Goal: Task Accomplishment & Management: Complete application form

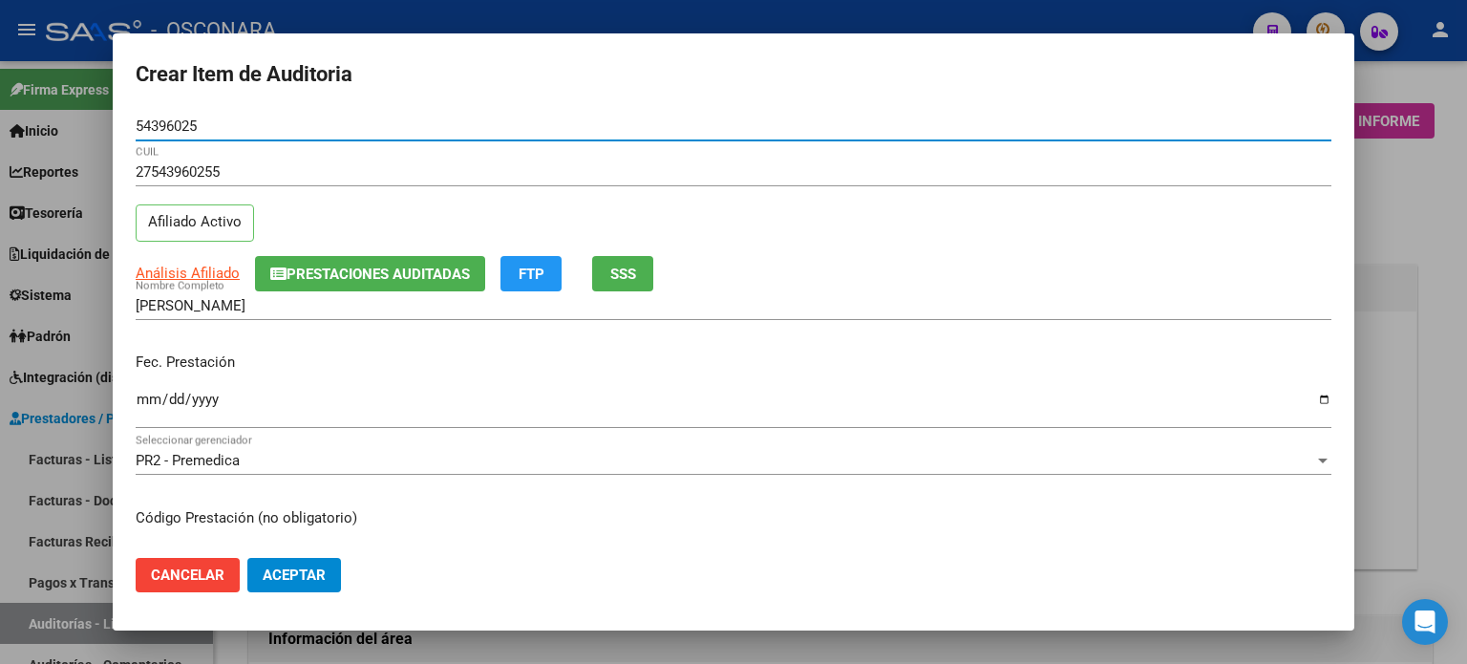
scroll to position [1146, 0]
click at [639, 274] on button "SSS" at bounding box center [622, 273] width 61 height 35
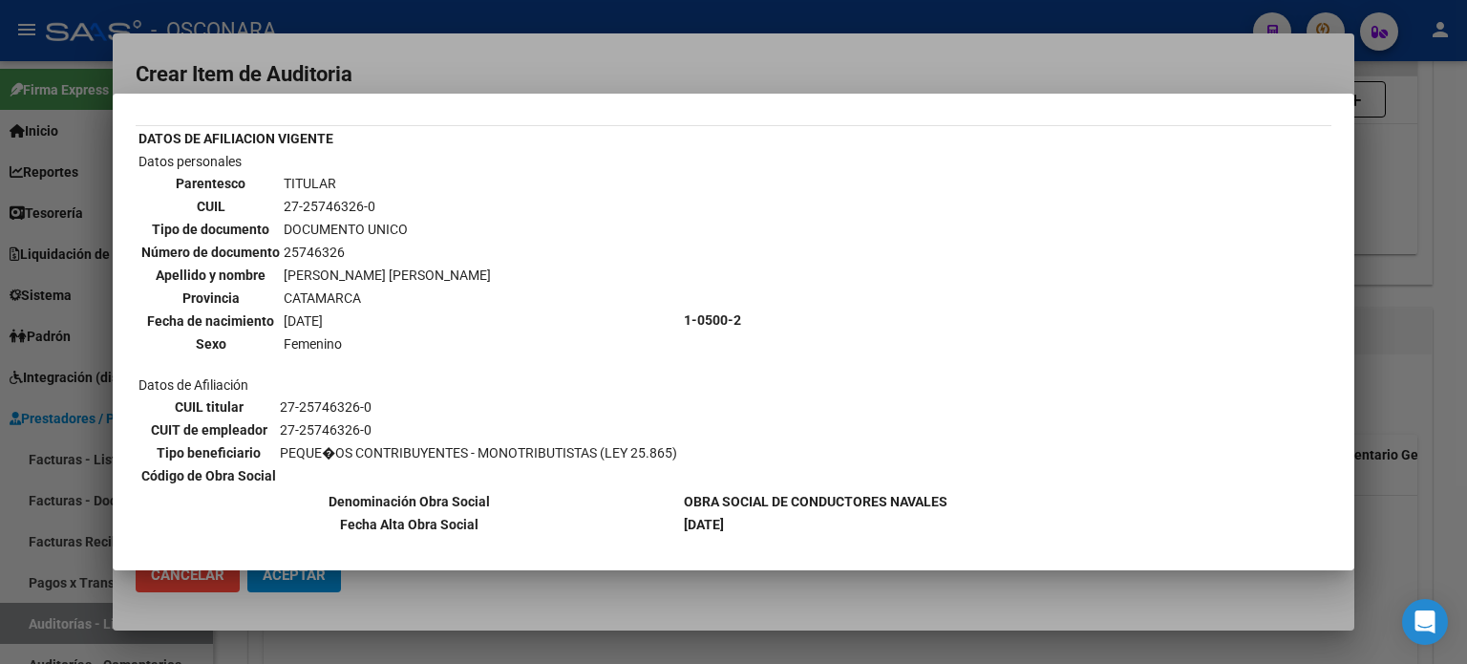
scroll to position [96, 0]
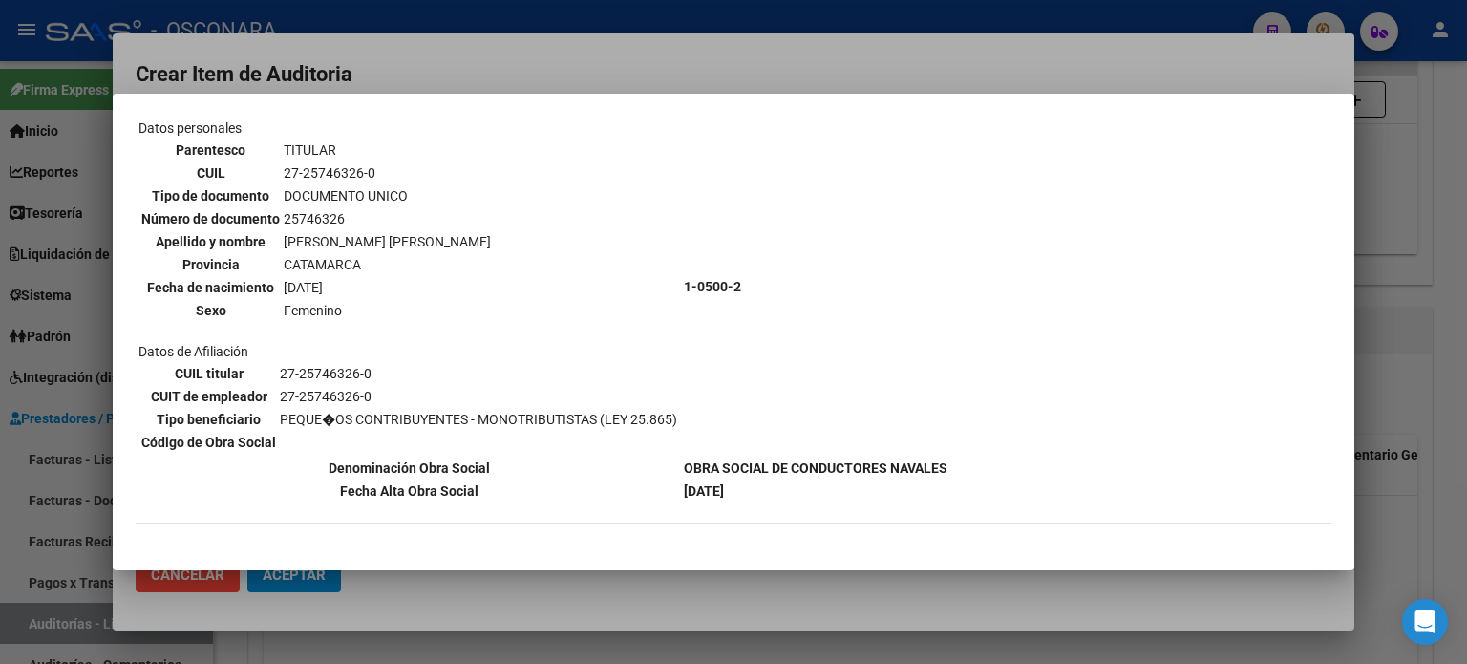
click at [1398, 326] on div at bounding box center [733, 332] width 1467 height 664
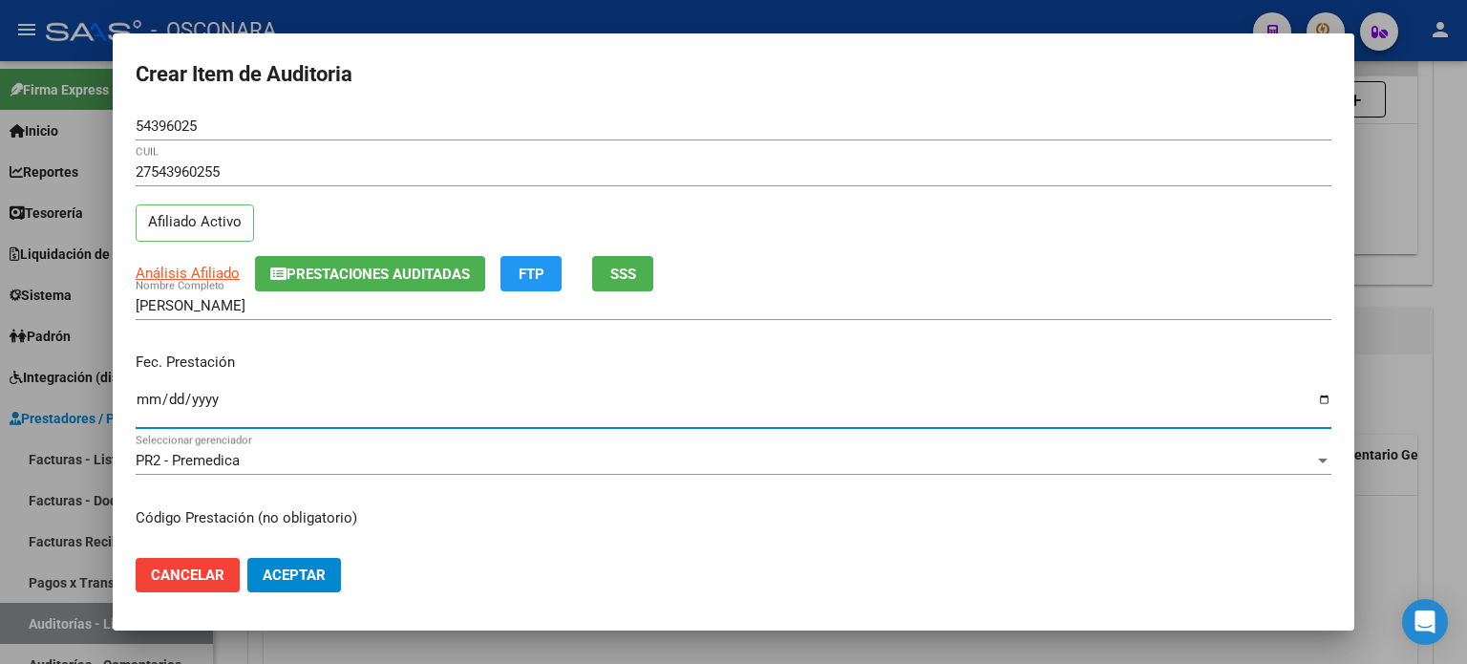
click at [148, 399] on input "Ingresar la fecha" at bounding box center [734, 407] width 1196 height 31
type input "[DATE]"
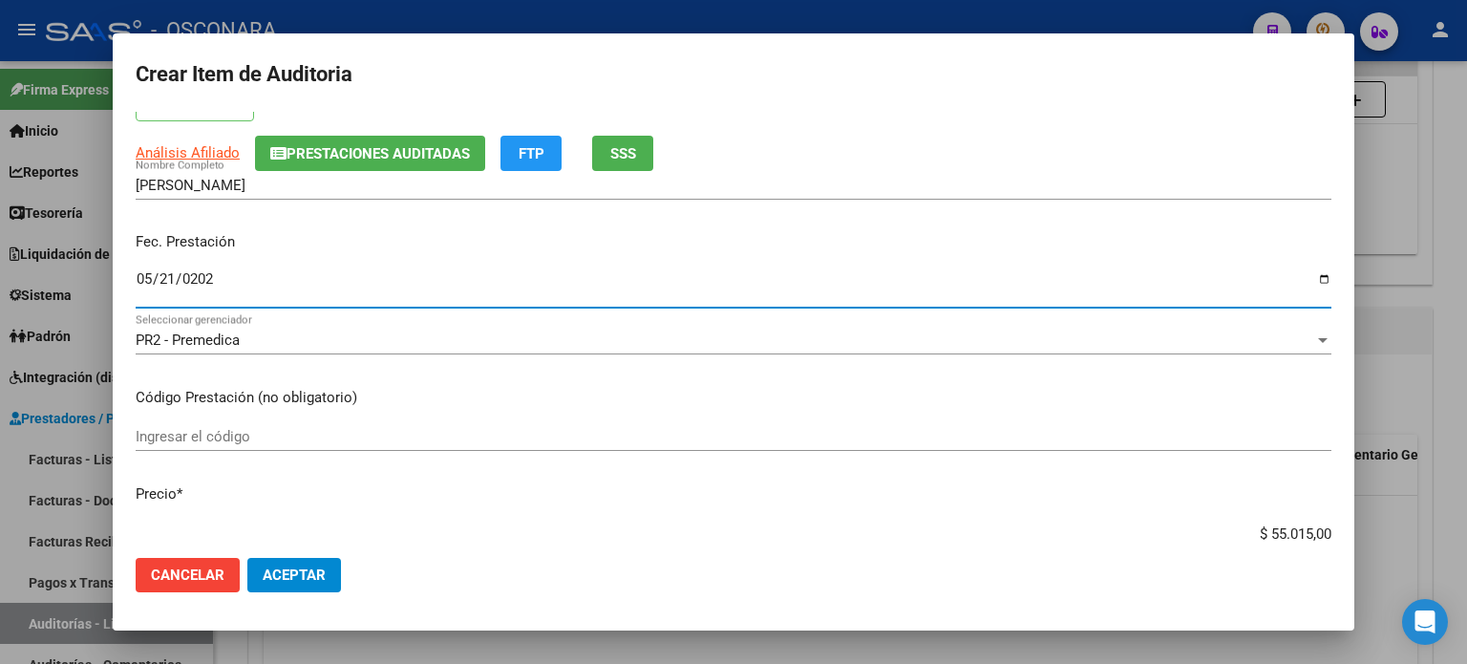
scroll to position [287, 0]
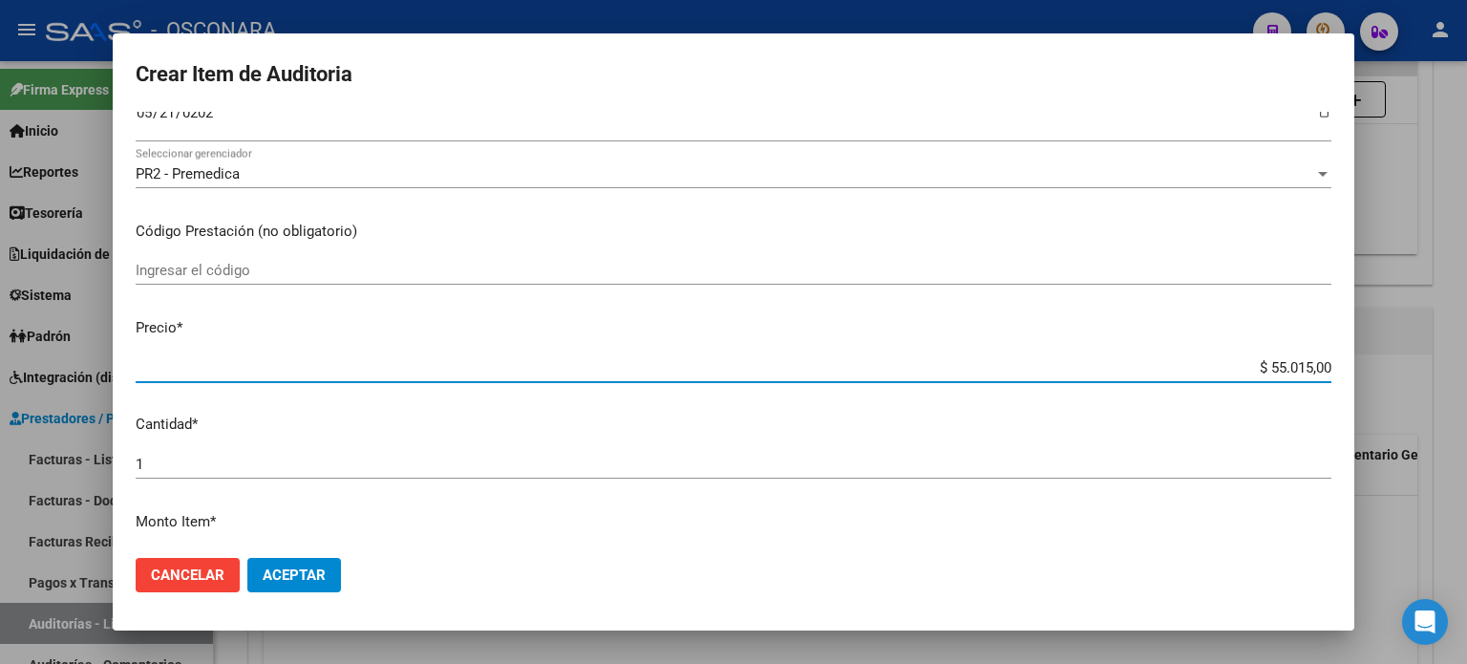
drag, startPoint x: 1252, startPoint y: 370, endPoint x: 1466, endPoint y: 369, distance: 214.0
click at [1466, 369] on div "Crear Item de Auditoria 54396025 Nro Documento 27543960255 CUIL Afiliado Activo…" at bounding box center [733, 332] width 1467 height 664
type input "$ 0,01"
type input "$ 0,10"
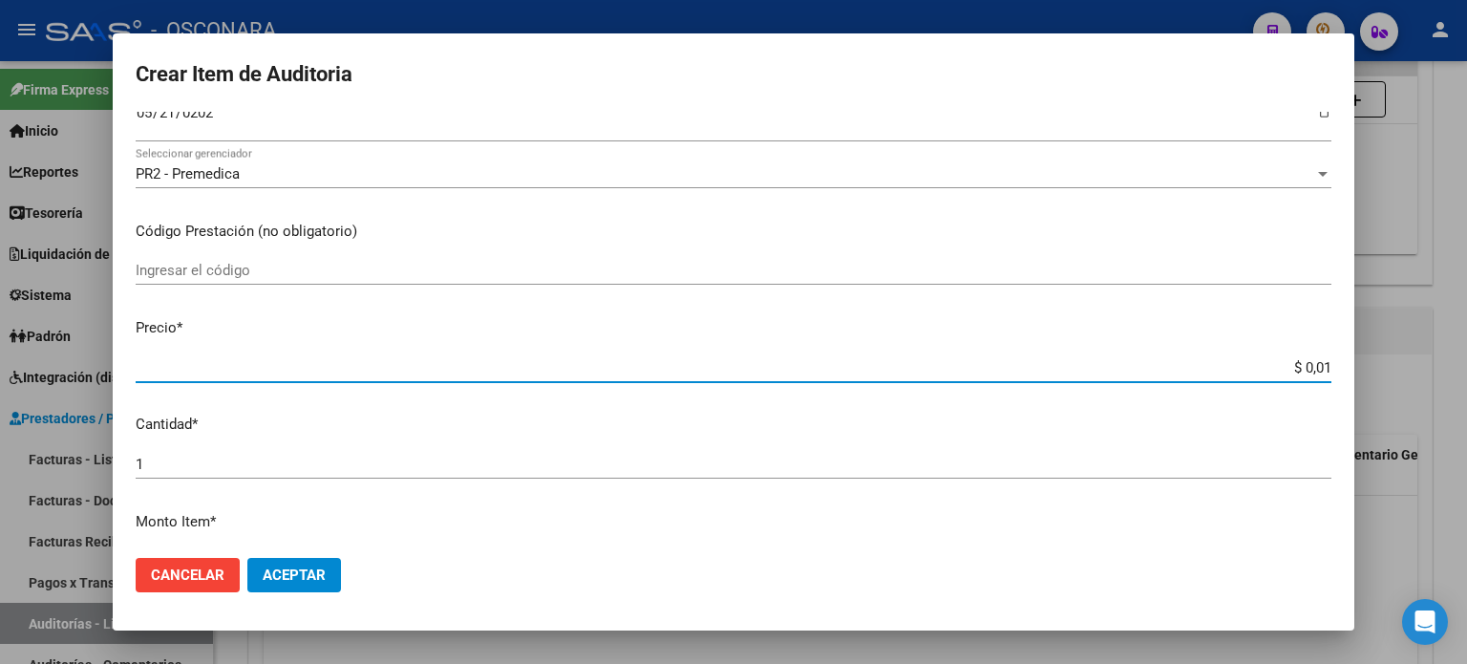
type input "$ 0,10"
type input "$ 1,05"
type input "$ 10,53"
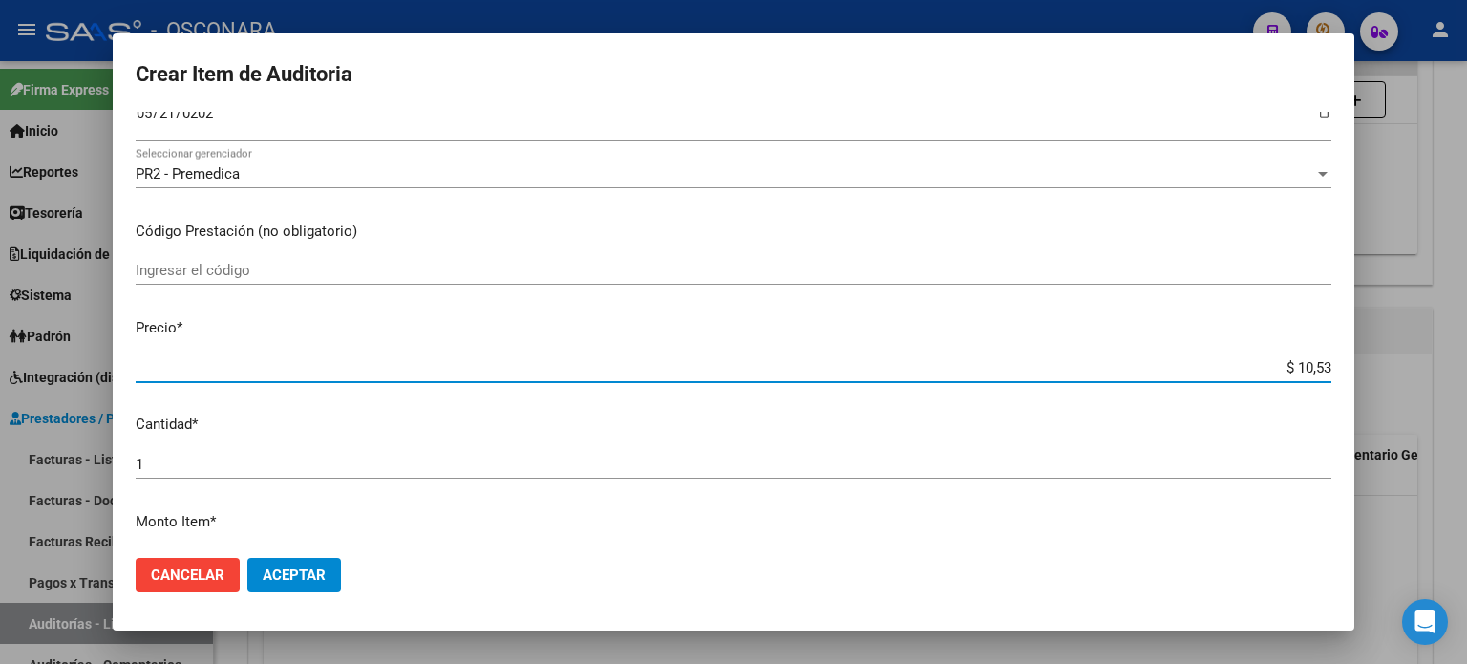
type input "$ 105,30"
type input "$ 1.053,00"
type input "$ 10.530,00"
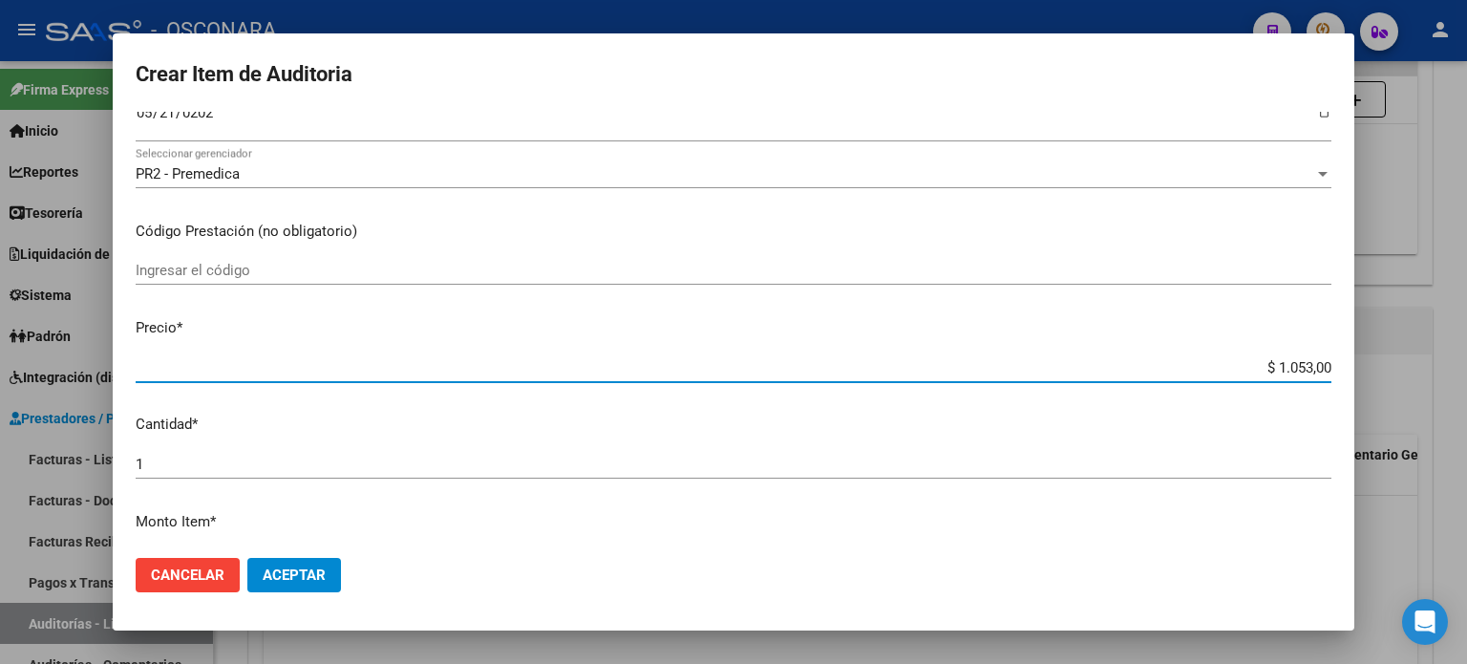
type input "$ 10.530,00"
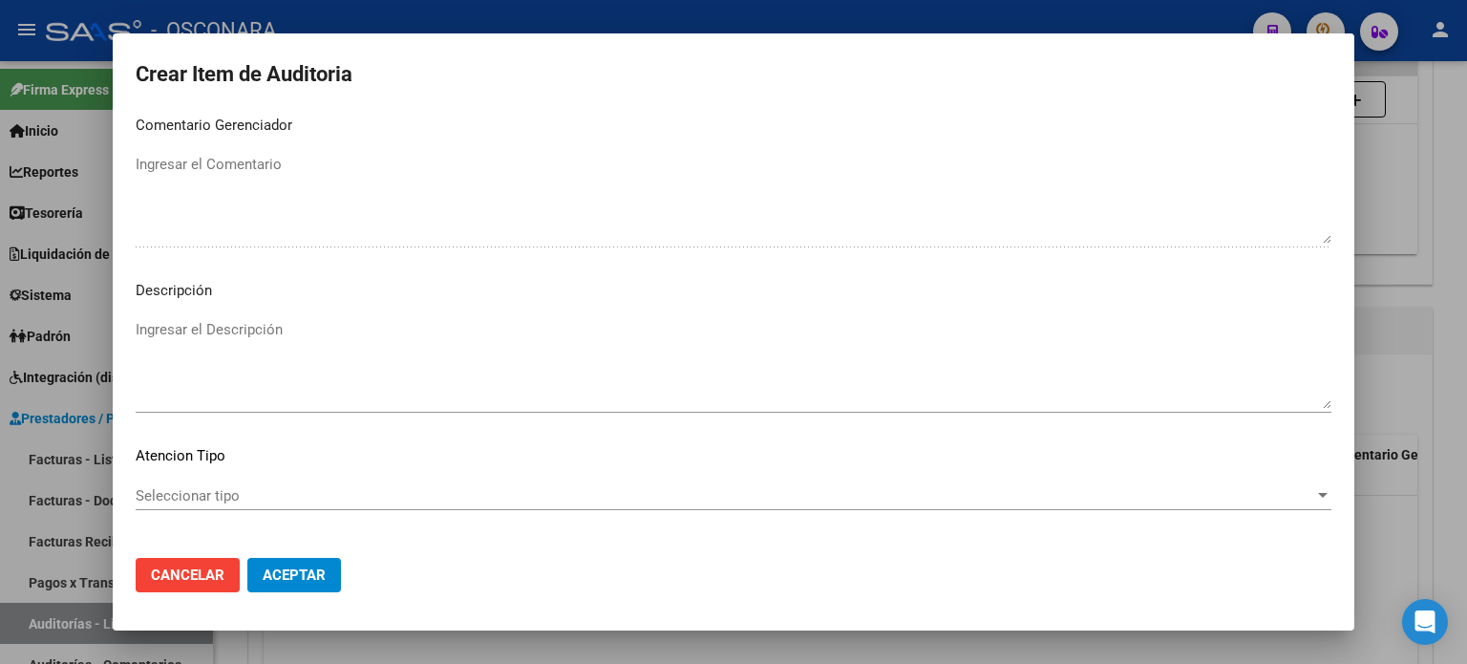
scroll to position [1288, 0]
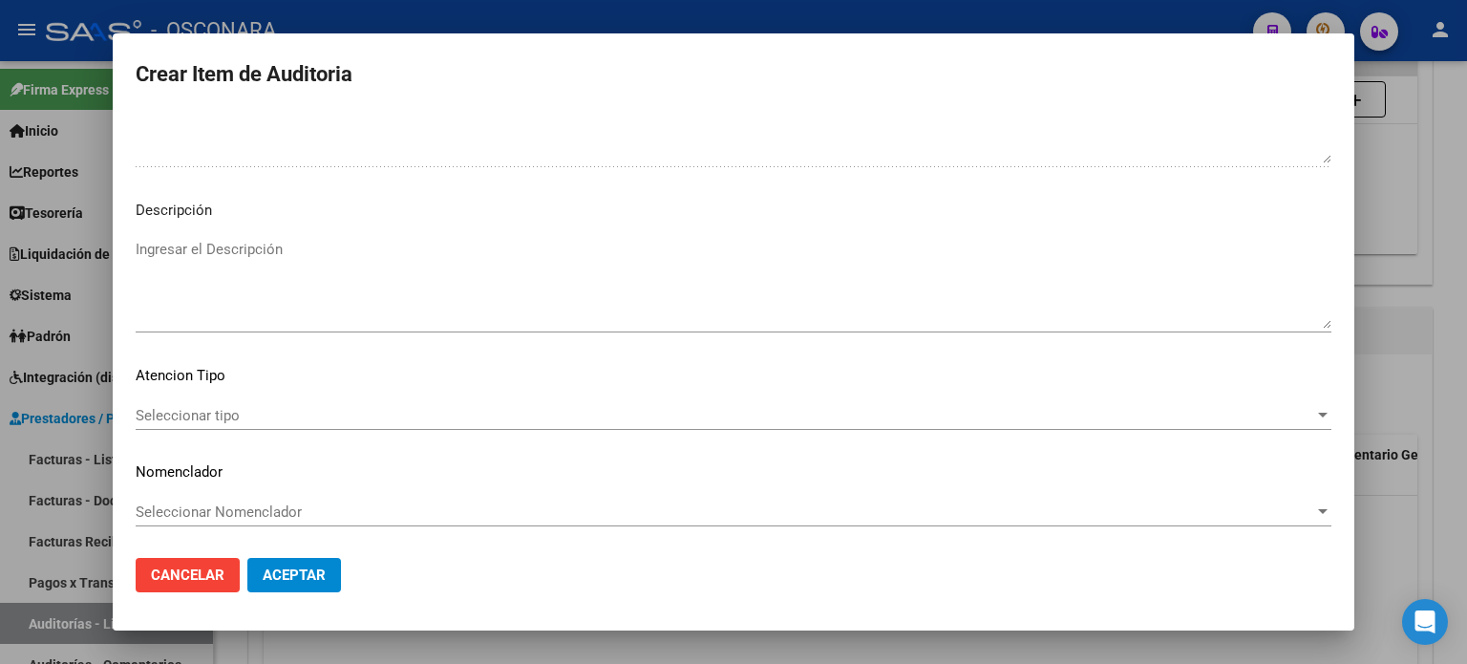
click at [420, 267] on textarea "Ingresar el Descripción" at bounding box center [734, 284] width 1196 height 90
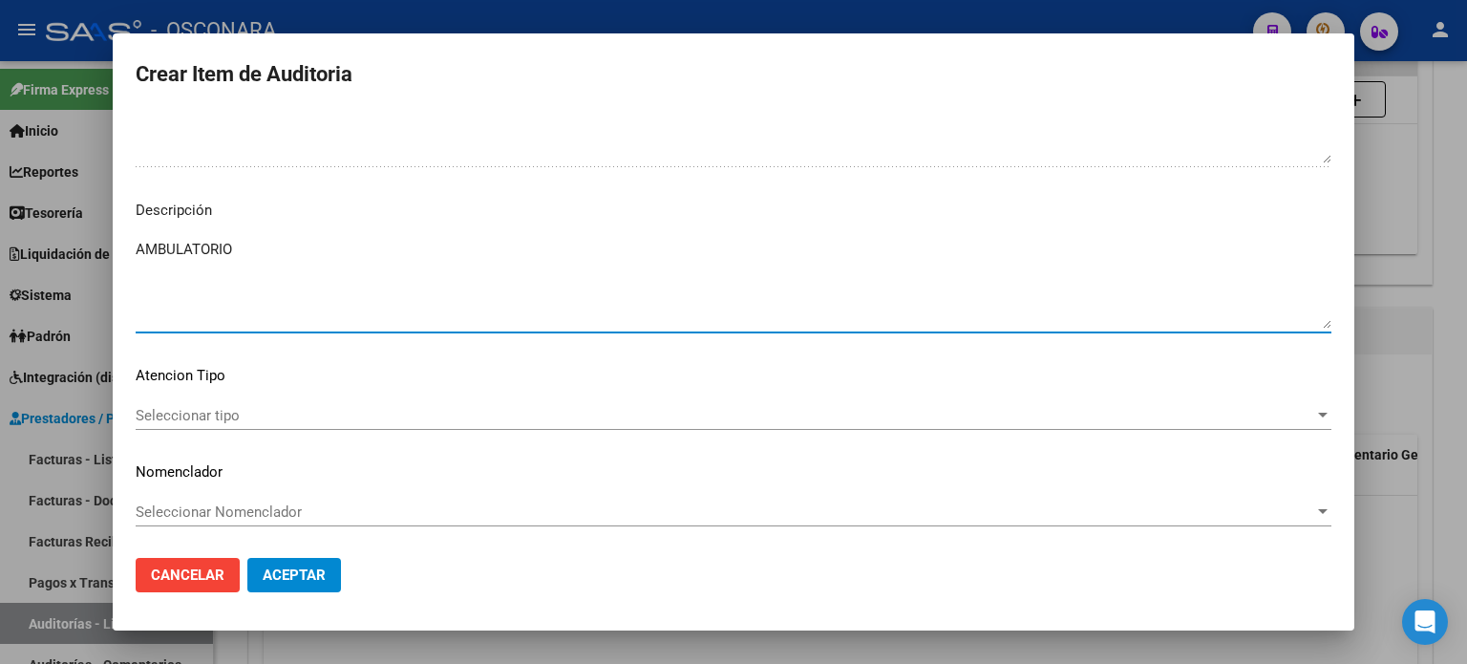
type textarea "AMBULATORIO"
click at [224, 417] on span "Seleccionar tipo" at bounding box center [725, 415] width 1179 height 17
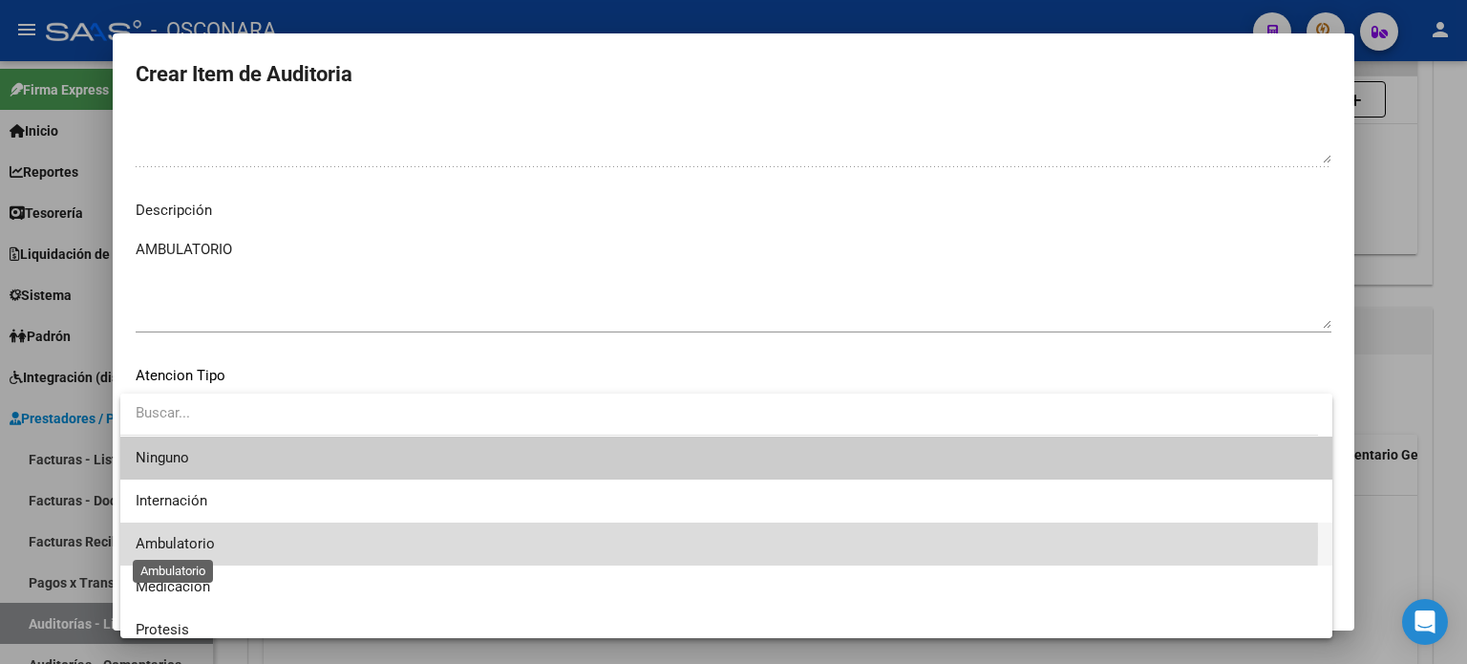
click at [191, 538] on span "Ambulatorio" at bounding box center [175, 543] width 79 height 17
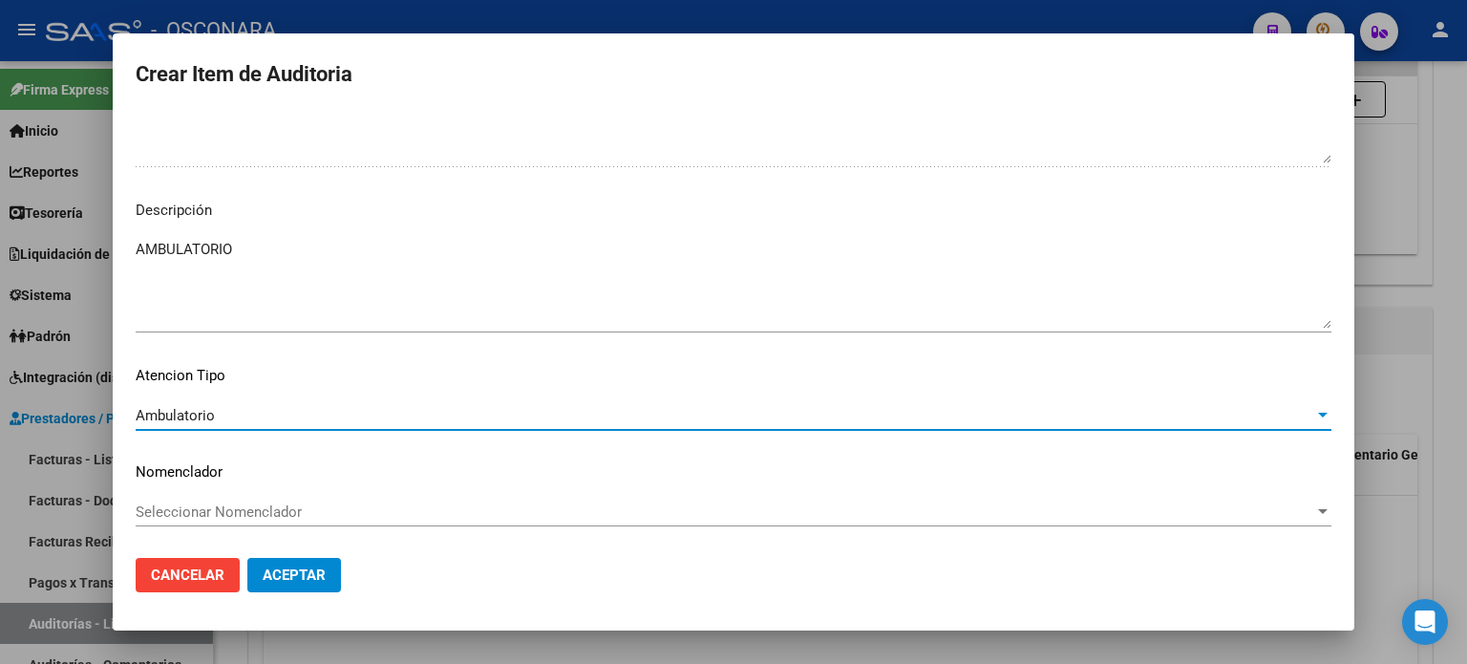
click at [280, 576] on span "Aceptar" at bounding box center [294, 574] width 63 height 17
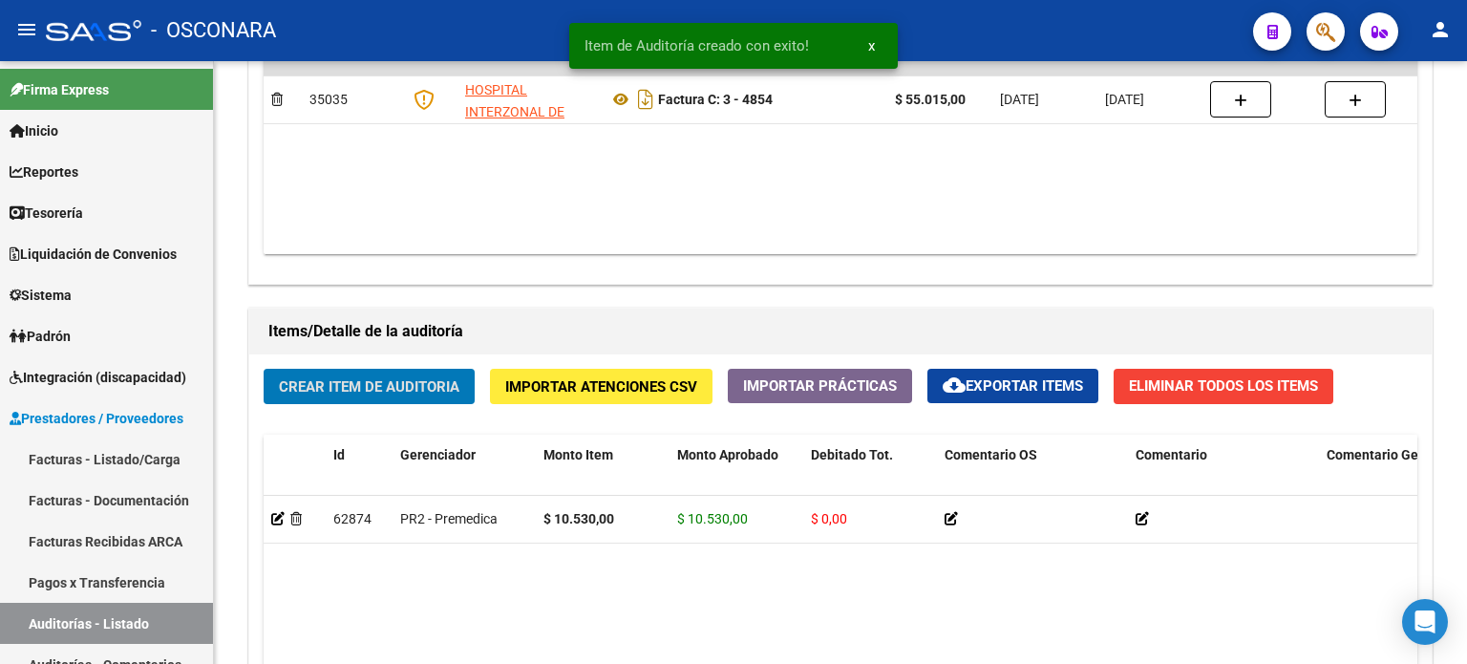
scroll to position [1147, 0]
click at [375, 402] on div "Crear Item de Auditoria Importar Atenciones CSV Importar Prácticas cloud_downlo…" at bounding box center [840, 641] width 1183 height 575
click at [374, 382] on span "Crear Item de Auditoria" at bounding box center [369, 386] width 181 height 17
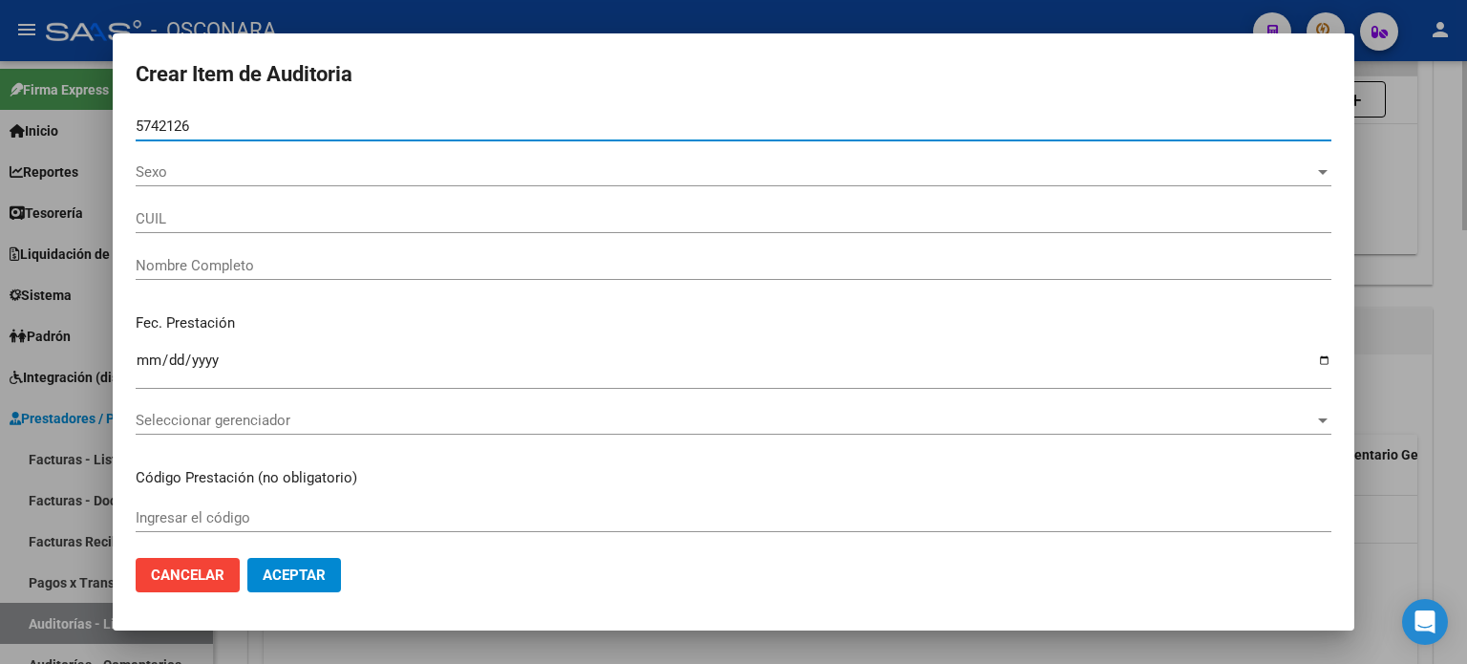
type input "57421266"
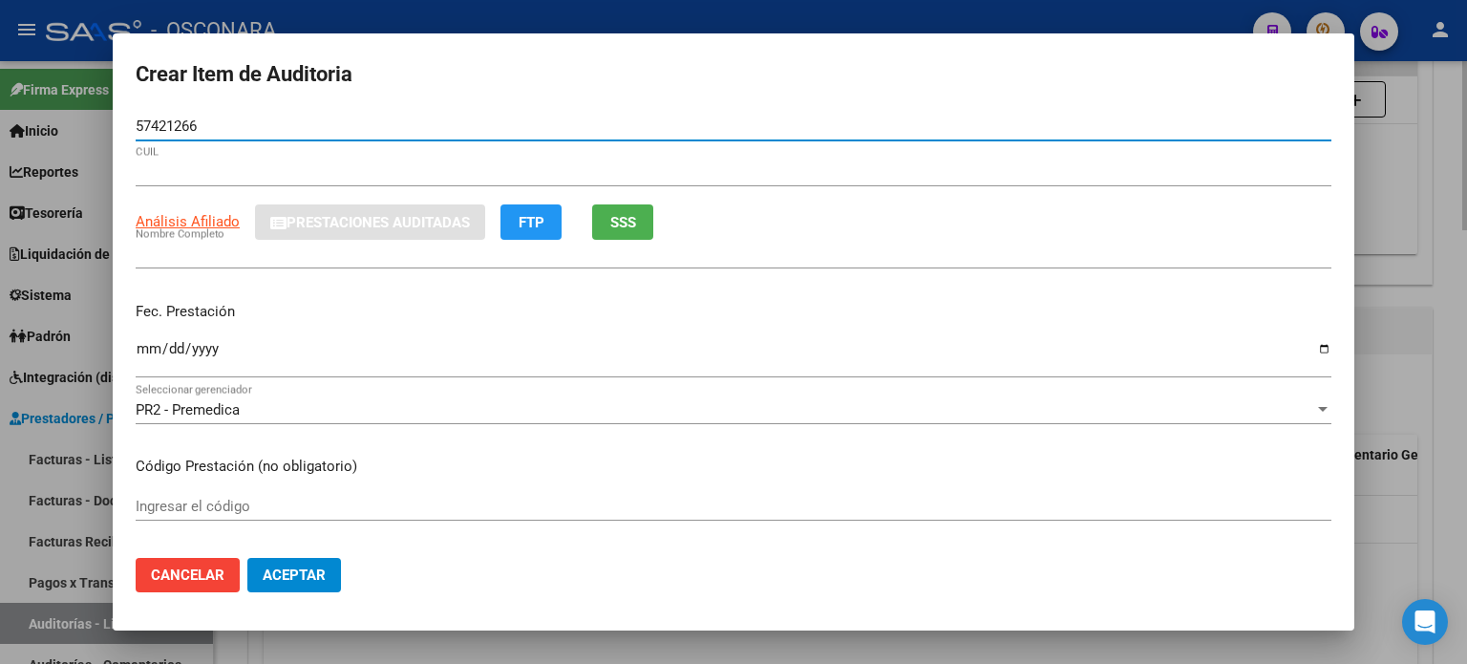
type input "23574212669"
type input "[PERSON_NAME]"
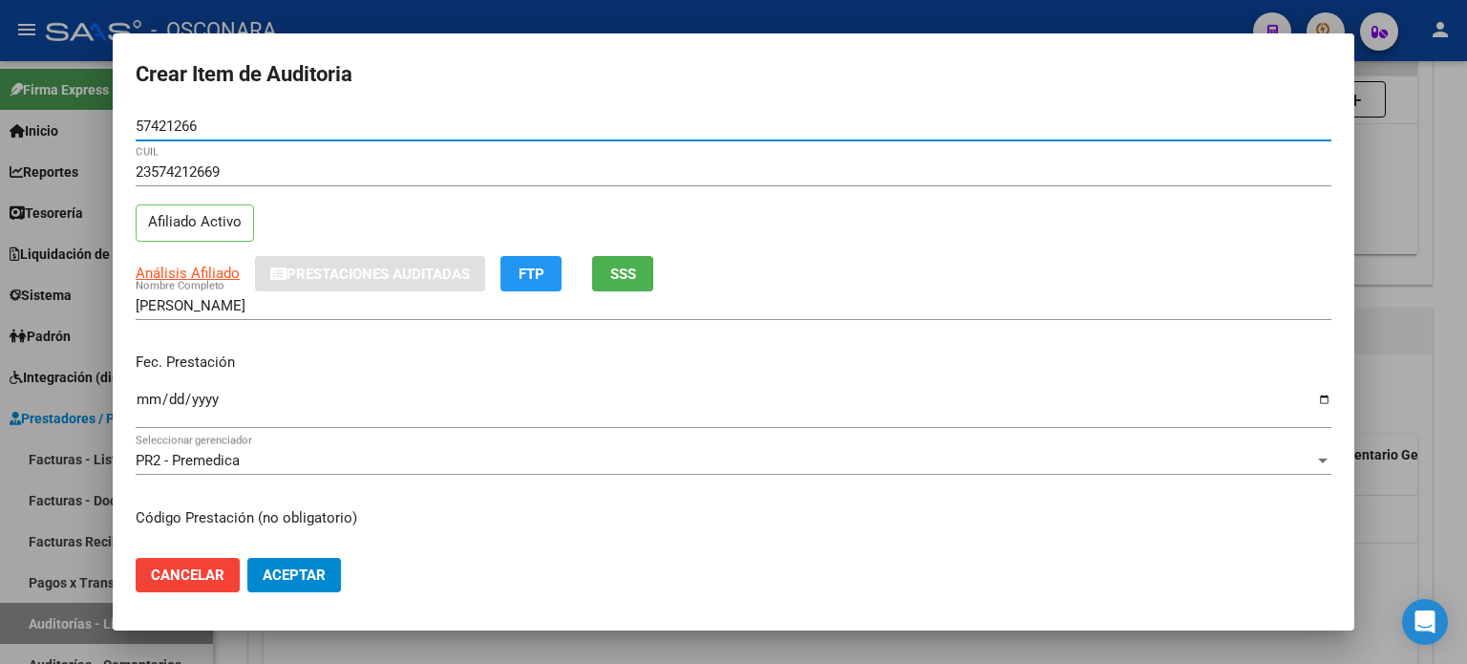
type input "57421266"
click at [612, 268] on span "SSS" at bounding box center [623, 274] width 26 height 17
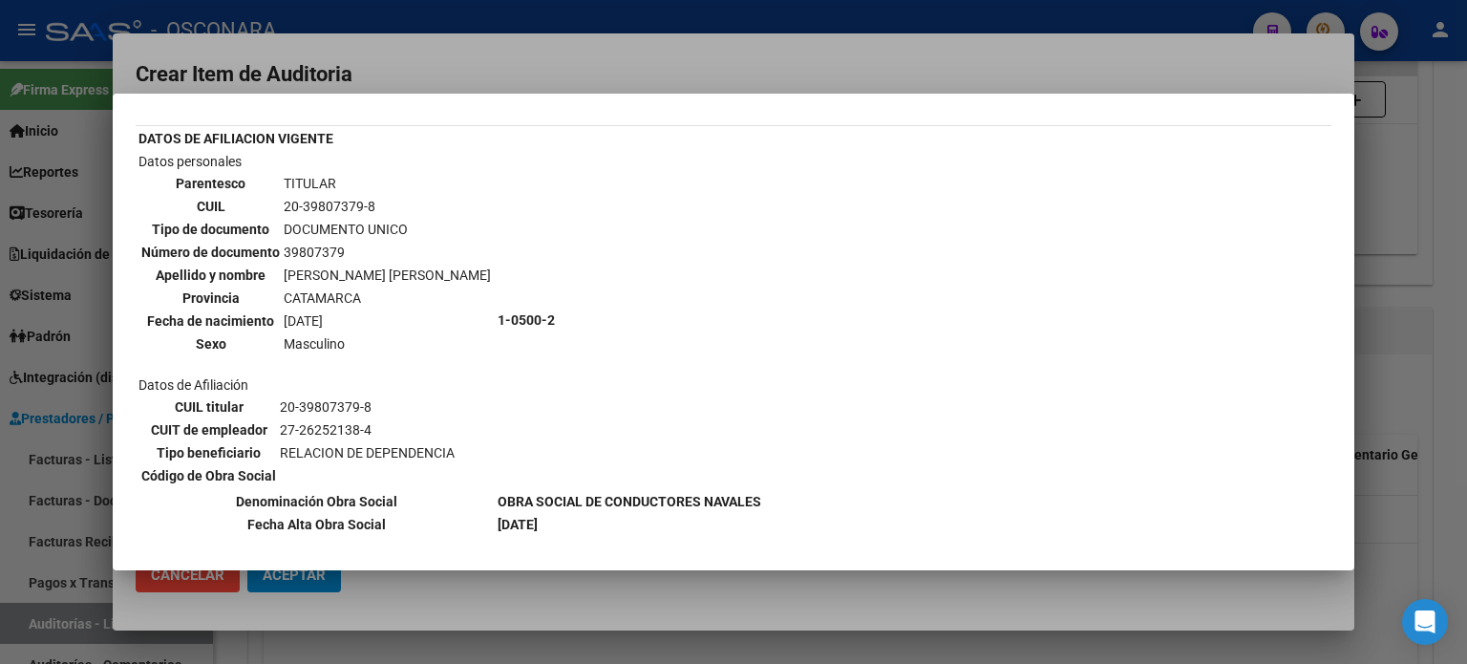
scroll to position [96, 0]
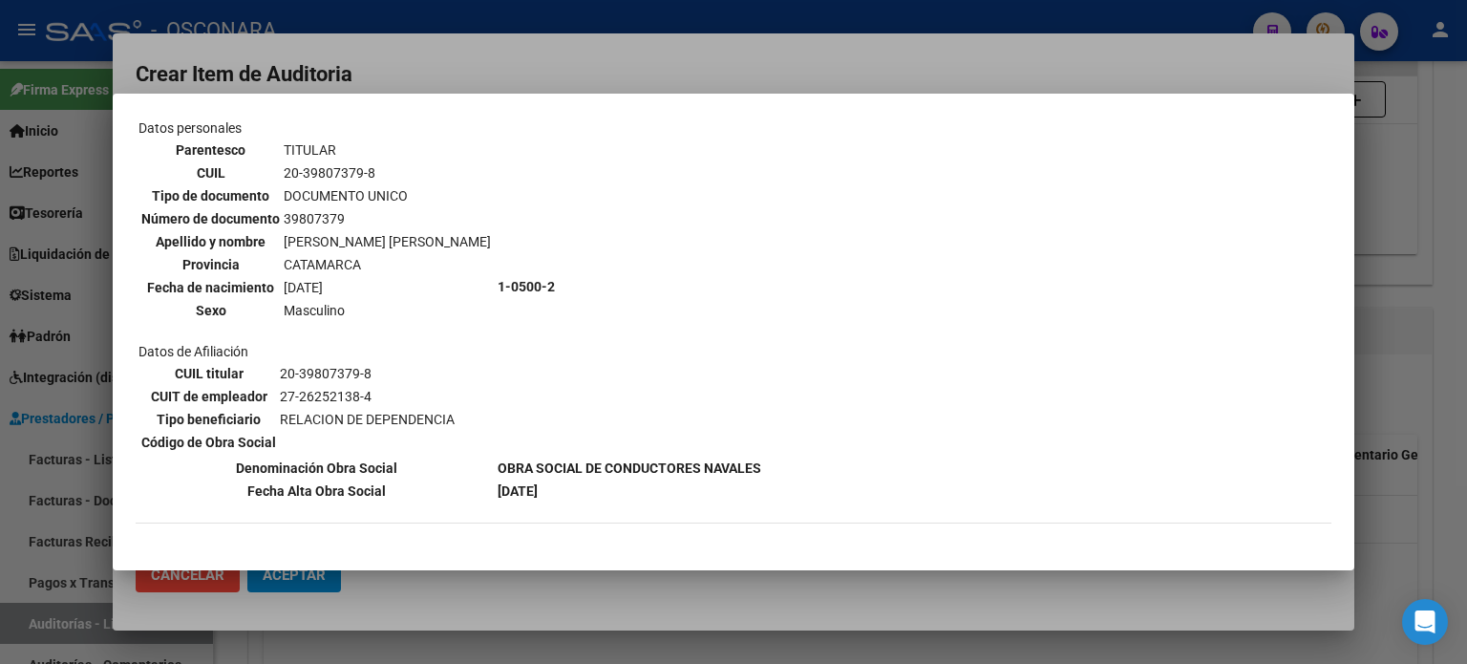
click at [1416, 313] on div at bounding box center [733, 332] width 1467 height 664
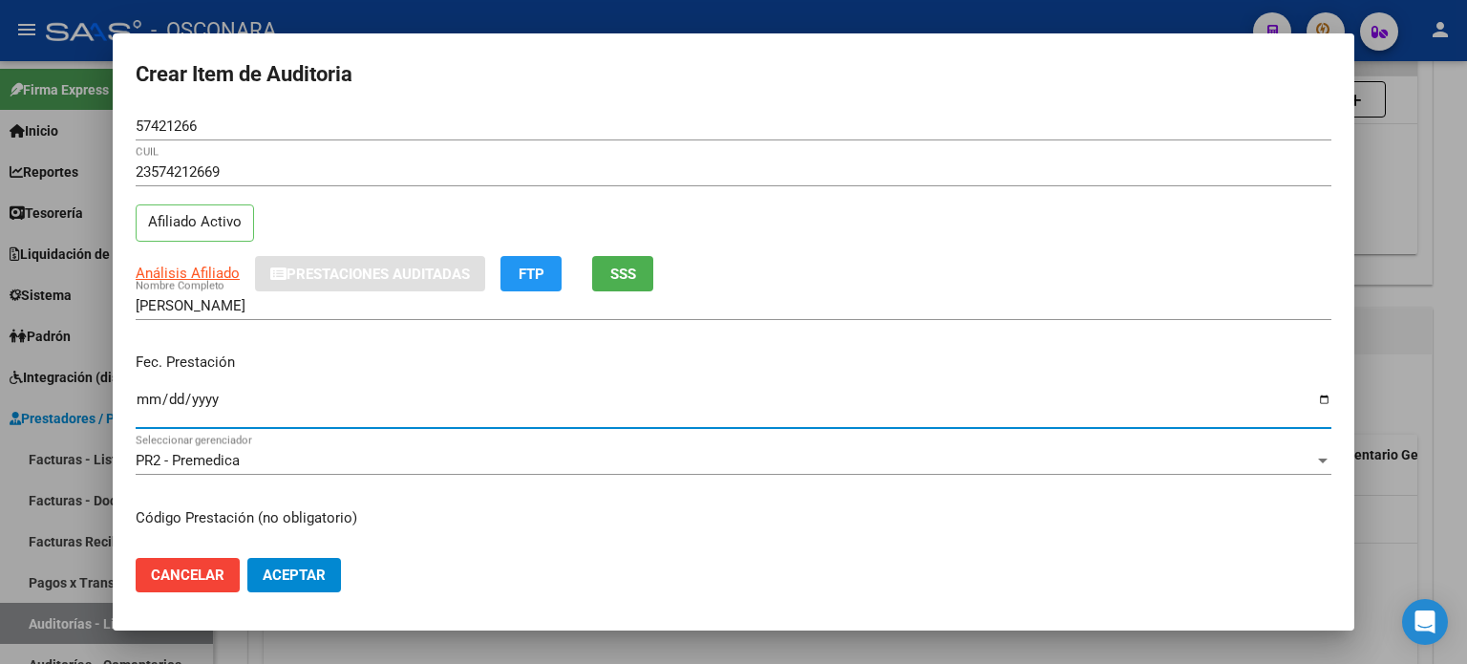
click at [144, 398] on input "Ingresar la fecha" at bounding box center [734, 407] width 1196 height 31
type input "[DATE]"
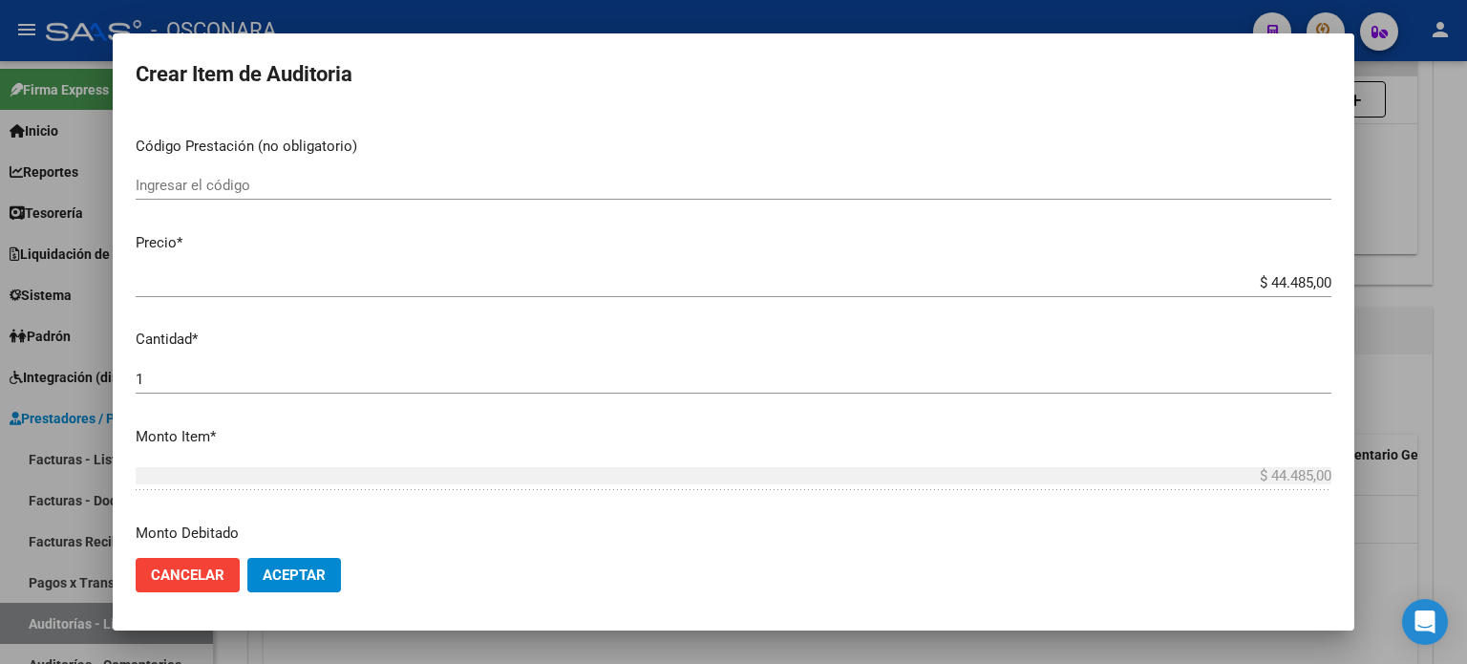
scroll to position [382, 0]
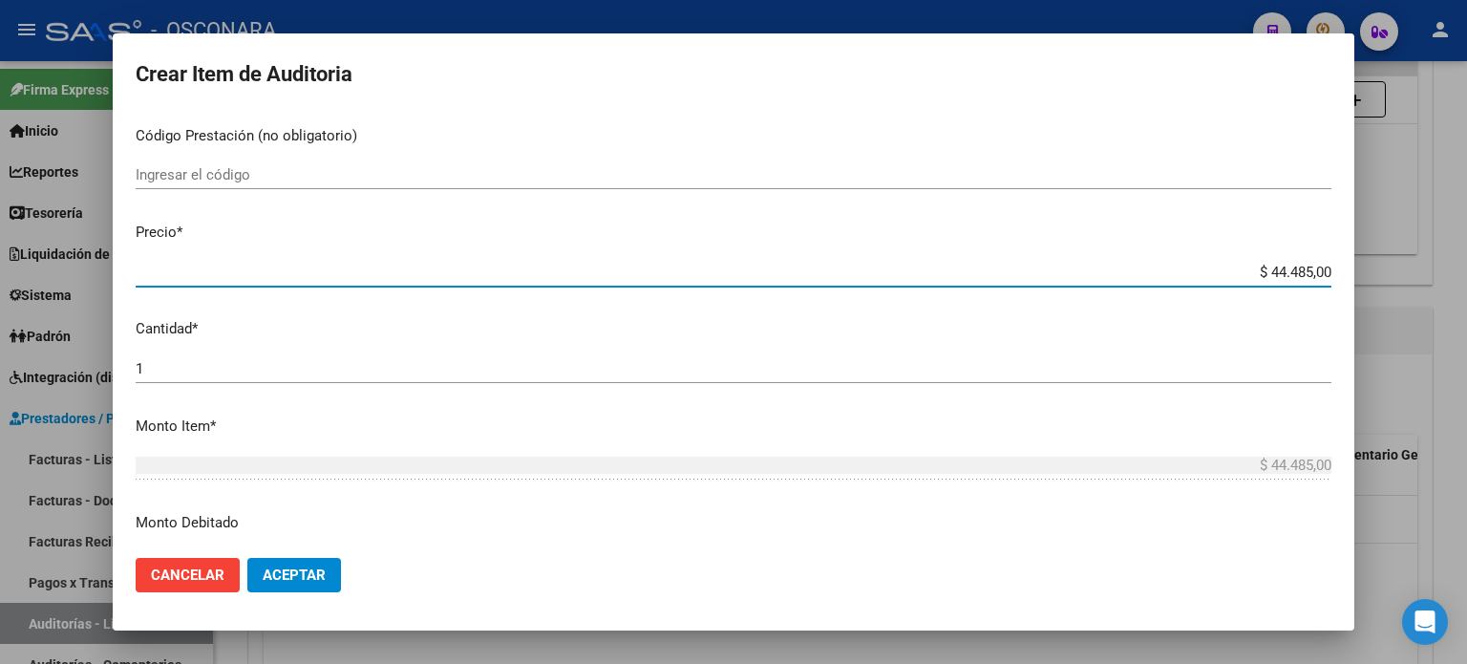
drag, startPoint x: 1253, startPoint y: 268, endPoint x: 1466, endPoint y: 257, distance: 213.3
click at [1466, 257] on div "Crear Item de Auditoria 57421266 Nro Documento 23574212669 CUIL Afiliado Activo…" at bounding box center [733, 332] width 1467 height 664
type input "$ 0,01"
type input "$ 0,11"
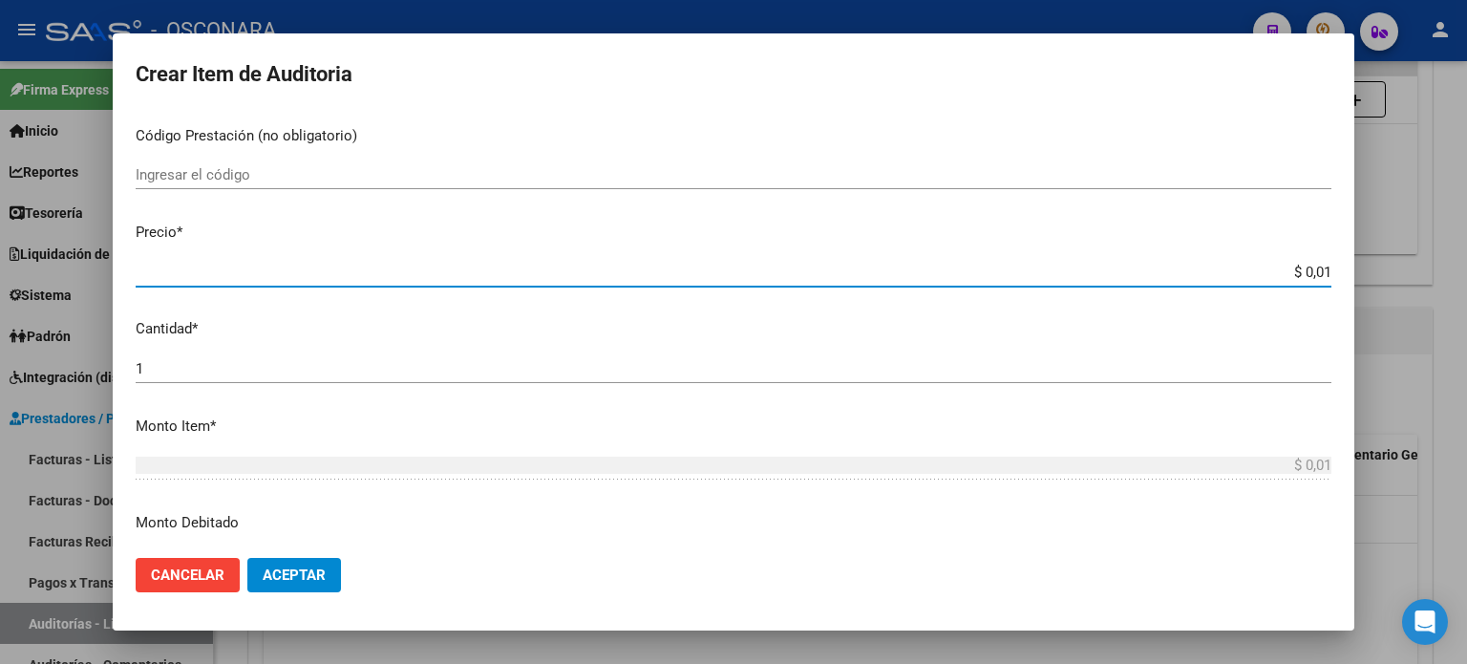
type input "$ 0,11"
type input "$ 1,16"
type input "$ 11,60"
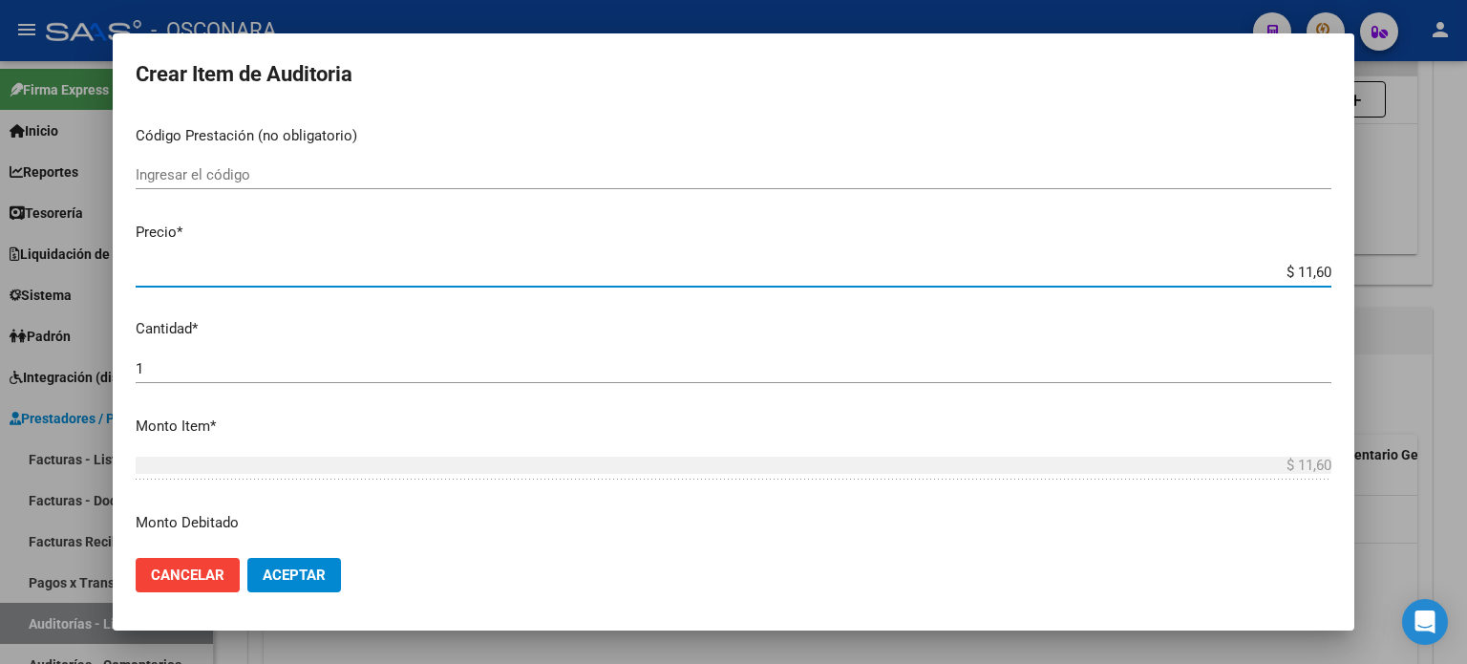
type input "$ 116,07"
type input "$ 1.160,70"
type input "$ 11.607,00"
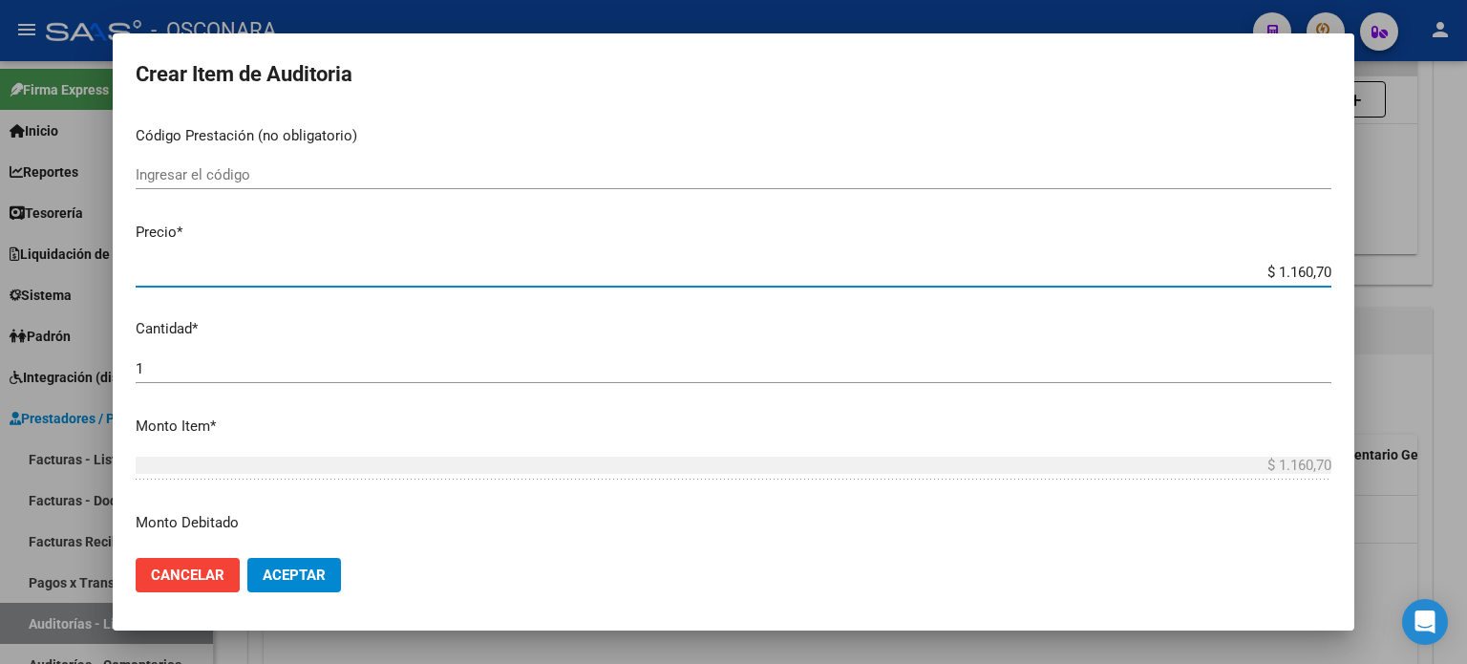
type input "$ 11.607,00"
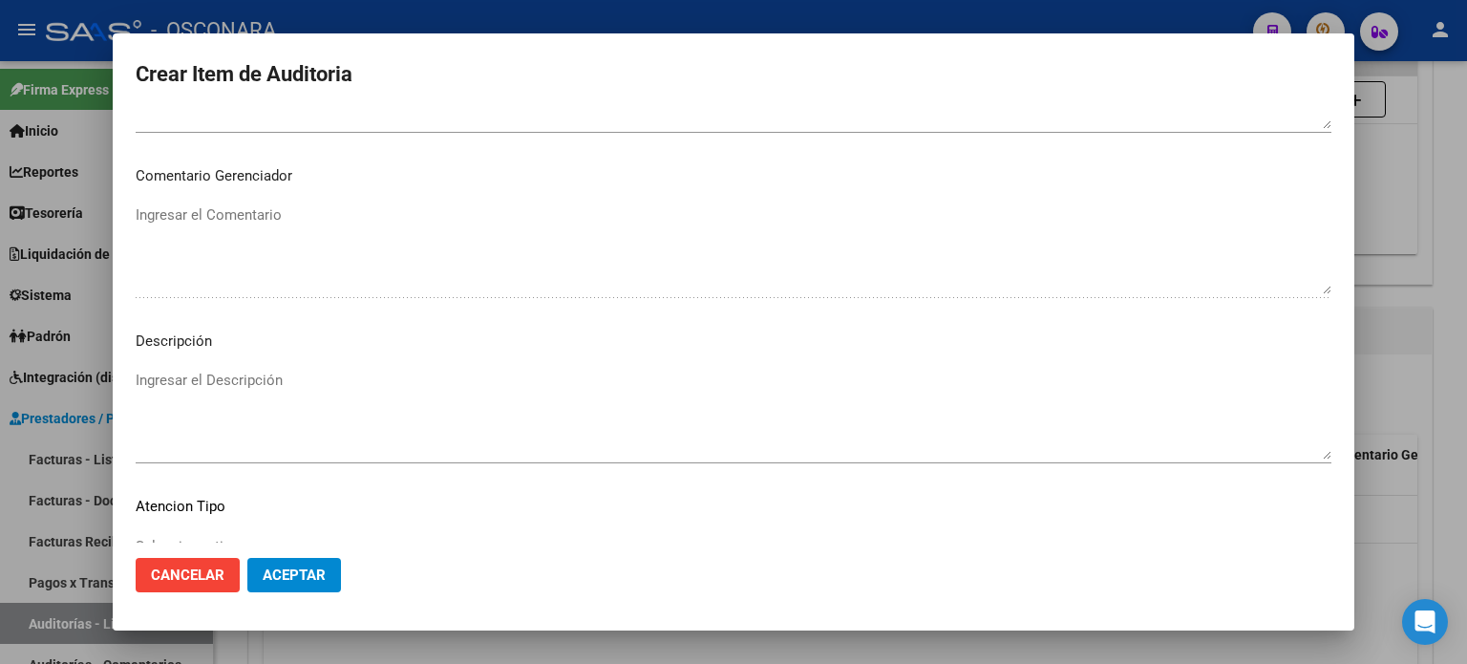
scroll to position [1288, 0]
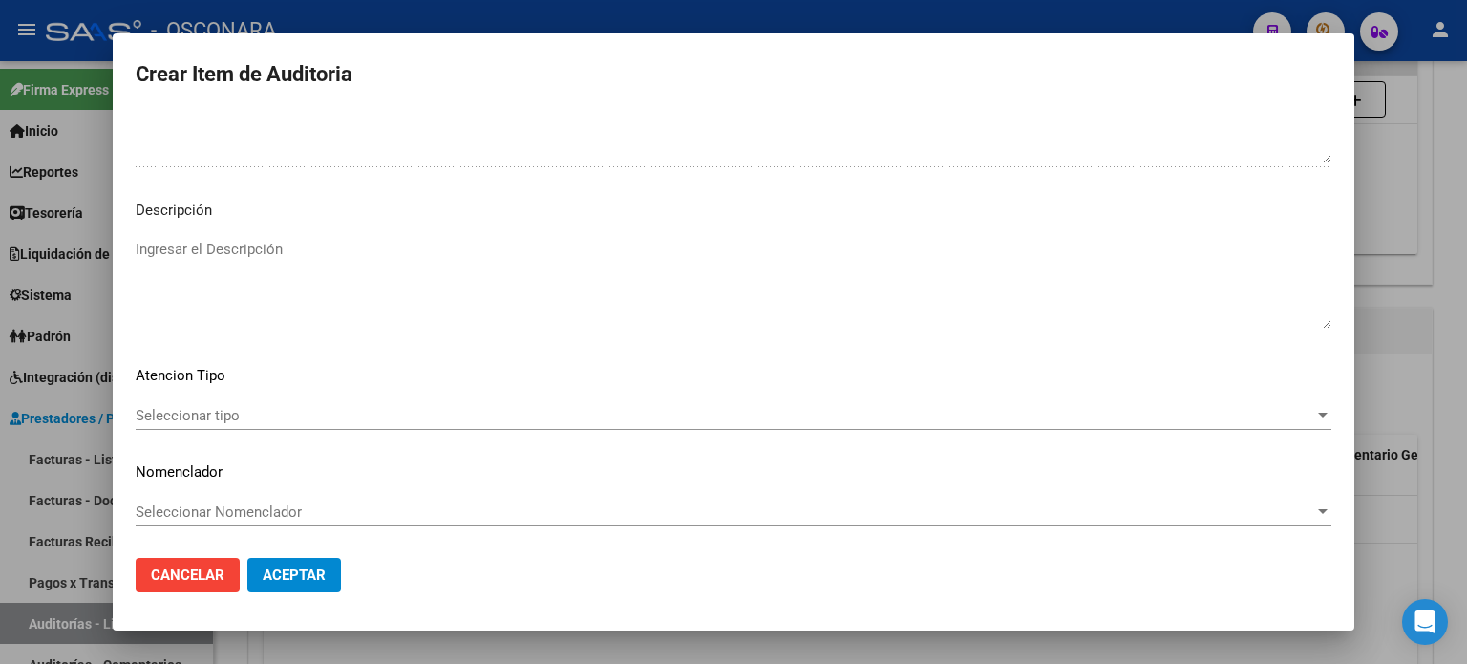
click at [319, 266] on textarea "Ingresar el Descripción" at bounding box center [734, 284] width 1196 height 90
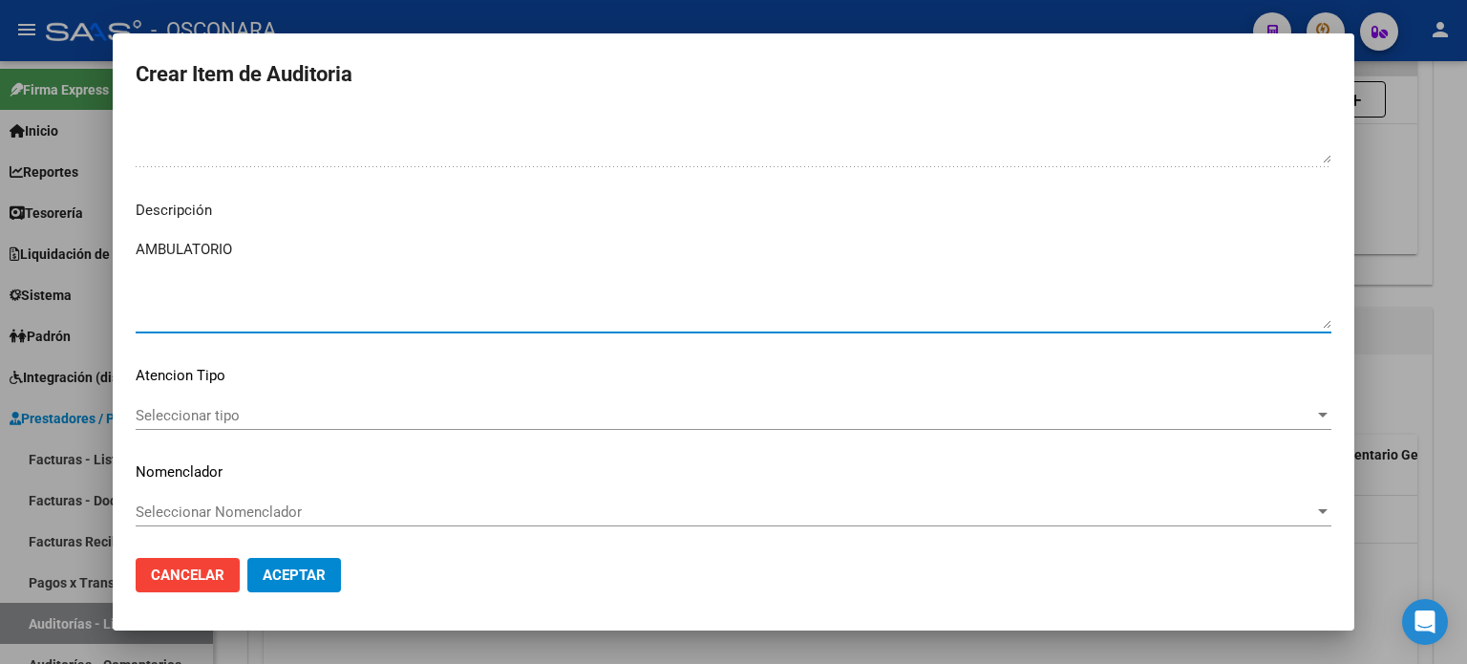
type textarea "AMBULATORIO"
click at [208, 412] on span "Seleccionar tipo" at bounding box center [725, 415] width 1179 height 17
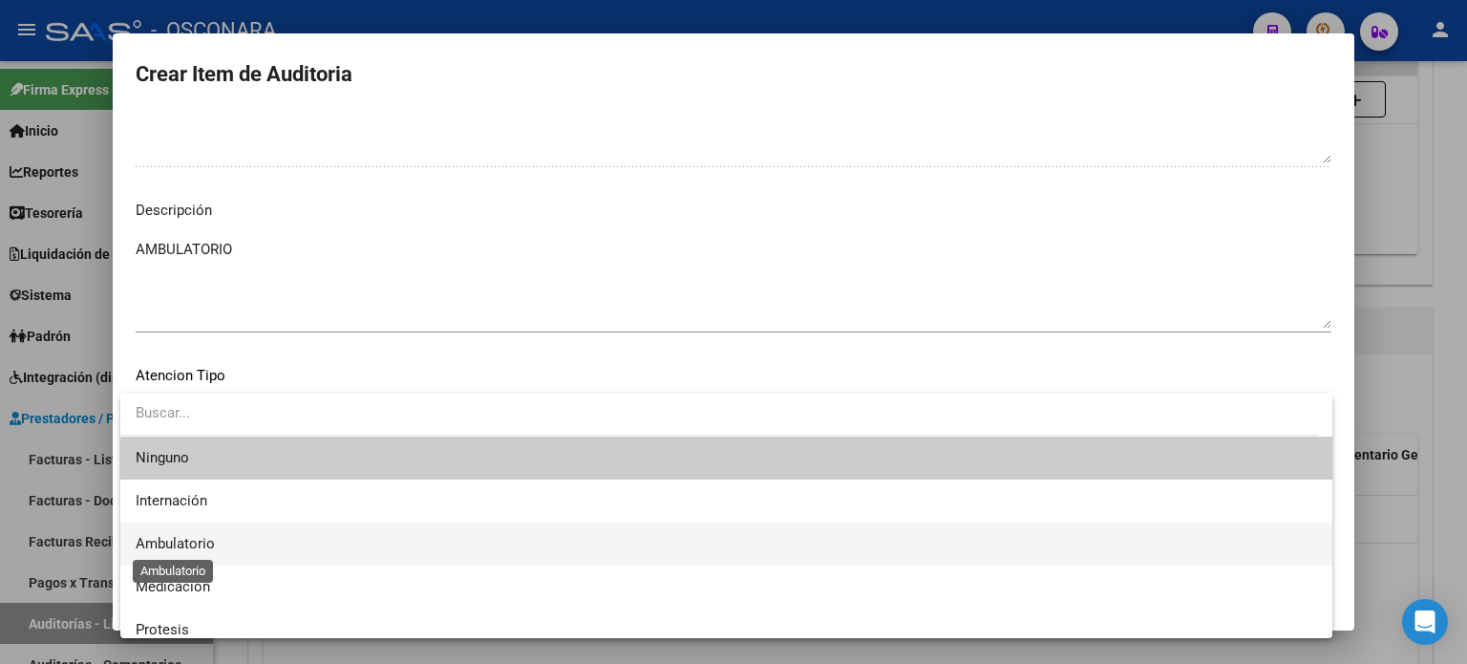
drag, startPoint x: 196, startPoint y: 539, endPoint x: 236, endPoint y: 552, distance: 42.3
click at [196, 539] on span "Ambulatorio" at bounding box center [175, 543] width 79 height 17
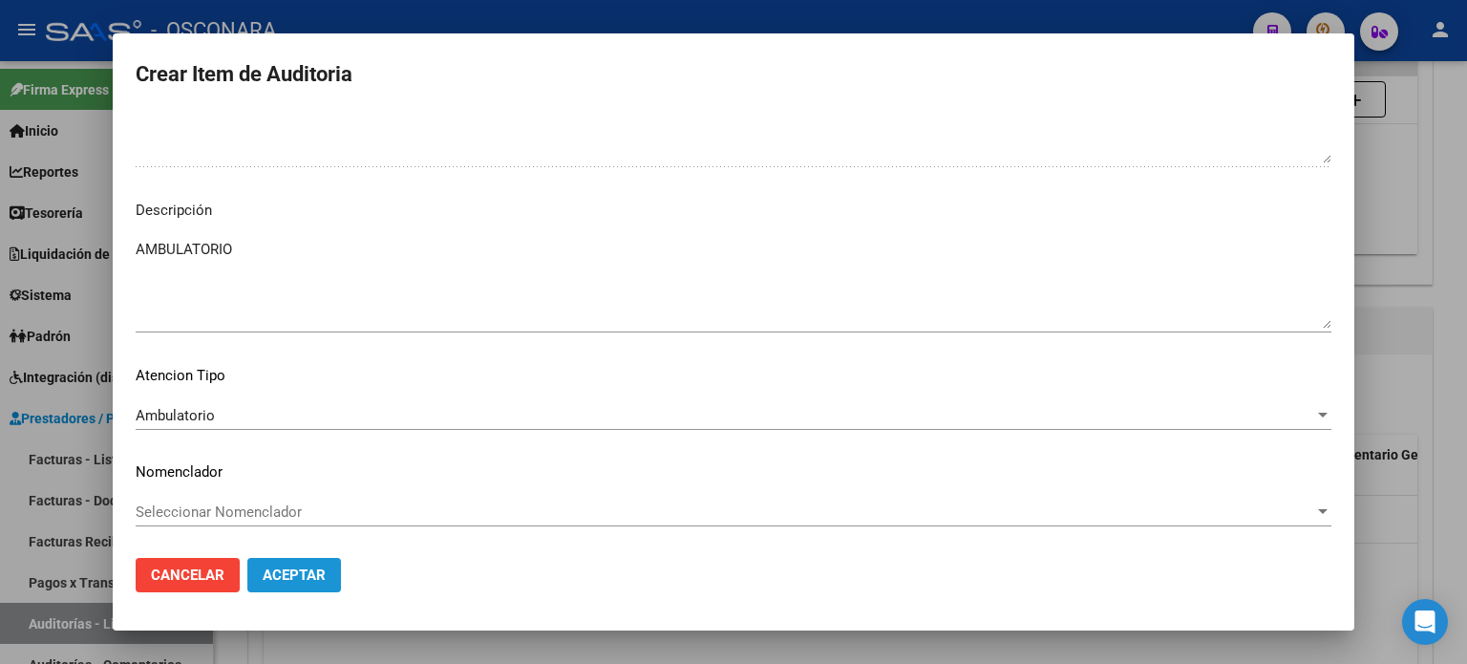
click at [300, 560] on button "Aceptar" at bounding box center [294, 575] width 94 height 34
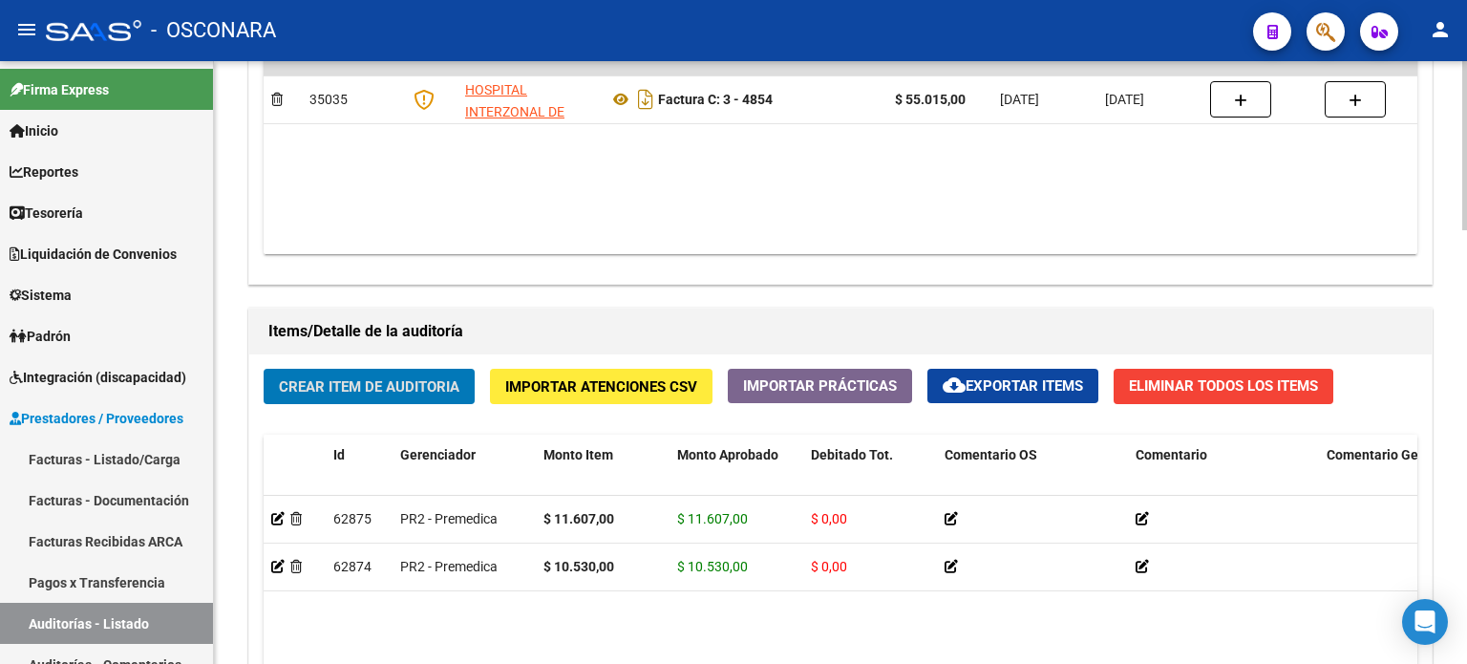
click at [374, 369] on button "Crear Item de Auditoria" at bounding box center [369, 386] width 211 height 35
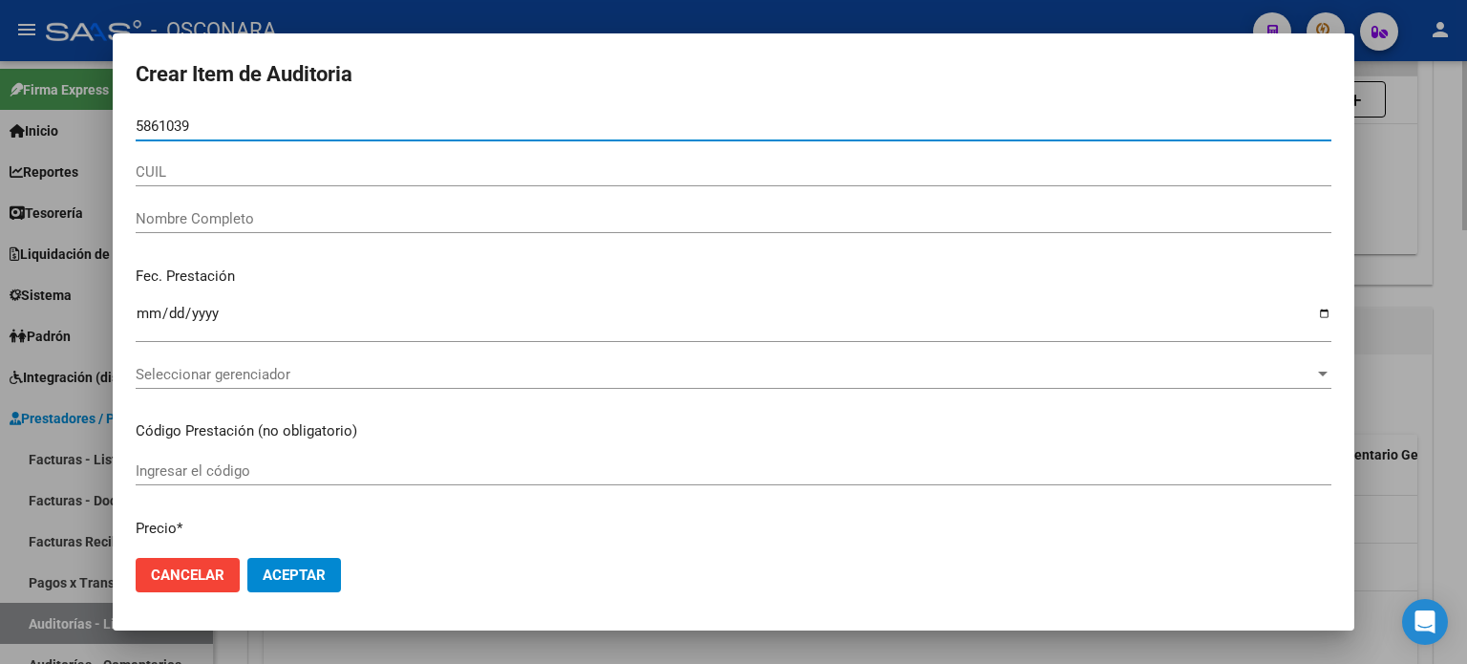
type input "58610391"
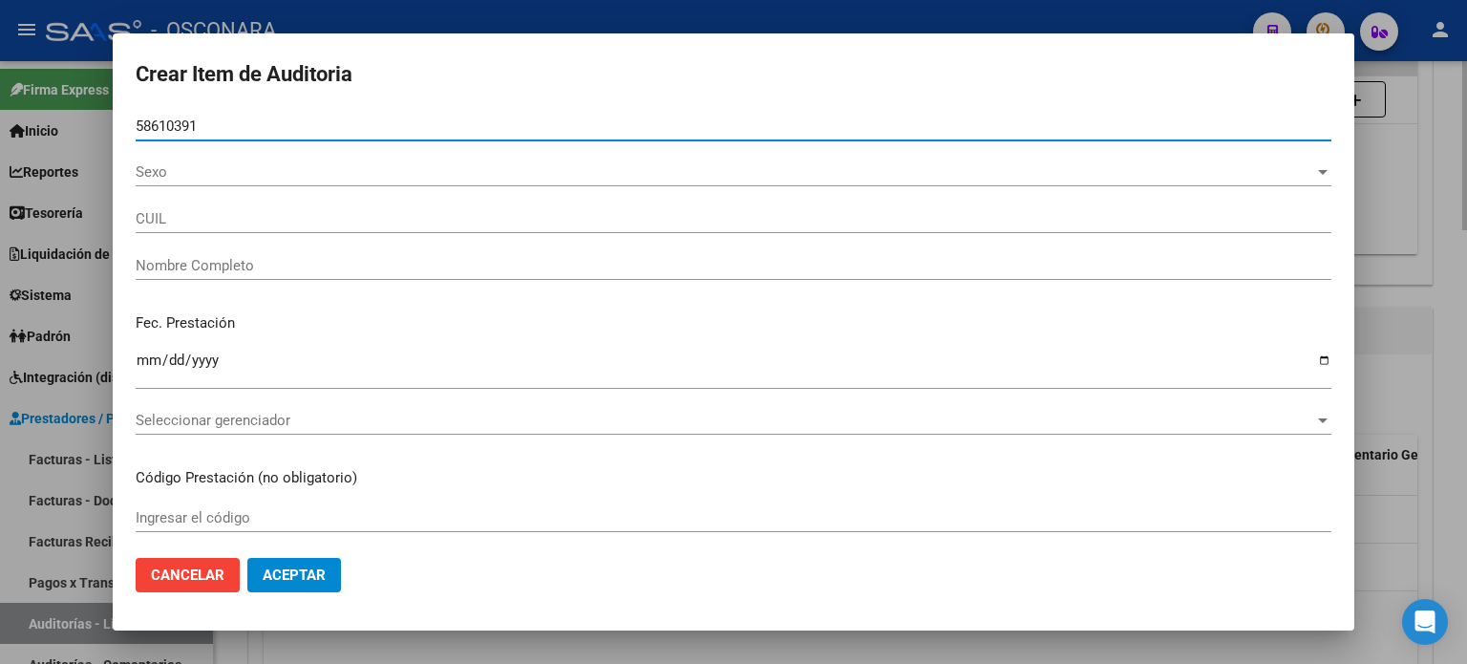
type input "27586103917"
type input "[PERSON_NAME]"
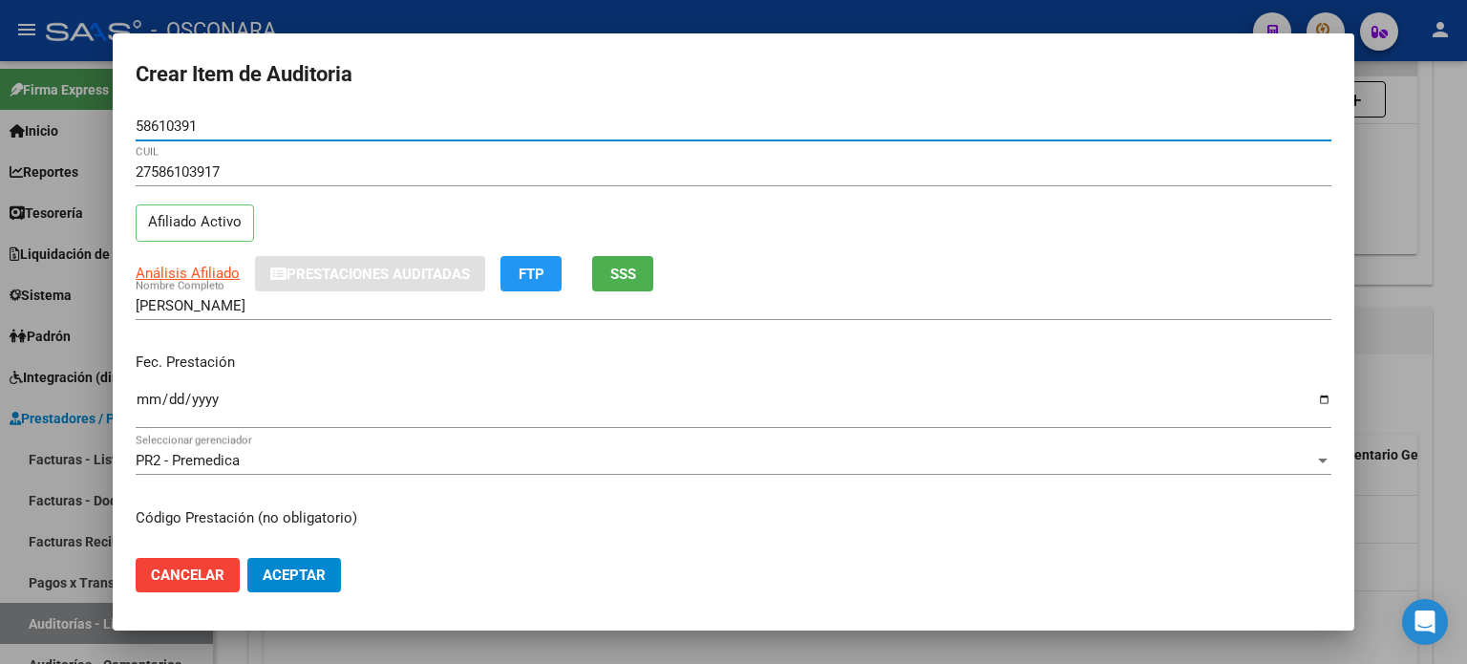
type input "58610391"
click at [641, 272] on button "SSS" at bounding box center [622, 273] width 61 height 35
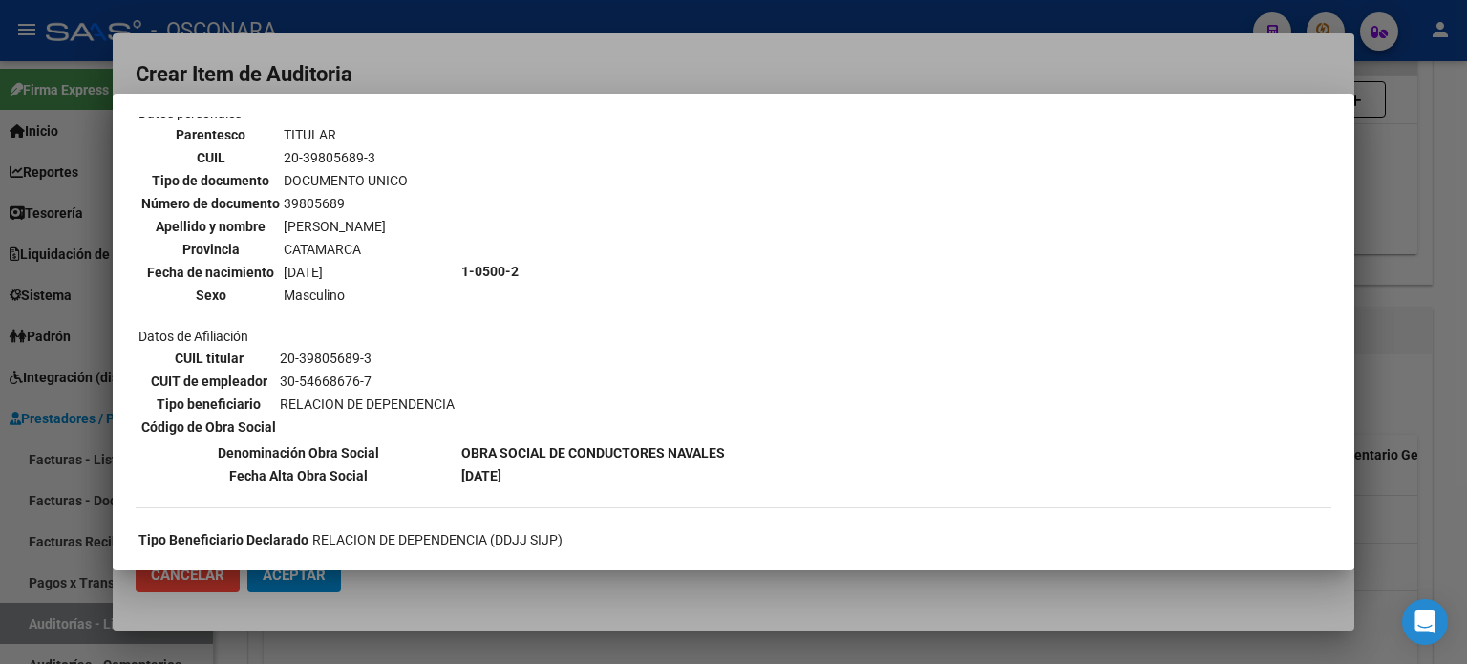
scroll to position [287, 0]
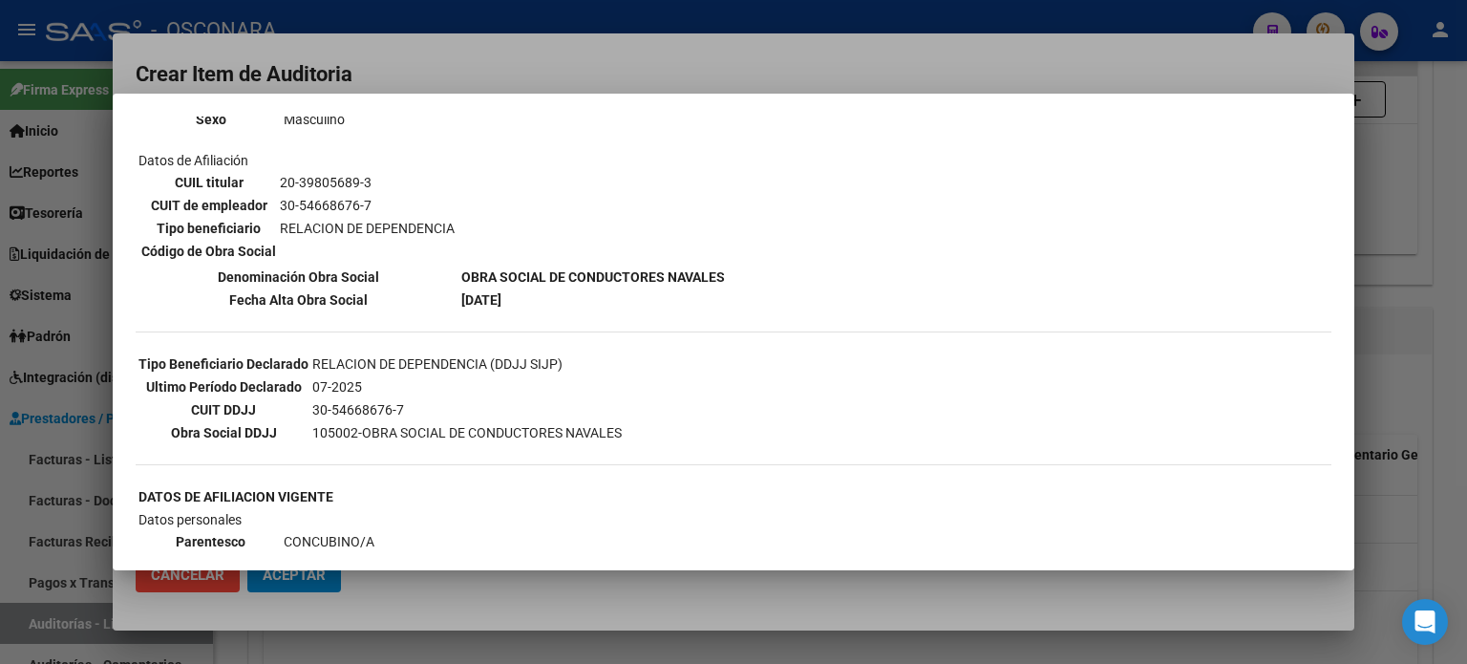
click at [1415, 372] on div at bounding box center [733, 332] width 1467 height 664
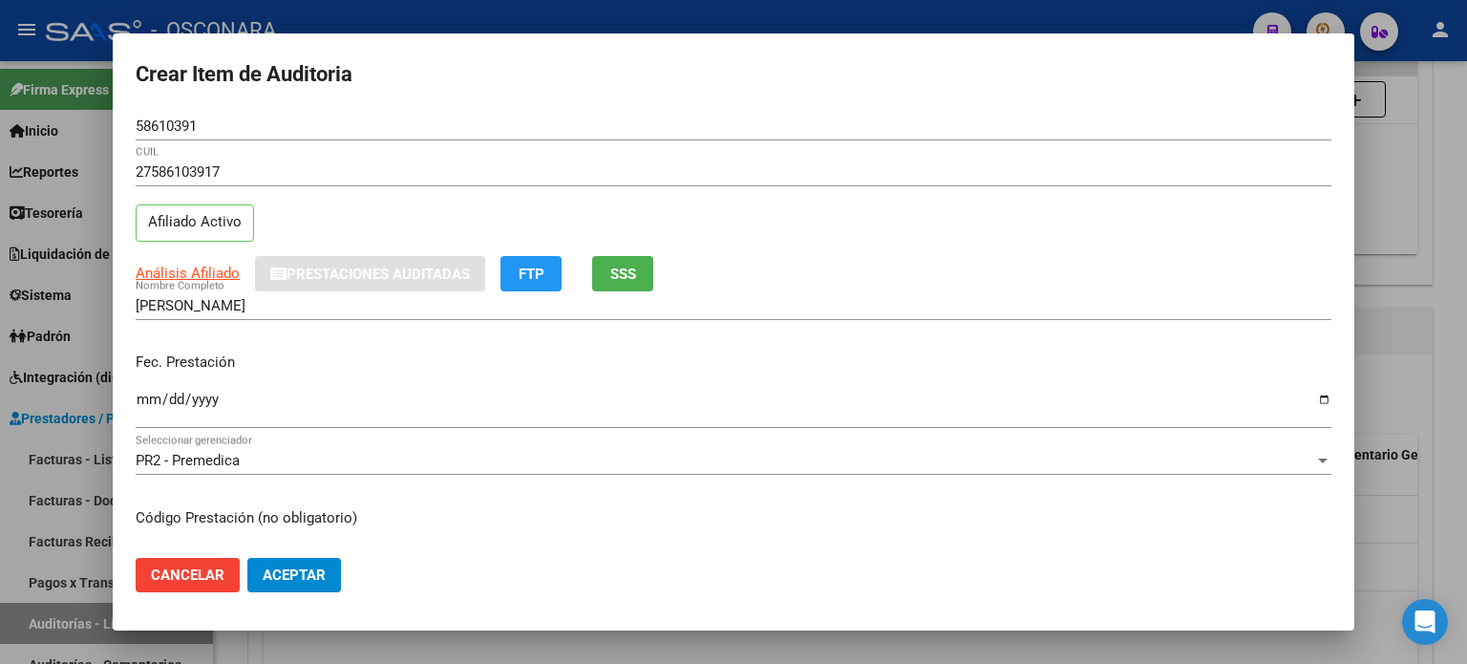
click at [153, 397] on input "Ingresar la fecha" at bounding box center [734, 407] width 1196 height 31
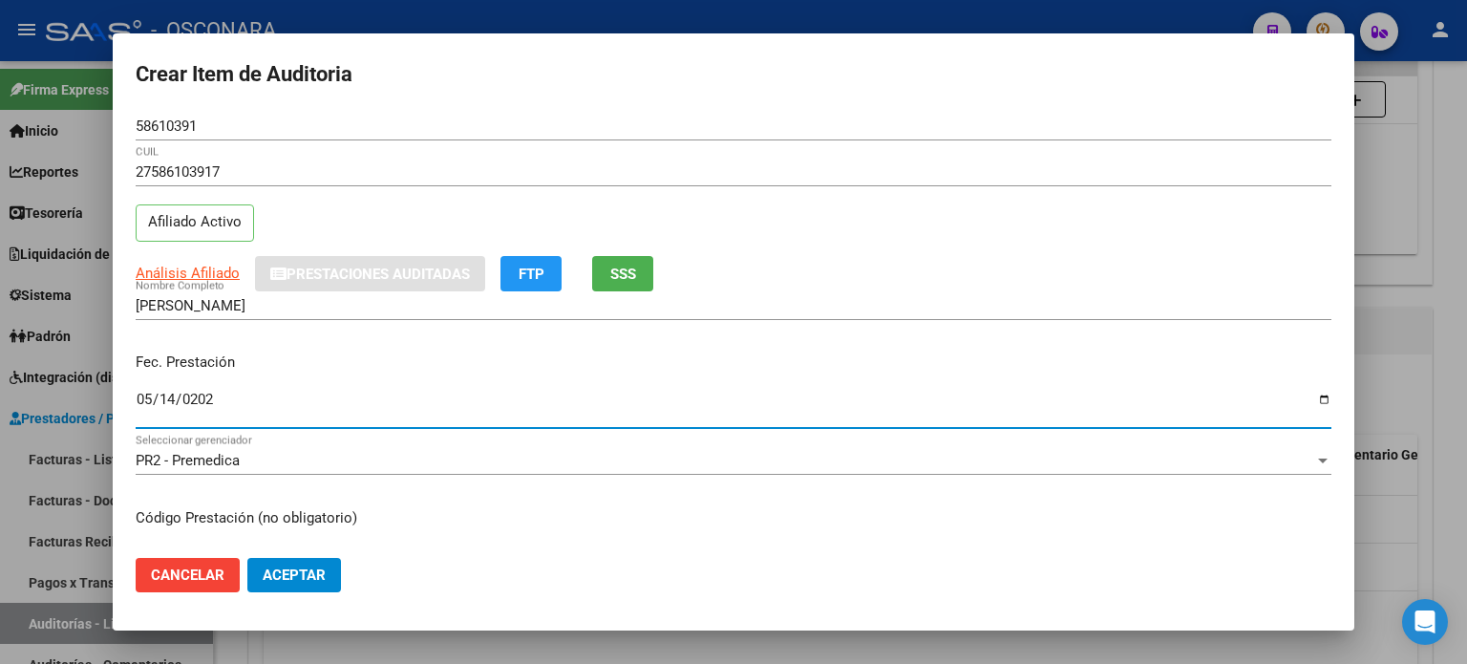
type input "[DATE]"
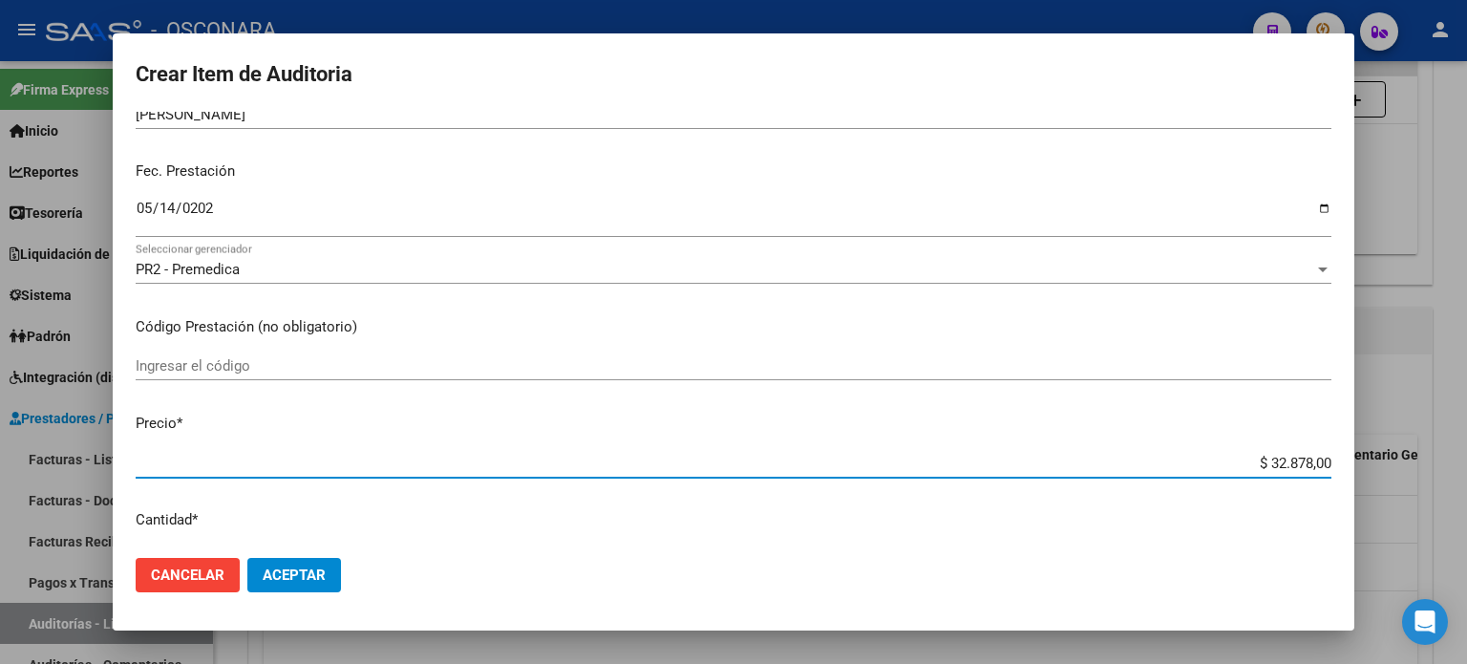
drag, startPoint x: 1256, startPoint y: 460, endPoint x: 1466, endPoint y: 435, distance: 211.7
click at [1466, 435] on div "Crear Item de Auditoria 58610391 Nro Documento 27586103917 CUIL Afiliado Activo…" at bounding box center [733, 332] width 1467 height 664
type input "$ 0,01"
type input "$ 0,12"
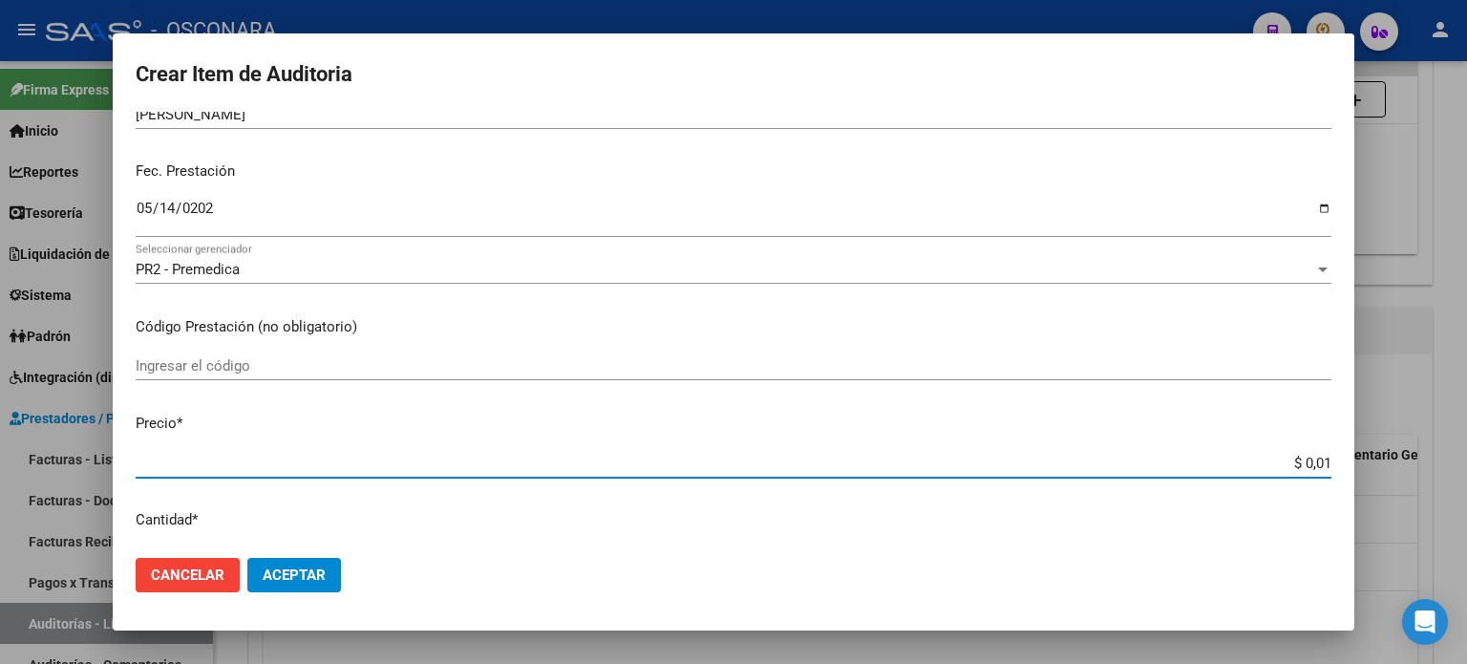
type input "$ 0,12"
type input "$ 1,26"
type input "$ 12,67"
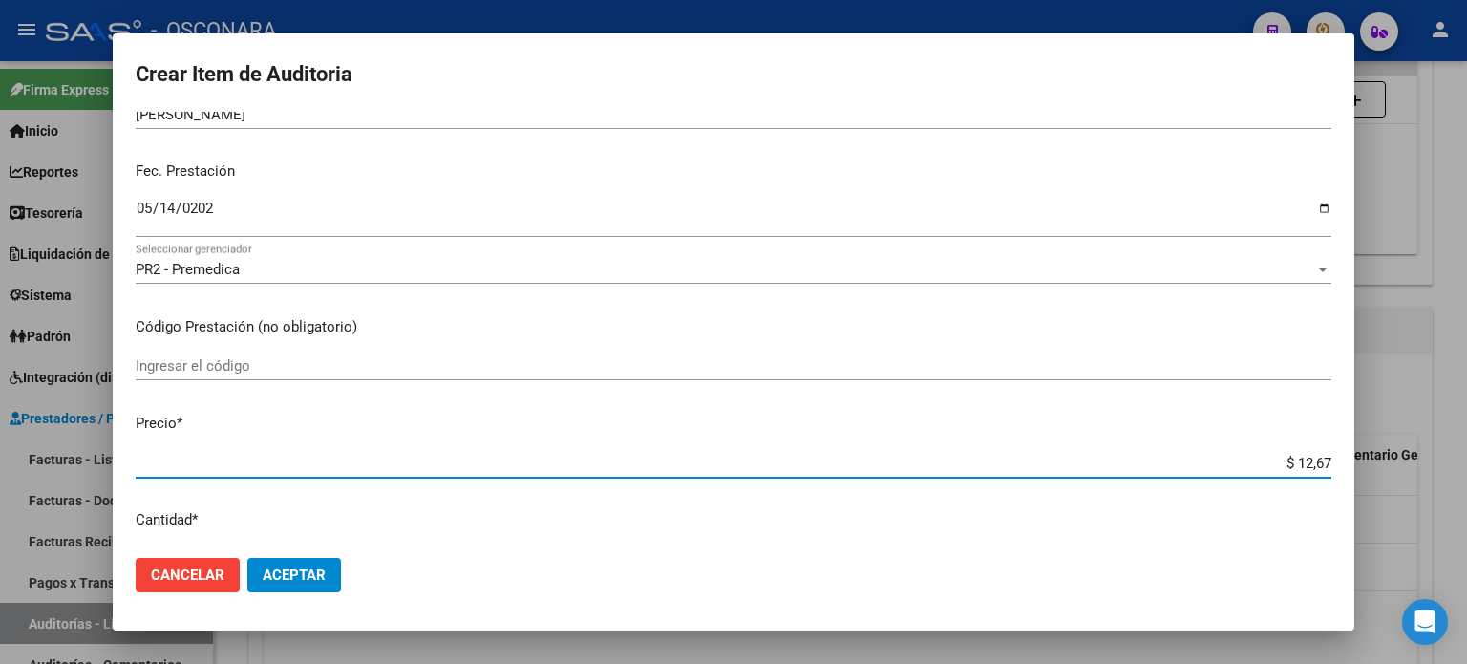
type input "$ 126,70"
type input "$ 1.267,00"
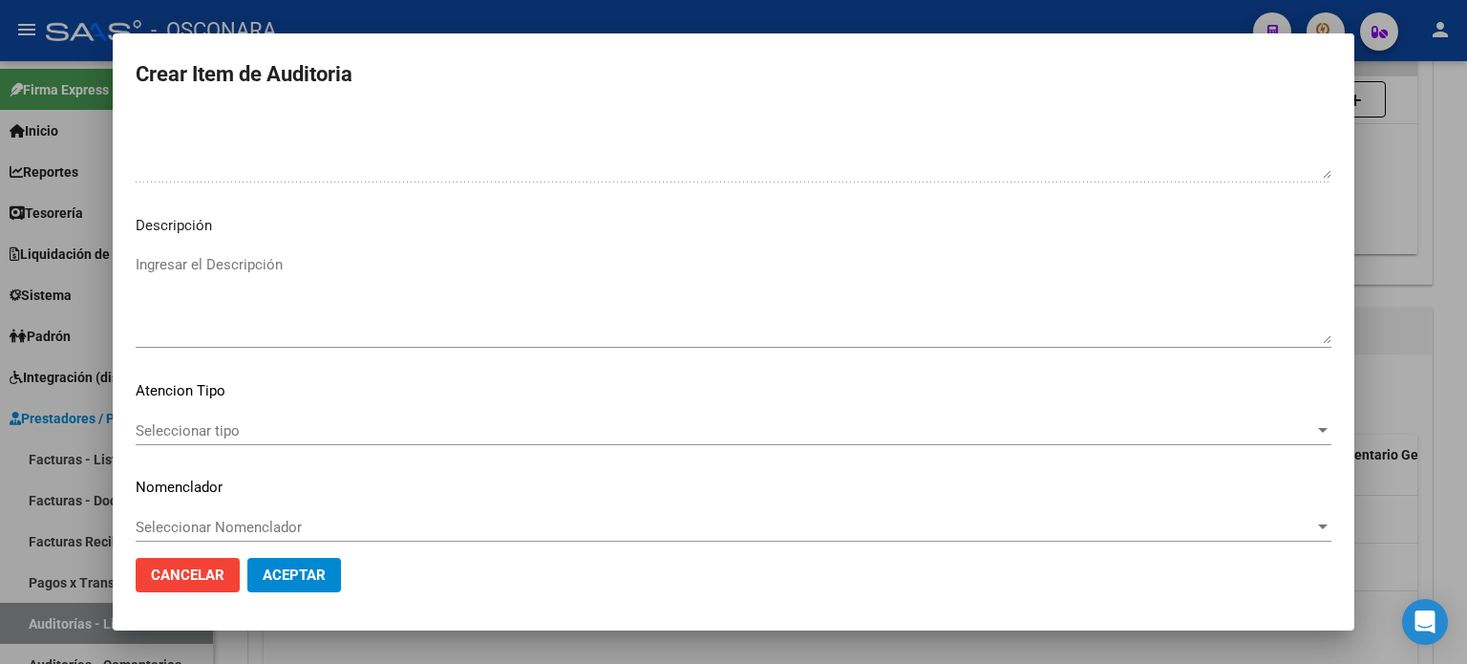
scroll to position [1288, 0]
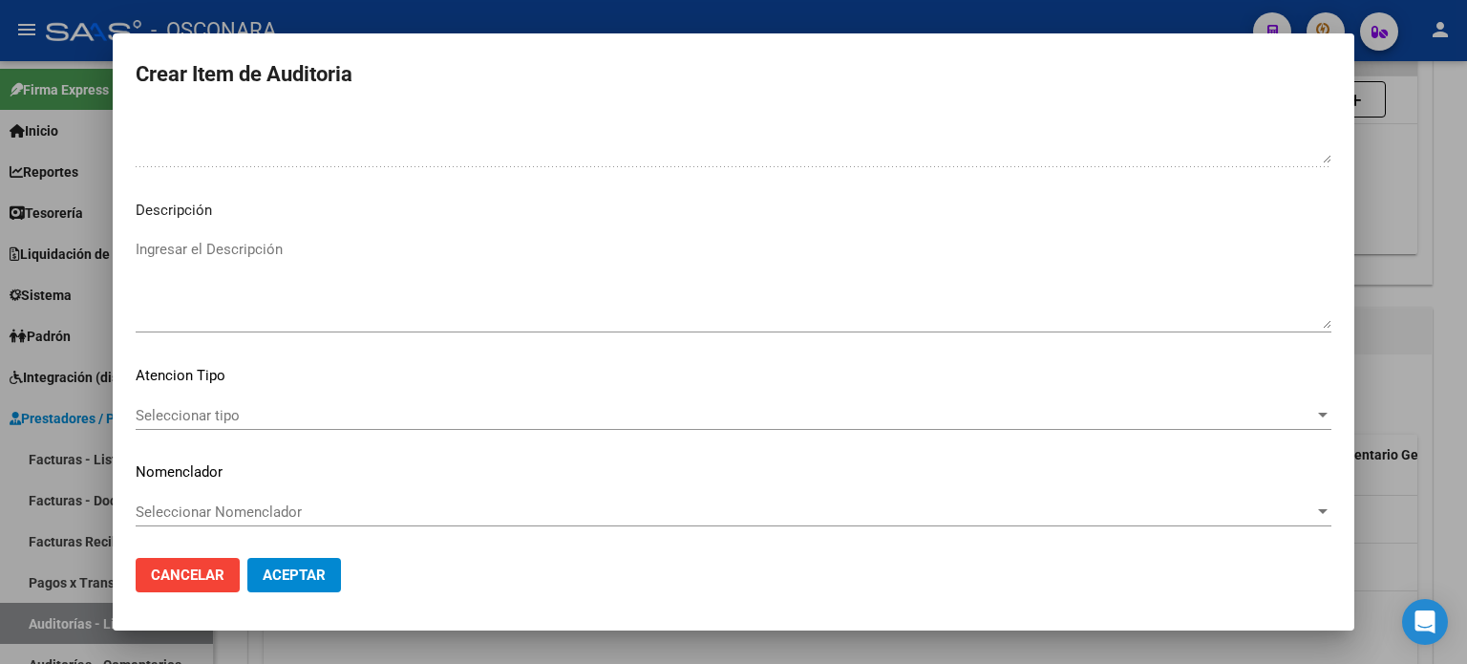
click at [221, 266] on textarea "Ingresar el Descripción" at bounding box center [734, 284] width 1196 height 90
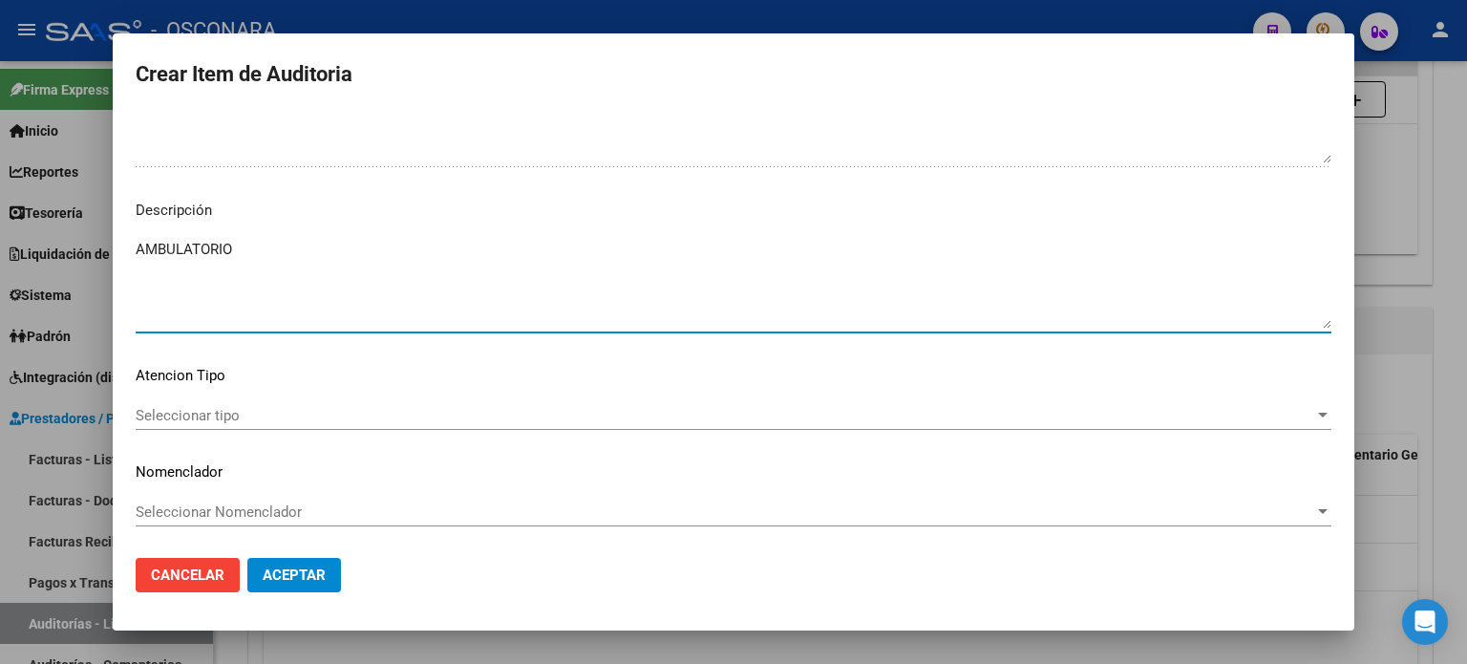
type textarea "AMBULATORIO"
click at [156, 408] on span "Seleccionar tipo" at bounding box center [725, 415] width 1179 height 17
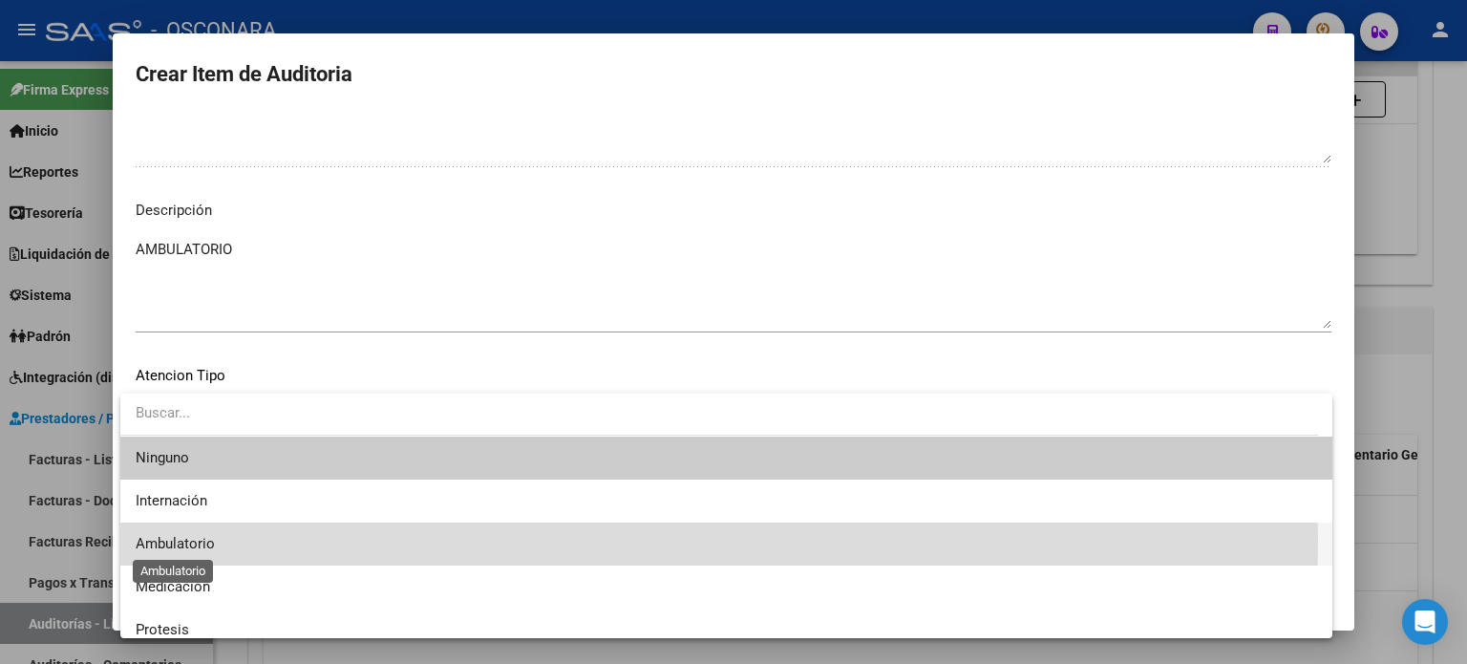
click at [196, 540] on span "Ambulatorio" at bounding box center [175, 543] width 79 height 17
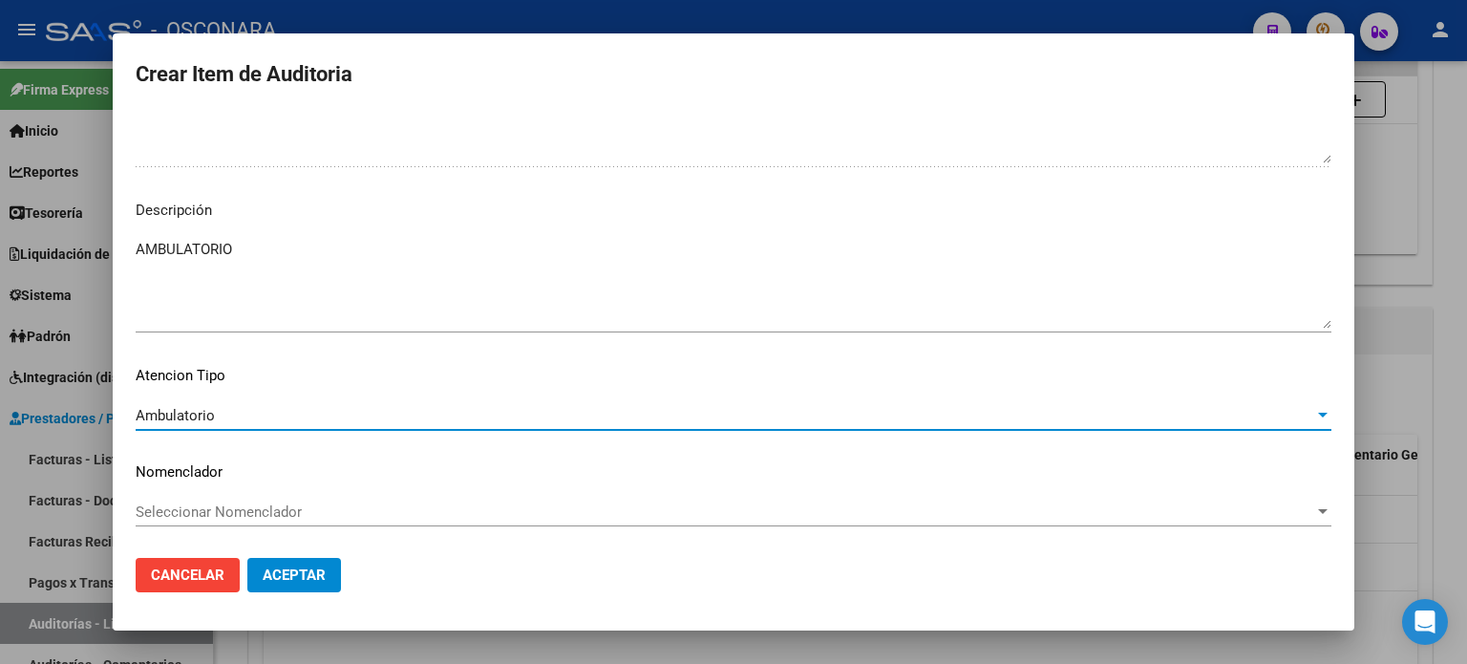
click at [303, 564] on button "Aceptar" at bounding box center [294, 575] width 94 height 34
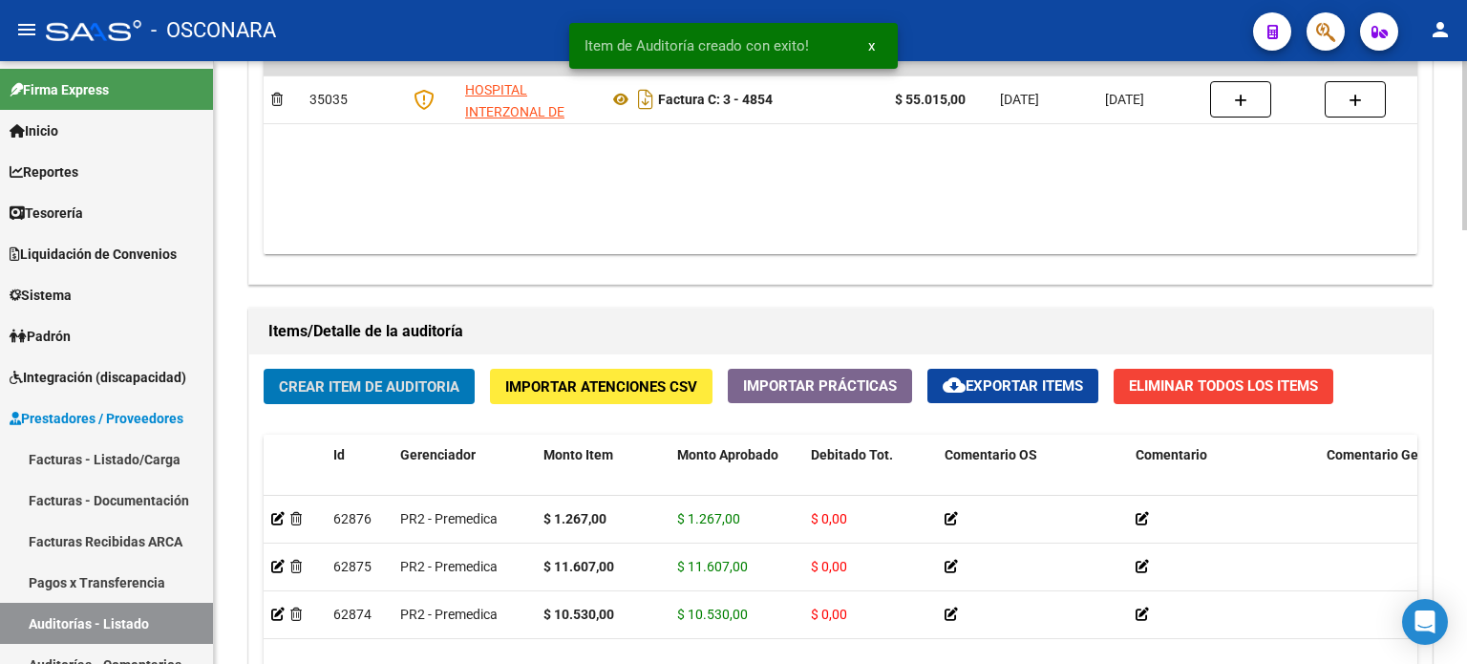
click at [409, 385] on span "Crear Item de Auditoria" at bounding box center [369, 386] width 181 height 17
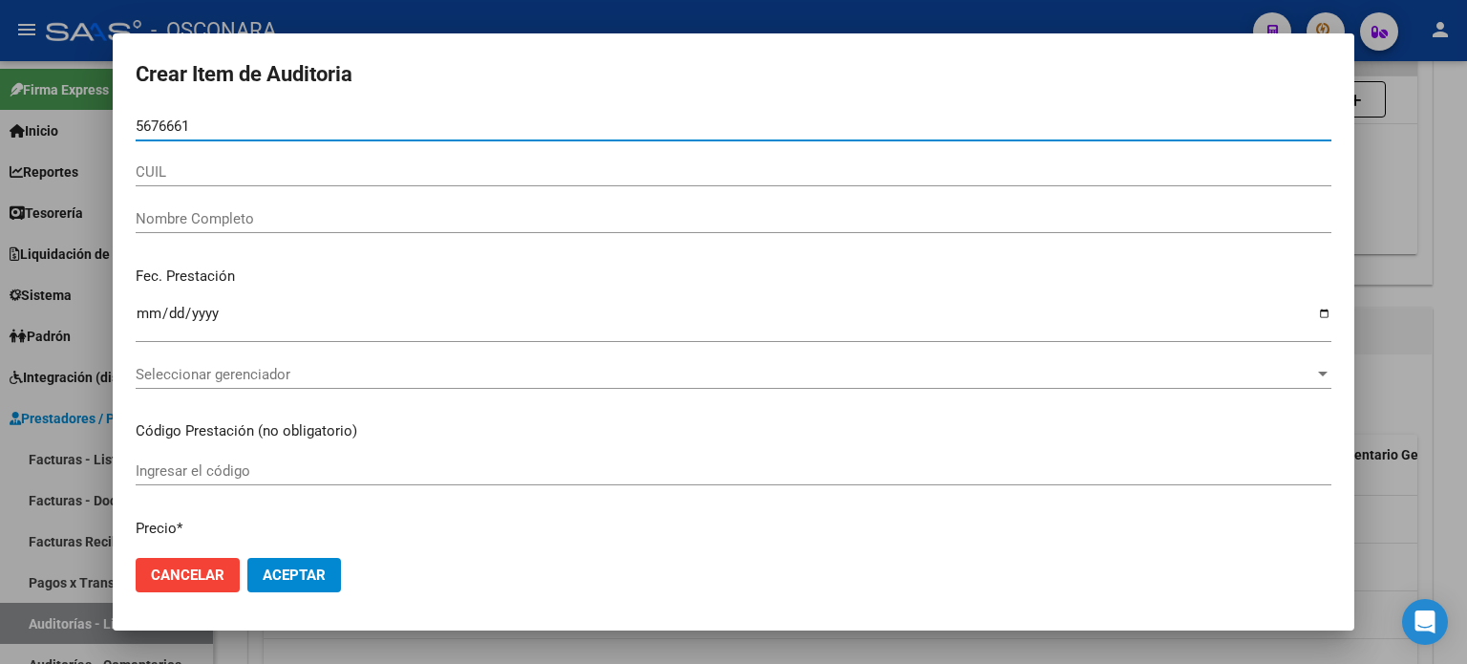
type input "56766610"
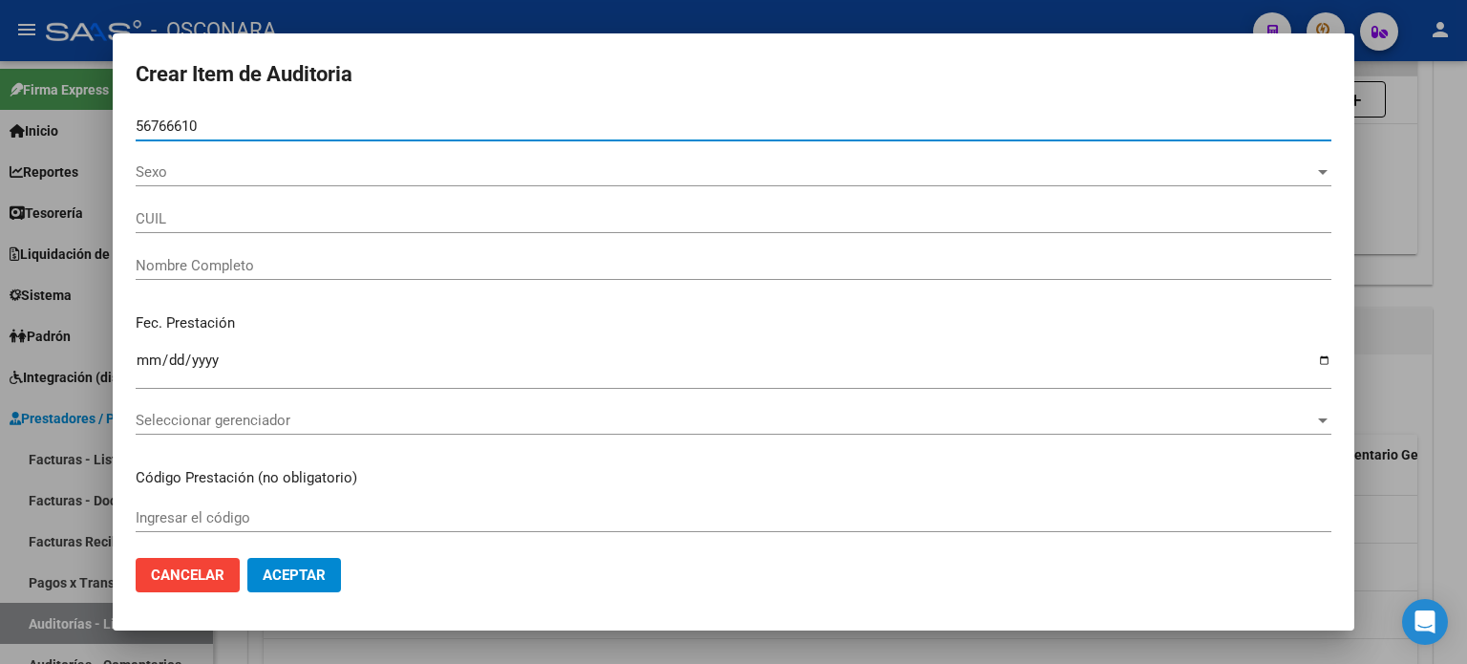
type input "27567666102"
type input "[PERSON_NAME] MORE -"
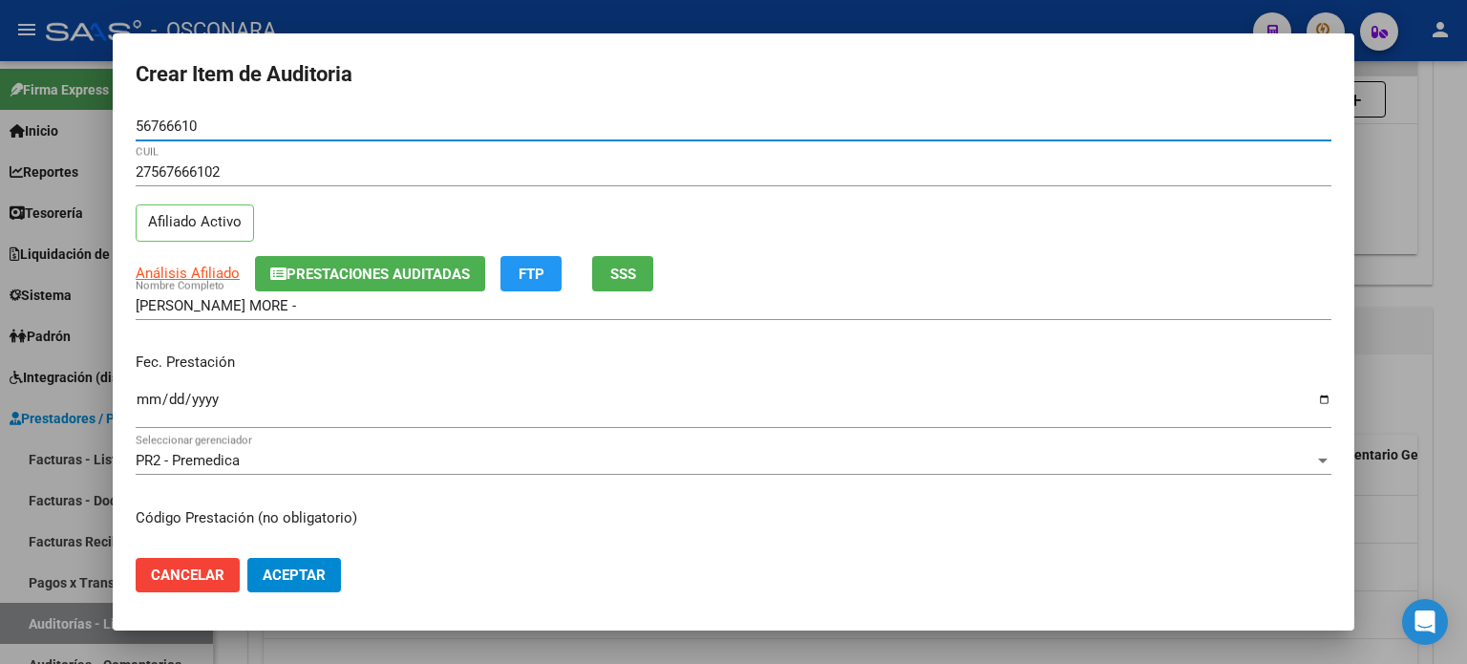
type input "56766610"
click at [144, 396] on input "Ingresar la fecha" at bounding box center [734, 407] width 1196 height 31
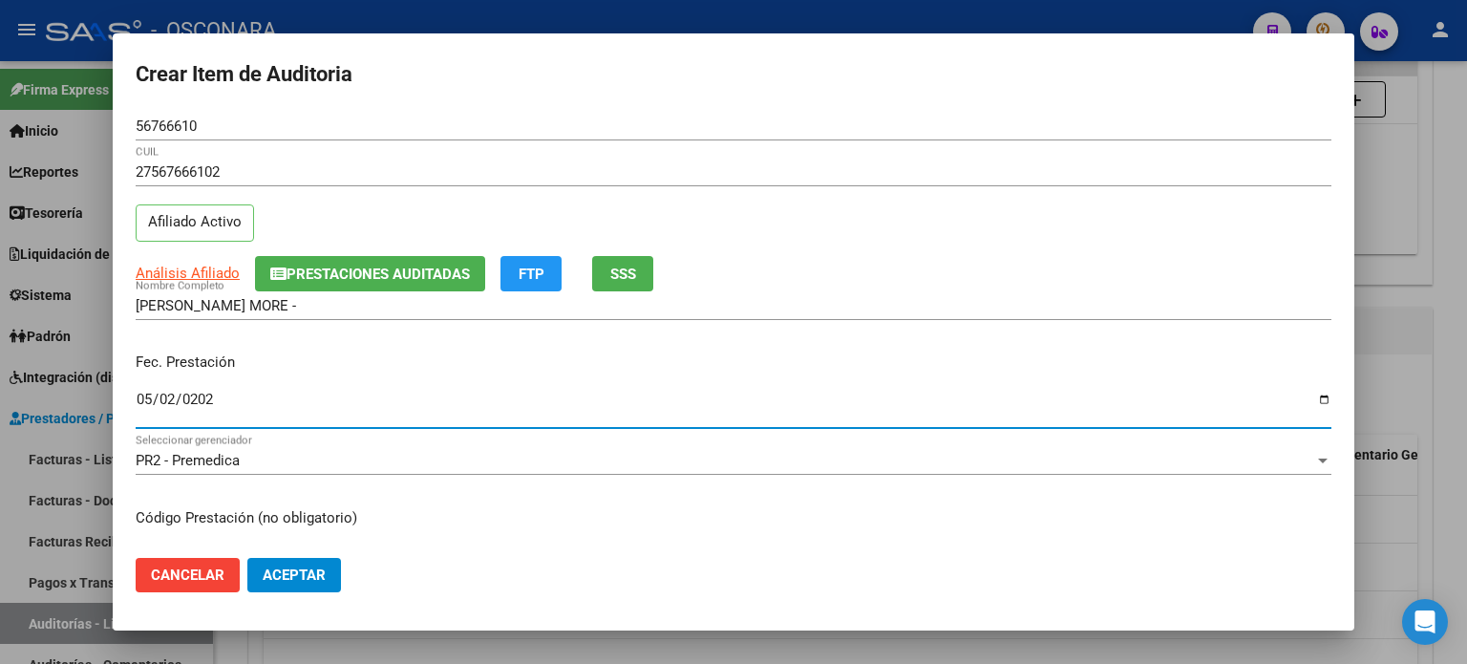
type input "[DATE]"
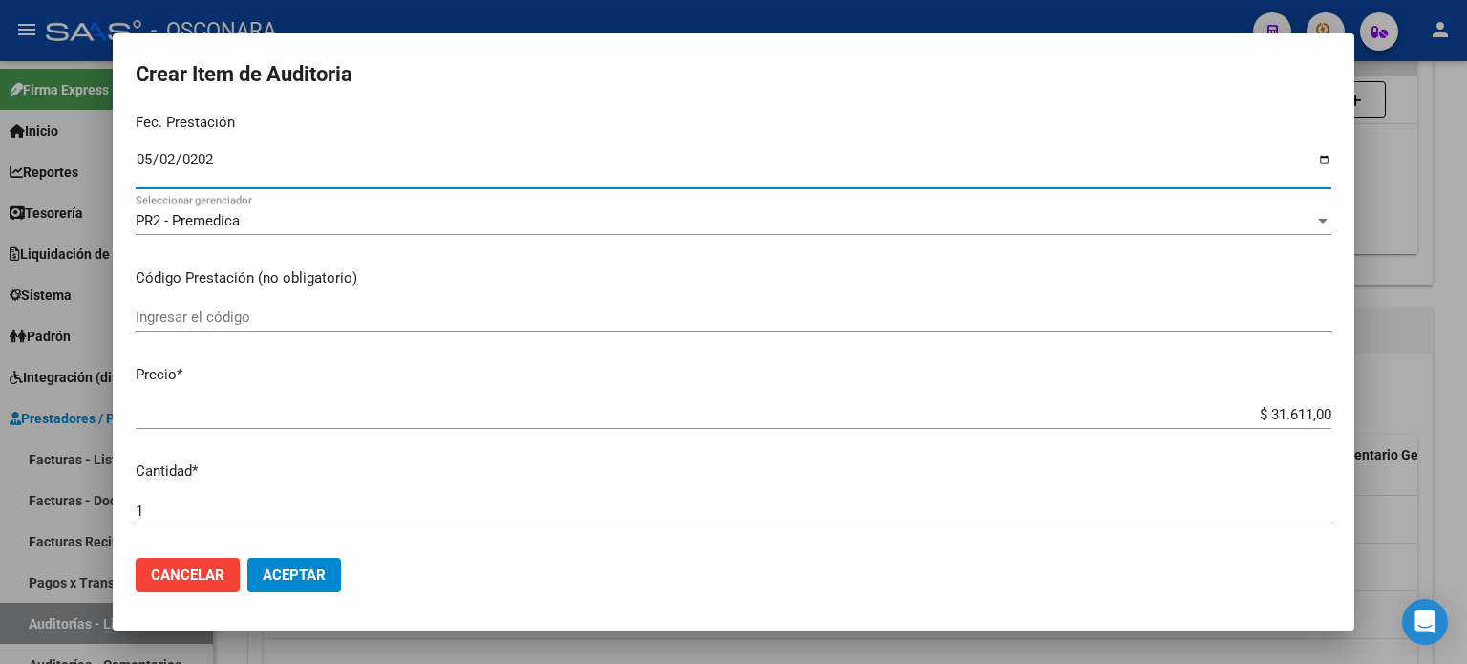
scroll to position [287, 0]
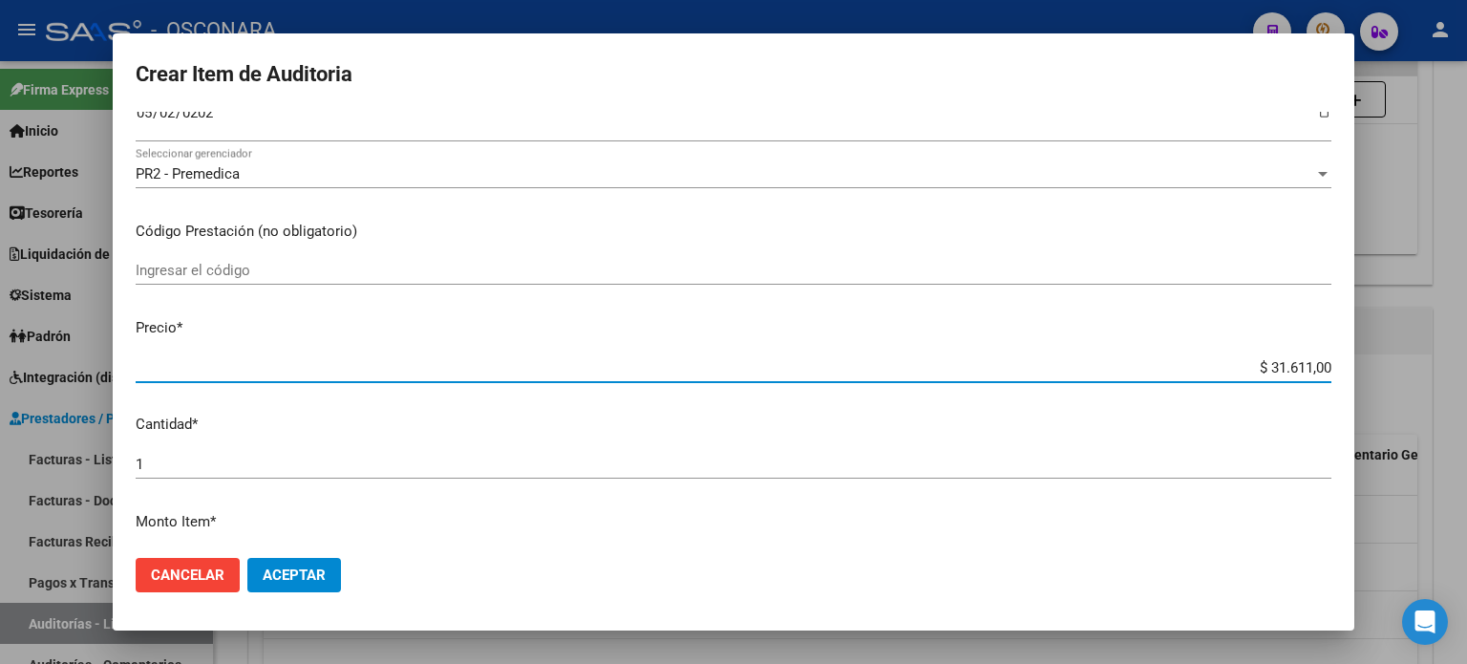
drag, startPoint x: 1257, startPoint y: 366, endPoint x: 1433, endPoint y: 340, distance: 177.6
click at [1433, 340] on div "Crear Item de Auditoria 56766610 Nro Documento 27567666102 CUIL Afiliado Activo…" at bounding box center [733, 332] width 1467 height 664
type input "$ 0,01"
type input "$ 0,19"
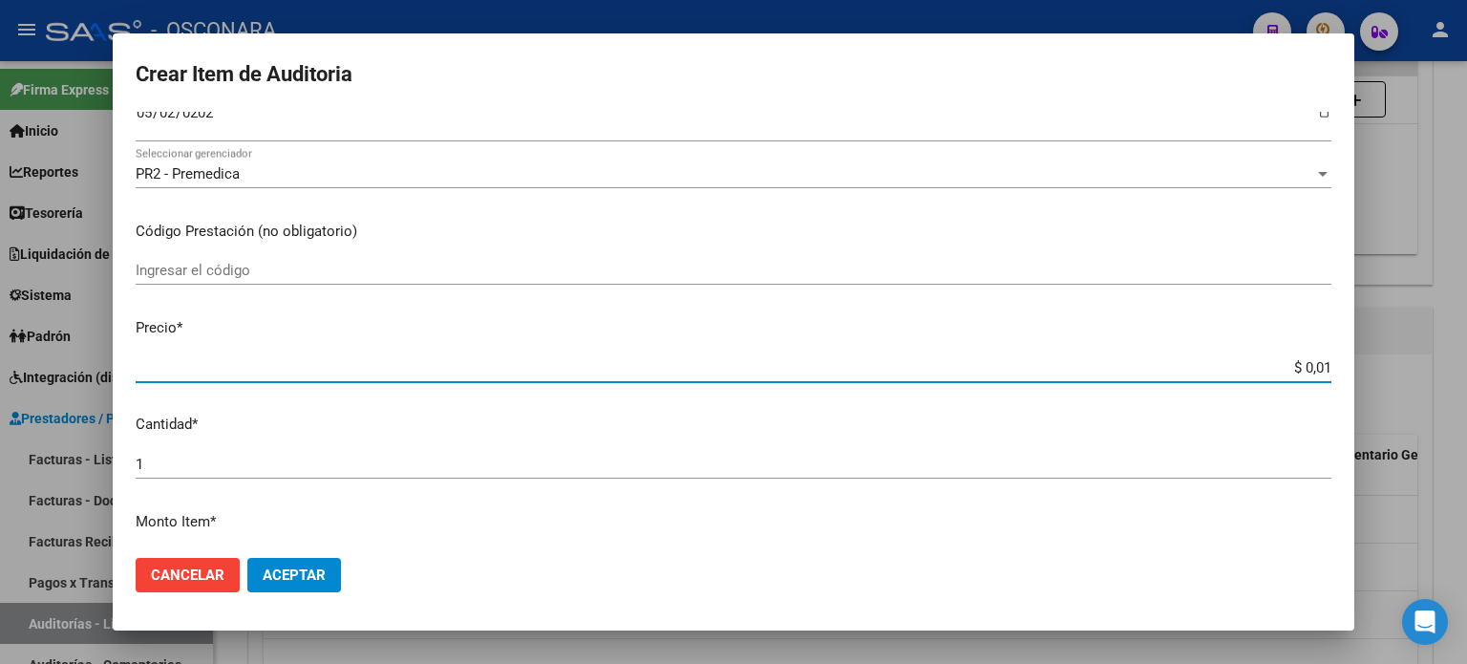
type input "$ 0,19"
type input "$ 1,92"
type input "$ 19,21"
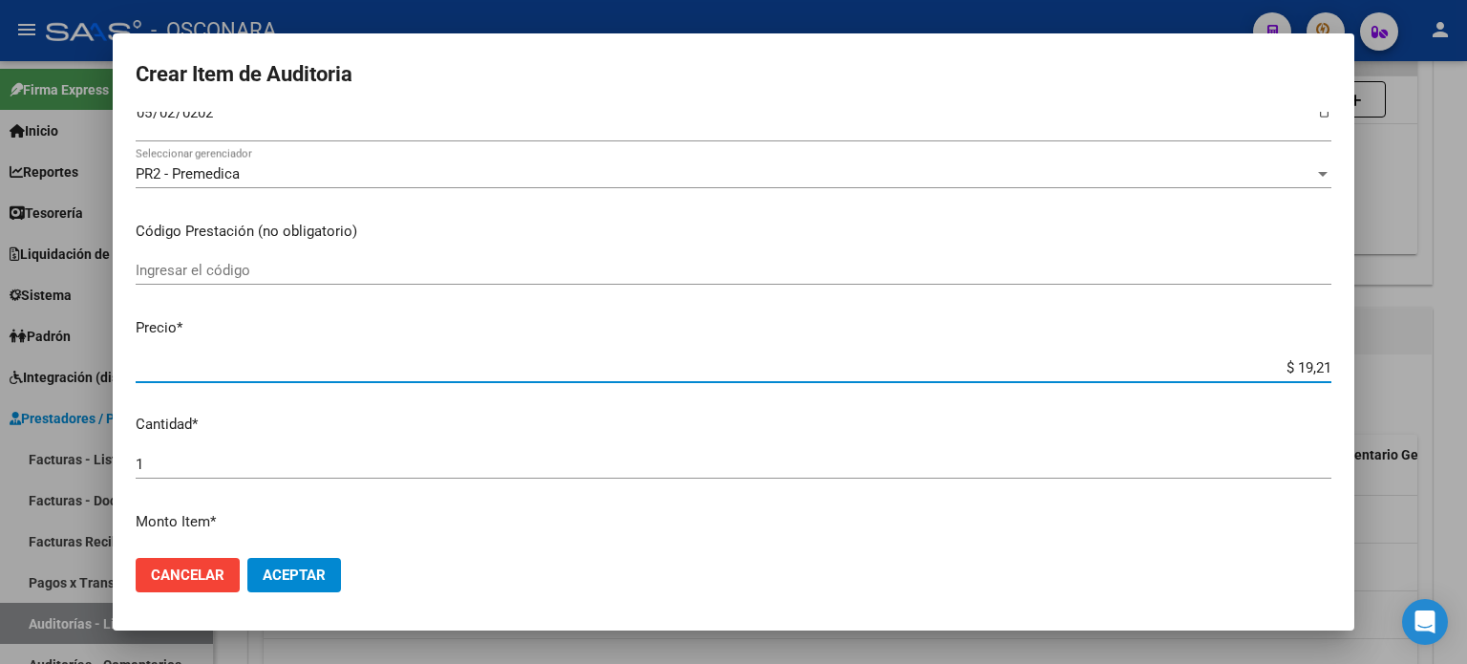
type input "$ 192,16"
type input "$ 1.921,60"
type input "$ 19.216,00"
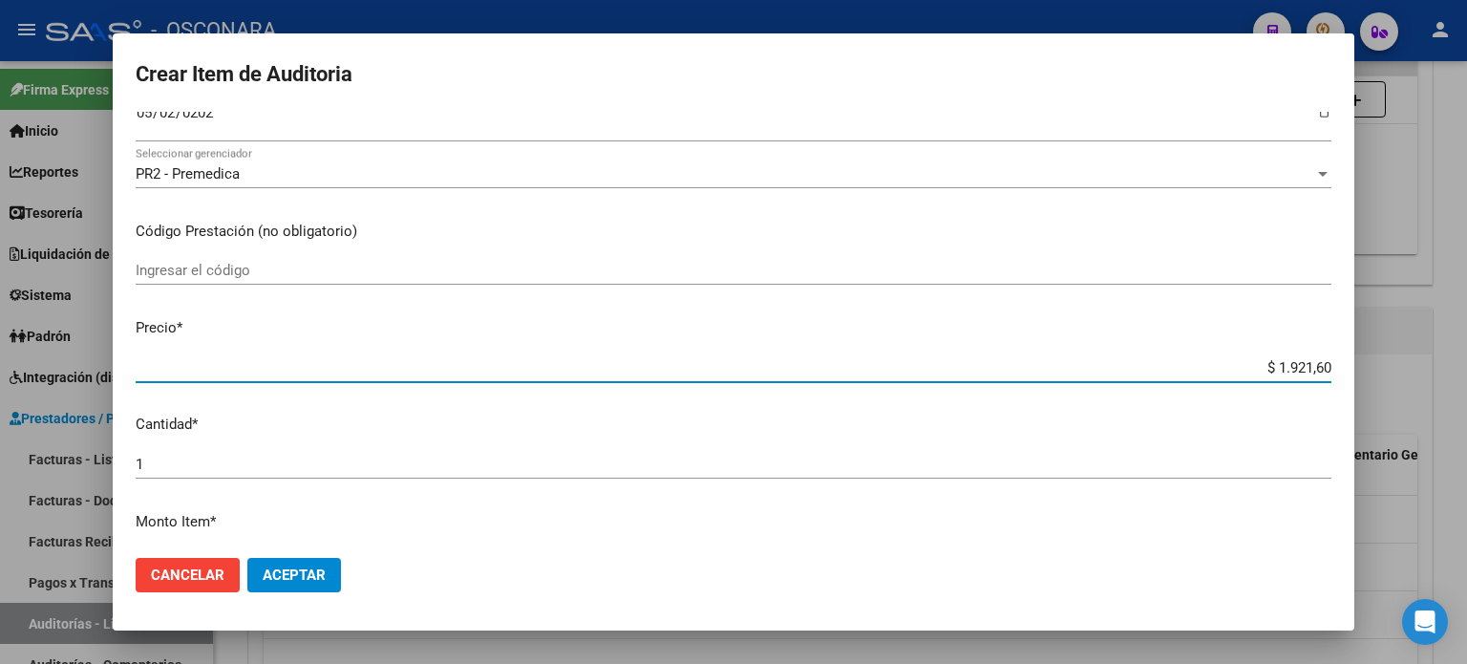
type input "$ 19.216,00"
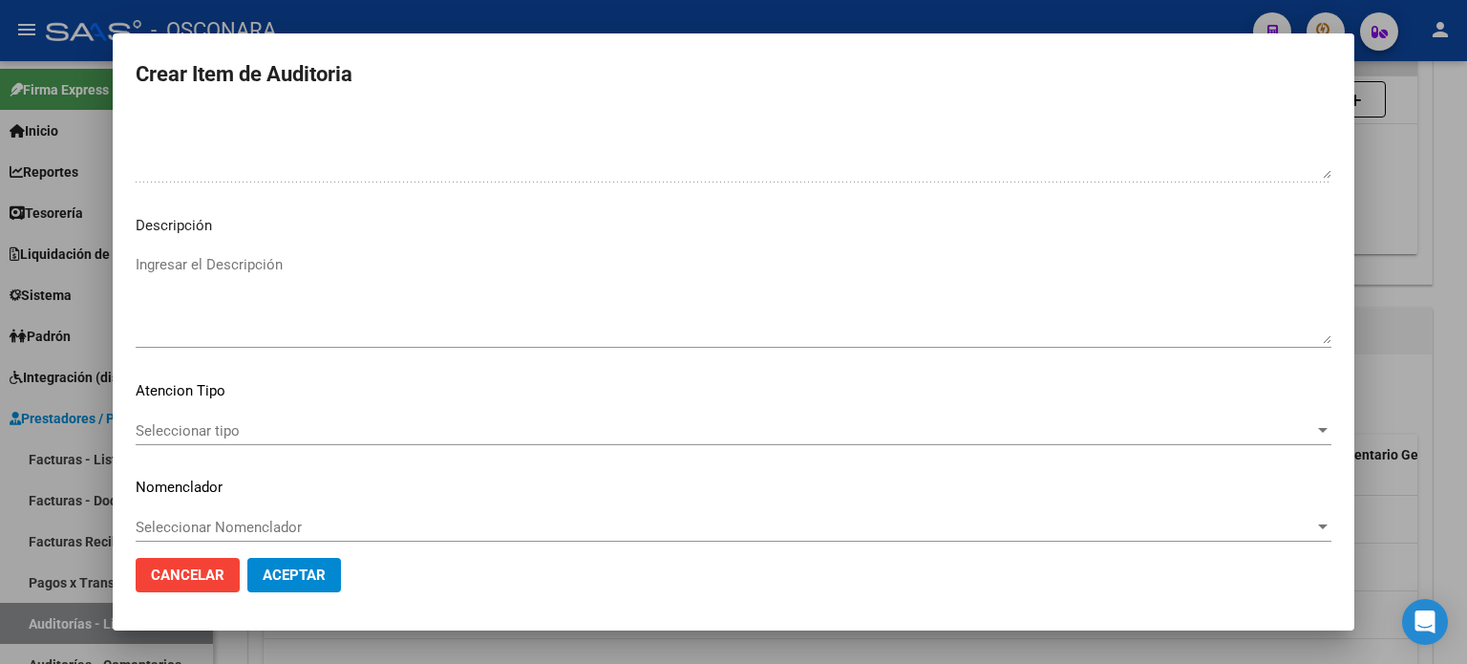
scroll to position [1288, 0]
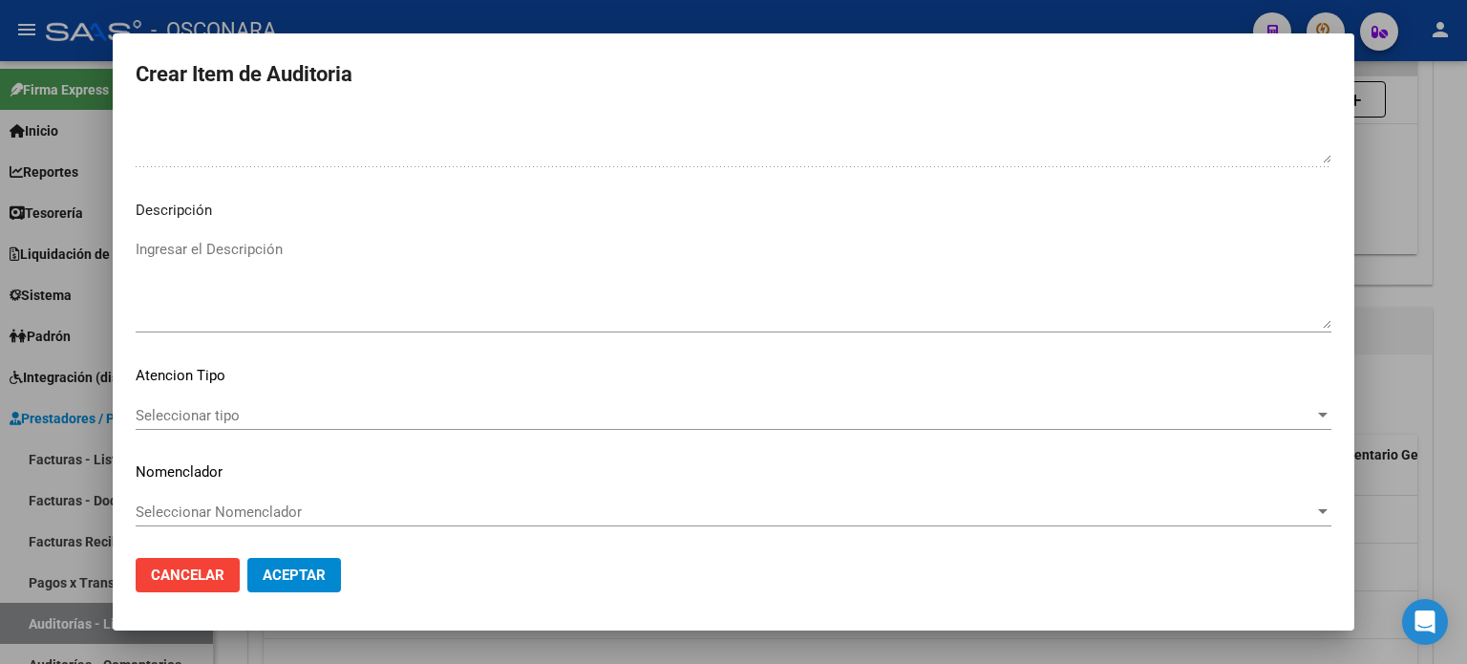
click at [225, 266] on textarea "Ingresar el Descripción" at bounding box center [734, 284] width 1196 height 90
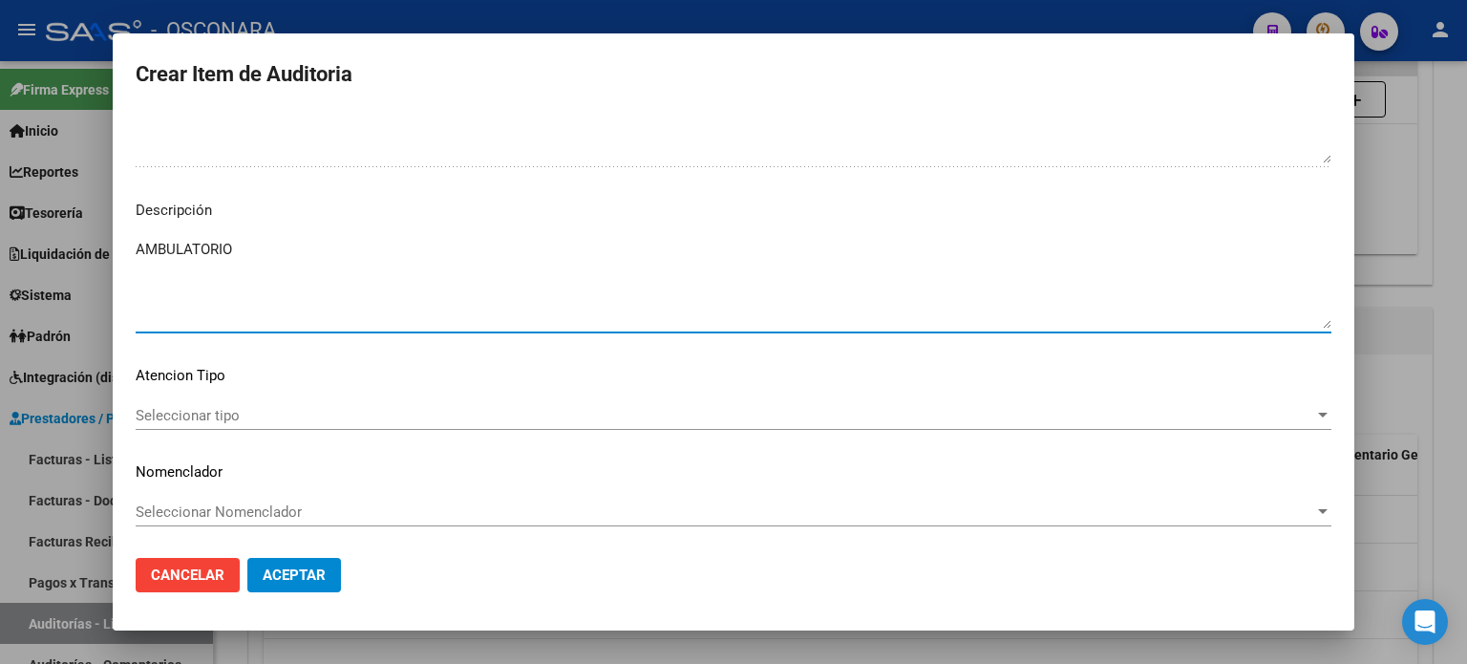
type textarea "AMBULATORIO"
click at [136, 424] on div "Seleccionar tipo Seleccionar tipo" at bounding box center [734, 415] width 1196 height 29
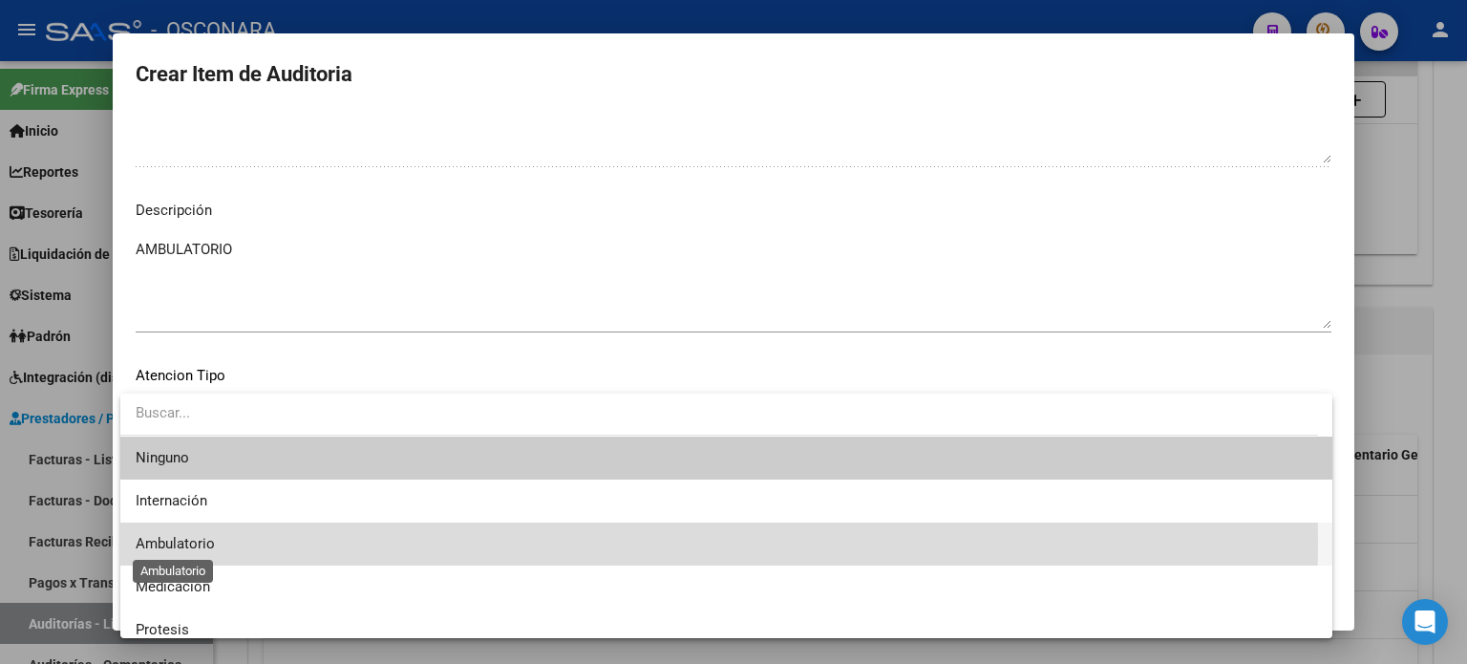
click at [153, 541] on span "Ambulatorio" at bounding box center [175, 543] width 79 height 17
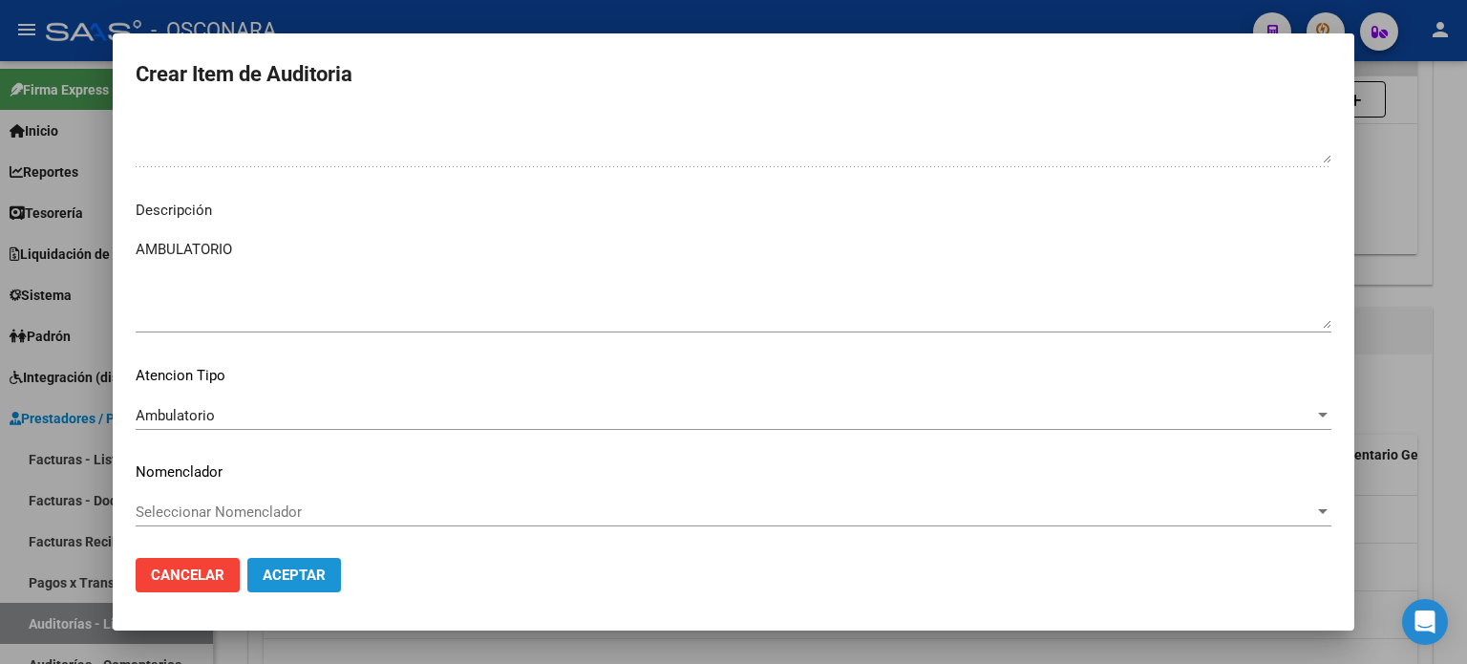
drag, startPoint x: 288, startPoint y: 573, endPoint x: 317, endPoint y: 641, distance: 74.0
click at [290, 576] on span "Aceptar" at bounding box center [294, 574] width 63 height 17
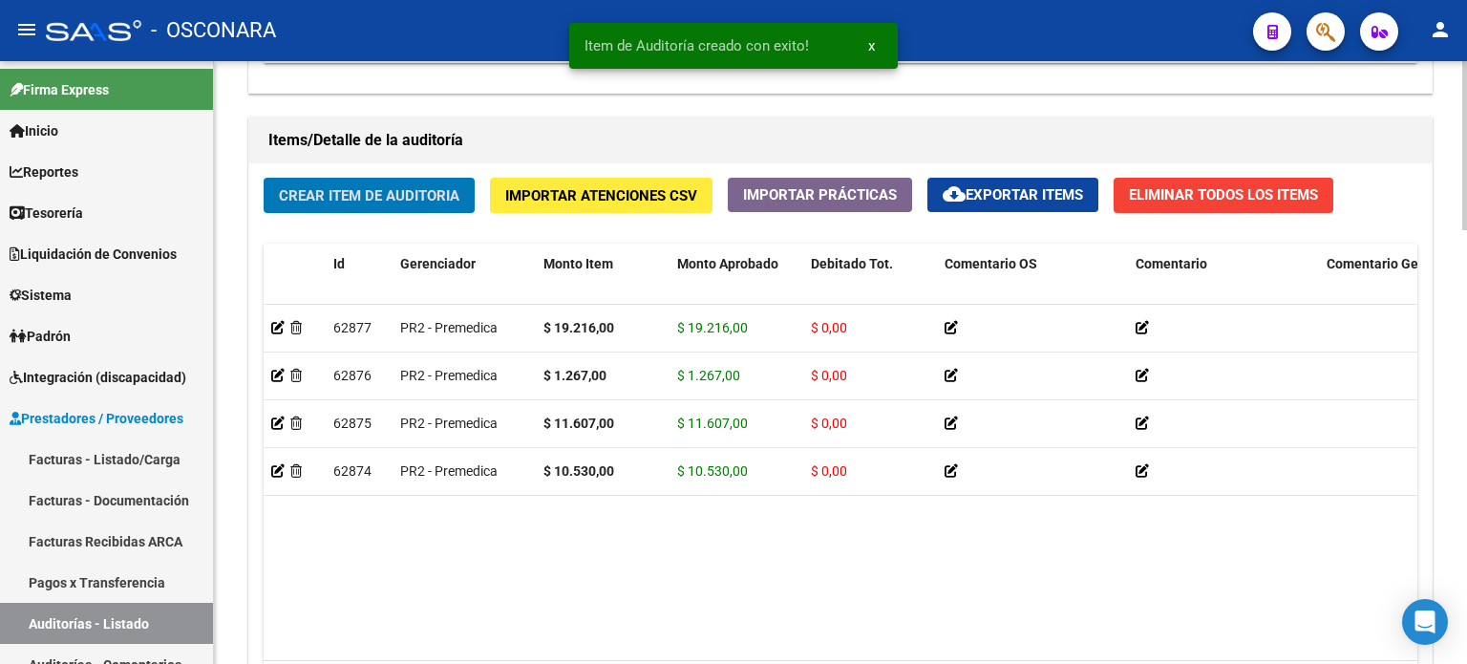
scroll to position [1052, 0]
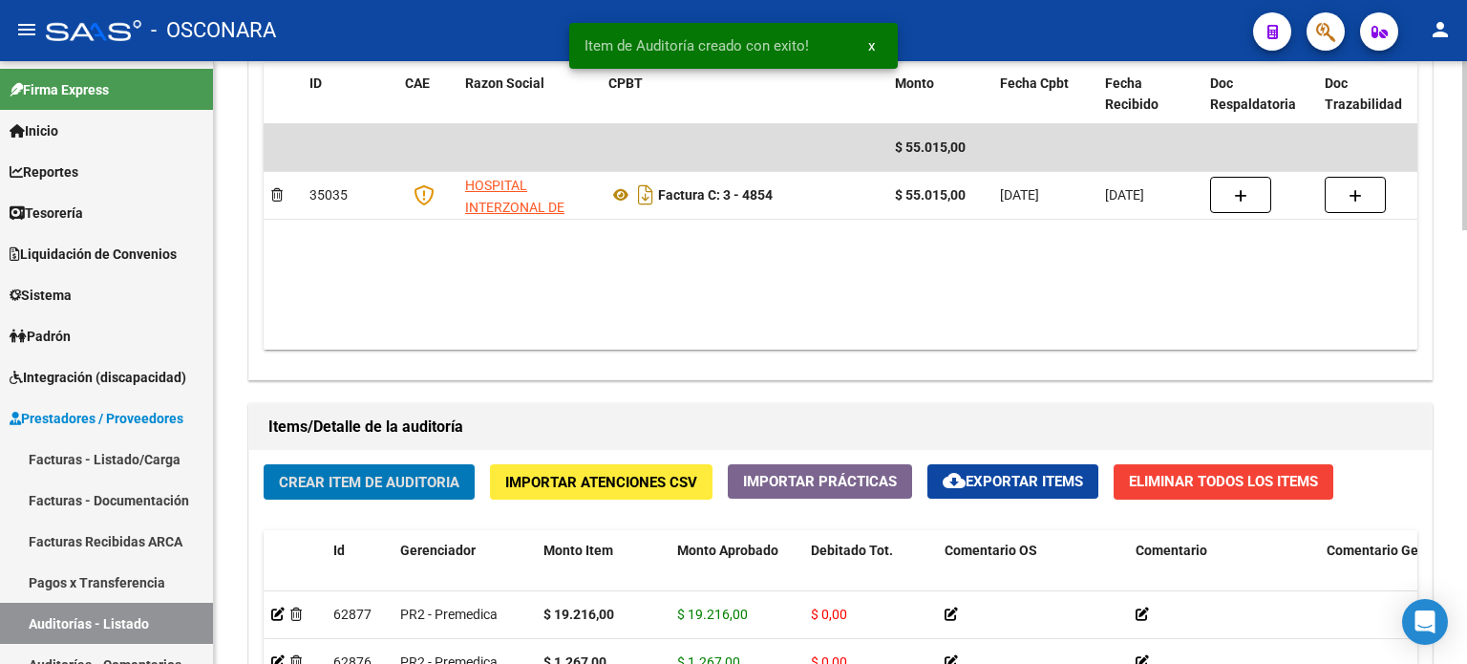
click at [416, 476] on span "Crear Item de Auditoria" at bounding box center [369, 482] width 181 height 17
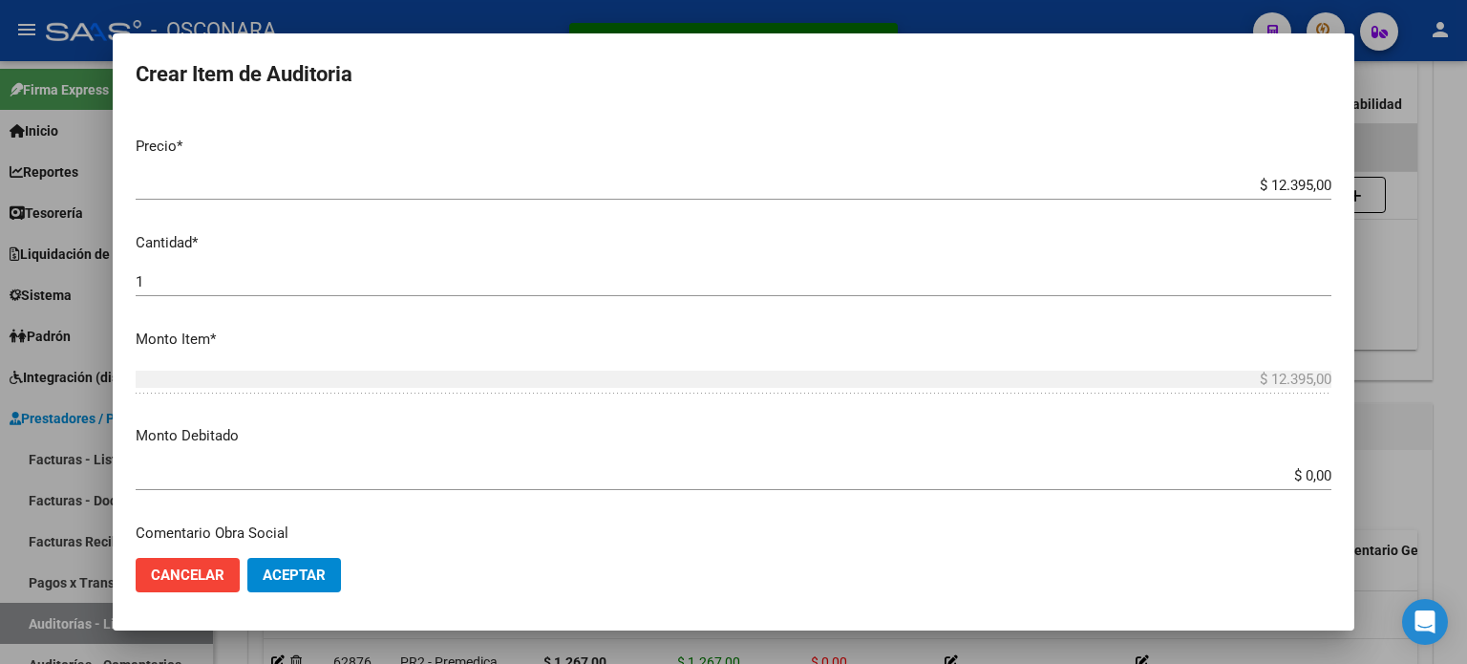
scroll to position [0, 0]
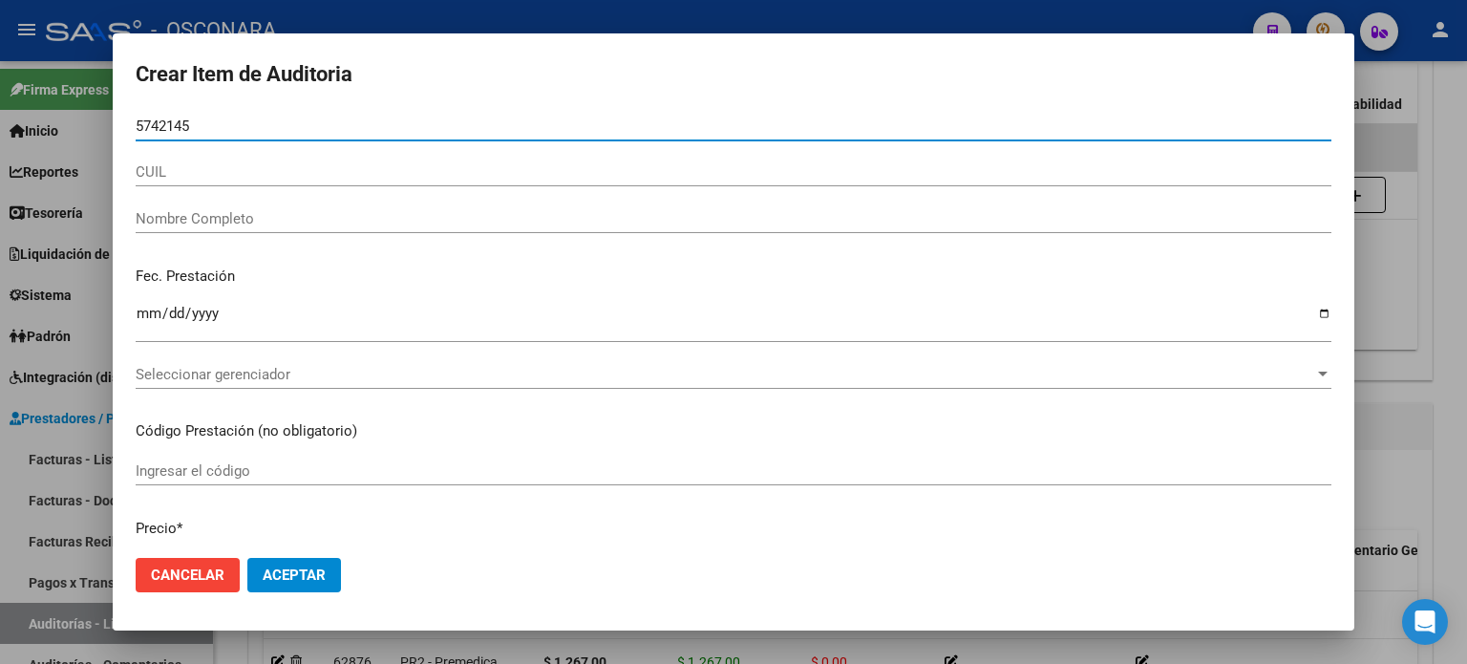
type input "57421453"
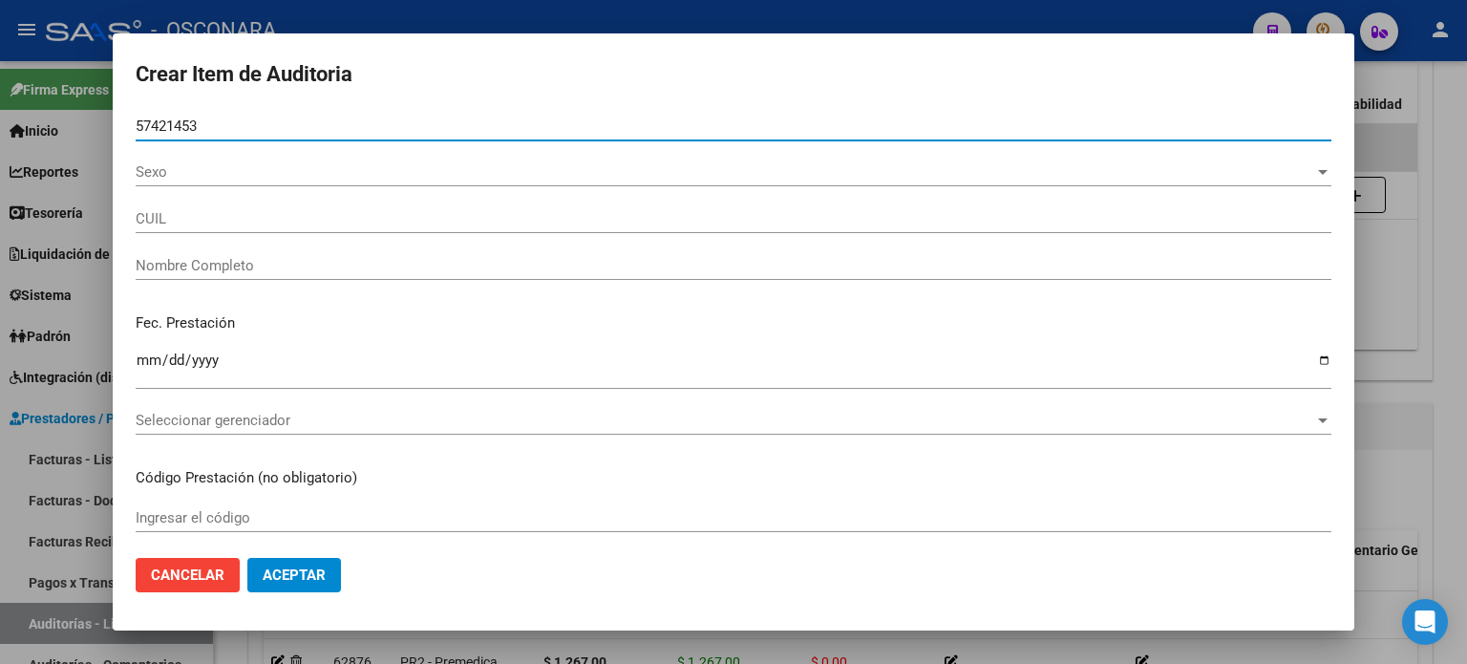
type input "27574214535"
type input "[PERSON_NAME] [PERSON_NAME] -"
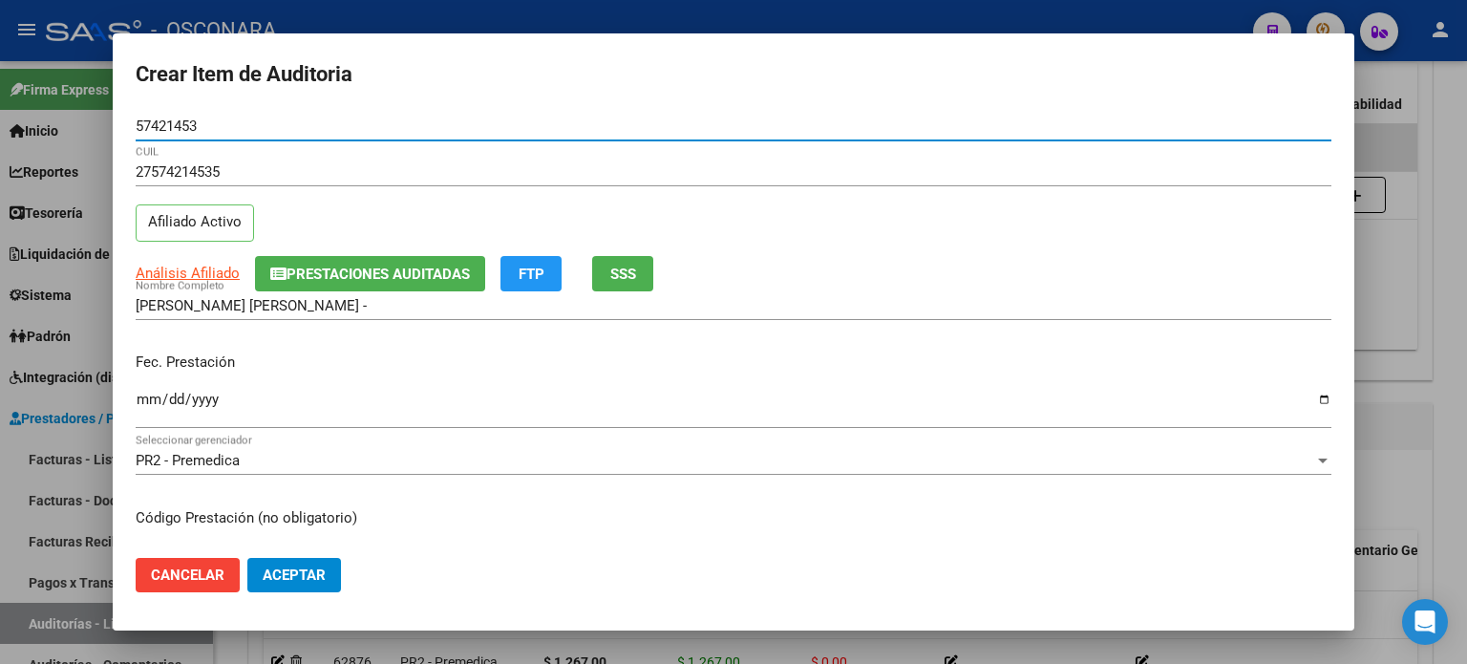
type input "57421453"
click at [147, 400] on input "Ingresar la fecha" at bounding box center [734, 407] width 1196 height 31
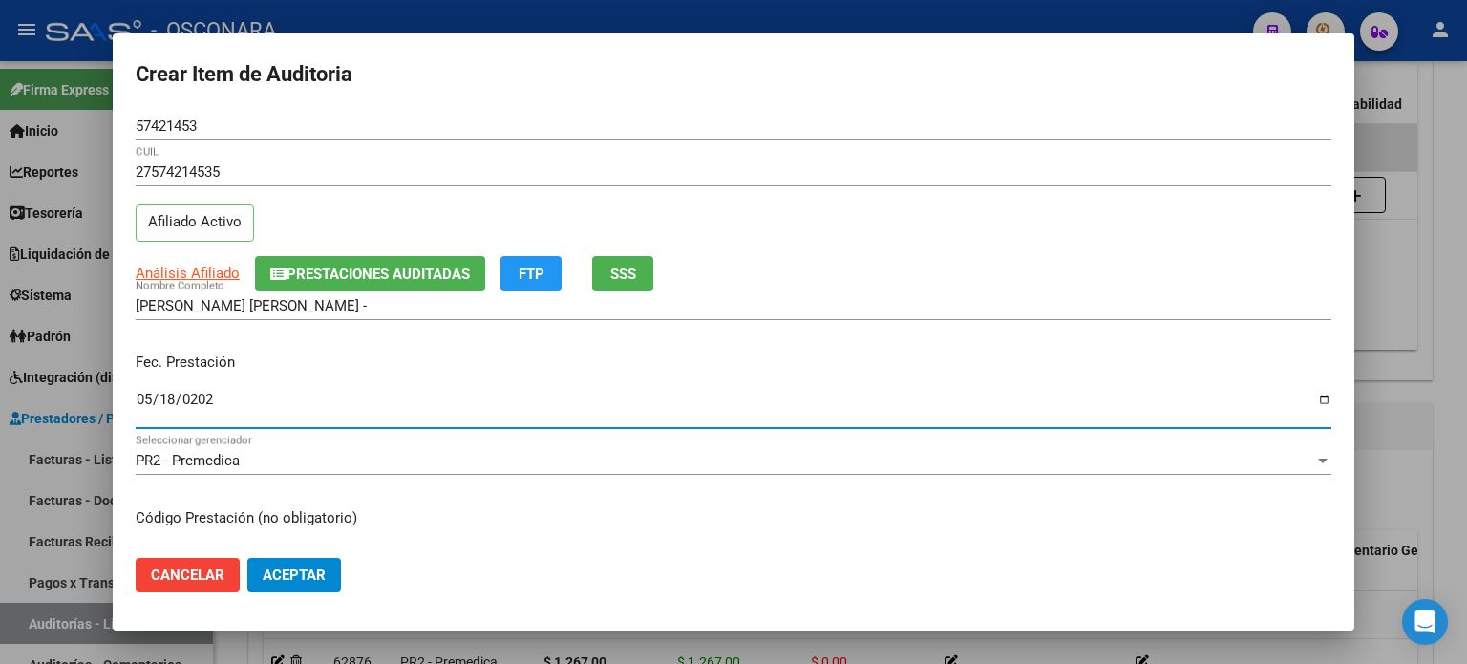
type input "[DATE]"
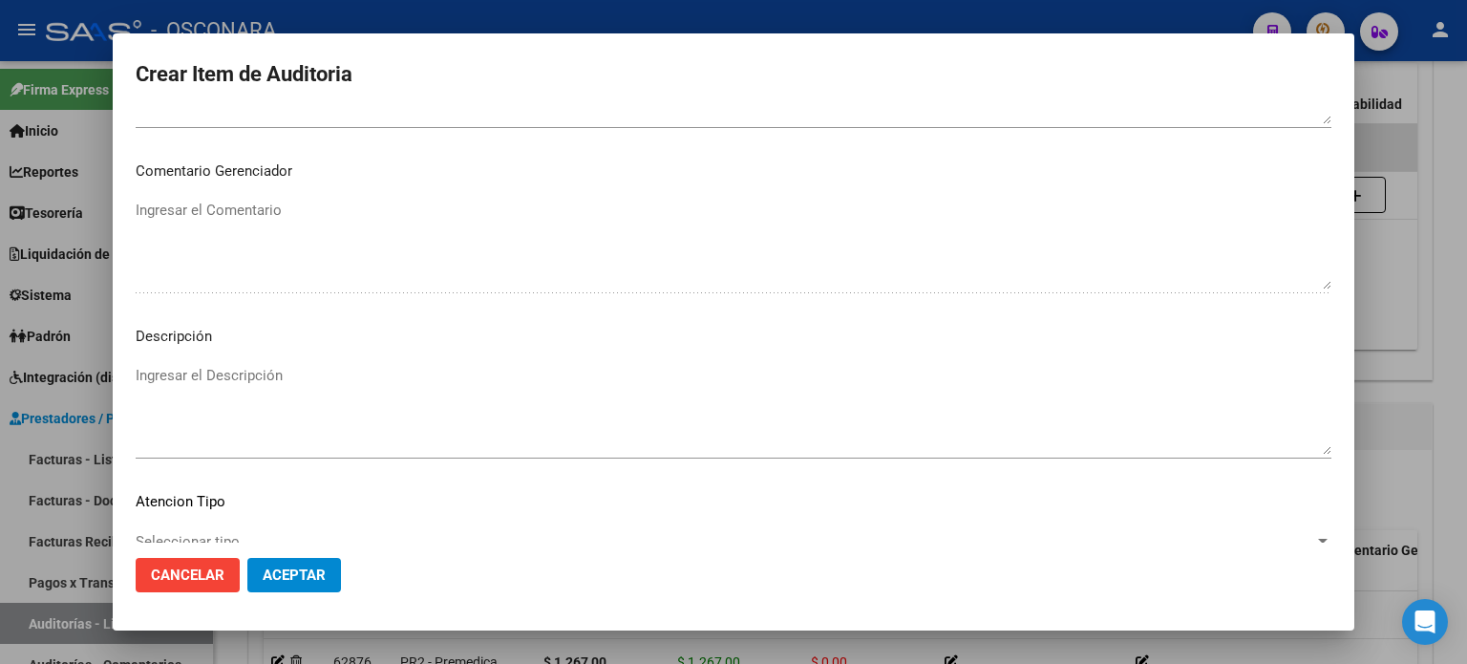
scroll to position [1288, 0]
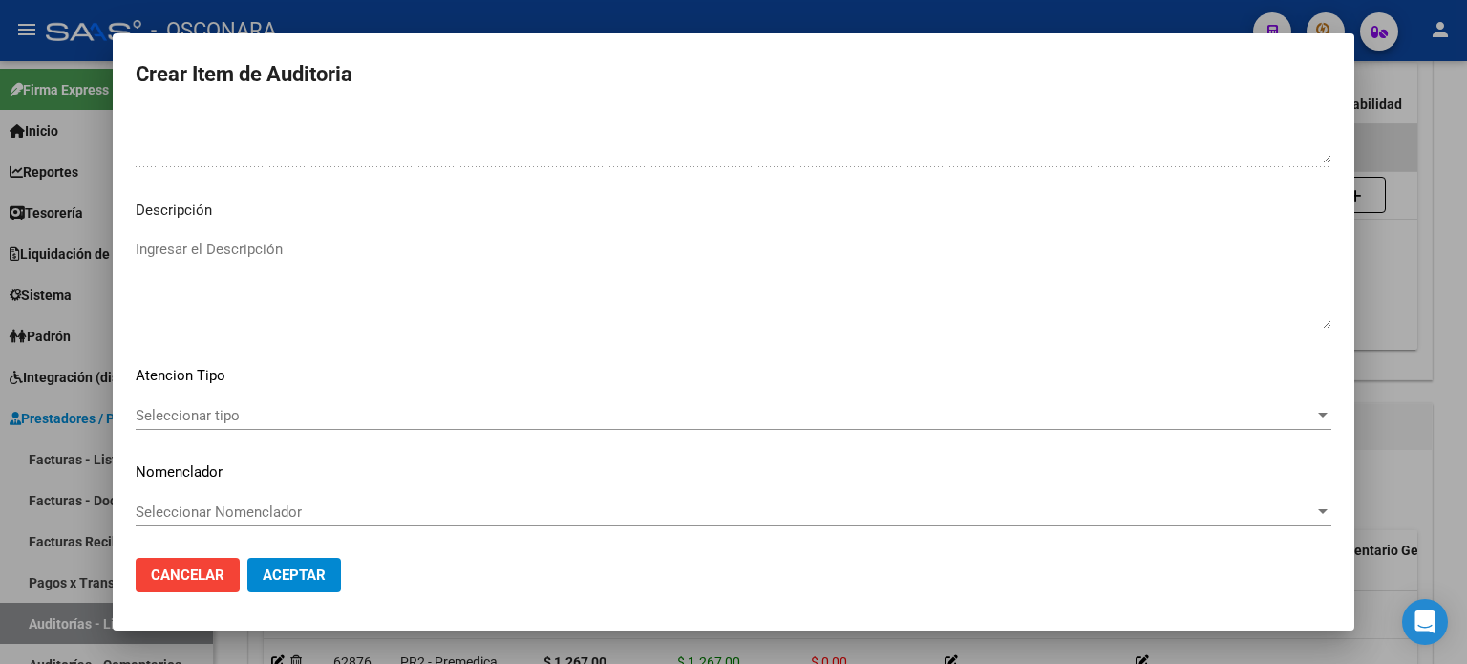
click at [272, 293] on textarea "Ingresar el Descripción" at bounding box center [734, 284] width 1196 height 90
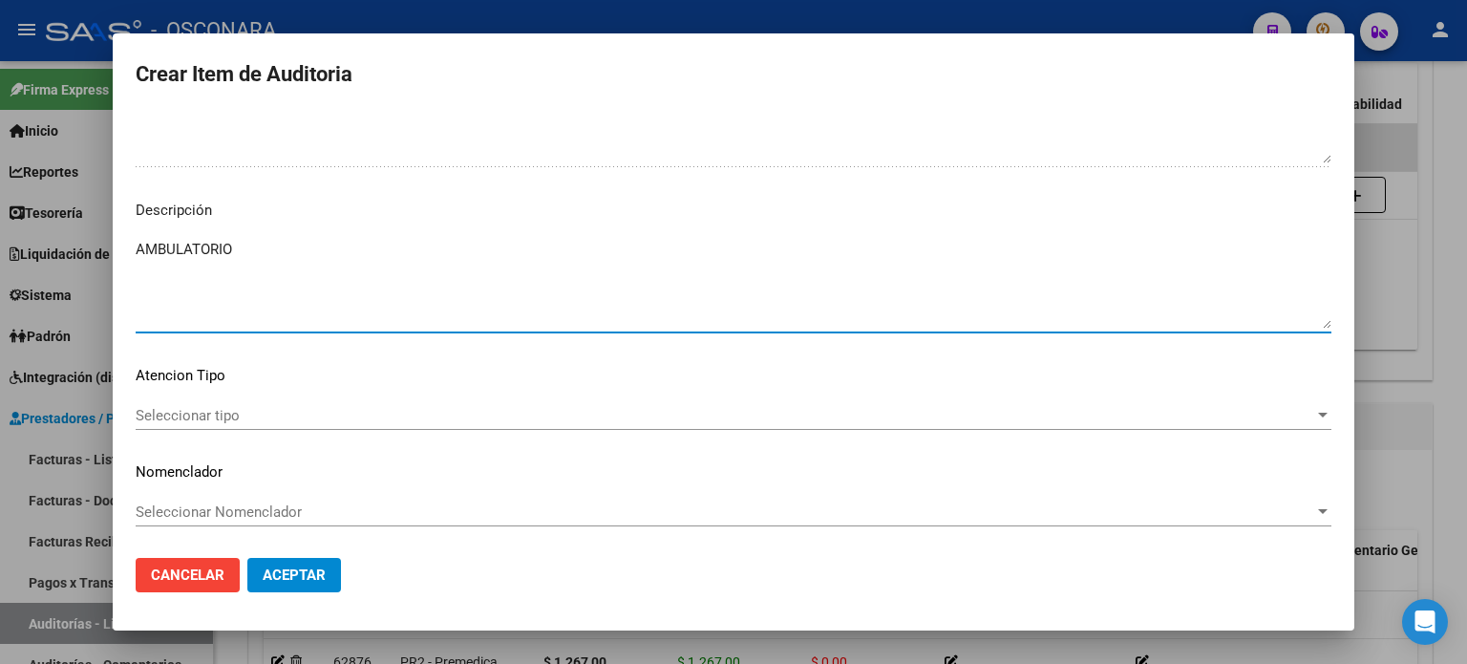
type textarea "AMBULATORIO"
click at [149, 418] on span "Seleccionar tipo" at bounding box center [725, 415] width 1179 height 17
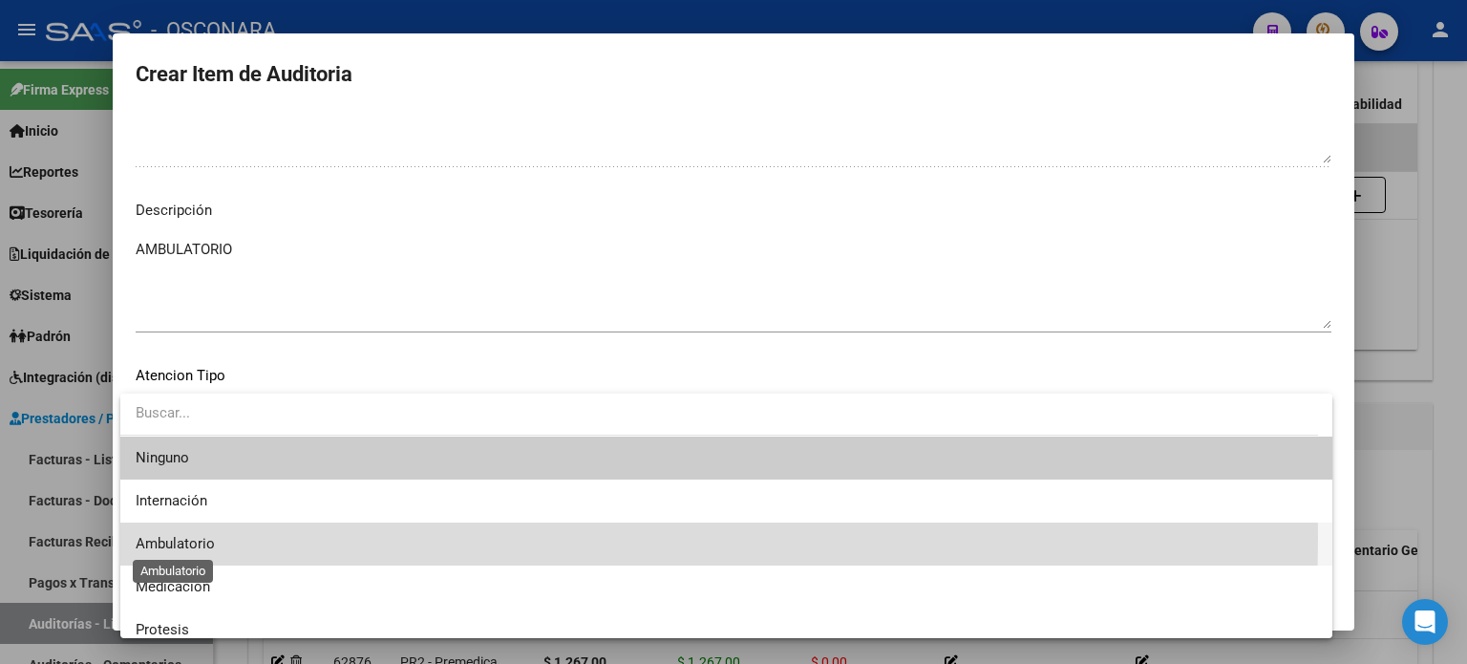
click at [164, 538] on span "Ambulatorio" at bounding box center [175, 543] width 79 height 17
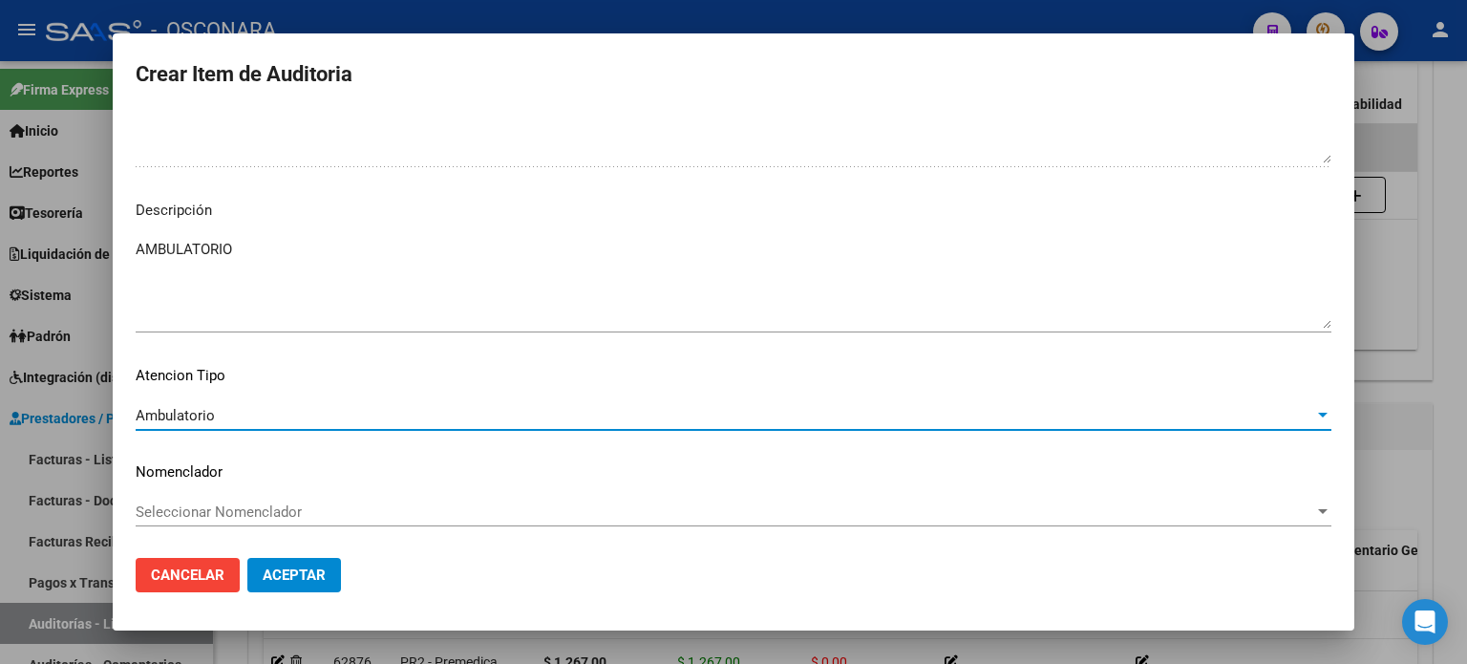
click at [291, 572] on span "Aceptar" at bounding box center [294, 574] width 63 height 17
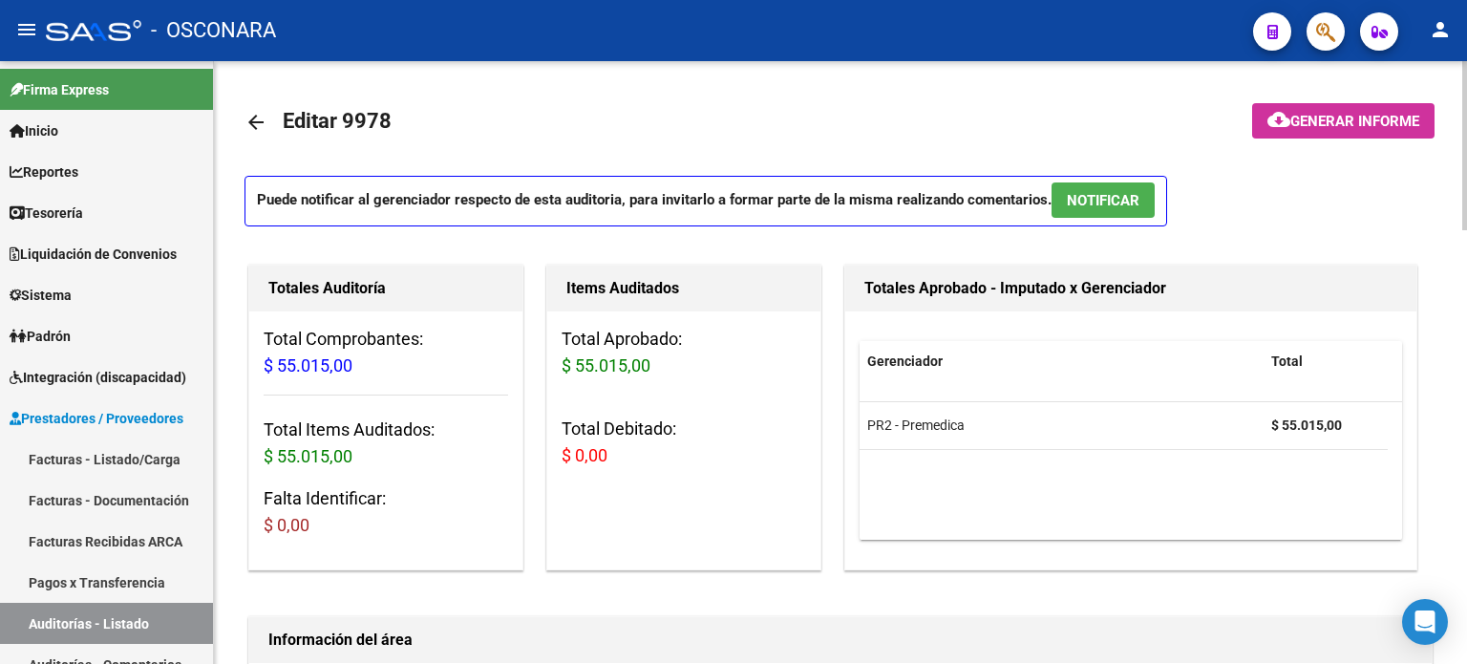
scroll to position [0, 0]
click at [1097, 205] on span "NOTIFICAR" at bounding box center [1103, 200] width 73 height 17
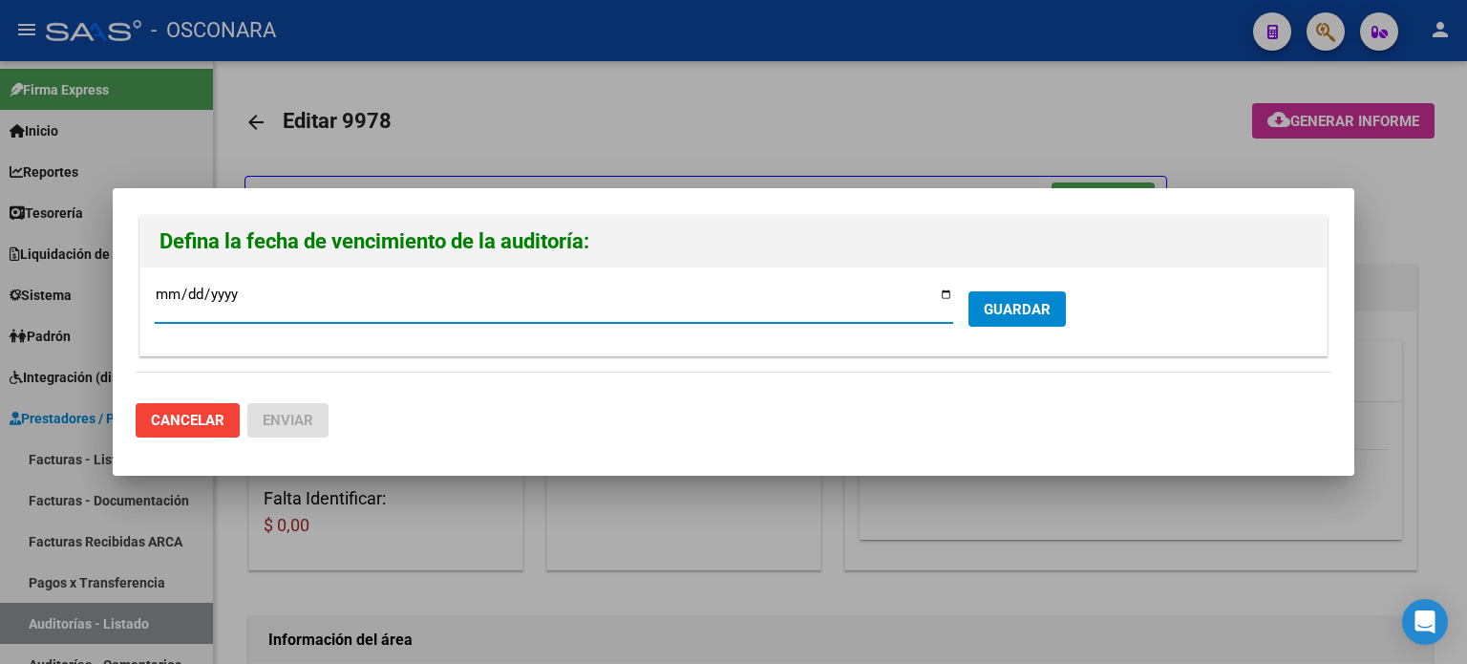
click at [950, 292] on input "[DATE]" at bounding box center [554, 302] width 799 height 31
type input "[DATE]"
click at [1005, 301] on span "GUARDAR" at bounding box center [1017, 309] width 67 height 17
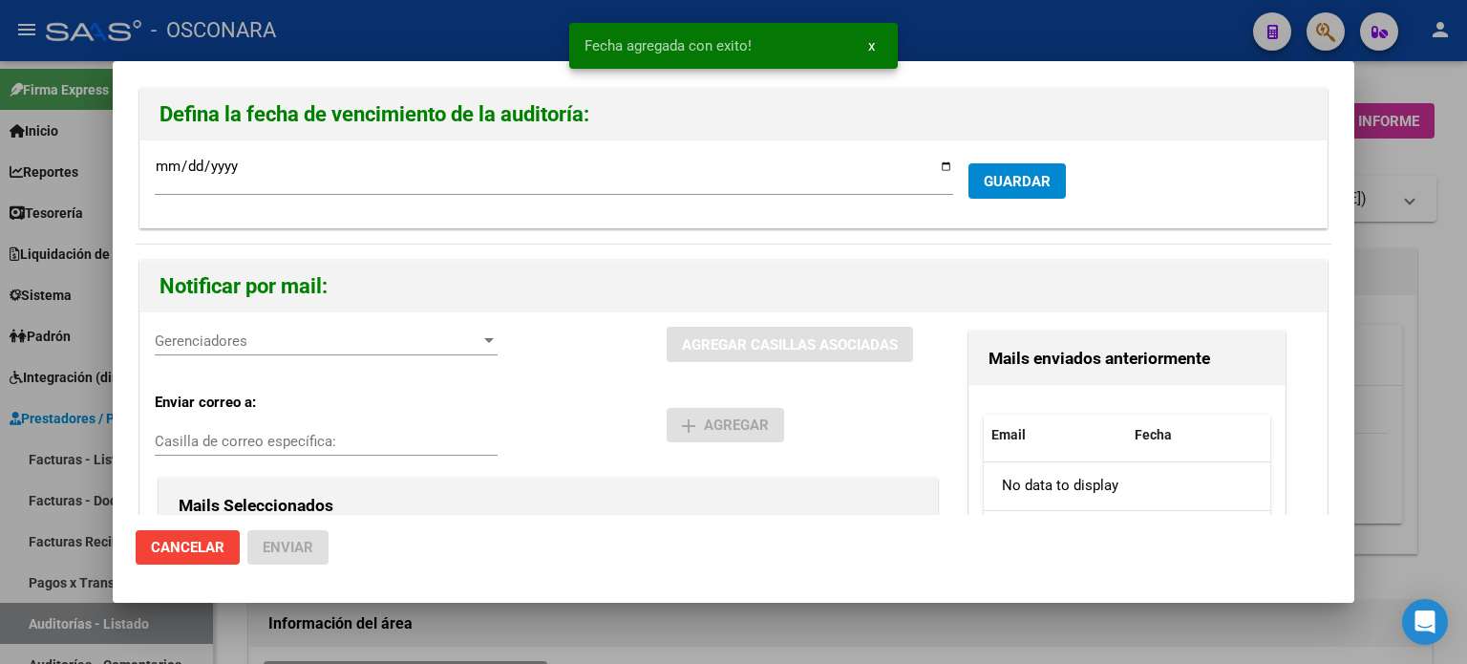
click at [237, 344] on span "Gerenciadores" at bounding box center [318, 340] width 326 height 17
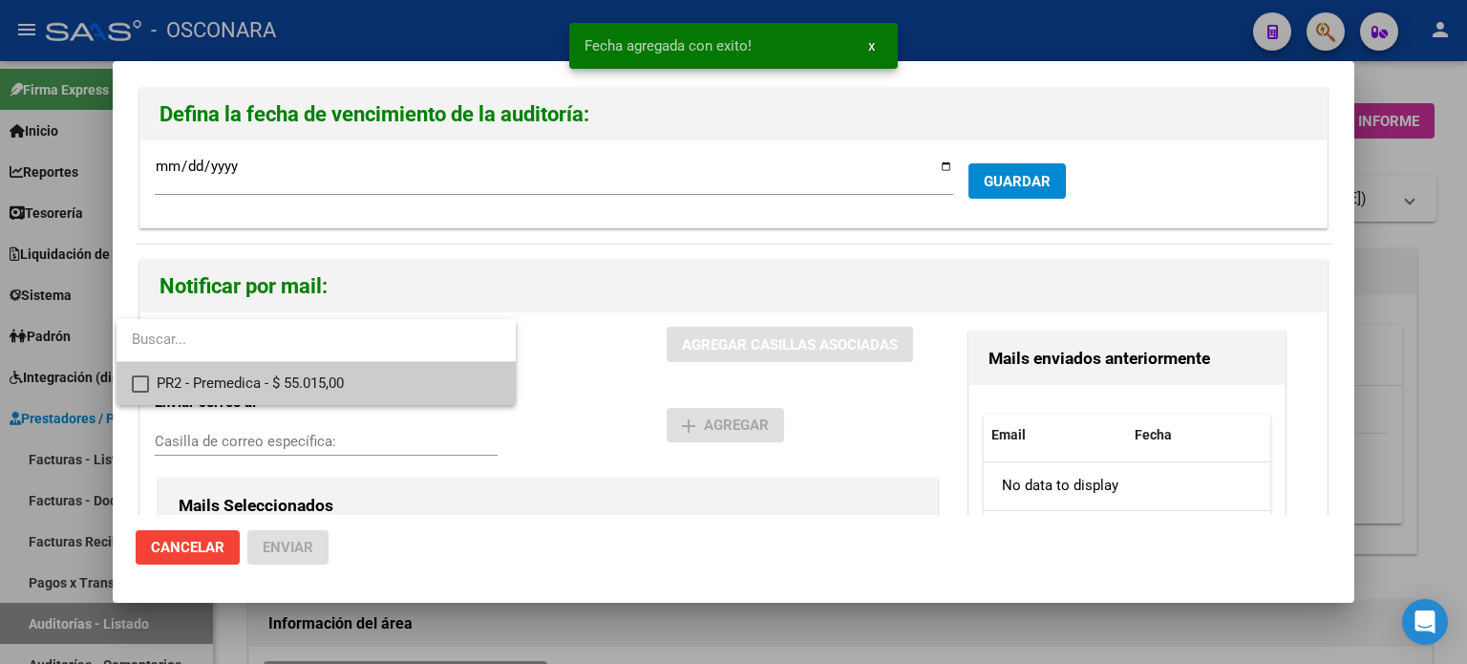
click at [240, 385] on span "PR2 - Premedica - $ 55.015,00" at bounding box center [329, 383] width 344 height 43
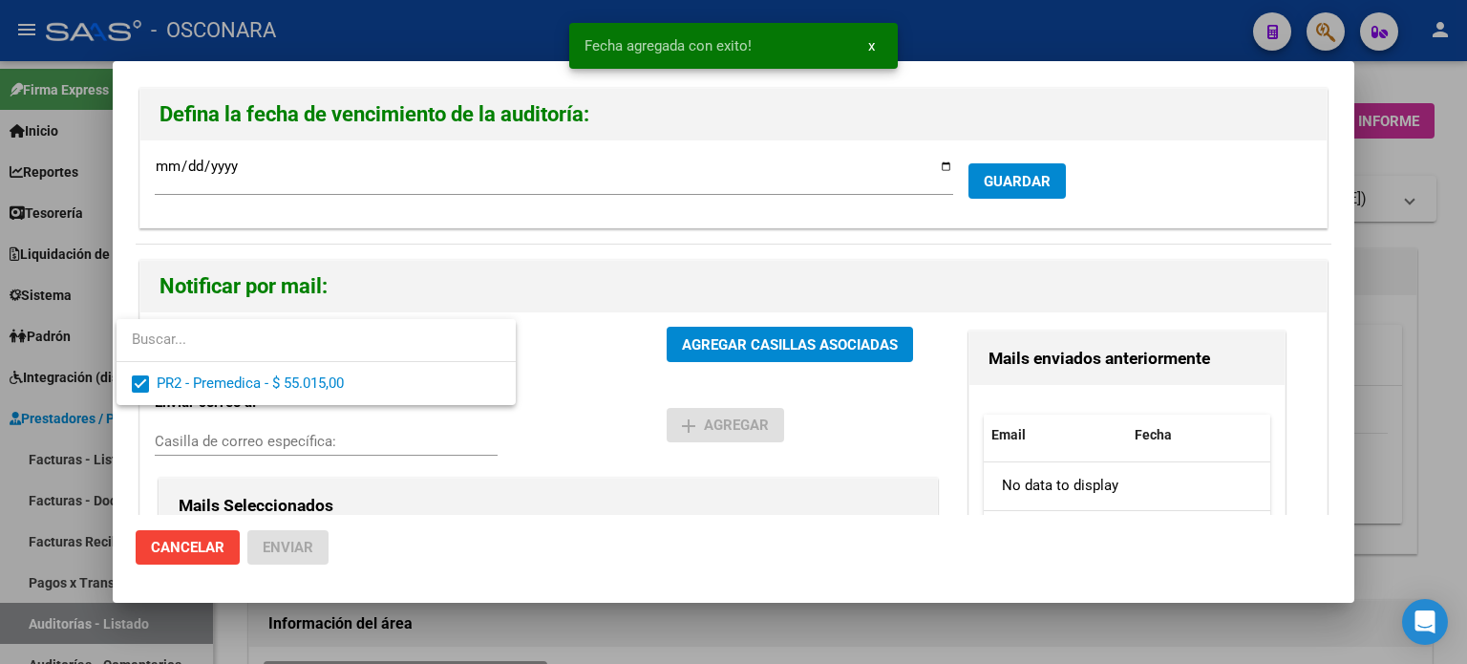
click at [736, 347] on div at bounding box center [733, 332] width 1467 height 664
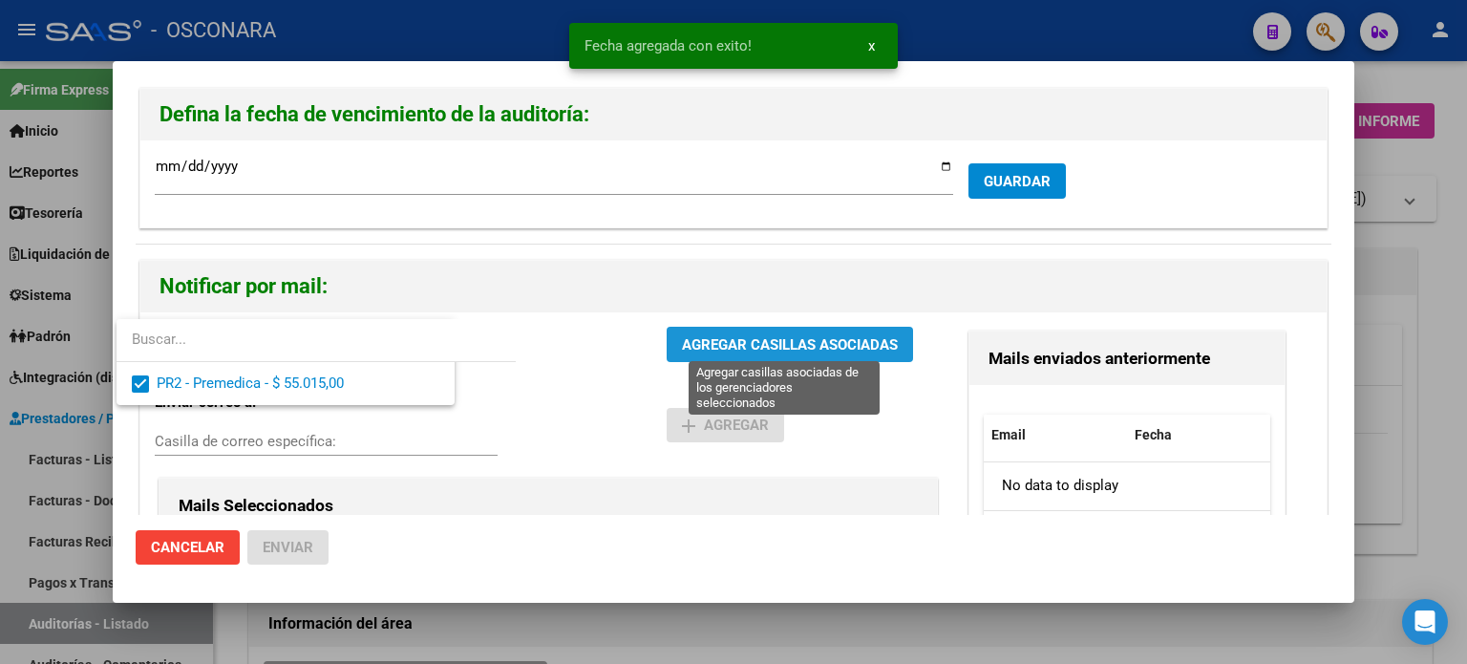
click at [736, 347] on span "AGREGAR CASILLAS ASOCIADAS" at bounding box center [790, 344] width 216 height 17
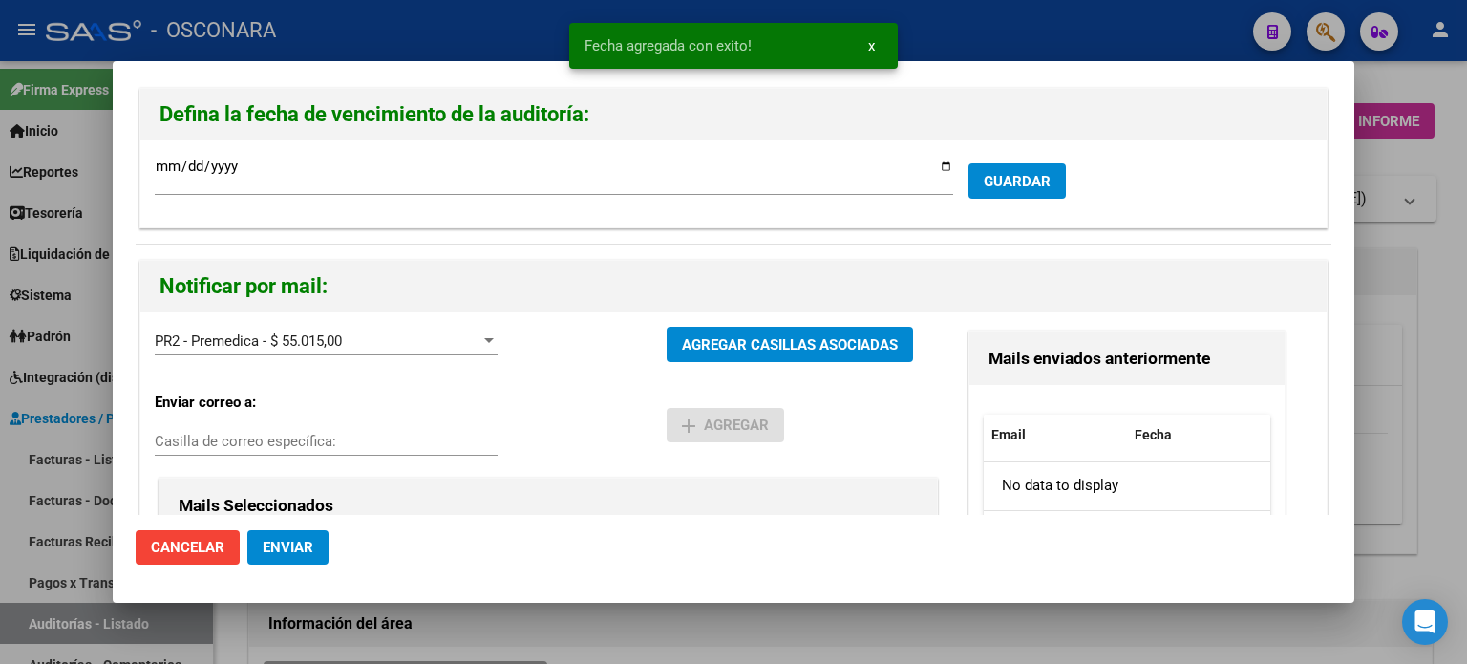
click at [304, 546] on span "Enviar" at bounding box center [288, 547] width 51 height 17
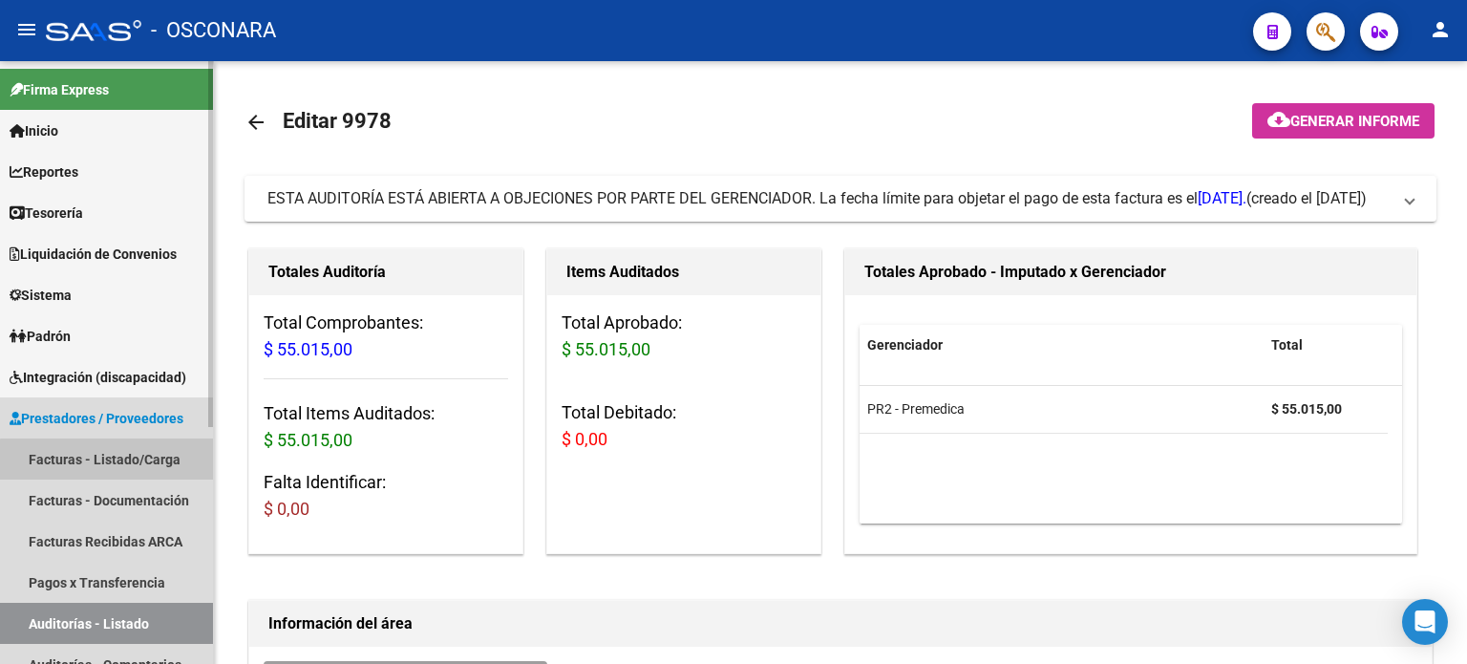
click at [113, 461] on link "Facturas - Listado/Carga" at bounding box center [106, 458] width 213 height 41
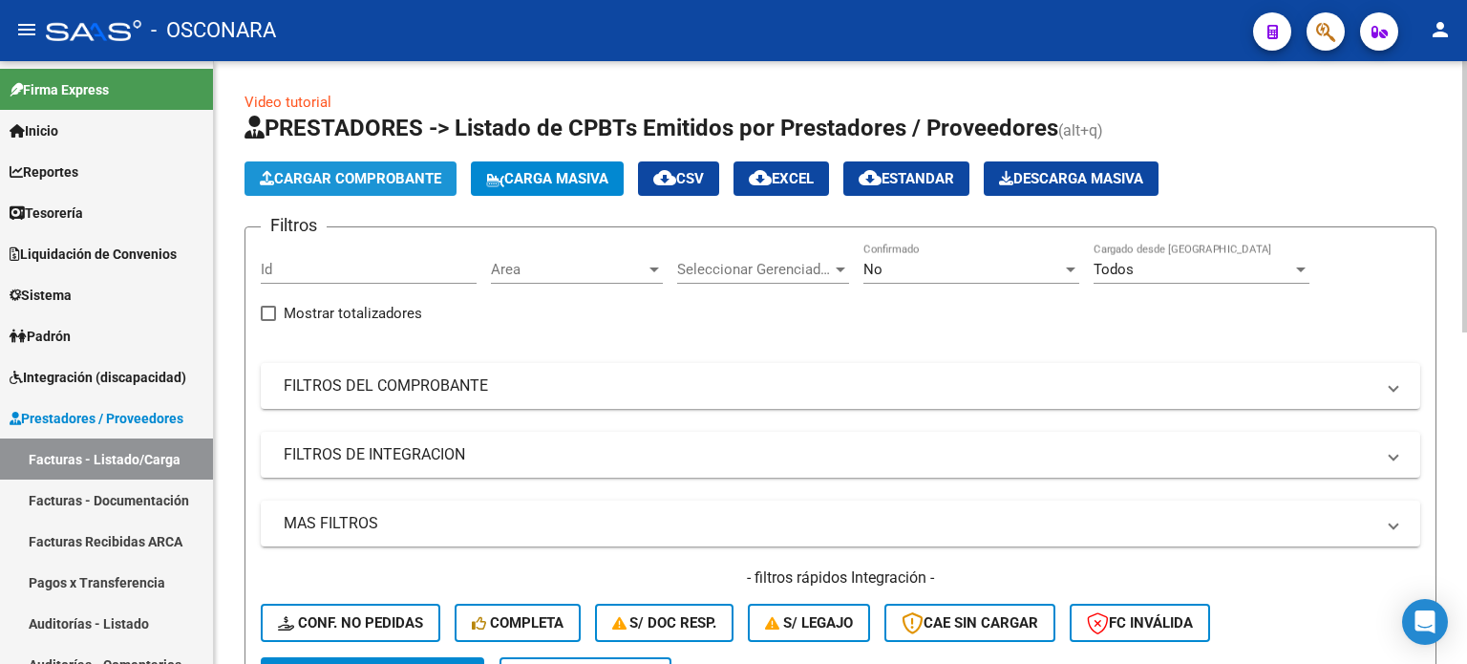
click at [314, 188] on button "Cargar Comprobante" at bounding box center [351, 178] width 212 height 34
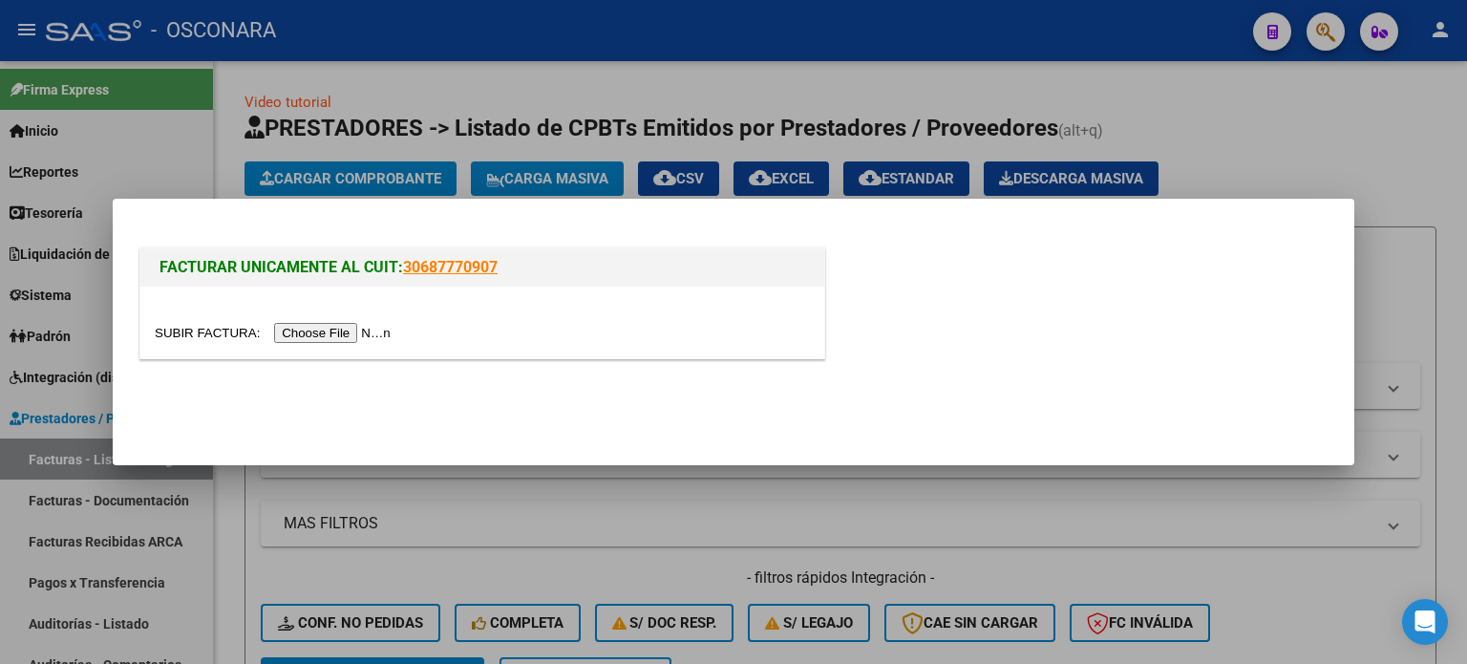
click at [339, 335] on input "file" at bounding box center [276, 333] width 242 height 20
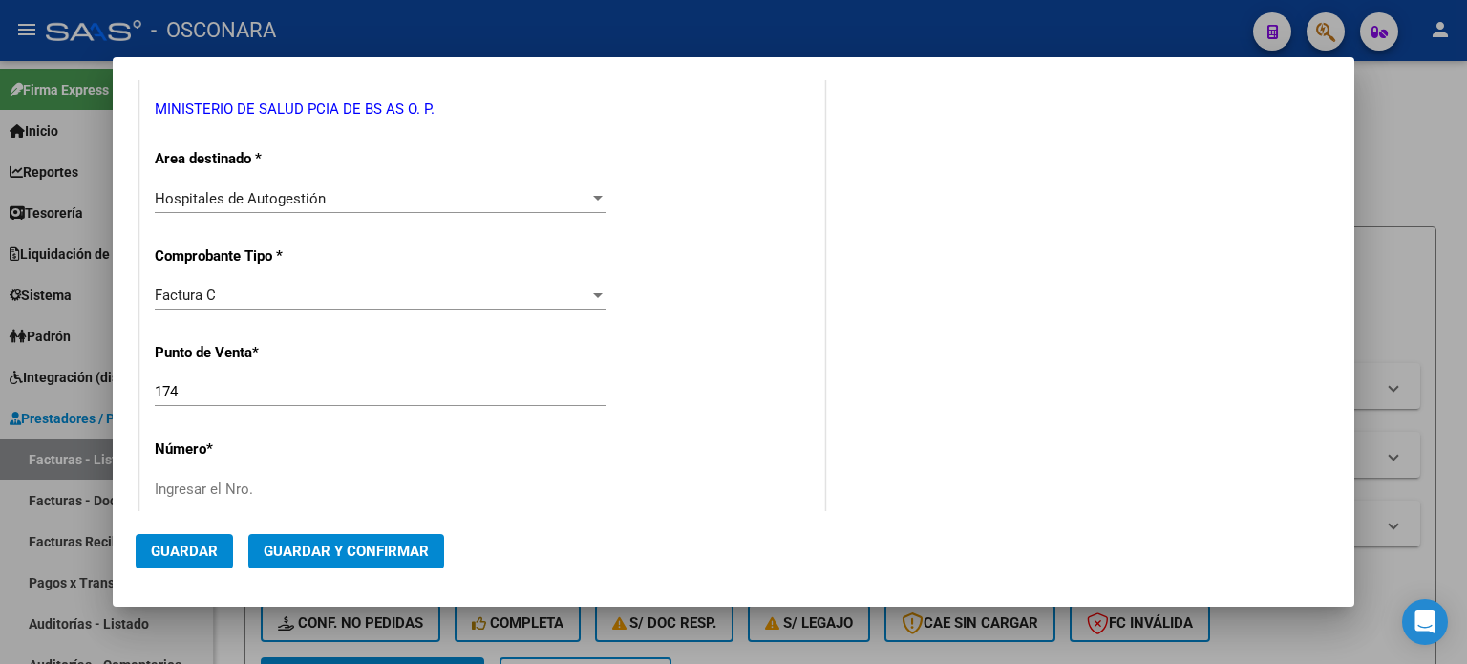
scroll to position [478, 0]
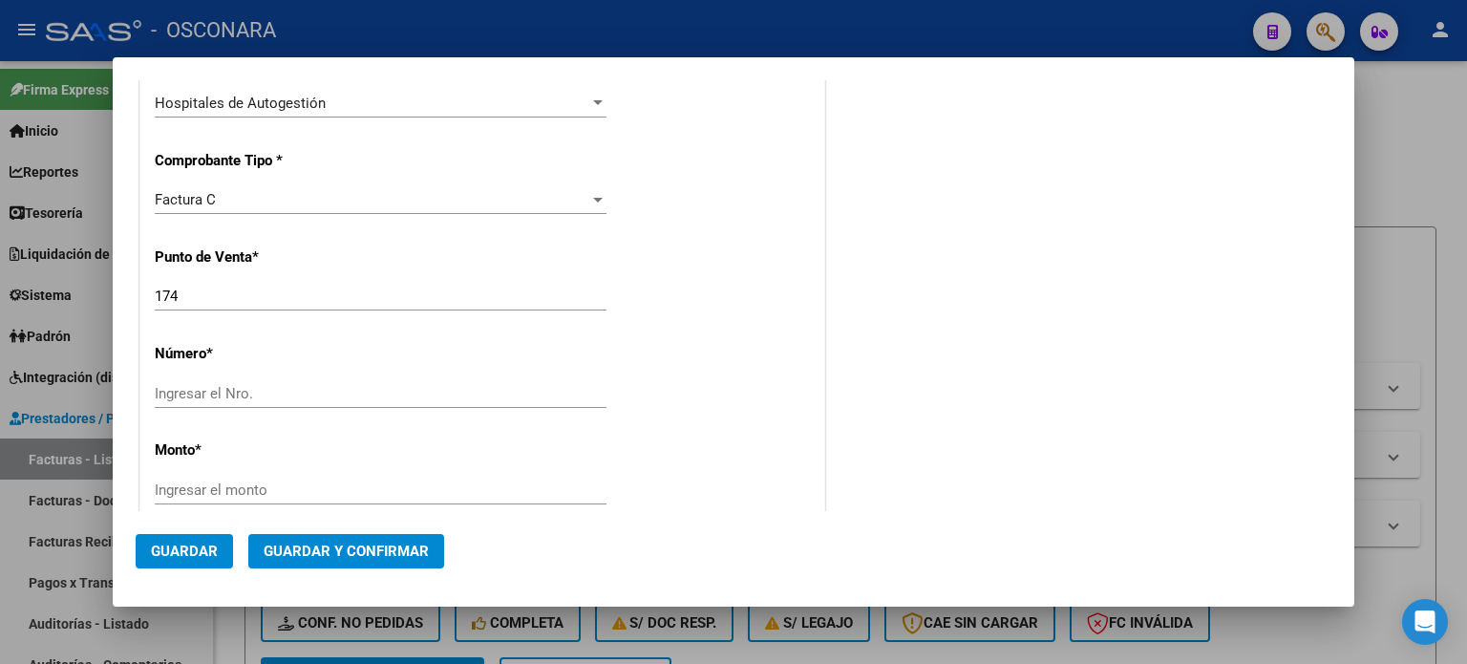
click at [199, 386] on input "Ingresar el Nro." at bounding box center [381, 393] width 452 height 17
type input "1709"
click at [200, 486] on input "Ingresar el monto" at bounding box center [381, 489] width 452 height 17
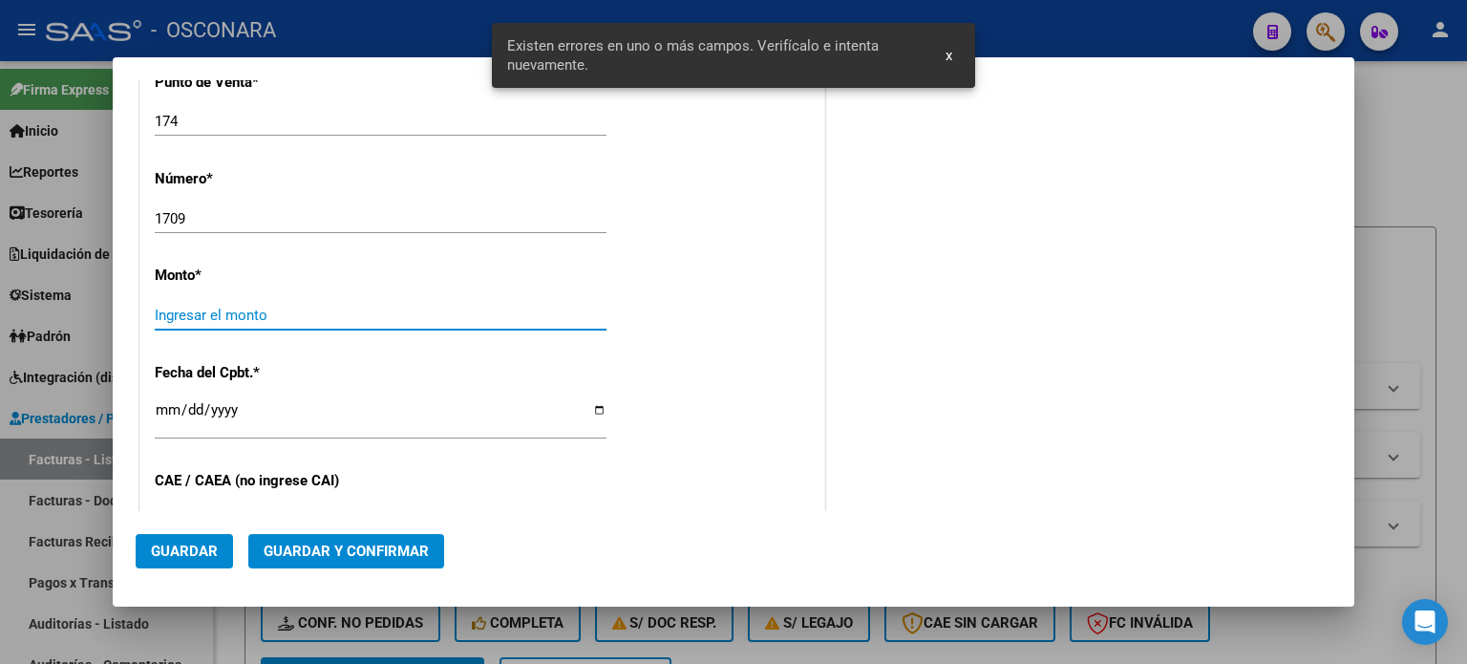
scroll to position [662, 0]
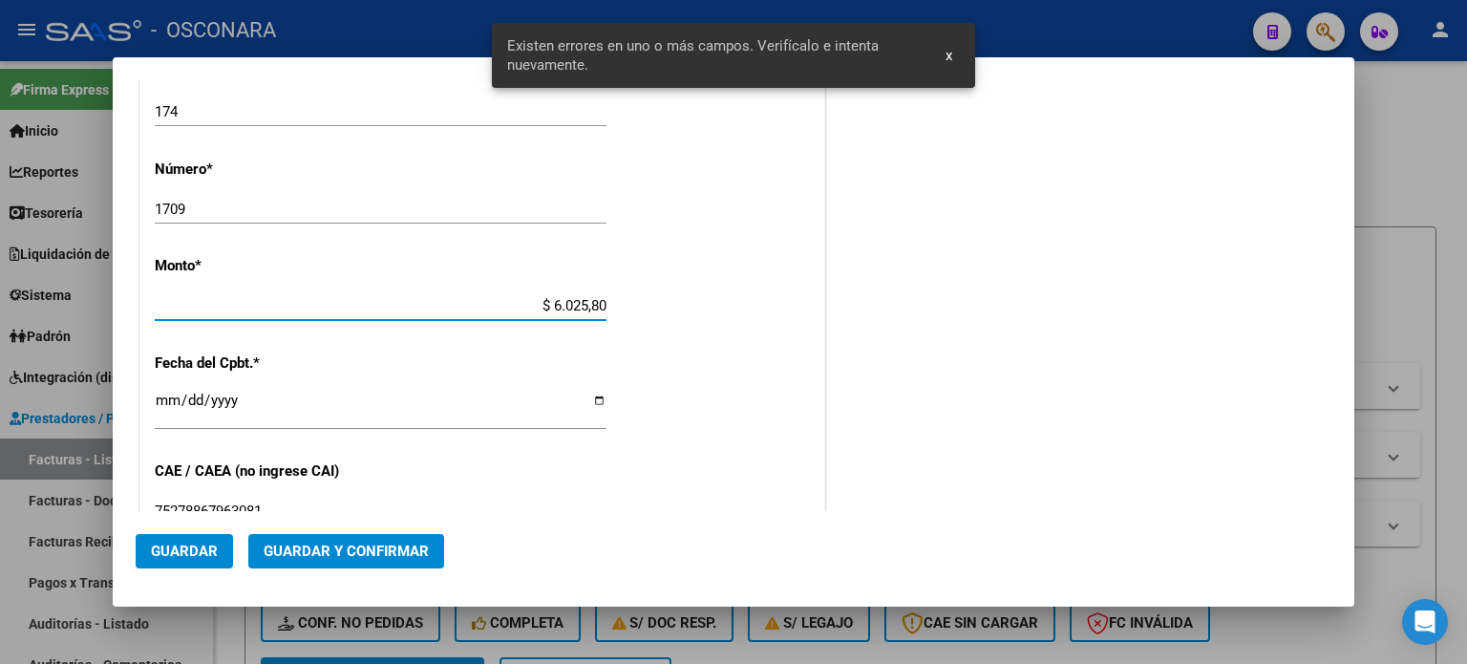
type input "$ 60.258,00"
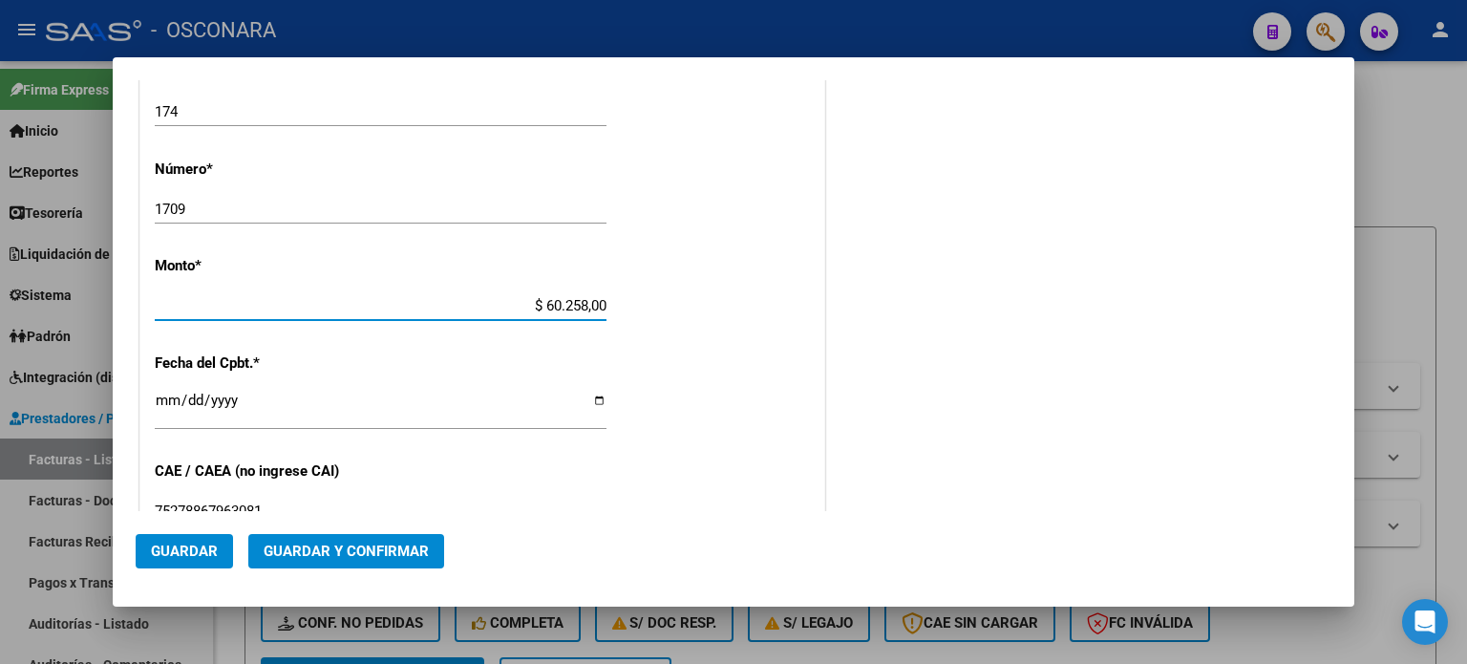
click at [160, 396] on input "Ingresar la fecha" at bounding box center [381, 408] width 452 height 31
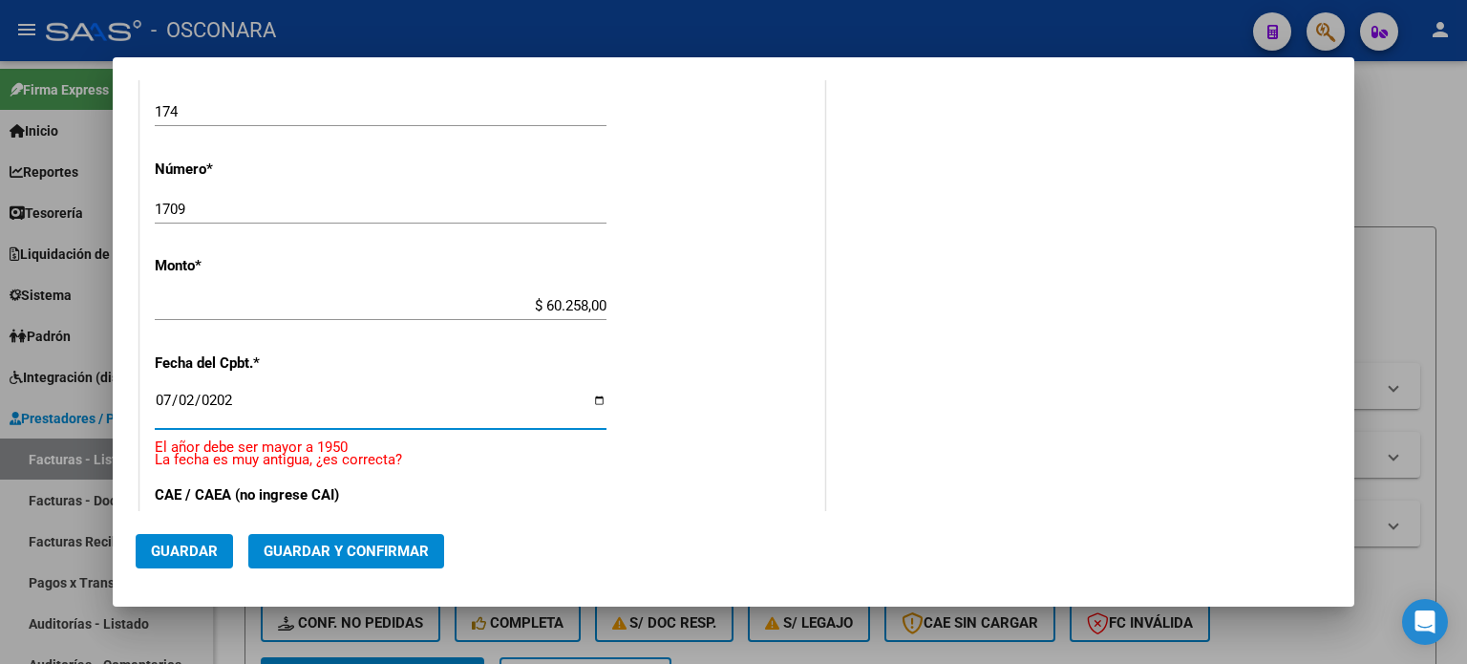
type input "[DATE]"
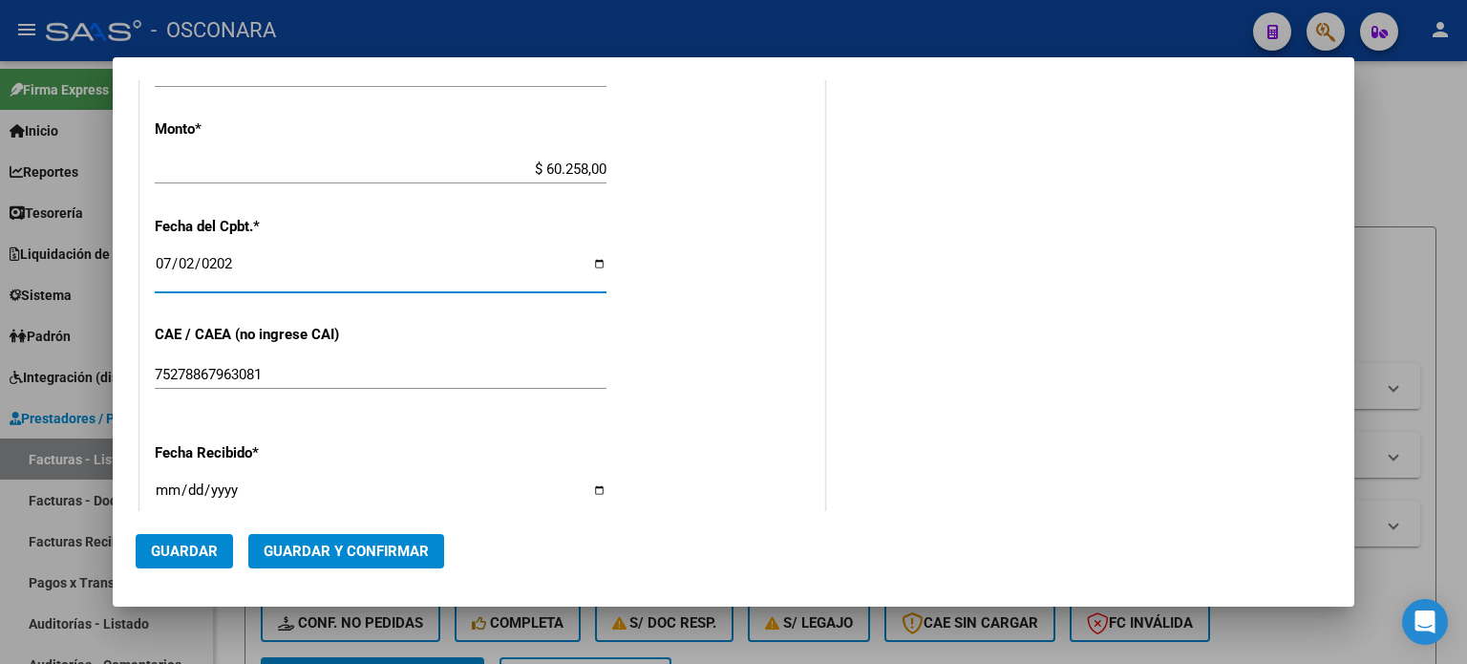
scroll to position [853, 0]
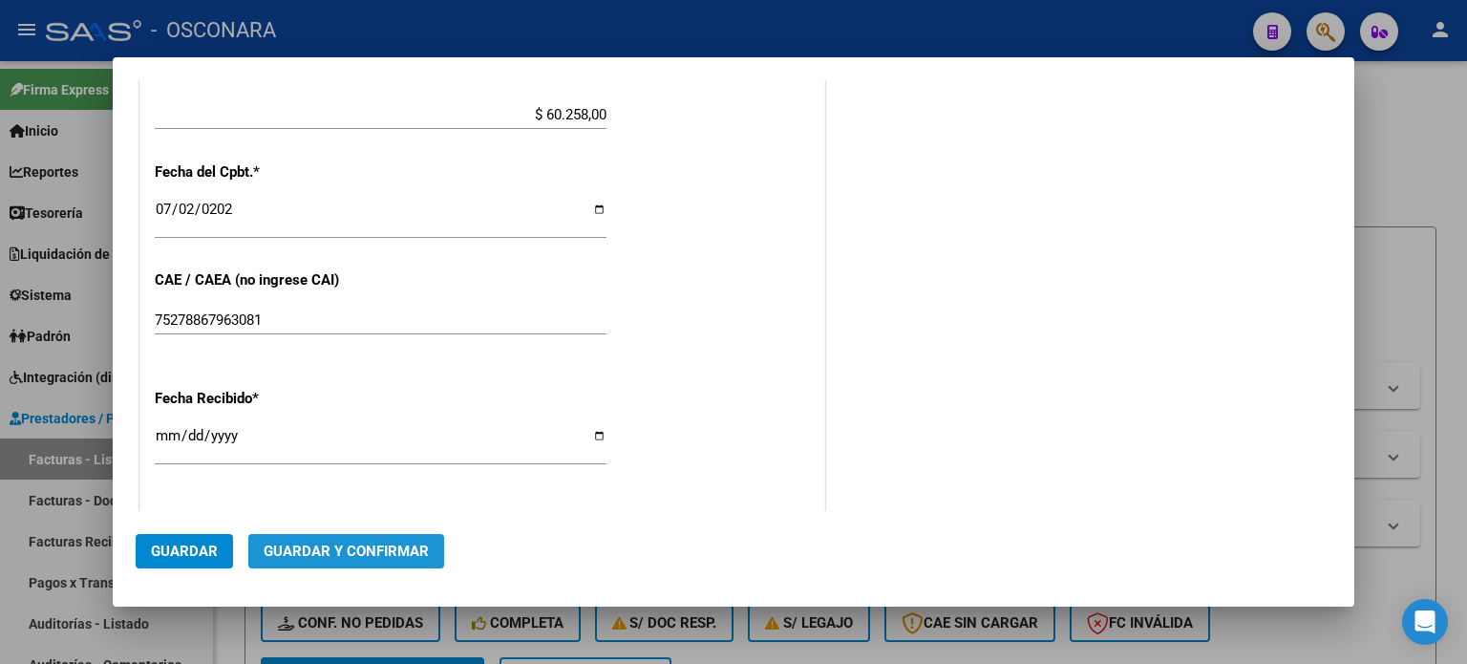
click at [367, 553] on span "Guardar y Confirmar" at bounding box center [346, 551] width 165 height 17
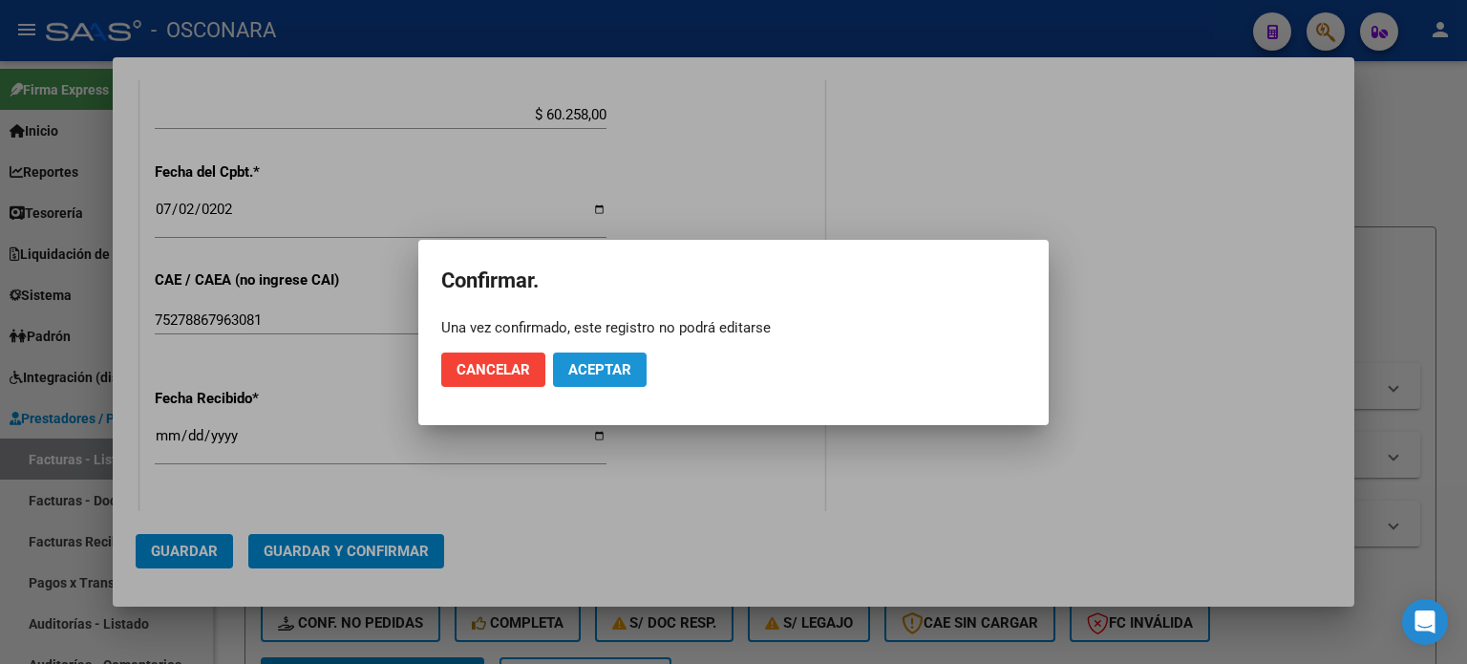
click at [625, 362] on span "Aceptar" at bounding box center [599, 369] width 63 height 17
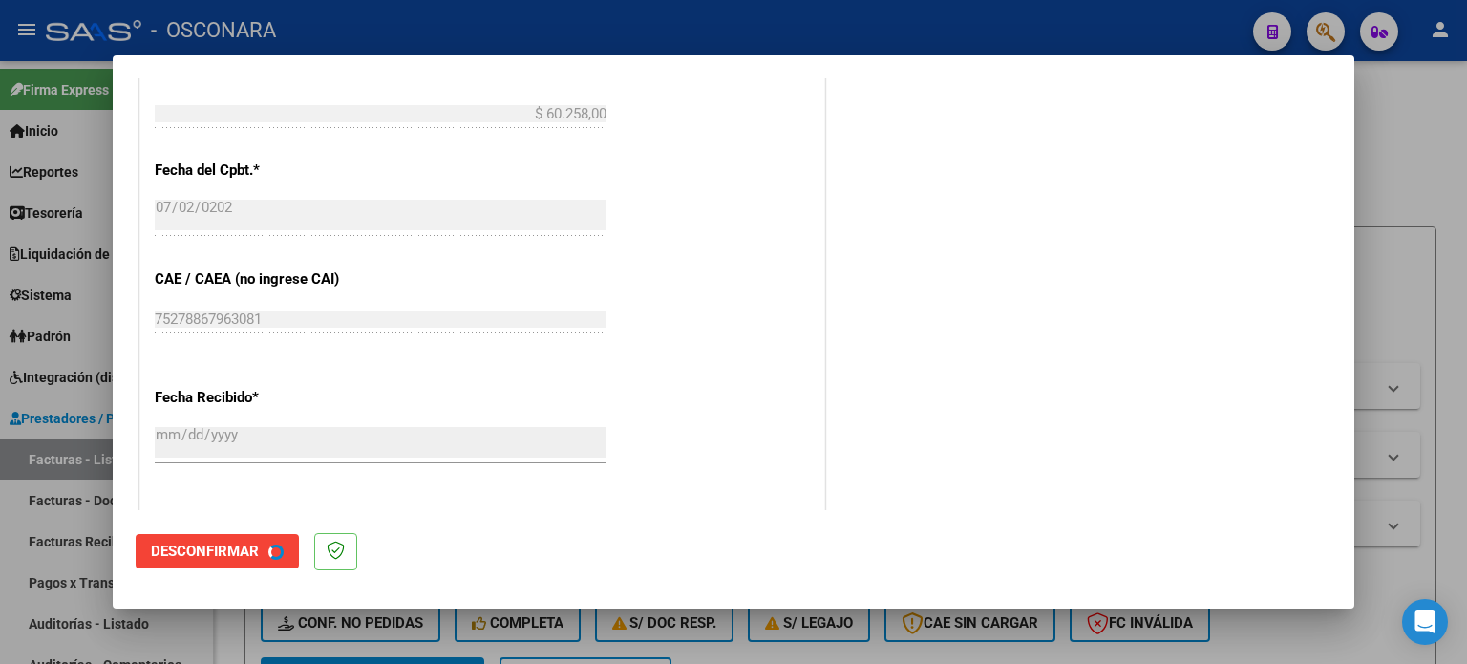
scroll to position [0, 0]
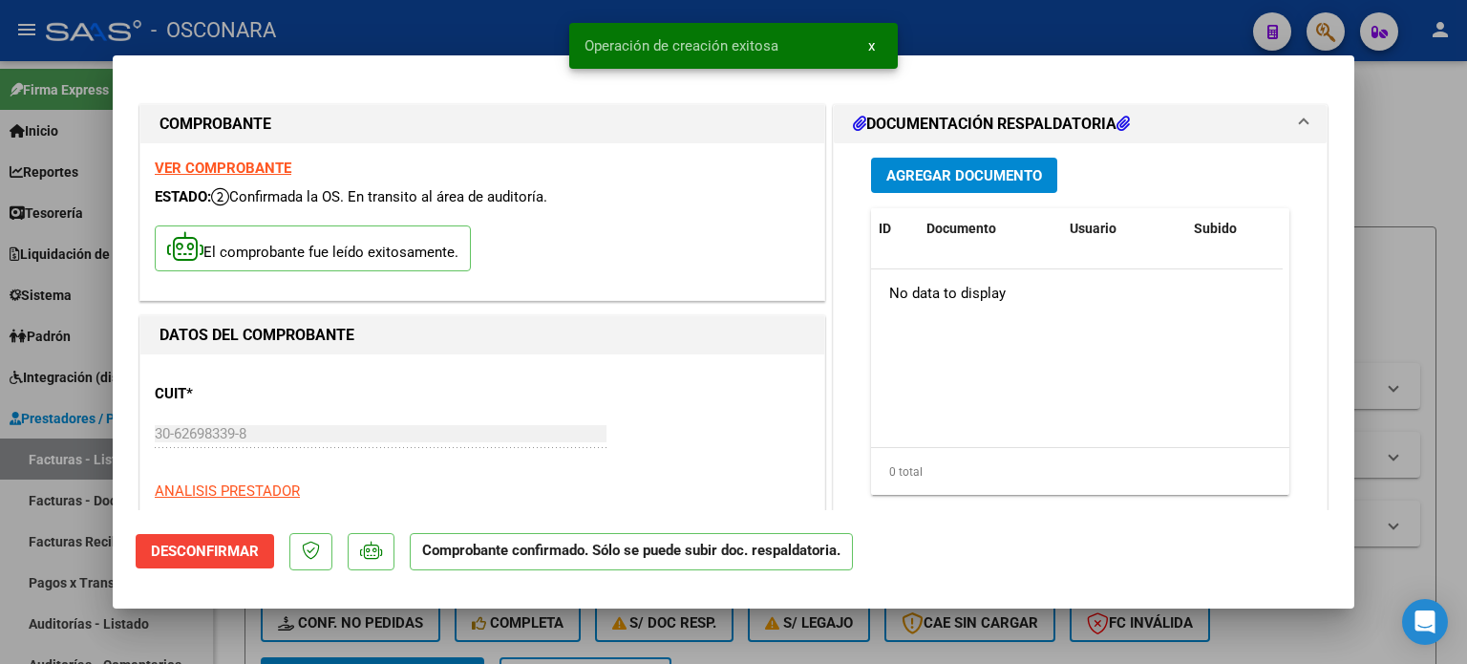
click at [0, 568] on div at bounding box center [733, 332] width 1467 height 664
type input "$ 0,00"
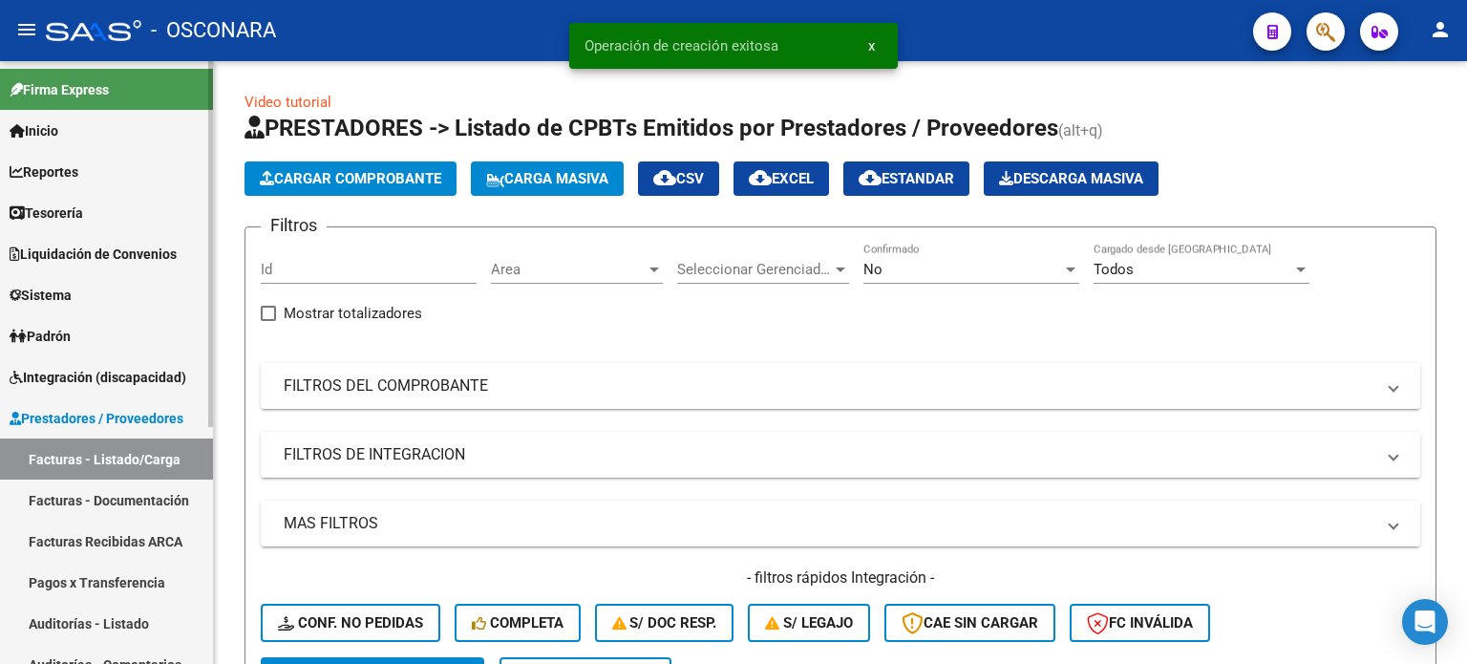
drag, startPoint x: 57, startPoint y: 626, endPoint x: 108, endPoint y: 566, distance: 77.9
click at [57, 626] on link "Auditorías - Listado" at bounding box center [106, 623] width 213 height 41
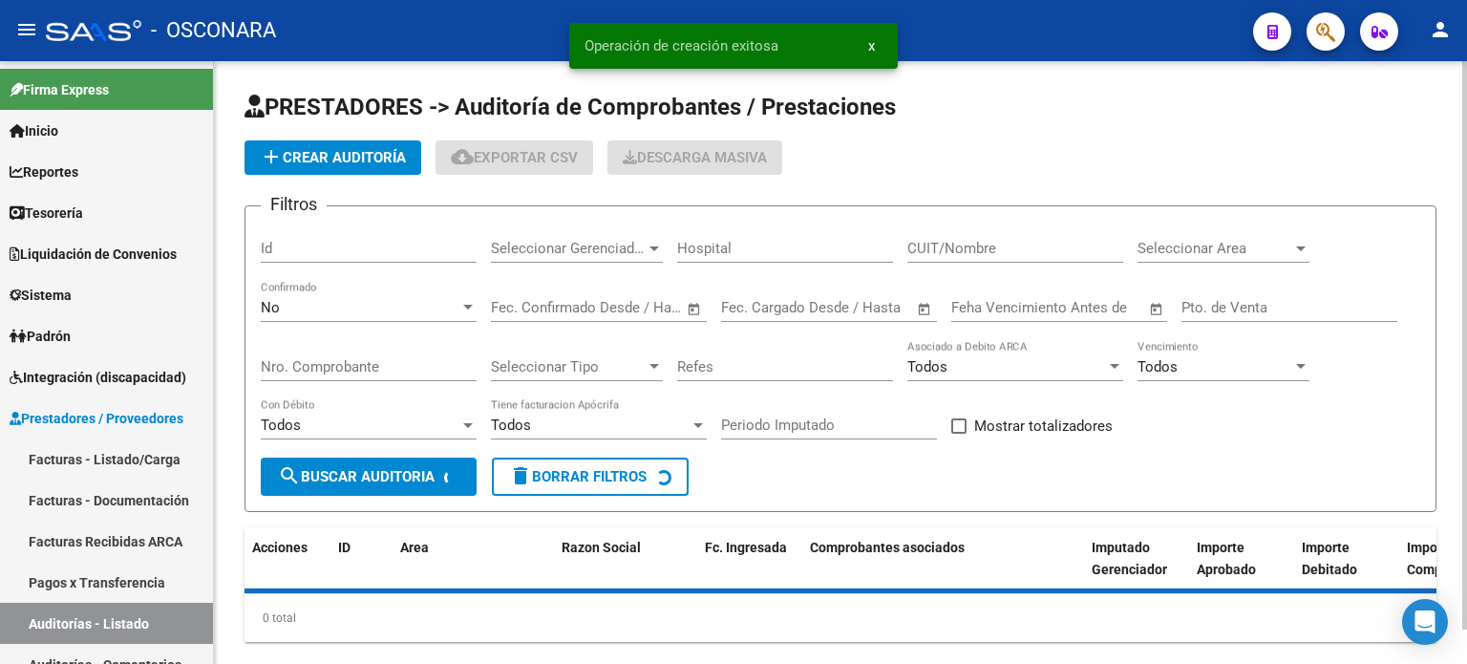
click at [355, 167] on button "add Crear Auditoría" at bounding box center [333, 157] width 177 height 34
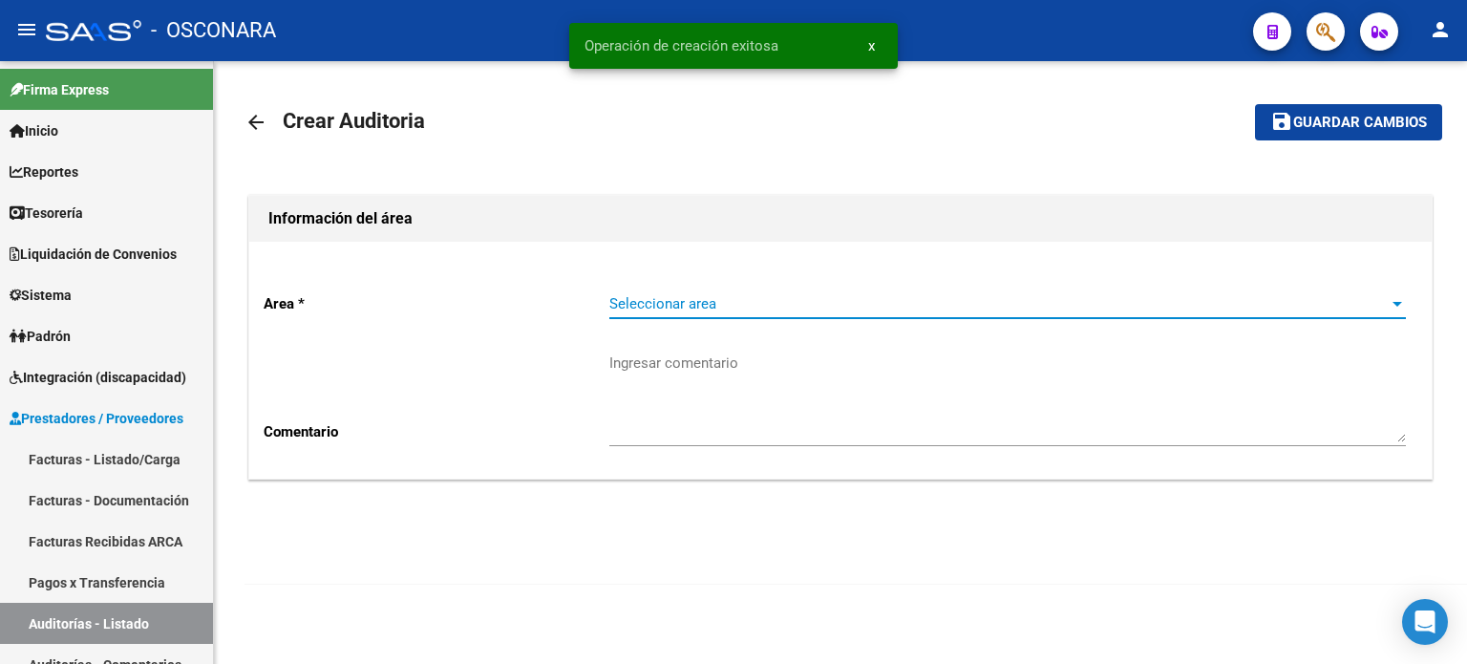
click at [688, 296] on span "Seleccionar area" at bounding box center [998, 303] width 779 height 17
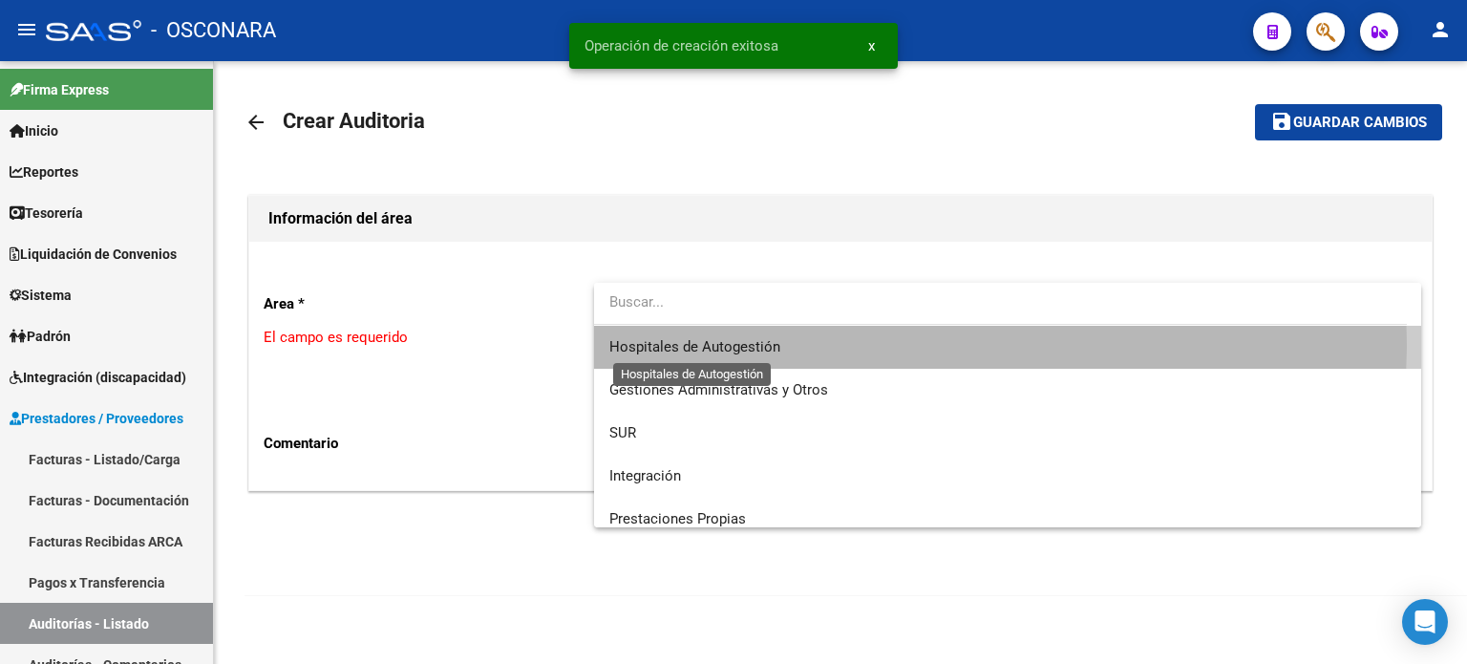
click at [686, 346] on span "Hospitales de Autogestión" at bounding box center [694, 346] width 171 height 17
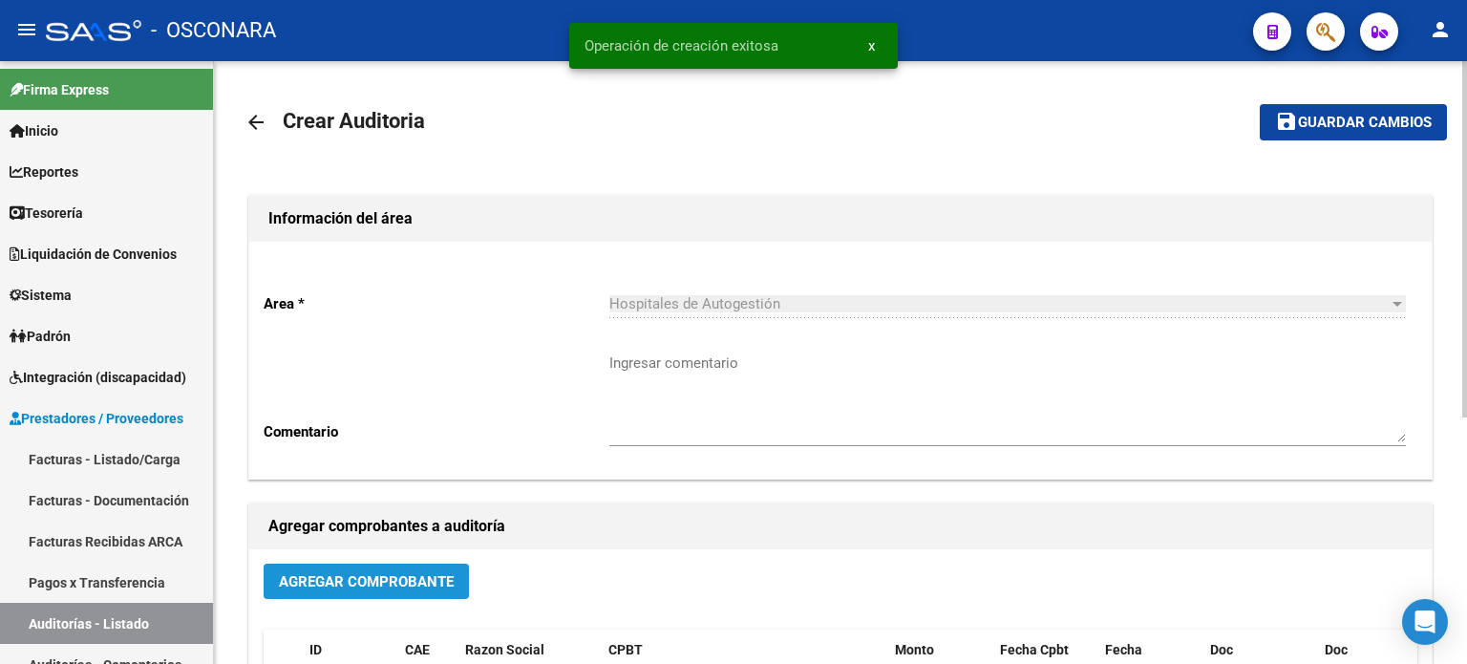
click at [384, 581] on span "Agregar Comprobante" at bounding box center [366, 581] width 175 height 17
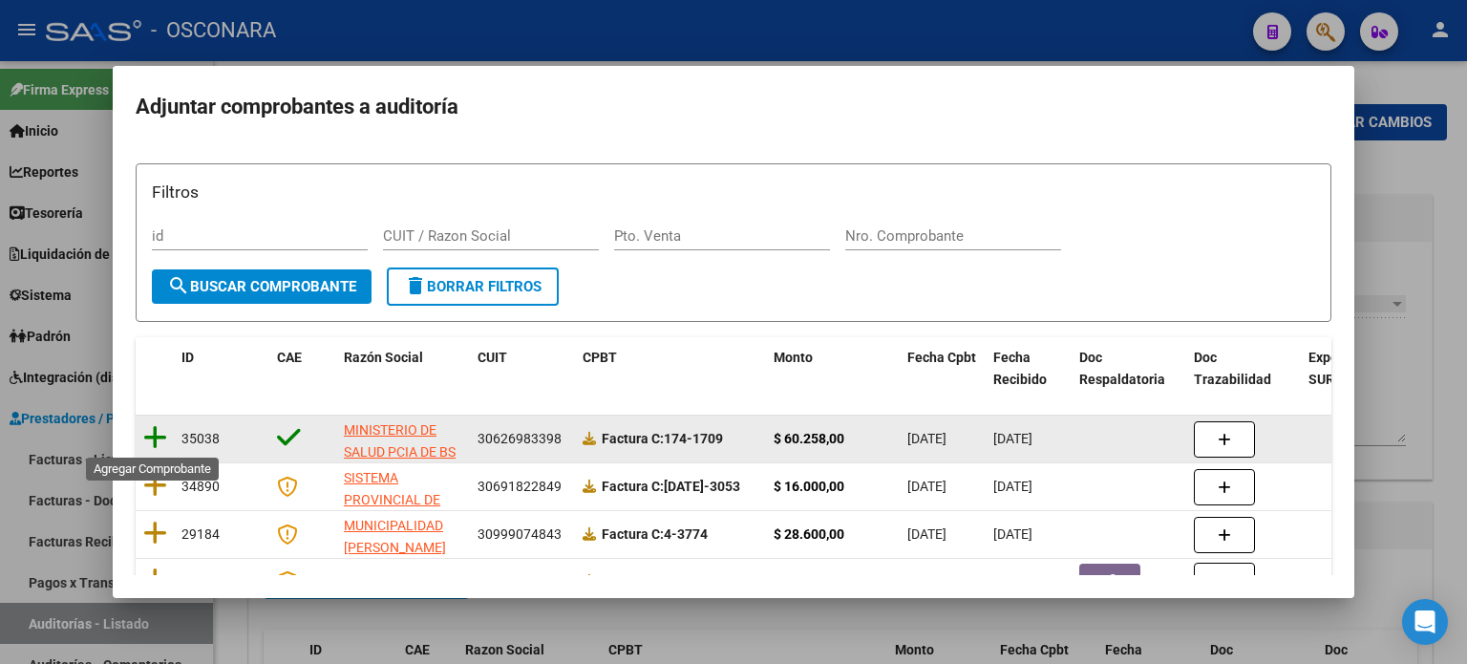
click at [159, 436] on icon at bounding box center [155, 437] width 24 height 27
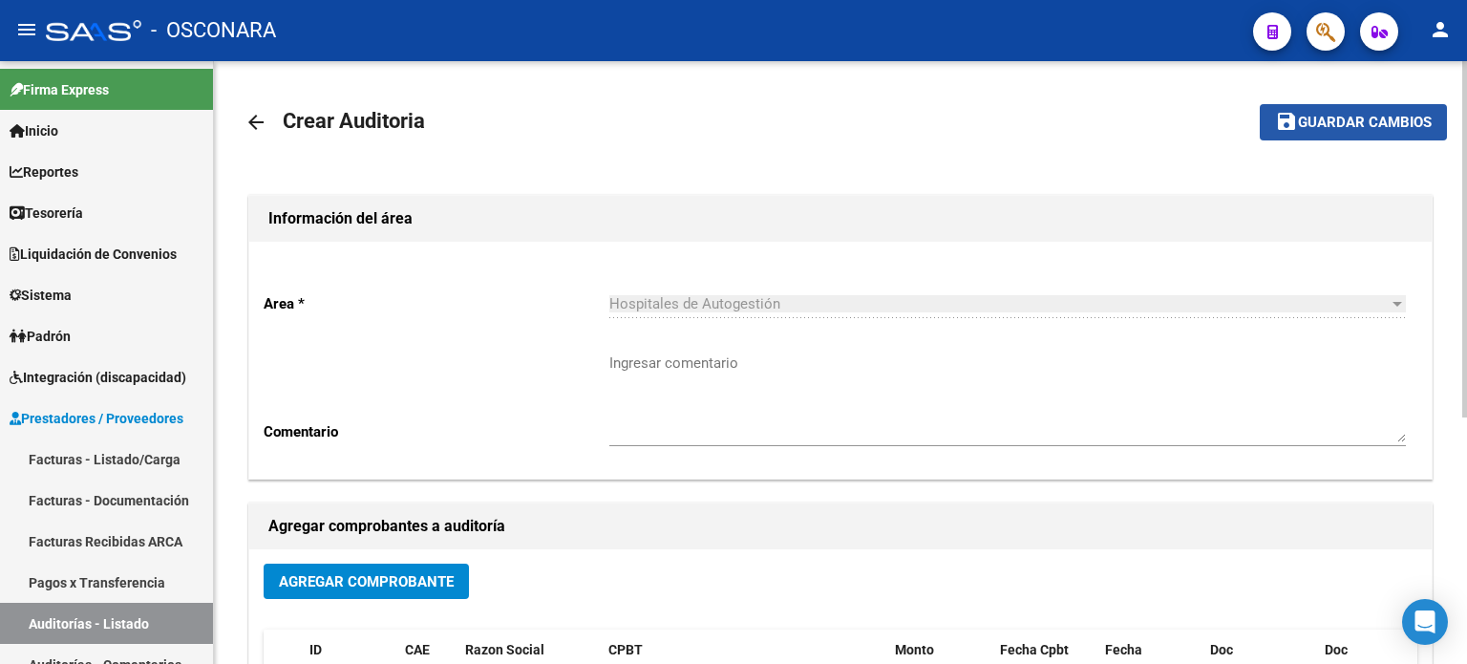
click at [1315, 115] on span "Guardar cambios" at bounding box center [1365, 123] width 134 height 17
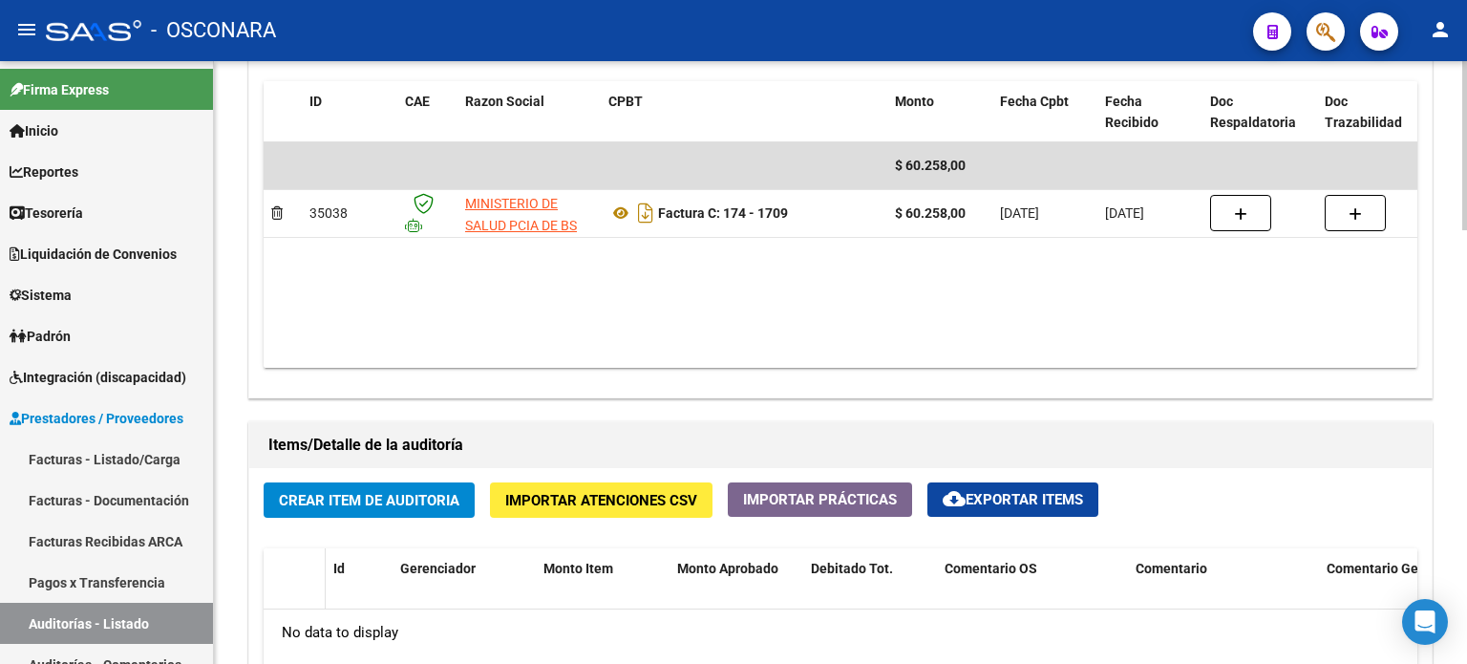
scroll to position [1146, 0]
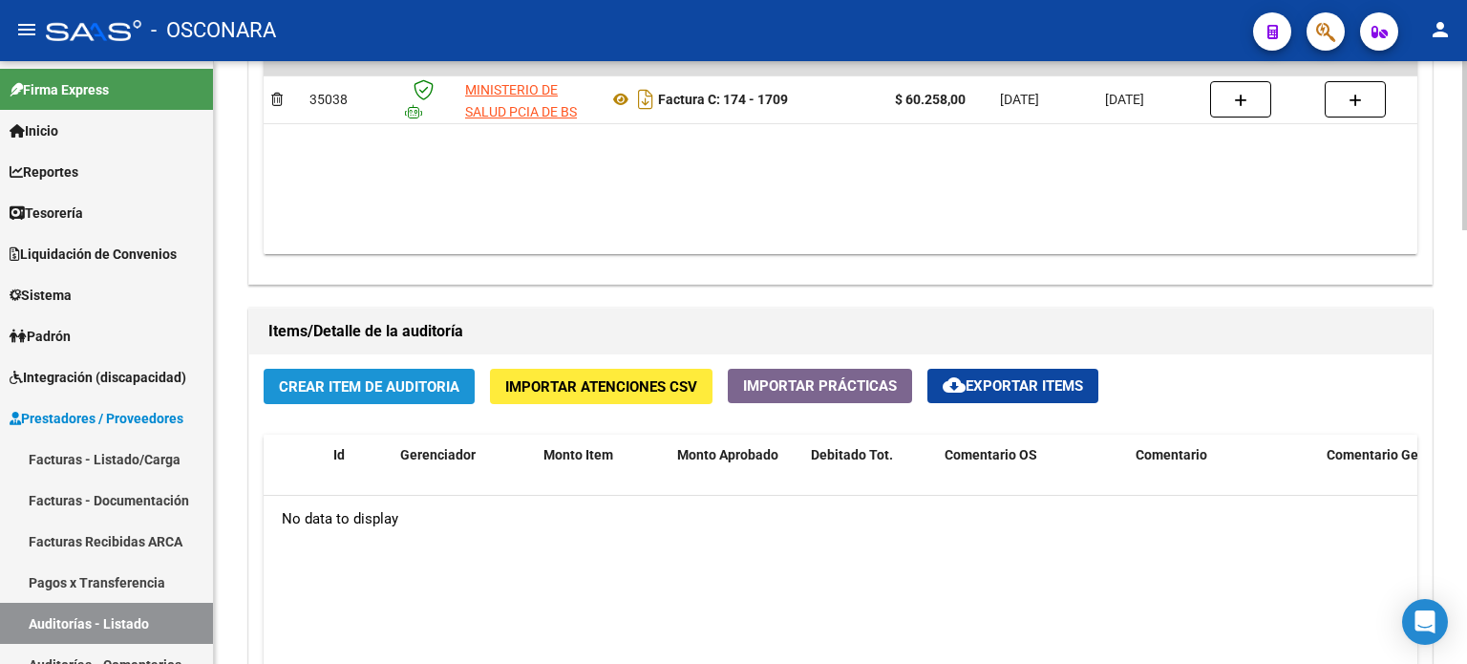
click at [309, 382] on span "Crear Item de Auditoria" at bounding box center [369, 386] width 181 height 17
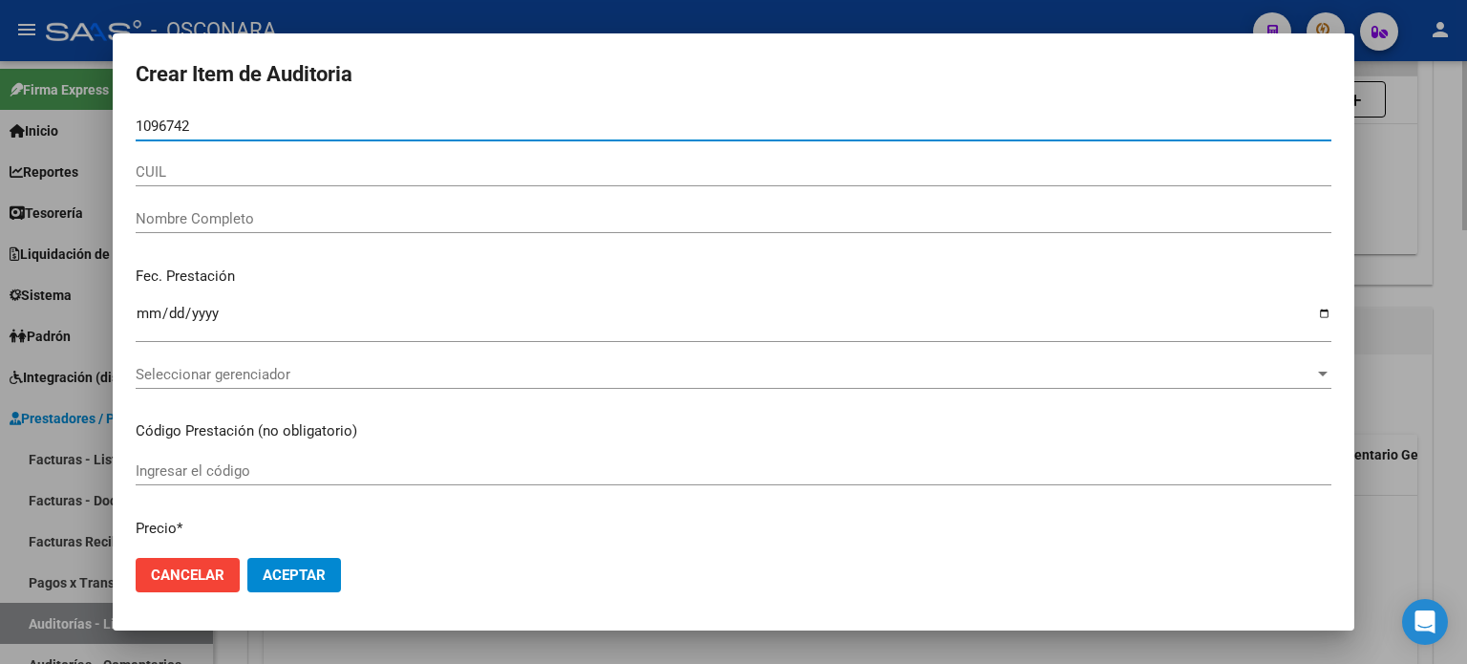
type input "10967420"
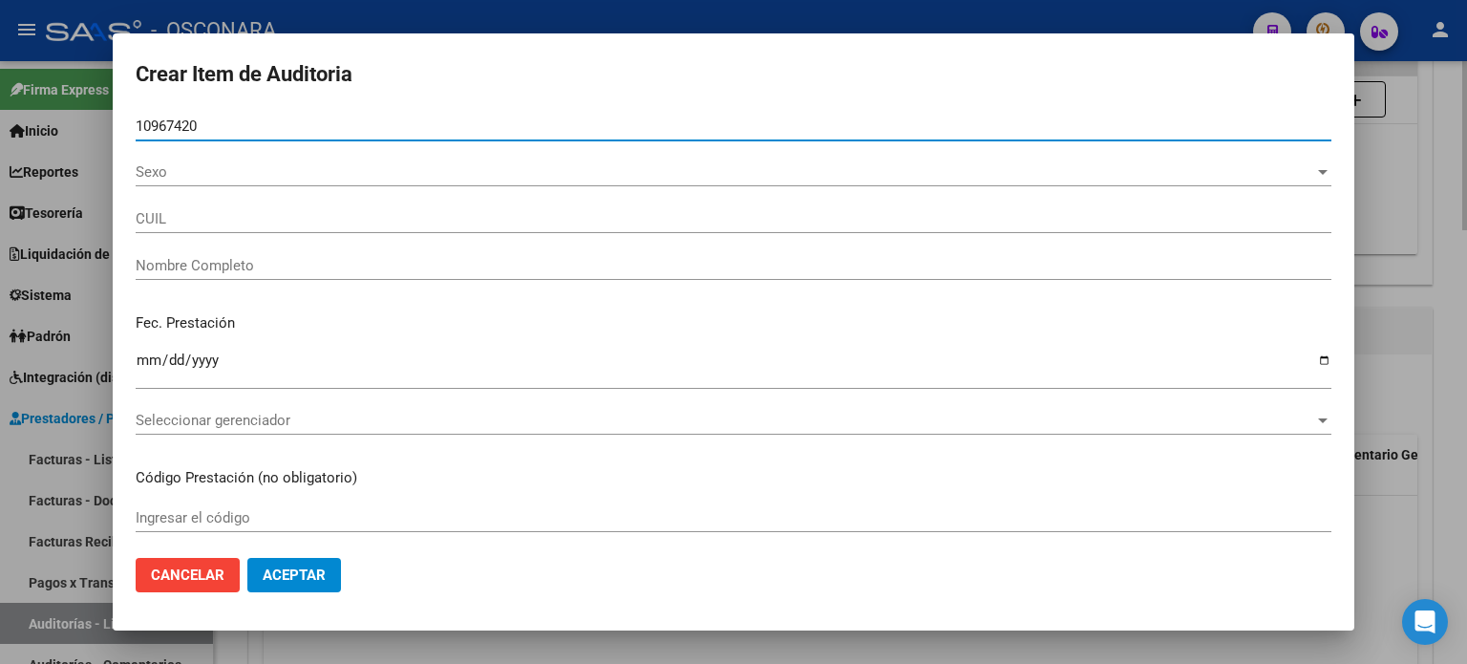
type input "20109674207"
type input "[PERSON_NAME]"
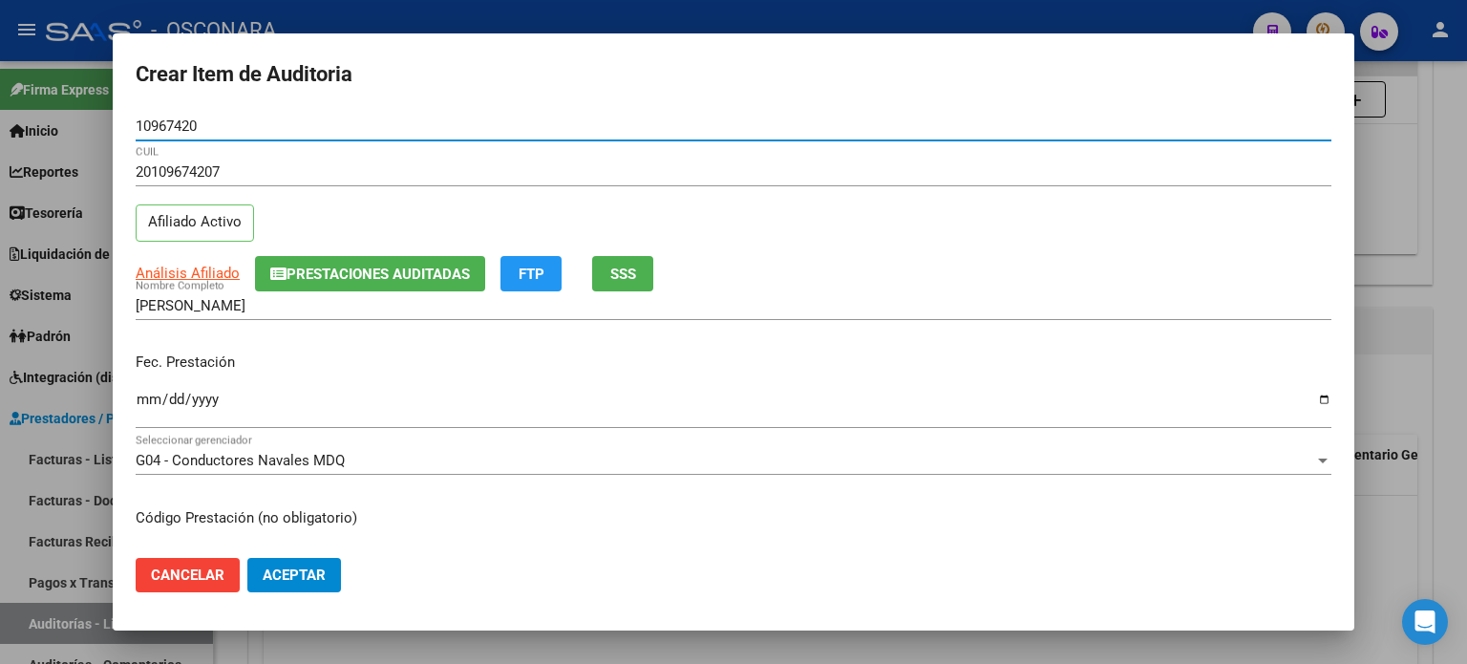
type input "10967420"
click at [643, 277] on button "SSS" at bounding box center [622, 273] width 61 height 35
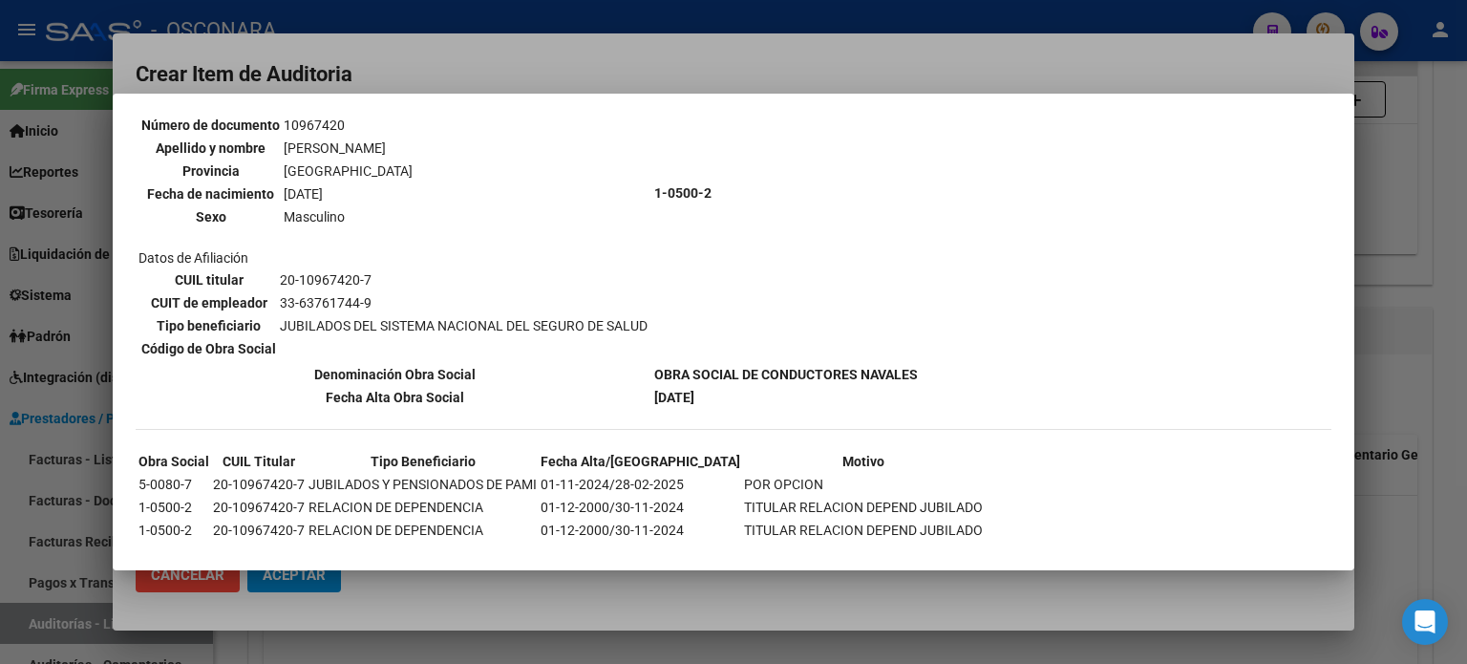
scroll to position [191, 0]
click at [1434, 458] on div at bounding box center [733, 332] width 1467 height 664
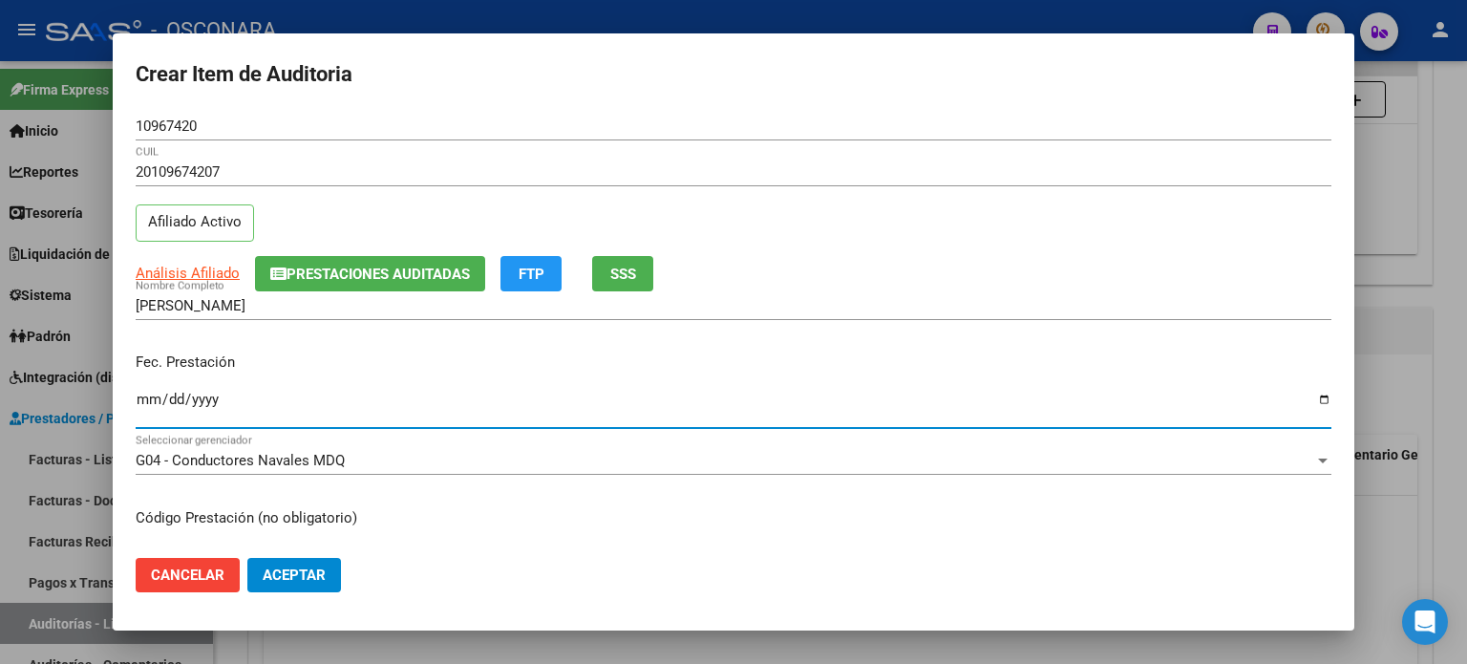
click at [139, 401] on input "Ingresar la fecha" at bounding box center [734, 407] width 1196 height 31
type input "[DATE]"
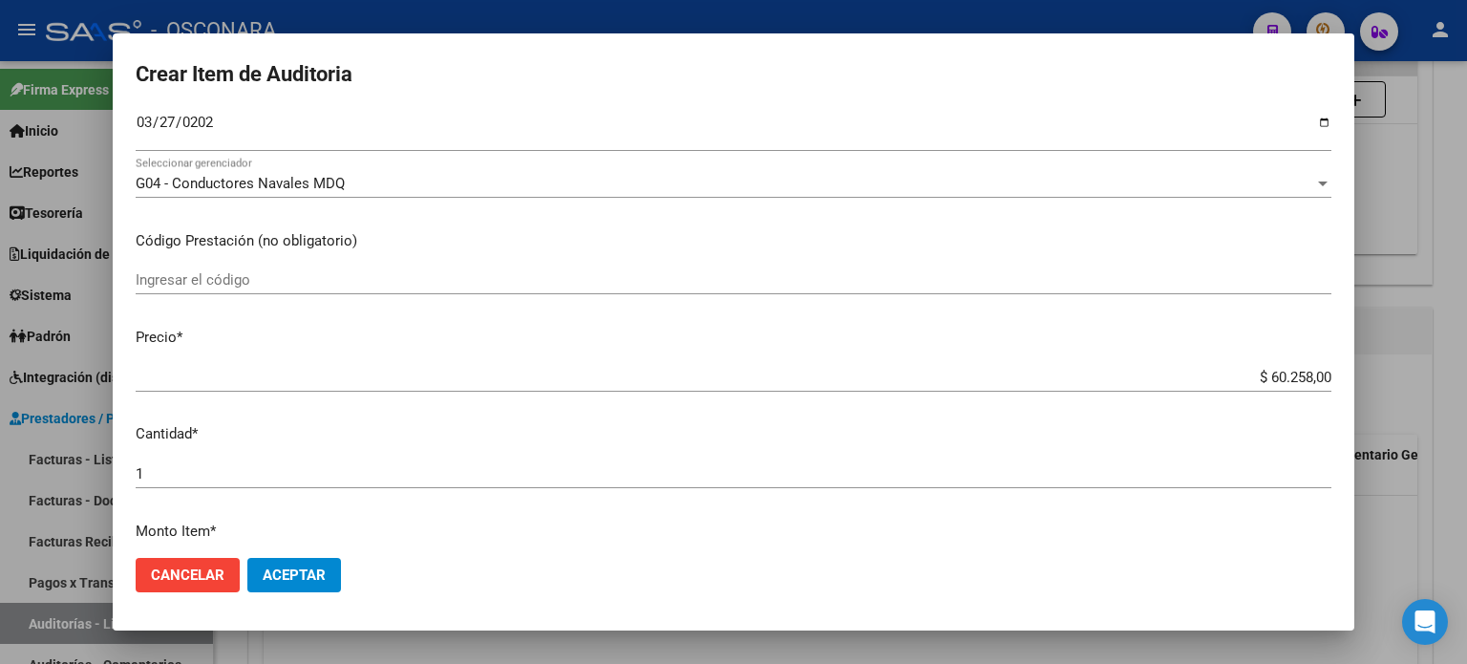
scroll to position [287, 0]
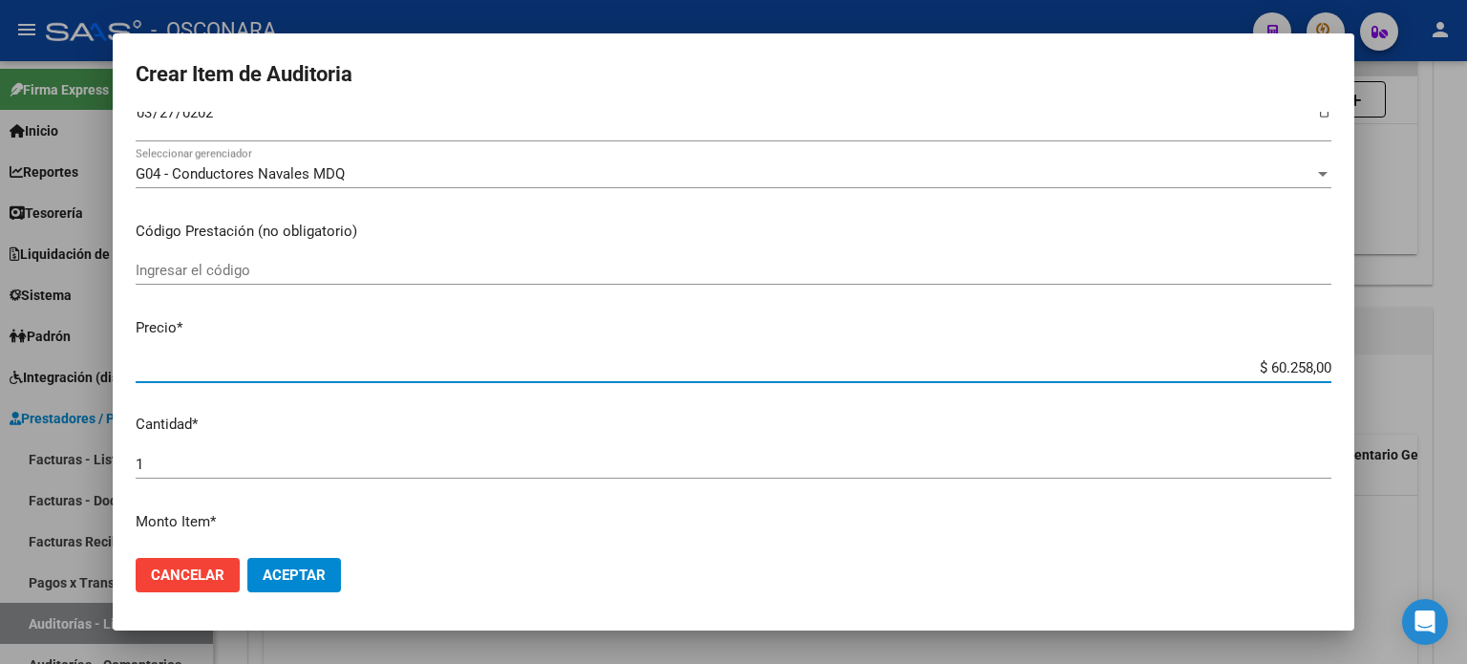
drag, startPoint x: 1252, startPoint y: 363, endPoint x: 1466, endPoint y: 367, distance: 214.0
click at [1466, 367] on div "Crear Item de Auditoria 10967420 Nro Documento 20109674207 CUIL Afiliado Activo…" at bounding box center [733, 332] width 1467 height 664
type input "$ 0,01"
type input "$ 0,10"
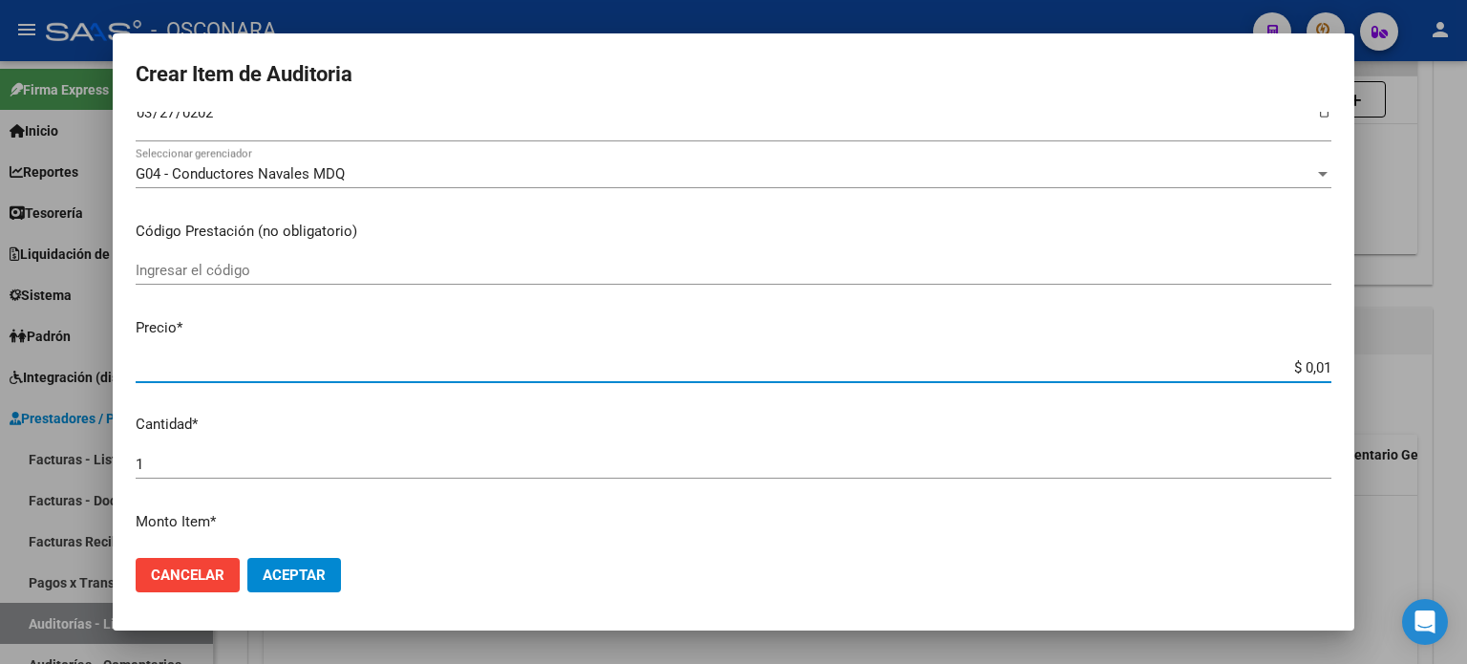
type input "$ 0,10"
type input "$ 1,00"
type input "$ 10,04"
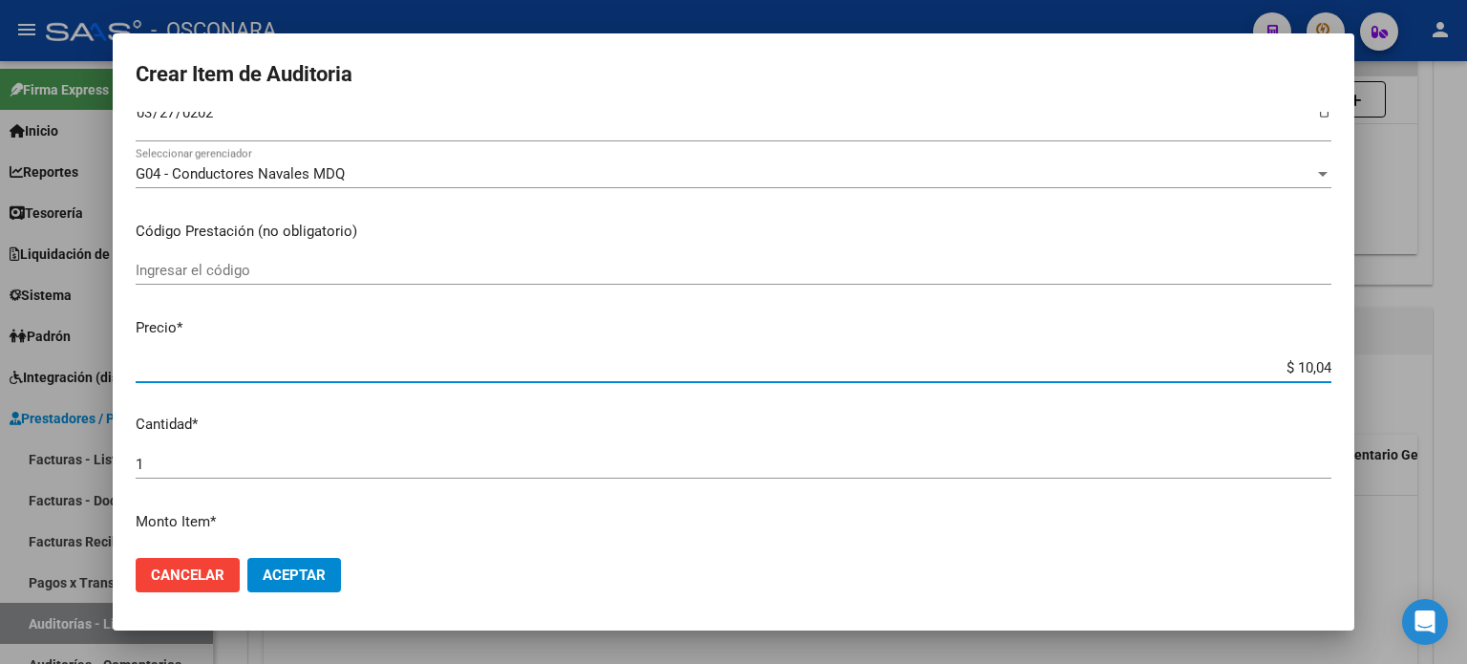
type input "$ 100,43"
type input "$ 1.004,30"
type input "$ 10.043,00"
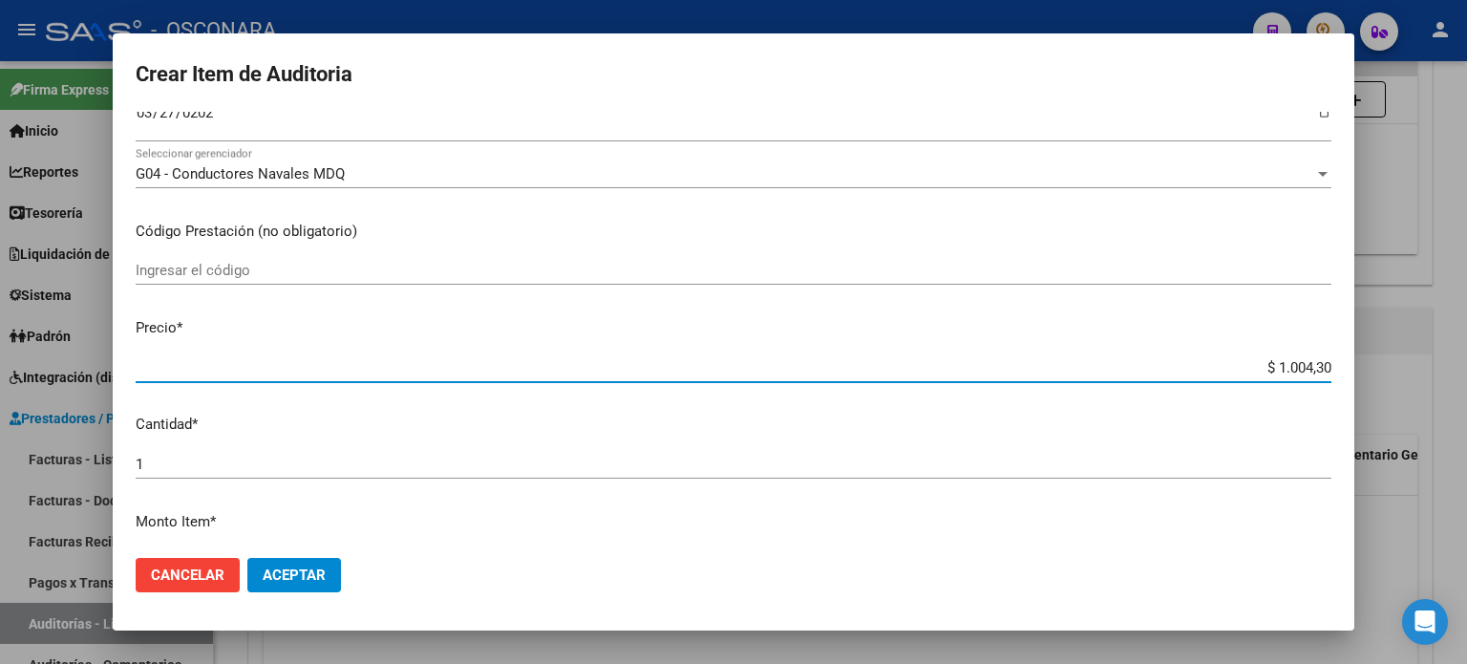
type input "$ 10.043,00"
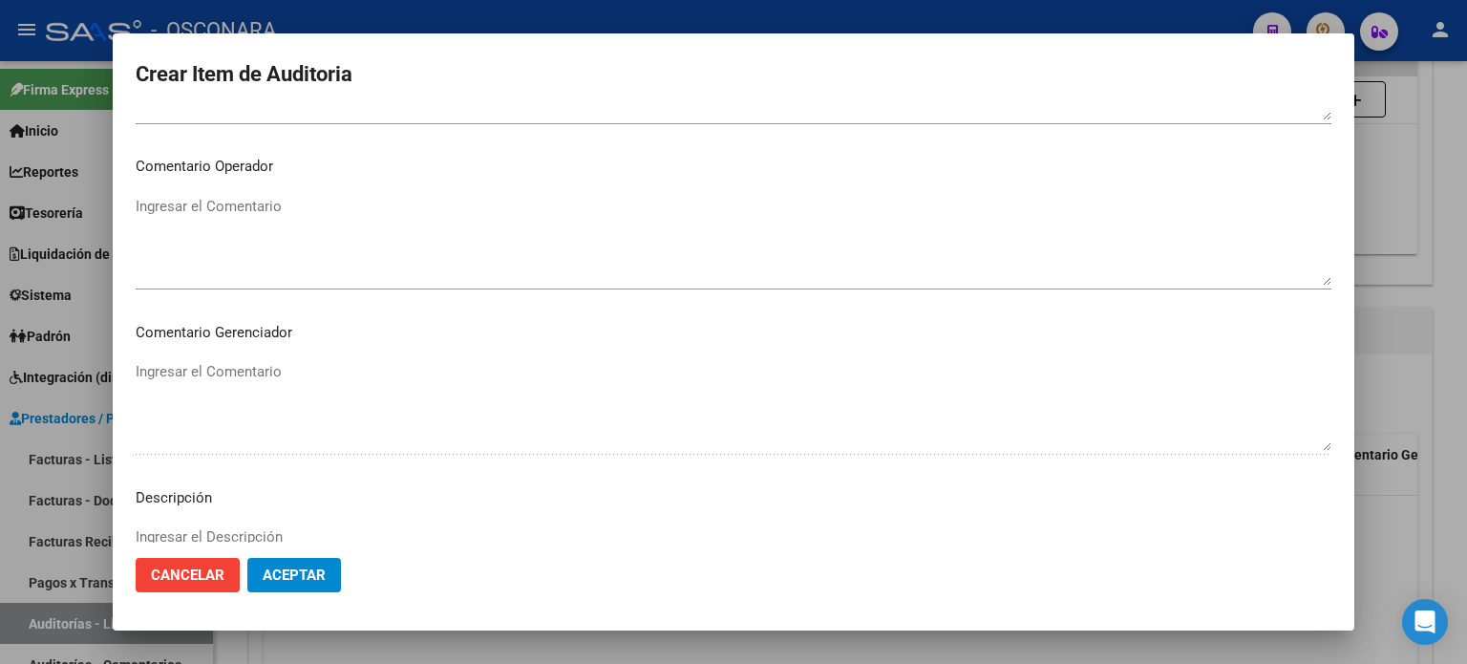
scroll to position [1146, 0]
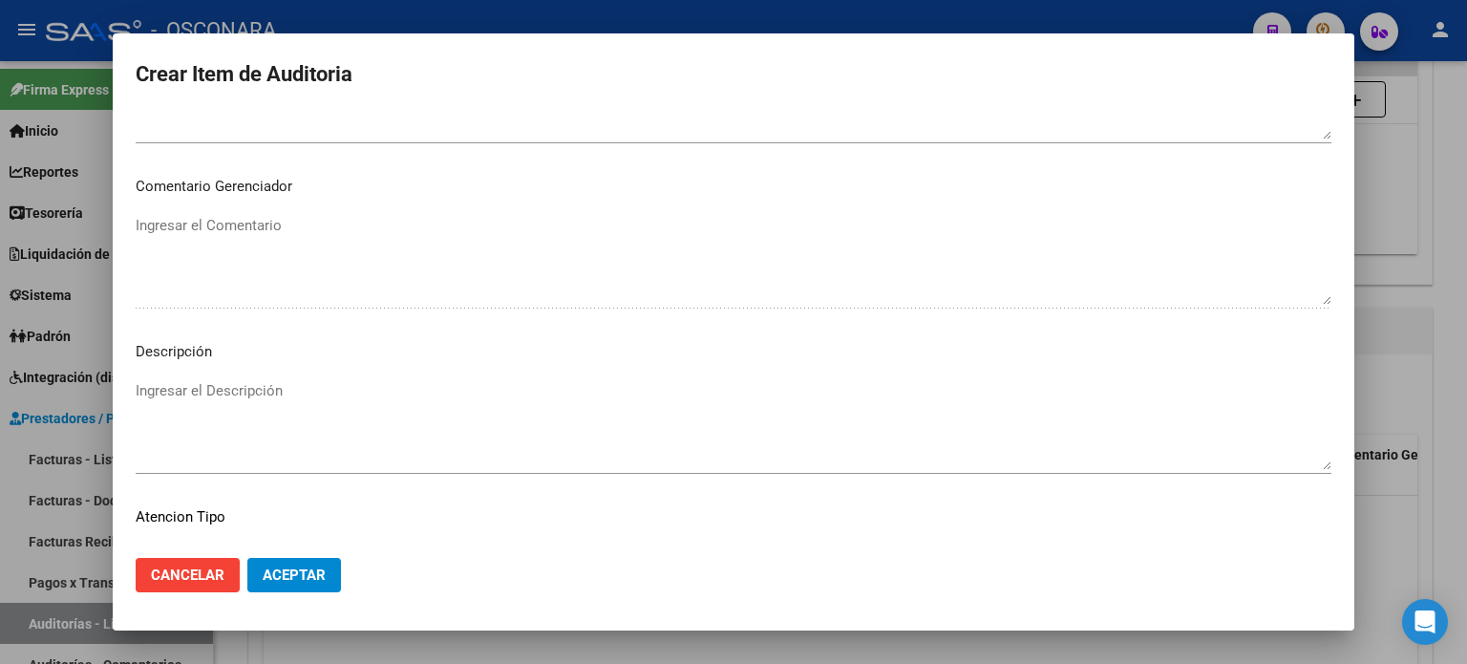
click at [224, 416] on textarea "Ingresar el Descripción" at bounding box center [734, 425] width 1196 height 90
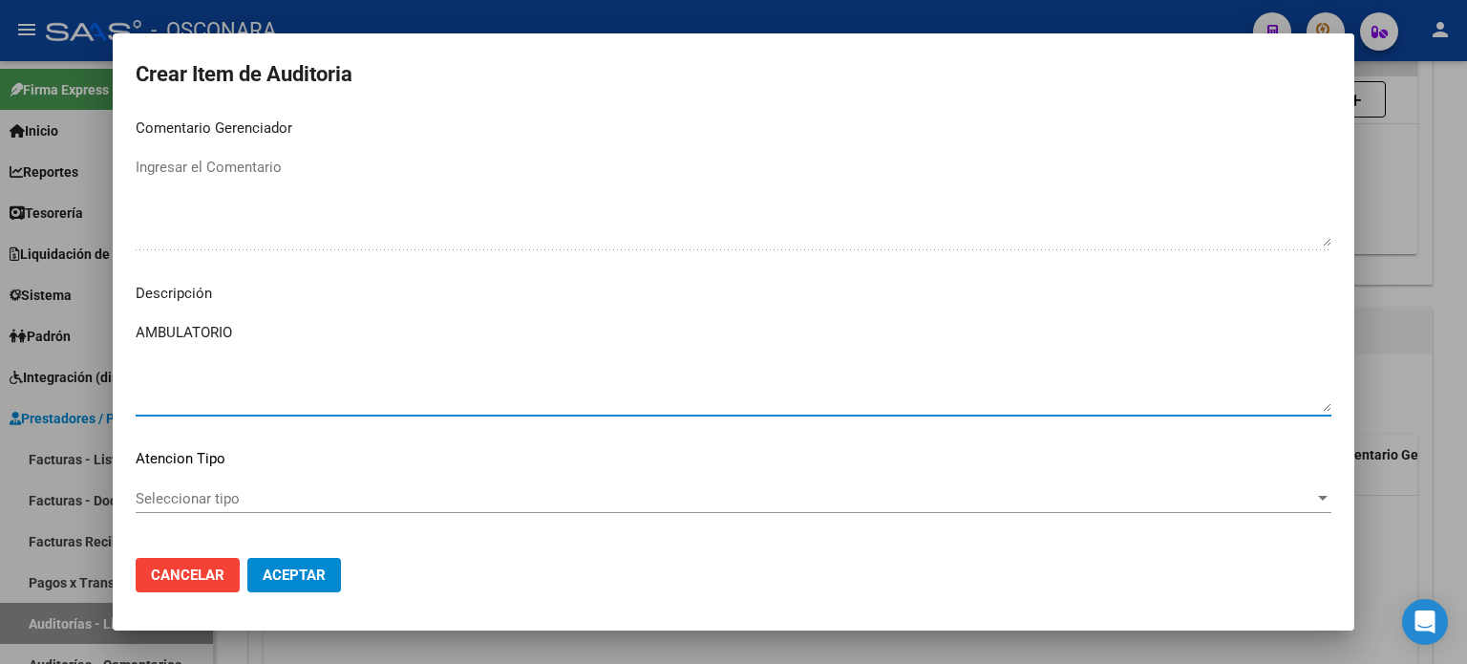
scroll to position [1288, 0]
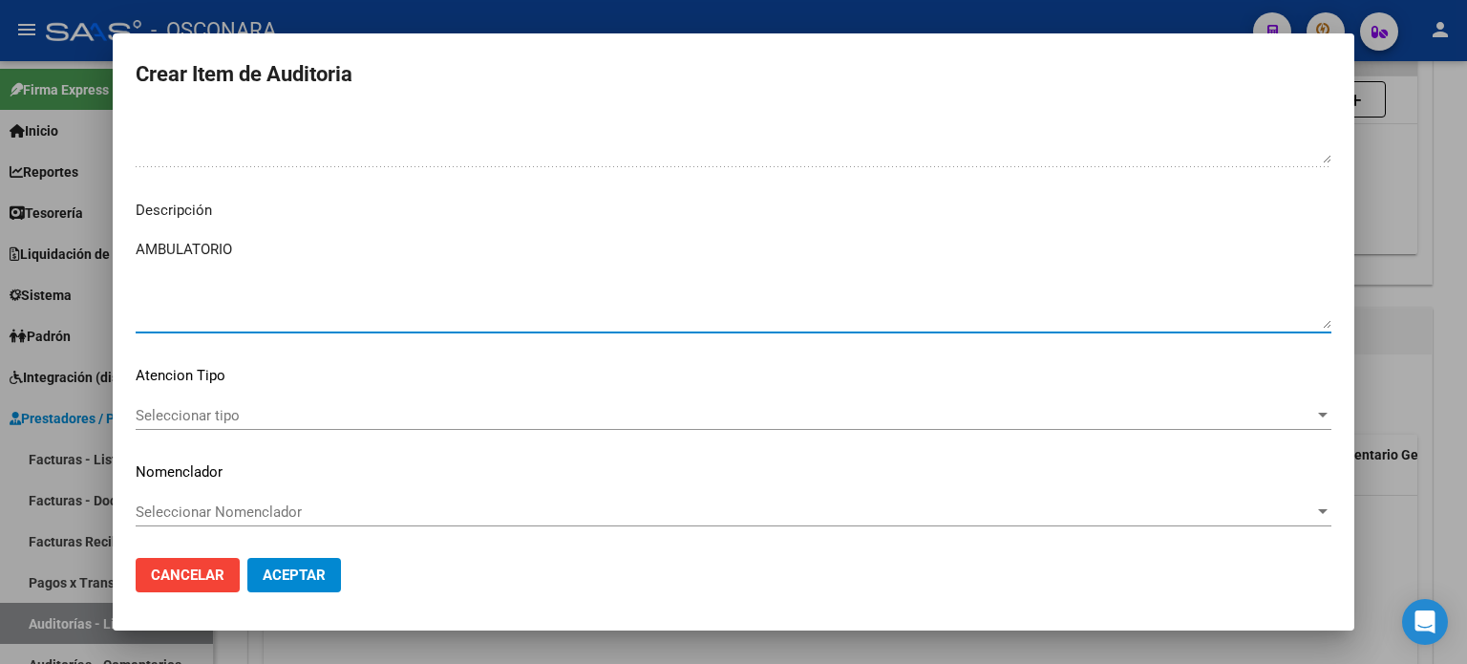
type textarea "AMBULATORIO"
click at [152, 412] on span "Seleccionar tipo" at bounding box center [725, 415] width 1179 height 17
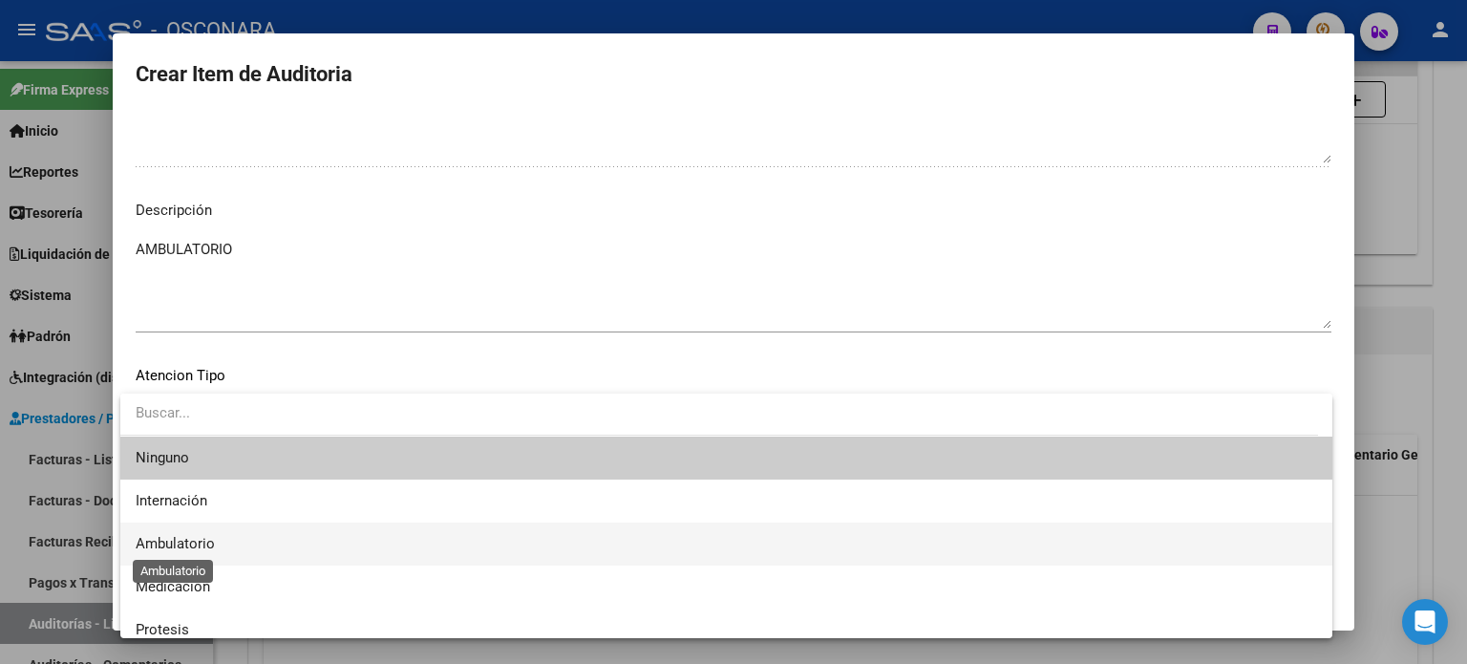
click at [186, 544] on span "Ambulatorio" at bounding box center [175, 543] width 79 height 17
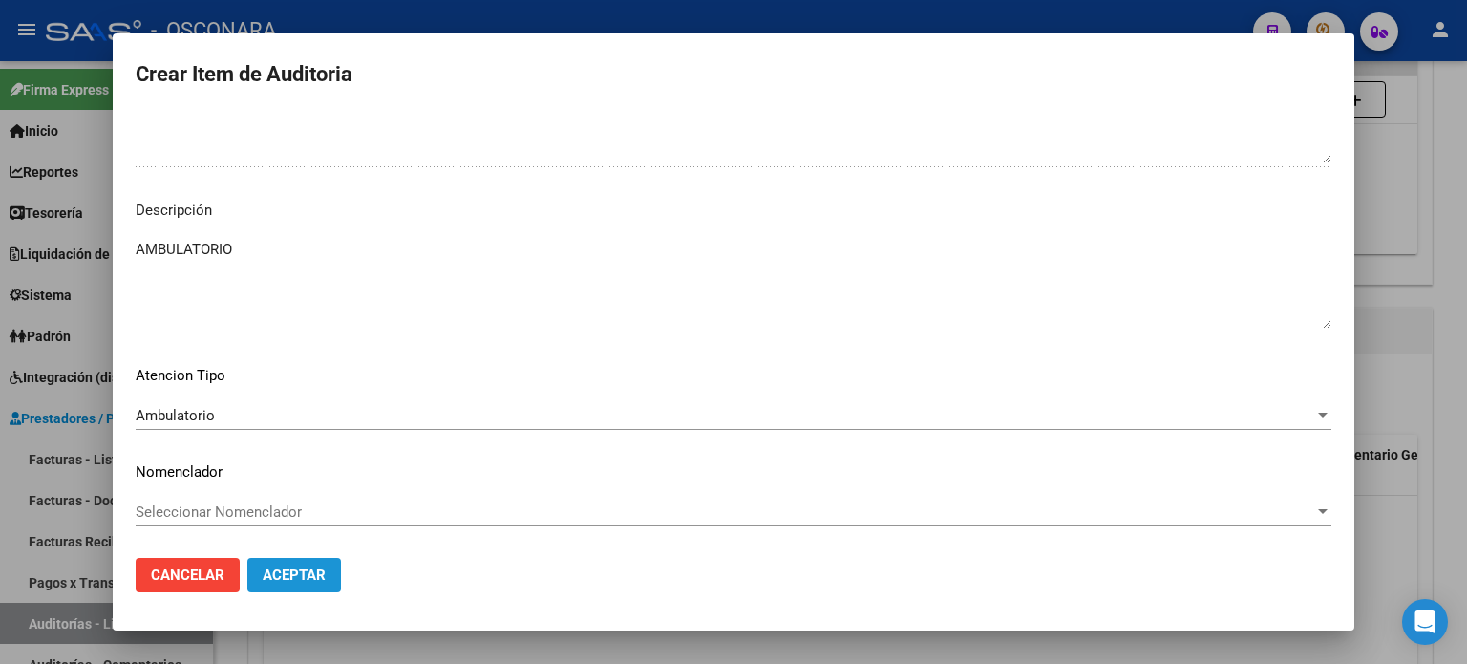
click at [313, 570] on span "Aceptar" at bounding box center [294, 574] width 63 height 17
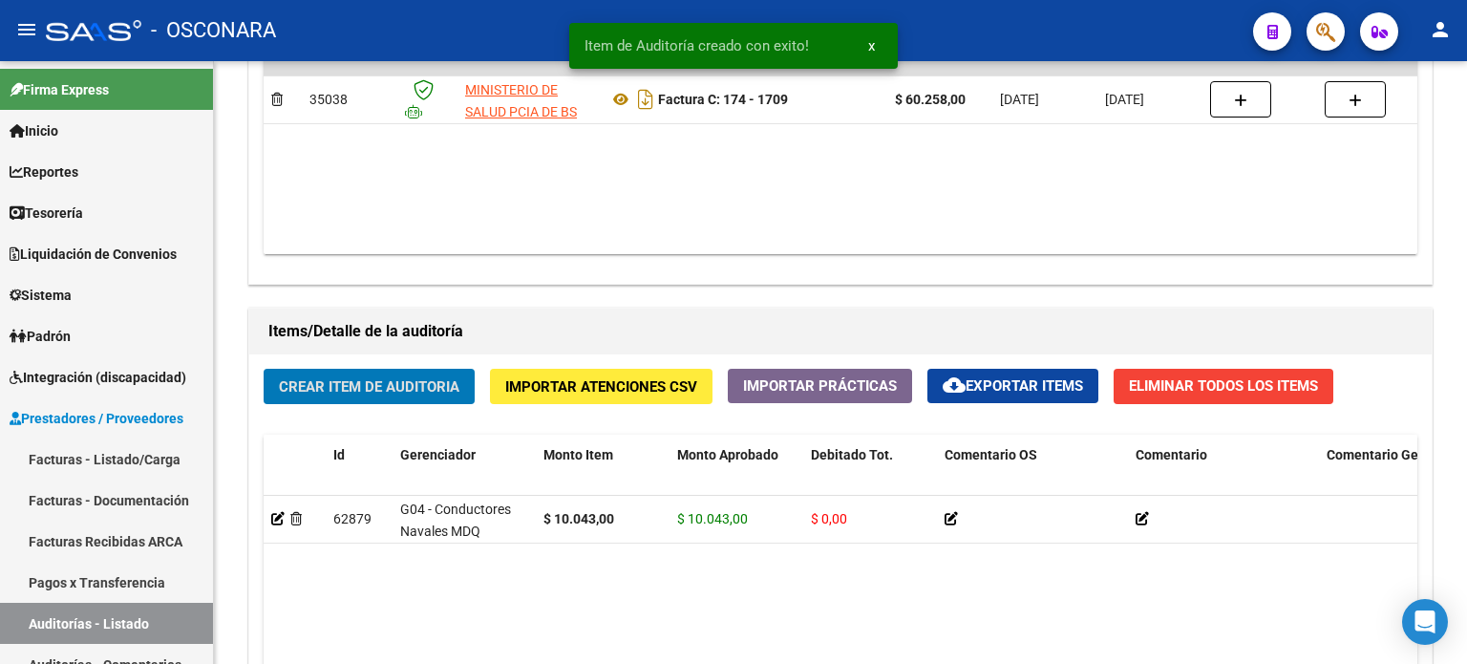
scroll to position [1147, 0]
click at [342, 370] on button "Crear Item de Auditoria" at bounding box center [369, 386] width 211 height 35
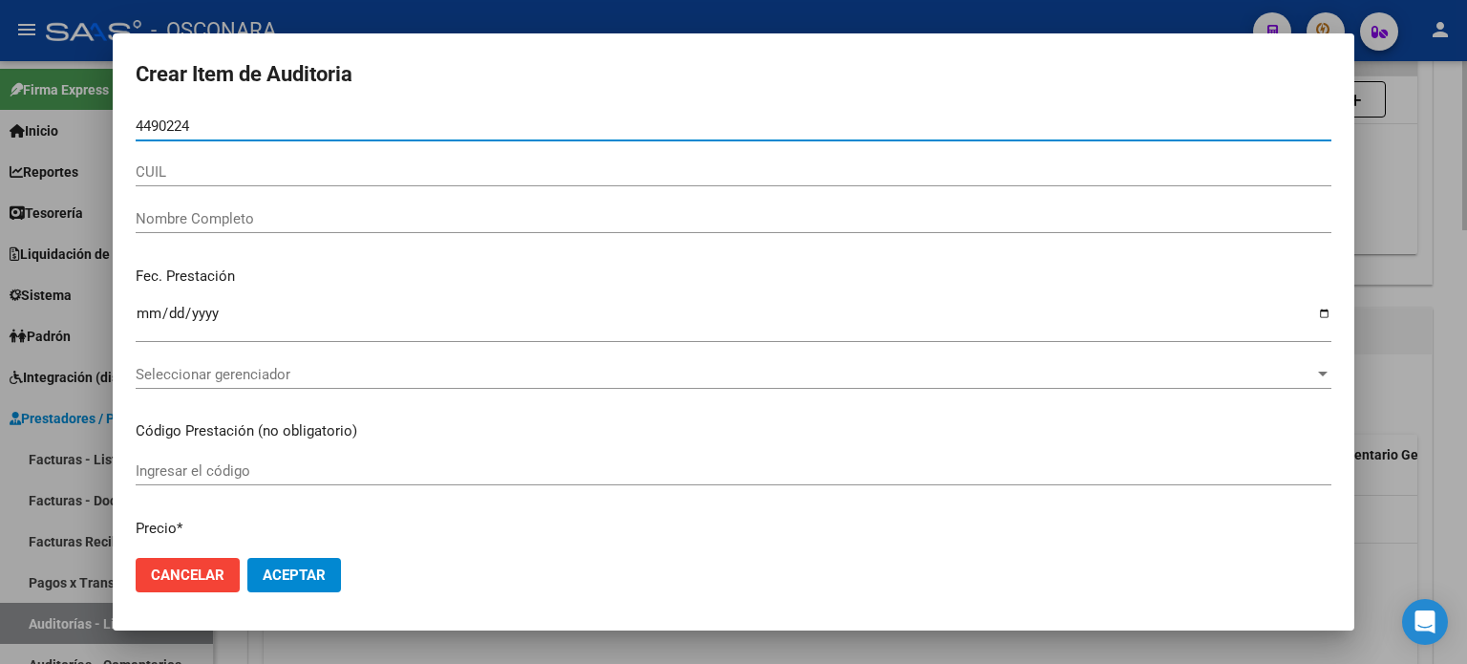
type input "44902246"
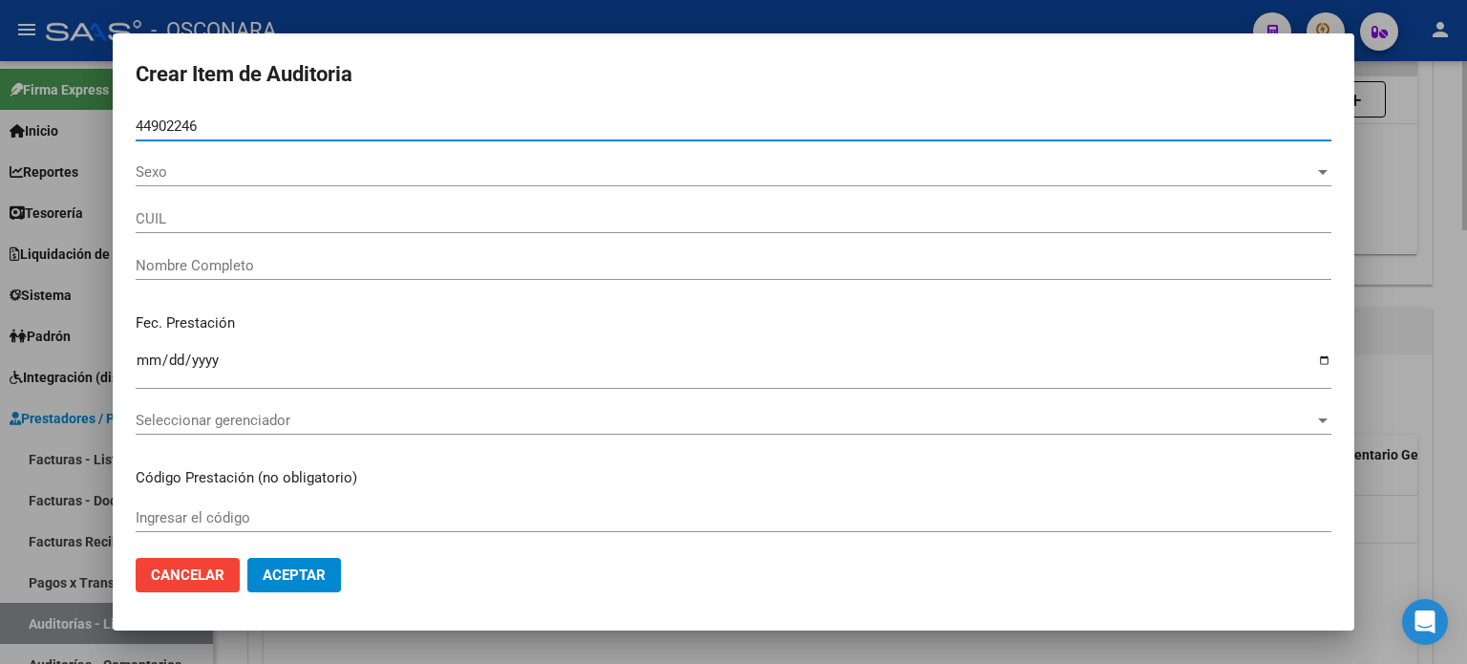
type input "27449022462"
type input "[PERSON_NAME] [PERSON_NAME]"
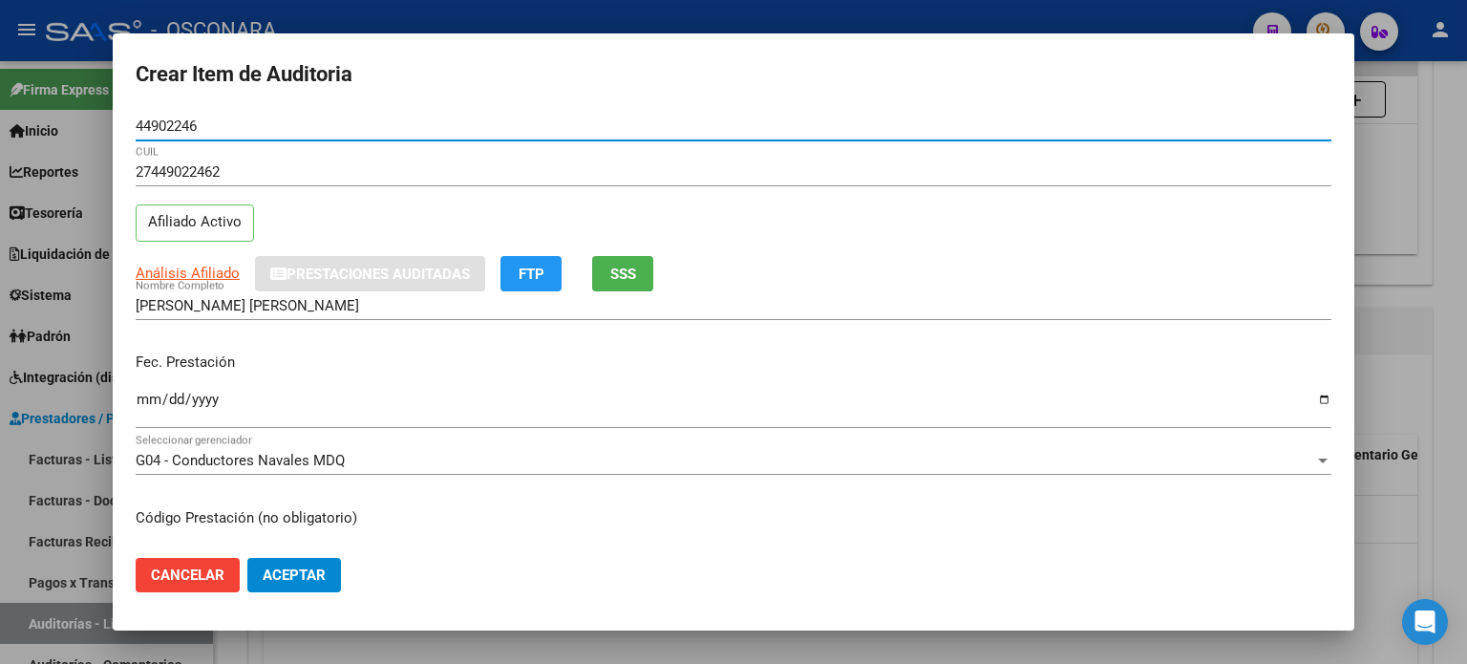
type input "44902246"
click at [646, 259] on button "SSS" at bounding box center [622, 273] width 61 height 35
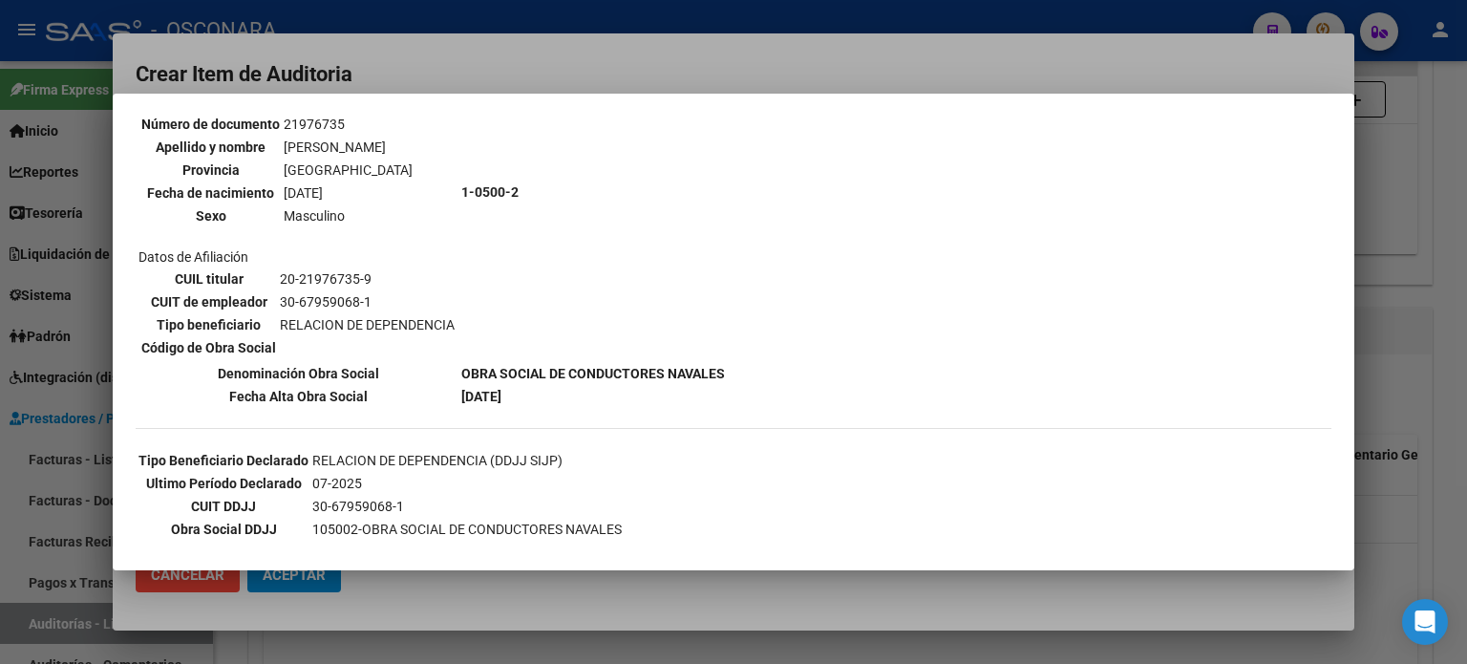
scroll to position [191, 0]
click at [1421, 325] on div at bounding box center [733, 332] width 1467 height 664
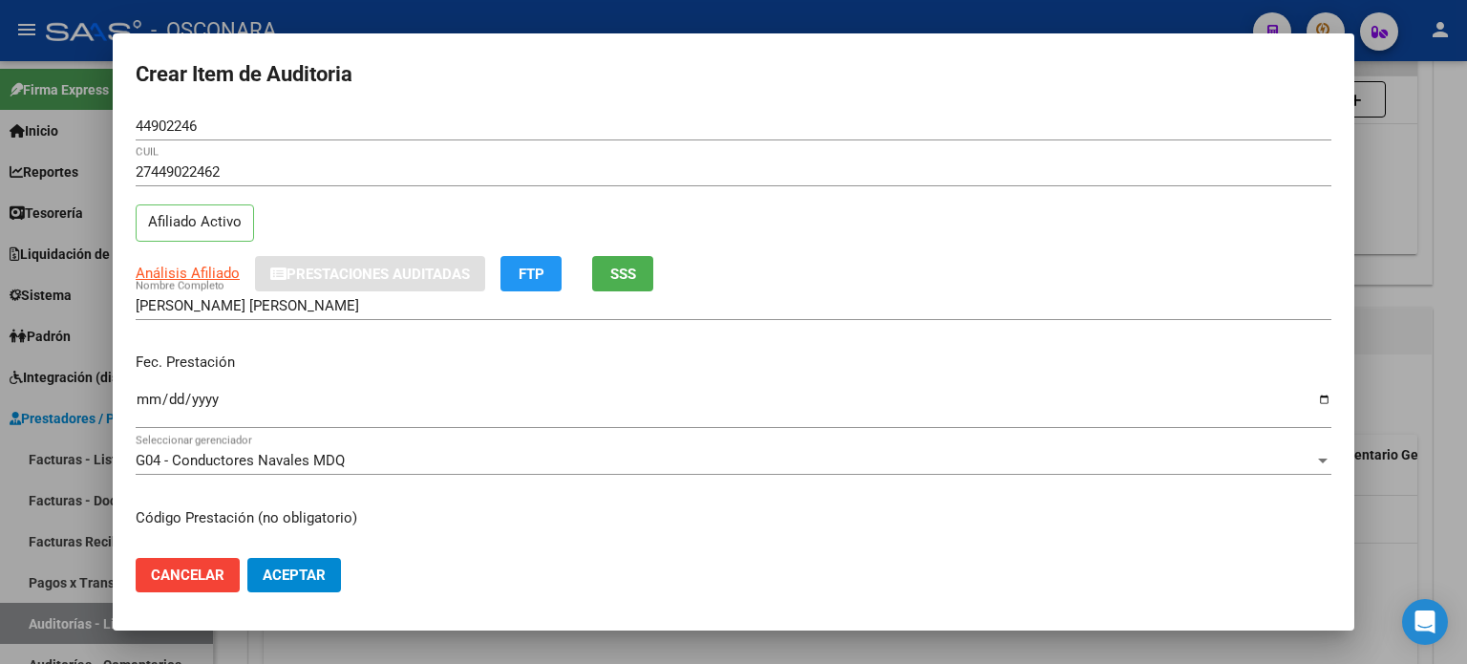
click at [144, 405] on input "Ingresar la fecha" at bounding box center [734, 407] width 1196 height 31
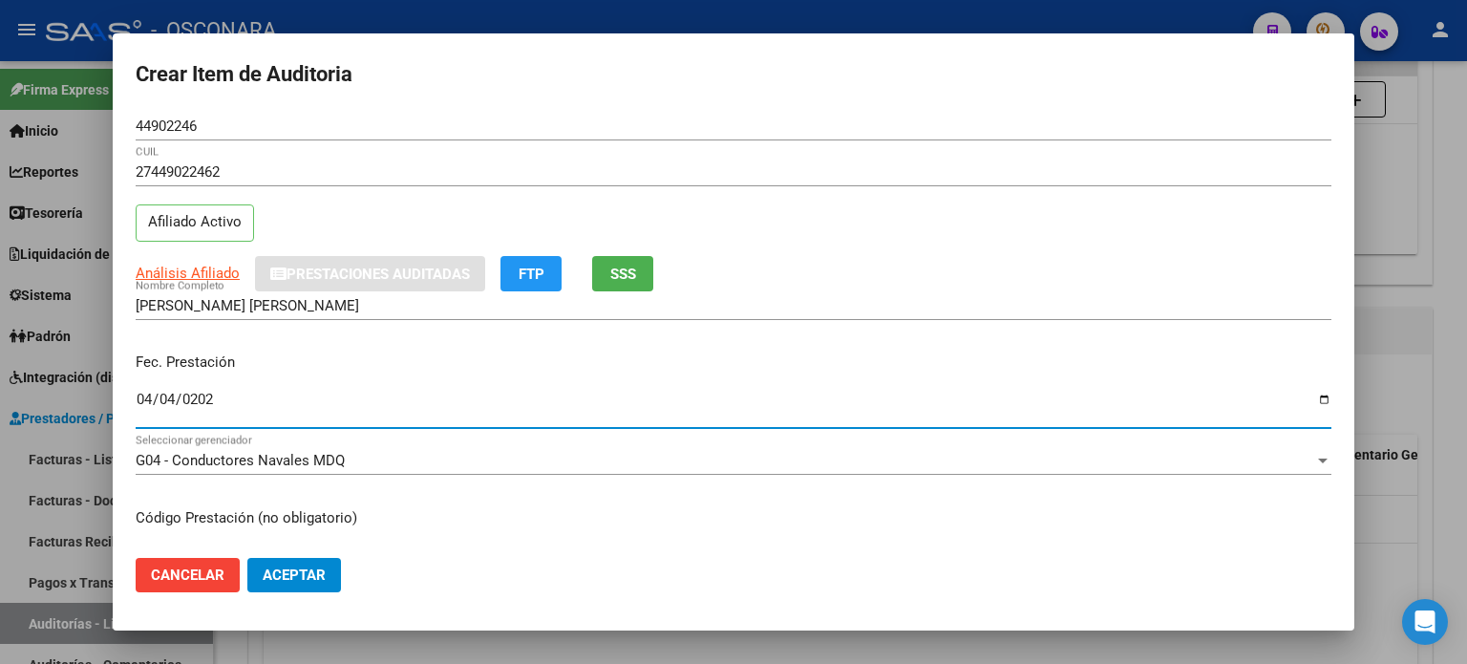
type input "[DATE]"
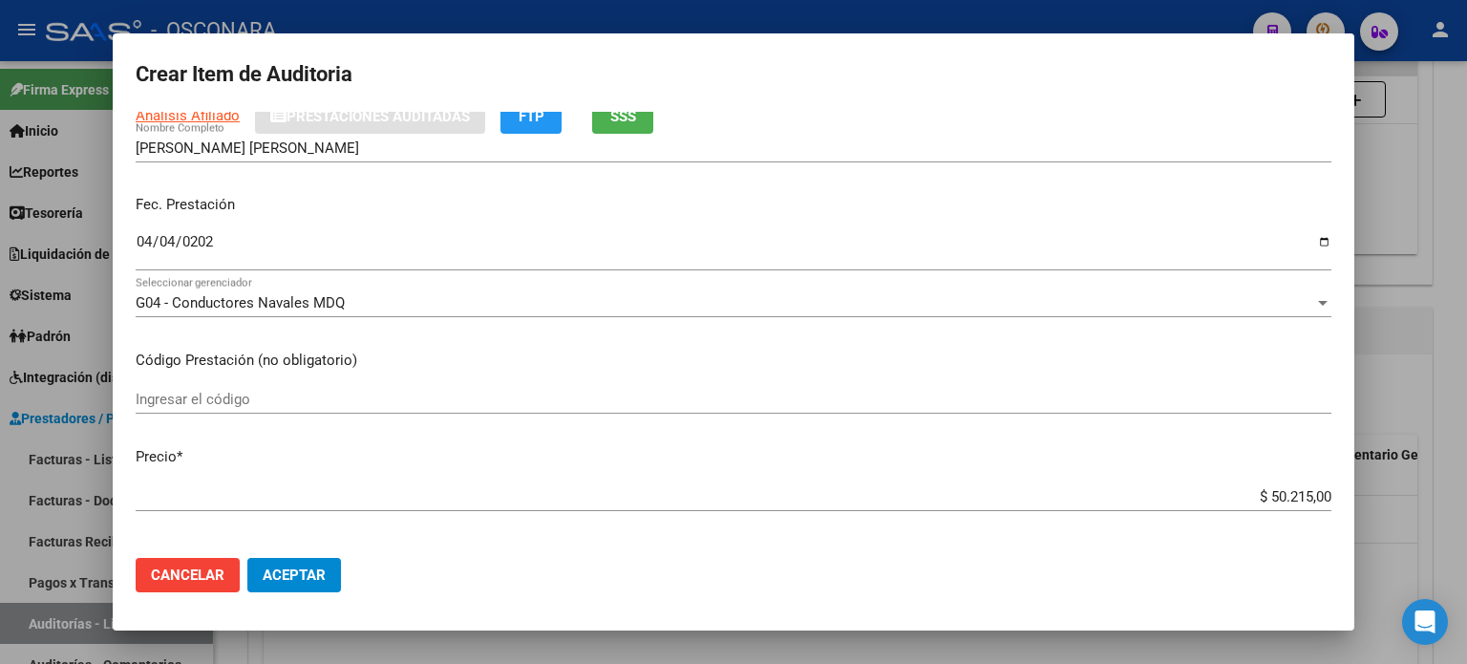
scroll to position [287, 0]
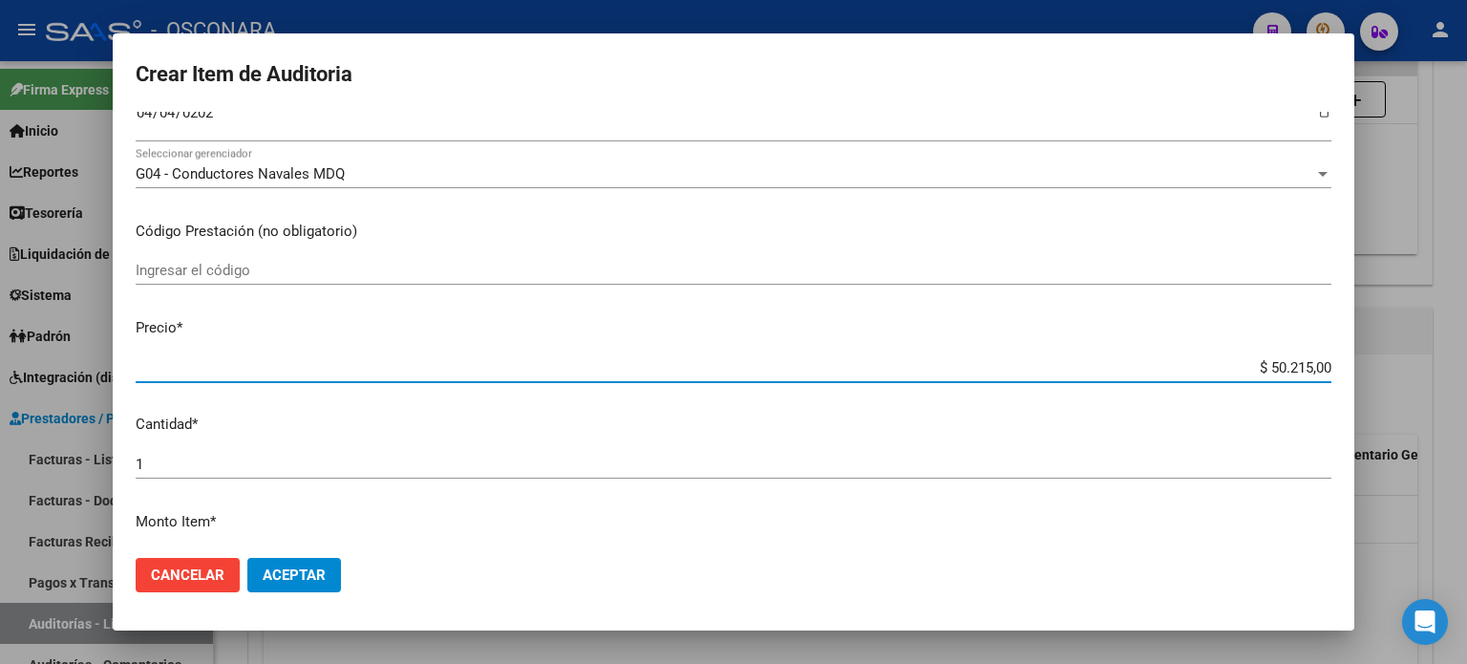
drag, startPoint x: 1249, startPoint y: 362, endPoint x: 1402, endPoint y: 362, distance: 152.8
click at [1402, 362] on div "Crear Item de Auditoria 44902246 Nro Documento 27449022462 CUIL Afiliado Activo…" at bounding box center [733, 332] width 1467 height 664
type input "$ 0,01"
type input "$ 0,10"
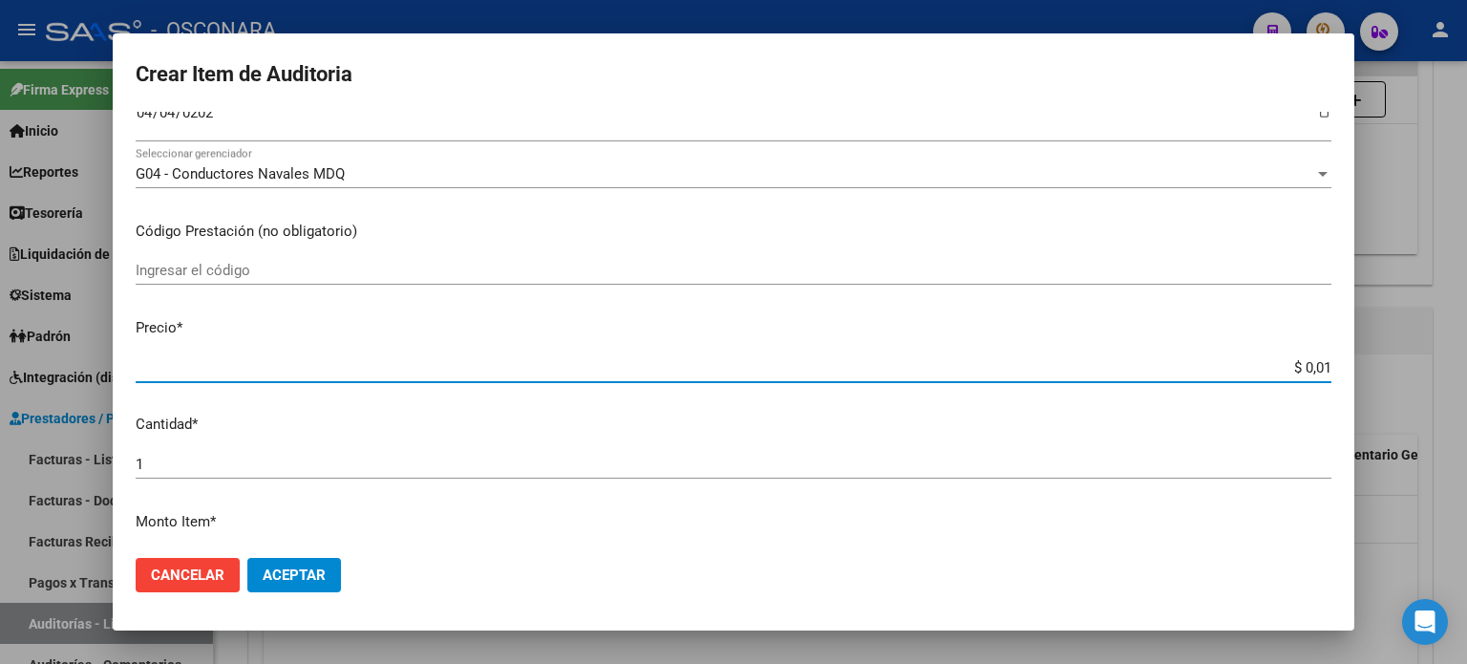
type input "$ 0,10"
type input "$ 1,00"
type input "$ 10,04"
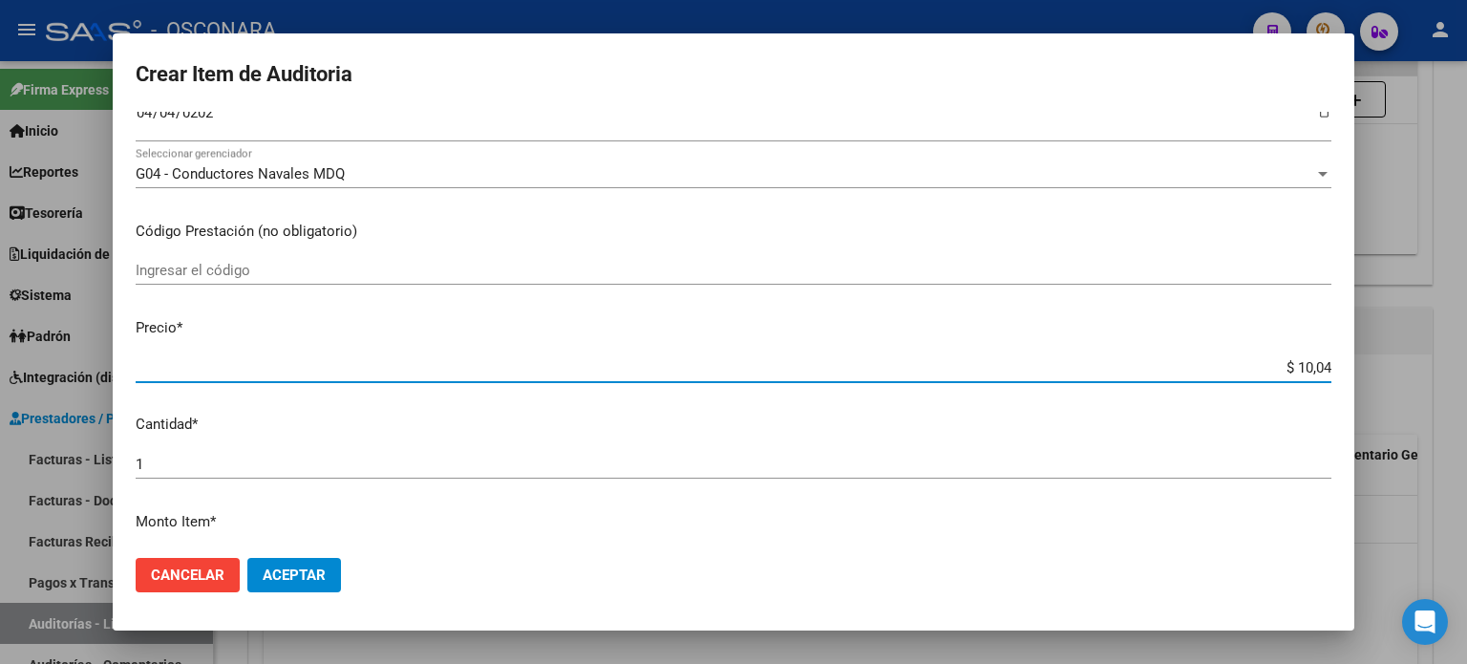
type input "$ 100,43"
type input "$ 1.004,30"
type input "$ 10.043,00"
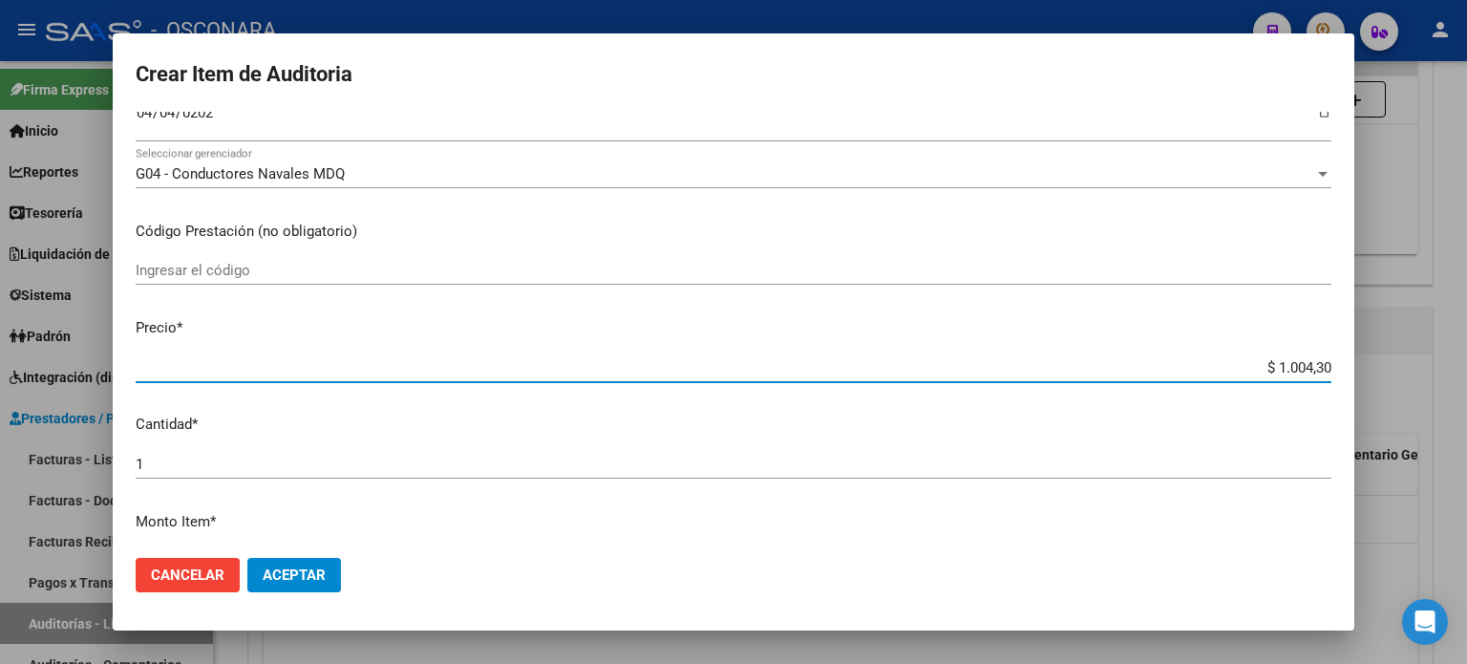
type input "$ 10.043,00"
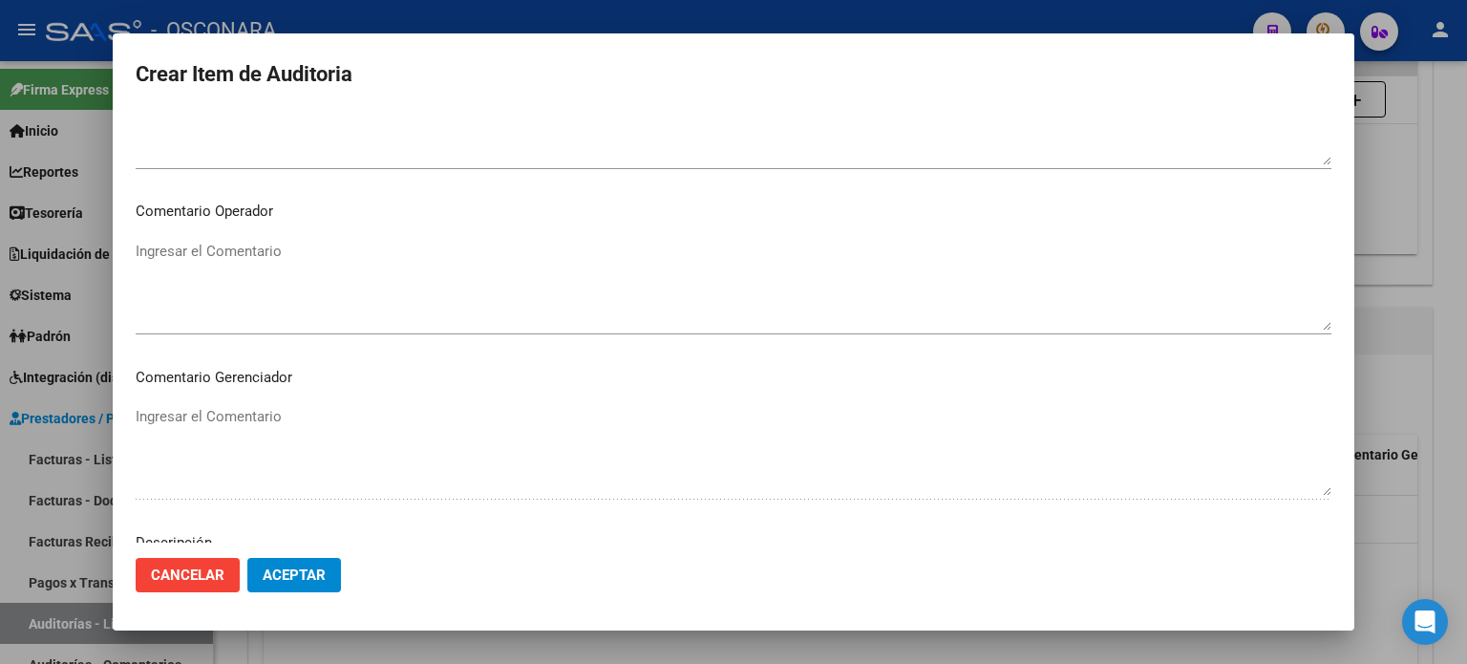
scroll to position [1288, 0]
click at [348, 250] on textarea "Ingresar el Descripción" at bounding box center [734, 284] width 1196 height 90
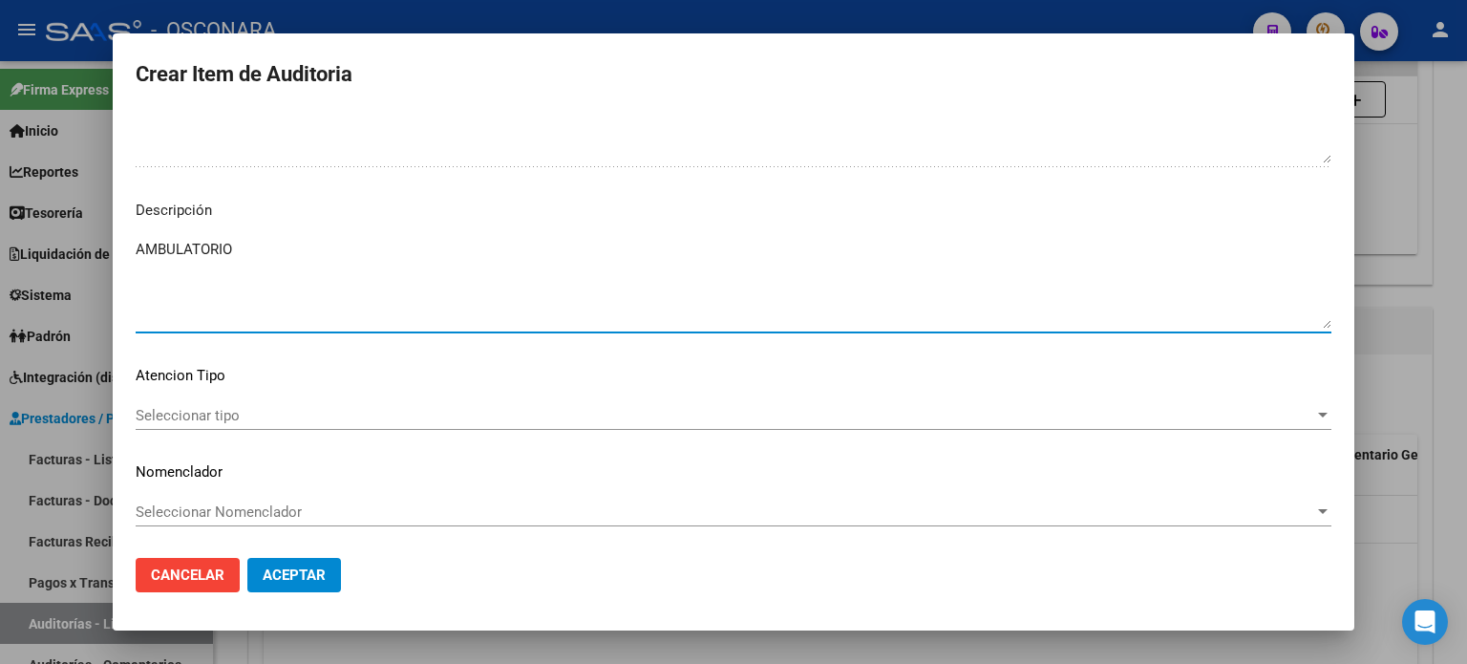
type textarea "AMBULATORIO"
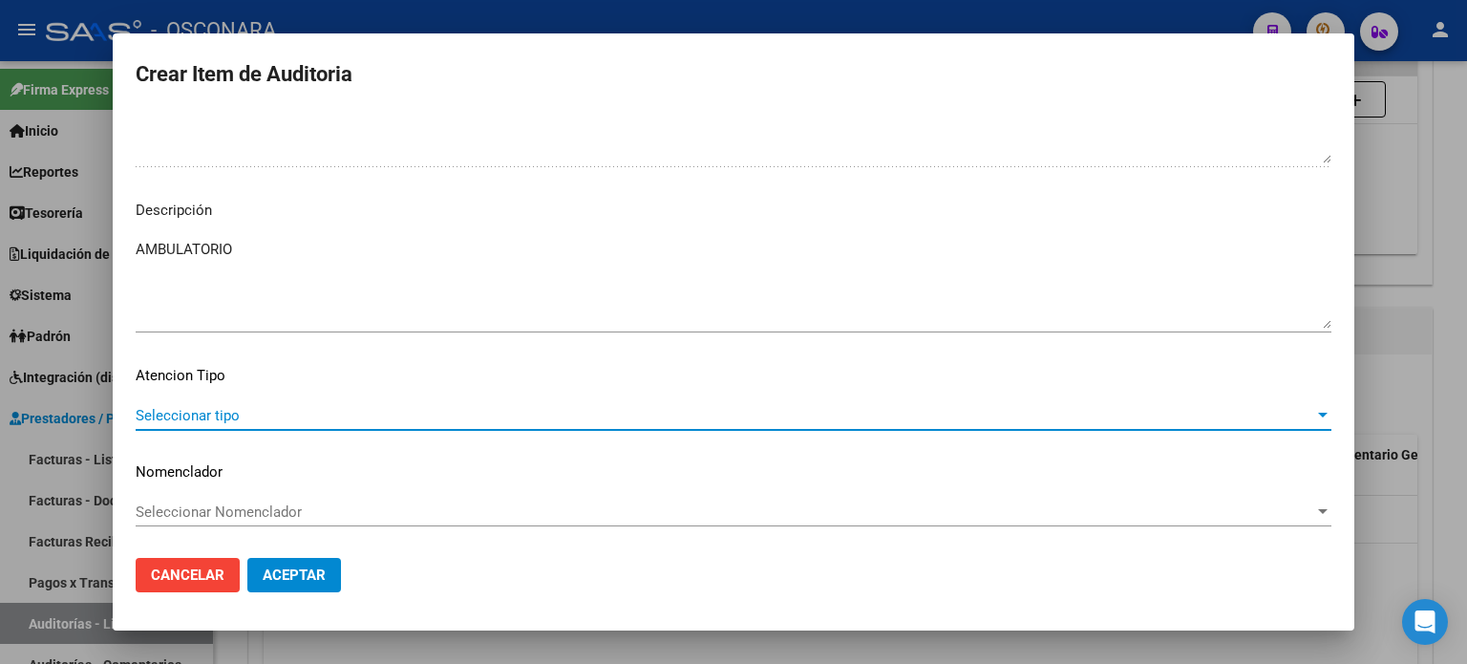
click at [172, 410] on span "Seleccionar tipo" at bounding box center [725, 415] width 1179 height 17
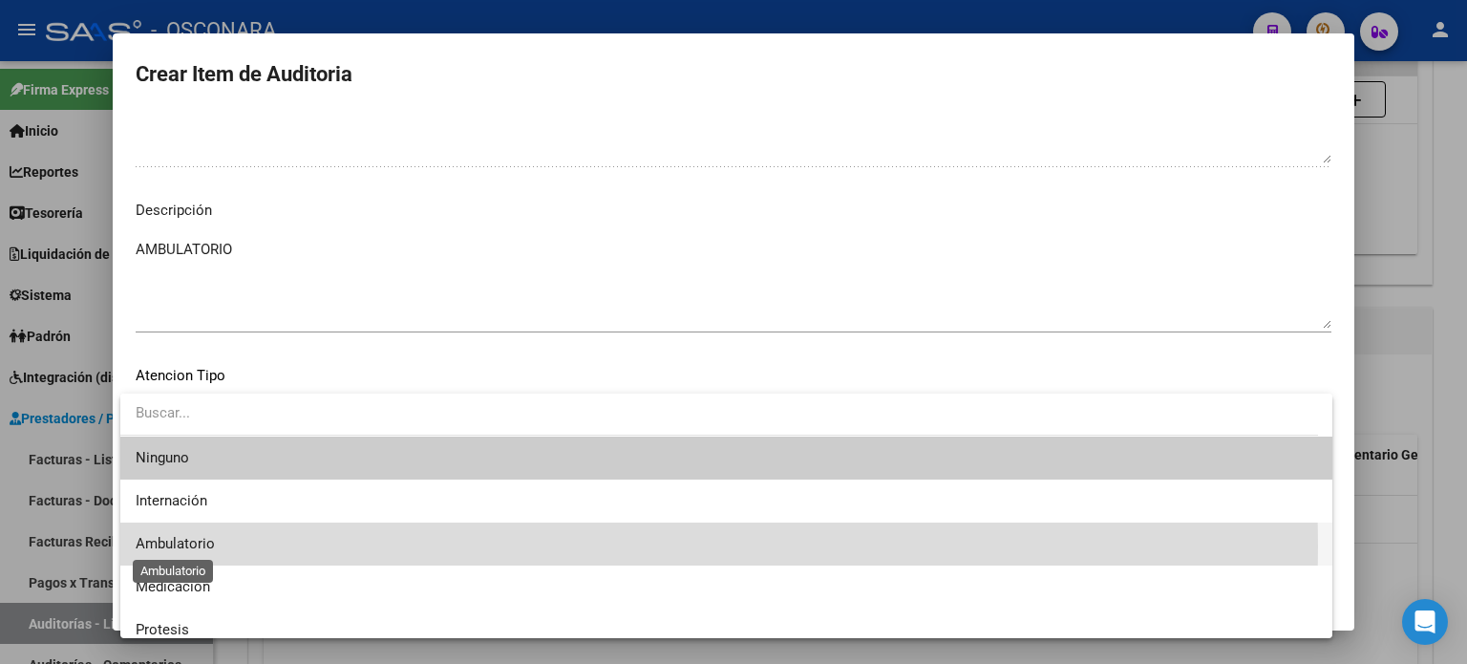
drag, startPoint x: 174, startPoint y: 546, endPoint x: 355, endPoint y: 559, distance: 181.9
click at [174, 547] on span "Ambulatorio" at bounding box center [175, 543] width 79 height 17
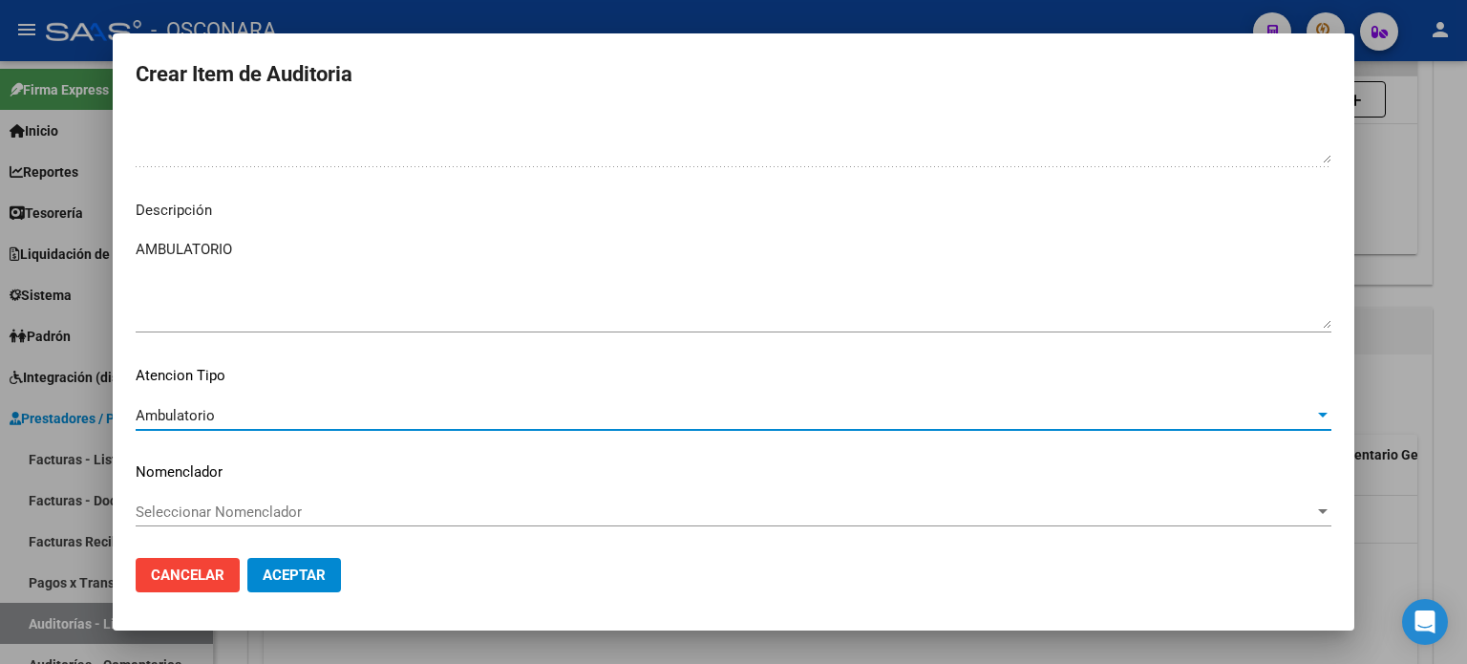
click at [313, 576] on span "Aceptar" at bounding box center [294, 574] width 63 height 17
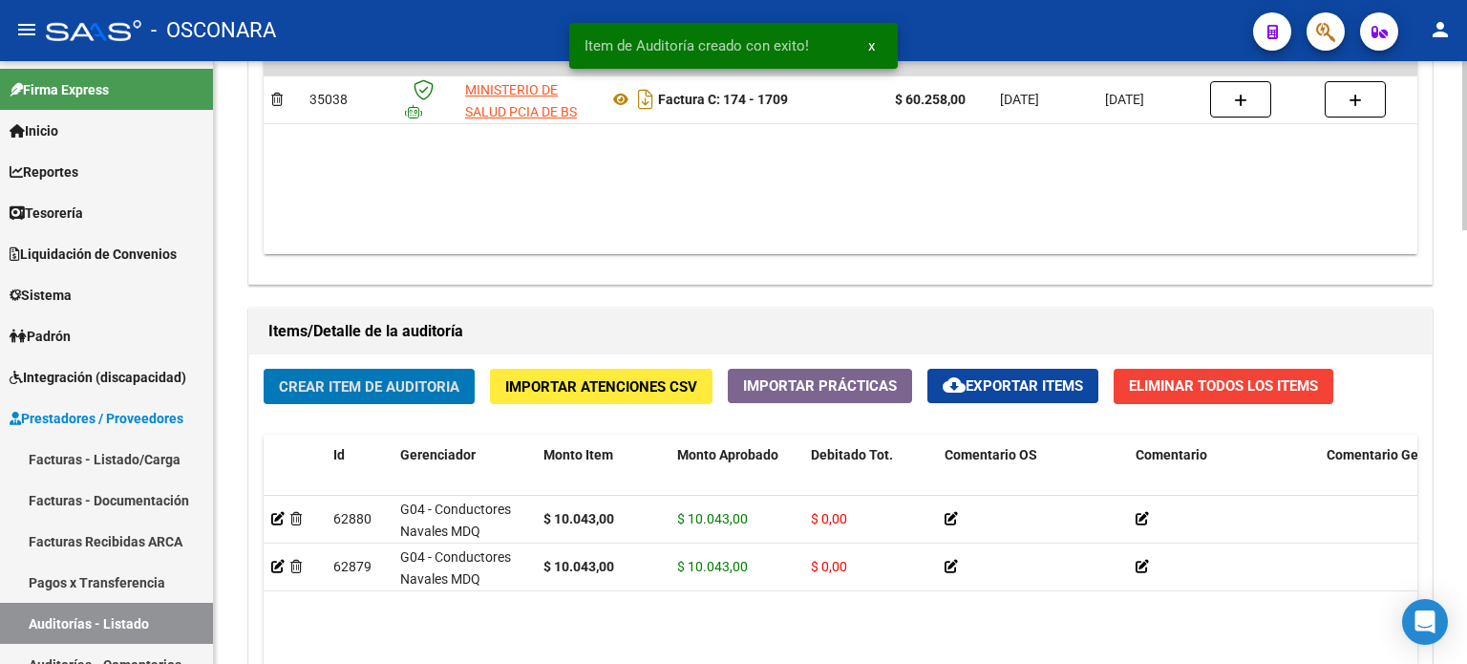
click at [398, 381] on span "Crear Item de Auditoria" at bounding box center [369, 386] width 181 height 17
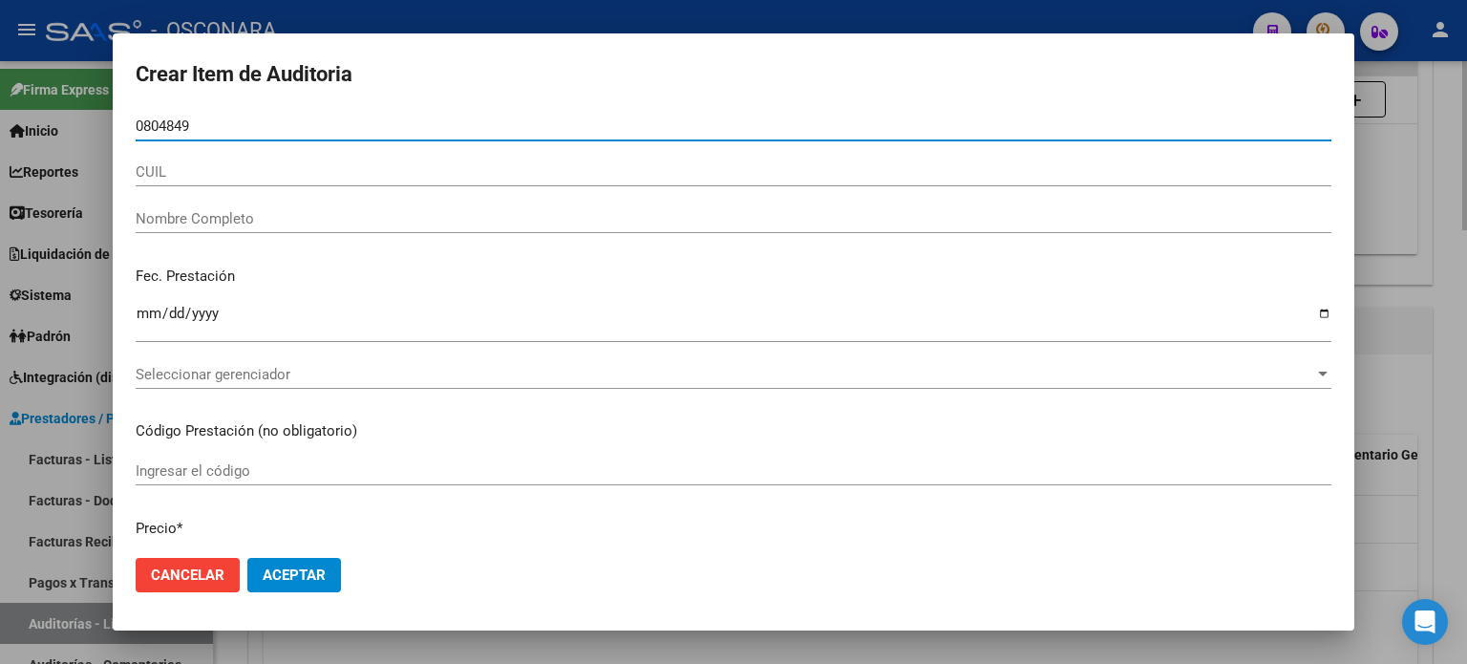
type input "08048493"
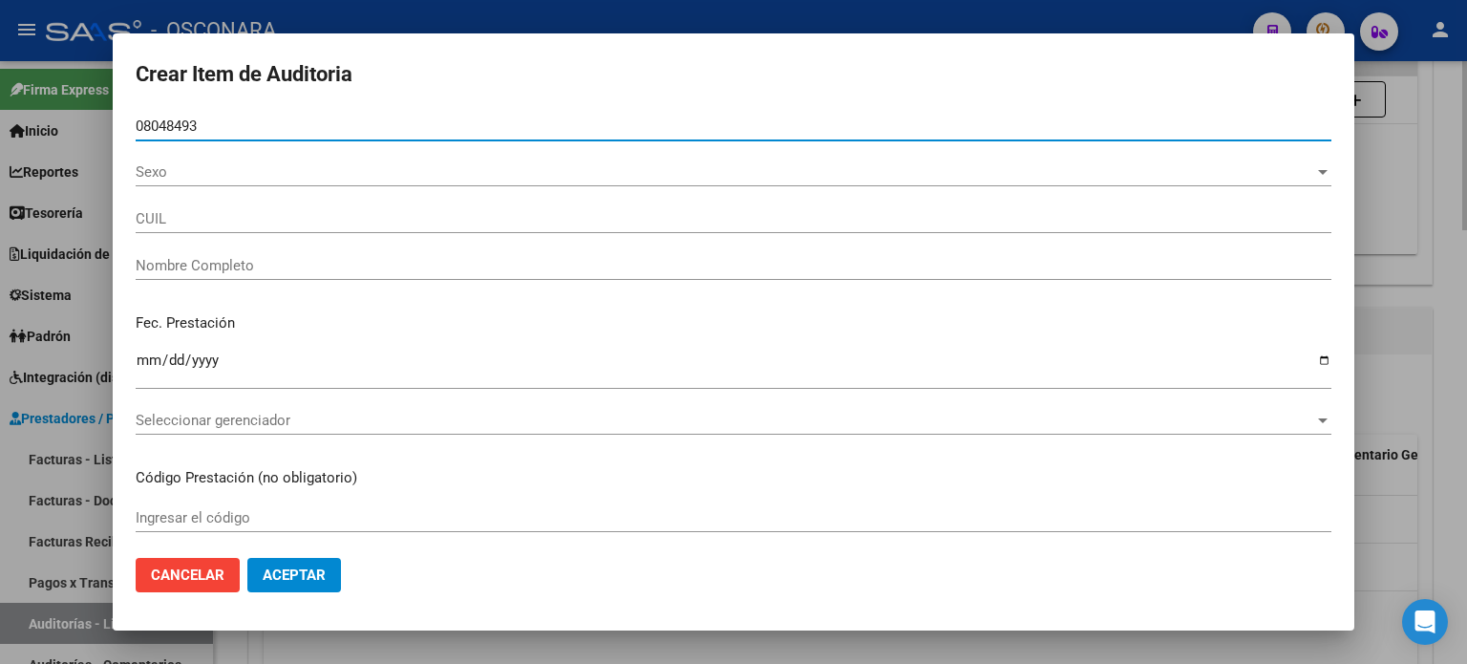
type input "20080484934"
type input "BURGUES [PERSON_NAME]"
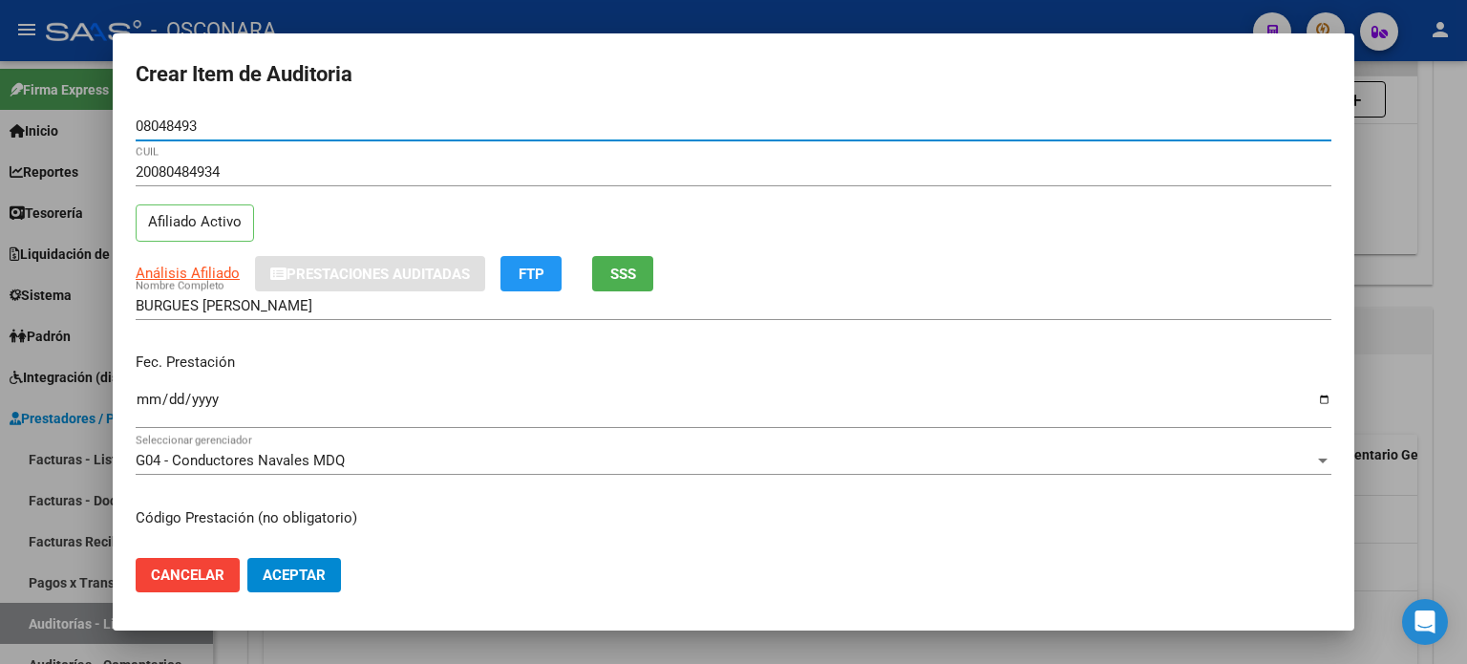
type input "08048493"
click at [627, 271] on span "SSS" at bounding box center [623, 274] width 26 height 17
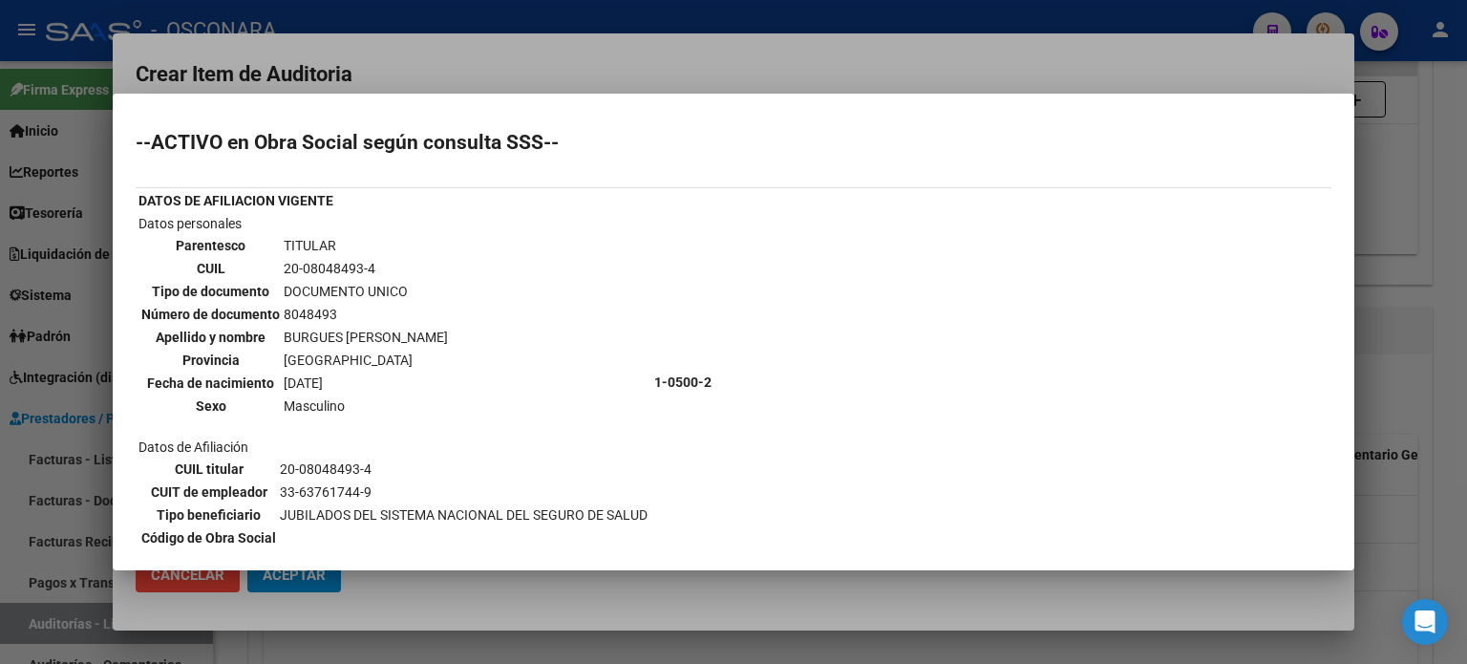
scroll to position [96, 0]
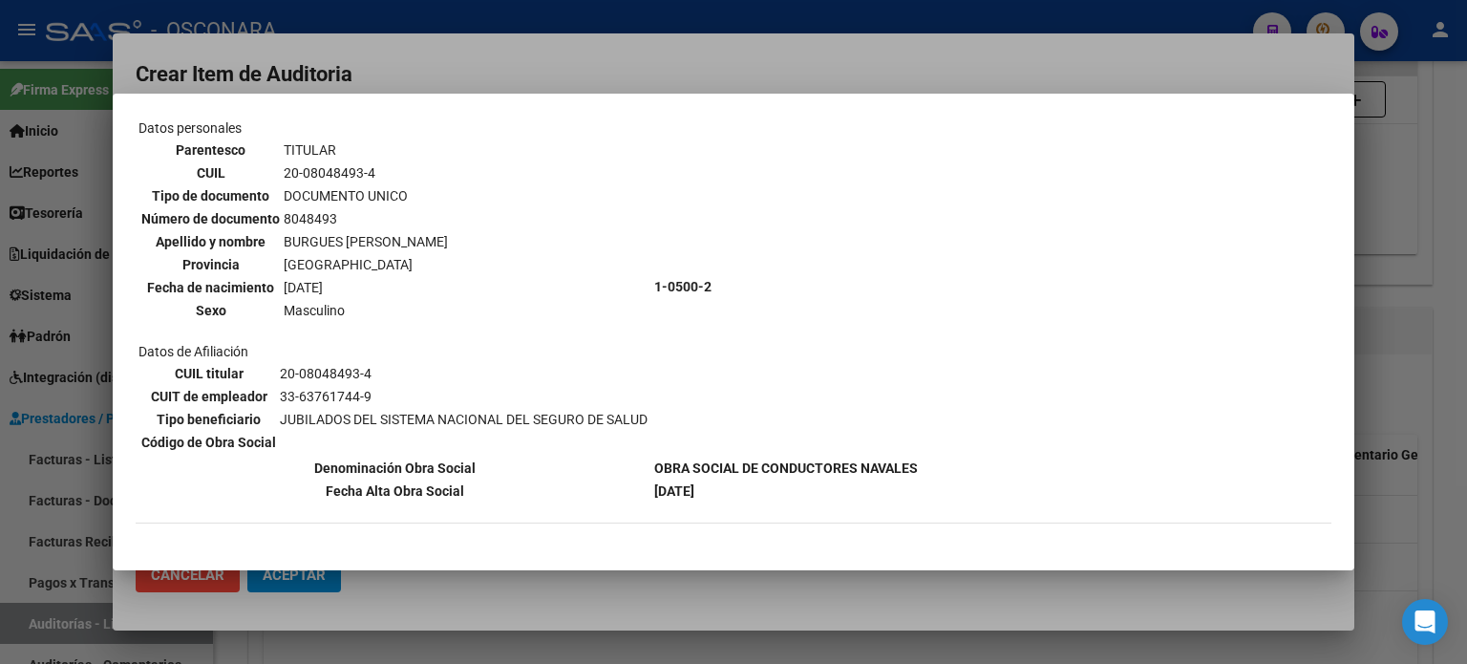
click at [1439, 361] on div at bounding box center [733, 332] width 1467 height 664
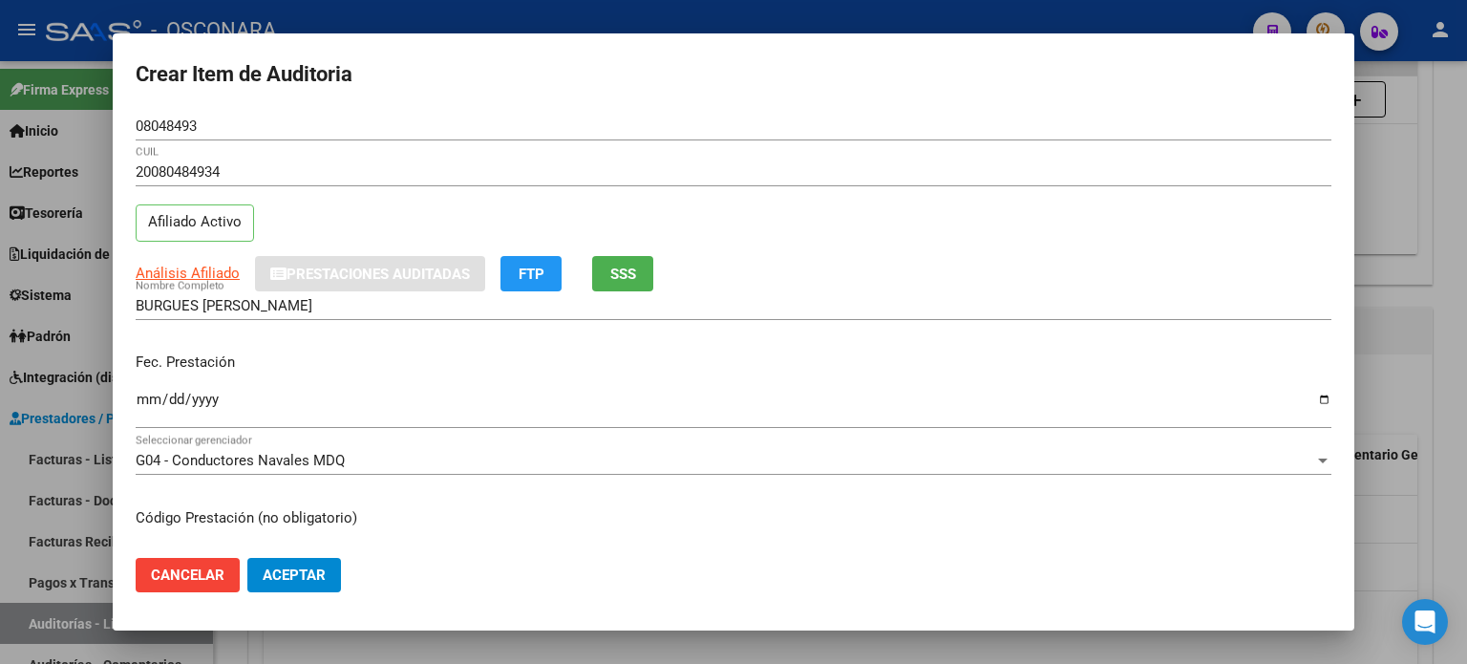
click at [139, 404] on input "Ingresar la fecha" at bounding box center [734, 407] width 1196 height 31
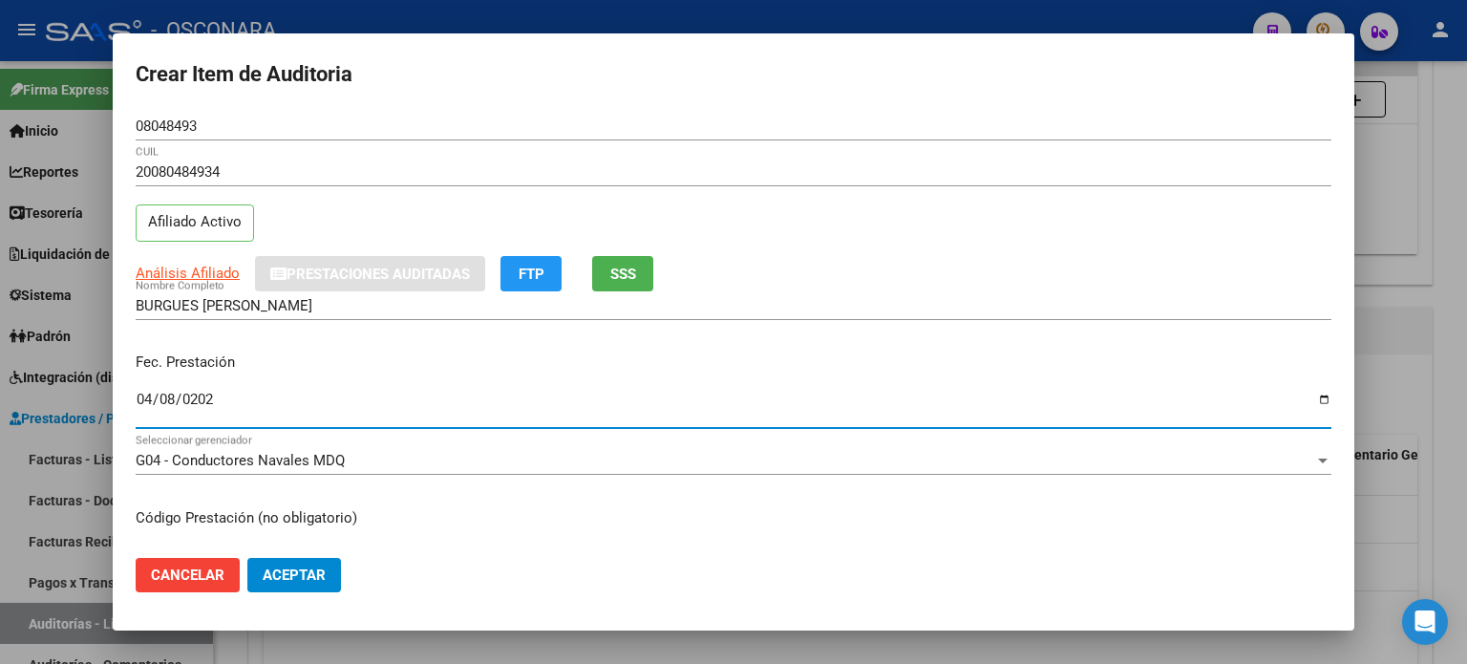
type input "[DATE]"
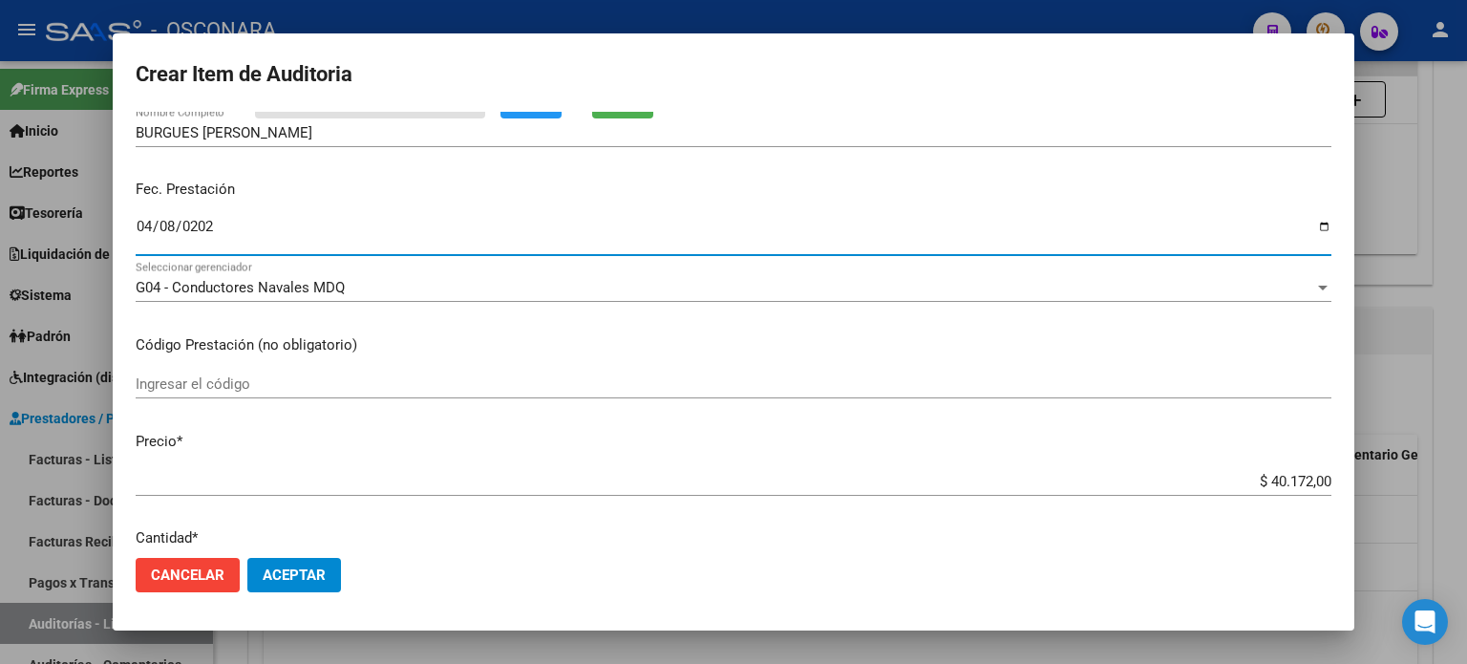
scroll to position [191, 0]
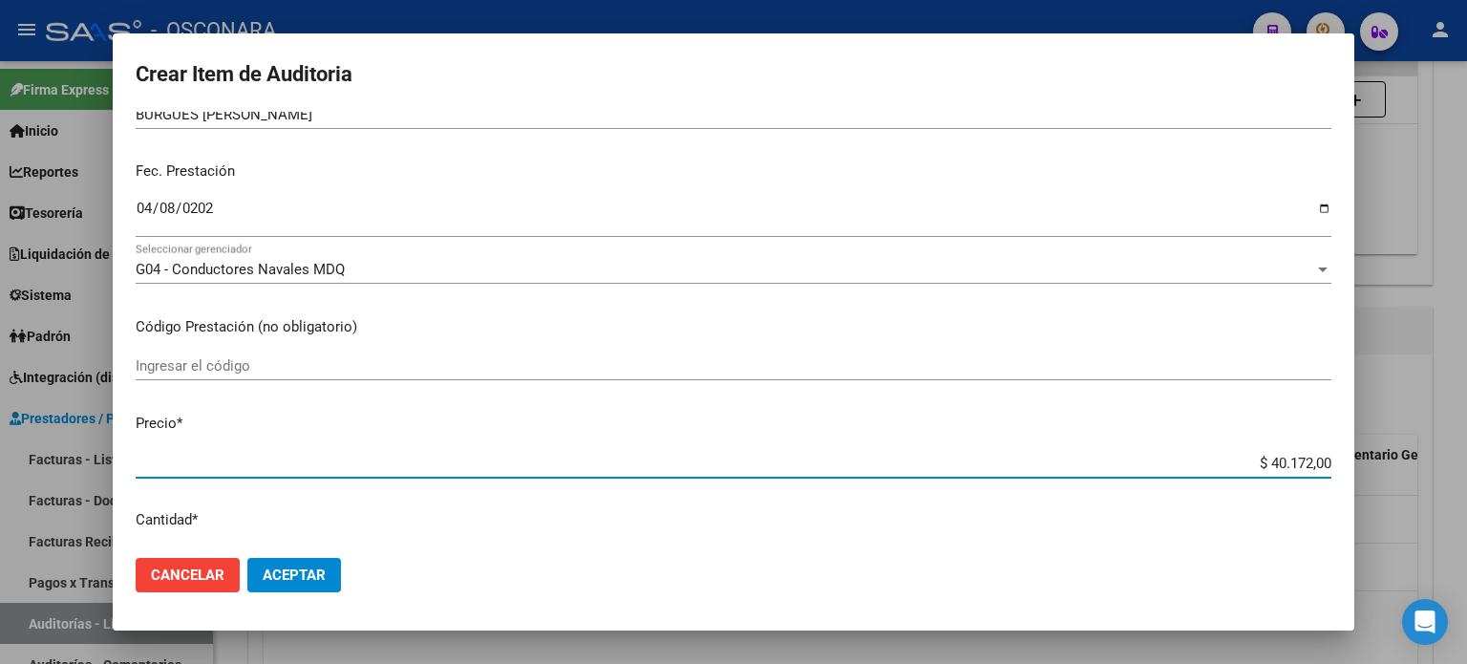
drag, startPoint x: 1252, startPoint y: 458, endPoint x: 1464, endPoint y: 412, distance: 217.0
click at [1466, 464] on div "Crear Item de Auditoria 08048493 Nro Documento 20080484934 CUIL Afiliado Activo…" at bounding box center [733, 332] width 1467 height 664
type input "$ 0,01"
type input "$ 0,10"
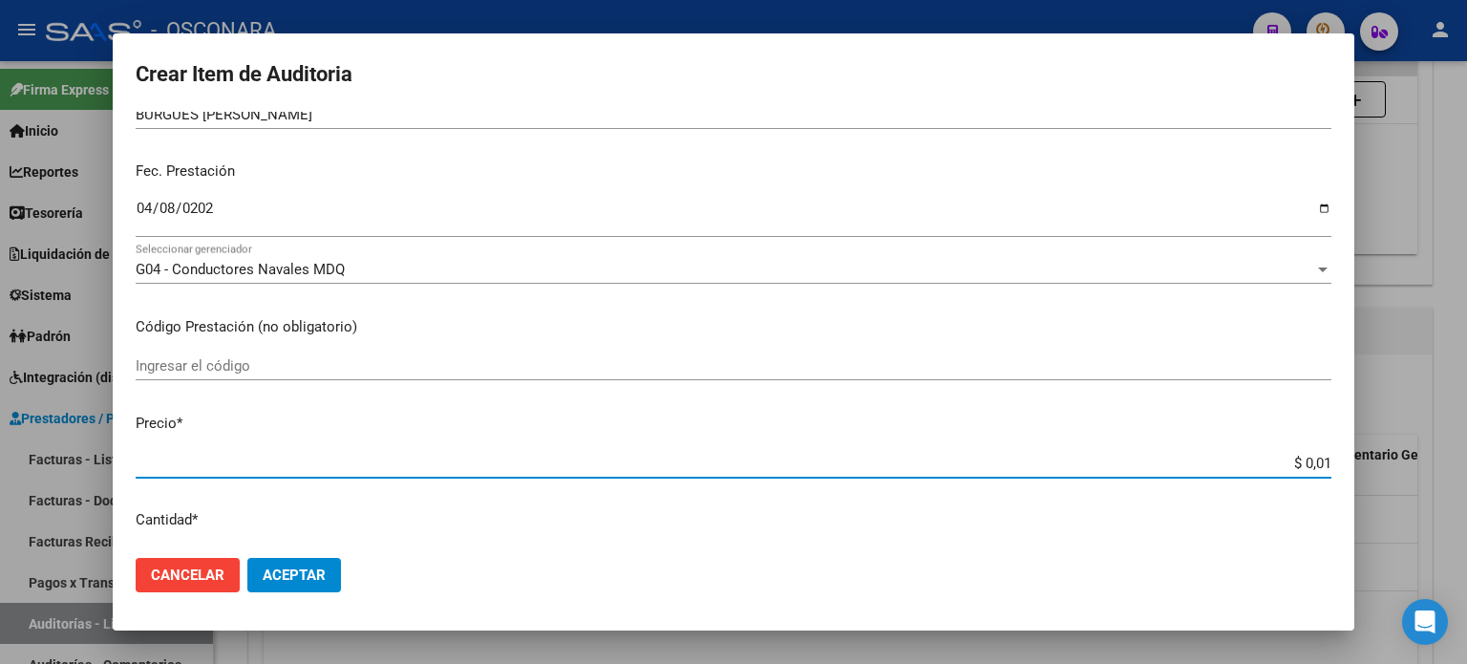
type input "$ 0,10"
type input "$ 1,00"
type input "$ 10,04"
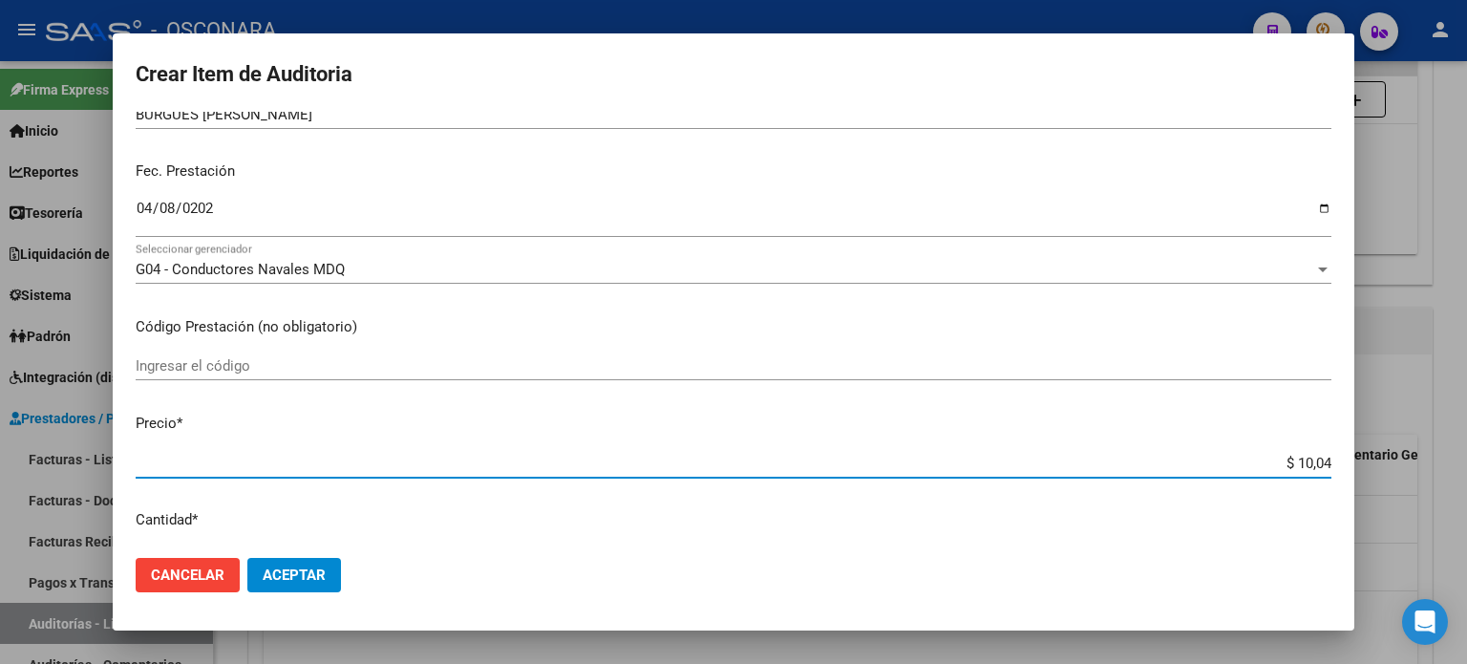
type input "$ 100,43"
type input "$ 1.004,30"
type input "$ 10.043,00"
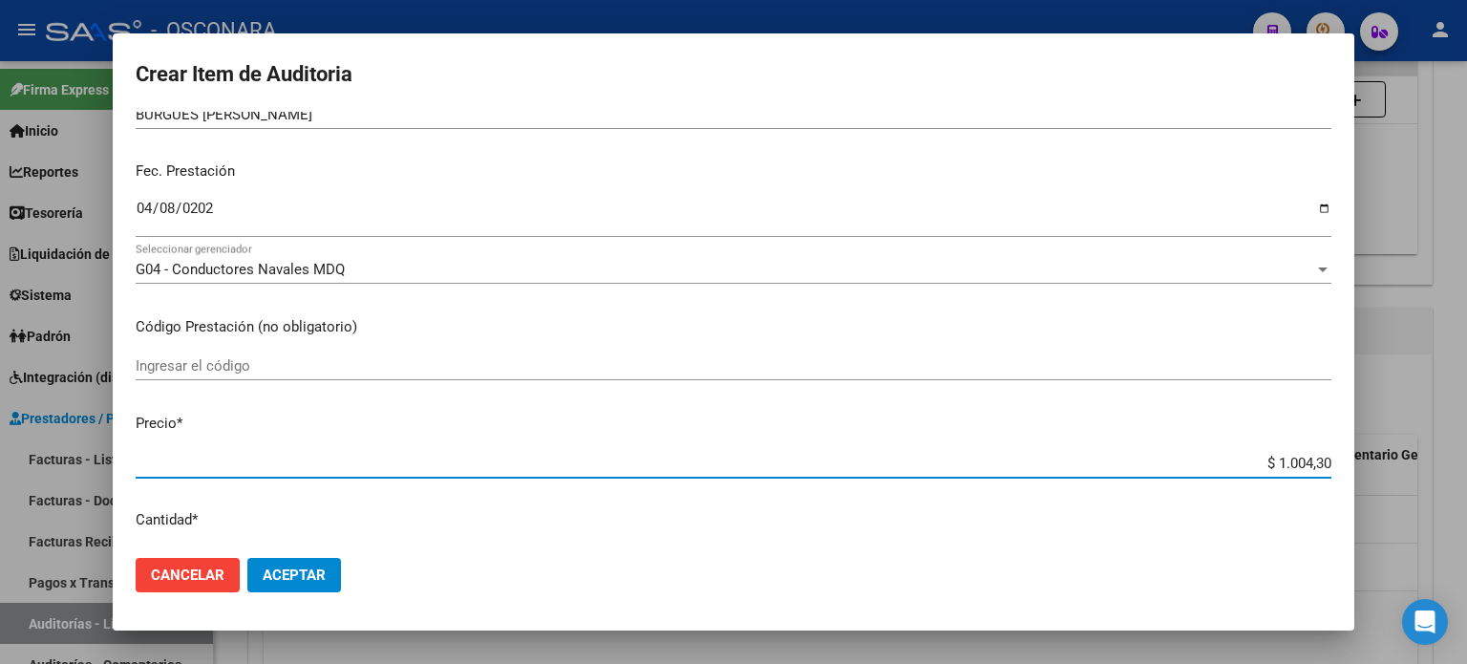
type input "$ 10.043,00"
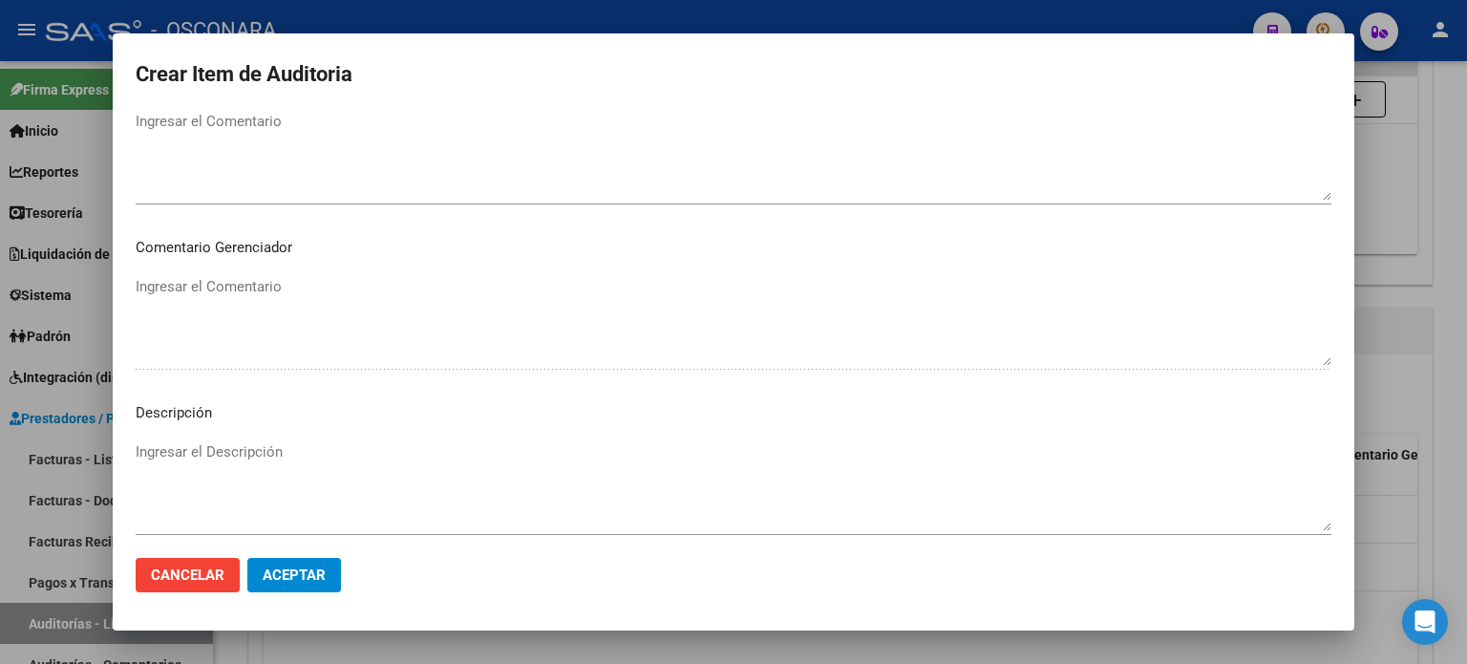
scroll to position [1242, 0]
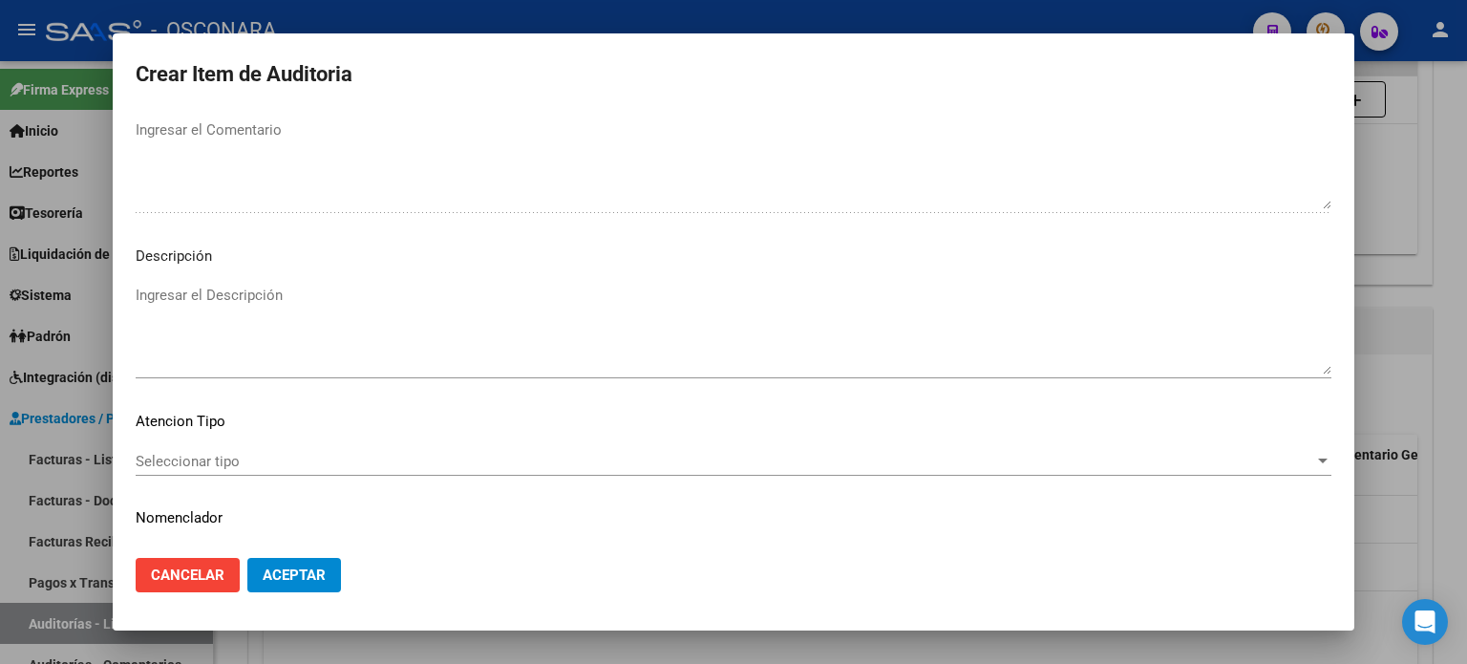
click at [226, 324] on textarea "Ingresar el Descripción" at bounding box center [734, 330] width 1196 height 90
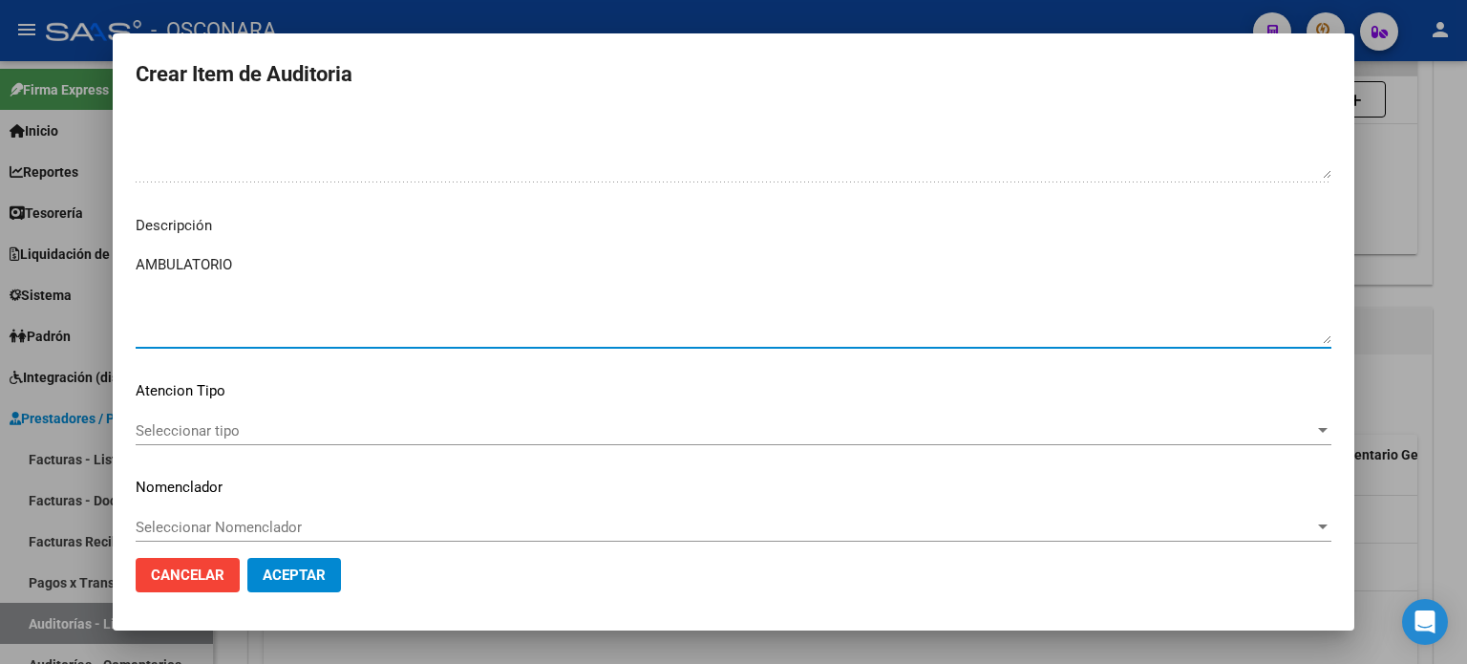
scroll to position [1288, 0]
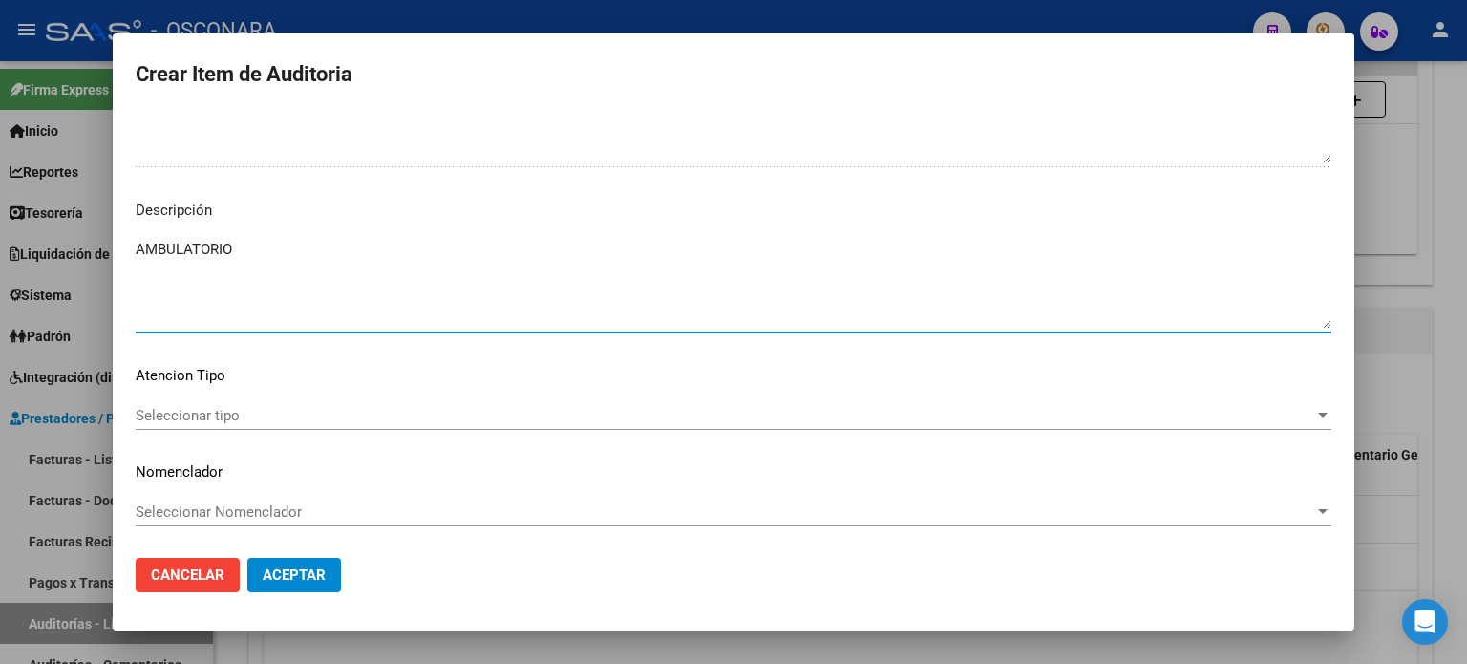
type textarea "AMBULATORIO"
click at [167, 411] on span "Seleccionar tipo" at bounding box center [725, 415] width 1179 height 17
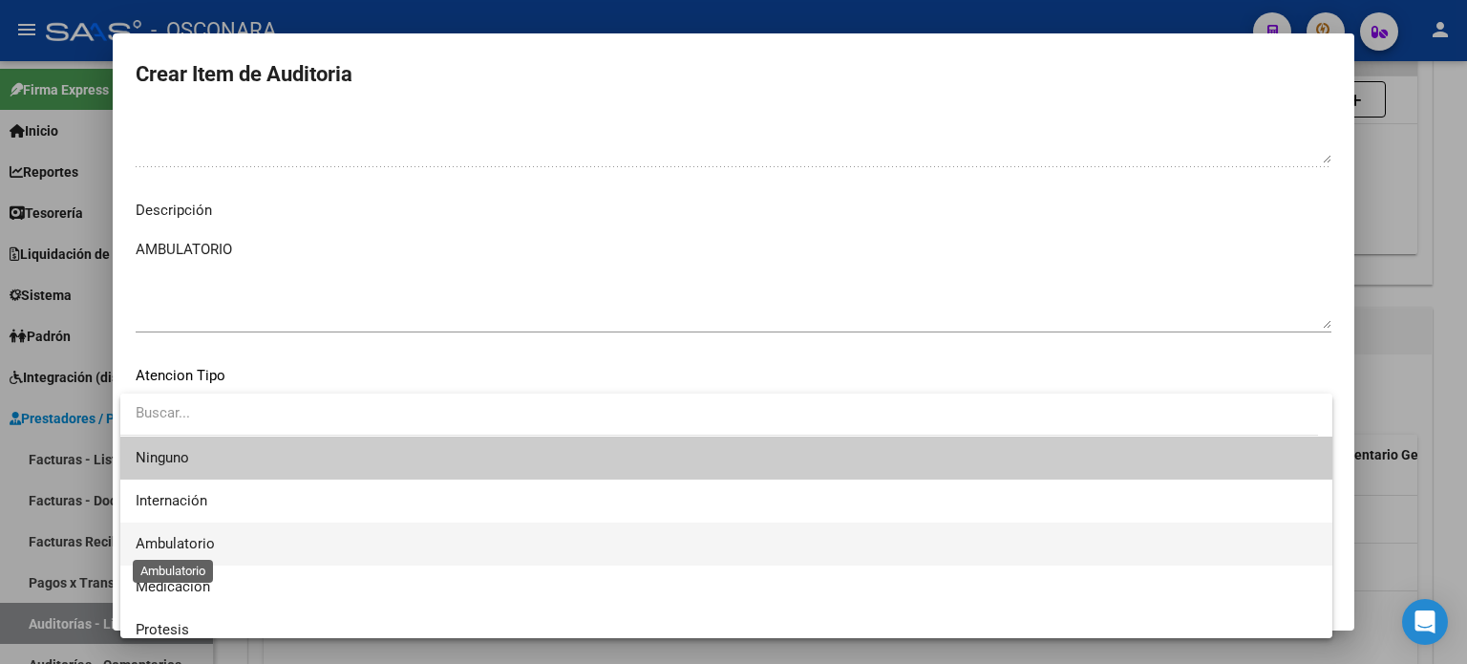
click at [198, 542] on span "Ambulatorio" at bounding box center [175, 543] width 79 height 17
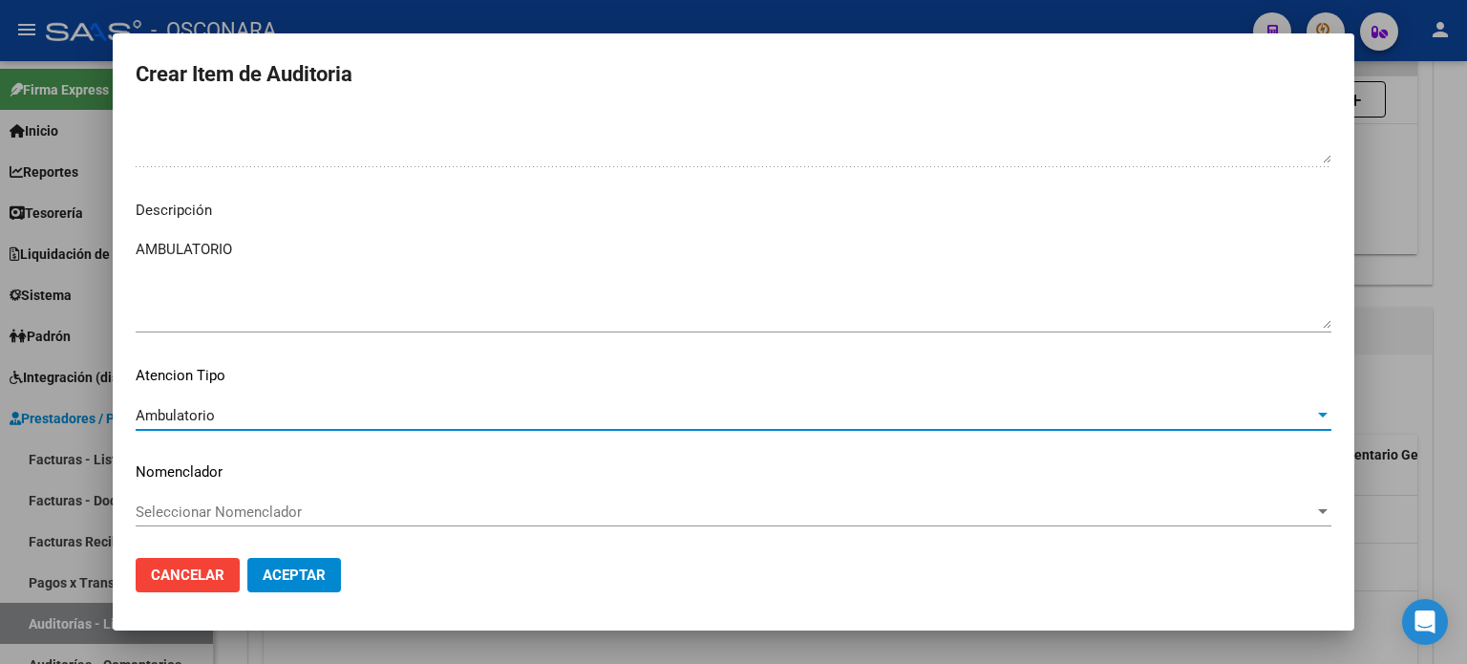
click at [284, 573] on span "Aceptar" at bounding box center [294, 574] width 63 height 17
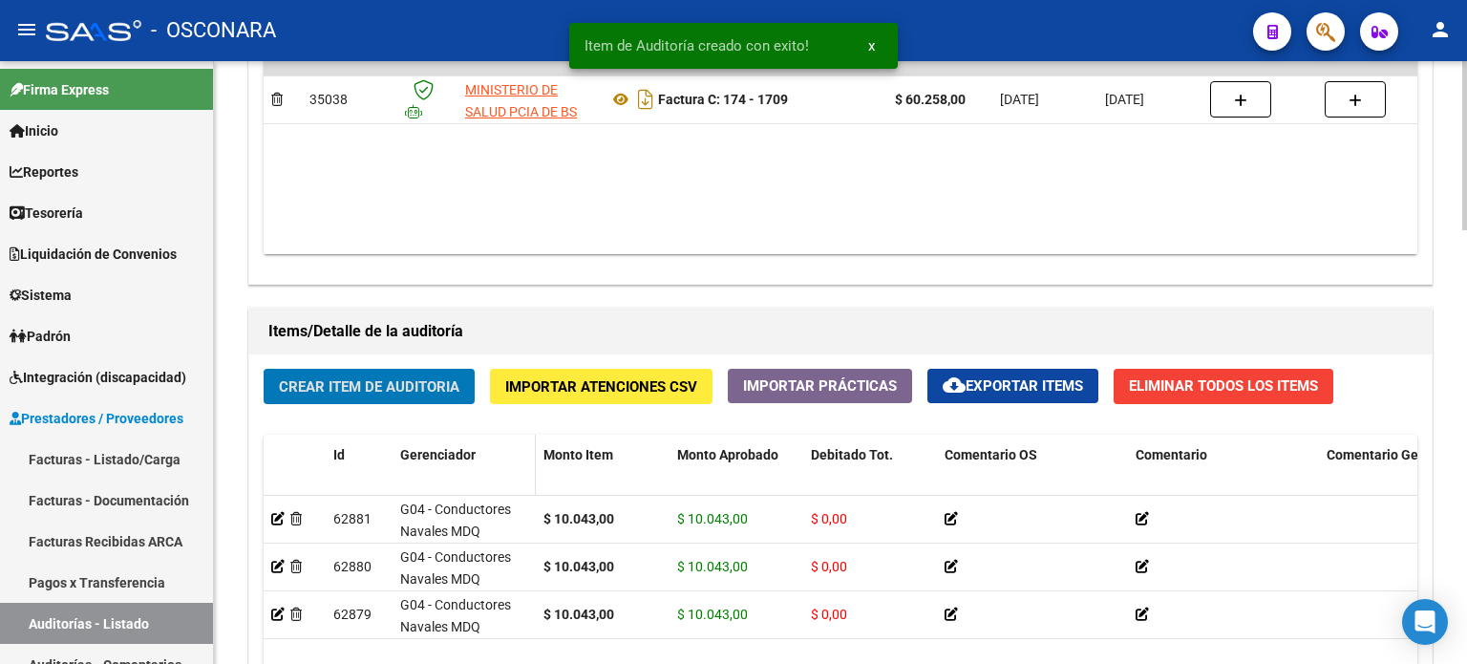
scroll to position [1243, 0]
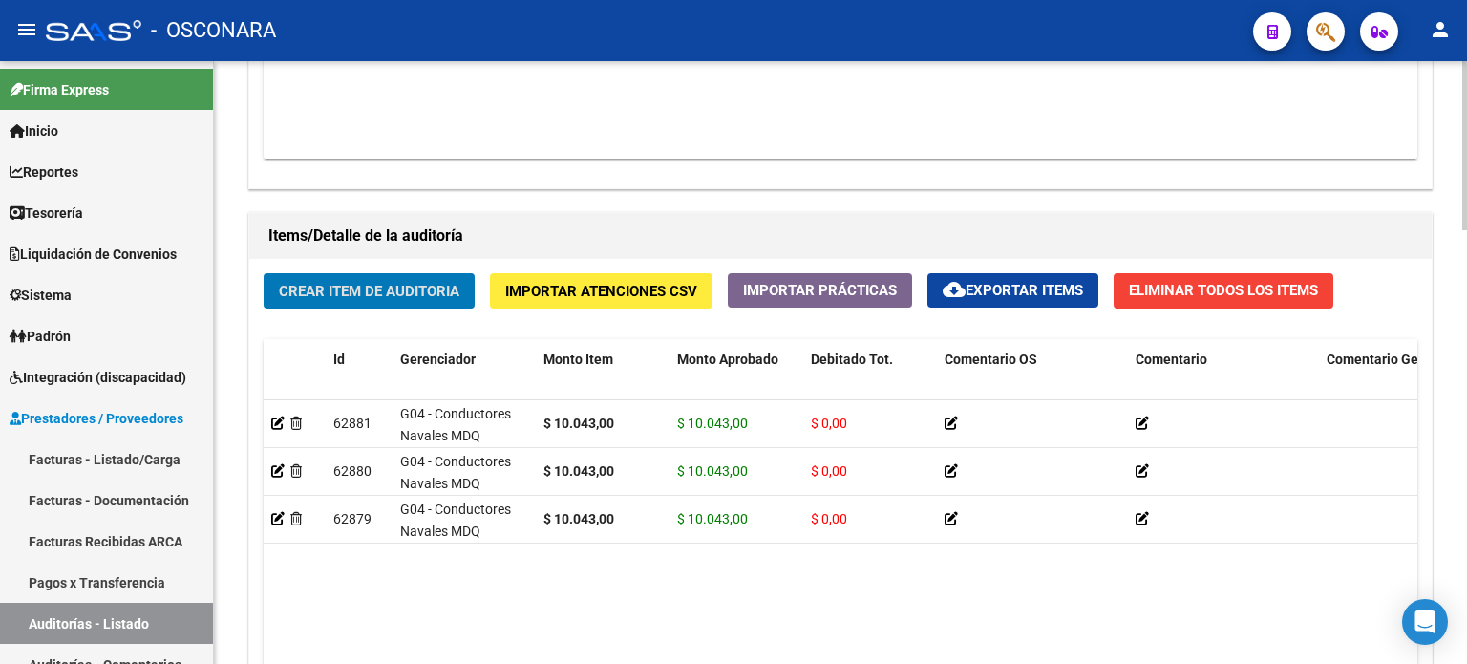
click at [409, 278] on button "Crear Item de Auditoria" at bounding box center [369, 290] width 211 height 35
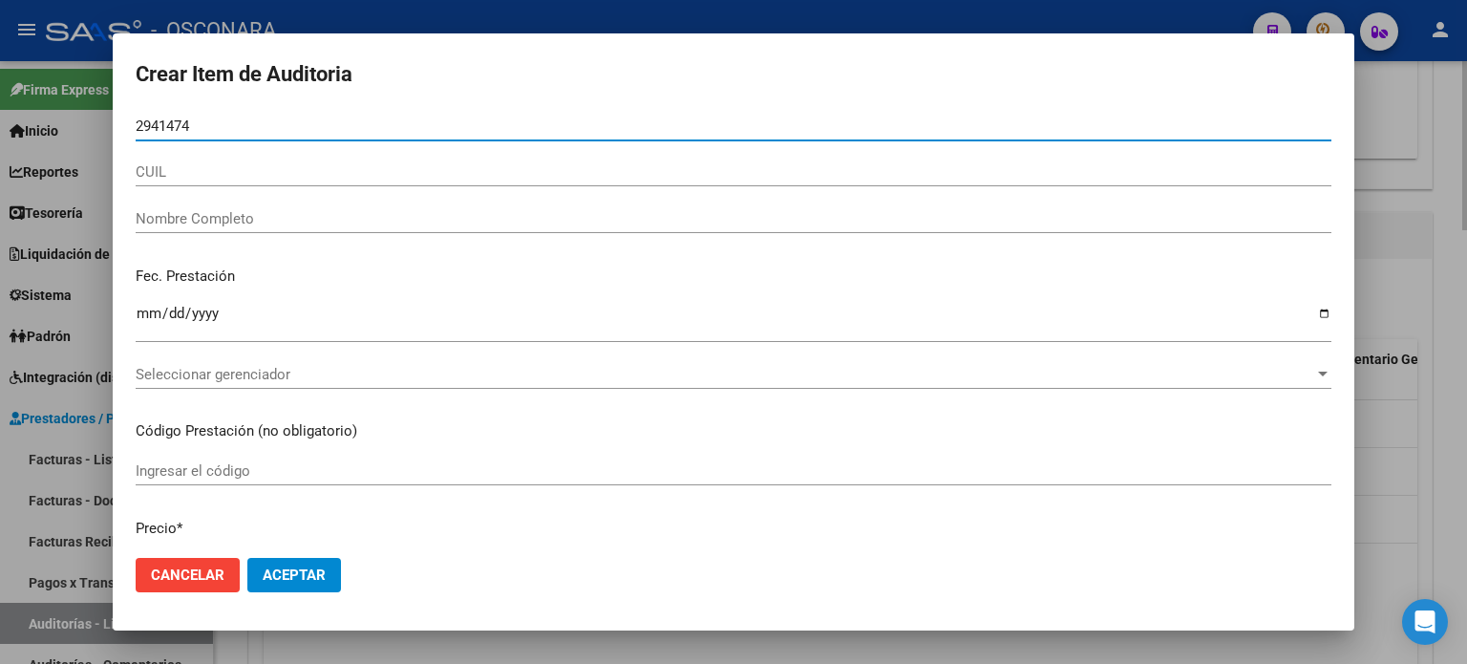
type input "29414740"
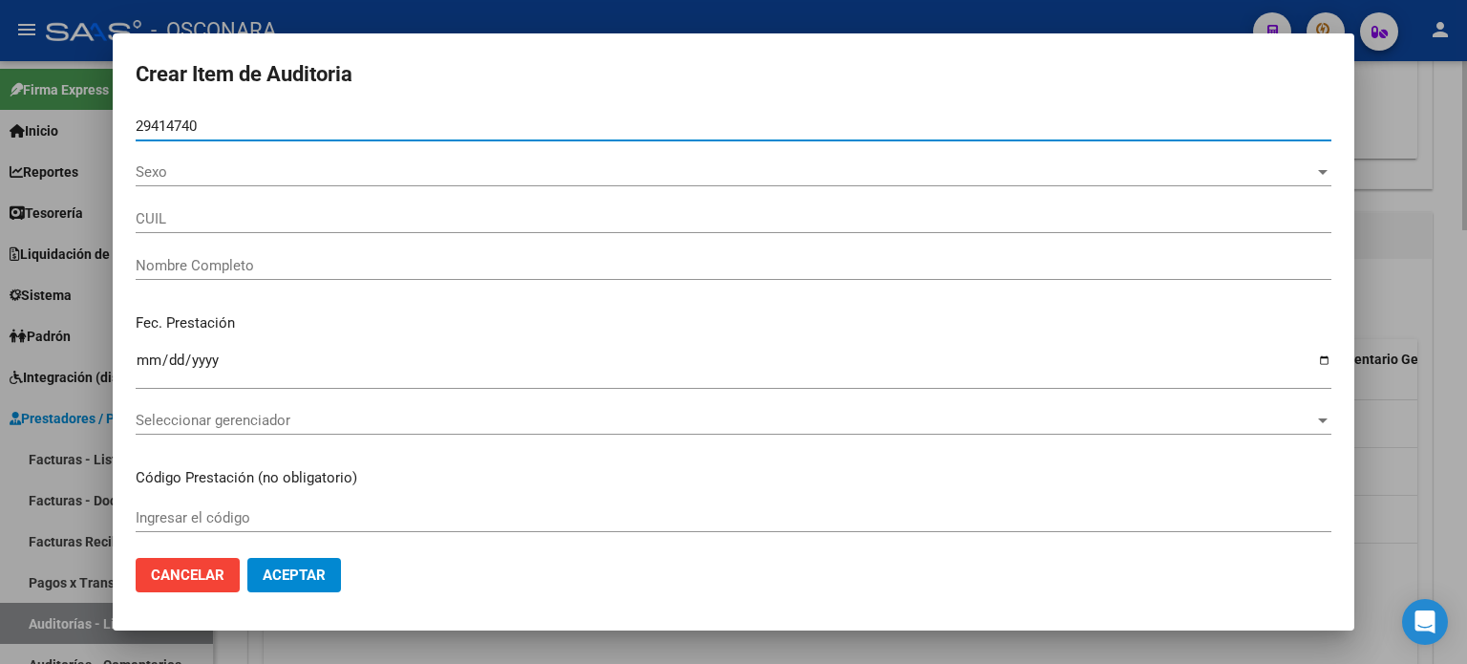
type input "27294147409"
type input "[PERSON_NAME] [PERSON_NAME]"
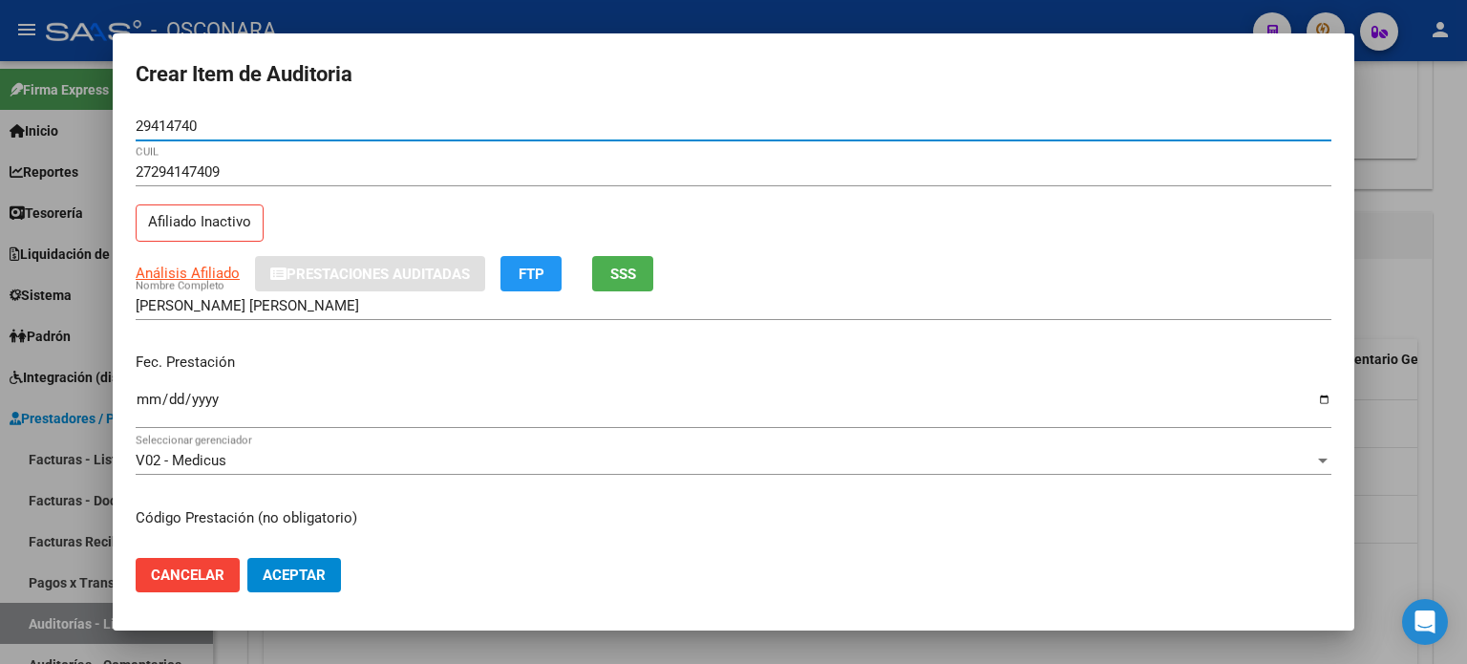
type input "29414740"
click at [638, 270] on button "SSS" at bounding box center [622, 273] width 61 height 35
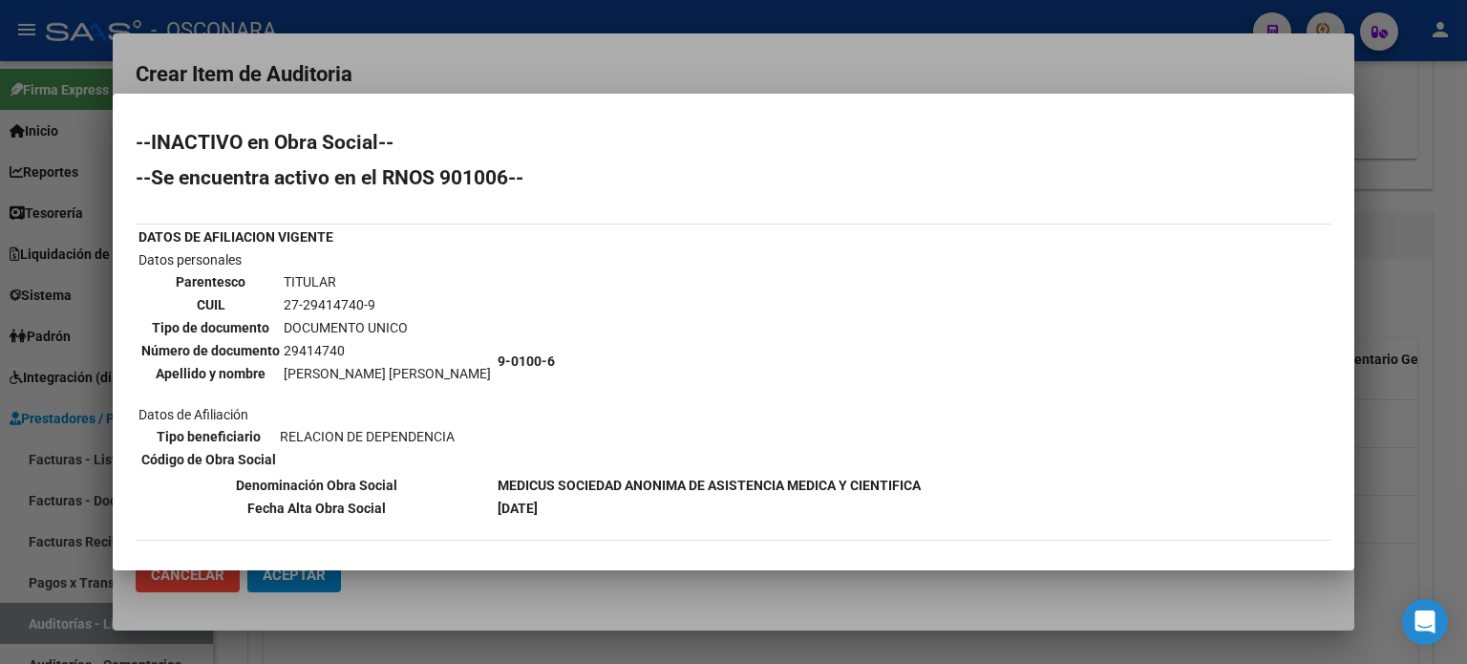
drag, startPoint x: 1437, startPoint y: 318, endPoint x: 811, endPoint y: 309, distance: 625.7
click at [1436, 318] on div at bounding box center [733, 332] width 1467 height 664
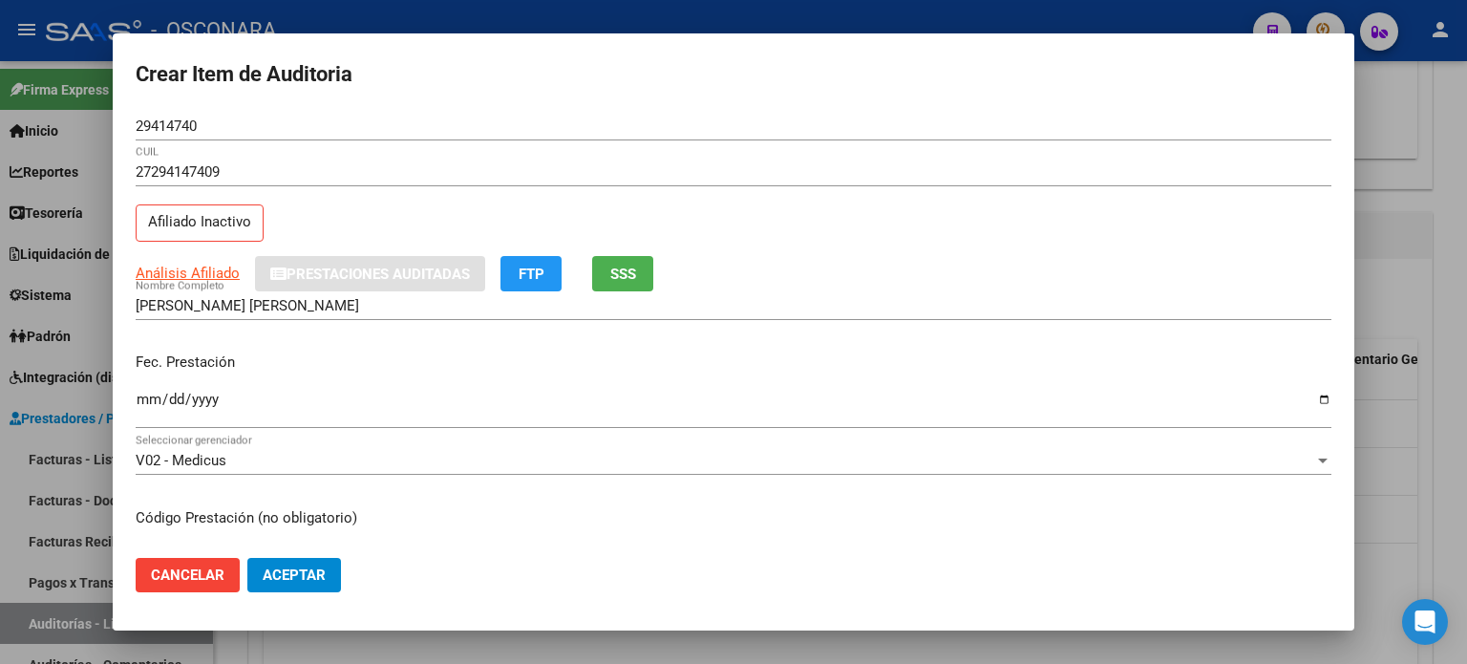
click at [141, 401] on input "Ingresar la fecha" at bounding box center [734, 407] width 1196 height 31
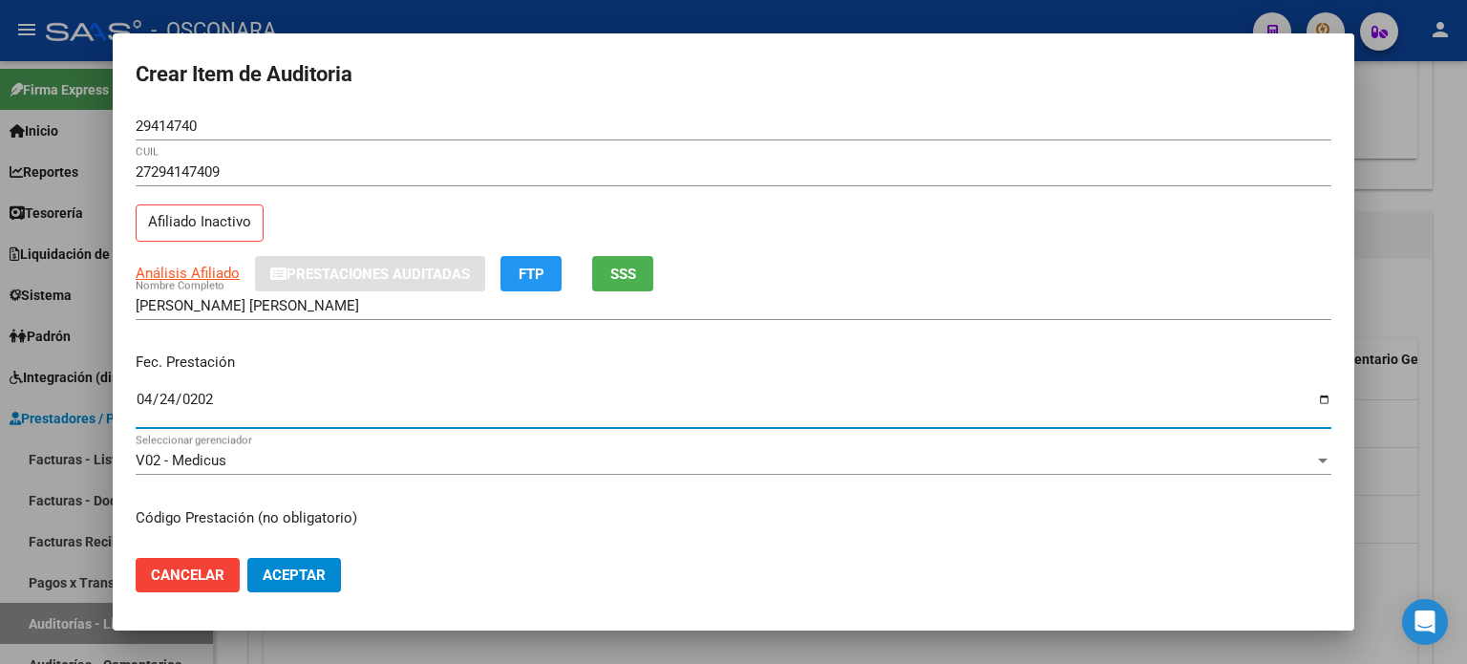
type input "[DATE]"
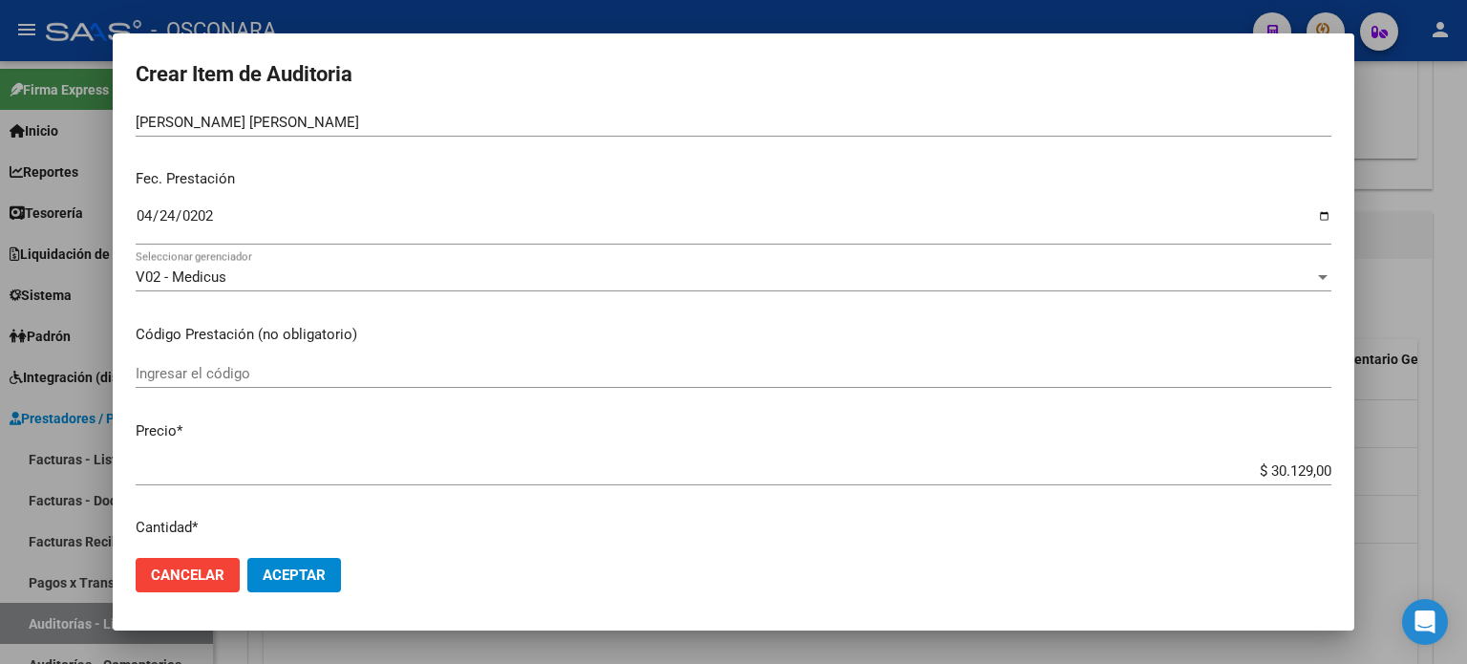
scroll to position [287, 0]
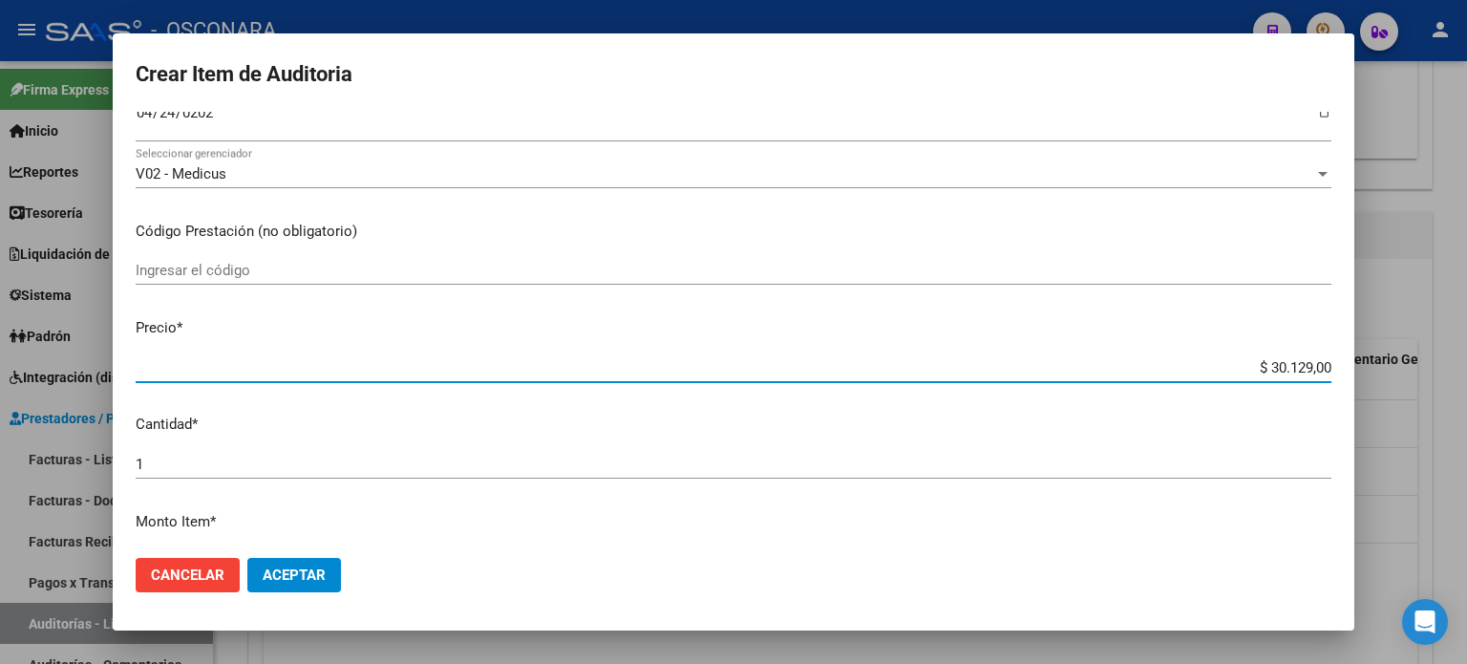
drag, startPoint x: 1258, startPoint y: 367, endPoint x: 1452, endPoint y: 361, distance: 194.0
click at [1452, 361] on div "Crear Item de Auditoria 29414740 Nro Documento 27294147409 CUIL Afiliado Inacti…" at bounding box center [733, 332] width 1467 height 664
type input "$ 0,03"
type input "$ 0,01"
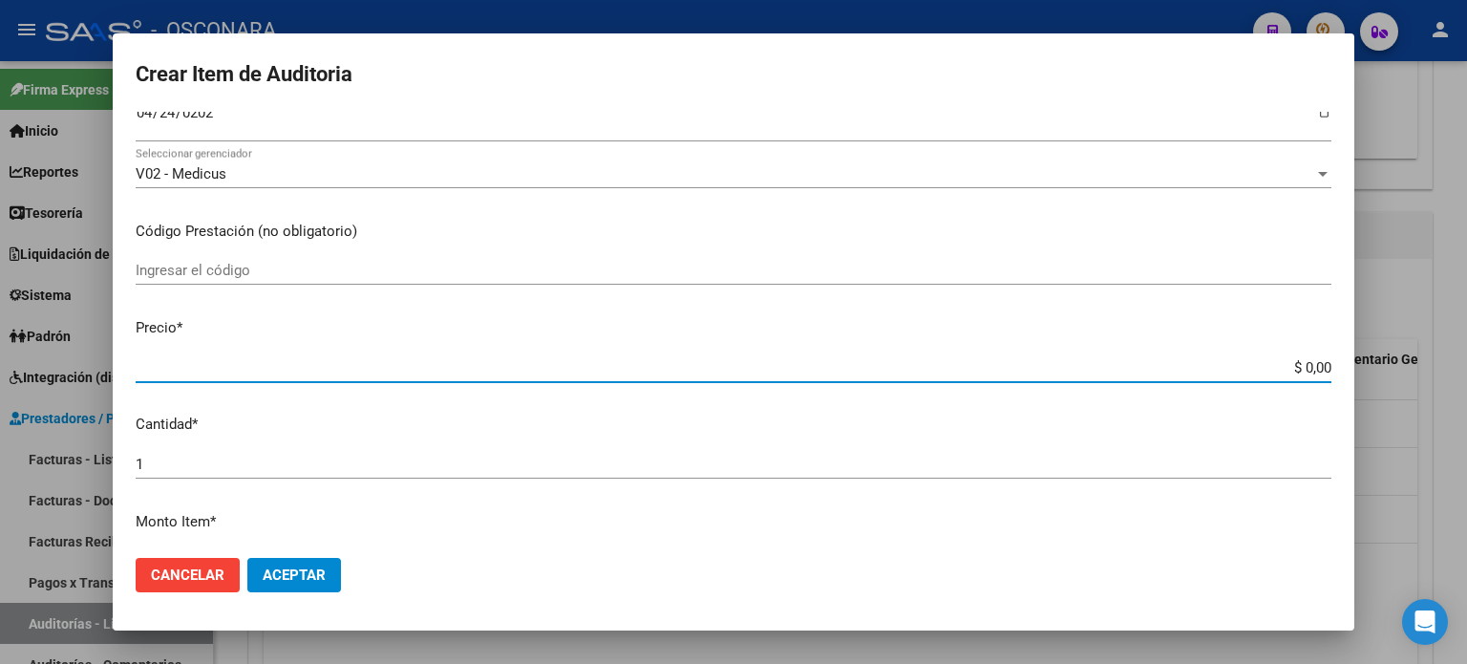
type input "$ 0,01"
type input "$ 0,10"
type input "$ 1,00"
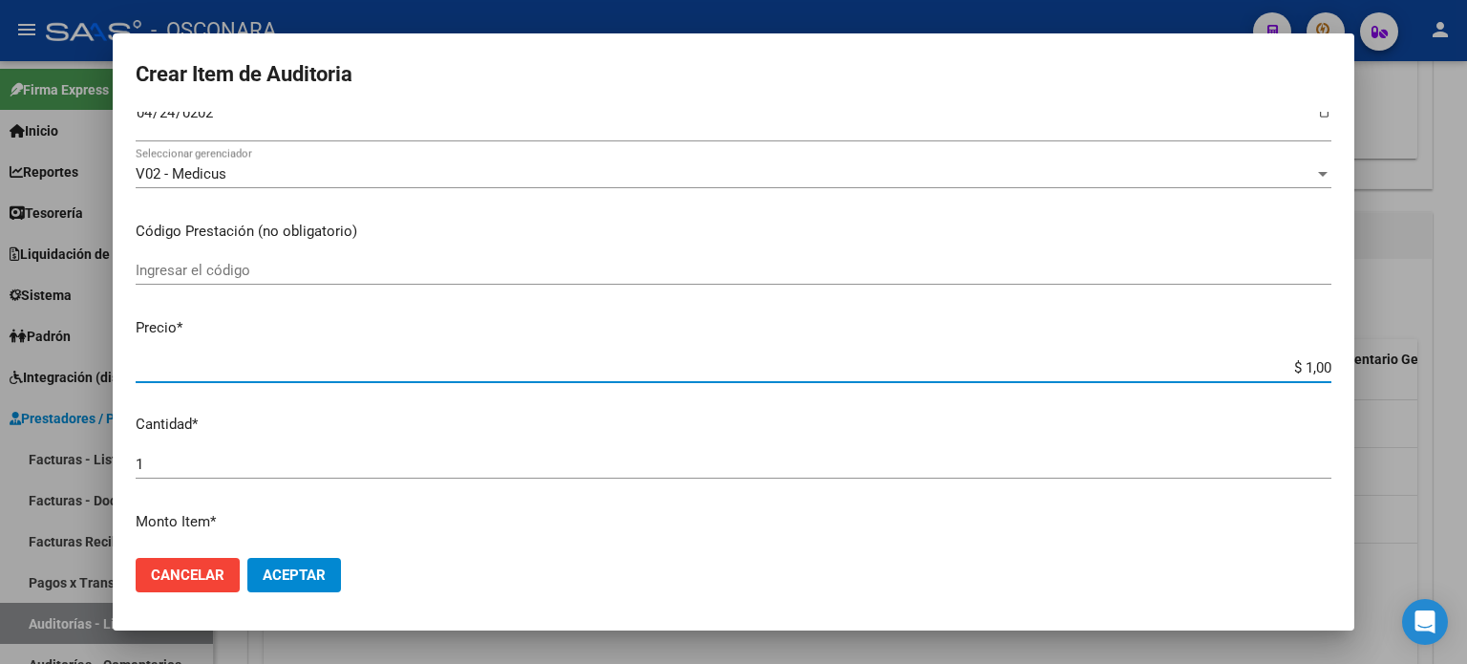
type input "$ 10,04"
type input "$ 100,43"
type input "$ 1.004,30"
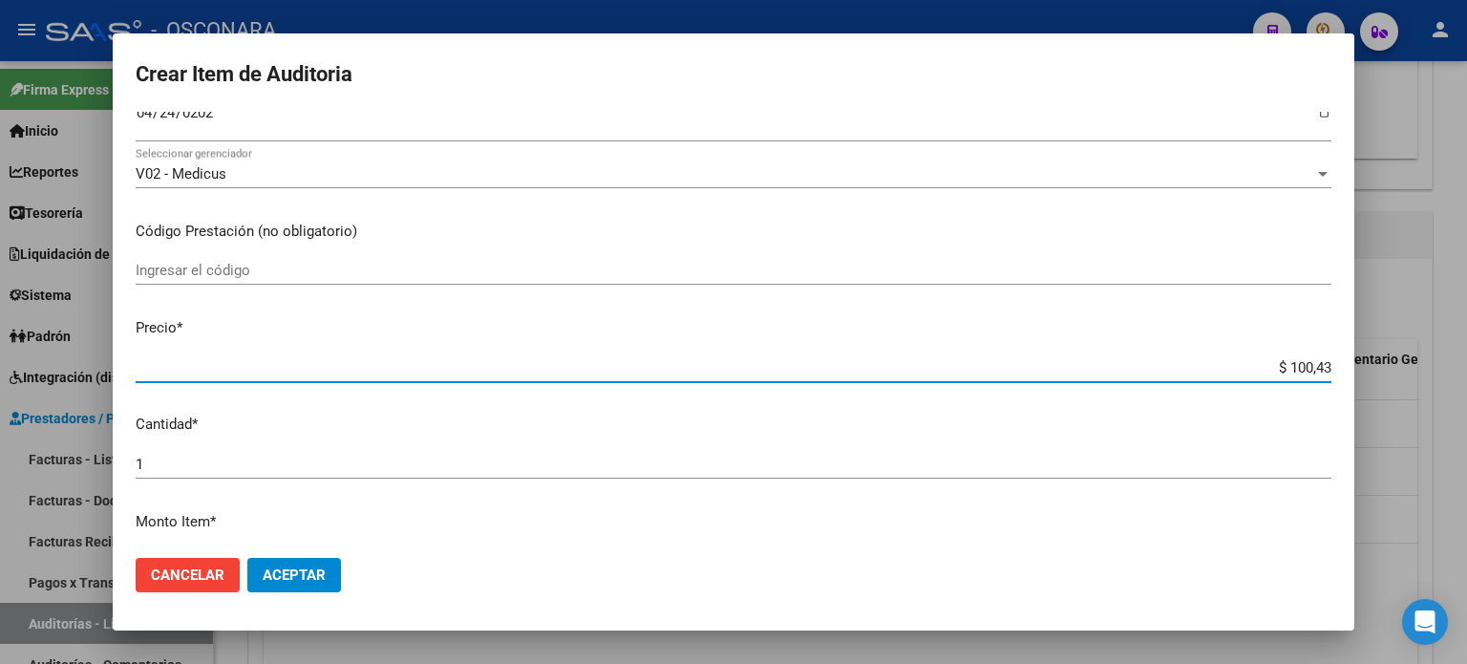
type input "$ 1.004,30"
type input "$ 10.043,00"
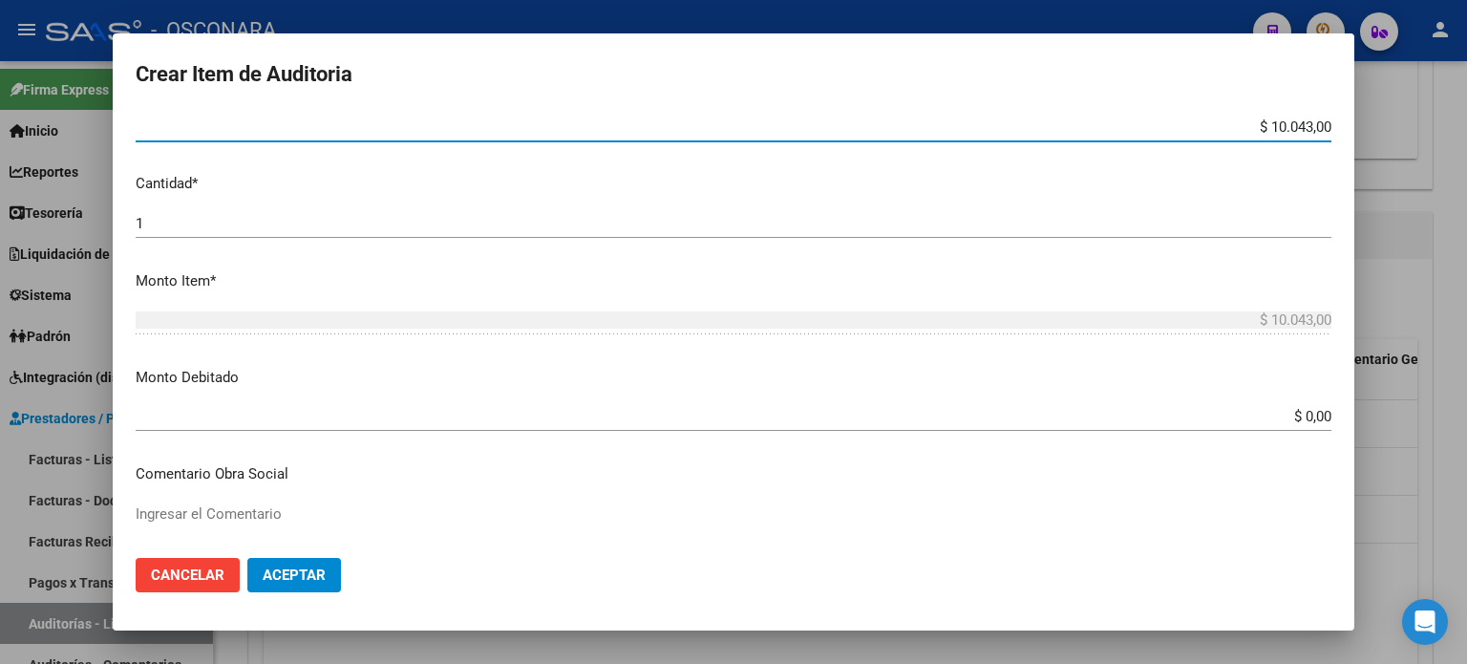
scroll to position [573, 0]
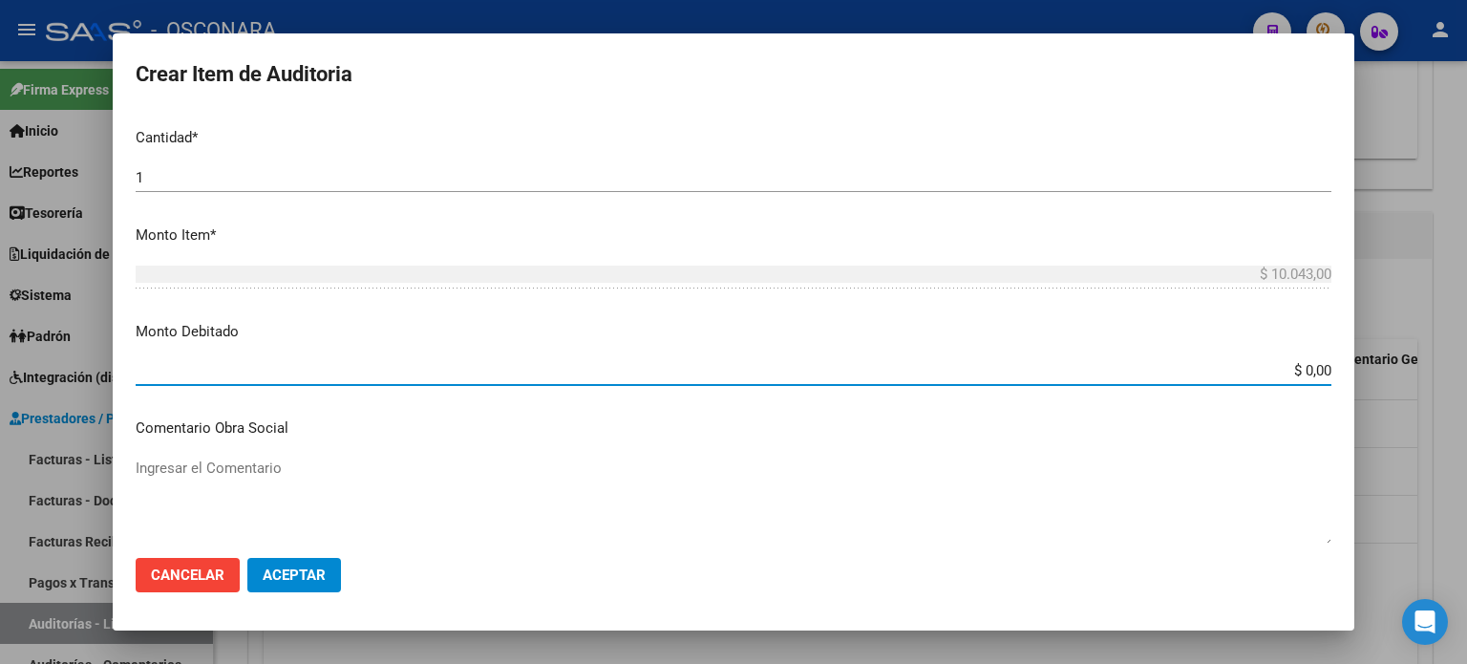
drag, startPoint x: 1289, startPoint y: 371, endPoint x: 1430, endPoint y: 369, distance: 141.4
click at [1421, 369] on div "Crear Item de Auditoria 29414740 Nro Documento 27294147409 CUIL Afiliado Inacti…" at bounding box center [733, 332] width 1467 height 664
type input "$ 10.043,00"
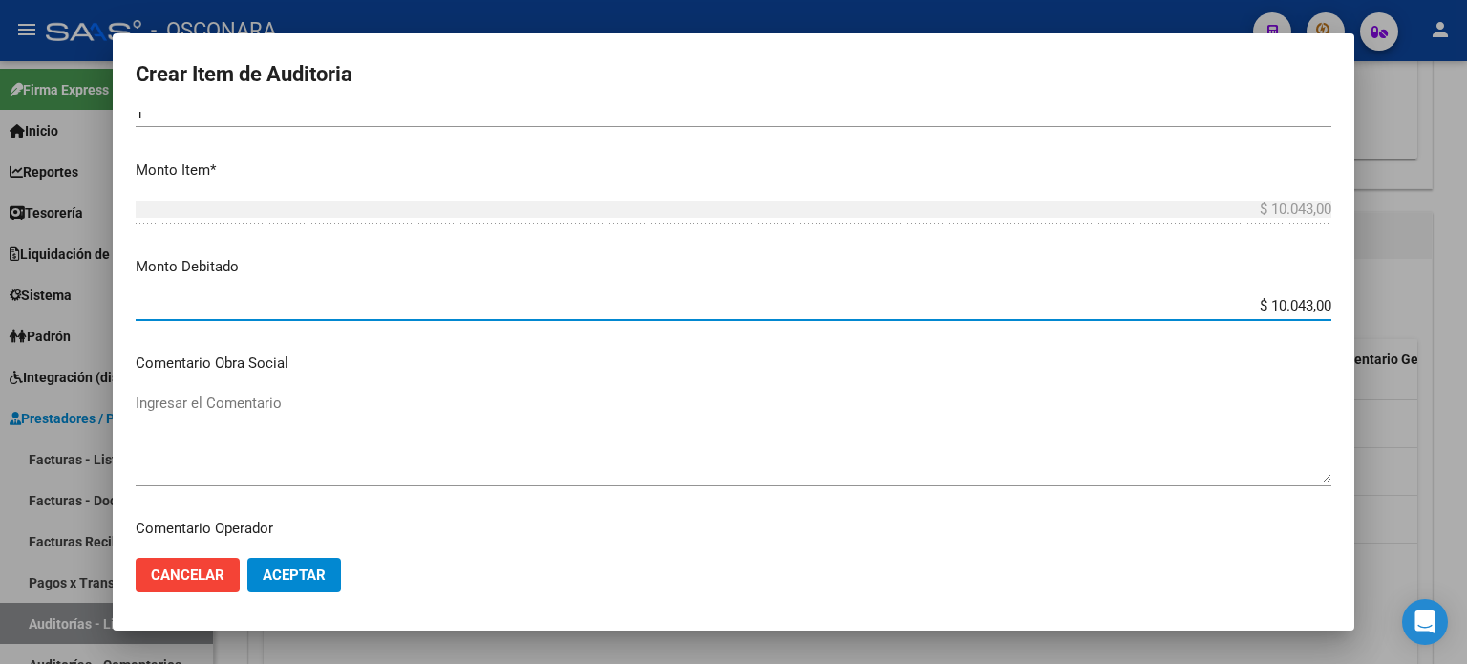
scroll to position [669, 0]
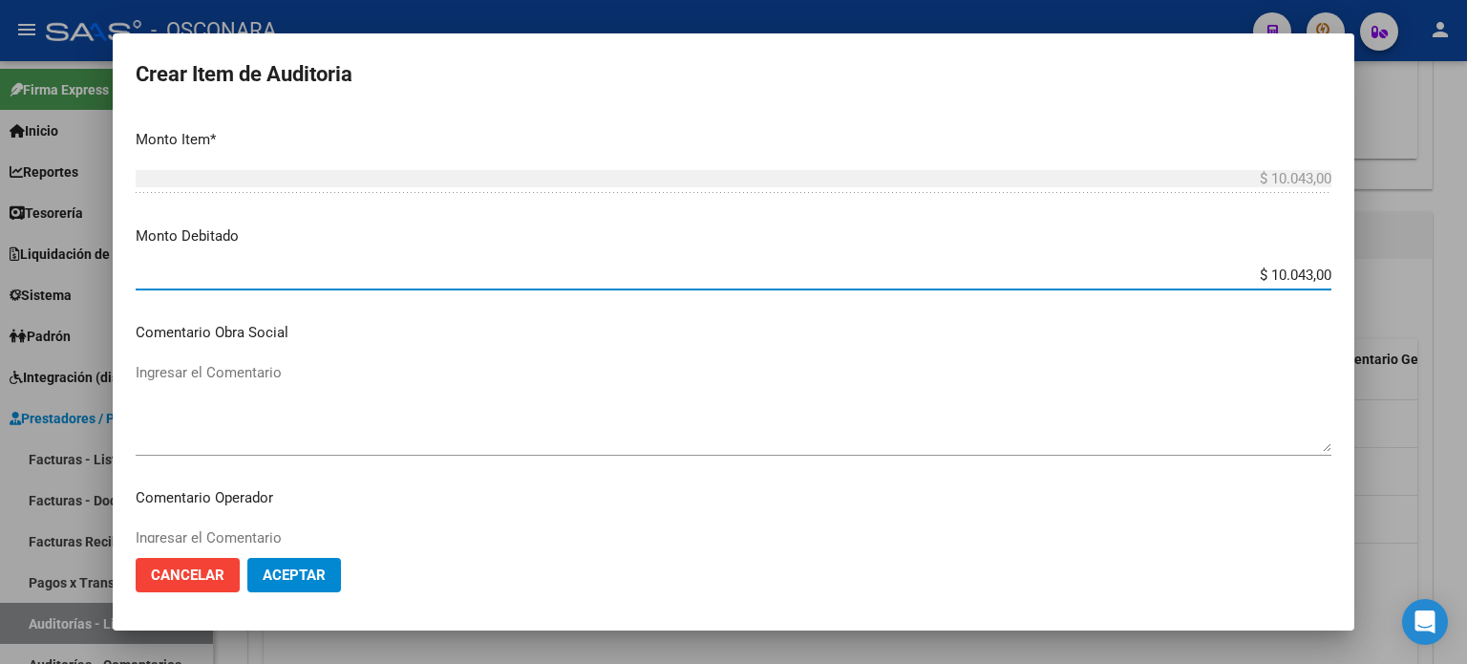
click at [172, 394] on textarea "Ingresar el Comentario" at bounding box center [734, 407] width 1196 height 90
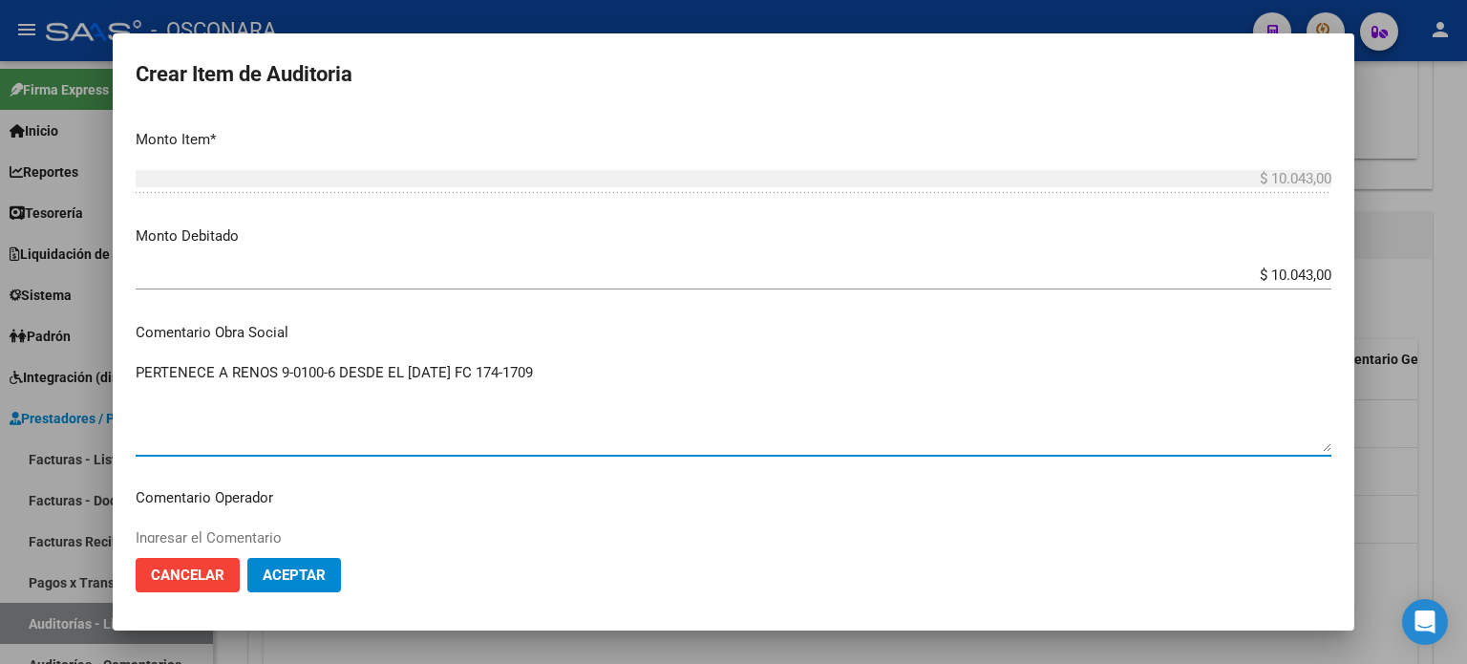
drag, startPoint x: 580, startPoint y: 373, endPoint x: 118, endPoint y: 389, distance: 461.6
click at [118, 389] on mat-dialog-content "29414740 Nro Documento 27294147409 CUIL Afiliado Inactivo Análisis Afiliado Pre…" at bounding box center [734, 328] width 1242 height 432
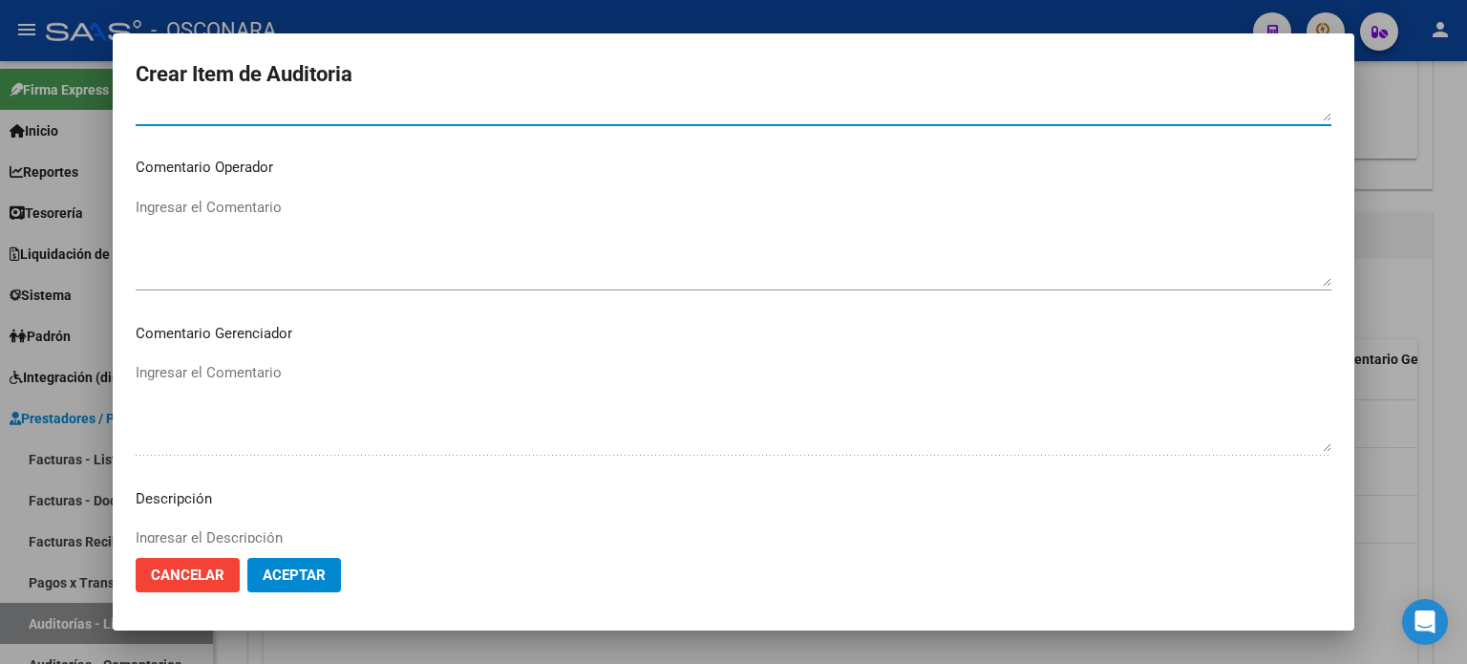
scroll to position [1051, 0]
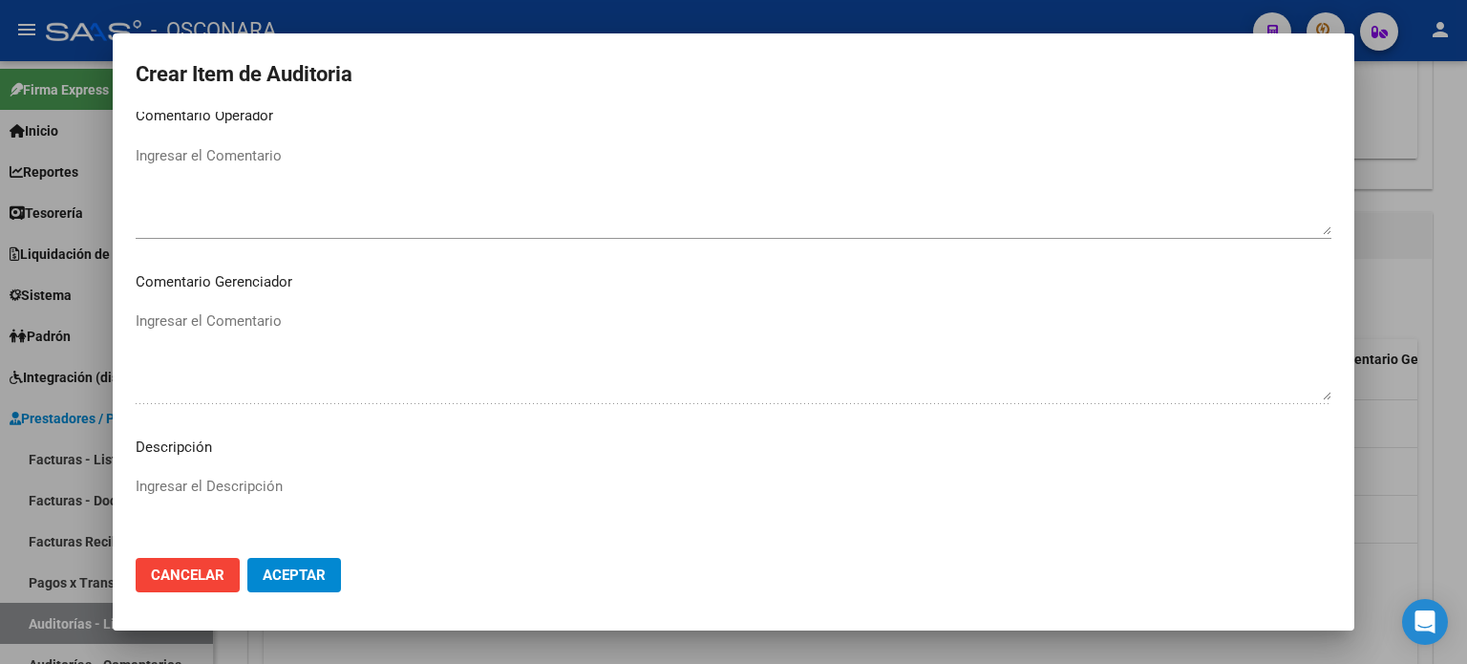
type textarea "PERTENECE A RENOS 9-0100-6 DESDE EL [DATE] FC 174-1709"
click at [177, 477] on mat-dialog-content "29414740 Nro Documento 27294147409 CUIL Afiliado Inactivo Análisis Afiliado Pre…" at bounding box center [734, 328] width 1242 height 432
click at [179, 482] on textarea "Ingresar el Descripción" at bounding box center [734, 521] width 1196 height 90
paste textarea "PERTENECE A RENOS 9-0100-6 DESDE EL [DATE] FC 174-1709"
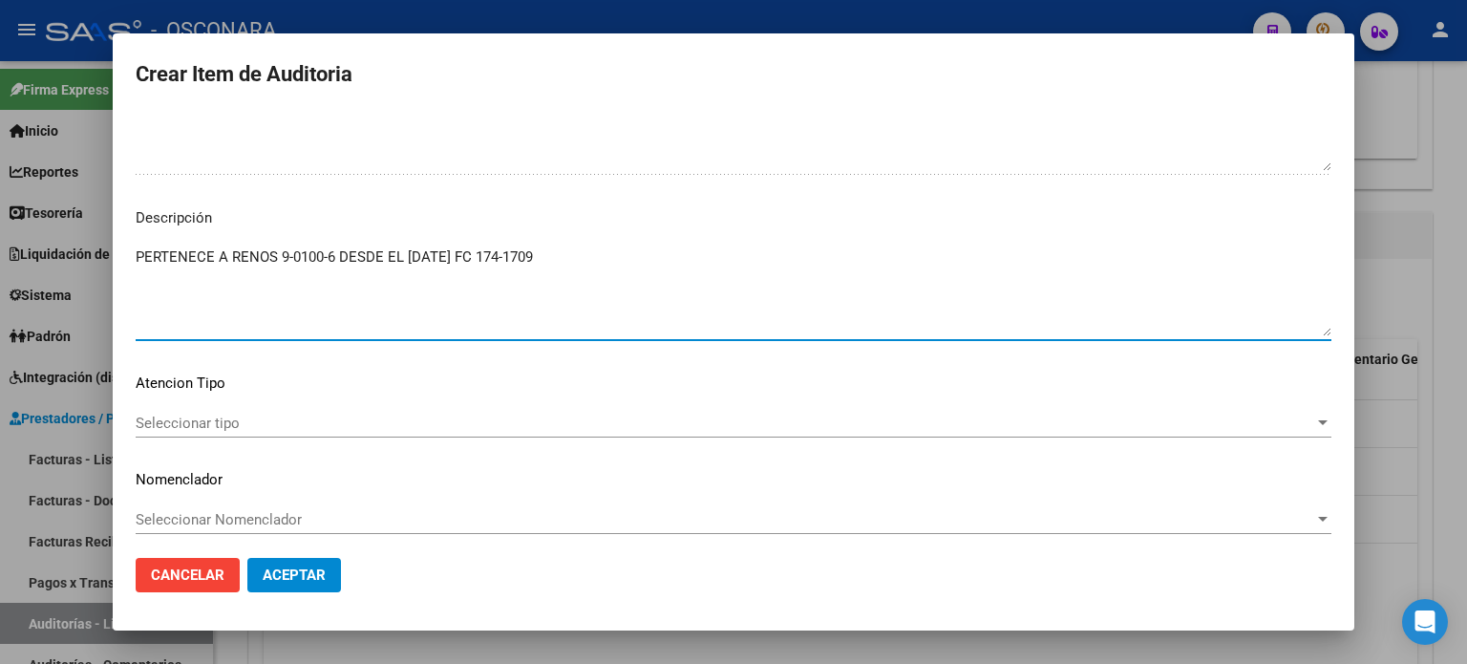
scroll to position [1288, 0]
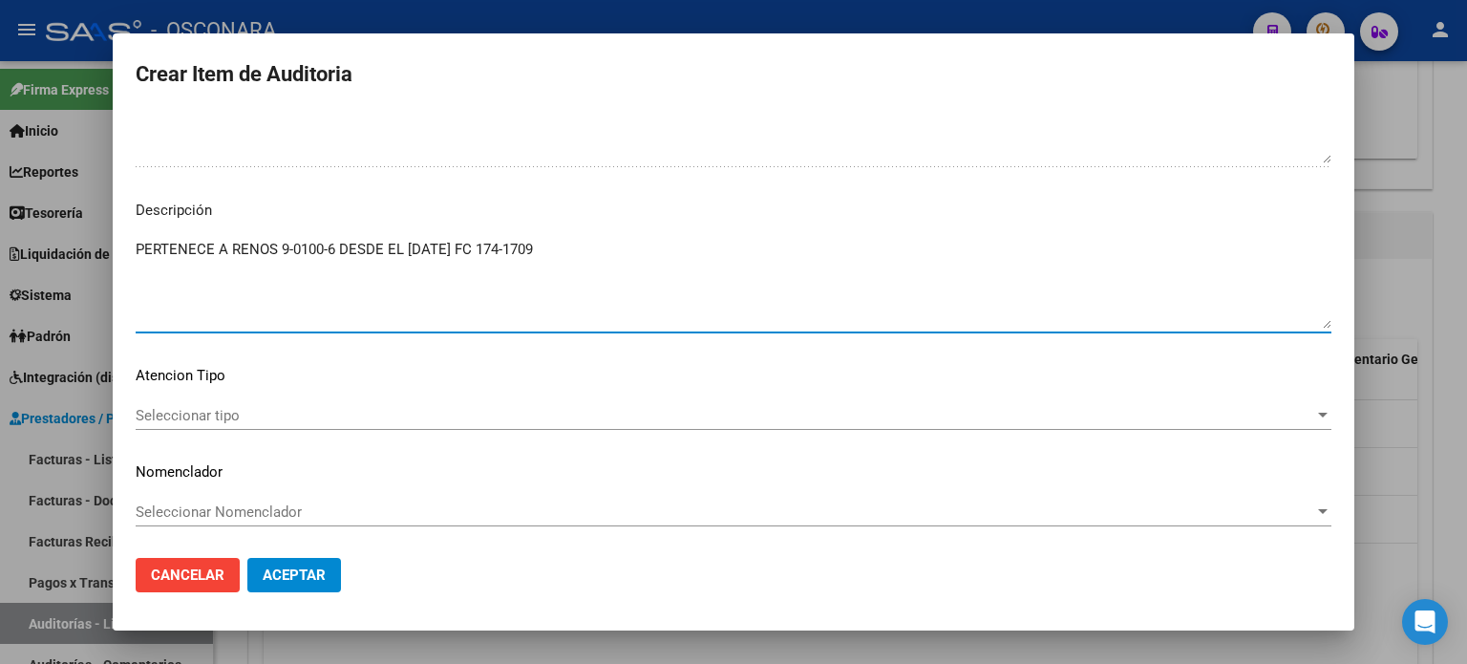
type textarea "PERTENECE A RENOS 9-0100-6 DESDE EL [DATE] FC 174-1709"
click at [174, 413] on span "Seleccionar tipo" at bounding box center [725, 415] width 1179 height 17
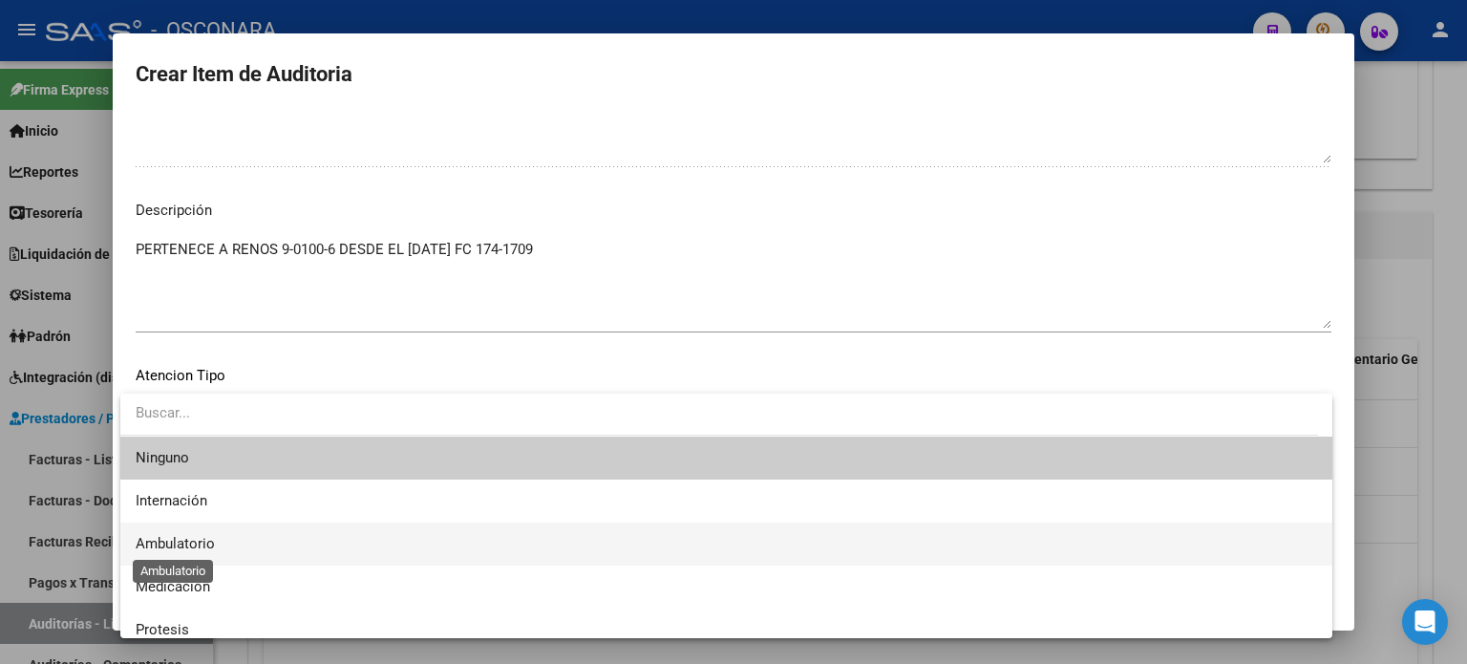
click at [172, 545] on span "Ambulatorio" at bounding box center [175, 543] width 79 height 17
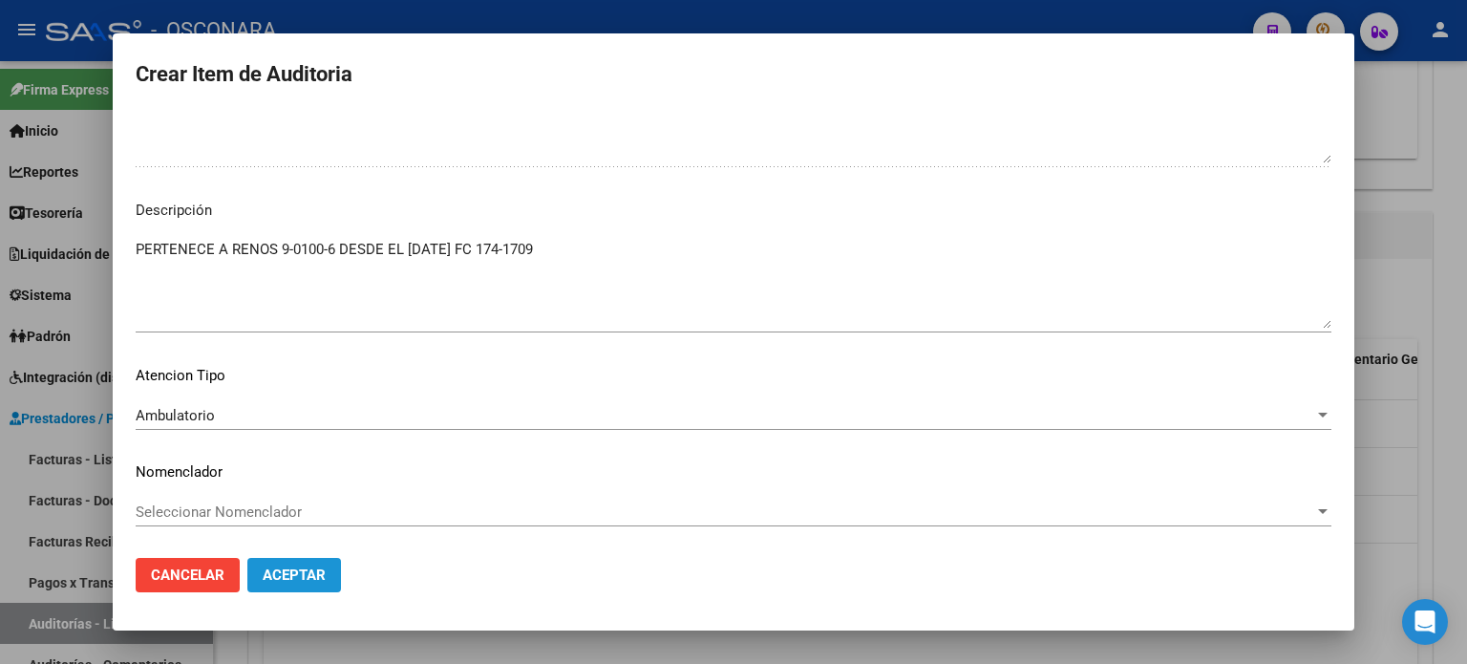
click at [310, 575] on span "Aceptar" at bounding box center [294, 574] width 63 height 17
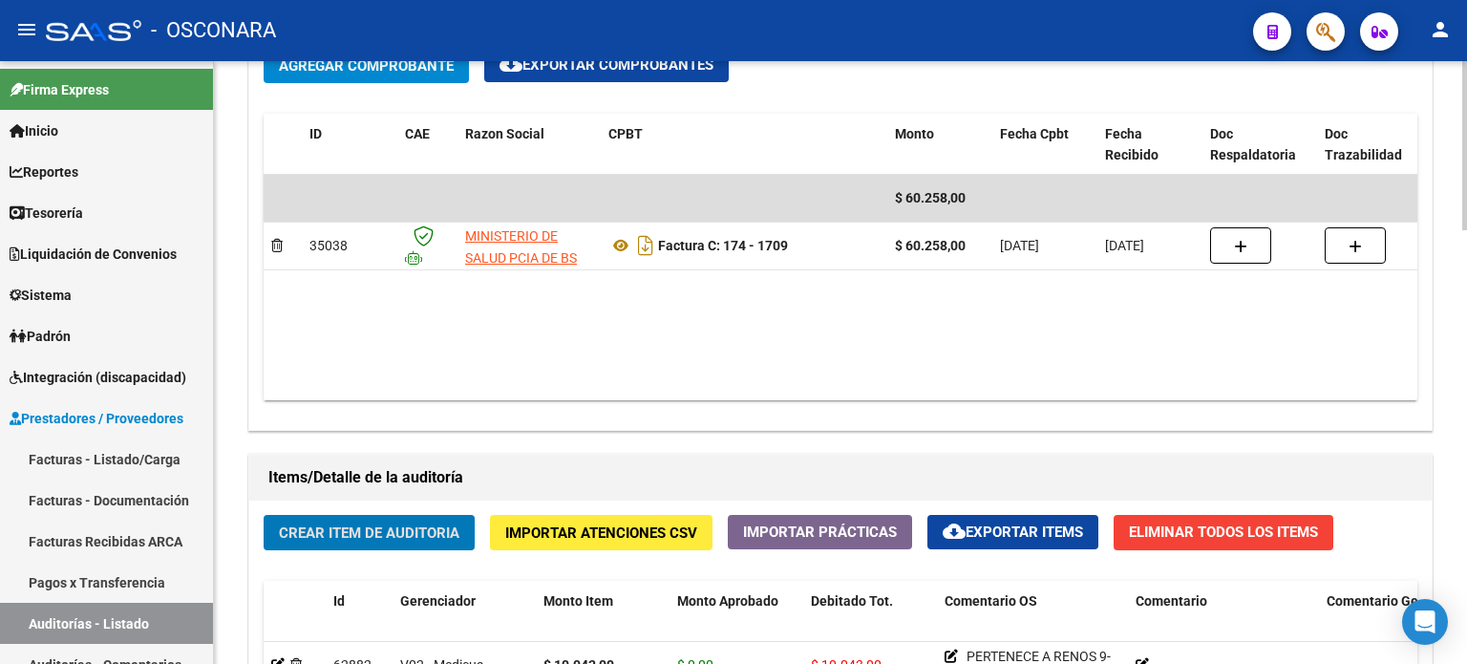
scroll to position [973, 0]
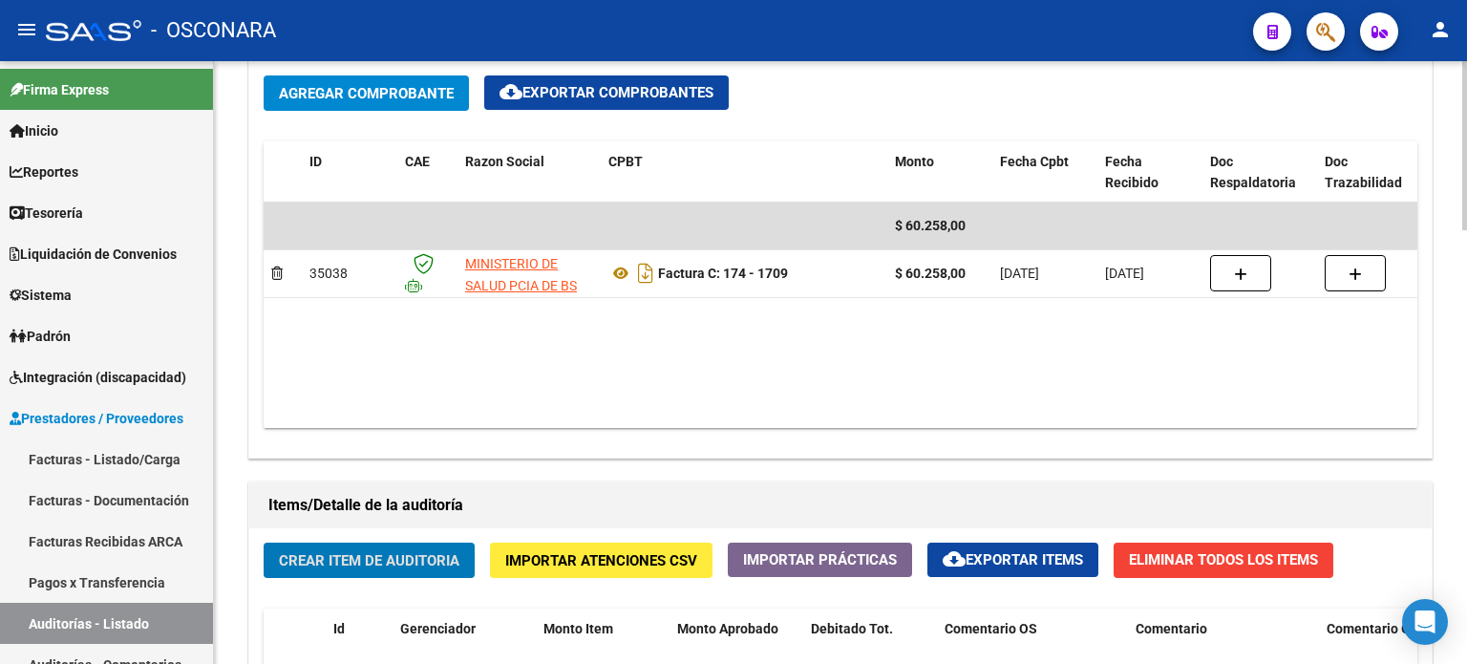
click at [356, 566] on span "Crear Item de Auditoria" at bounding box center [369, 560] width 181 height 17
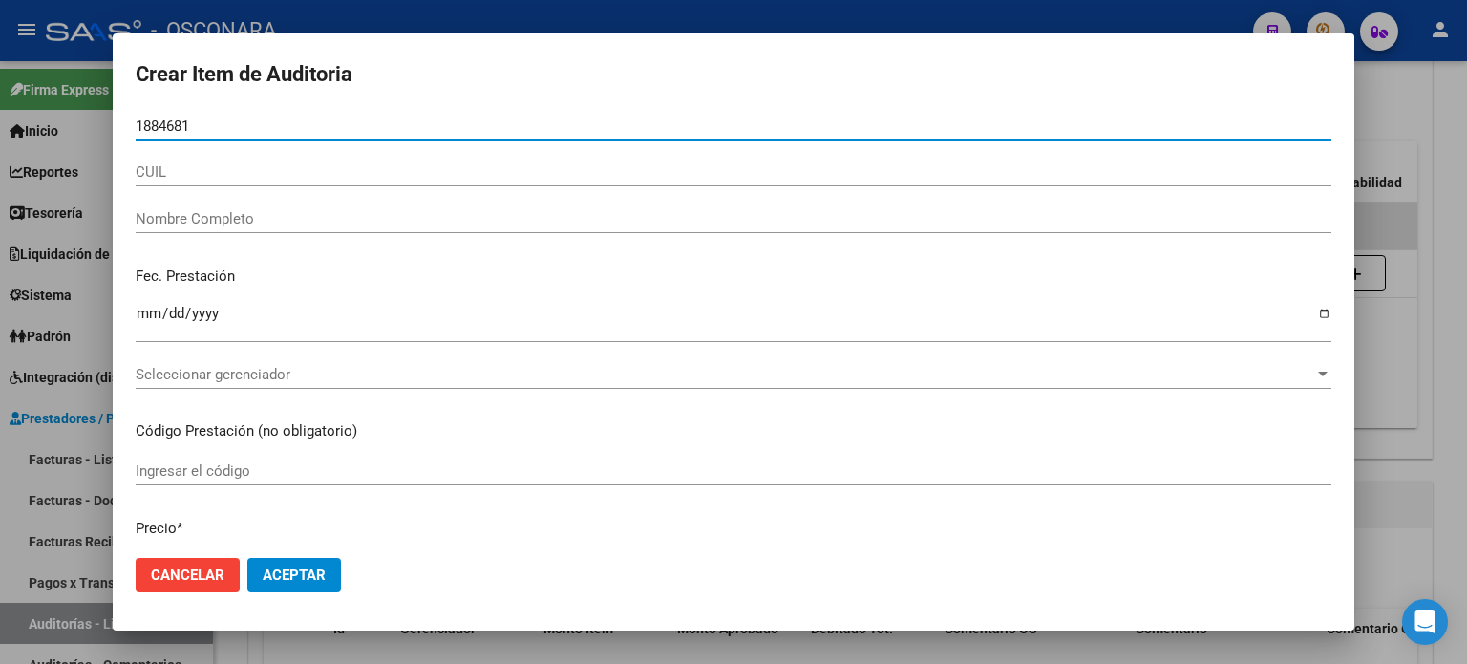
type input "18846814"
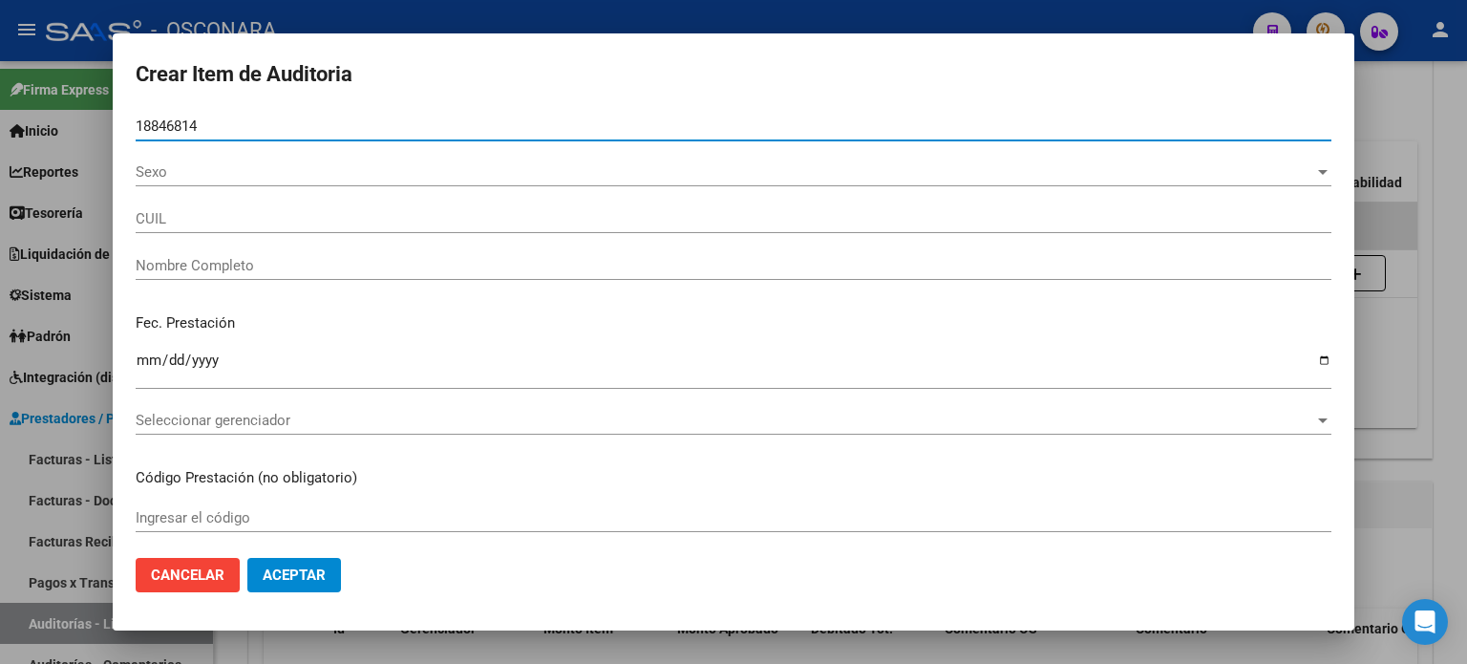
type input "20188468145"
type input "[PERSON_NAME]"
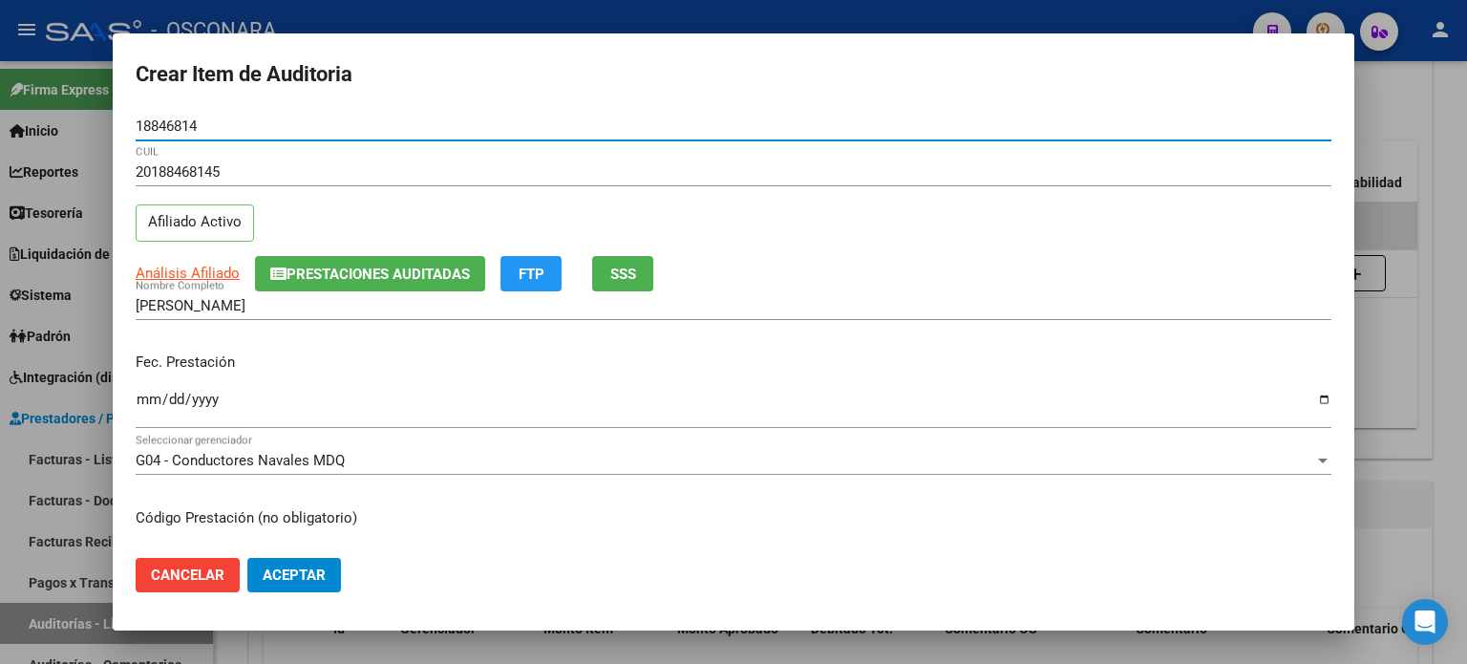
type input "18846814"
click at [630, 274] on span "SSS" at bounding box center [623, 274] width 26 height 17
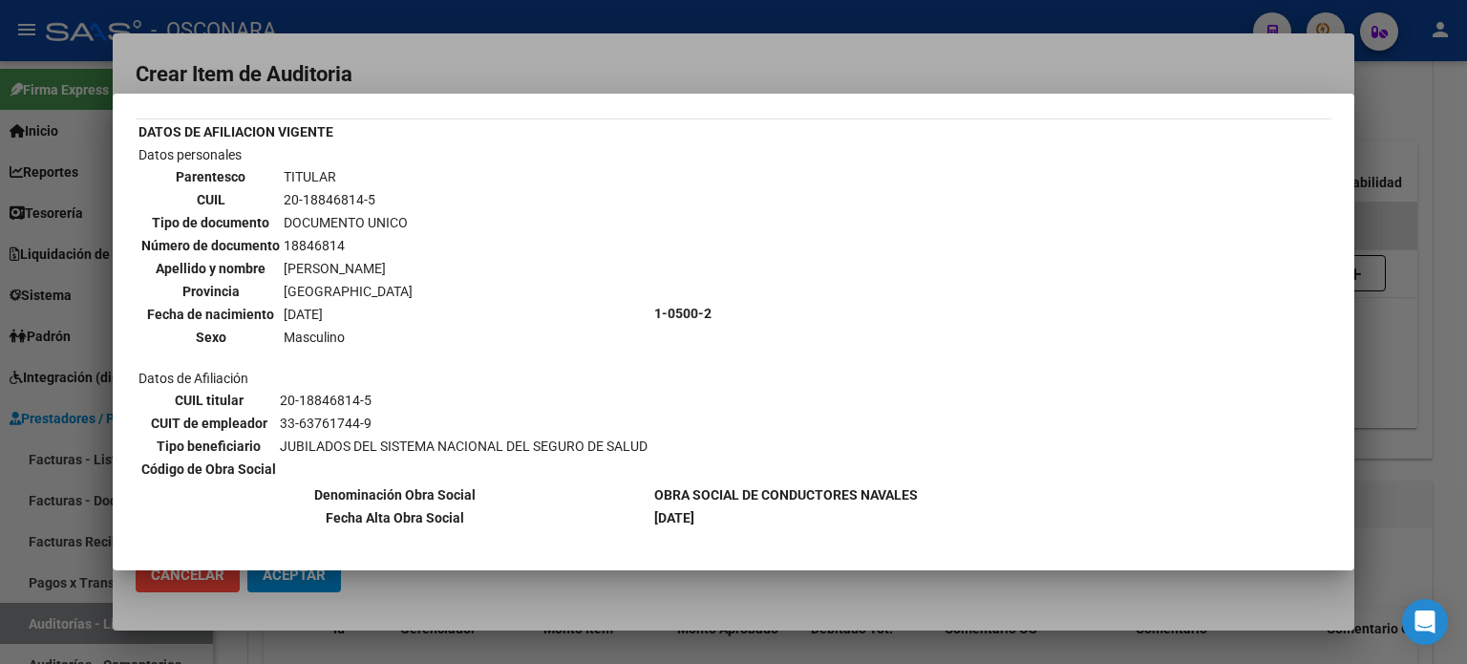
scroll to position [96, 0]
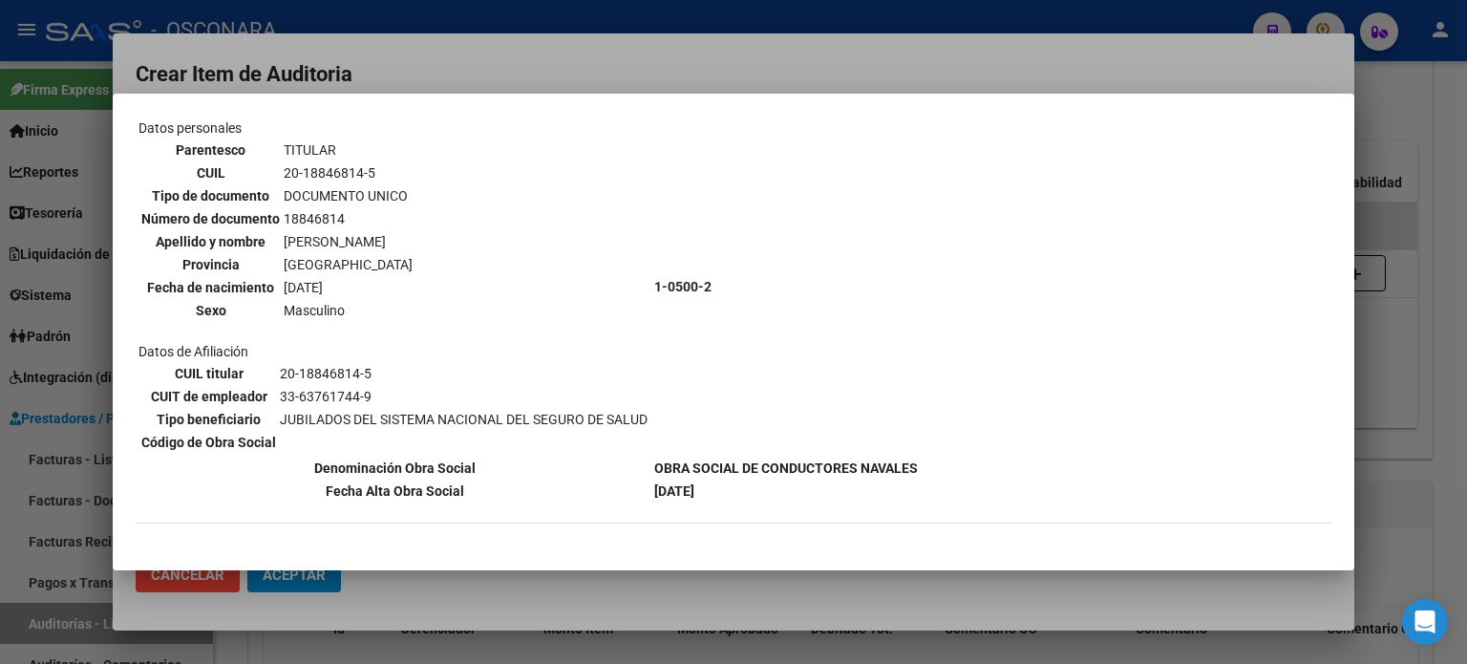
click at [1405, 416] on div at bounding box center [733, 332] width 1467 height 664
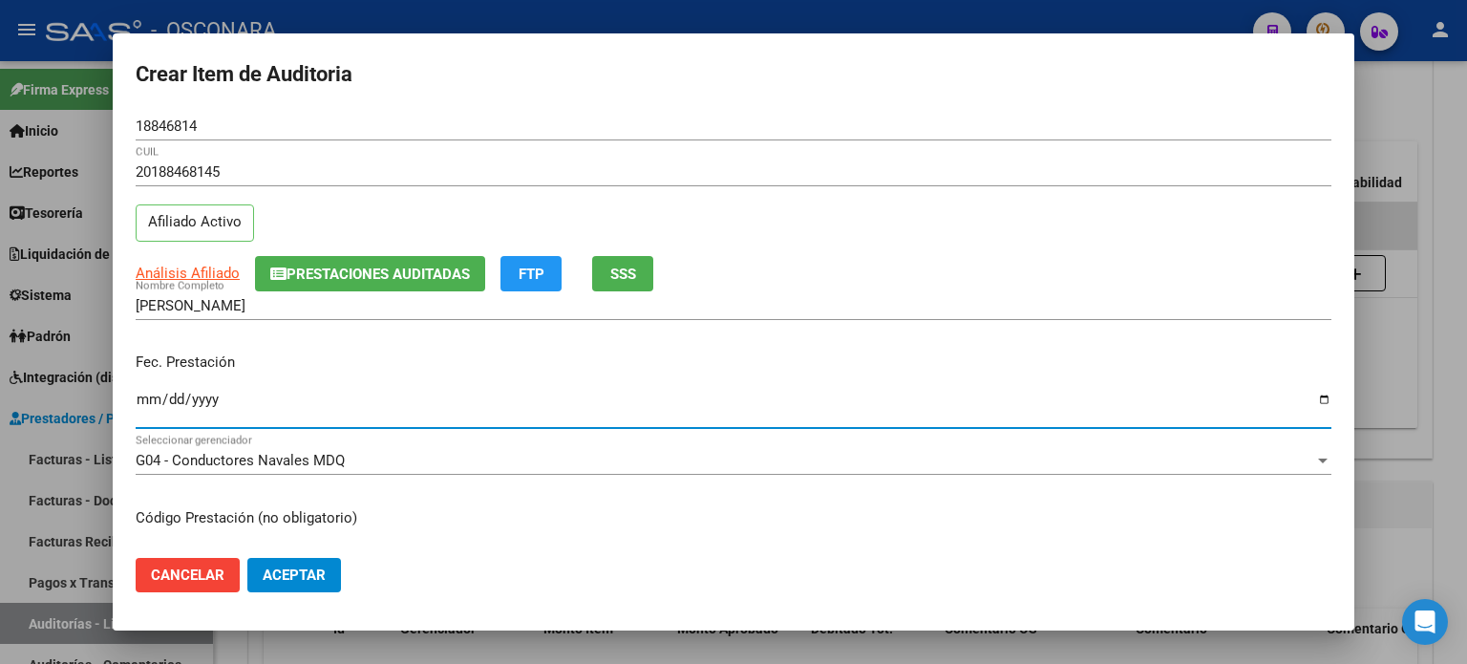
click at [139, 403] on input "Ingresar la fecha" at bounding box center [734, 407] width 1196 height 31
type input "[DATE]"
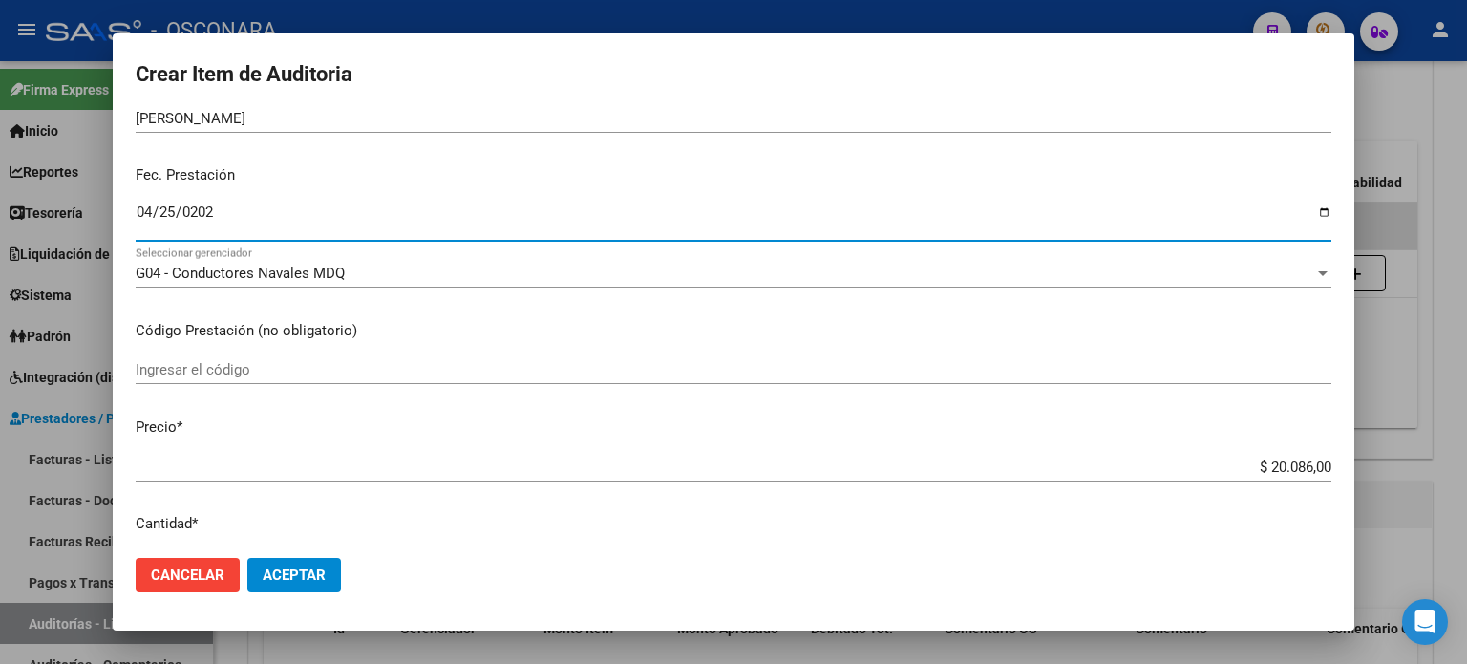
scroll to position [191, 0]
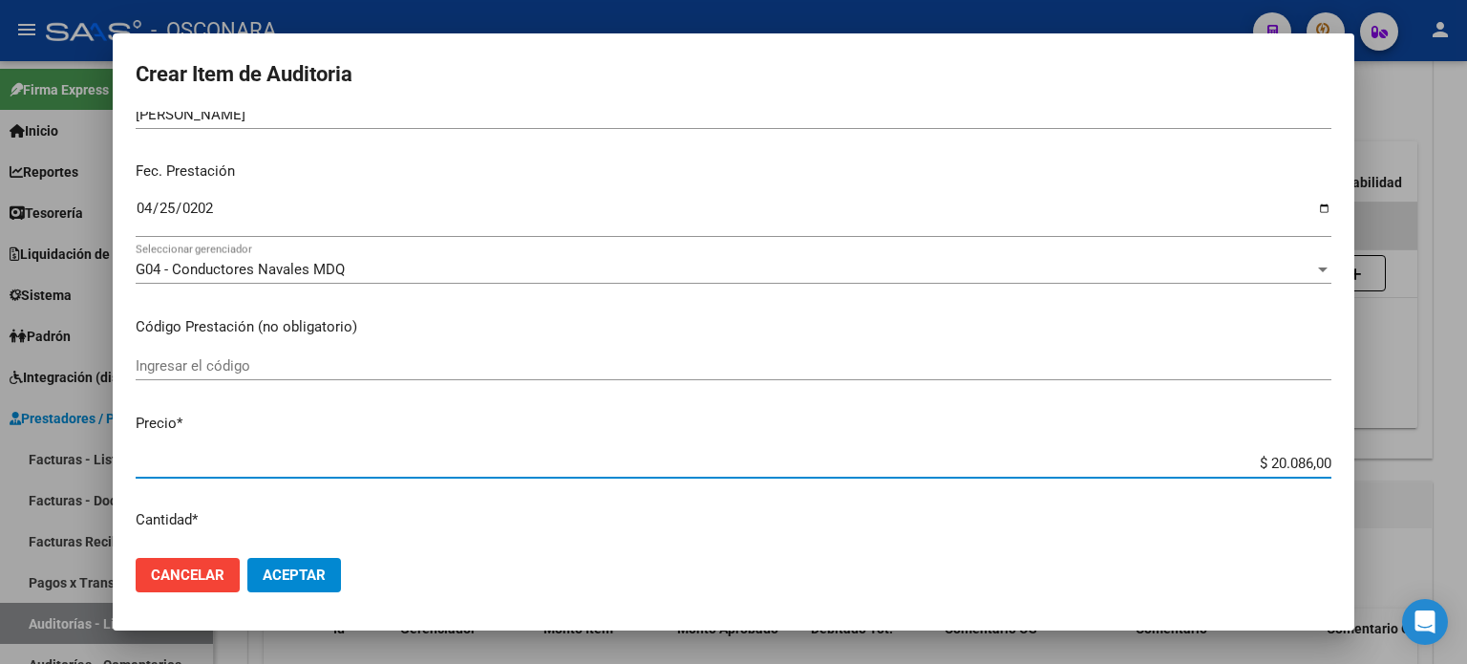
drag, startPoint x: 1253, startPoint y: 464, endPoint x: 1466, endPoint y: 428, distance: 216.1
click at [1466, 458] on div "Crear Item de Auditoria 18846814 Nro Documento 20188468145 CUIL Afiliado Activo…" at bounding box center [733, 332] width 1467 height 664
type input "$ 0,01"
type input "$ 0,10"
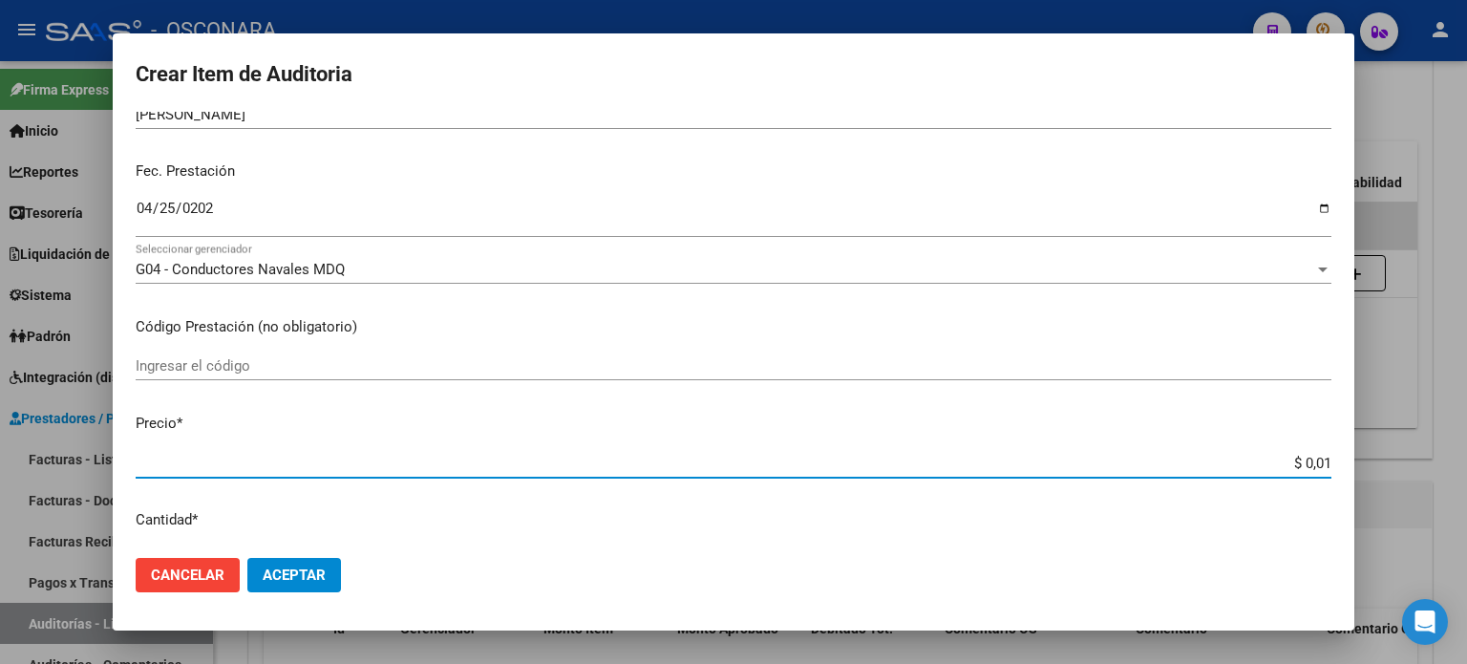
type input "$ 0,10"
type input "$ 1,00"
type input "$ 10,04"
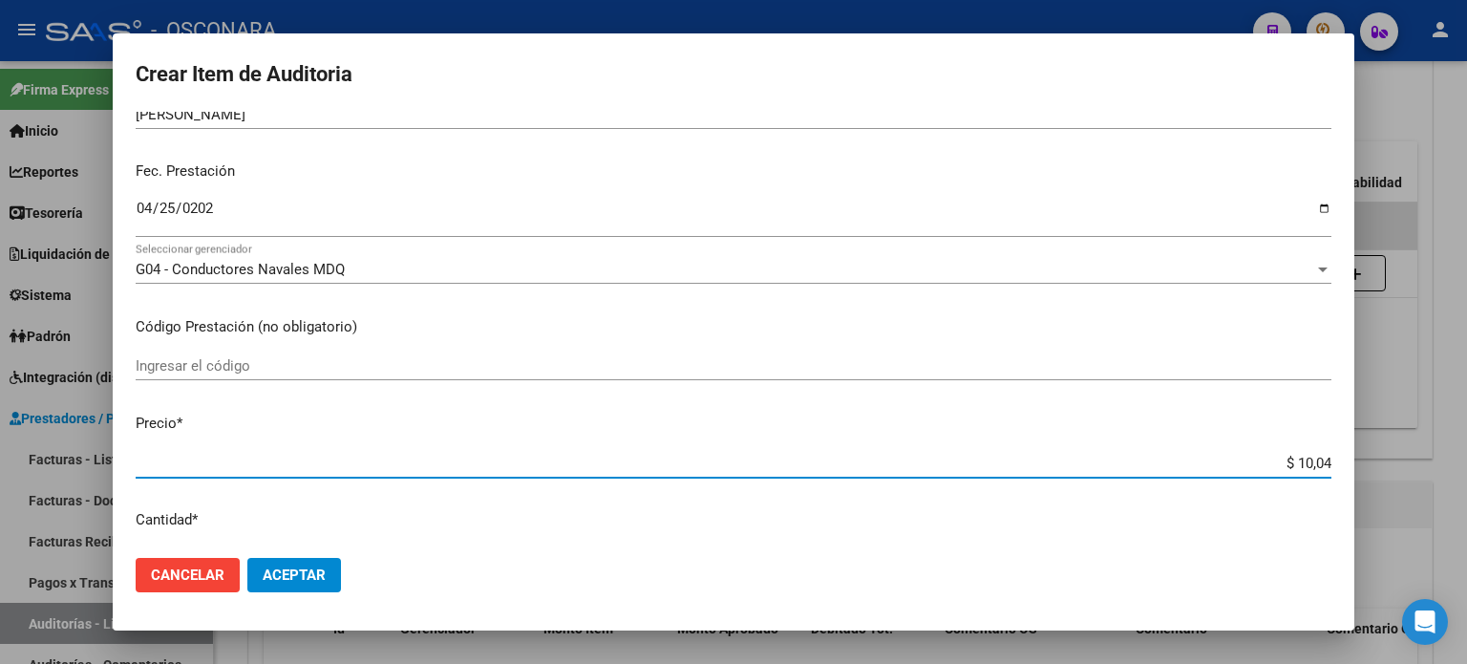
type input "$ 100,43"
type input "$ 1.004,30"
type input "$ 10.043,00"
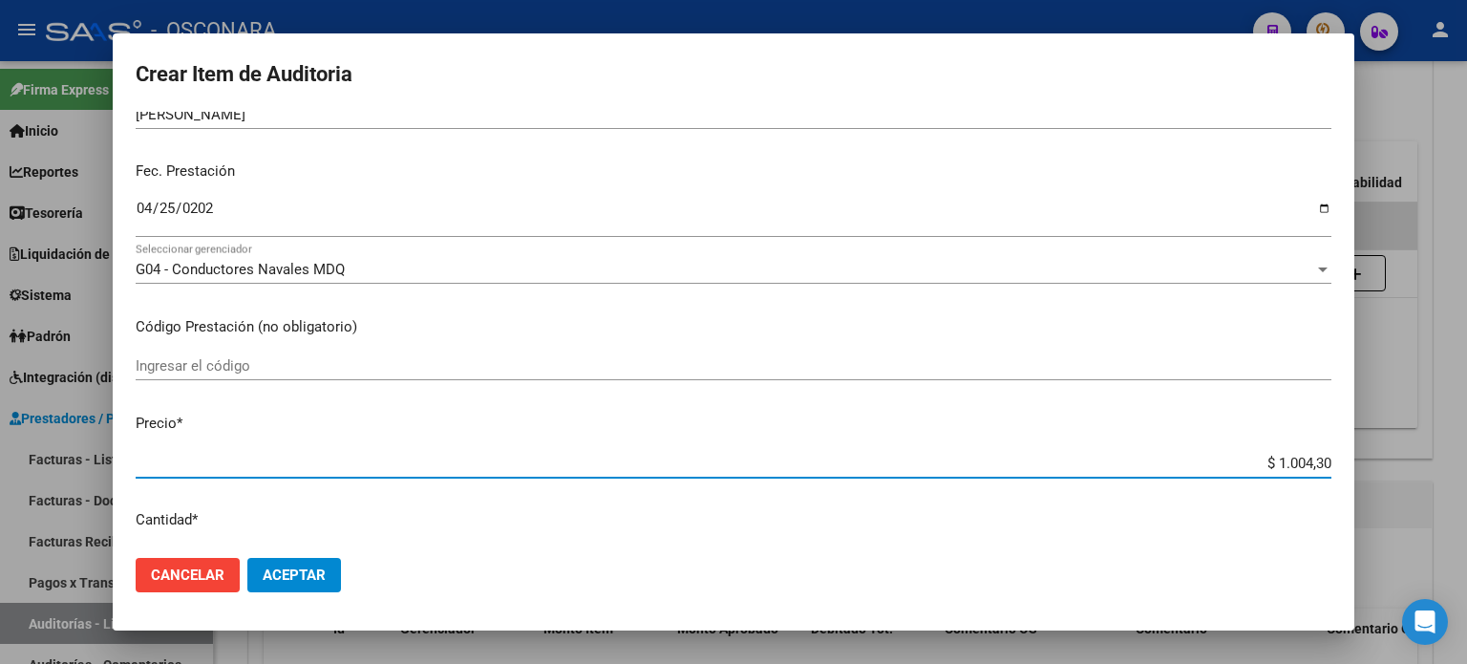
type input "$ 10.043,00"
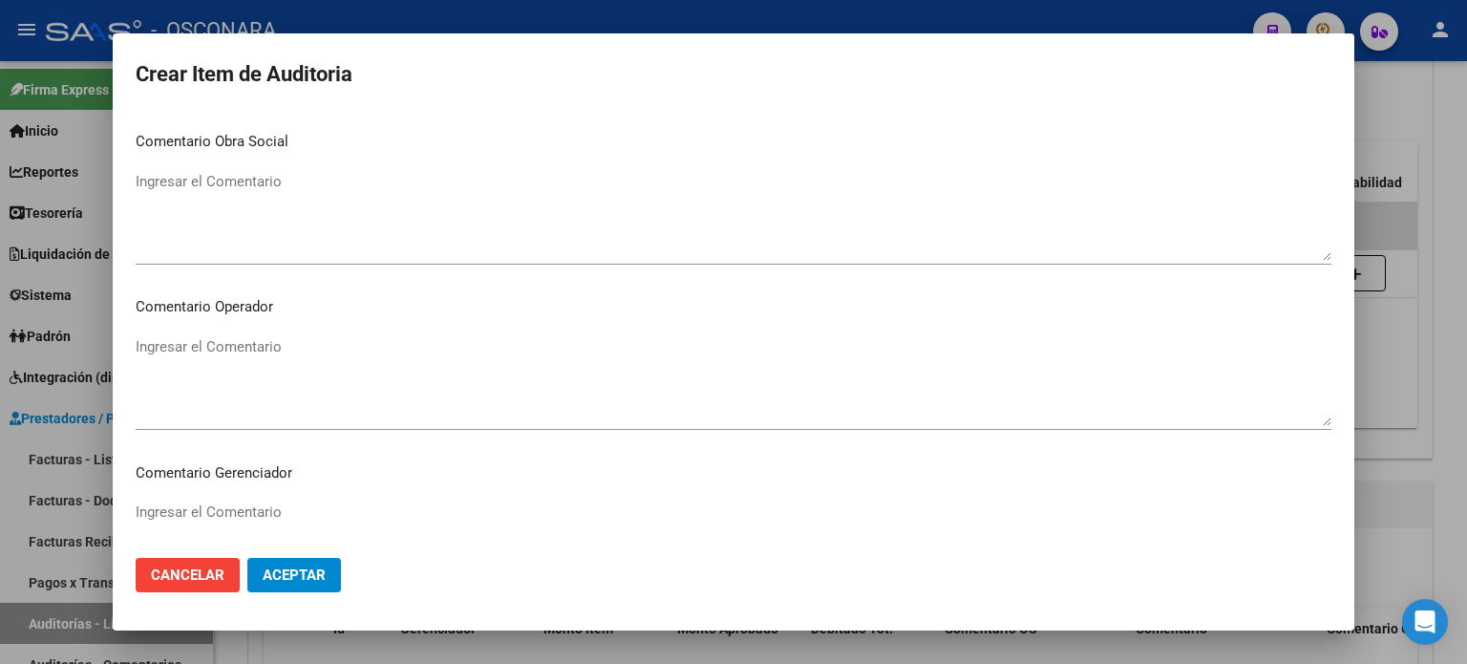
scroll to position [1288, 0]
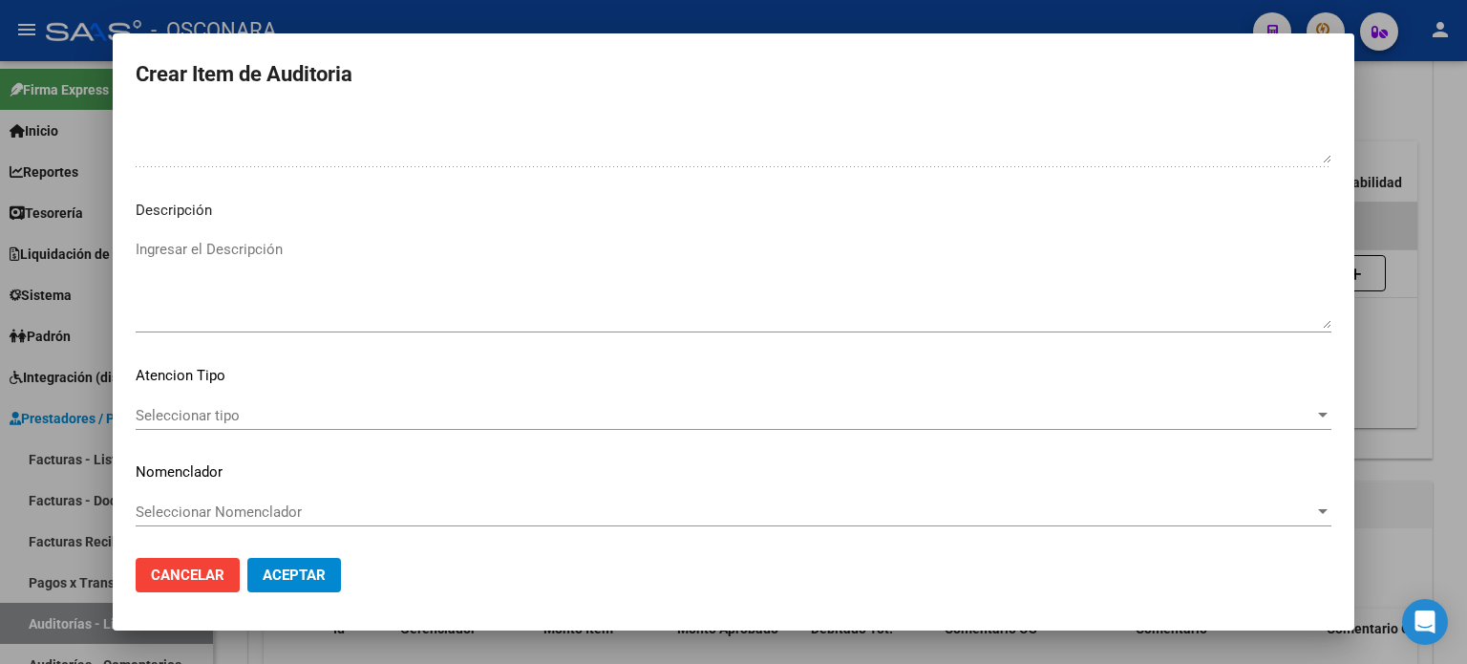
click at [304, 305] on textarea "Ingresar el Descripción" at bounding box center [734, 284] width 1196 height 90
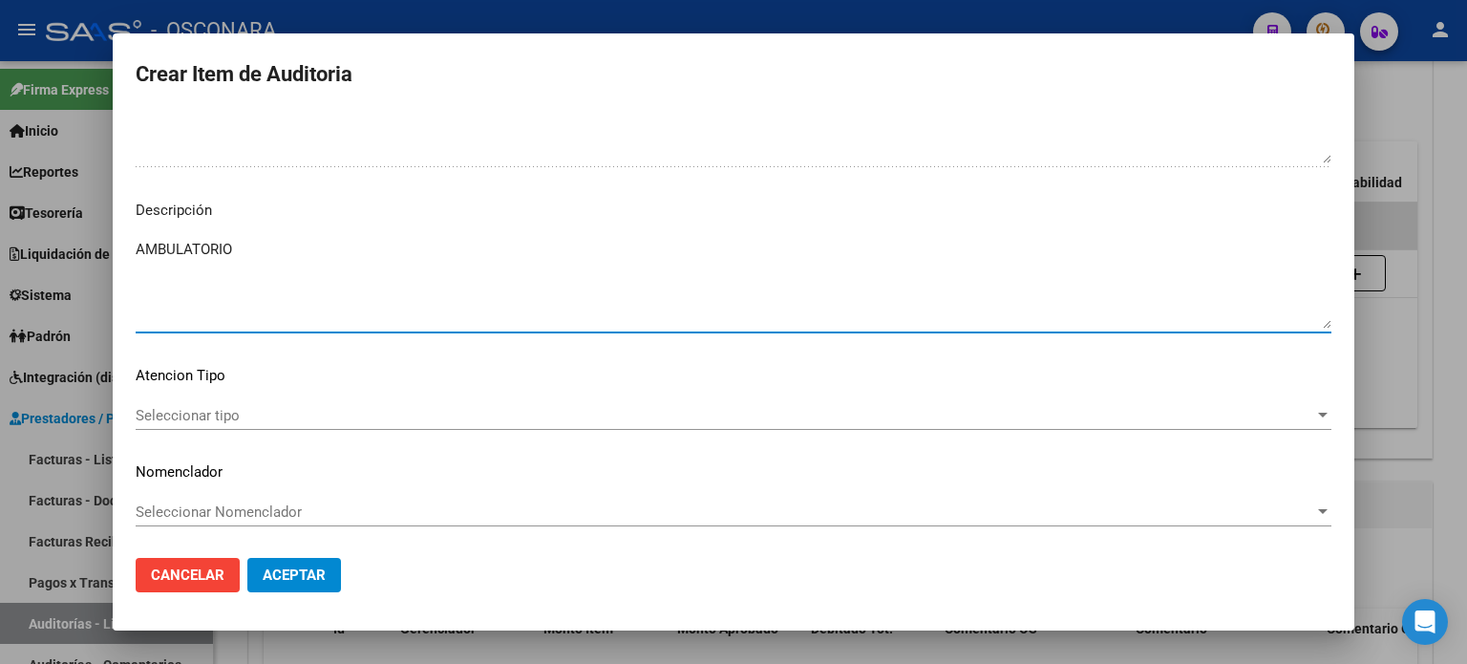
type textarea "AMBULATORIO"
click at [191, 415] on span "Seleccionar tipo" at bounding box center [725, 415] width 1179 height 17
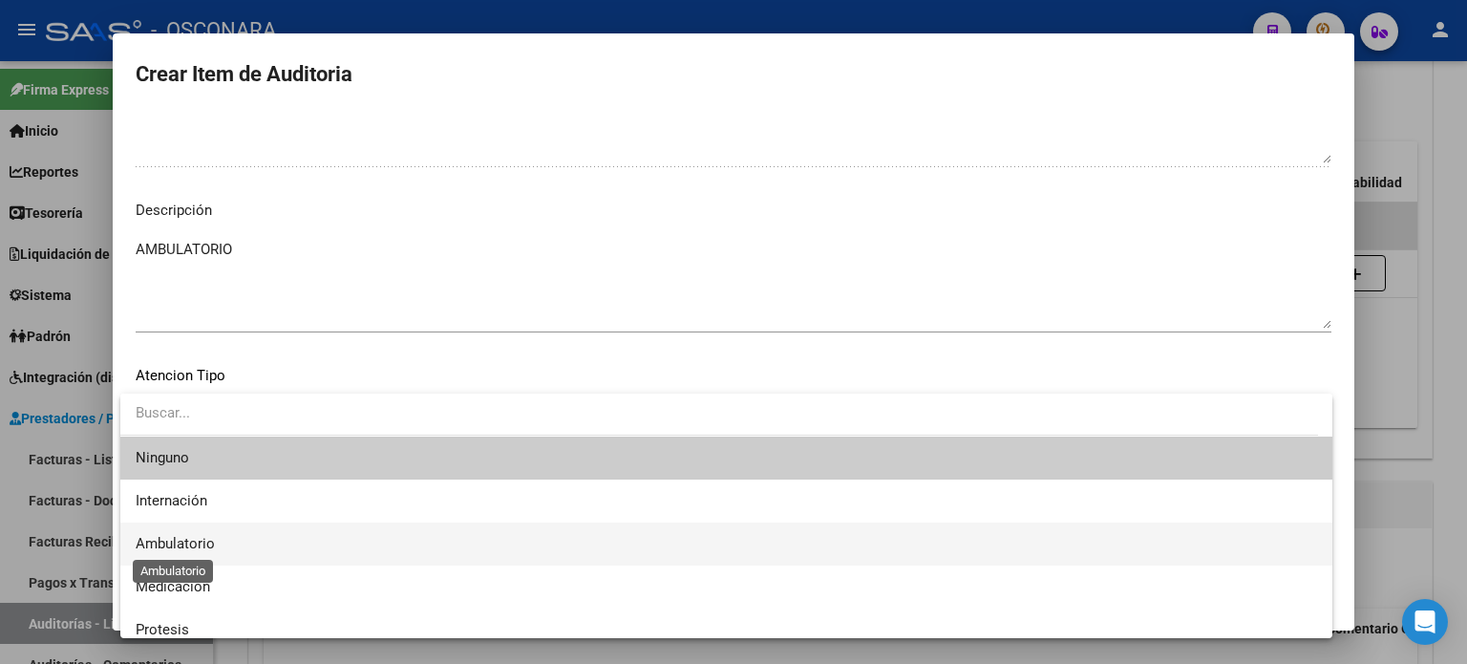
click at [154, 544] on span "Ambulatorio" at bounding box center [175, 543] width 79 height 17
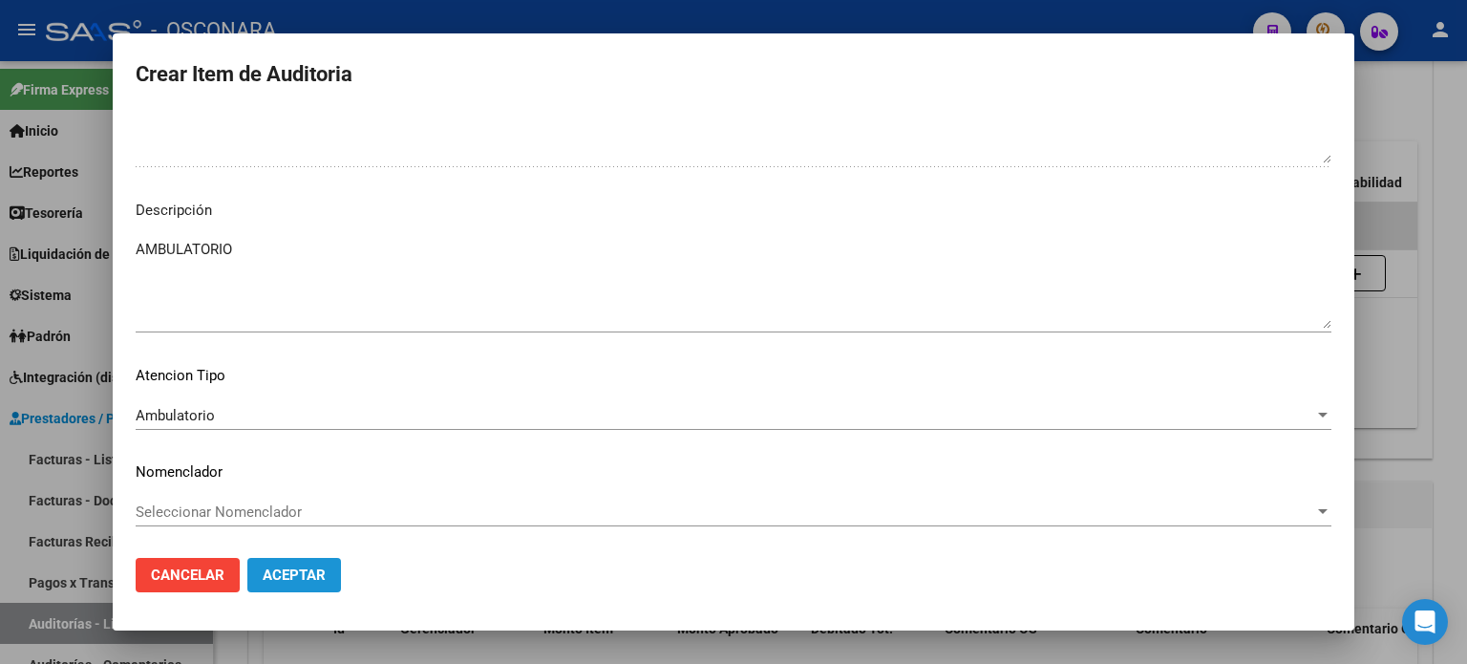
click at [283, 576] on span "Aceptar" at bounding box center [294, 574] width 63 height 17
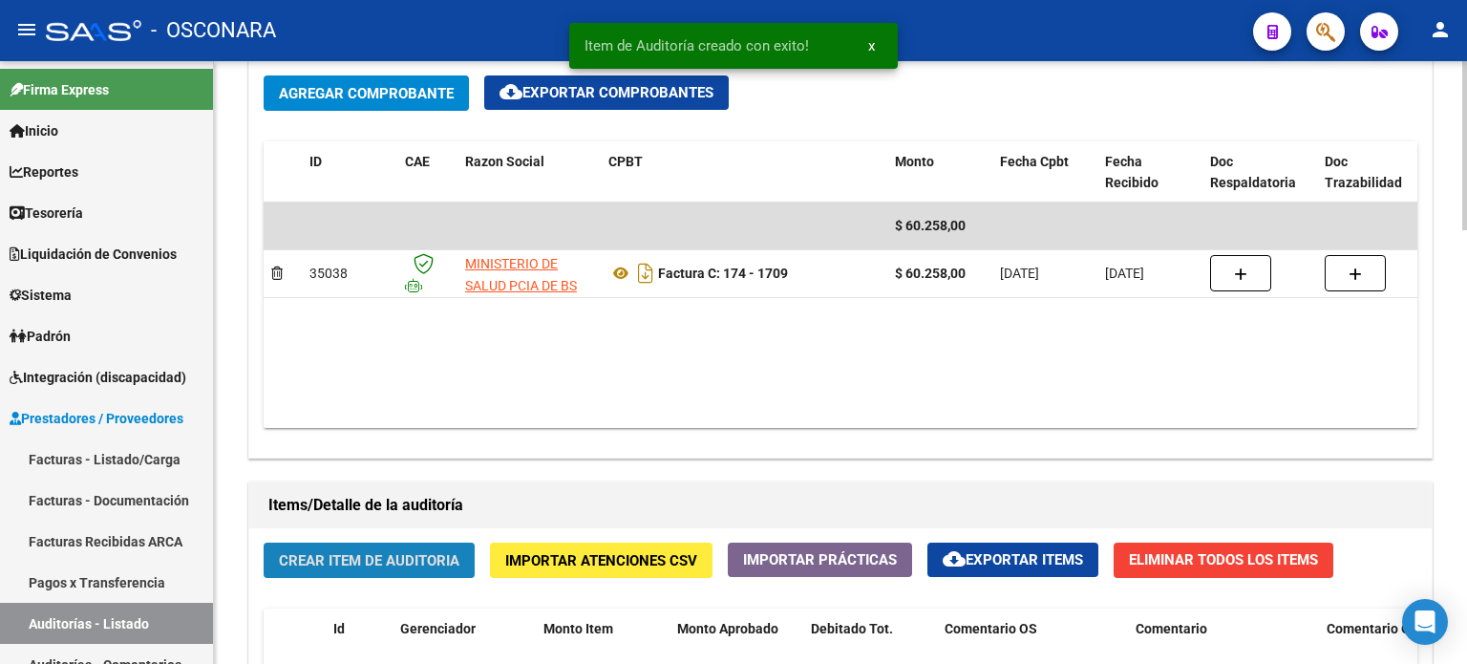
click at [337, 566] on span "Crear Item de Auditoria" at bounding box center [369, 560] width 181 height 17
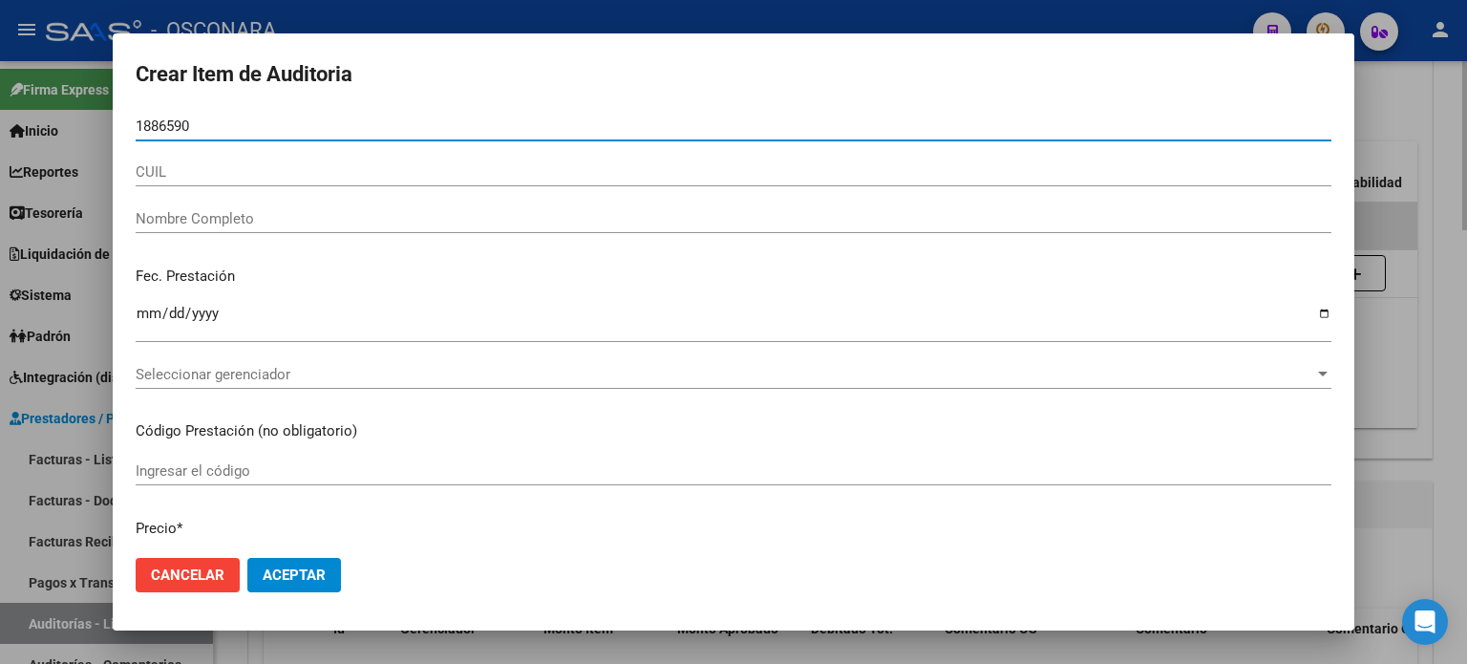
type input "18865905"
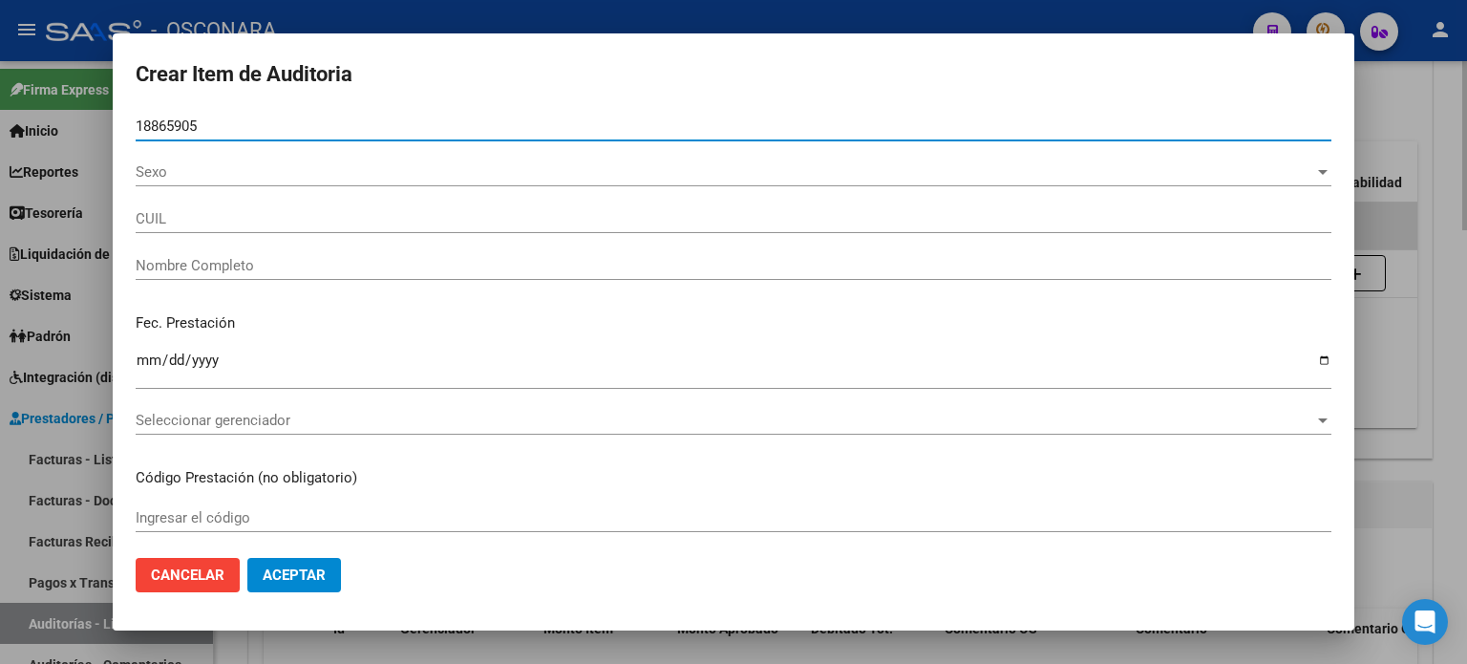
type input "27188659050"
type input "VERNIGOROVA [PERSON_NAME]"
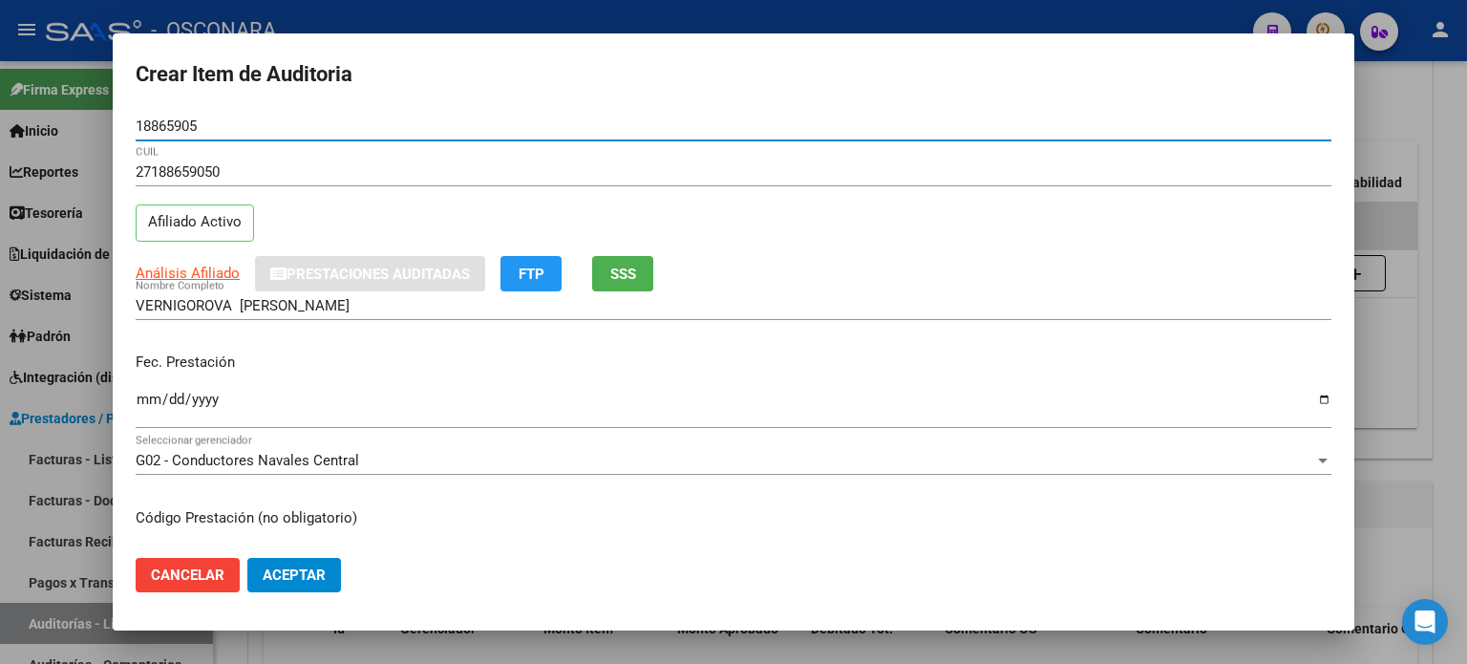
type input "18865905"
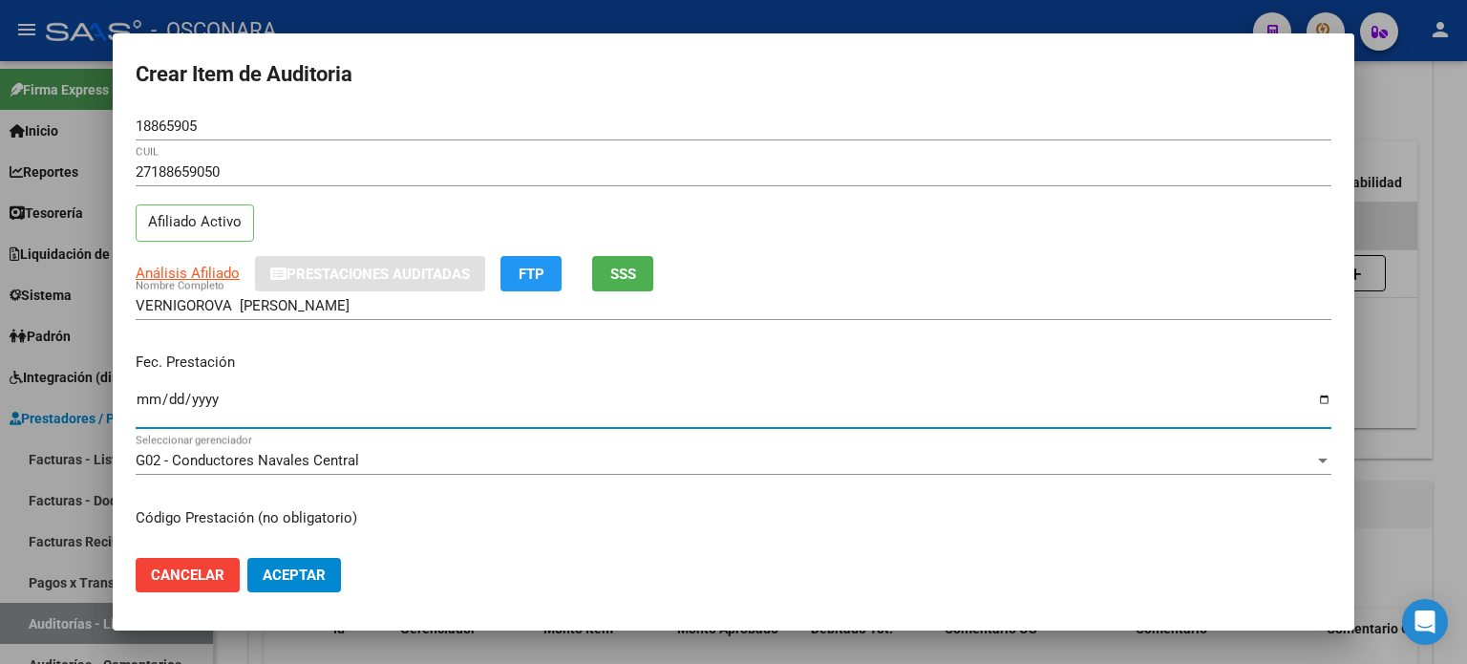
click at [146, 400] on input "Ingresar la fecha" at bounding box center [734, 407] width 1196 height 31
type input "[DATE]"
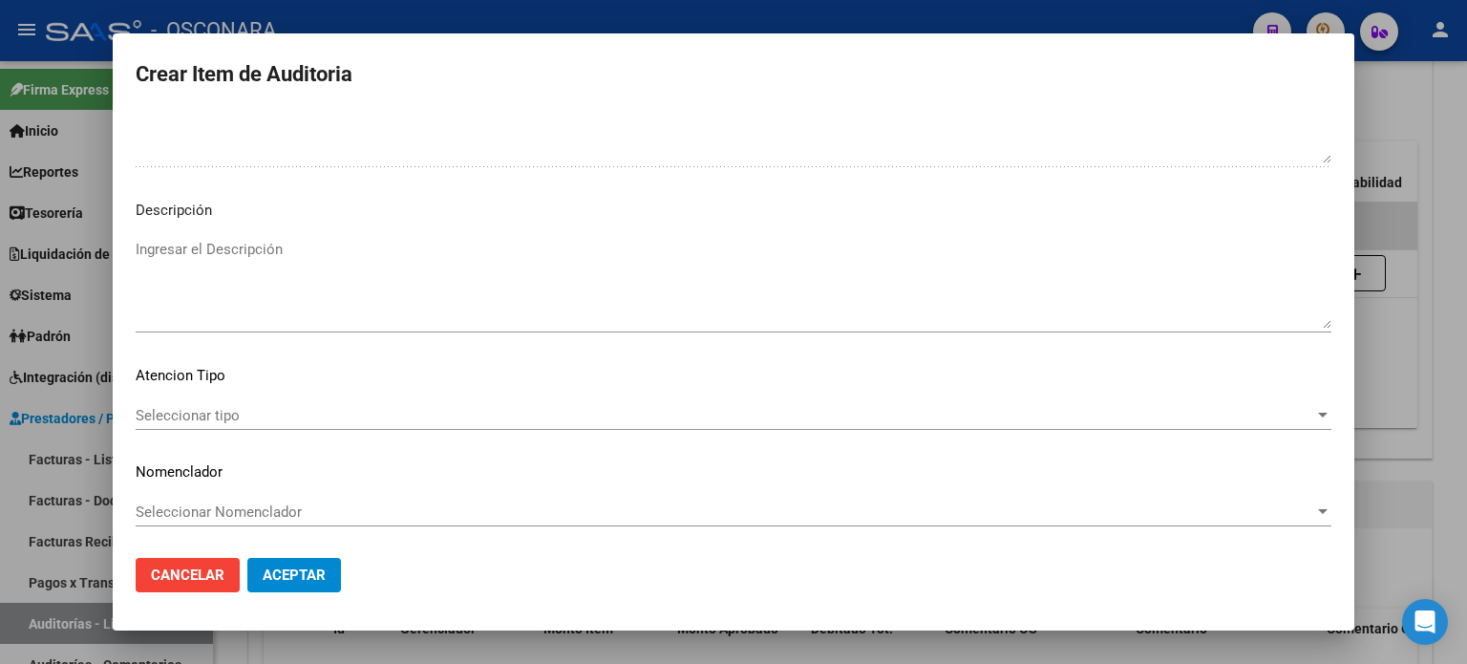
click at [269, 282] on textarea "Ingresar el Descripción" at bounding box center [734, 284] width 1196 height 90
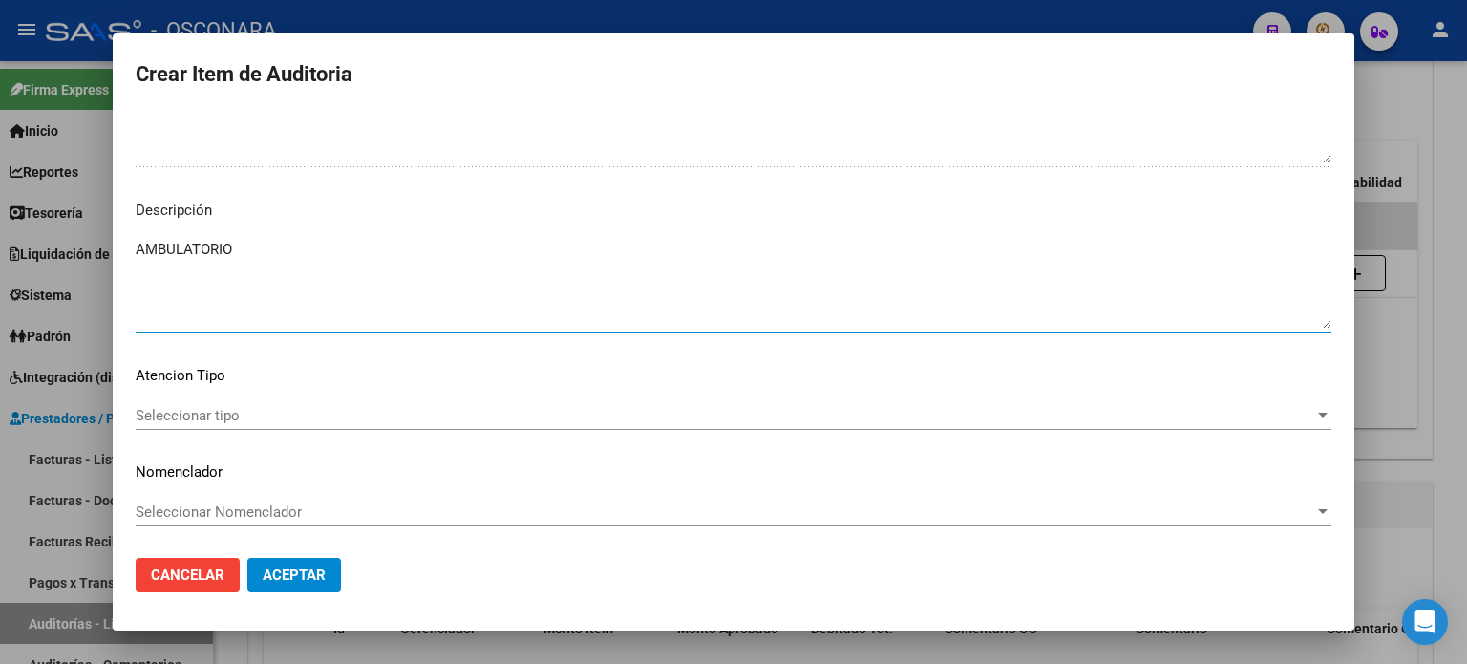
click at [195, 416] on span "Seleccionar tipo" at bounding box center [725, 415] width 1179 height 17
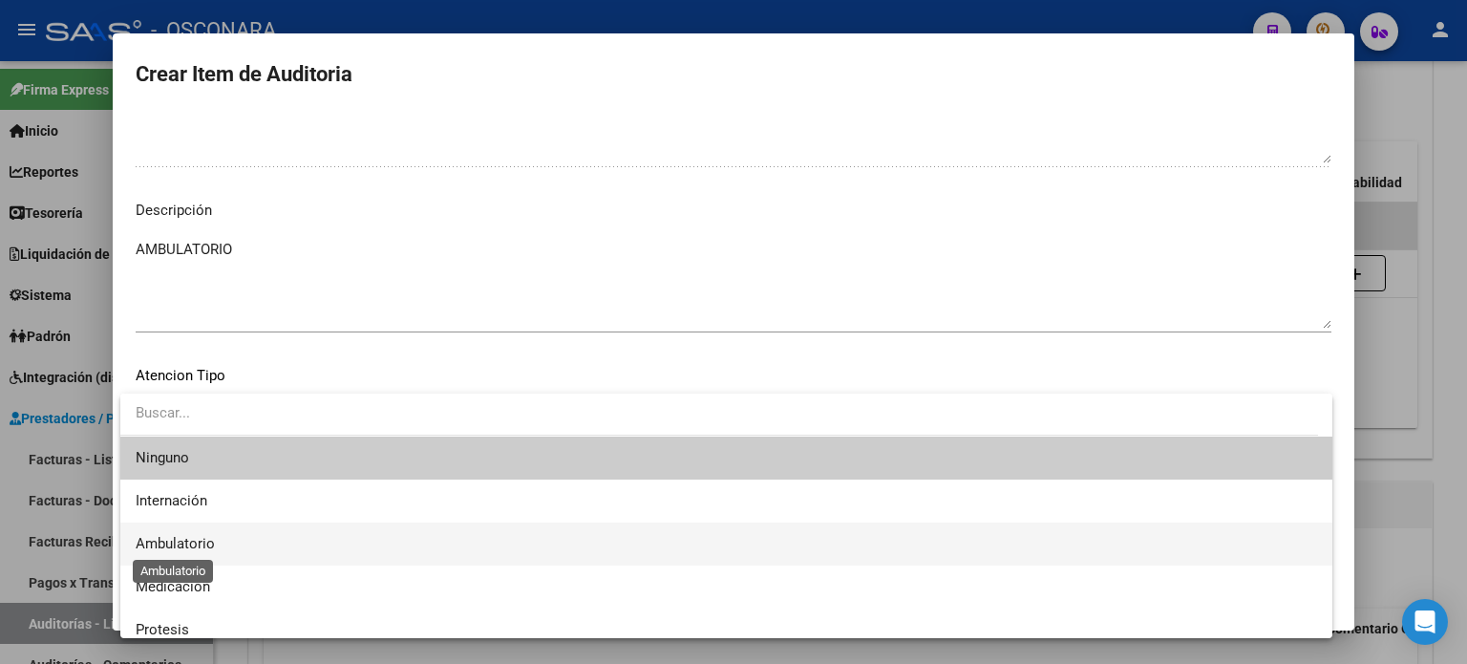
click at [191, 539] on span "Ambulatorio" at bounding box center [175, 543] width 79 height 17
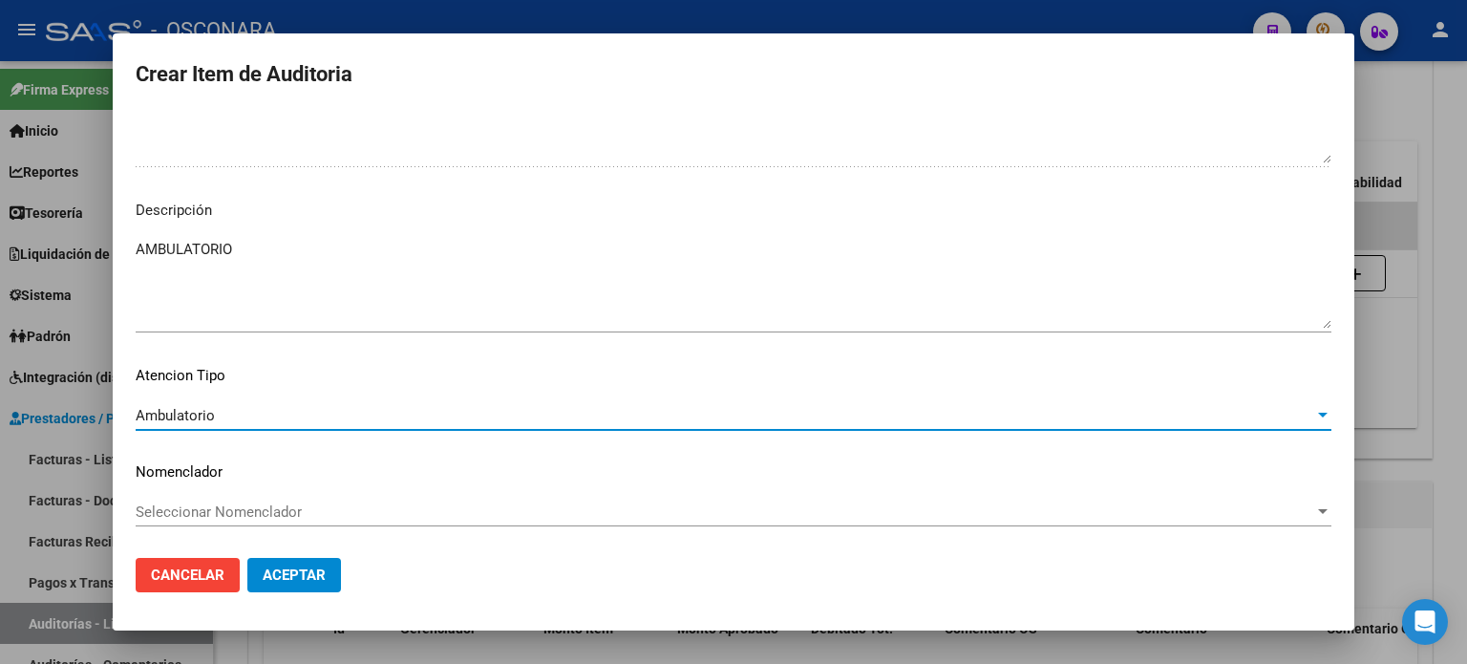
click at [283, 583] on span "Aceptar" at bounding box center [294, 574] width 63 height 17
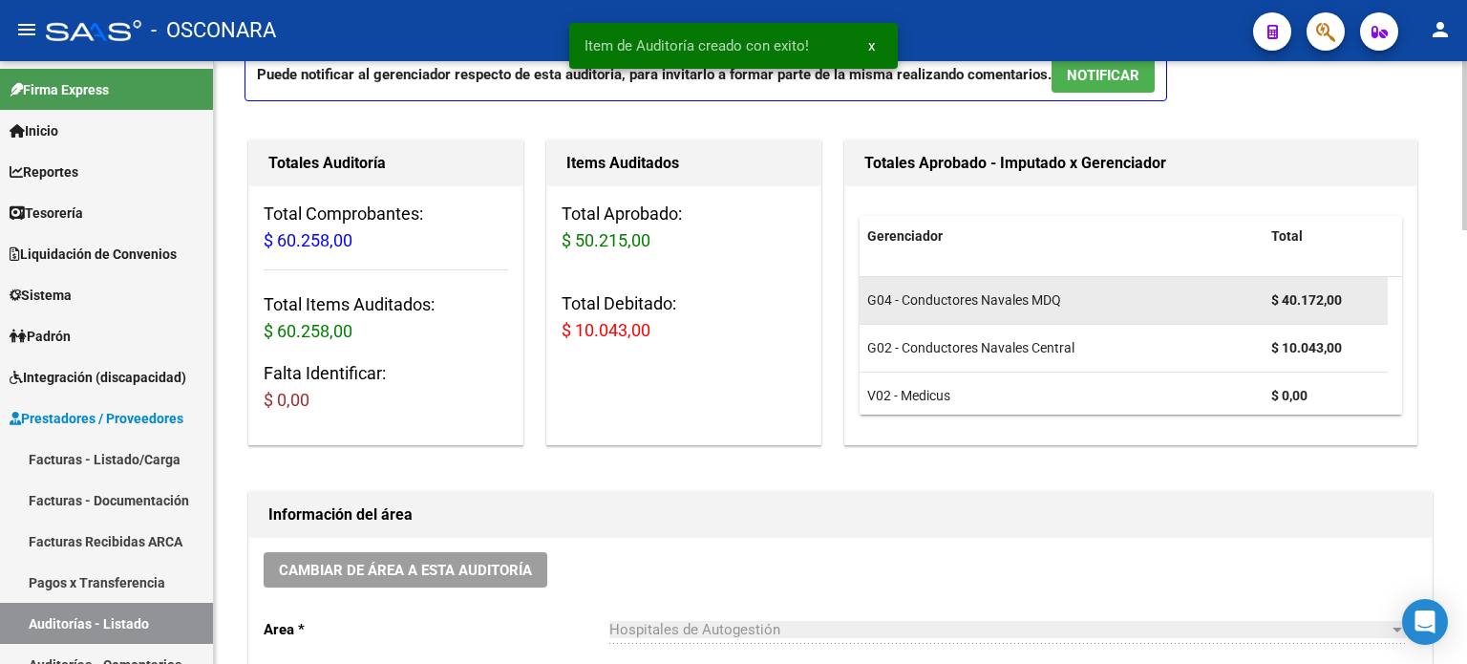
scroll to position [0, 0]
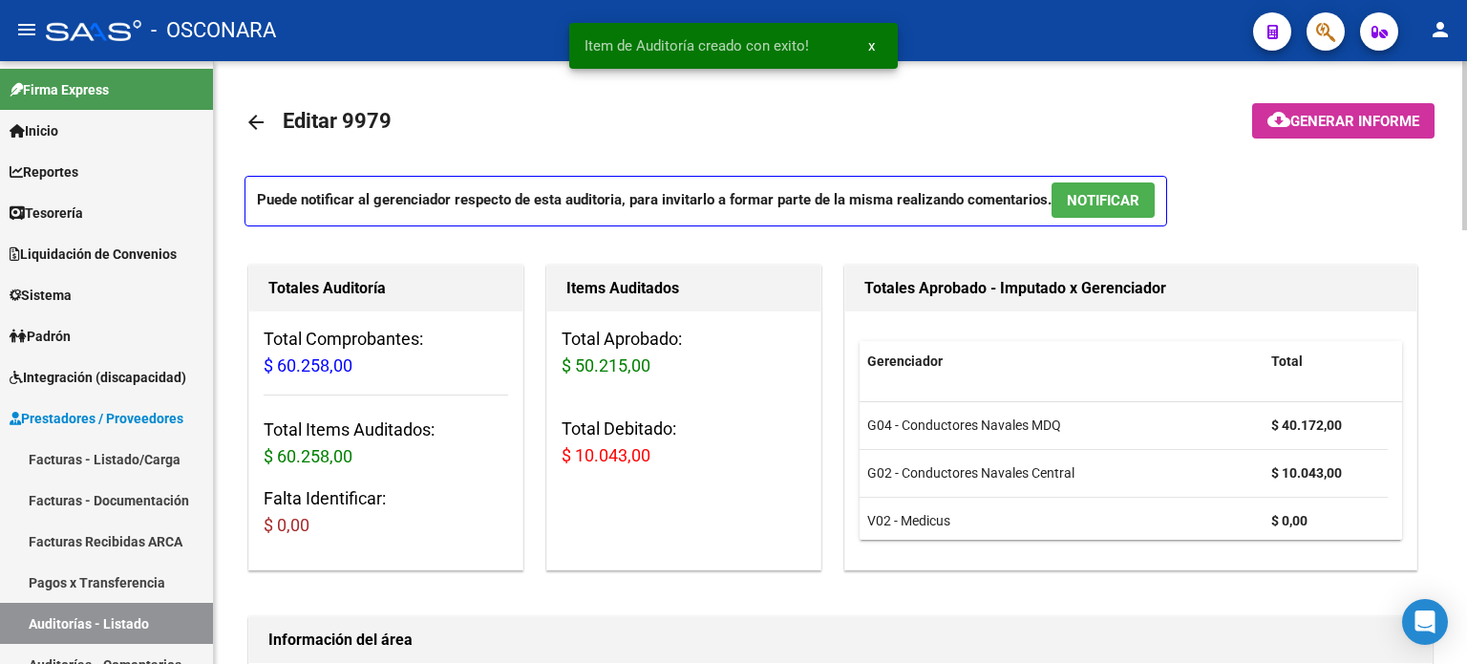
click at [1108, 190] on button "NOTIFICAR" at bounding box center [1103, 199] width 103 height 35
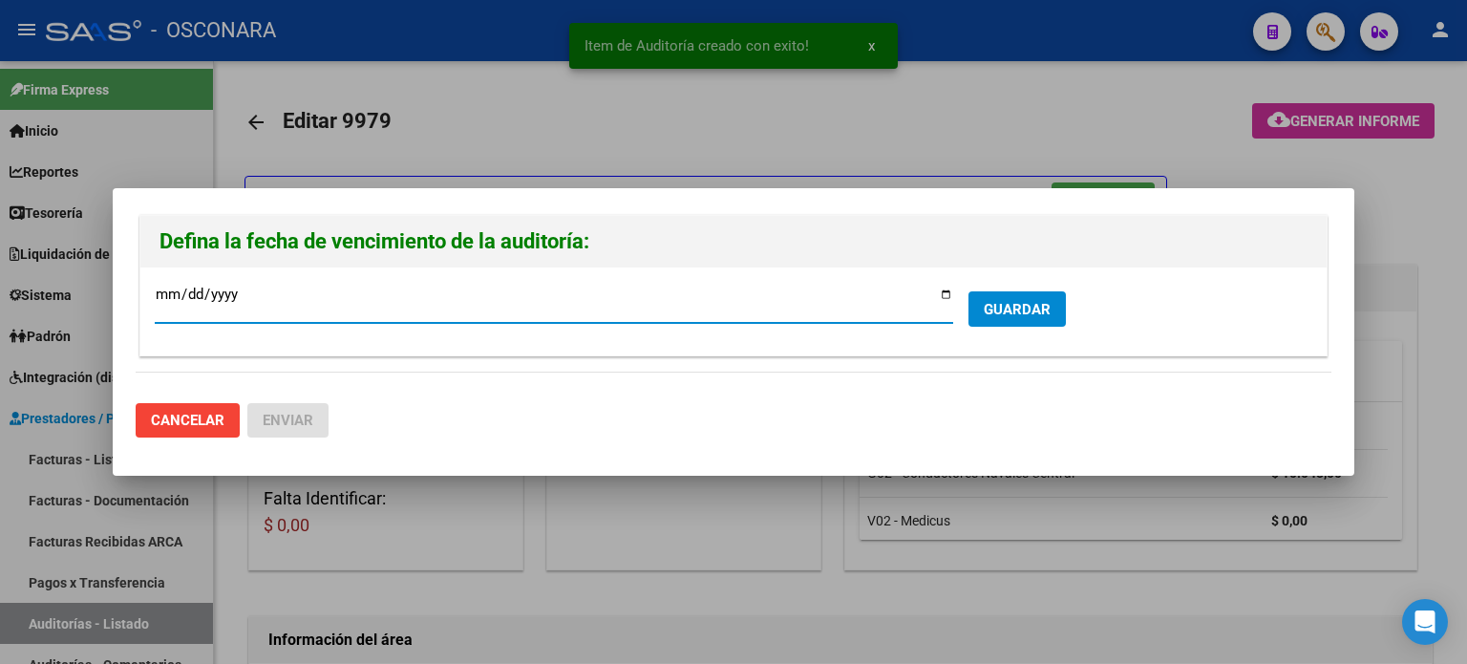
click at [943, 300] on input "[DATE]" at bounding box center [554, 302] width 799 height 31
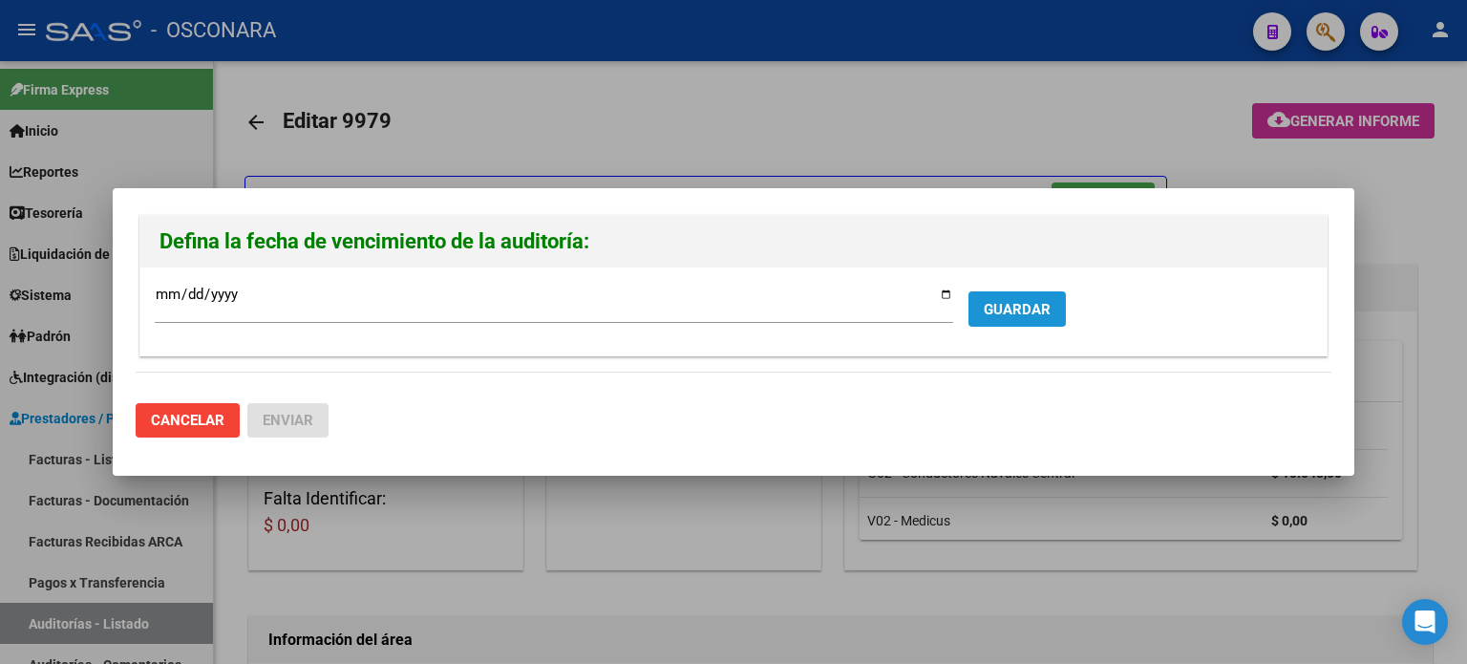
click at [1012, 309] on span "GUARDAR" at bounding box center [1017, 309] width 67 height 17
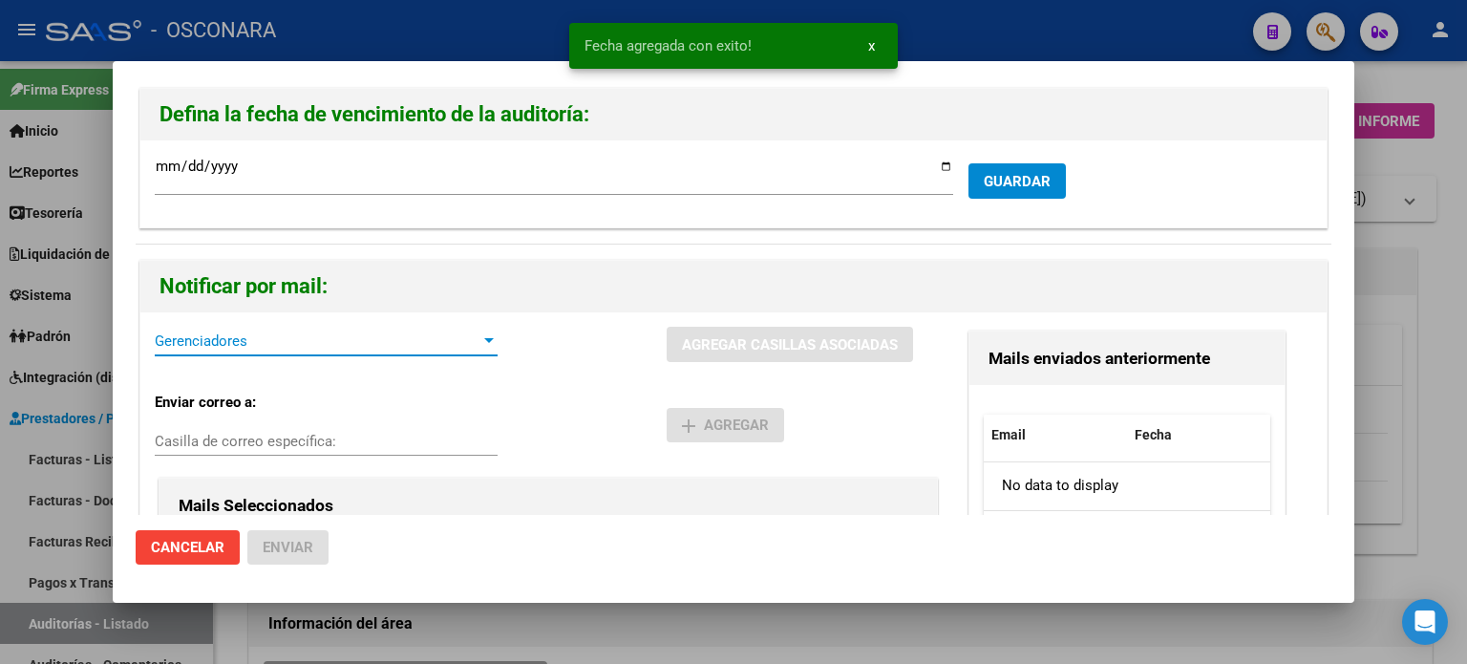
click at [245, 339] on span "Gerenciadores" at bounding box center [318, 340] width 326 height 17
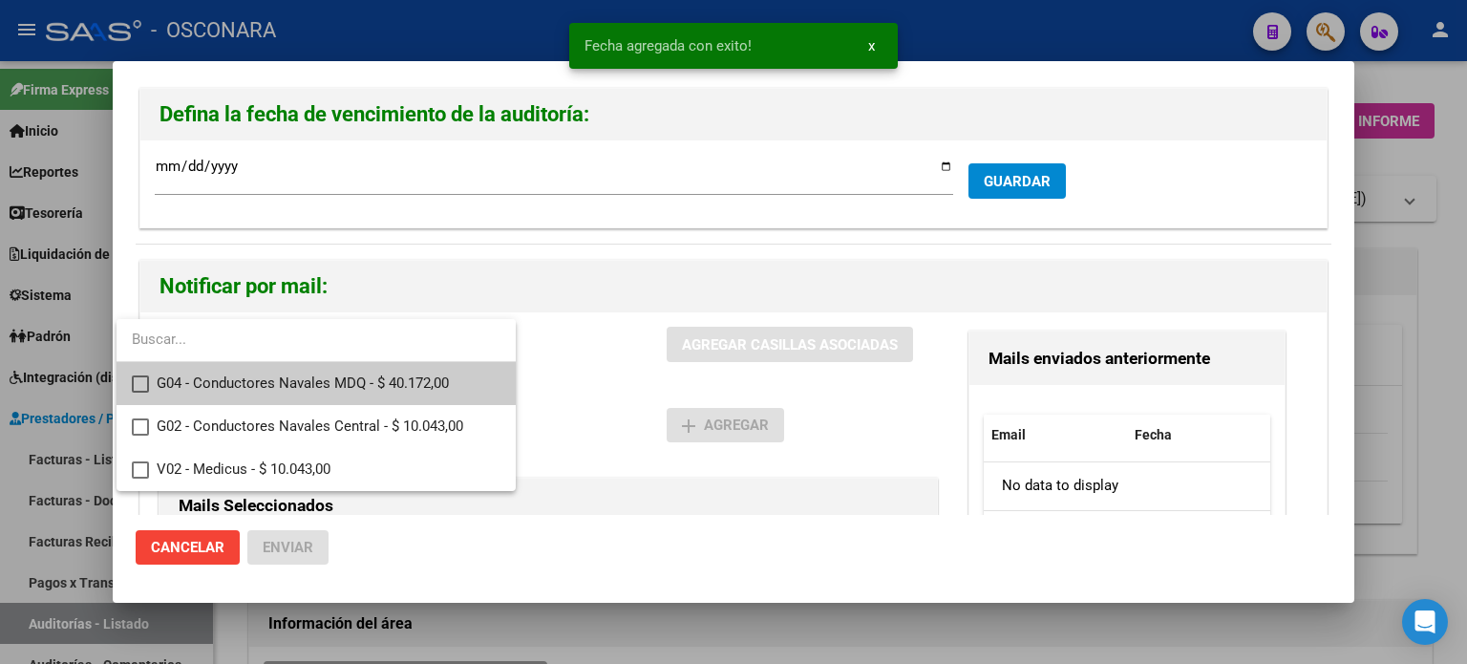
click at [235, 387] on span "G04 - Conductores Navales MDQ - $ 40.172,00" at bounding box center [329, 383] width 344 height 43
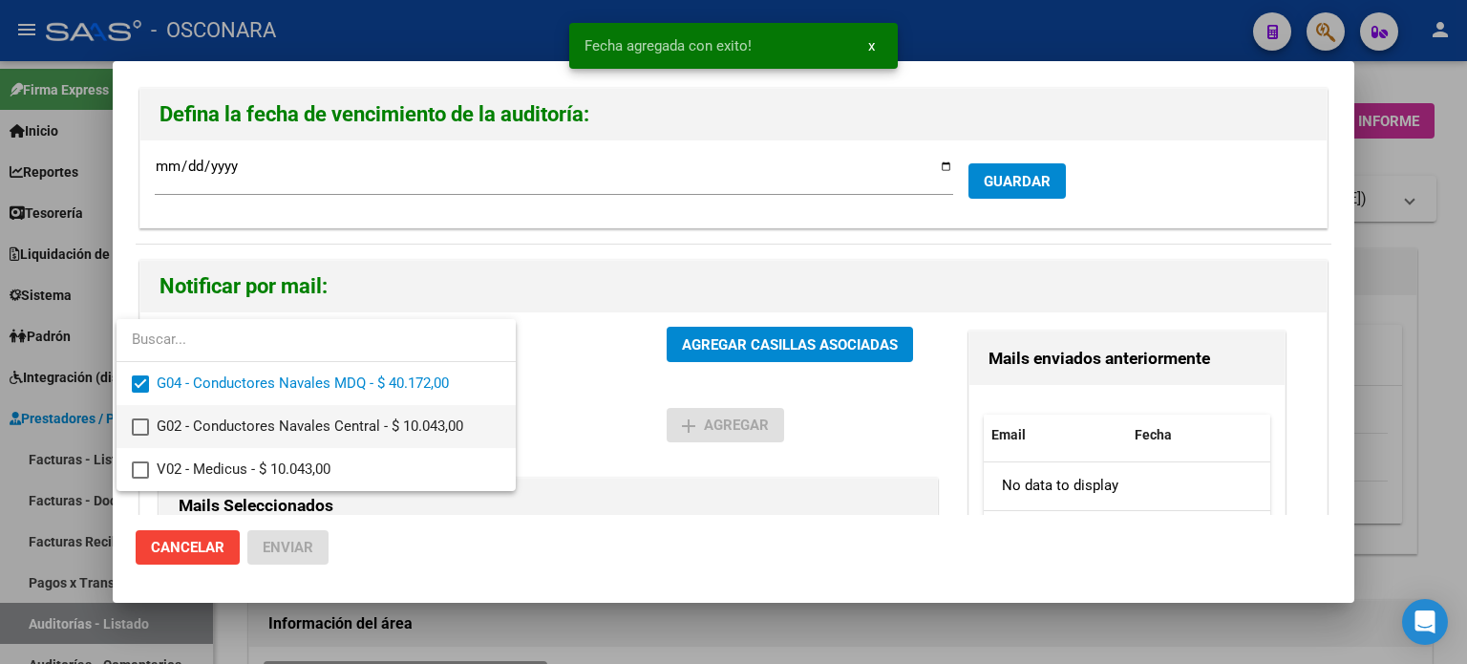
drag, startPoint x: 250, startPoint y: 425, endPoint x: 252, endPoint y: 435, distance: 9.7
click at [252, 426] on span "G02 - Conductores Navales Central - $ 10.043,00" at bounding box center [329, 426] width 344 height 43
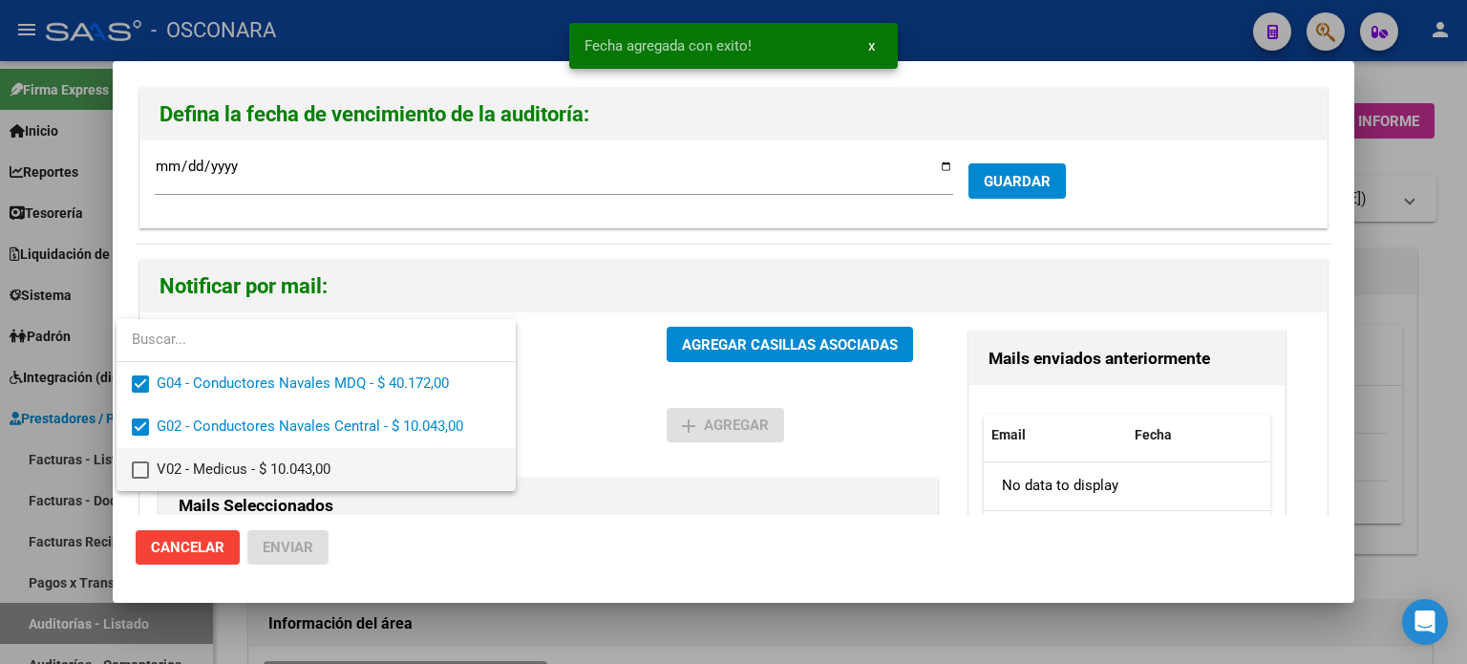
click at [253, 473] on span "V02 - Medicus - $ 10.043,00" at bounding box center [329, 469] width 344 height 43
click at [768, 343] on div at bounding box center [733, 332] width 1467 height 664
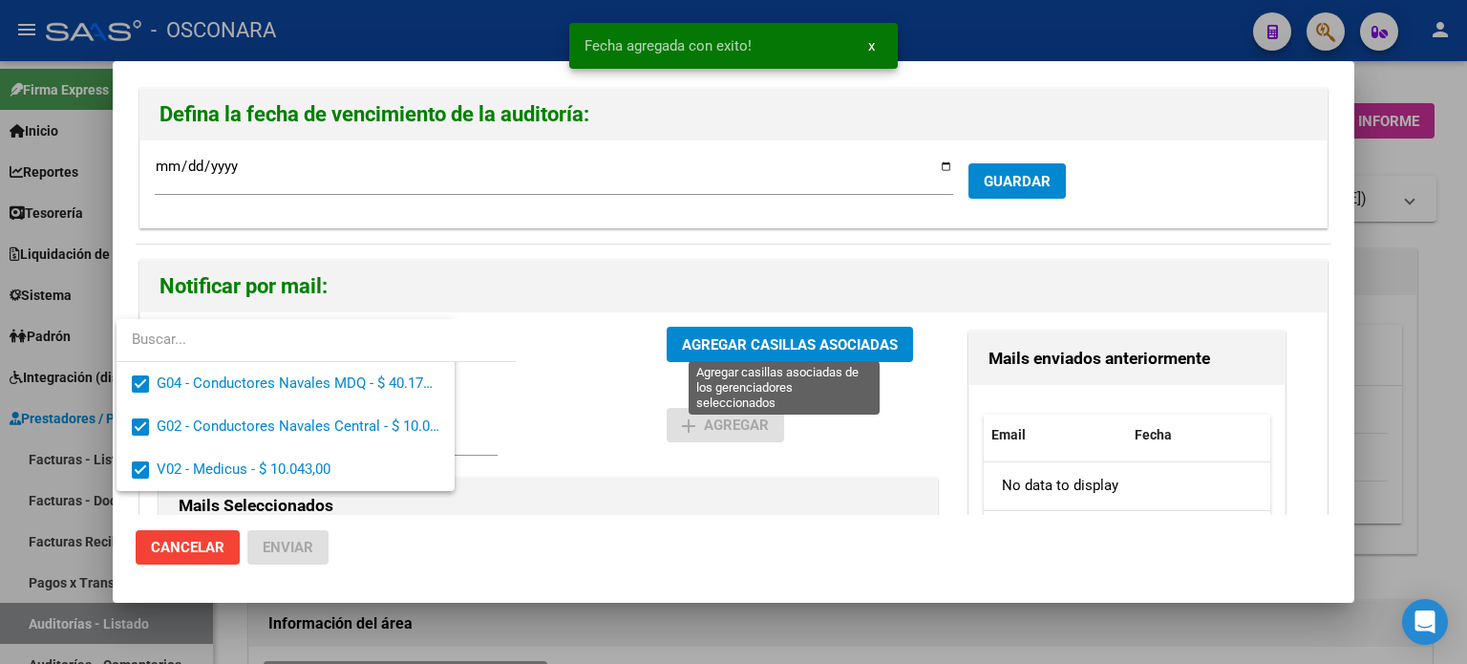
click at [768, 343] on span "AGREGAR CASILLAS ASOCIADAS" at bounding box center [790, 344] width 216 height 17
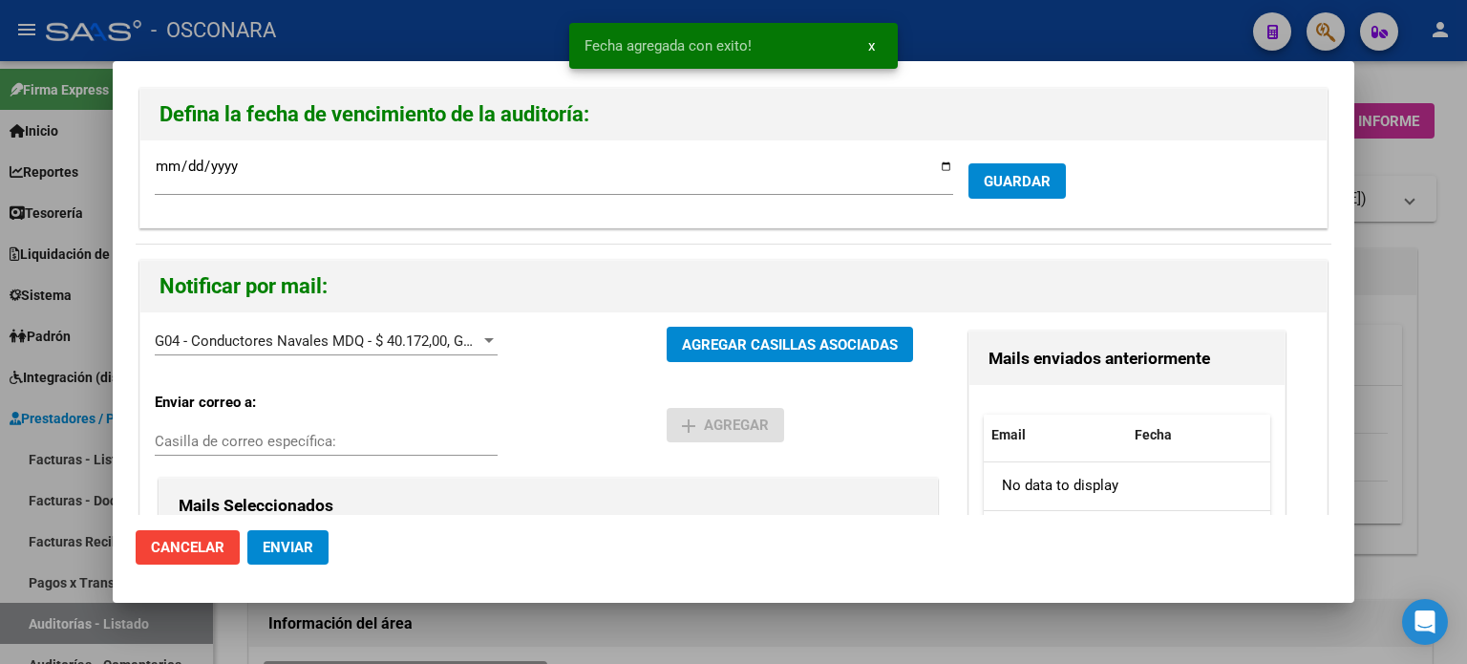
click at [303, 553] on span "Enviar" at bounding box center [288, 547] width 51 height 17
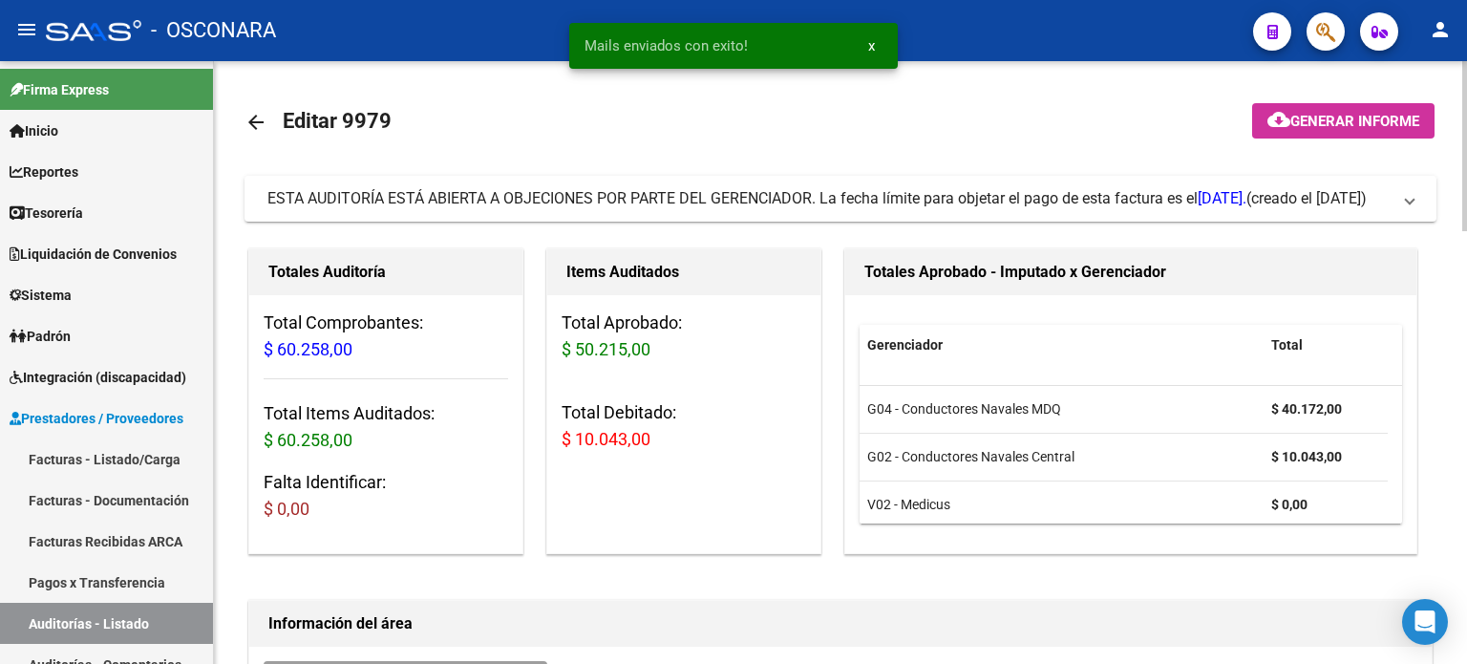
click at [1313, 121] on span "Generar informe" at bounding box center [1354, 121] width 129 height 17
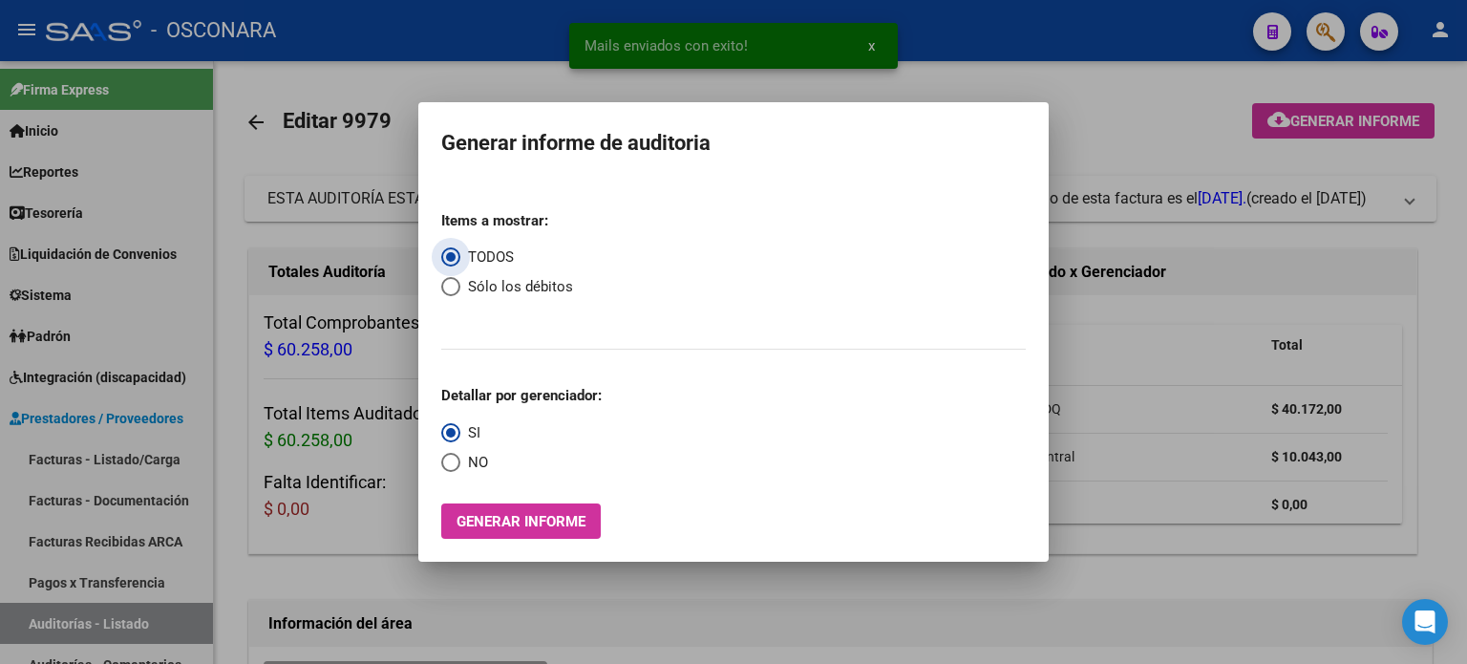
click at [452, 287] on span "Select an option" at bounding box center [450, 286] width 19 height 19
click at [452, 287] on input "Sólo los débitos" at bounding box center [450, 286] width 19 height 19
click at [474, 519] on span "Generar informe" at bounding box center [521, 521] width 129 height 17
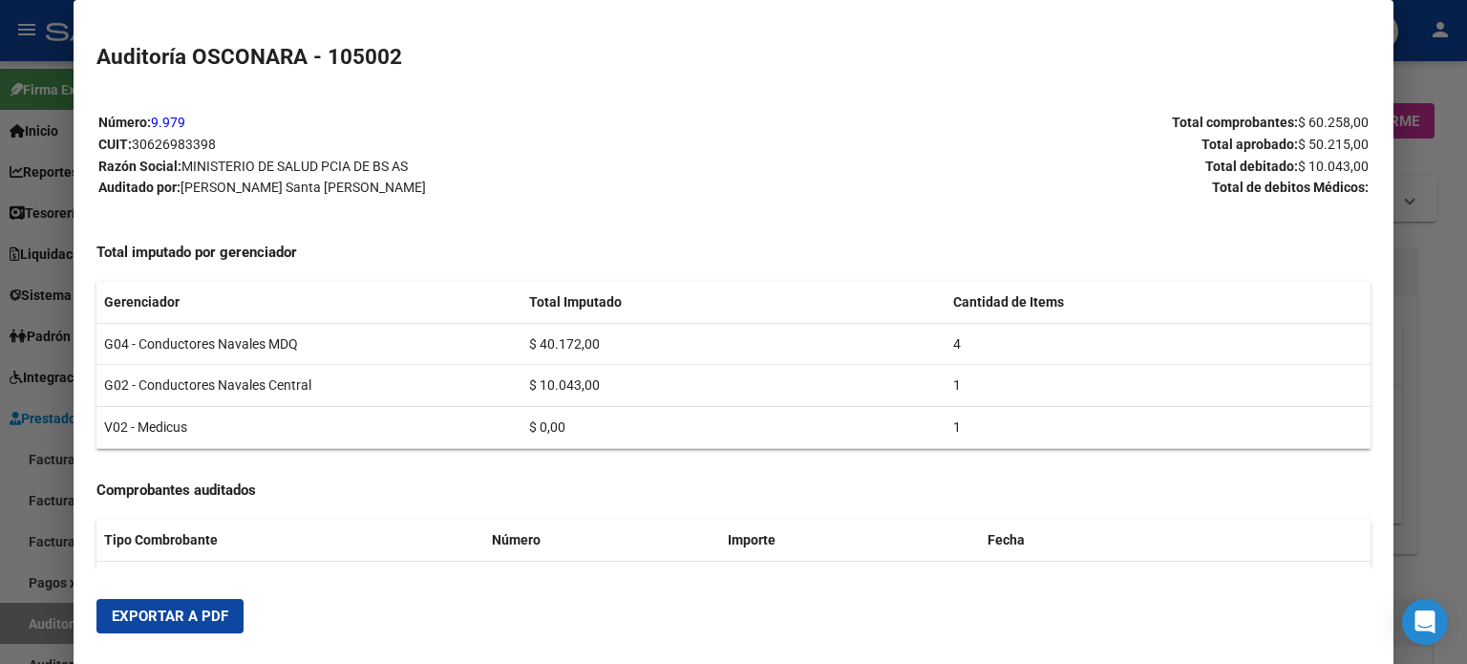
click at [192, 613] on span "Exportar a PDF" at bounding box center [170, 616] width 117 height 17
click at [1432, 313] on div at bounding box center [733, 332] width 1467 height 664
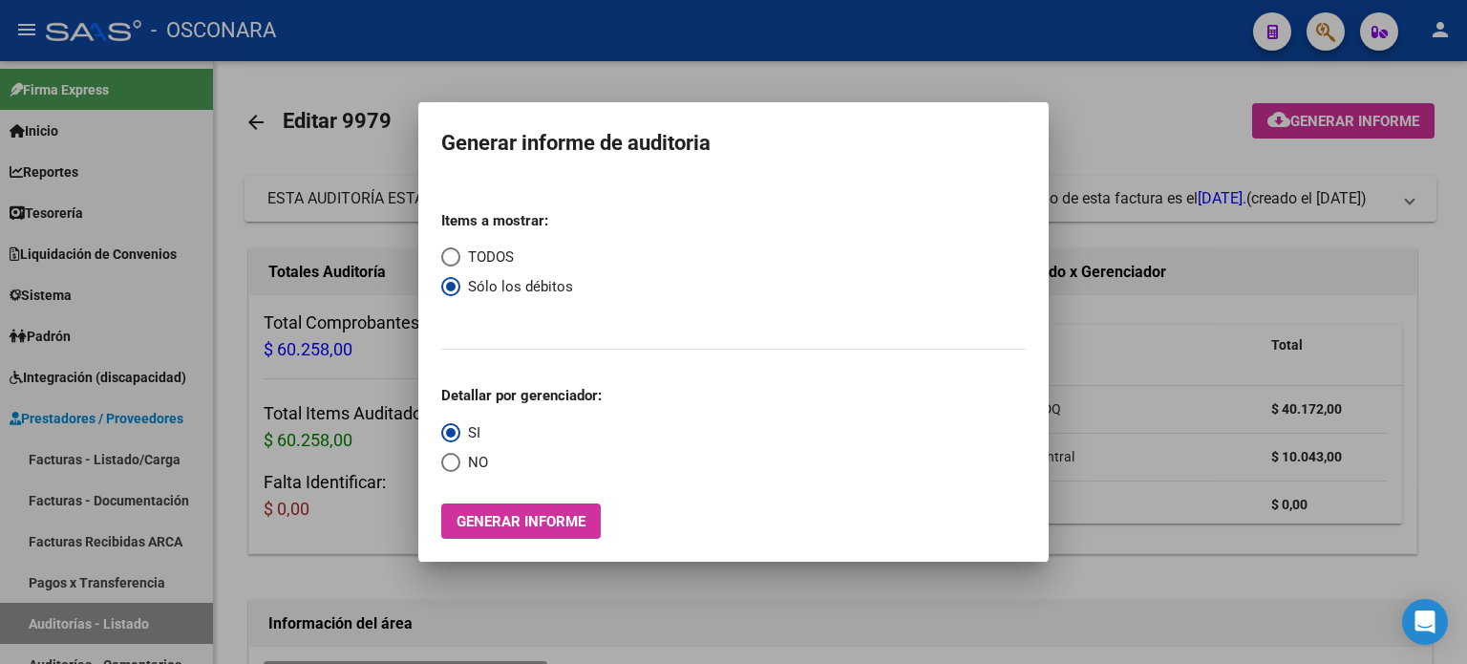
click at [1195, 322] on div at bounding box center [733, 332] width 1467 height 664
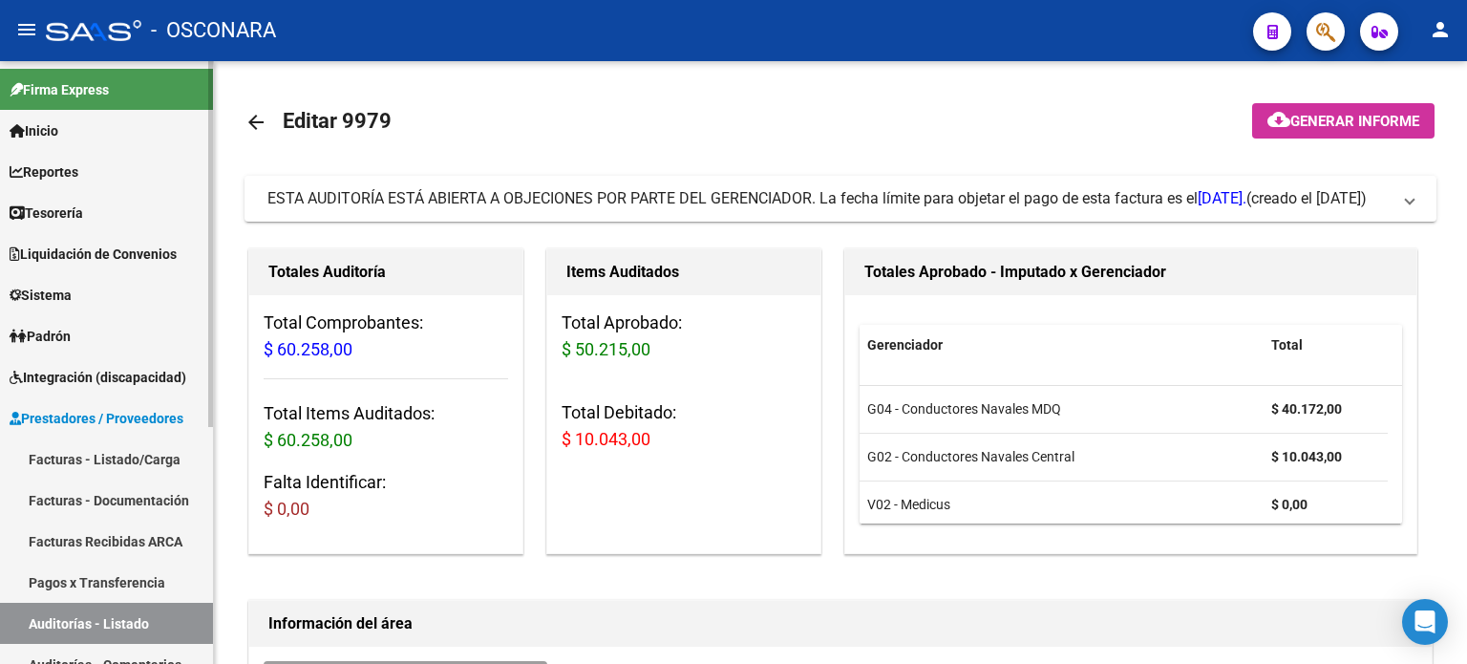
click at [103, 458] on link "Facturas - Listado/Carga" at bounding box center [106, 458] width 213 height 41
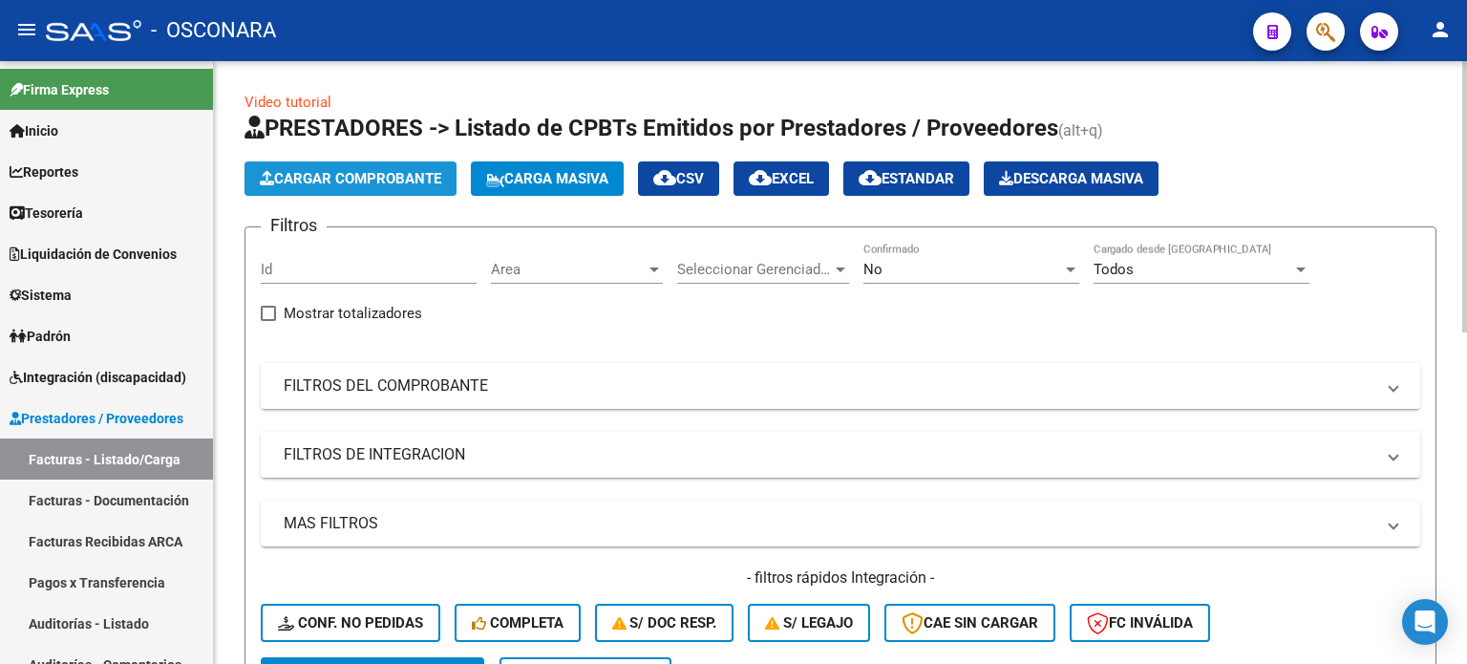
click at [301, 170] on span "Cargar Comprobante" at bounding box center [350, 178] width 181 height 17
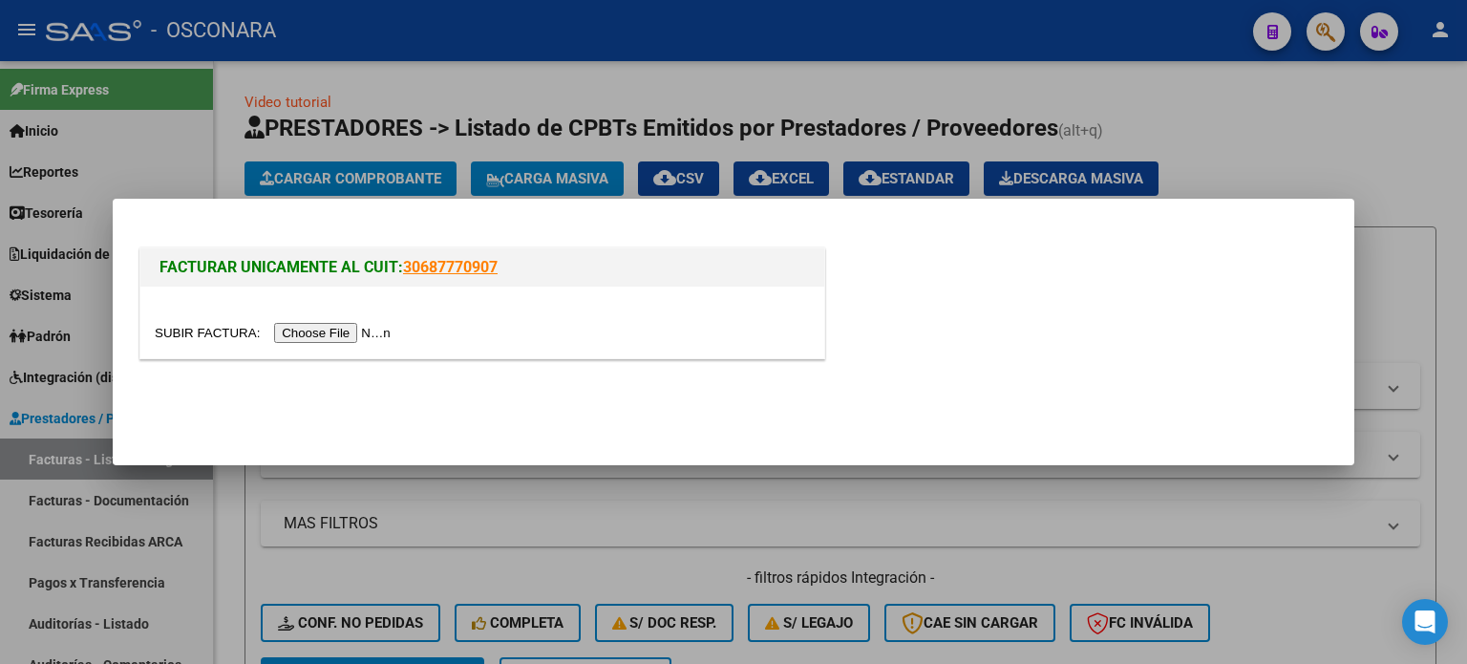
click at [309, 331] on input "file" at bounding box center [276, 333] width 242 height 20
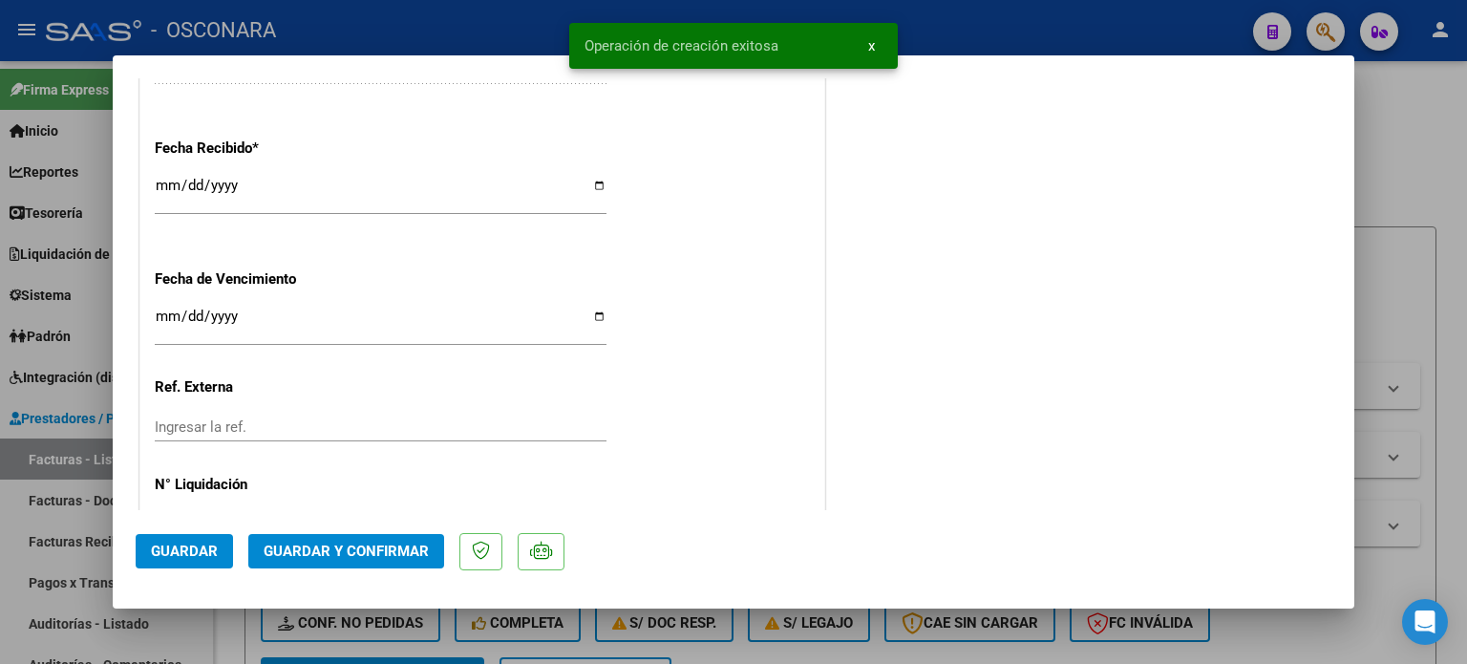
scroll to position [1202, 0]
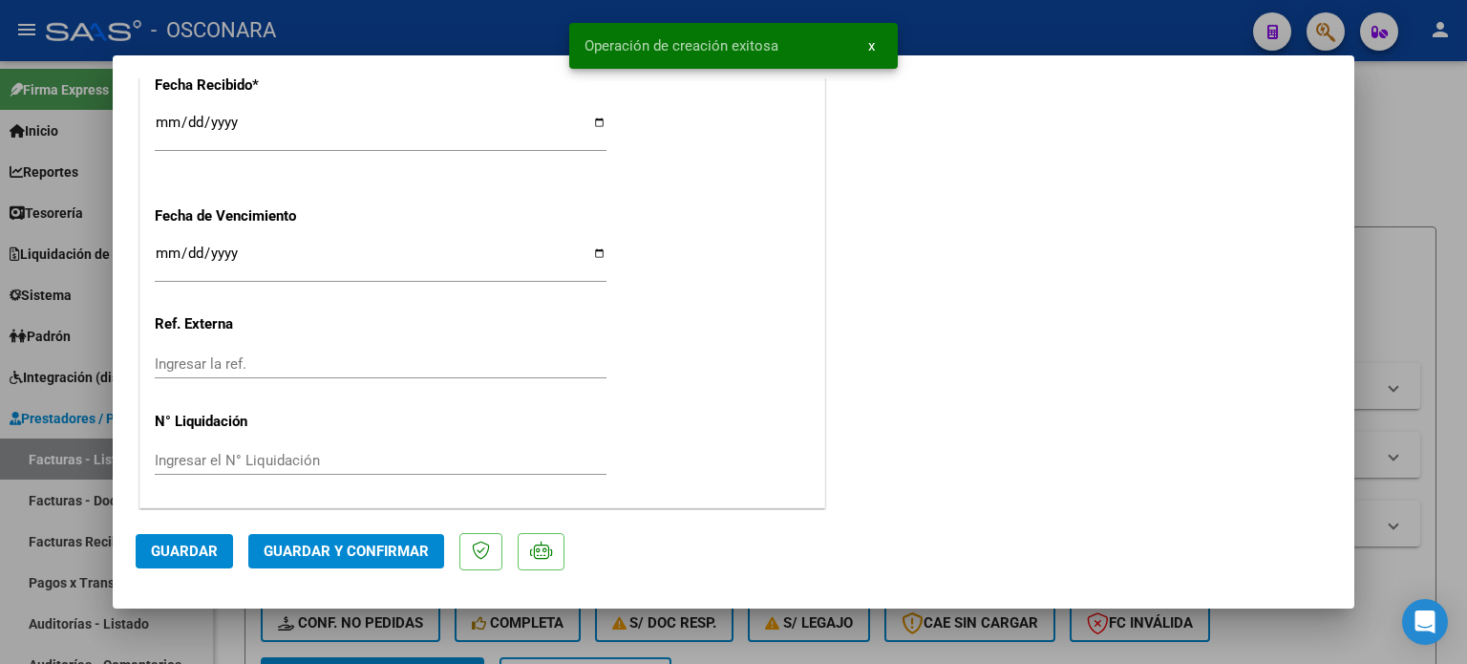
click at [419, 557] on span "Guardar y Confirmar" at bounding box center [346, 551] width 165 height 17
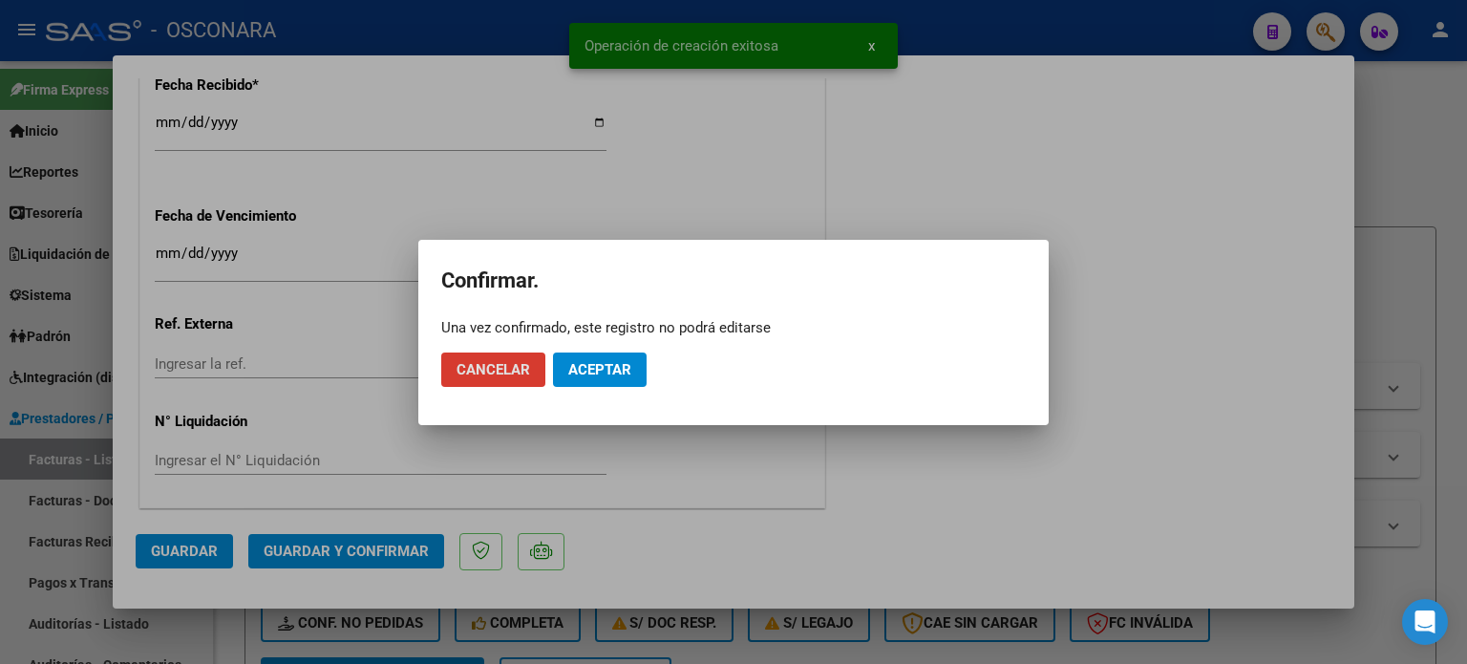
click at [613, 354] on button "Aceptar" at bounding box center [600, 369] width 94 height 34
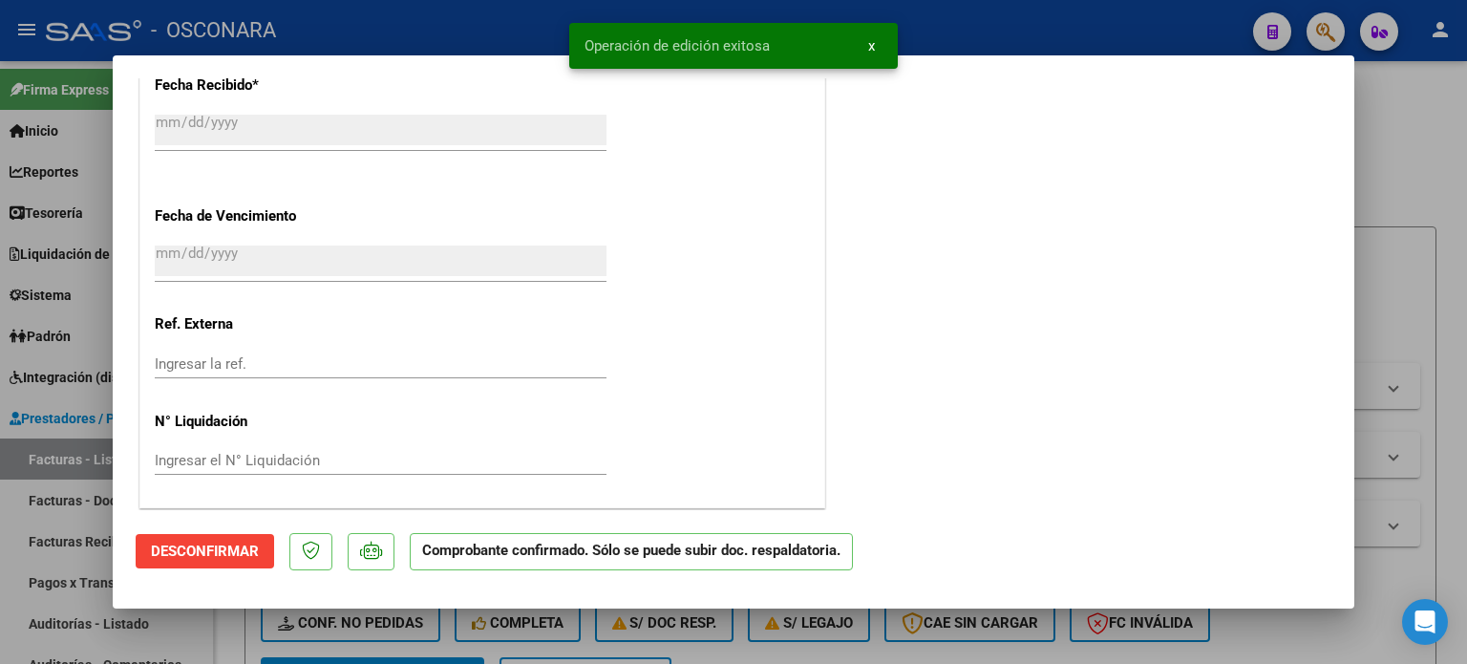
click at [0, 567] on div at bounding box center [733, 332] width 1467 height 664
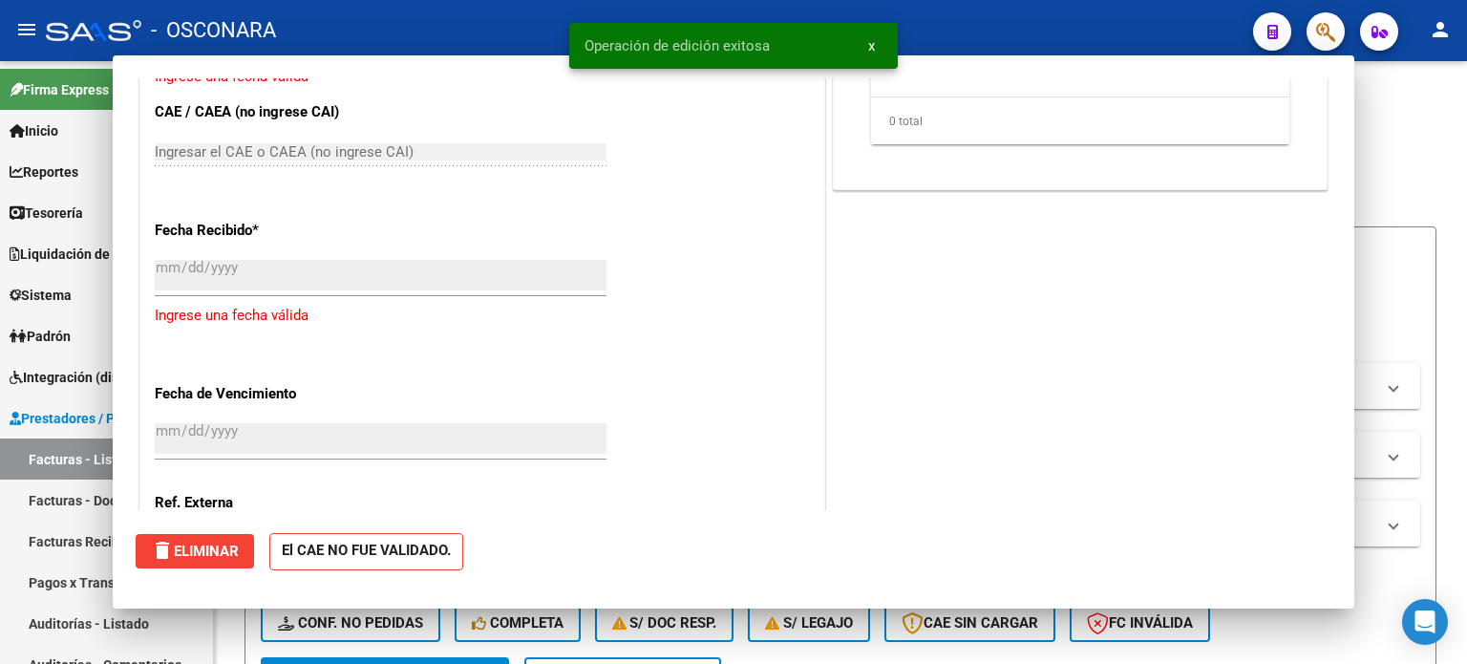
scroll to position [1346, 0]
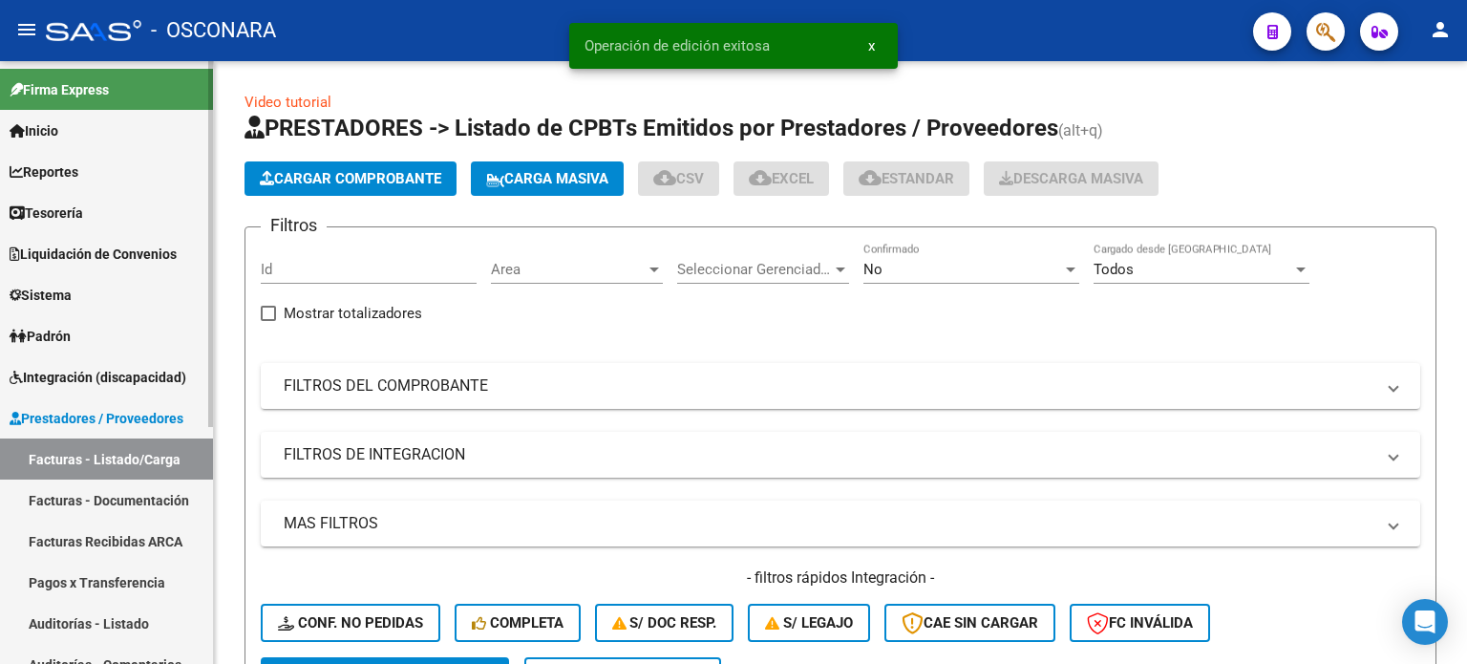
drag, startPoint x: 73, startPoint y: 624, endPoint x: 115, endPoint y: 510, distance: 121.2
click at [73, 624] on link "Auditorías - Listado" at bounding box center [106, 623] width 213 height 41
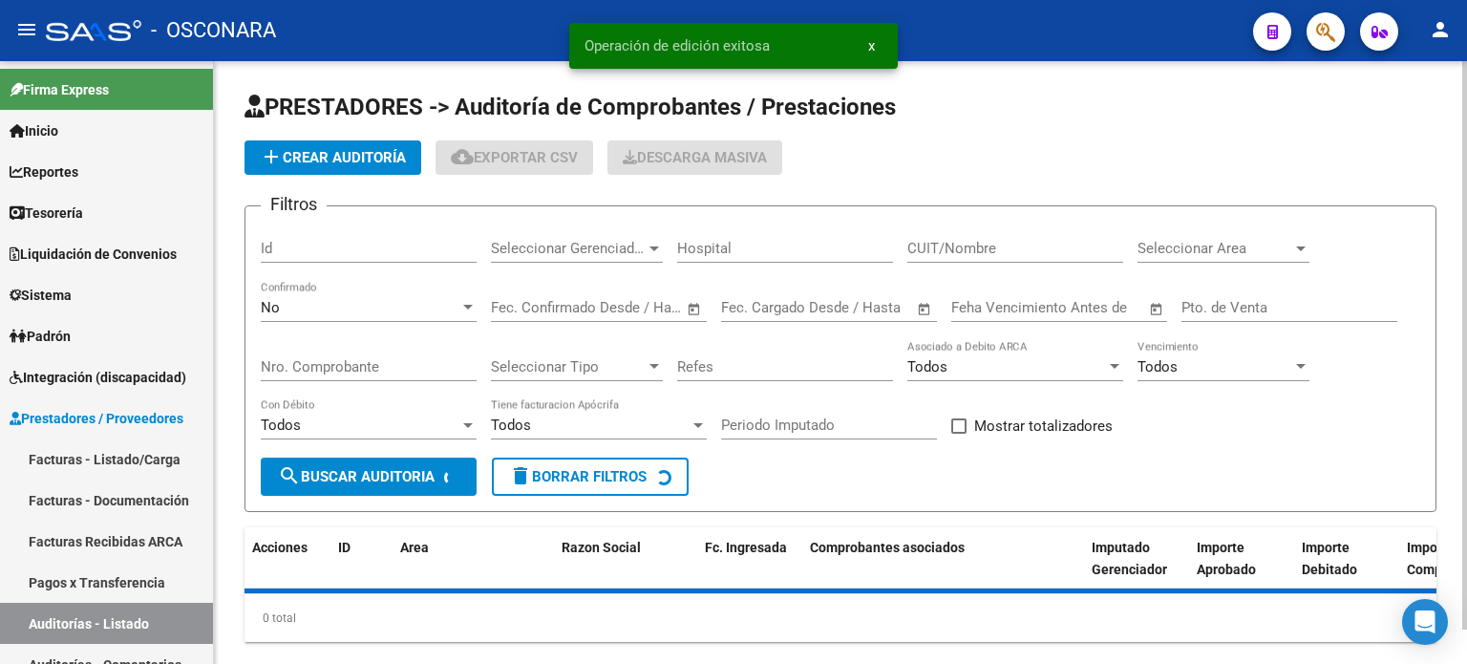
click at [303, 161] on span "add Crear Auditoría" at bounding box center [333, 157] width 146 height 17
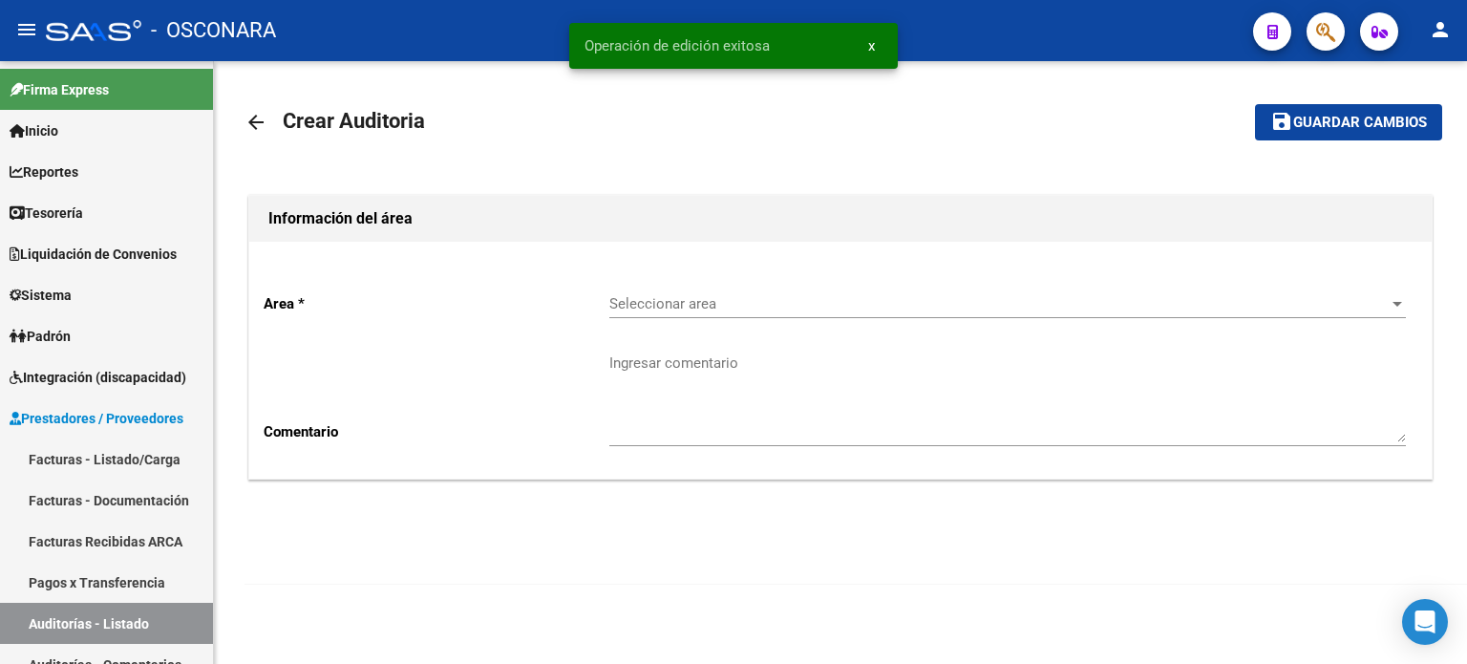
click at [685, 319] on div "Seleccionar area Seleccionar area" at bounding box center [1007, 306] width 797 height 59
click at [690, 312] on div "Seleccionar area Seleccionar area" at bounding box center [1007, 297] width 797 height 41
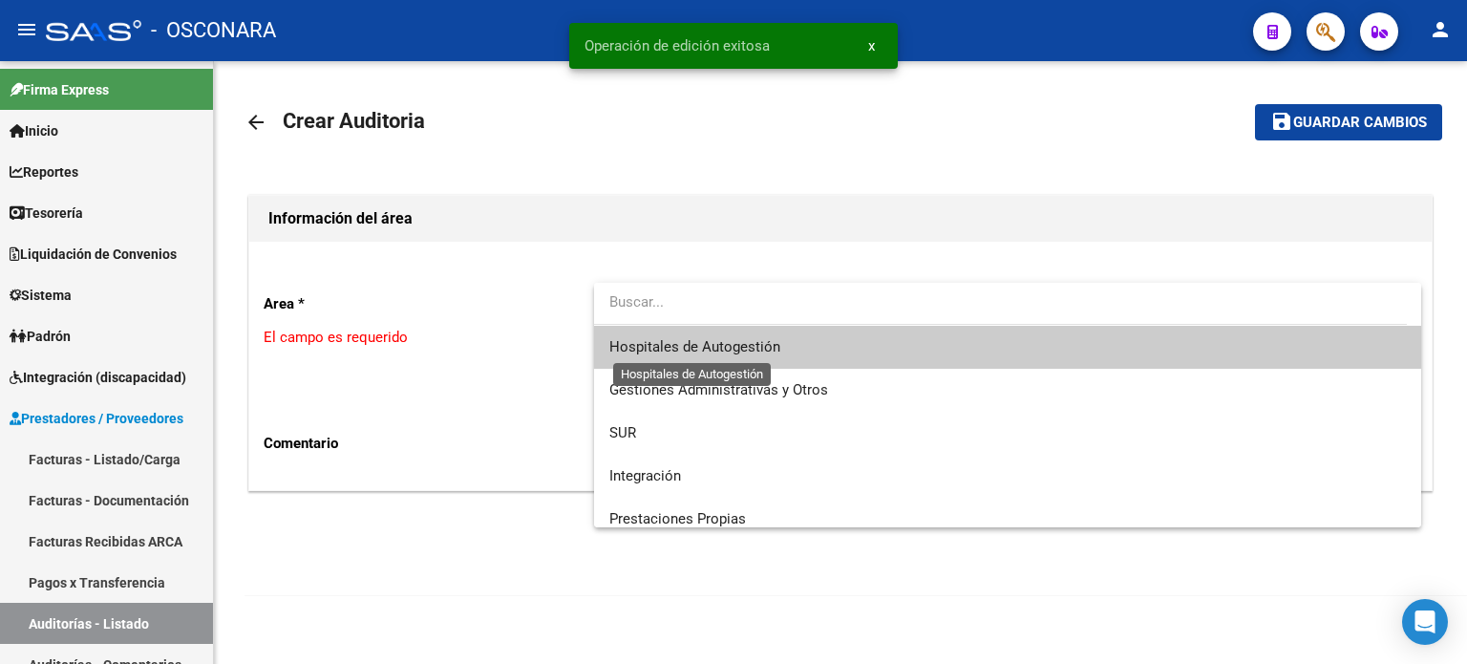
click at [690, 348] on span "Hospitales de Autogestión" at bounding box center [694, 346] width 171 height 17
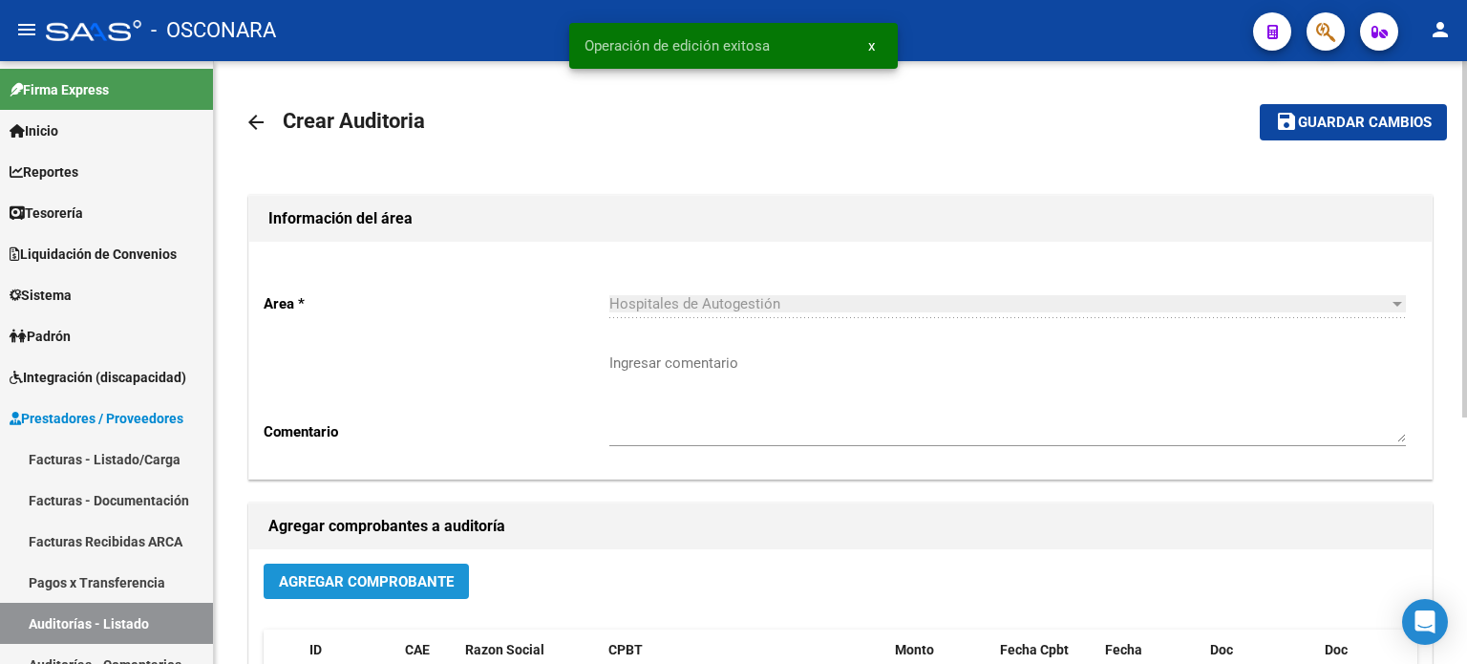
click at [343, 587] on span "Agregar Comprobante" at bounding box center [366, 581] width 175 height 17
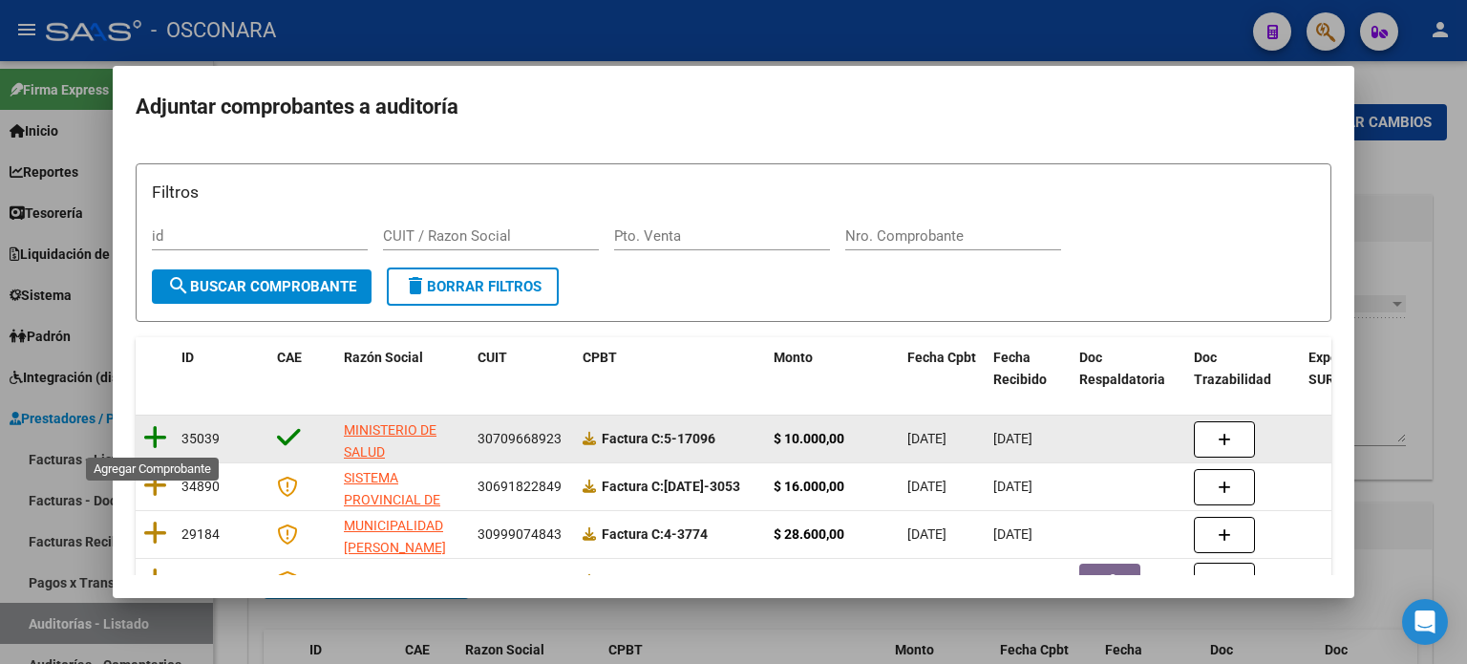
click at [160, 439] on icon at bounding box center [155, 437] width 24 height 27
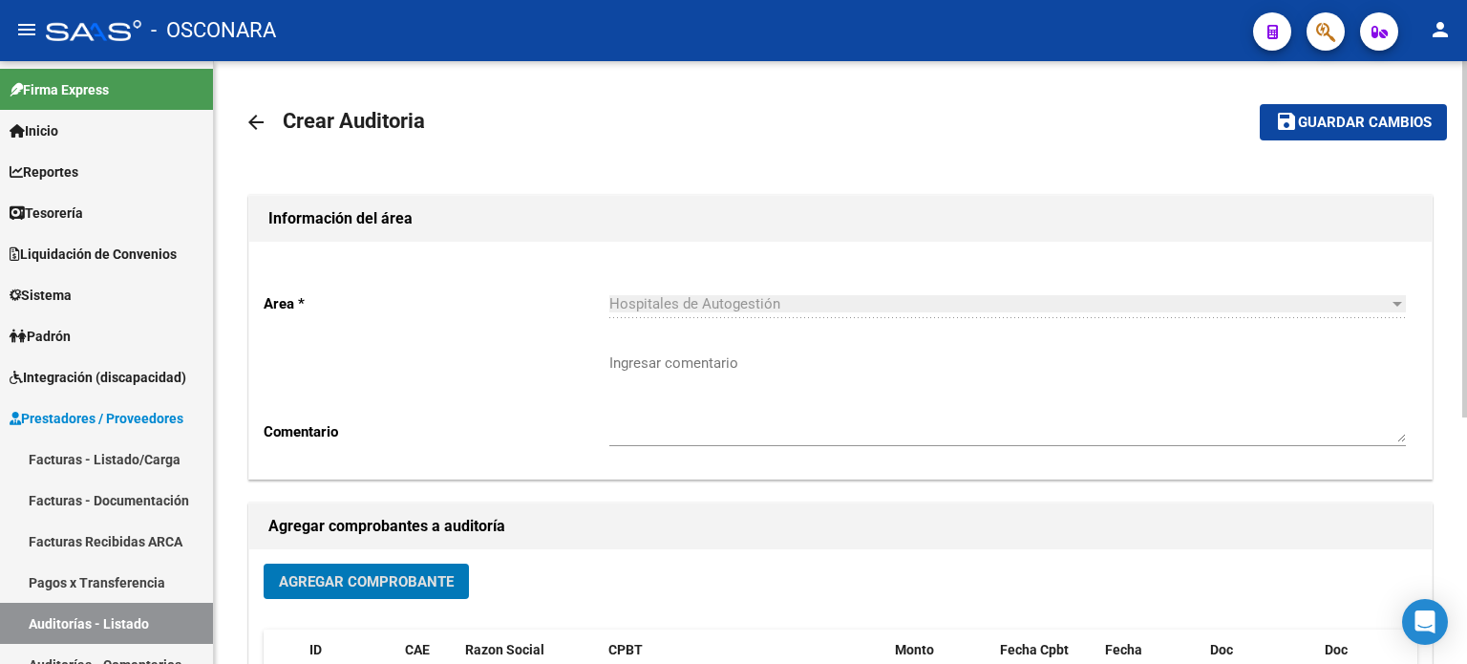
click at [1338, 130] on span "Guardar cambios" at bounding box center [1365, 123] width 134 height 17
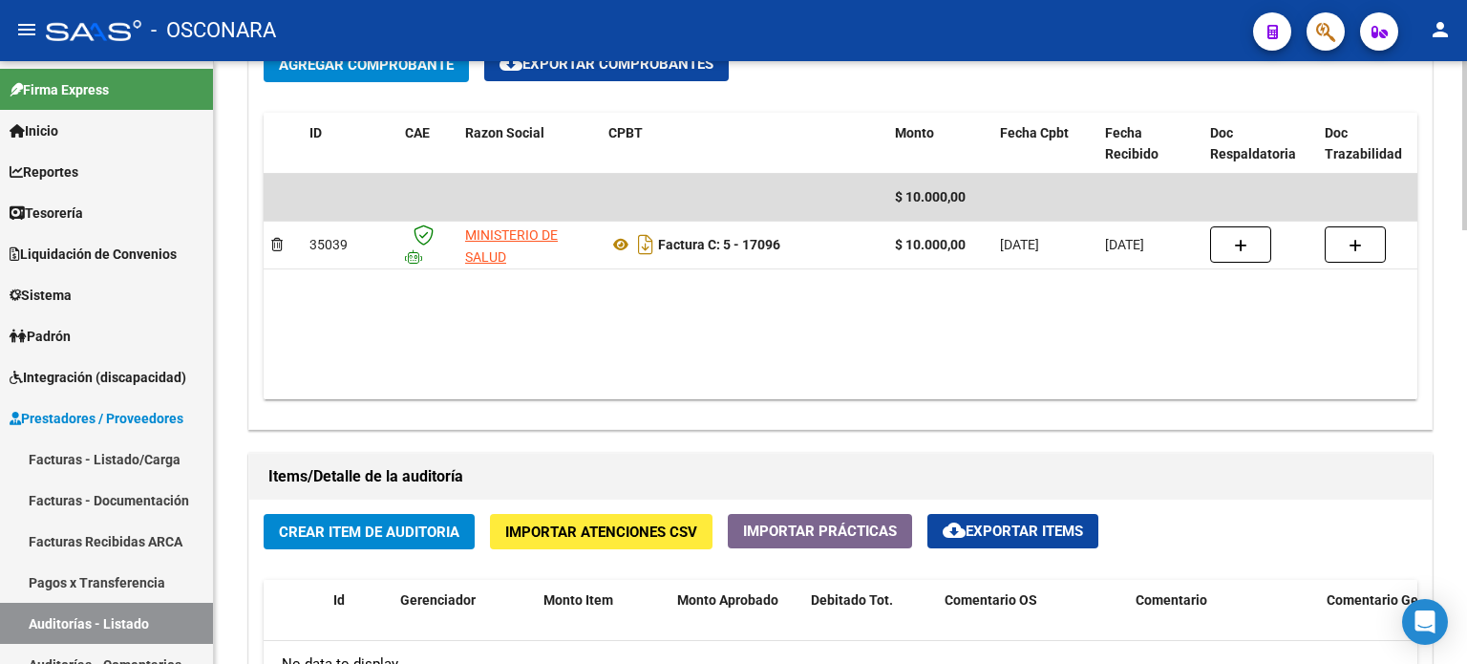
scroll to position [1146, 0]
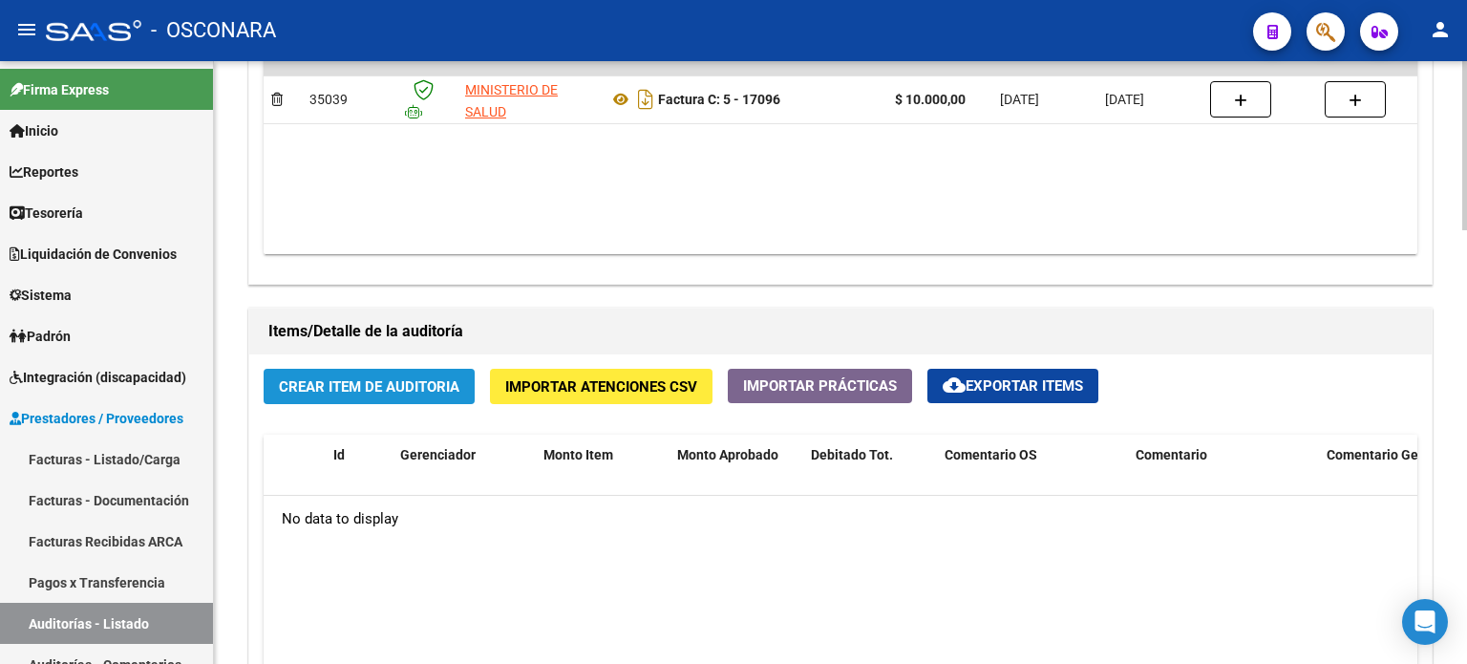
click at [371, 381] on span "Crear Item de Auditoria" at bounding box center [369, 386] width 181 height 17
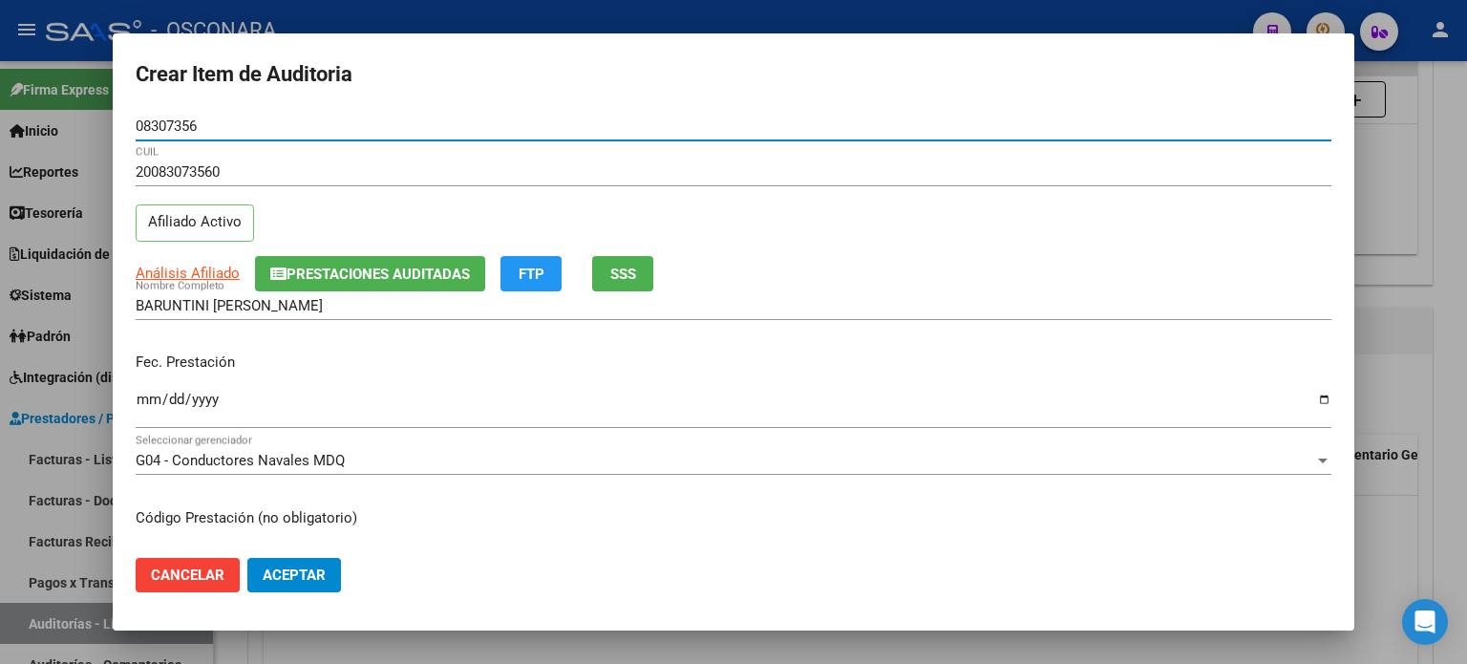
click at [149, 396] on input "Ingresar la fecha" at bounding box center [734, 407] width 1196 height 31
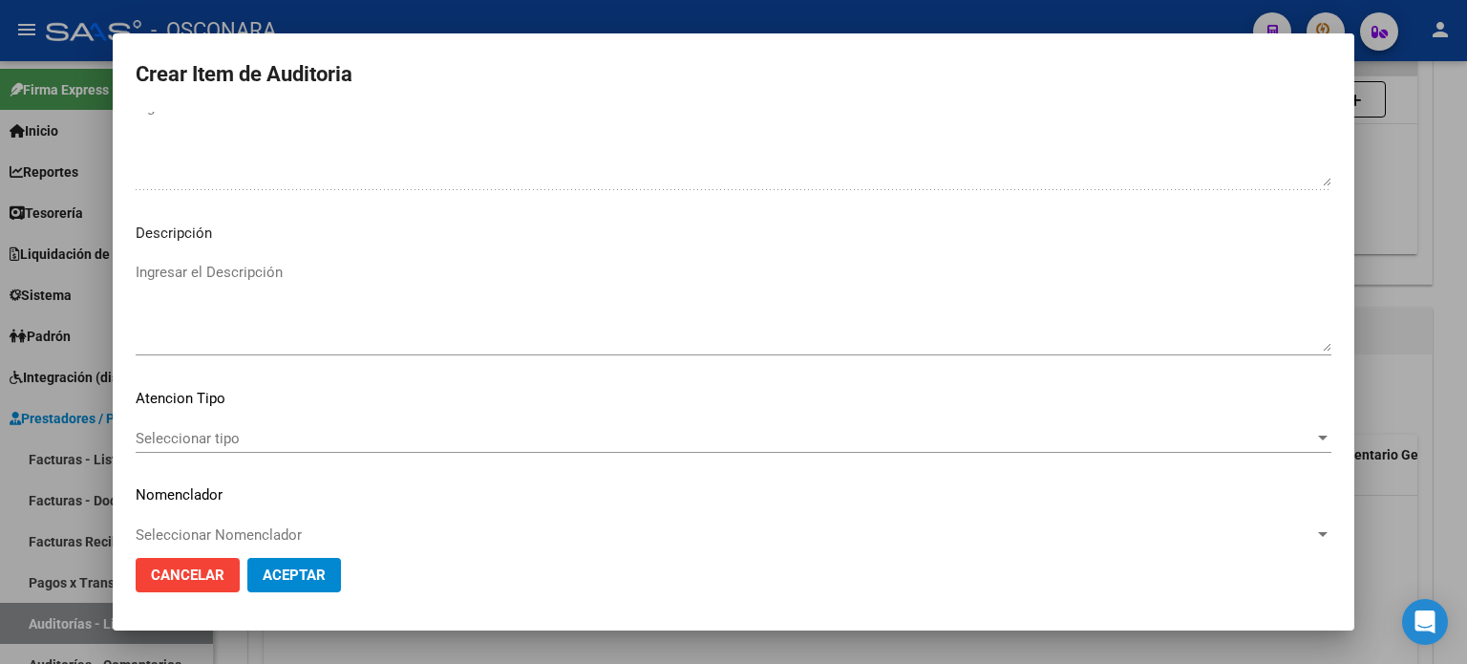
scroll to position [1288, 0]
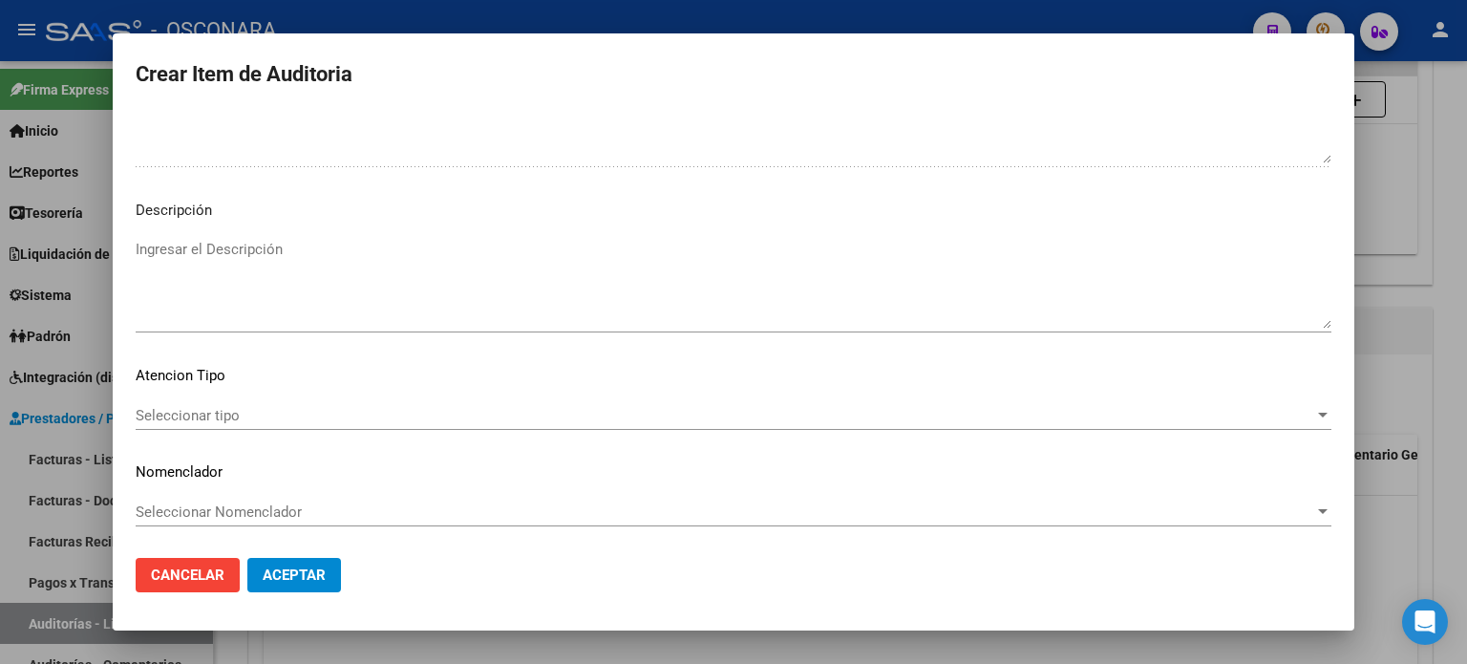
click at [275, 266] on textarea "Ingresar el Descripción" at bounding box center [734, 284] width 1196 height 90
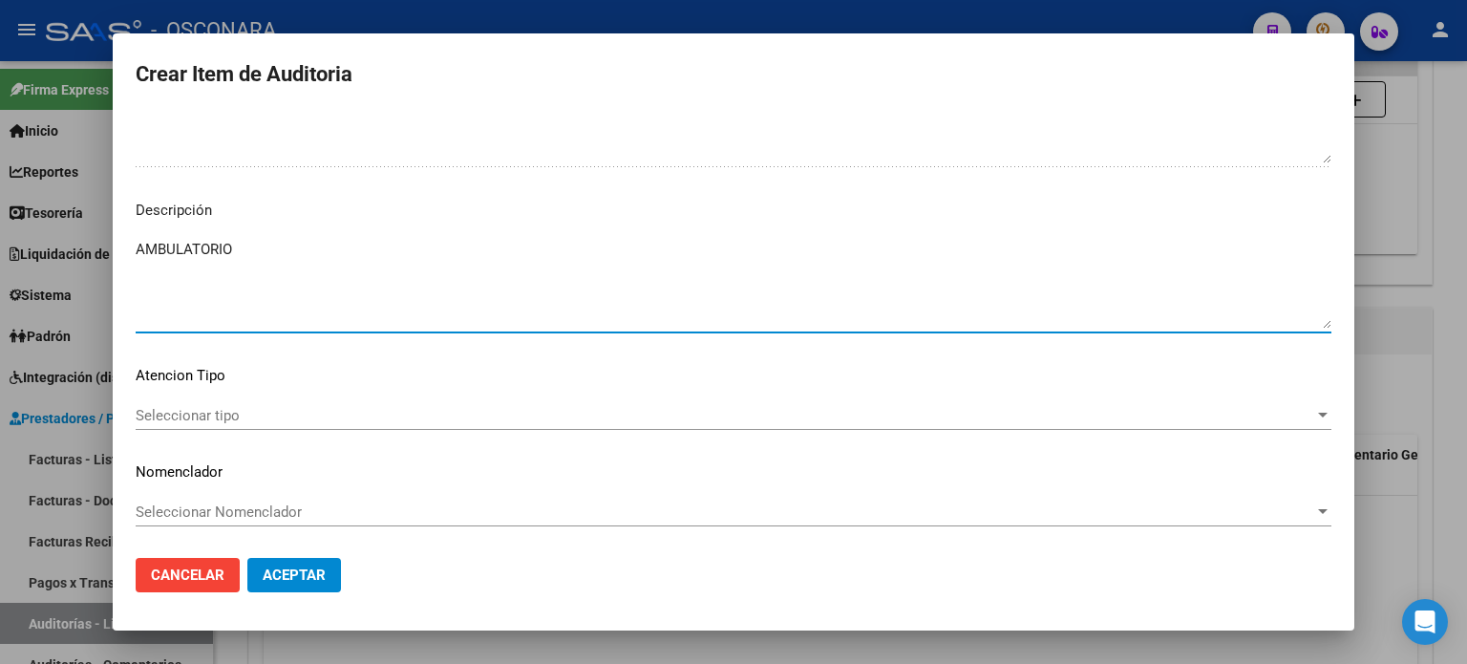
click at [179, 412] on span "Seleccionar tipo" at bounding box center [725, 415] width 1179 height 17
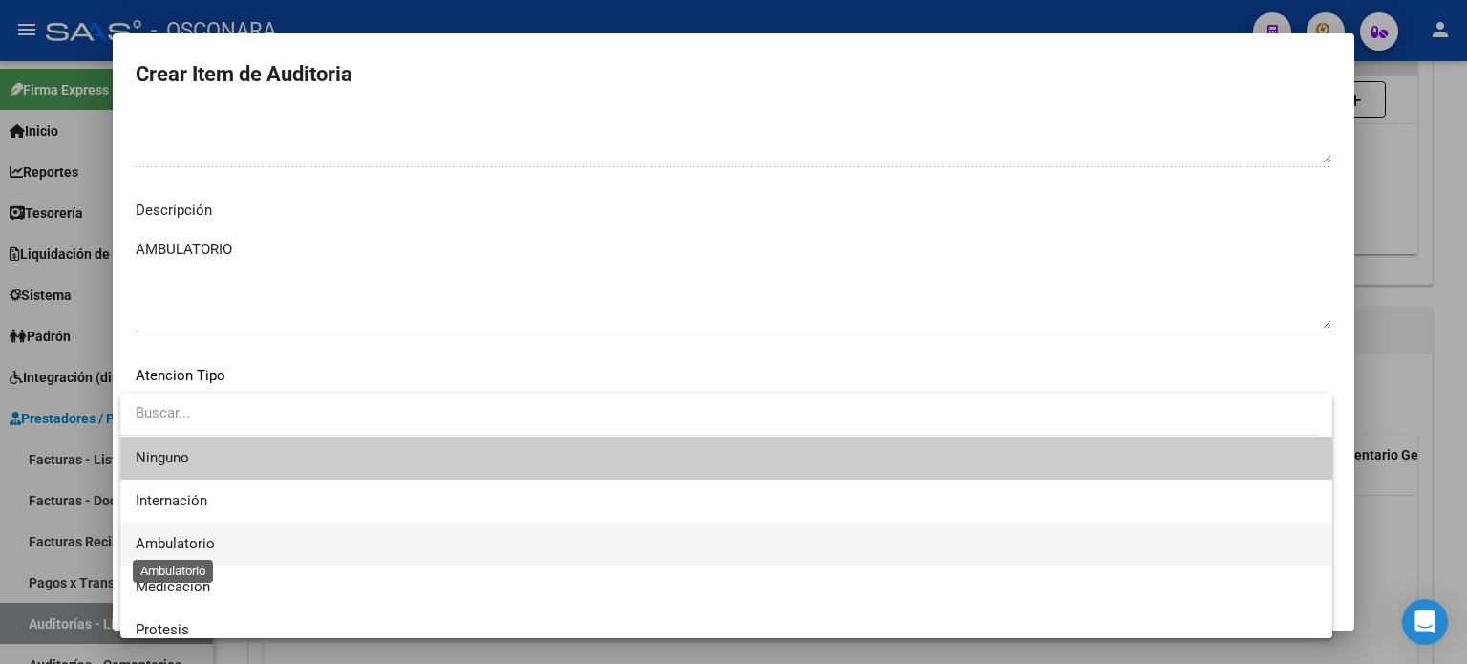
click at [178, 542] on span "Ambulatorio" at bounding box center [175, 543] width 79 height 17
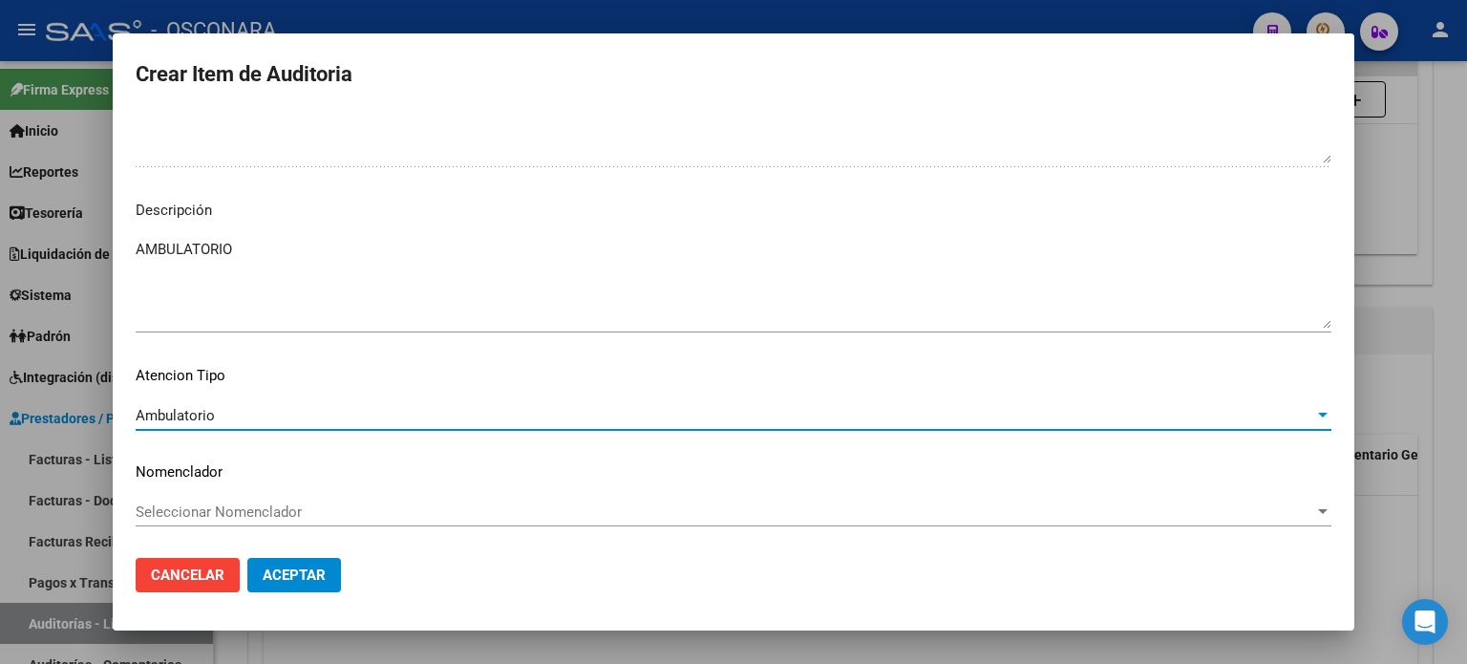
click at [313, 579] on span "Aceptar" at bounding box center [294, 574] width 63 height 17
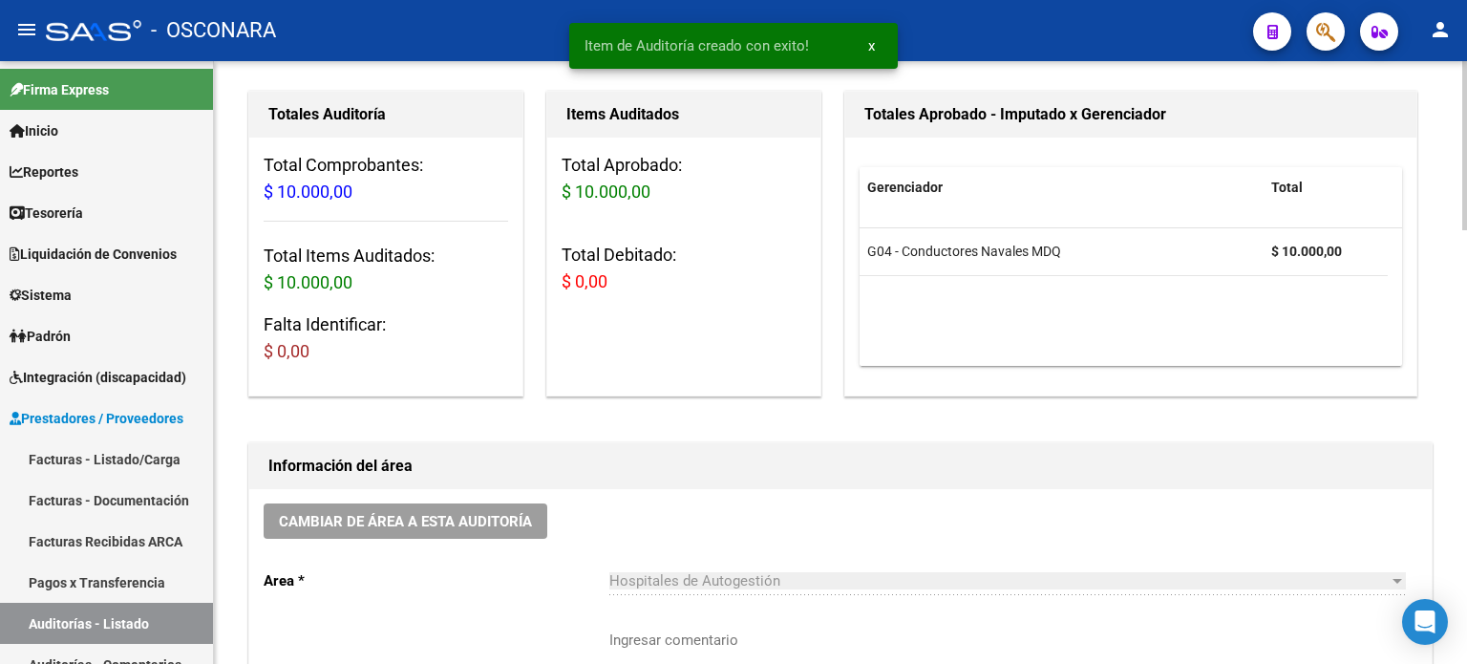
scroll to position [0, 0]
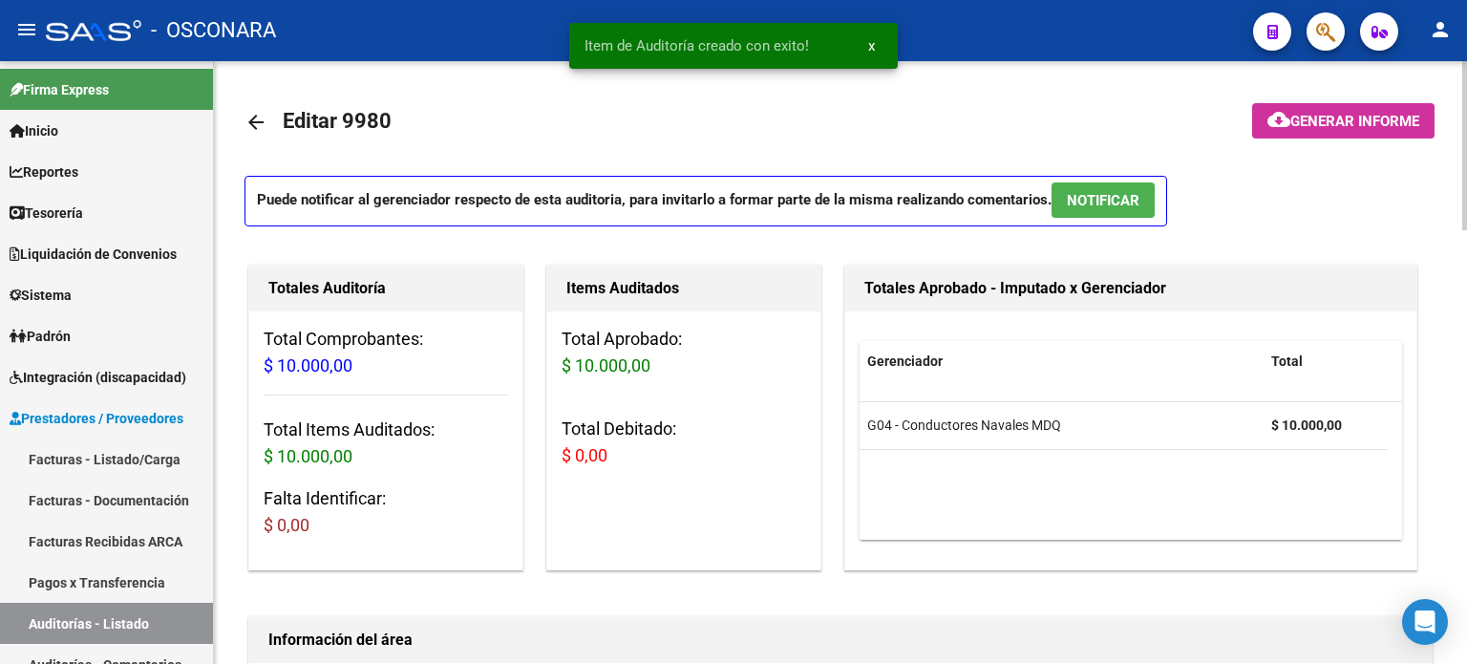
click at [1126, 205] on span "NOTIFICAR" at bounding box center [1103, 200] width 73 height 17
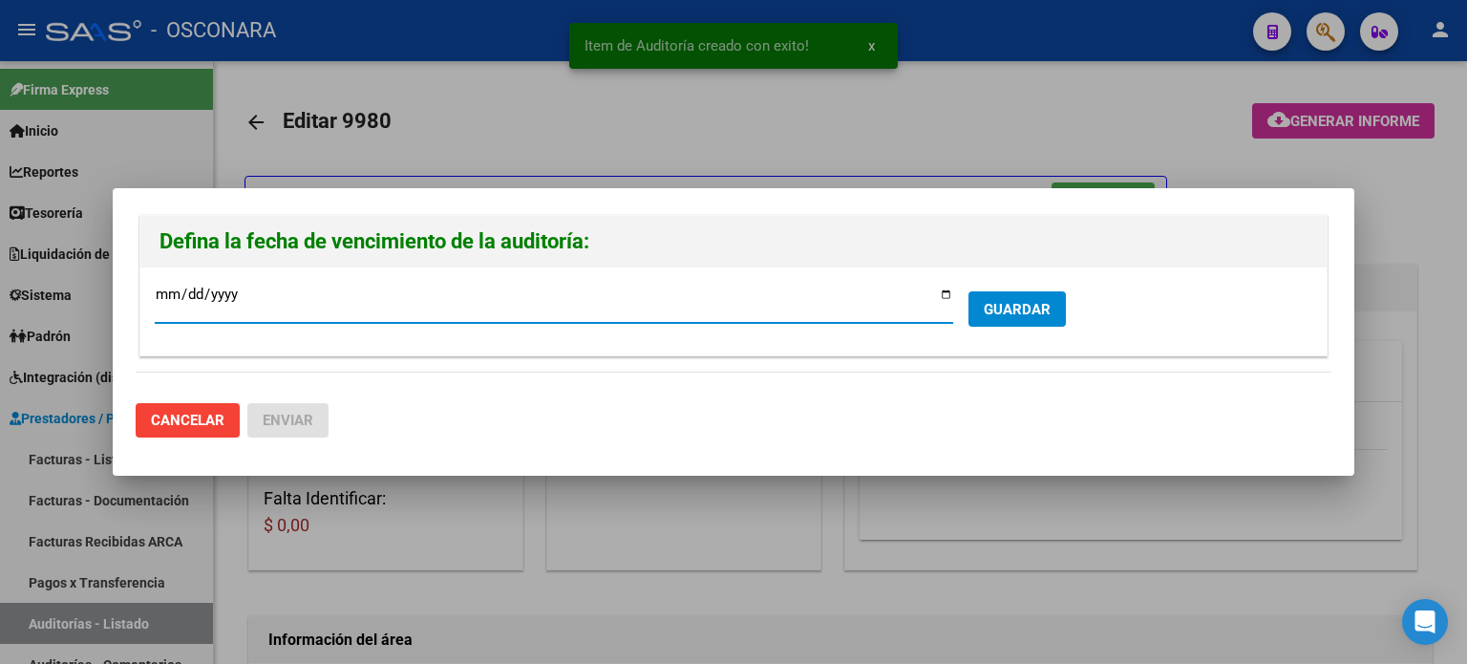
click at [945, 294] on input "[DATE]" at bounding box center [554, 302] width 799 height 31
click at [1001, 301] on span "GUARDAR" at bounding box center [1017, 309] width 67 height 17
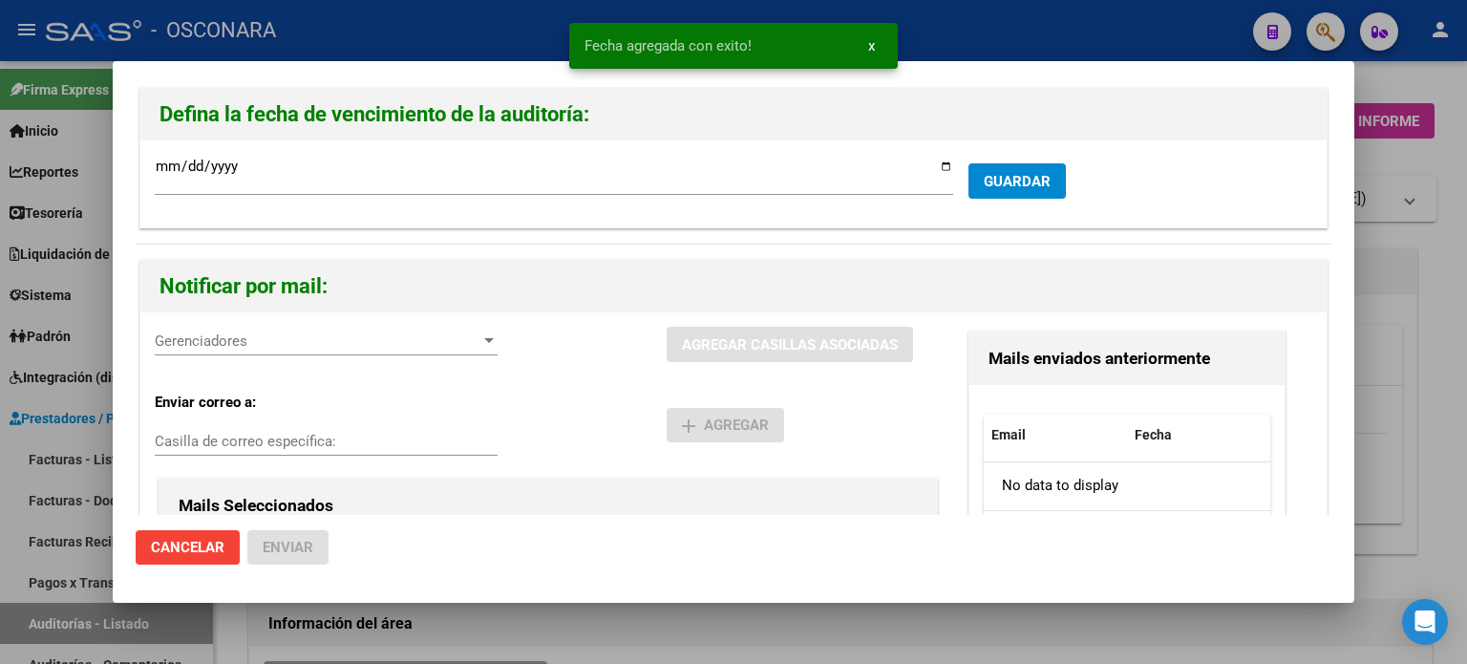
click at [294, 339] on span "Gerenciadores" at bounding box center [318, 340] width 326 height 17
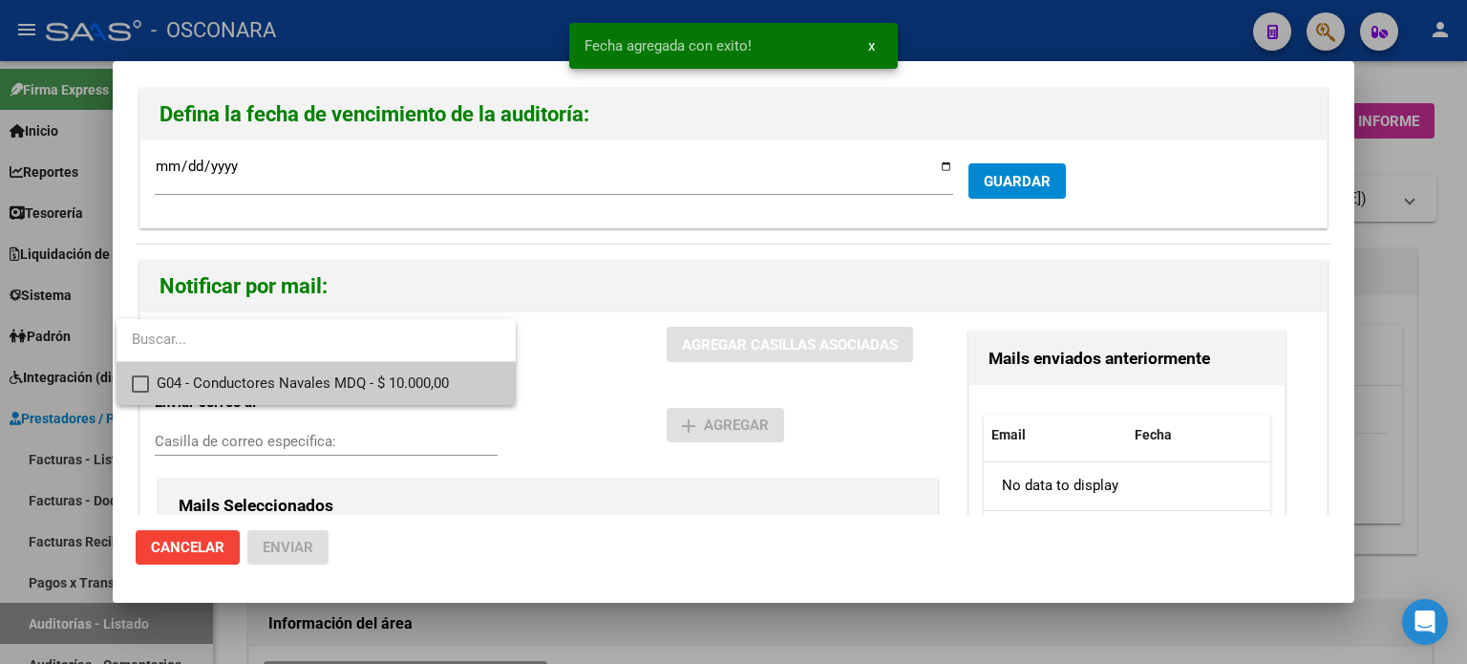
click at [267, 379] on span "G04 - Conductores Navales MDQ - $ 10.000,00" at bounding box center [329, 383] width 344 height 43
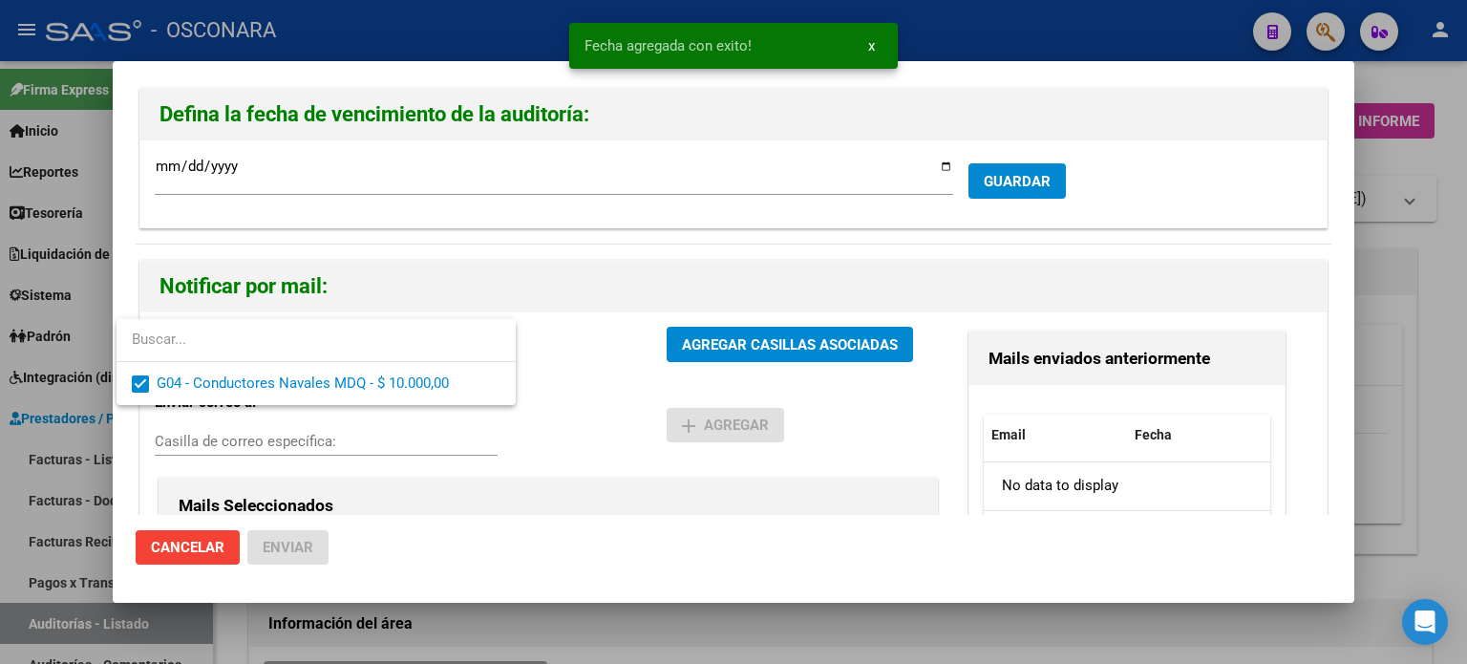
click at [776, 352] on div at bounding box center [733, 332] width 1467 height 664
click at [777, 350] on span "AGREGAR CASILLAS ASOCIADAS" at bounding box center [790, 344] width 216 height 17
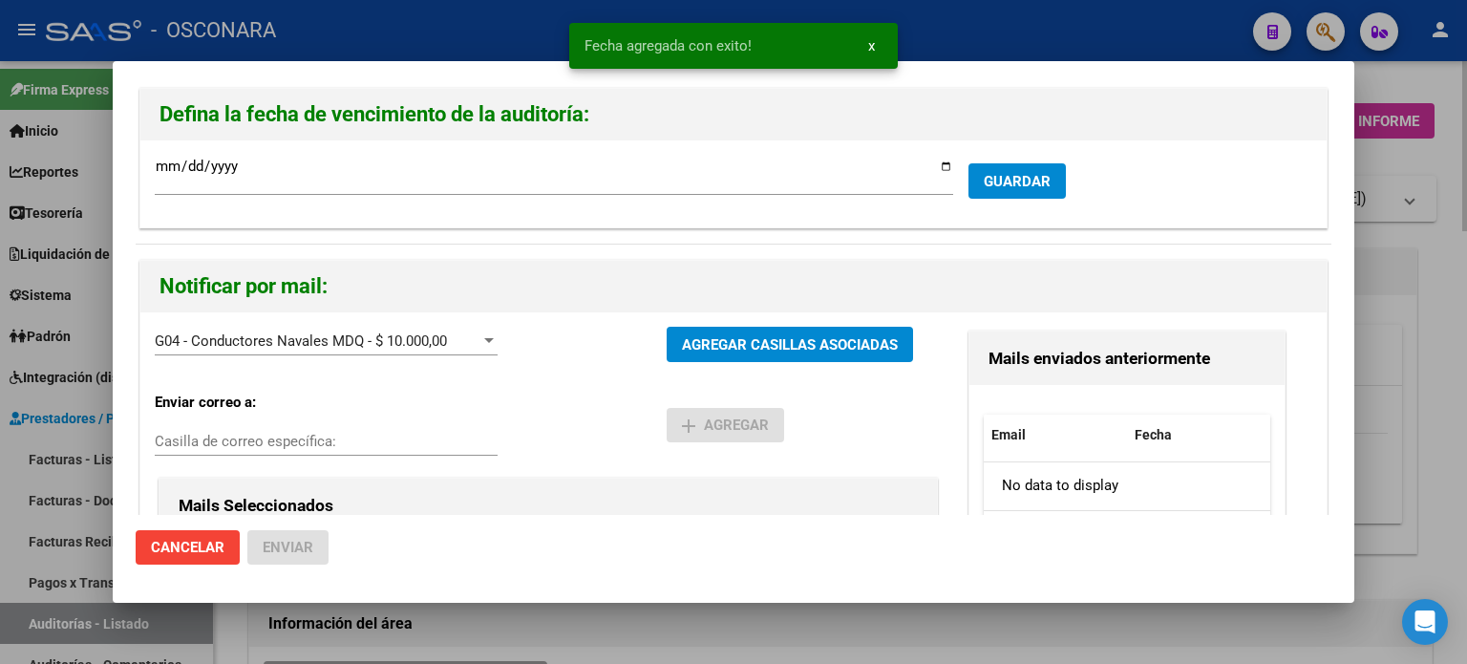
click at [1427, 295] on div at bounding box center [733, 332] width 1467 height 664
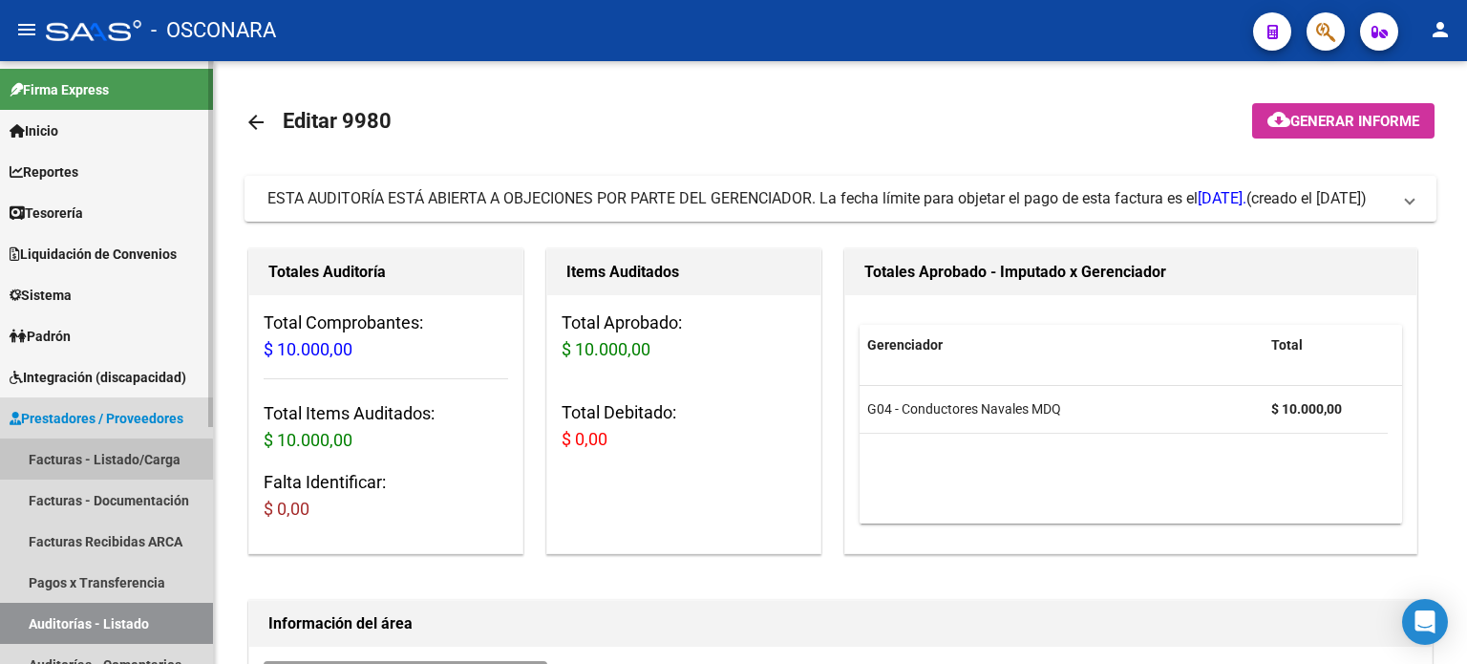
click at [90, 460] on link "Facturas - Listado/Carga" at bounding box center [106, 458] width 213 height 41
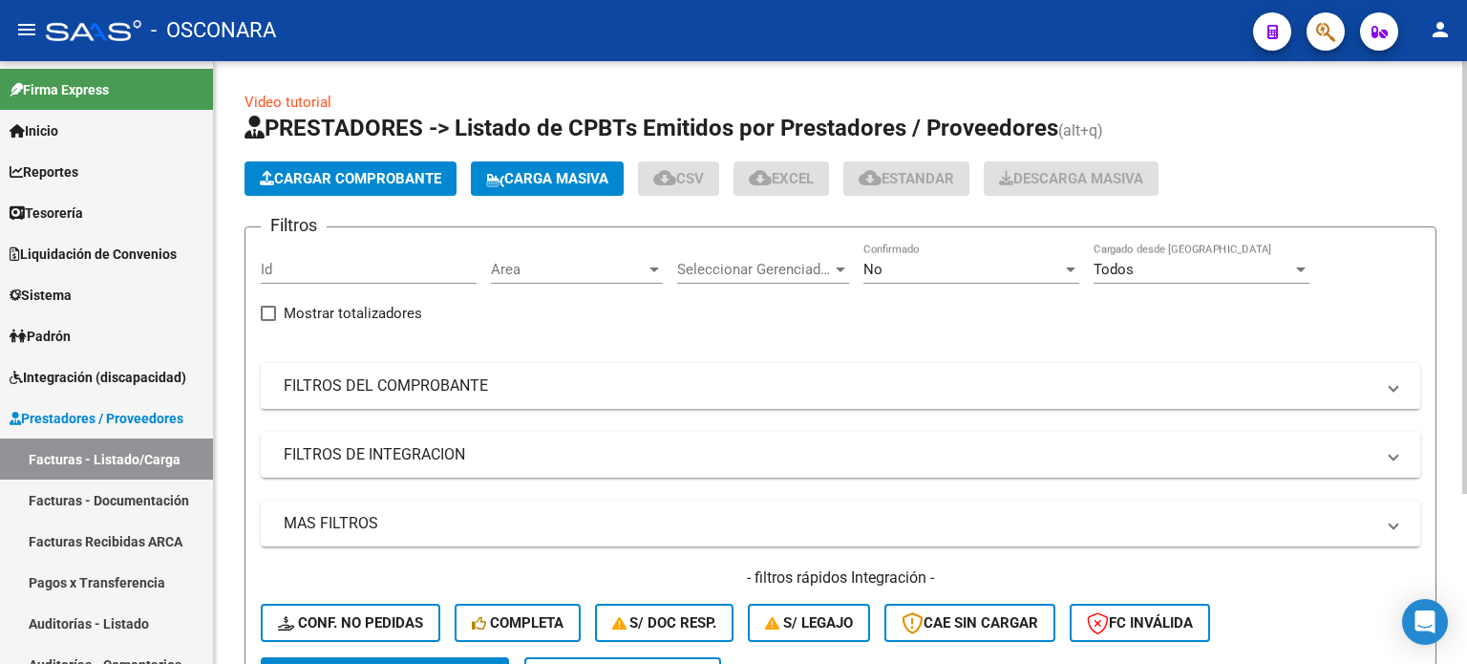
click at [395, 172] on span "Cargar Comprobante" at bounding box center [350, 178] width 181 height 17
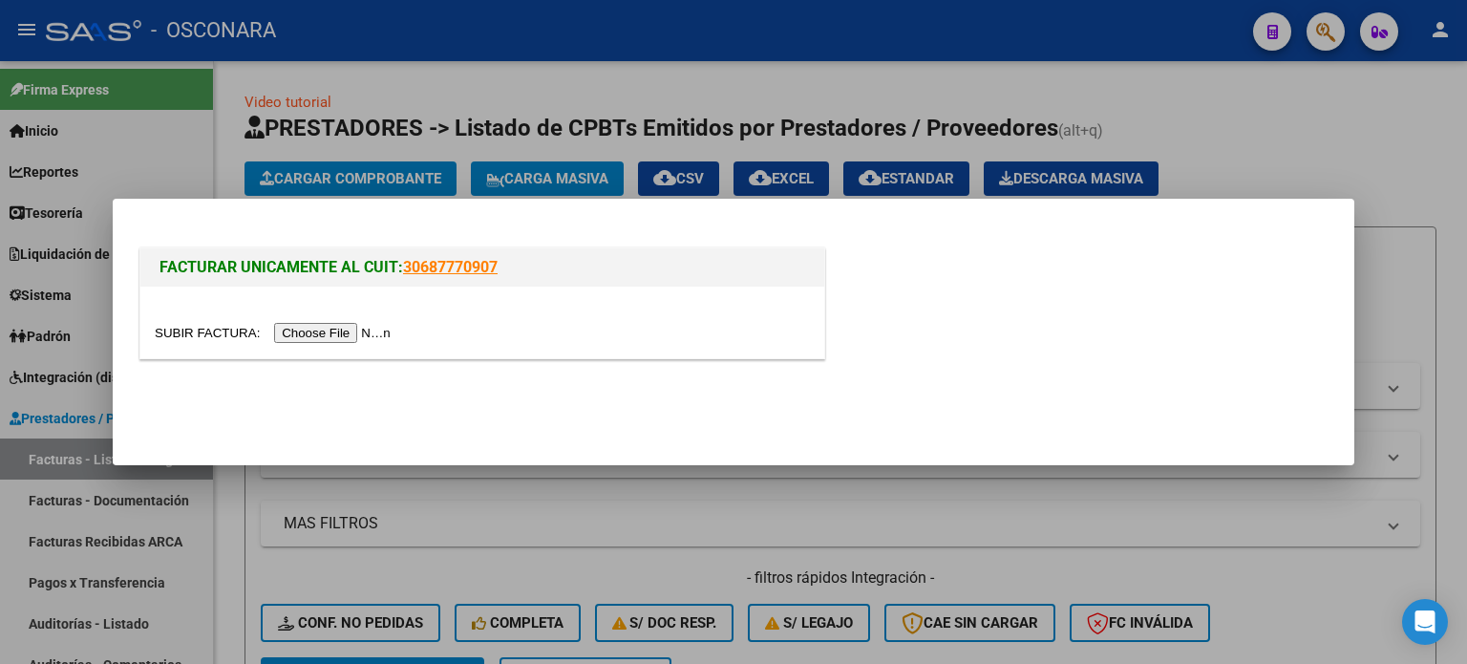
click at [357, 326] on input "file" at bounding box center [276, 333] width 242 height 20
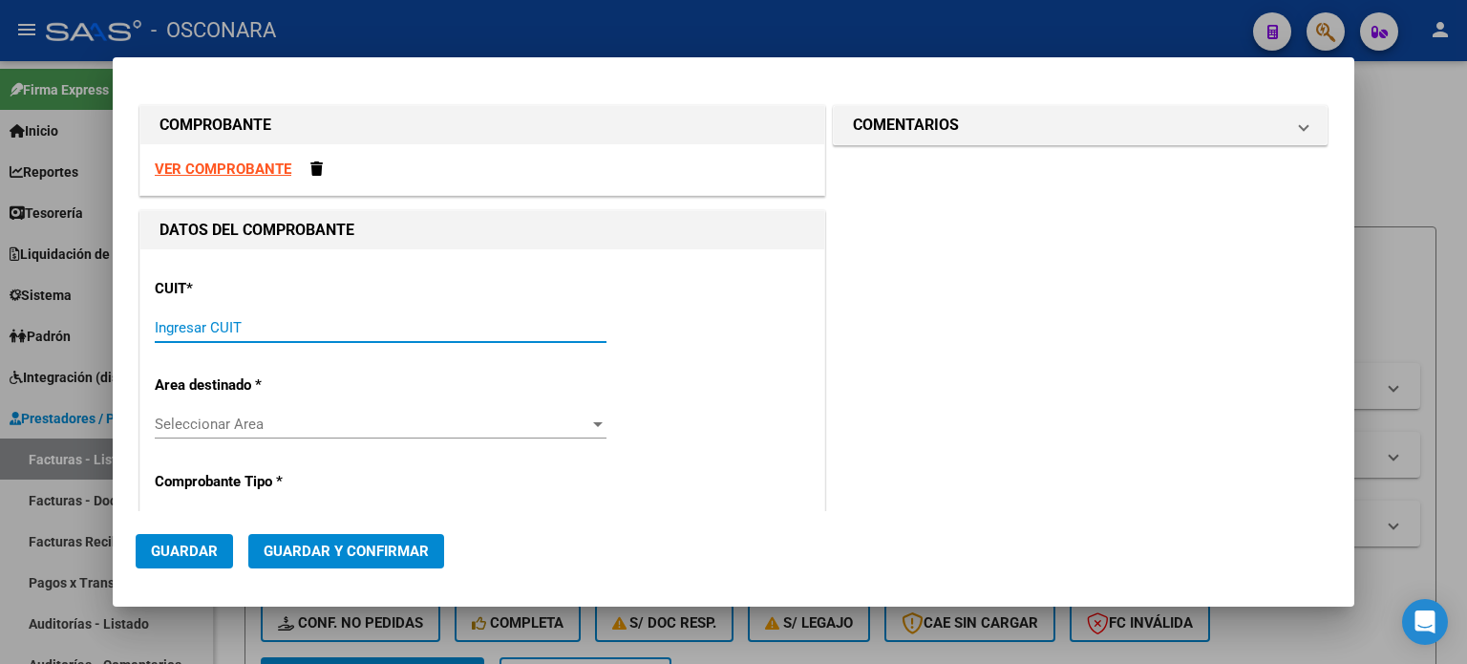
click at [206, 330] on input "Ingresar CUIT" at bounding box center [381, 327] width 452 height 17
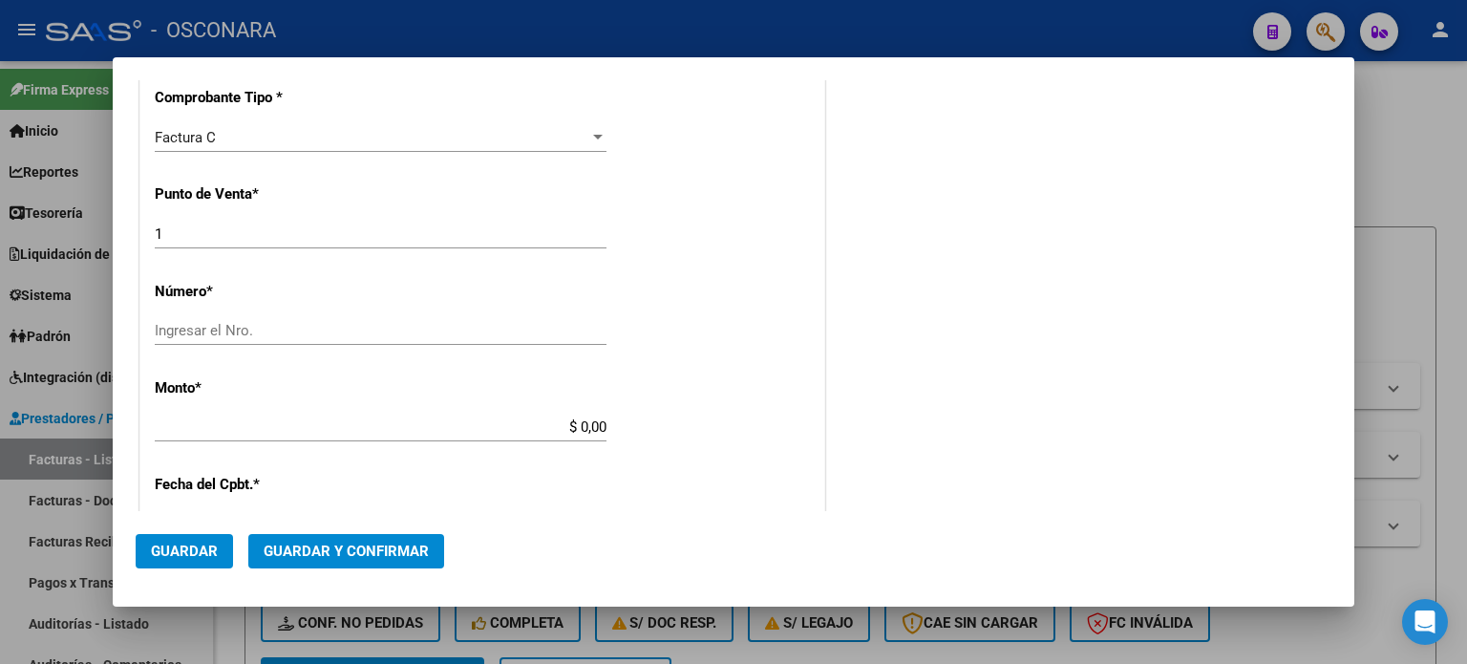
scroll to position [478, 0]
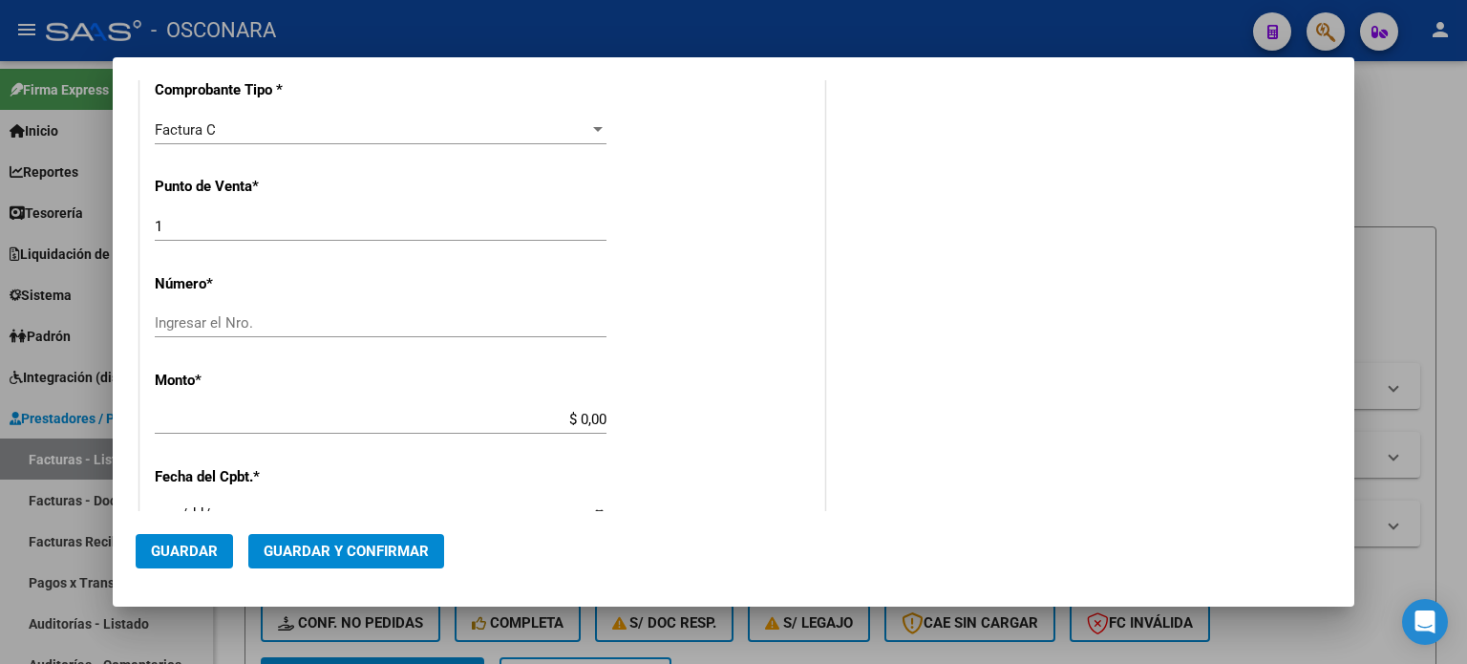
click at [191, 316] on input "Ingresar el Nro." at bounding box center [381, 322] width 452 height 17
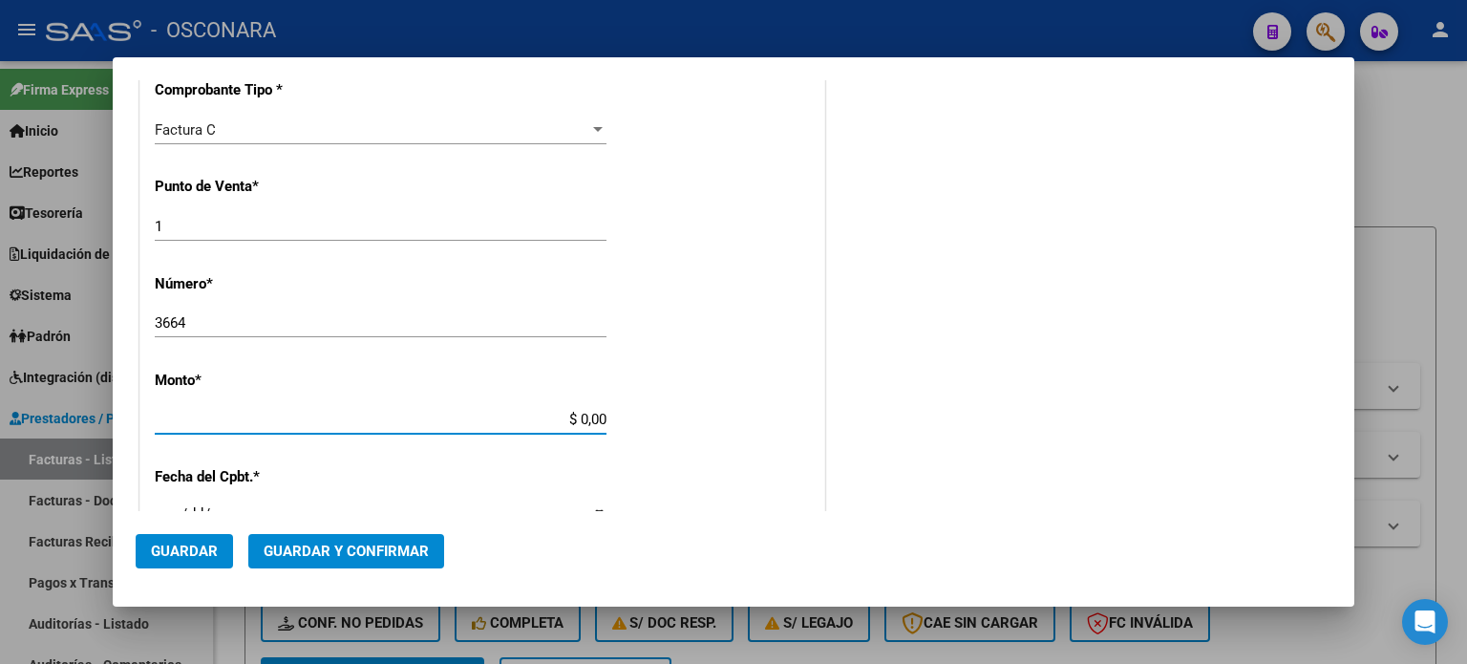
drag, startPoint x: 573, startPoint y: 419, endPoint x: 693, endPoint y: 418, distance: 120.4
click at [693, 418] on div "CUIT * 30-64761194-6 Ingresar CUIT ANALISIS PRESTADOR MUNICIPALIDAD DE [PERSON_…" at bounding box center [482, 449] width 684 height 1354
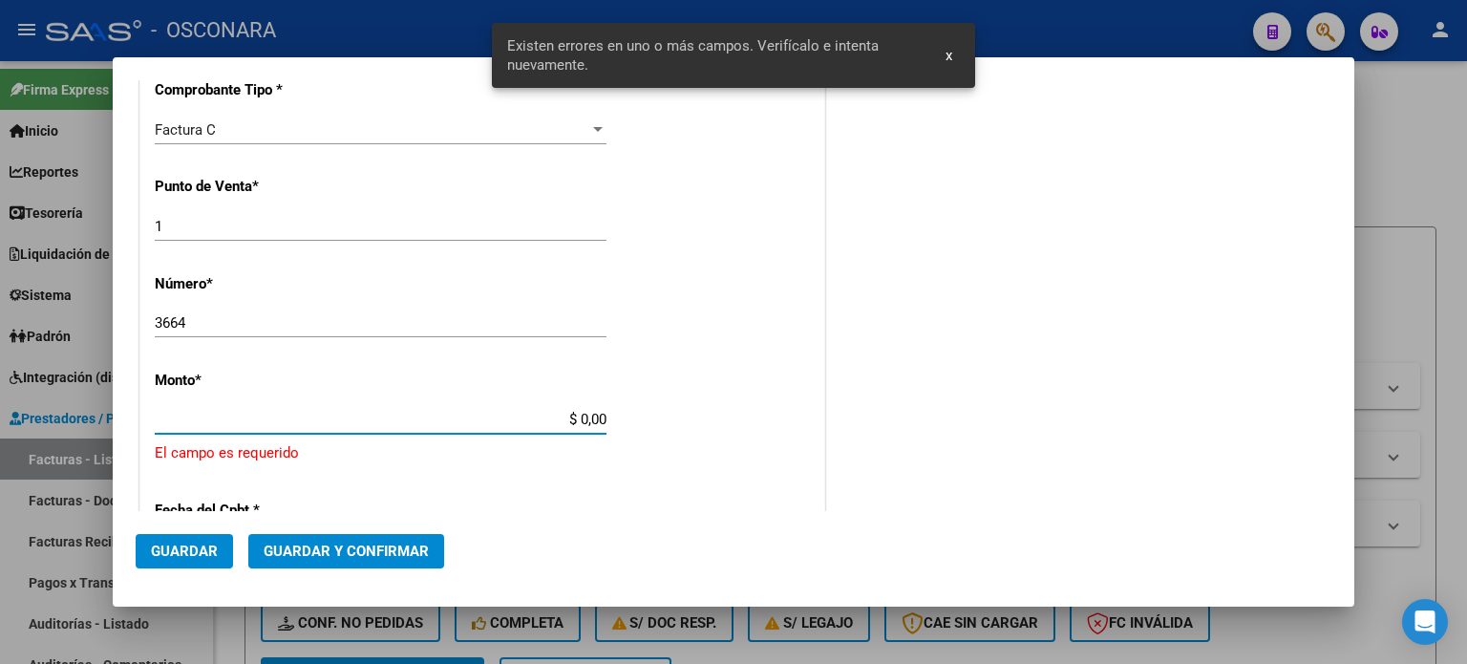
scroll to position [592, 0]
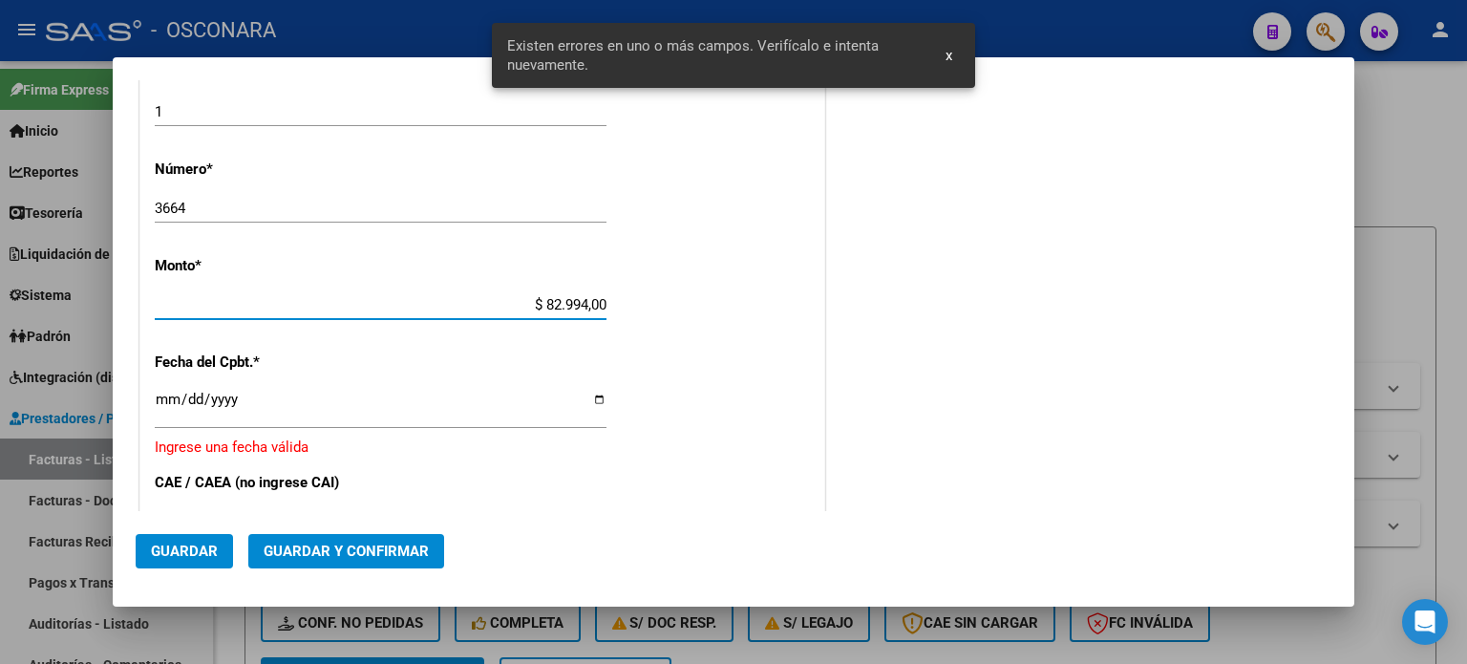
click at [169, 402] on input "Ingresar la fecha" at bounding box center [381, 407] width 452 height 31
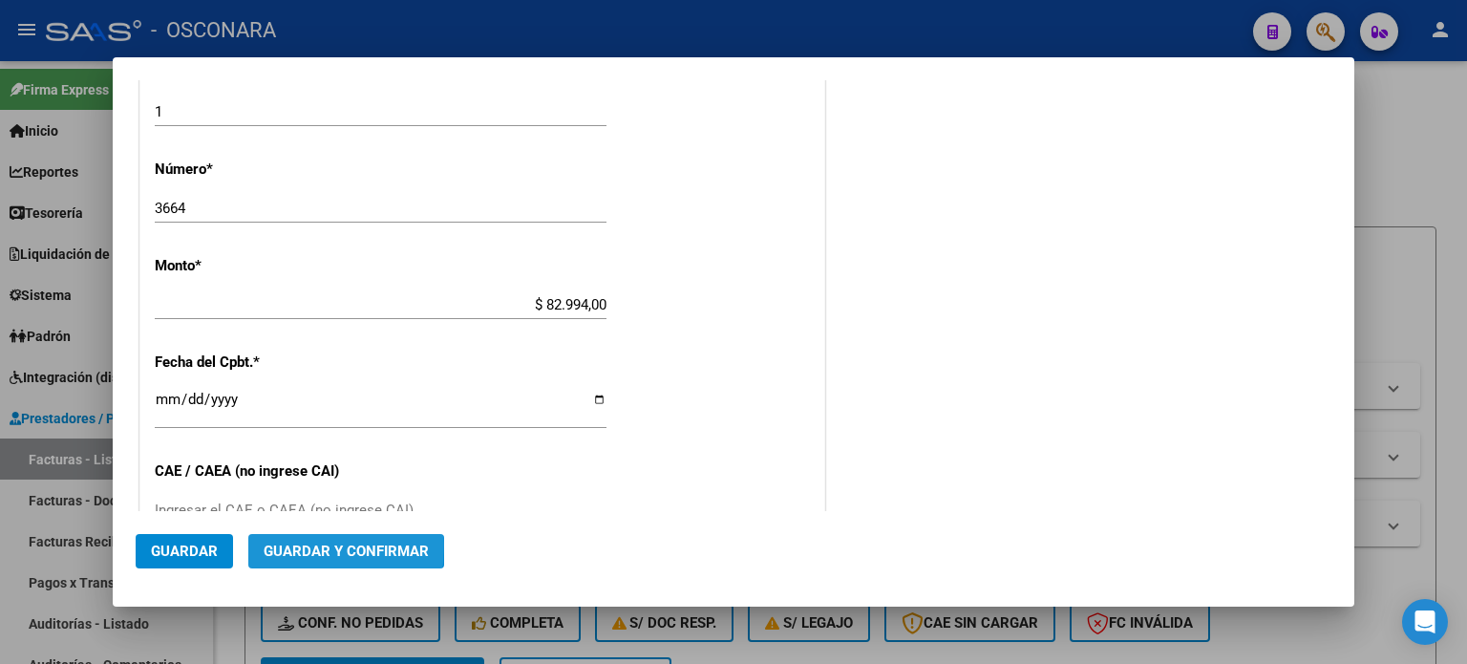
click at [272, 545] on span "Guardar y Confirmar" at bounding box center [346, 551] width 165 height 17
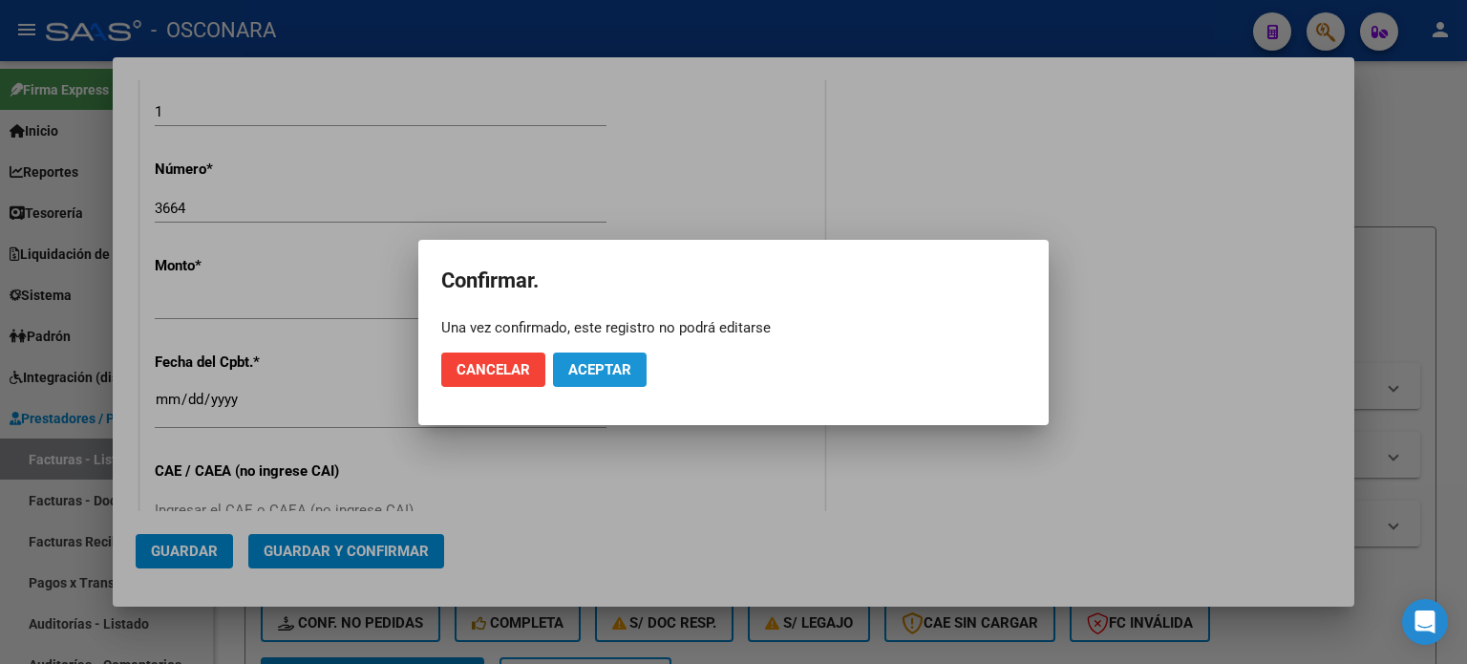
click at [590, 373] on span "Aceptar" at bounding box center [599, 369] width 63 height 17
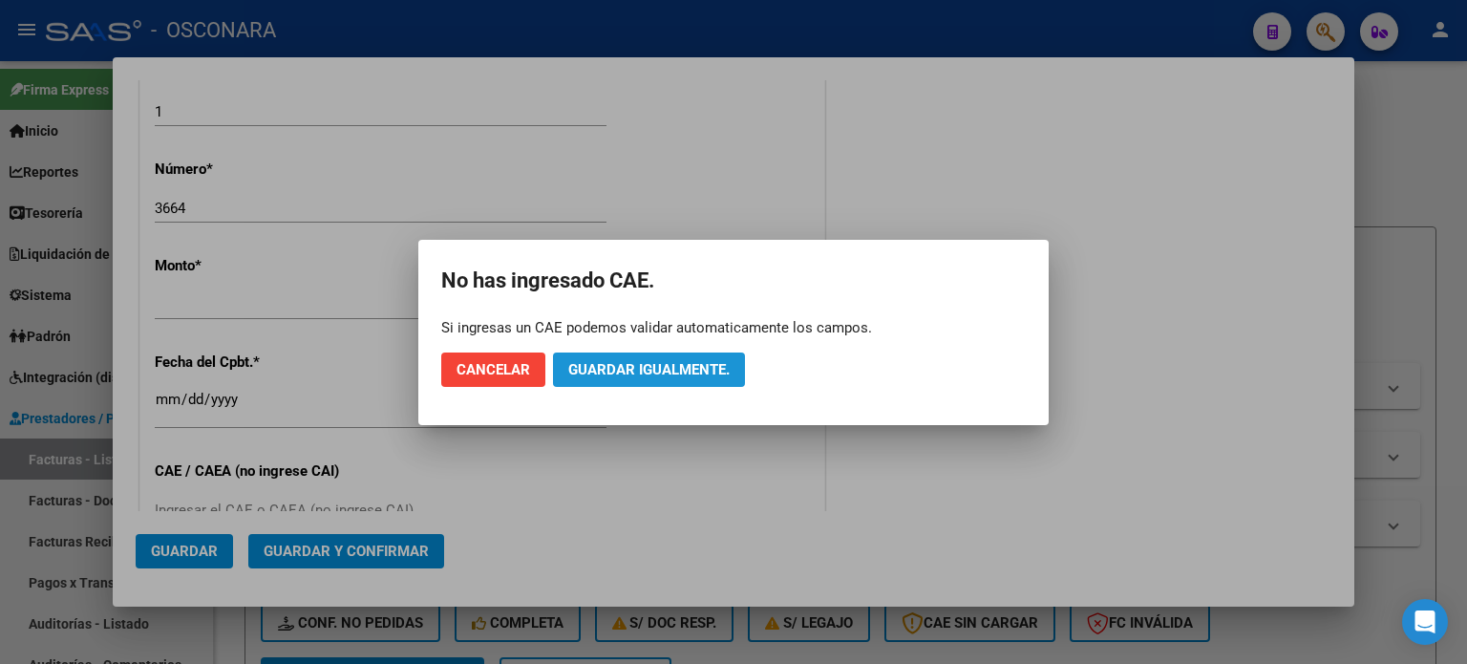
click at [591, 373] on span "Guardar igualmente." at bounding box center [648, 369] width 161 height 17
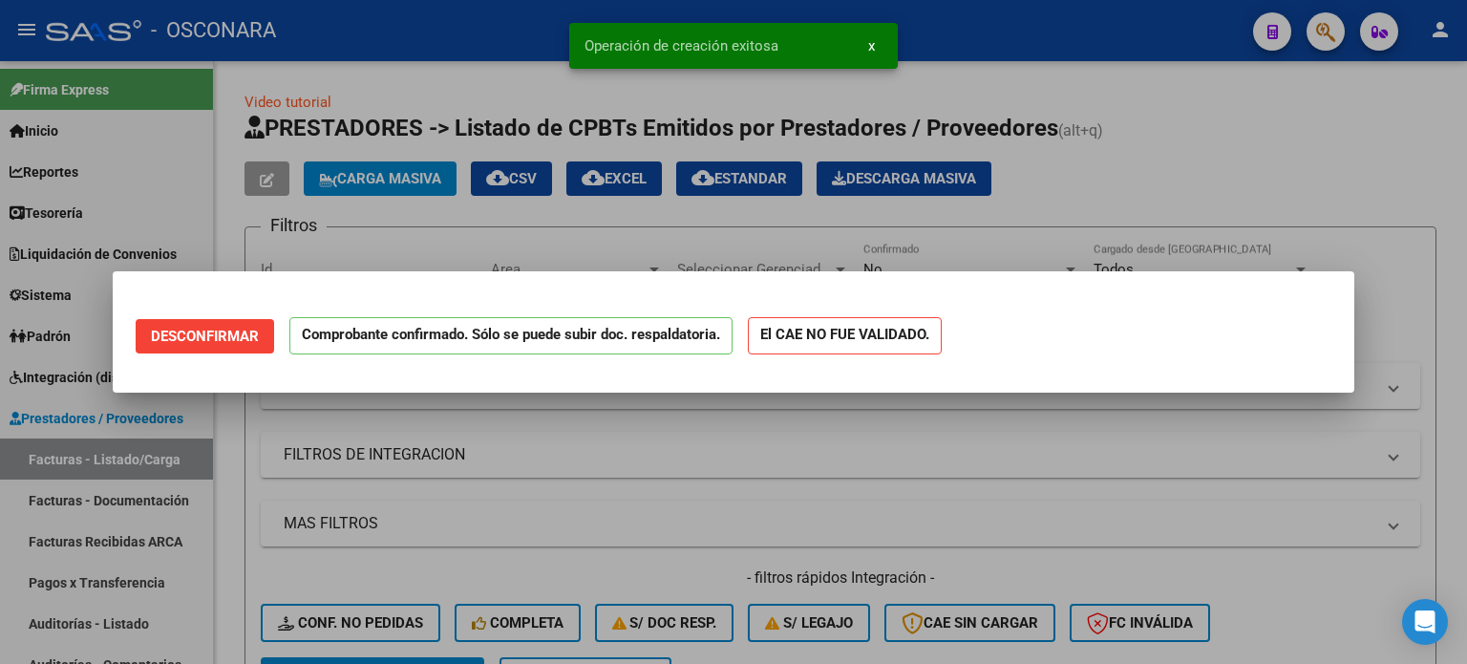
scroll to position [0, 0]
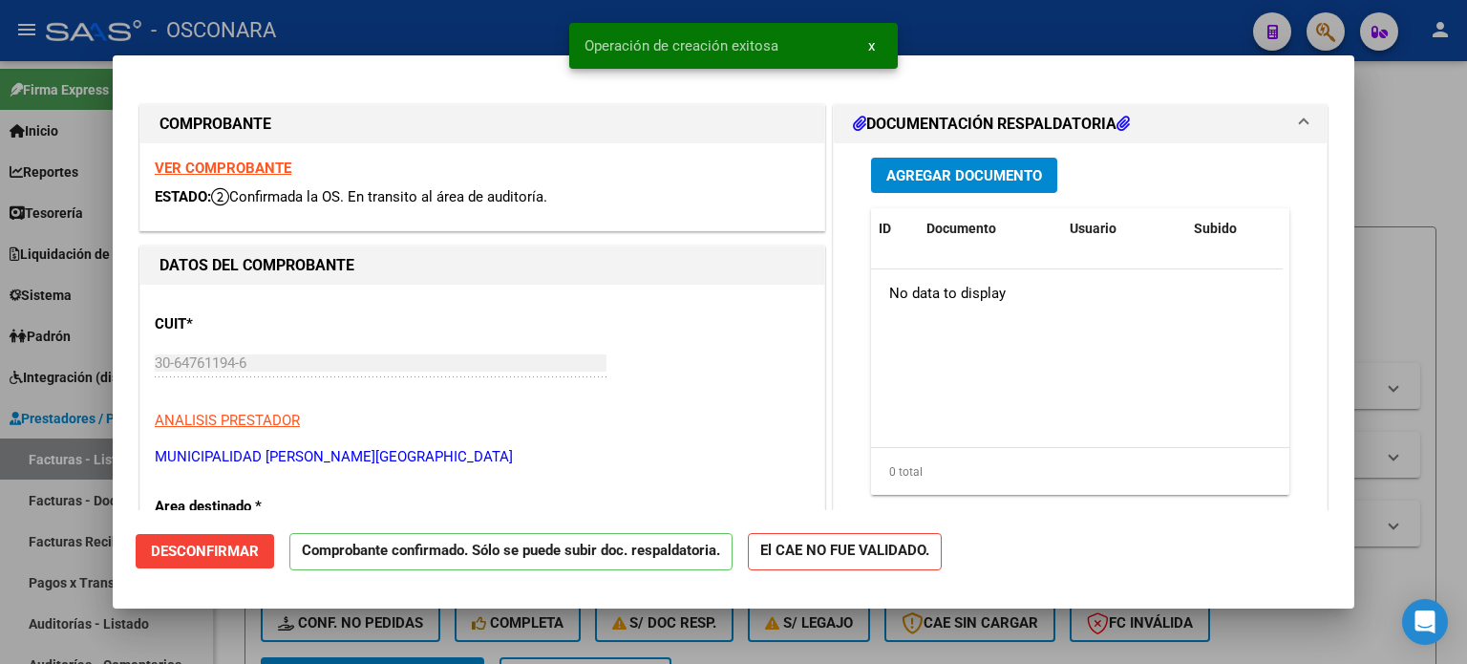
click at [0, 554] on div at bounding box center [733, 332] width 1467 height 664
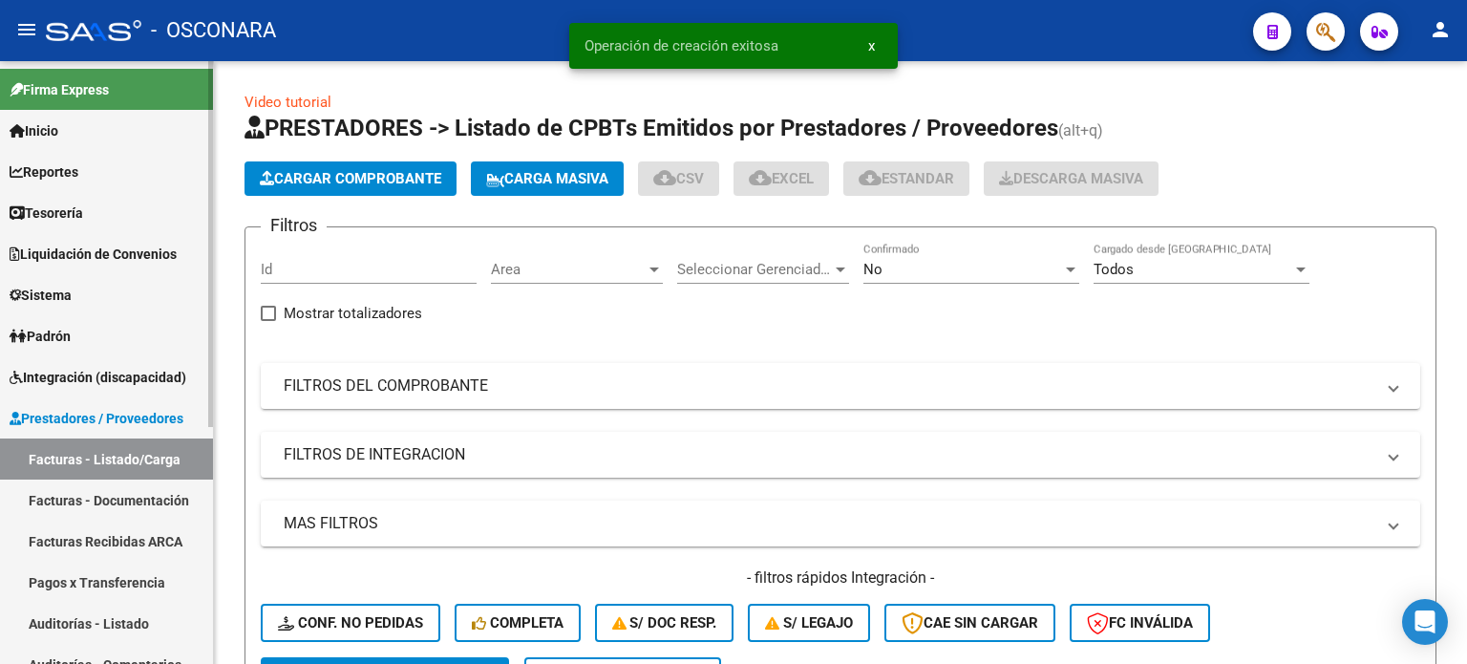
click at [49, 628] on link "Auditorías - Listado" at bounding box center [106, 623] width 213 height 41
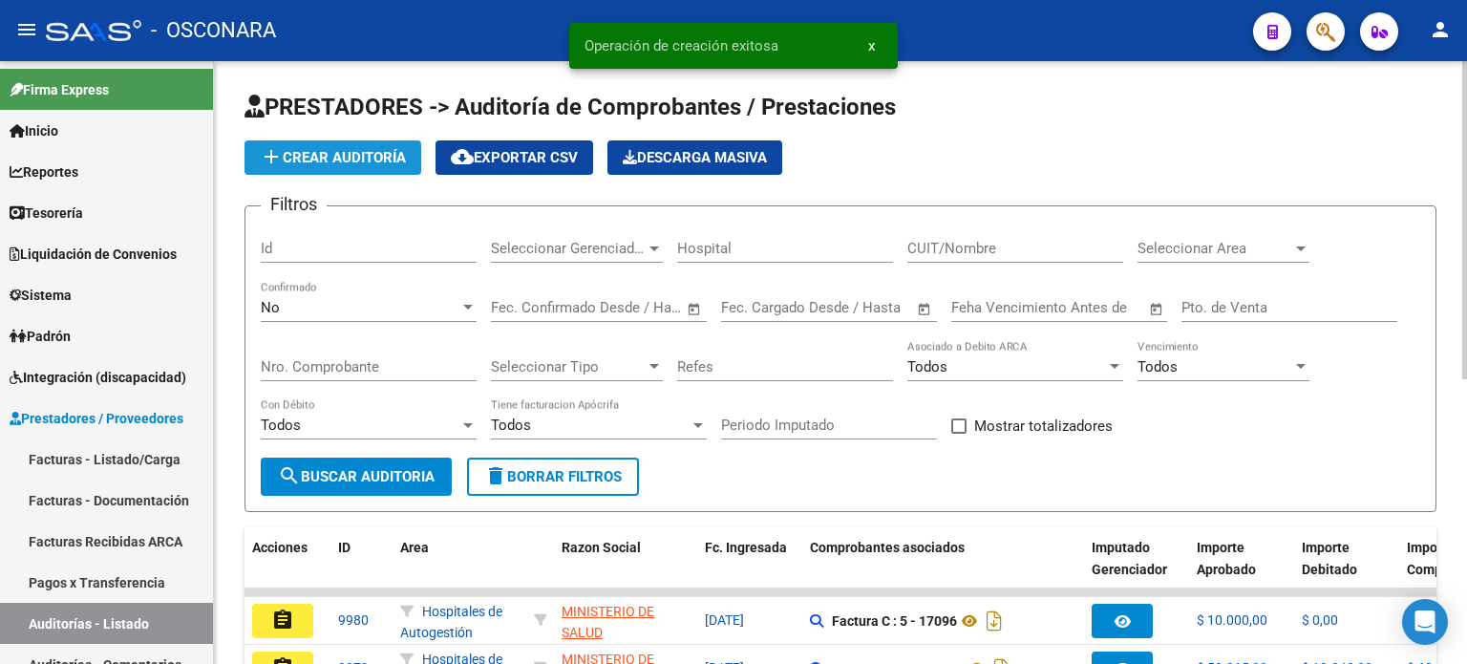
click at [316, 157] on span "add Crear Auditoría" at bounding box center [333, 157] width 146 height 17
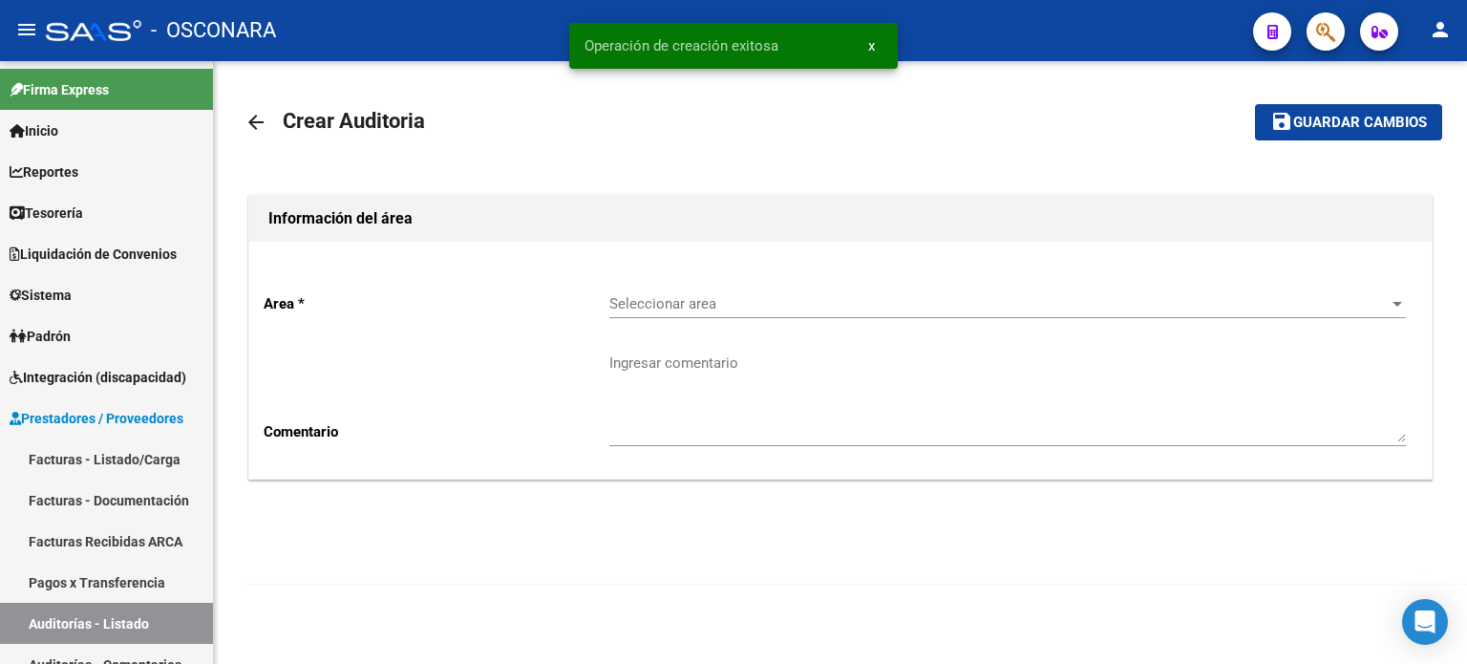
click at [764, 305] on span "Seleccionar area" at bounding box center [998, 303] width 779 height 17
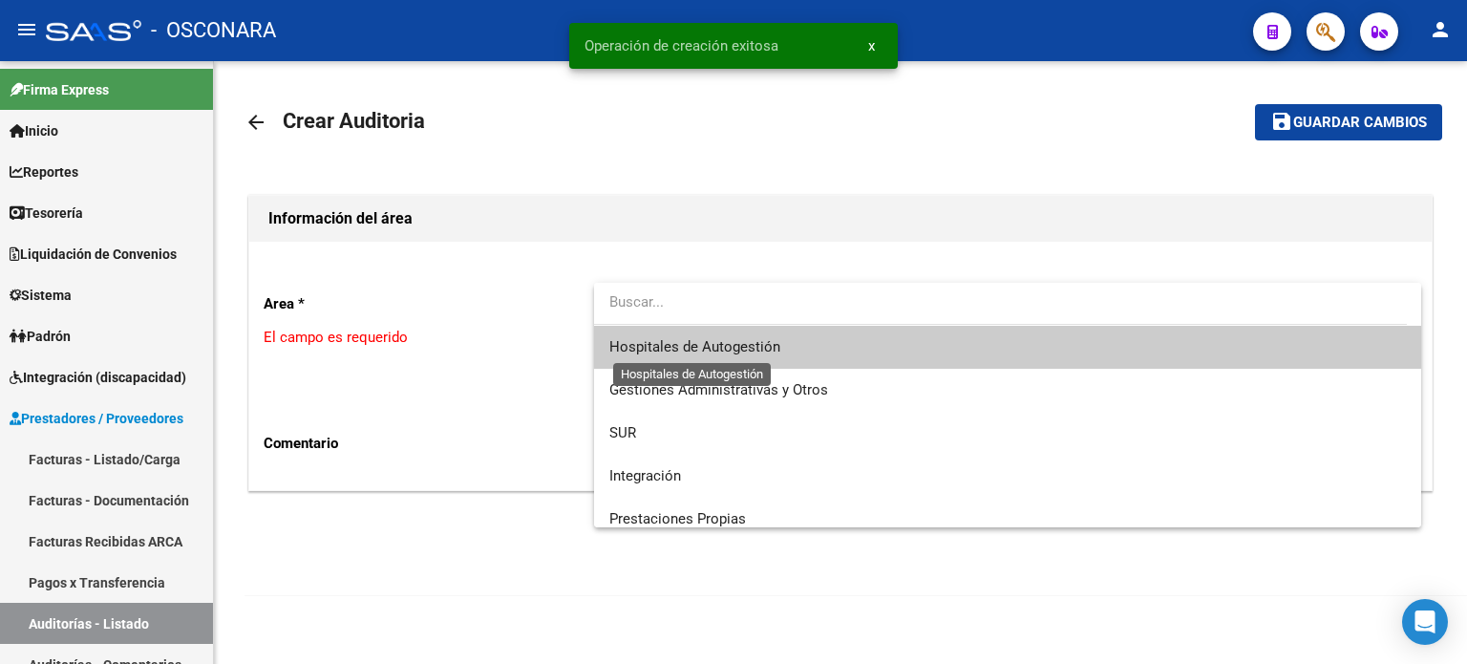
click at [695, 351] on span "Hospitales de Autogestión" at bounding box center [694, 346] width 171 height 17
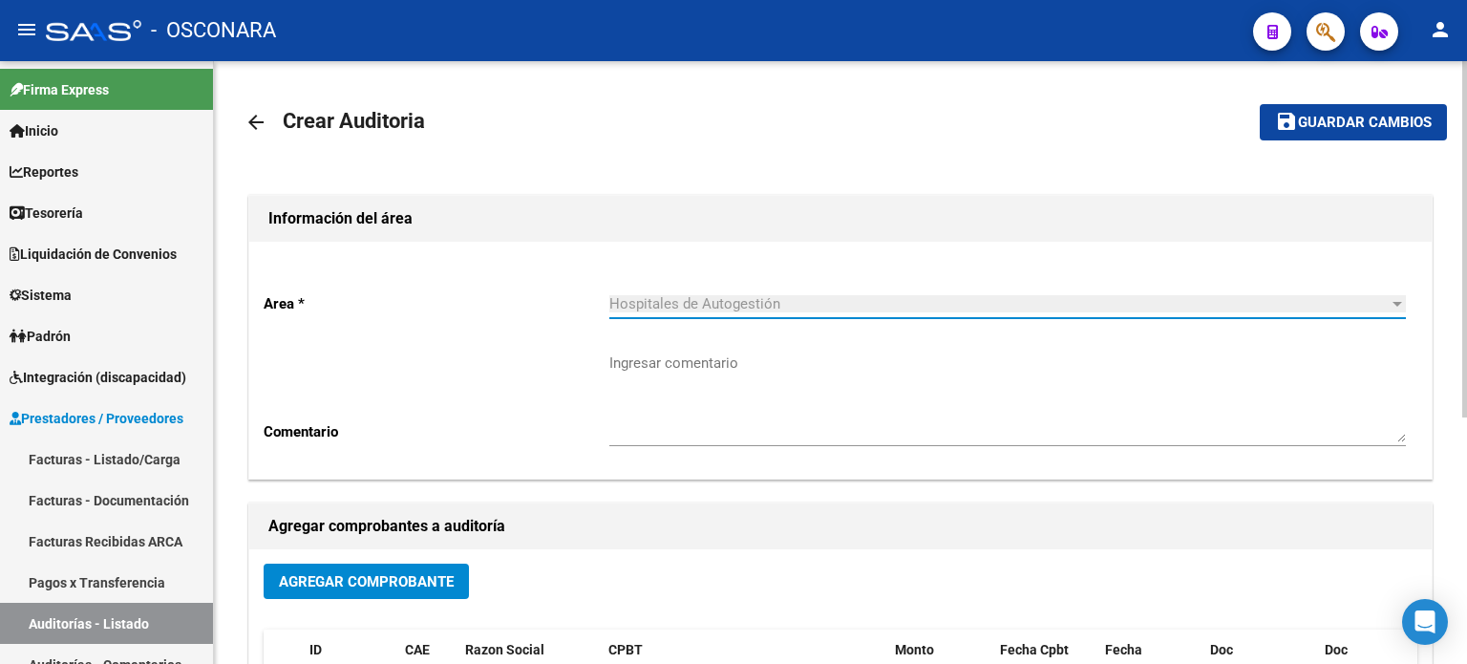
click at [309, 576] on span "Agregar Comprobante" at bounding box center [366, 581] width 175 height 17
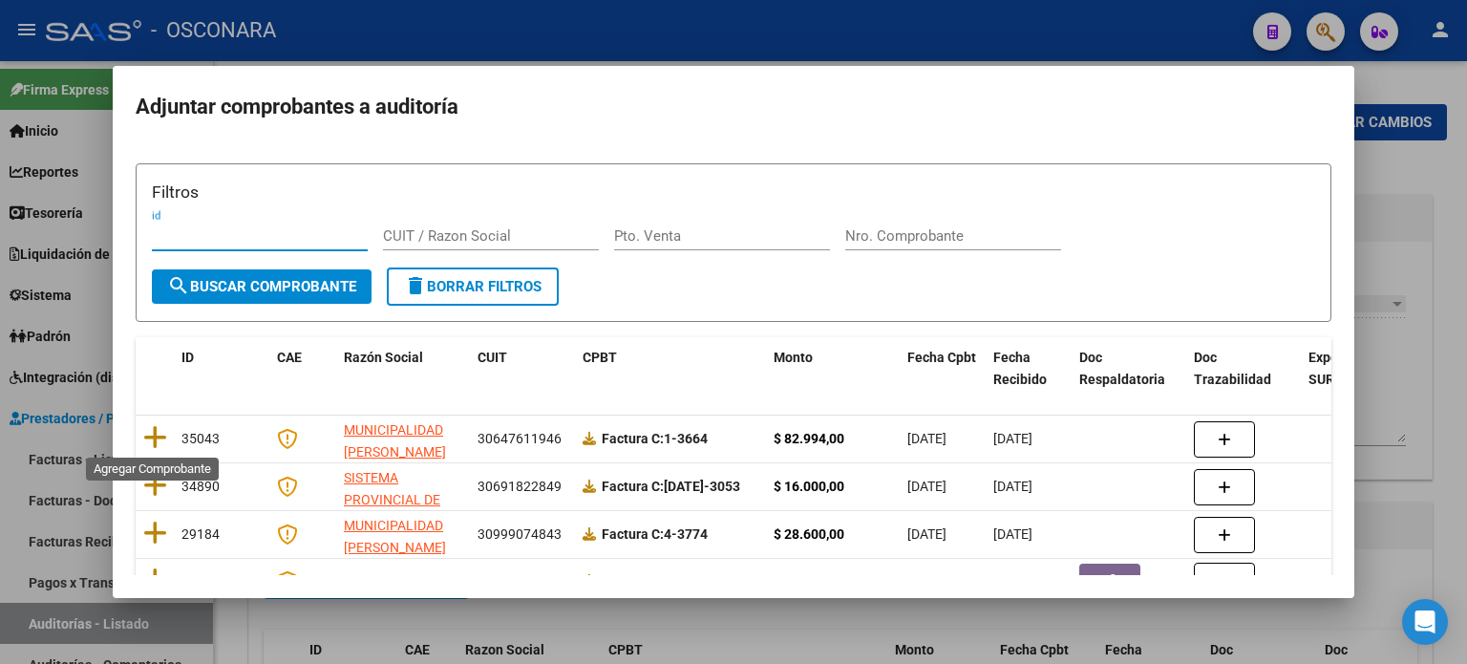
click at [147, 435] on icon at bounding box center [155, 437] width 24 height 27
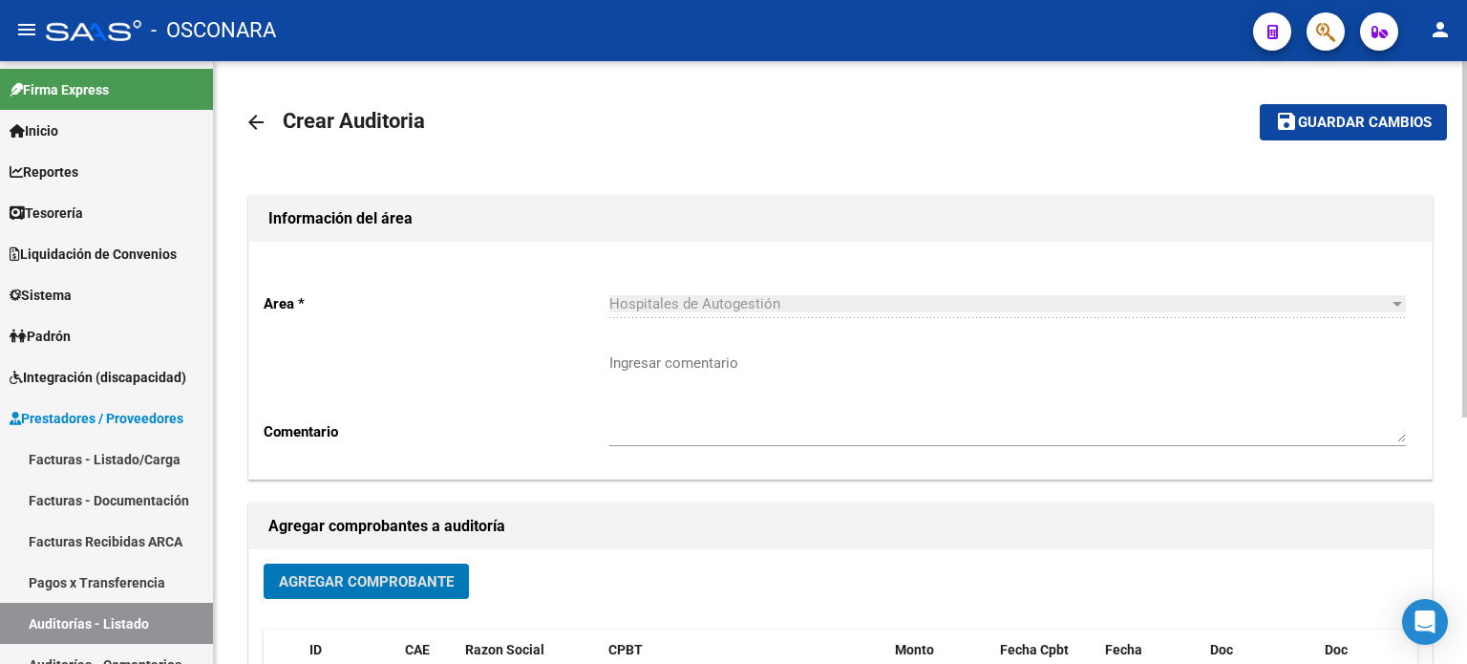
click at [1301, 127] on span "Guardar cambios" at bounding box center [1365, 123] width 134 height 17
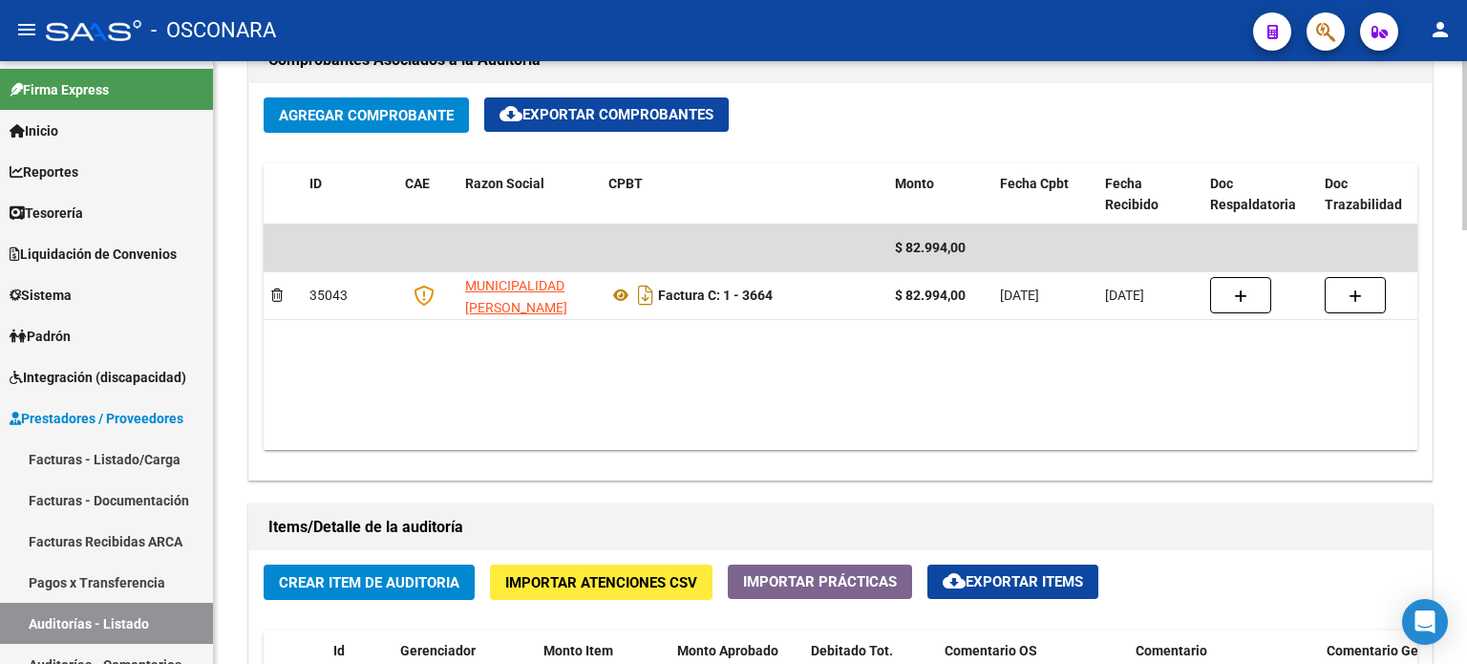
scroll to position [1337, 0]
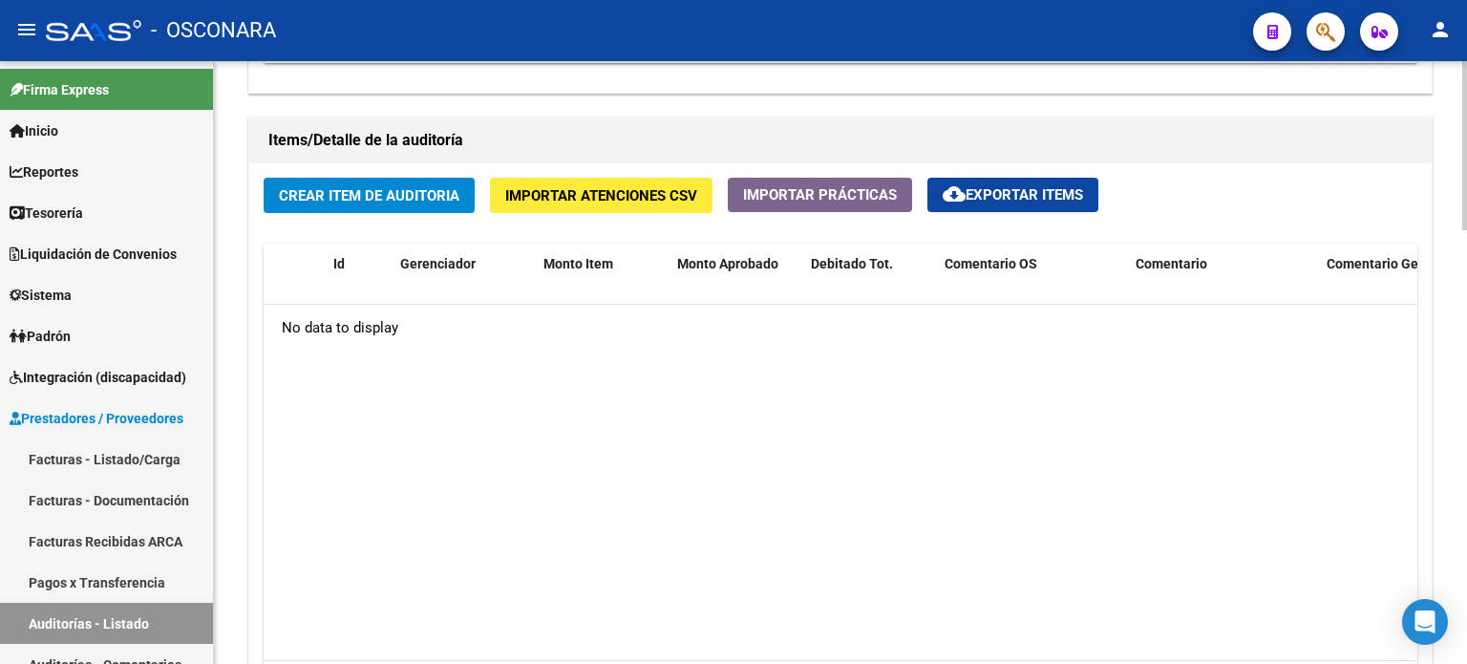
click at [335, 207] on button "Crear Item de Auditoria" at bounding box center [369, 195] width 211 height 35
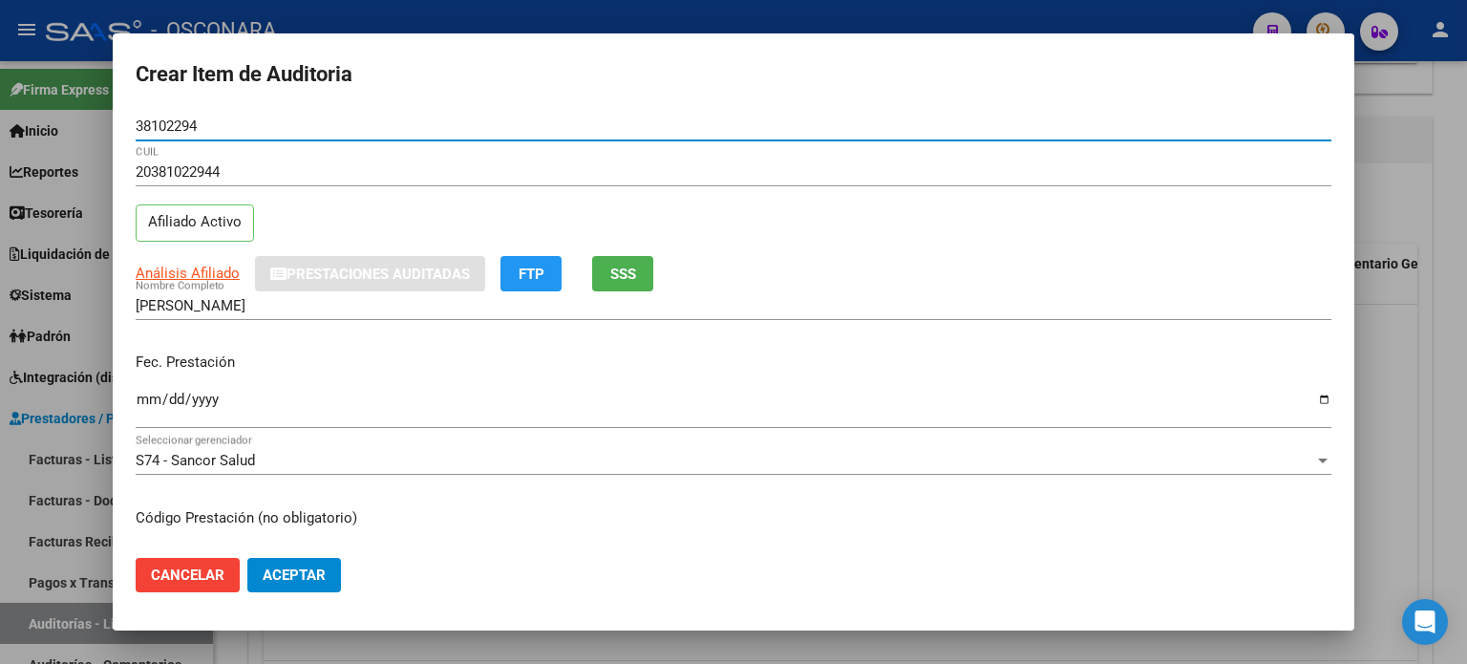
click at [608, 277] on button "SSS" at bounding box center [622, 273] width 61 height 35
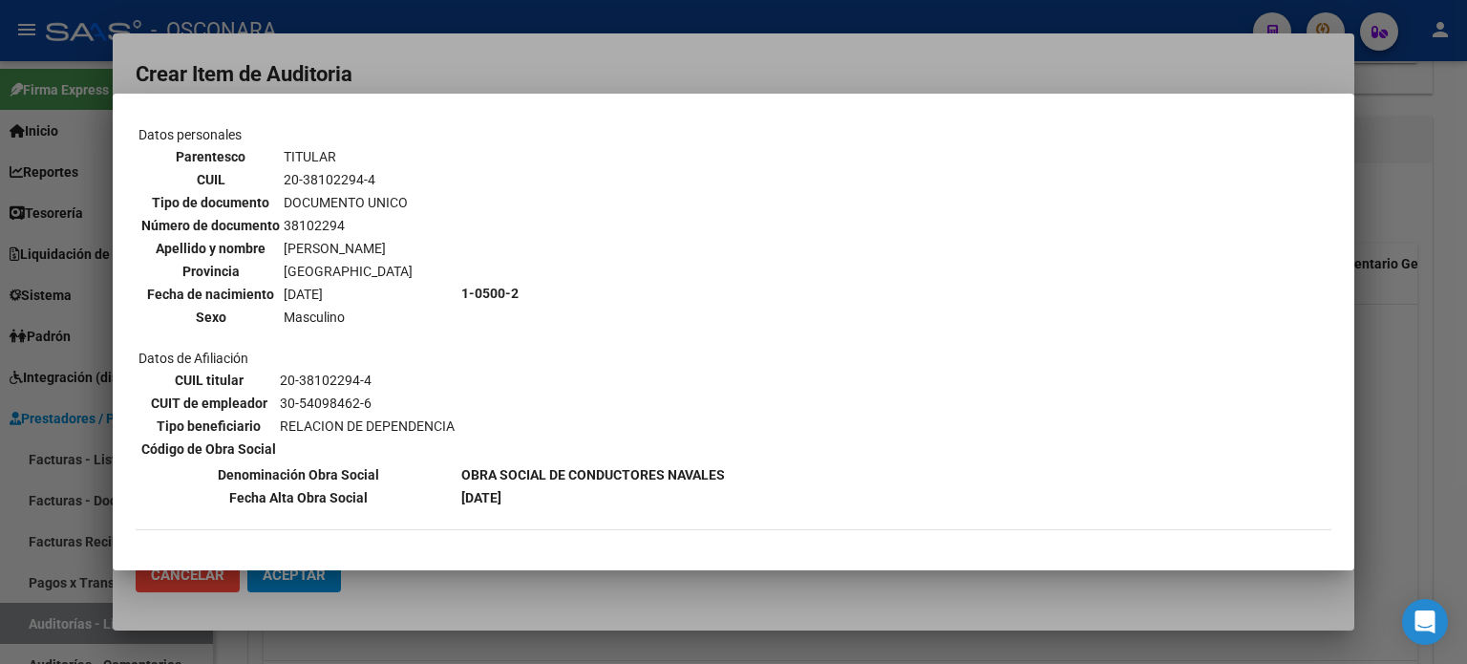
scroll to position [191, 0]
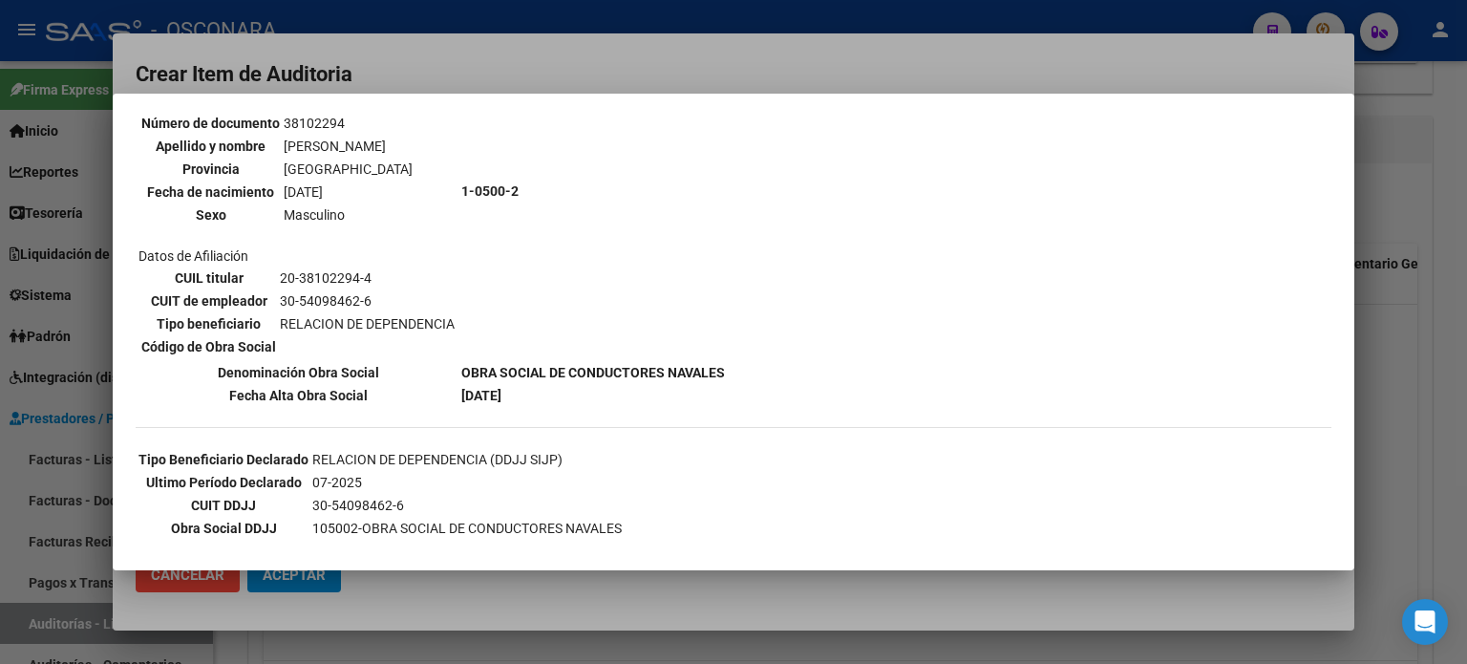
click at [1408, 372] on div at bounding box center [733, 332] width 1467 height 664
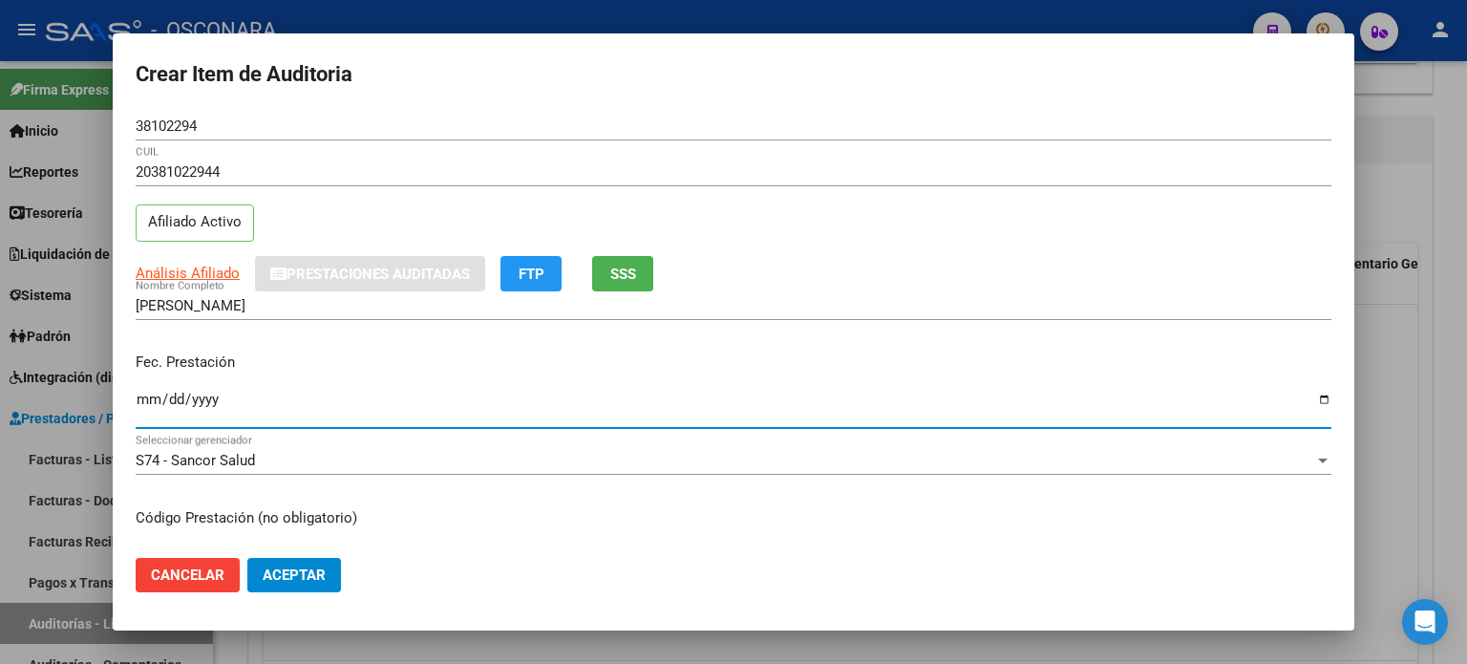
click at [141, 396] on input "Ingresar la fecha" at bounding box center [734, 407] width 1196 height 31
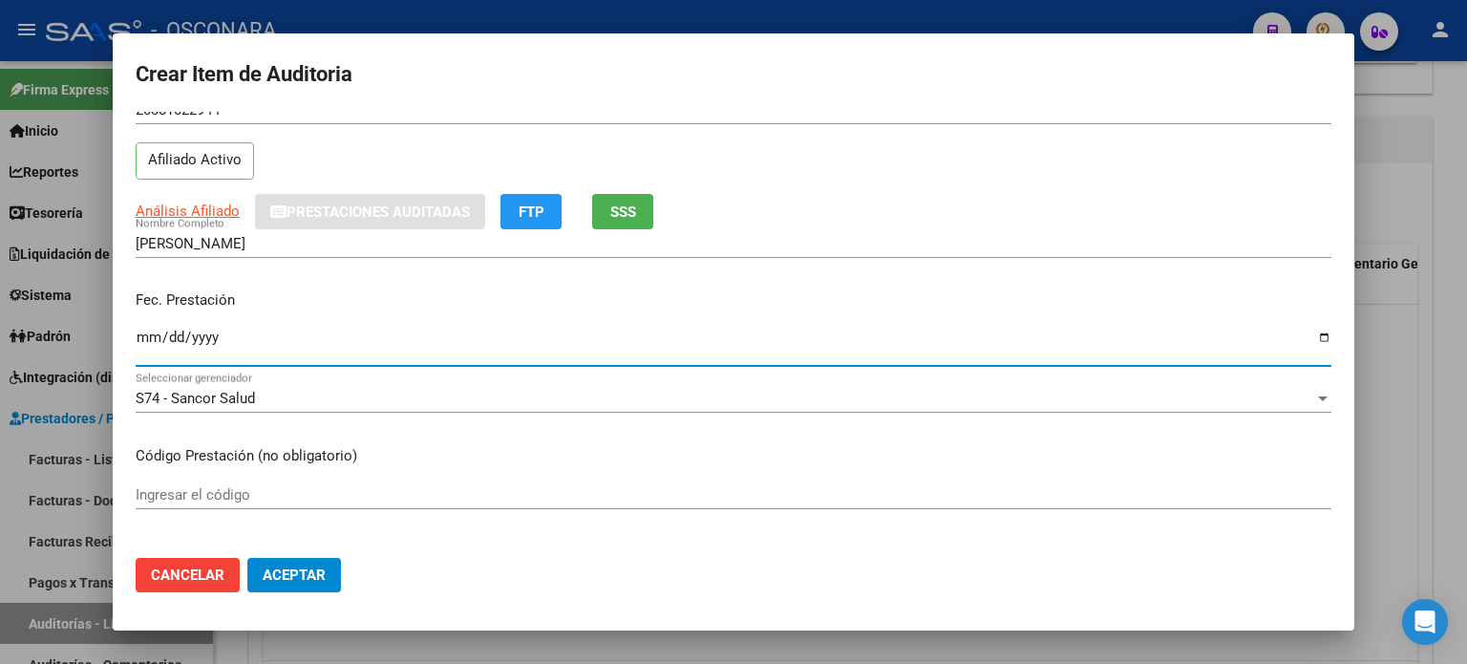
scroll to position [96, 0]
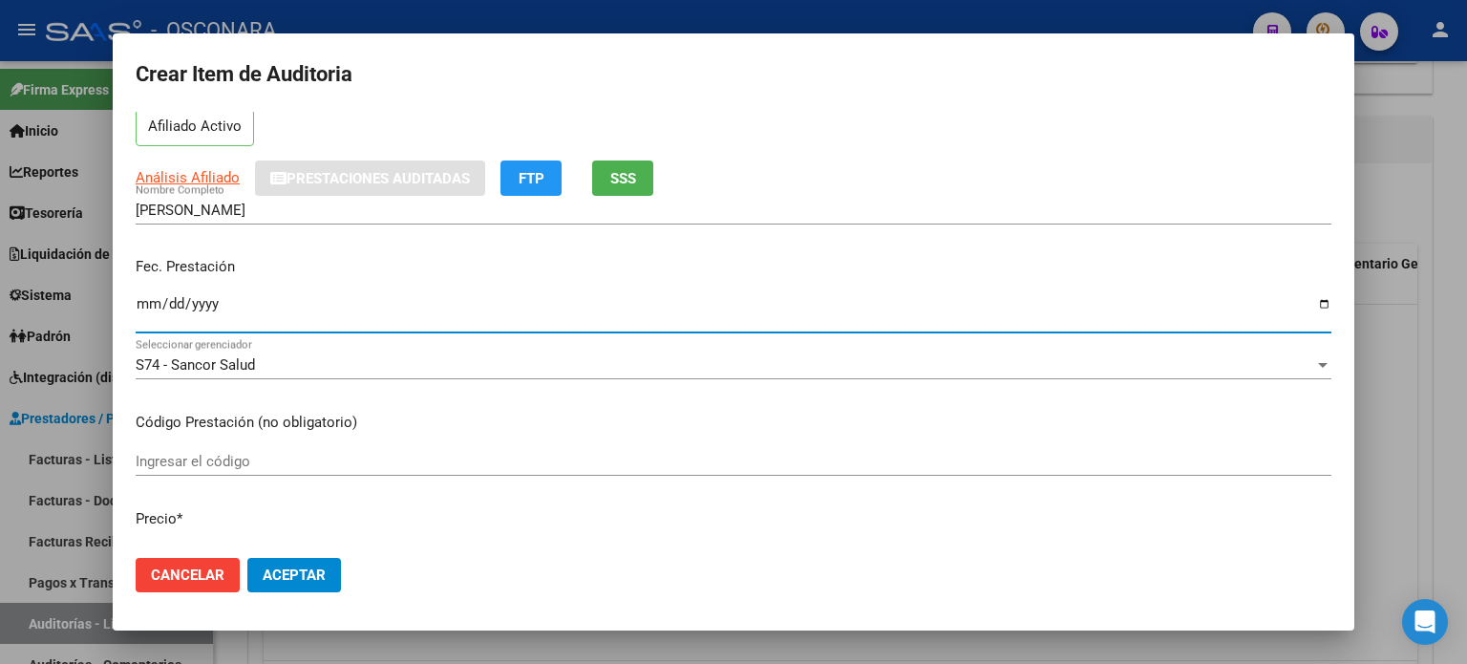
click at [337, 274] on p "Fec. Prestación" at bounding box center [734, 267] width 1196 height 22
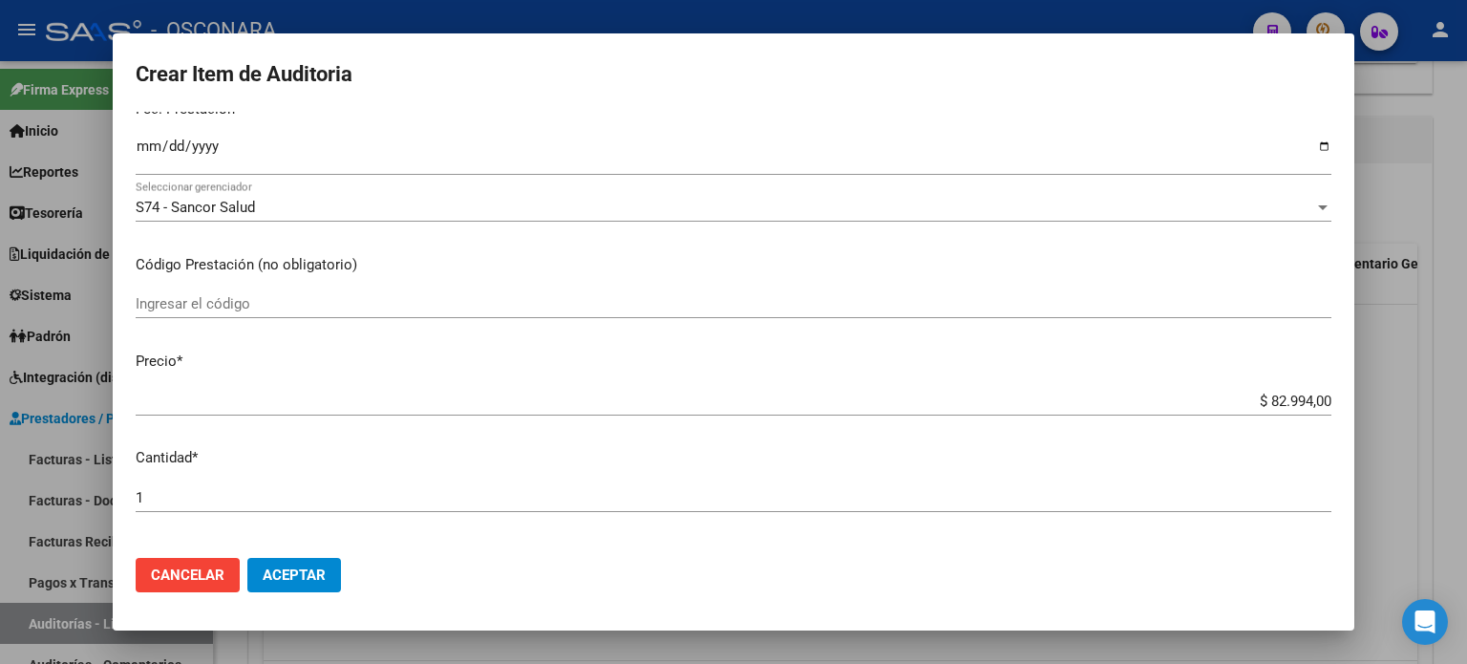
scroll to position [287, 0]
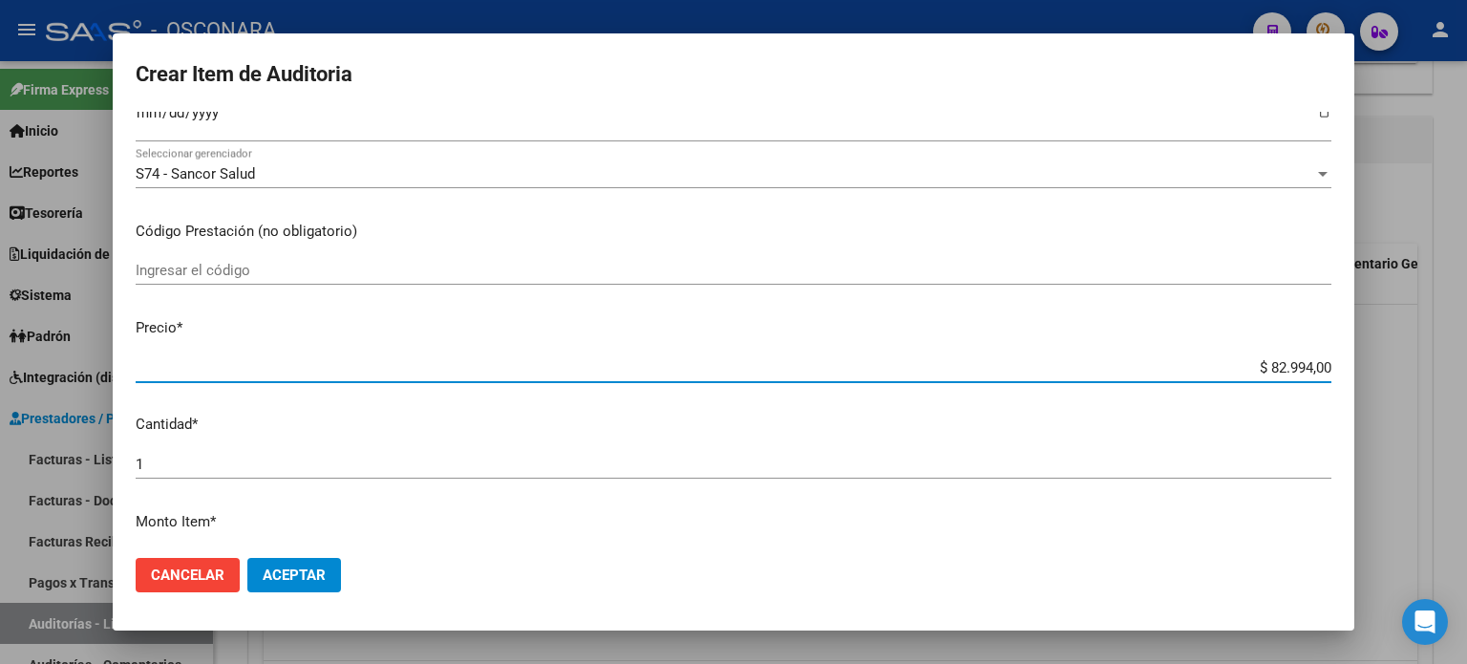
drag, startPoint x: 1249, startPoint y: 362, endPoint x: 1466, endPoint y: 359, distance: 216.8
click at [1466, 359] on div "Crear Item de Auditoria 38102294 Nro Documento 20381022944 CUIL Afiliado Activo…" at bounding box center [733, 332] width 1467 height 664
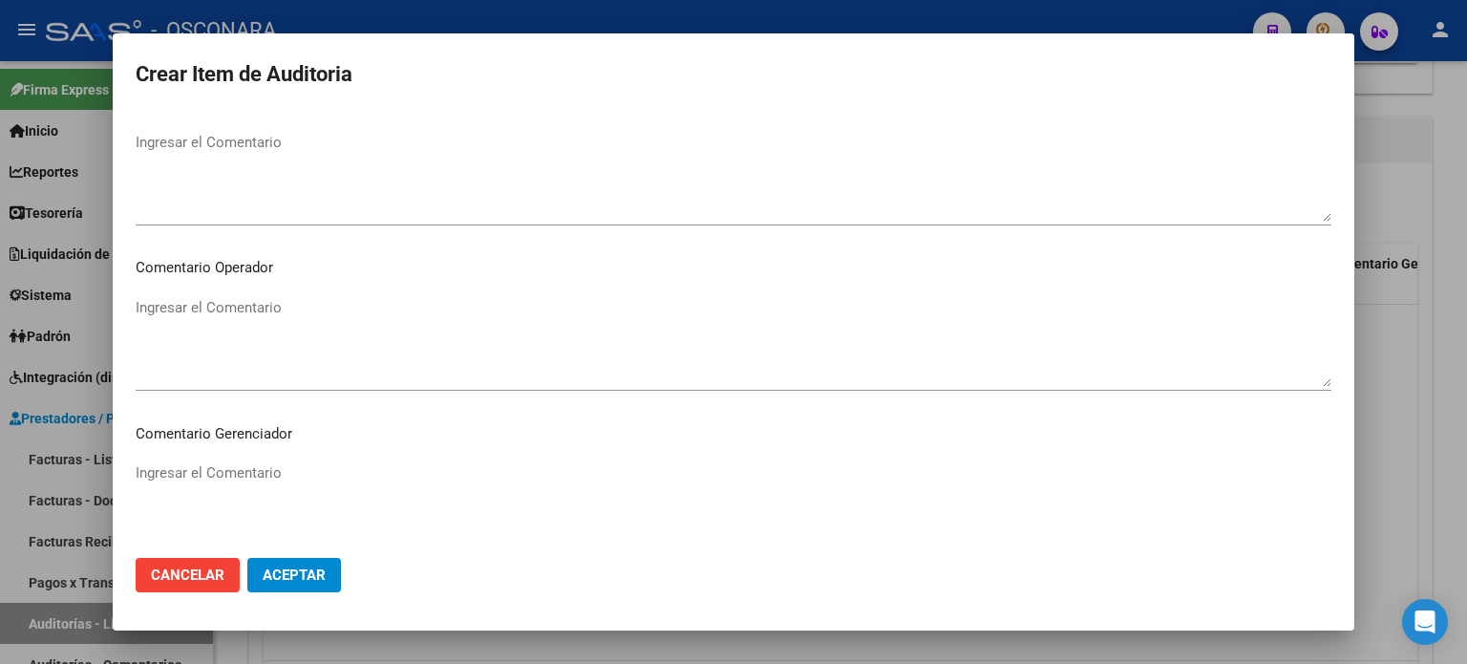
scroll to position [1288, 0]
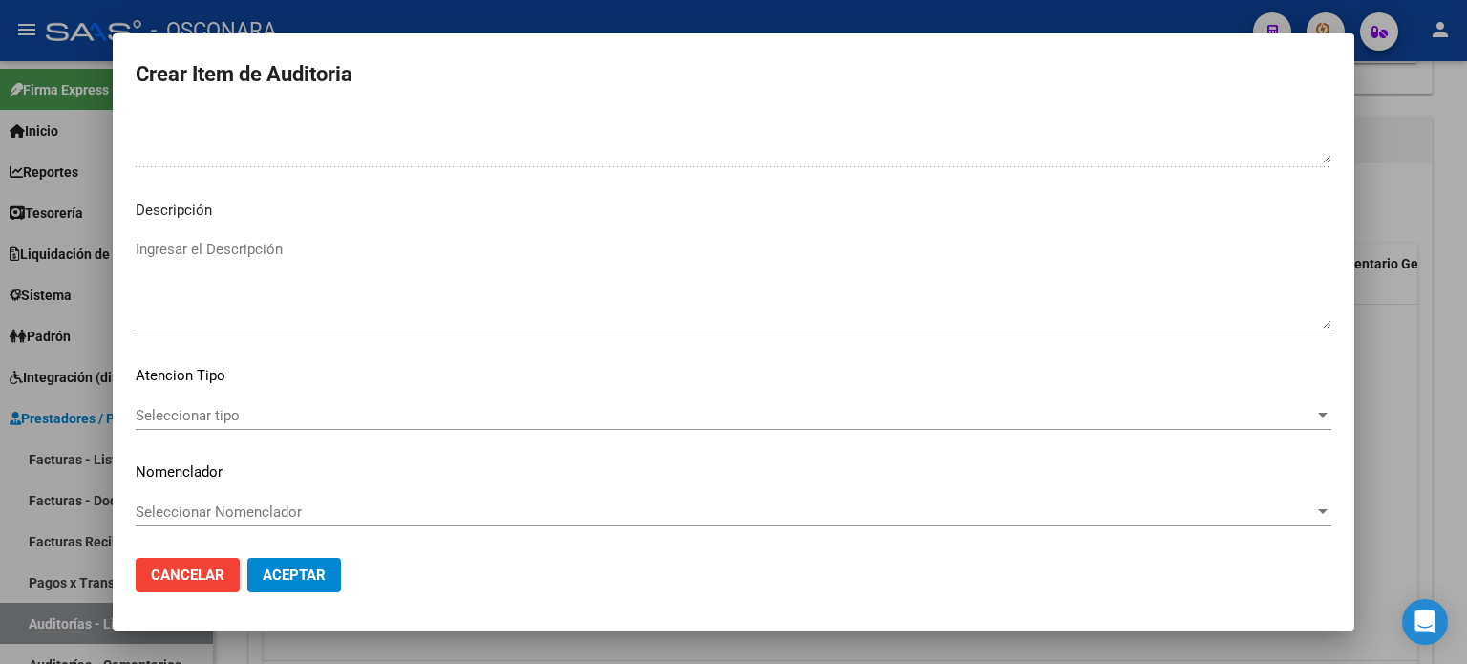
click at [224, 251] on textarea "Ingresar el Descripción" at bounding box center [734, 284] width 1196 height 90
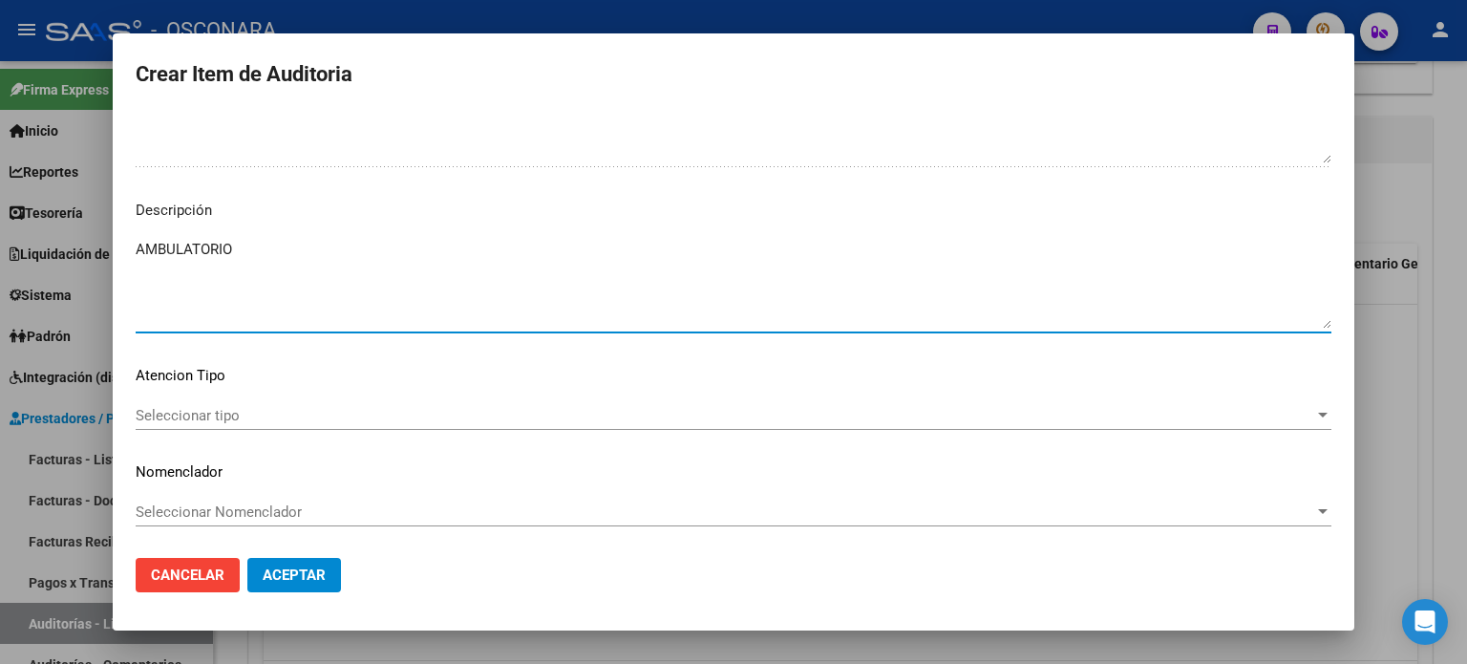
click at [227, 415] on span "Seleccionar tipo" at bounding box center [725, 415] width 1179 height 17
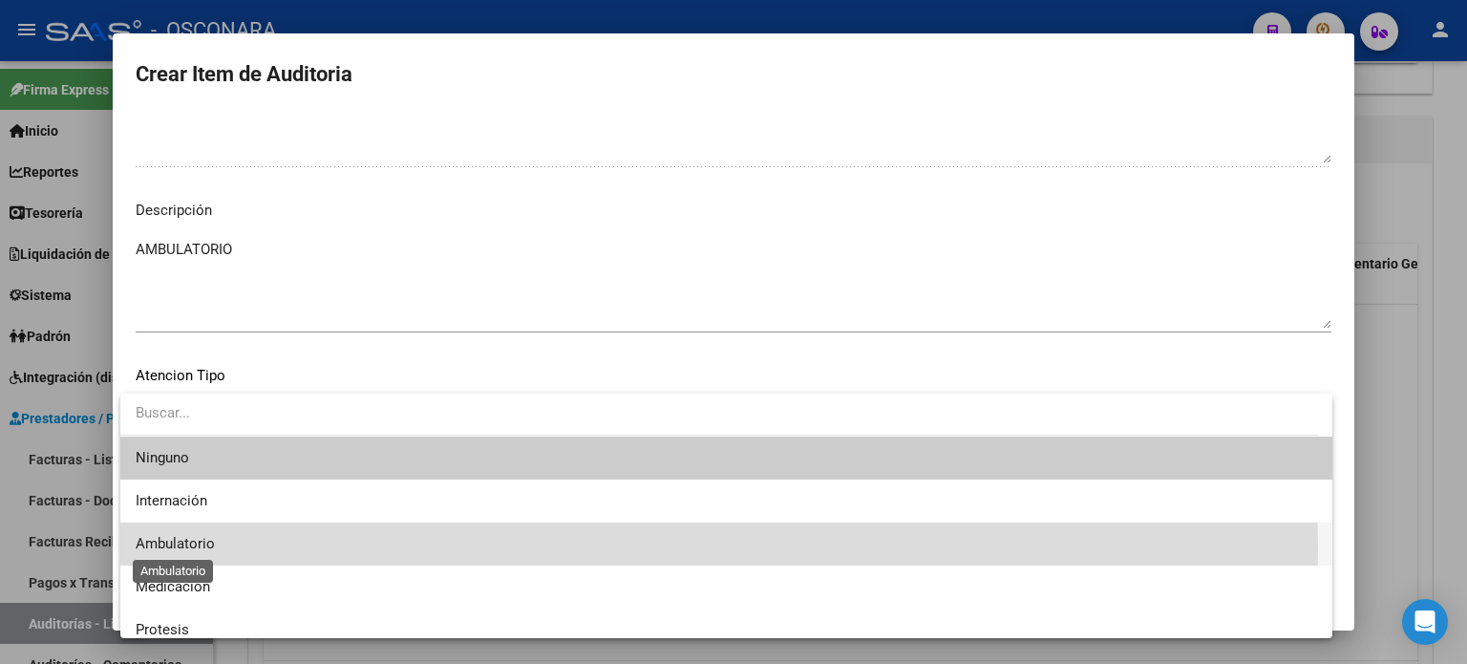
click at [202, 549] on span "Ambulatorio" at bounding box center [175, 543] width 79 height 17
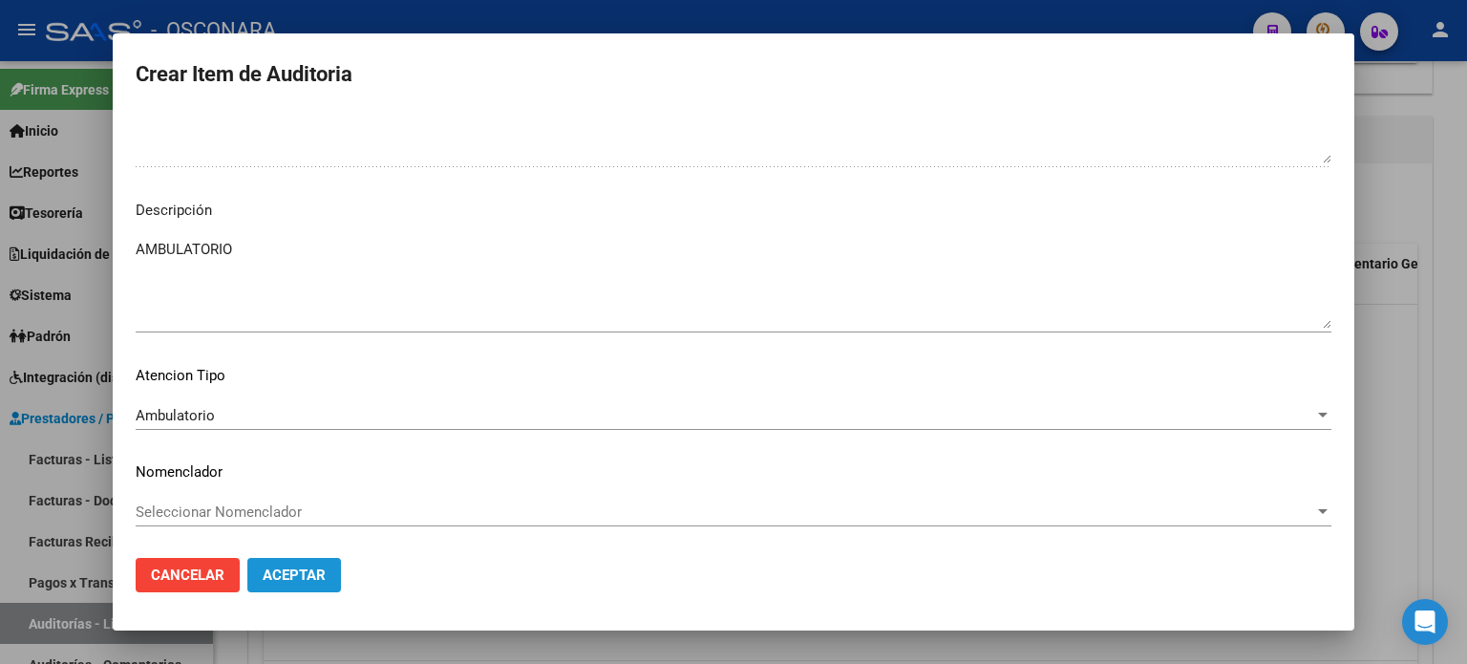
click at [275, 578] on span "Aceptar" at bounding box center [294, 574] width 63 height 17
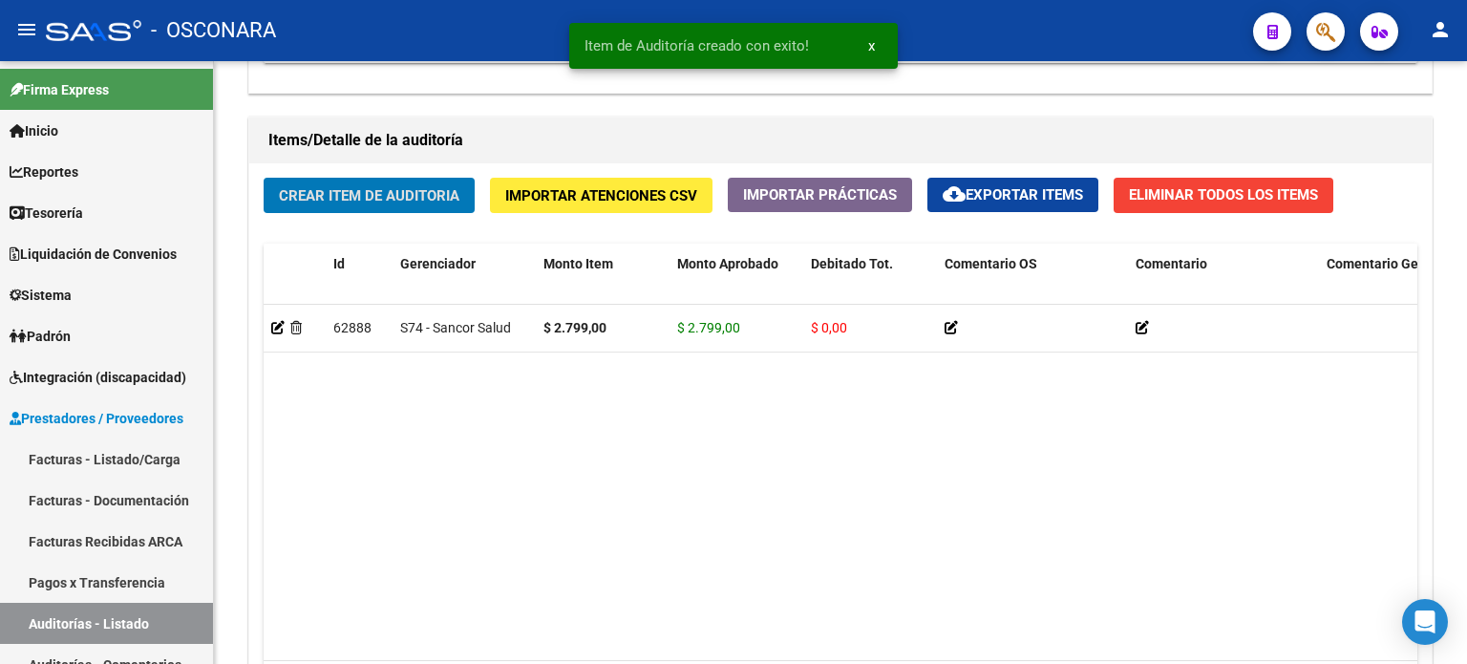
scroll to position [1338, 0]
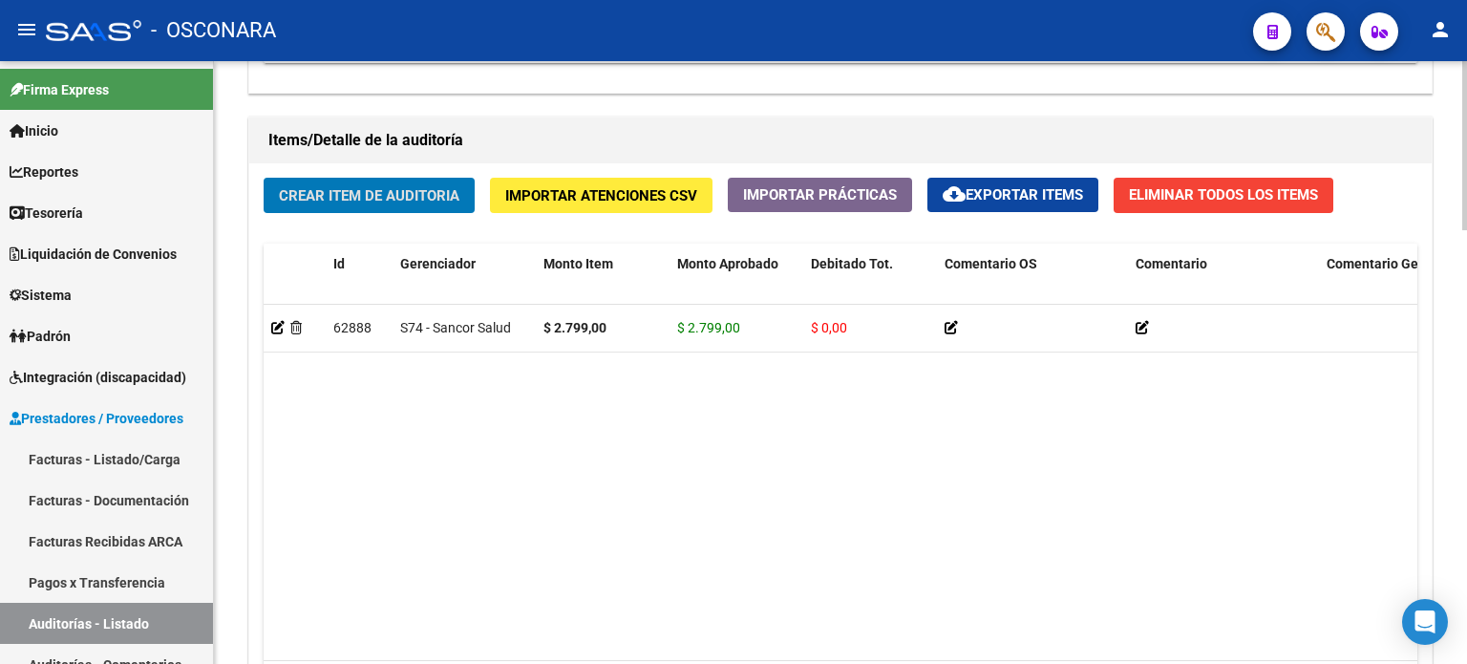
click at [329, 187] on span "Crear Item de Auditoria" at bounding box center [369, 195] width 181 height 17
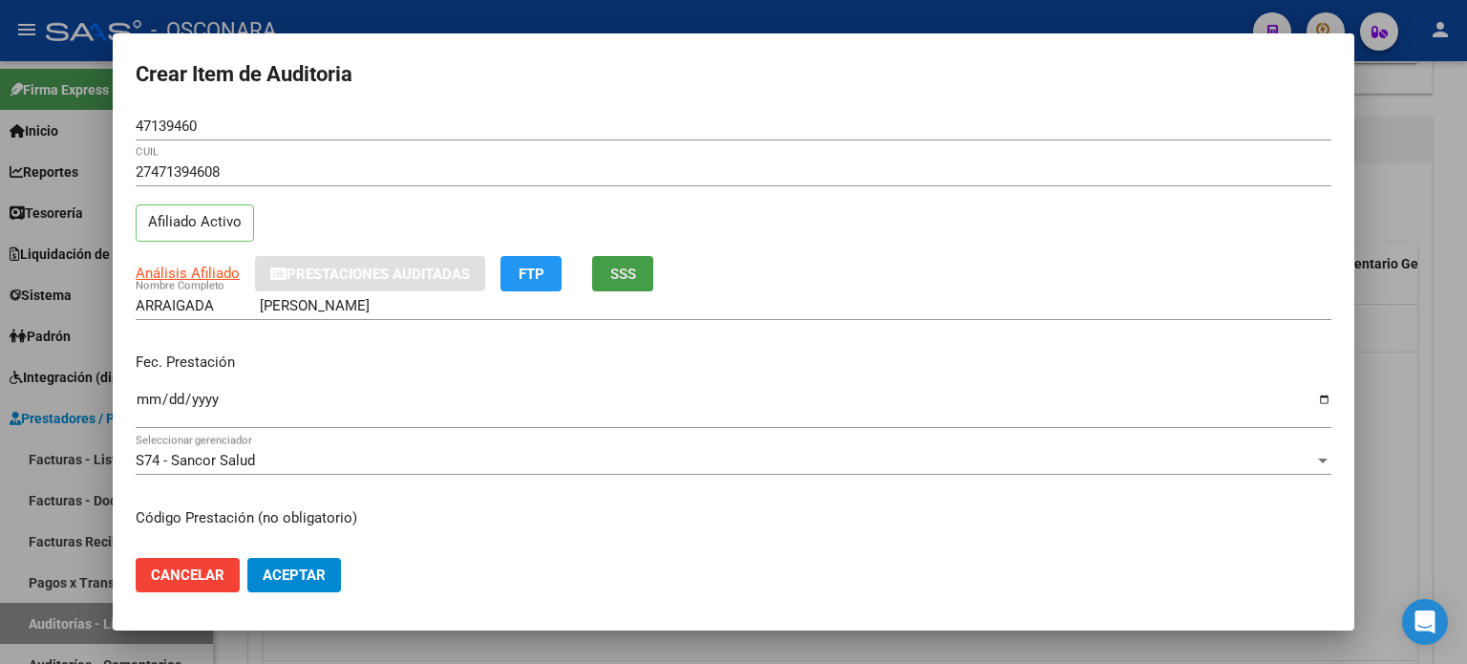
click at [635, 266] on span "SSS" at bounding box center [623, 274] width 26 height 17
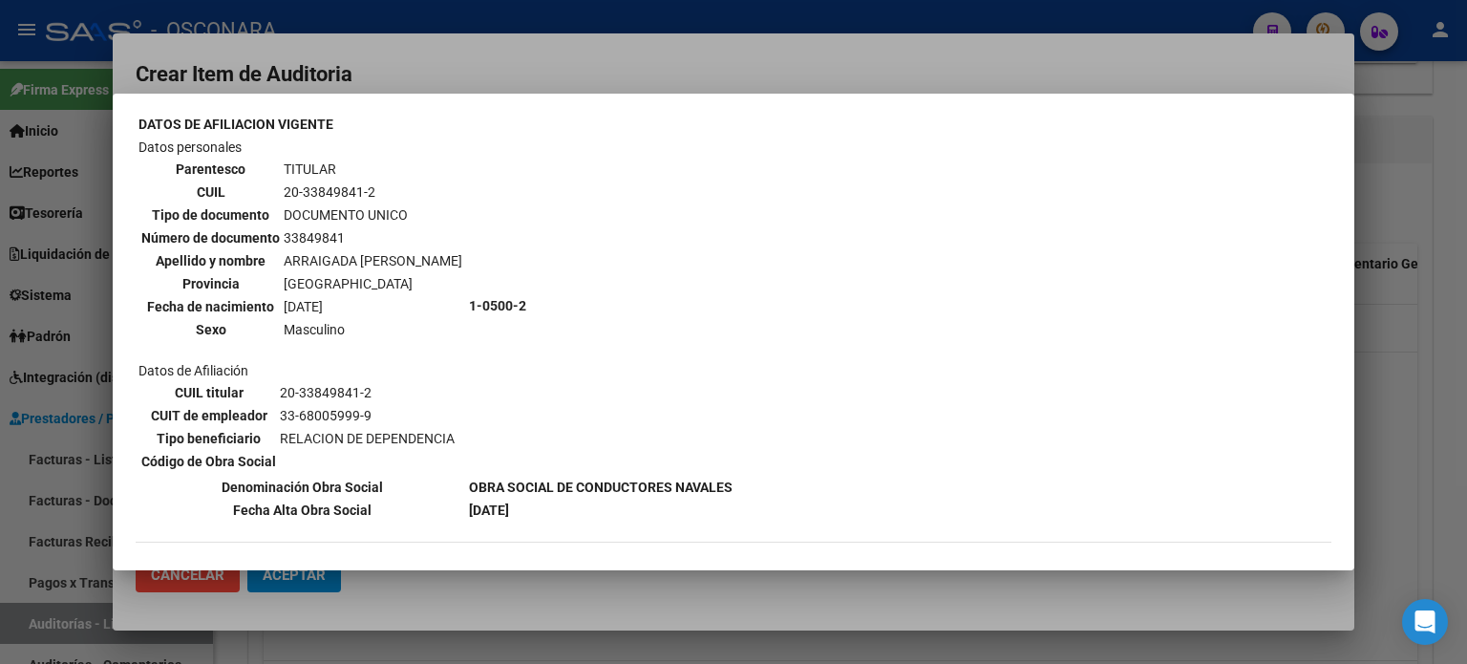
scroll to position [191, 0]
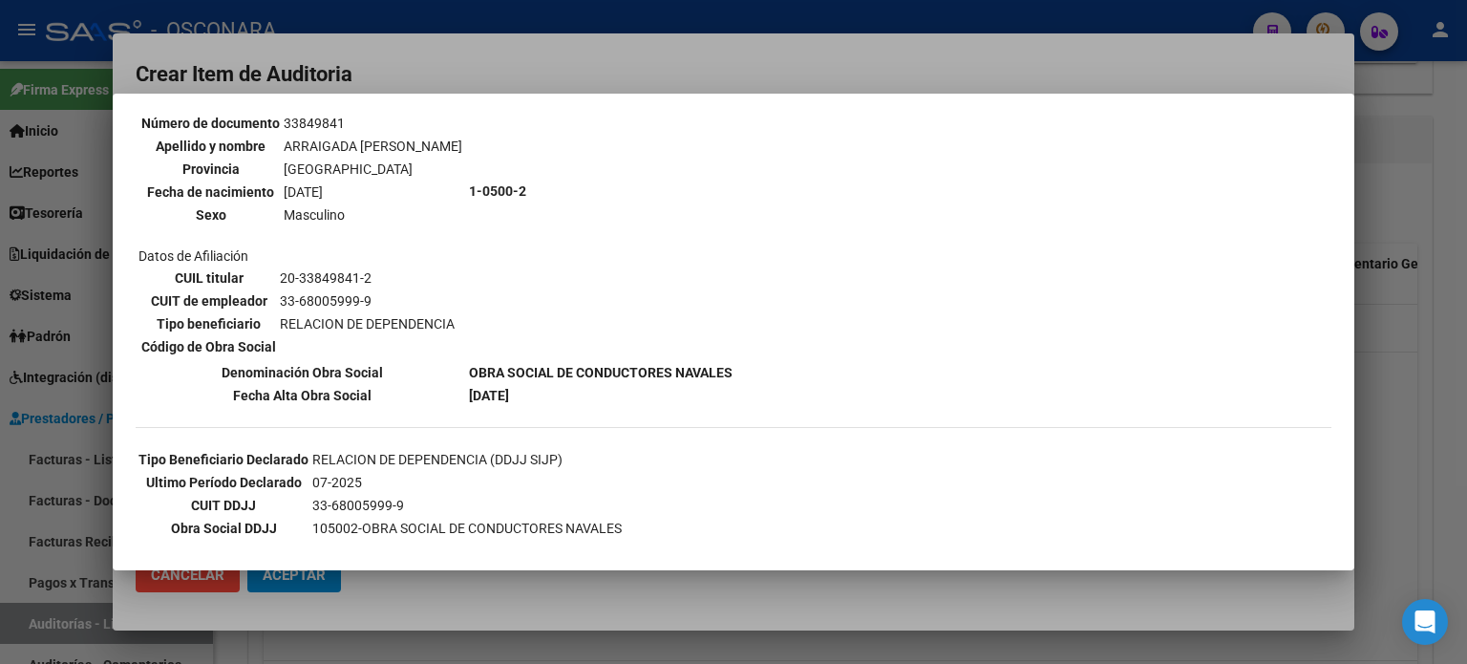
click at [1379, 416] on div at bounding box center [733, 332] width 1467 height 664
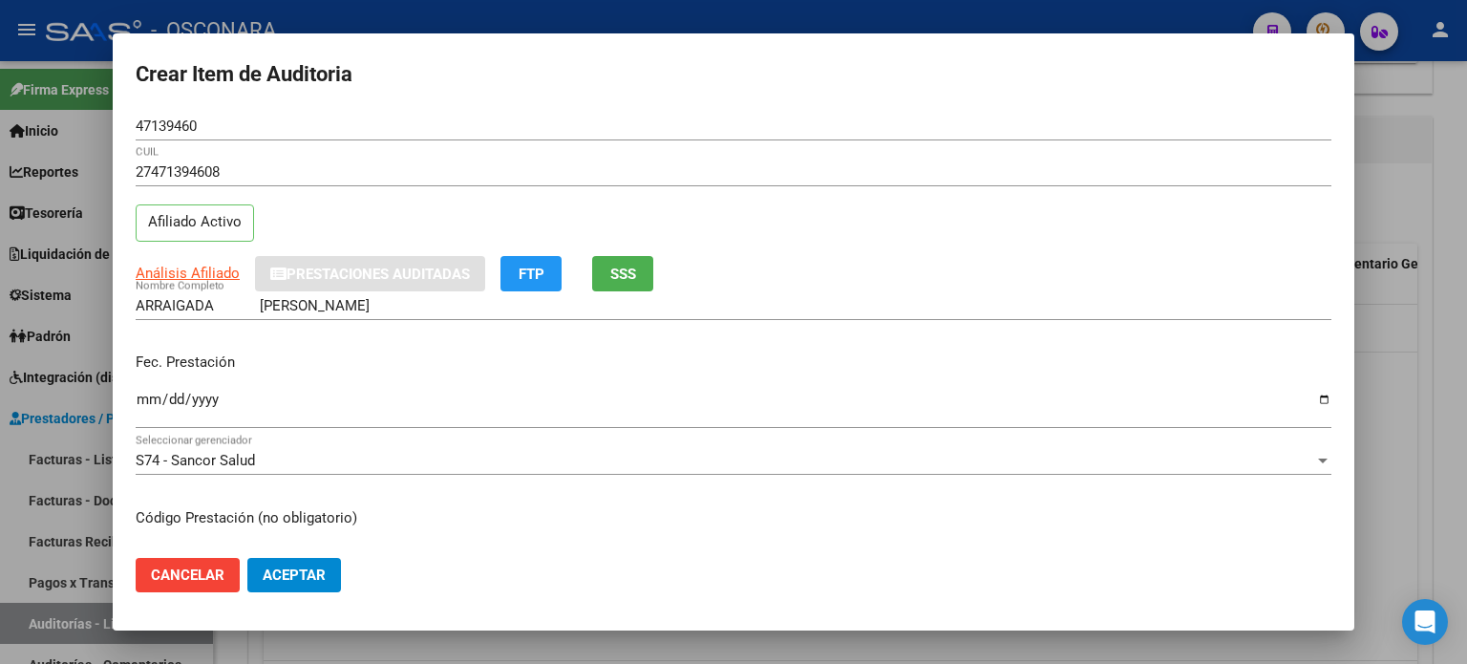
click at [148, 397] on input "Ingresar la fecha" at bounding box center [734, 407] width 1196 height 31
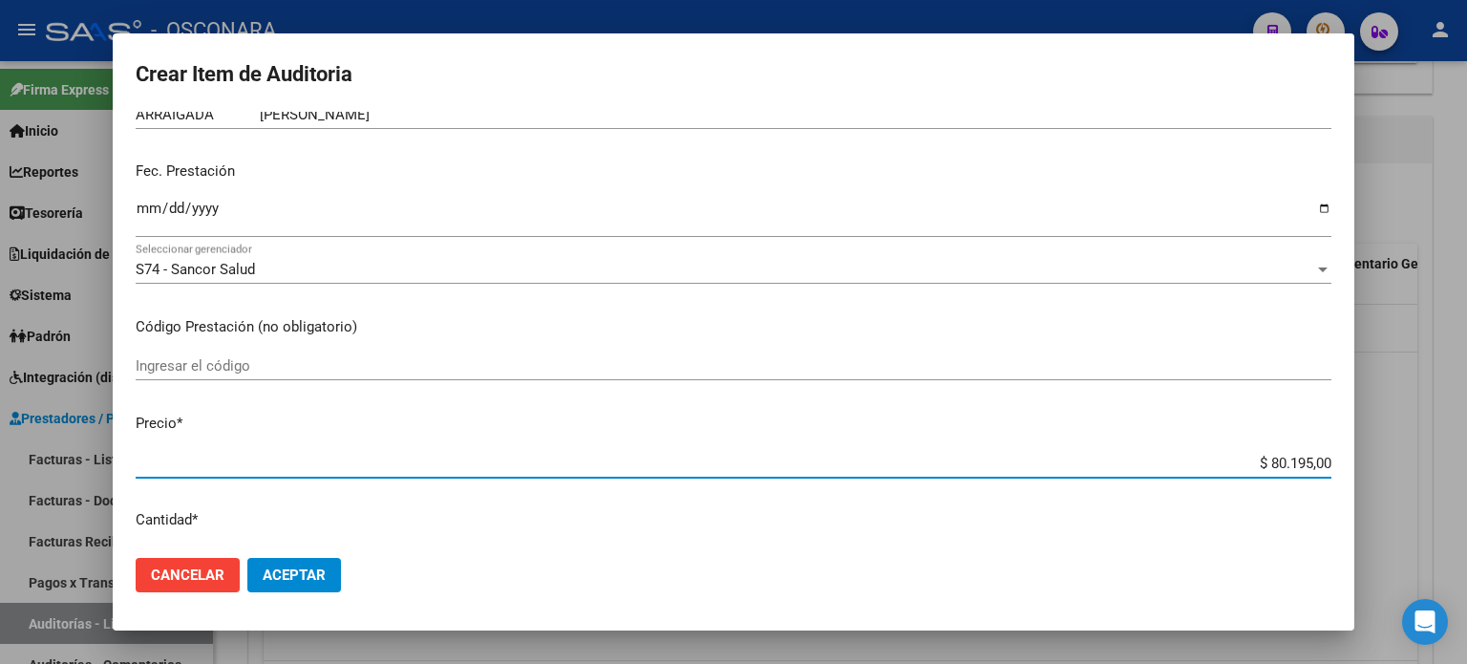
drag, startPoint x: 1256, startPoint y: 458, endPoint x: 1466, endPoint y: 434, distance: 211.5
click at [1466, 434] on div "Crear Item de Auditoria 47139460 Nro Documento 27471394608 CUIL Afiliado Activo…" at bounding box center [733, 332] width 1467 height 664
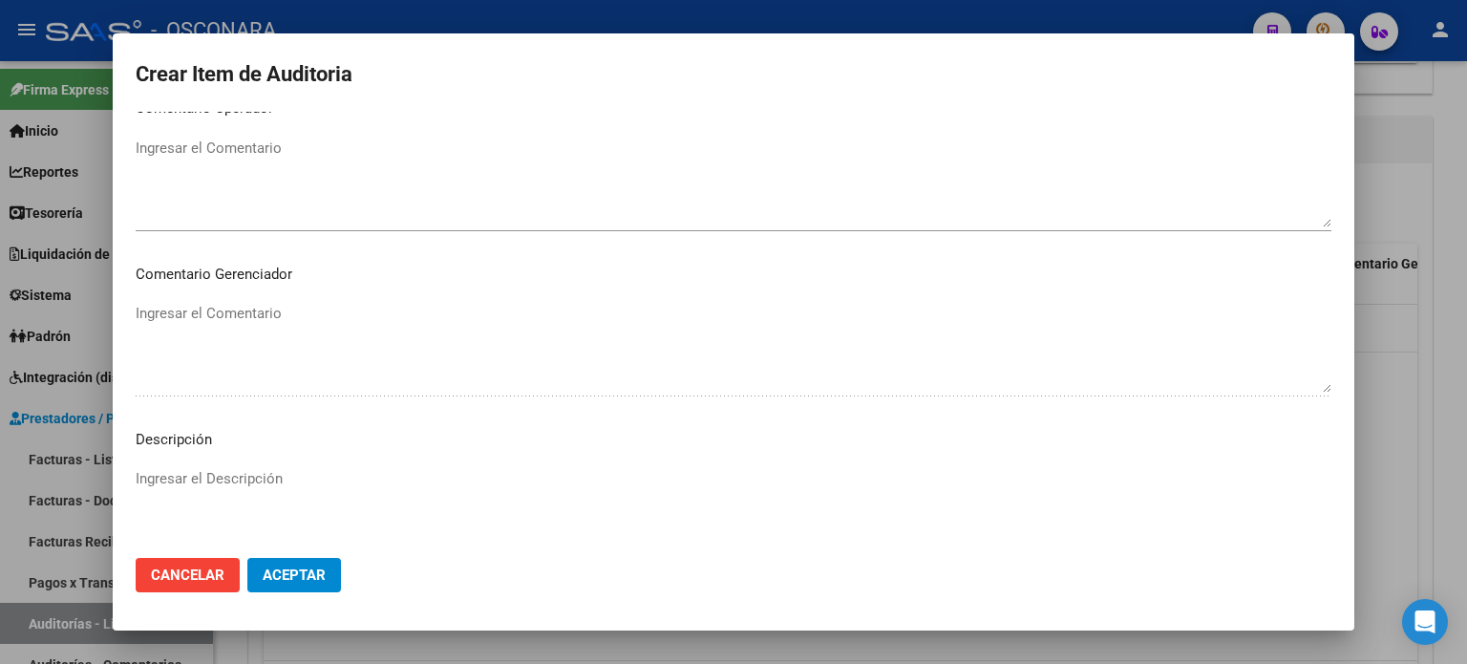
scroll to position [1288, 0]
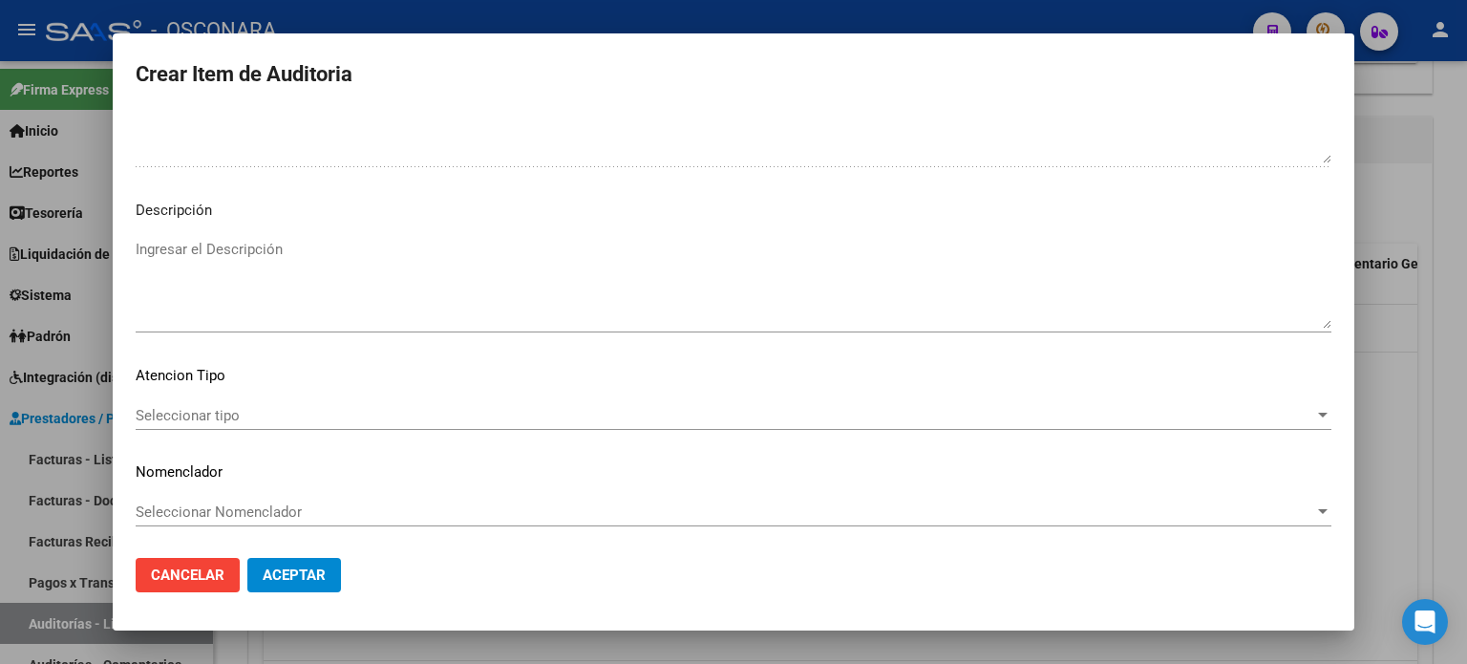
click at [295, 301] on textarea "Ingresar el Descripción" at bounding box center [734, 284] width 1196 height 90
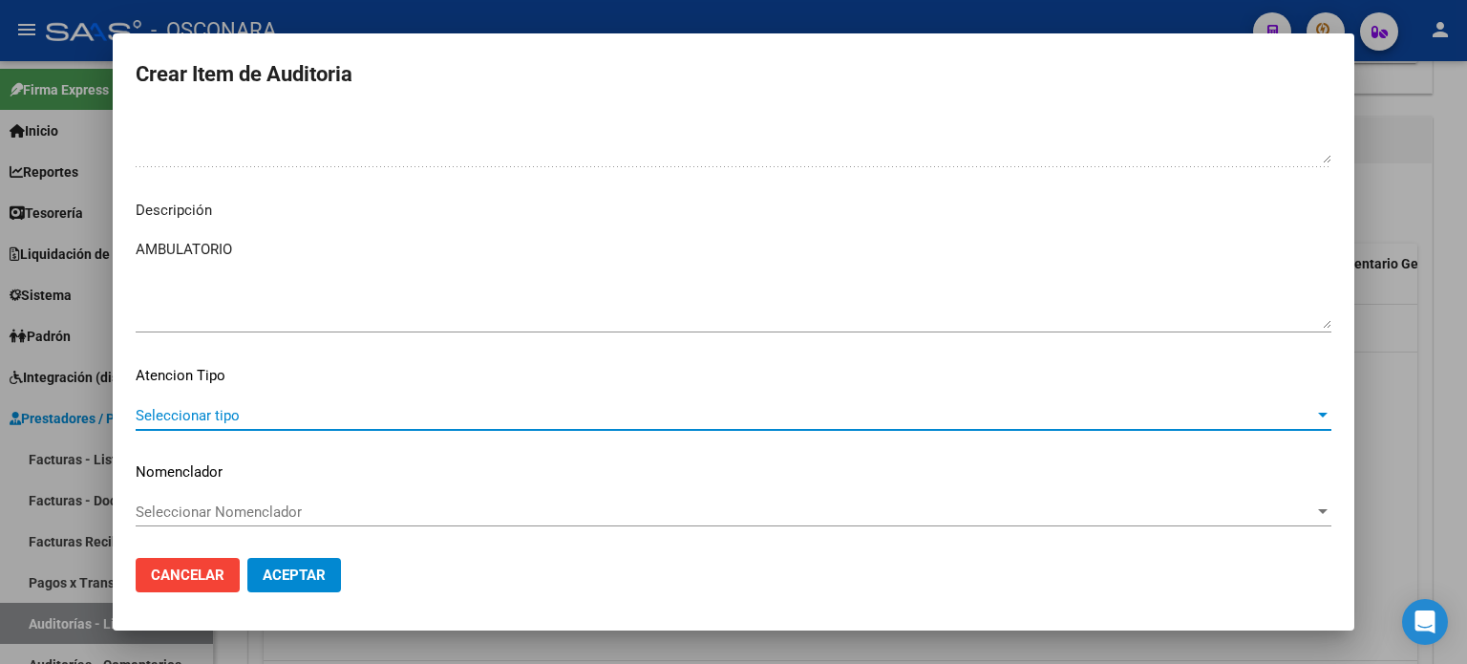
click at [187, 416] on span "Seleccionar tipo" at bounding box center [725, 415] width 1179 height 17
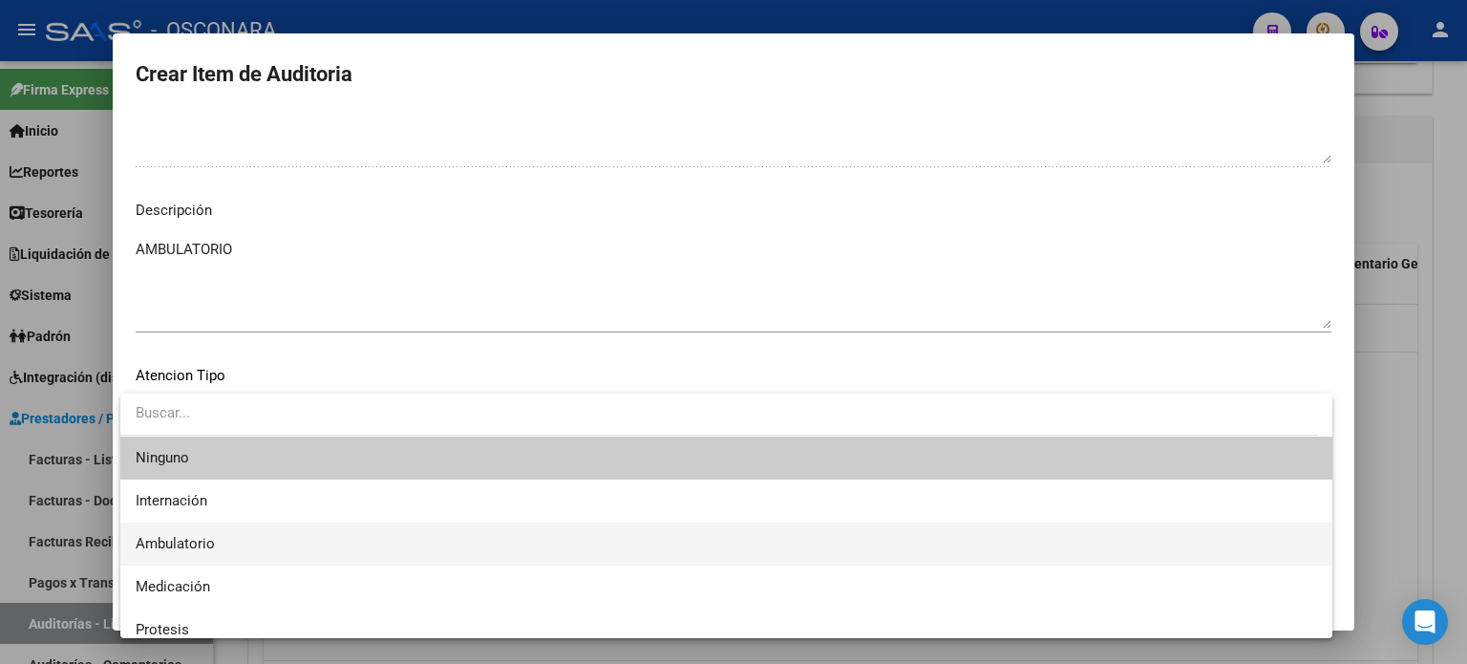
click at [180, 540] on span "Ambulatorio" at bounding box center [175, 543] width 79 height 17
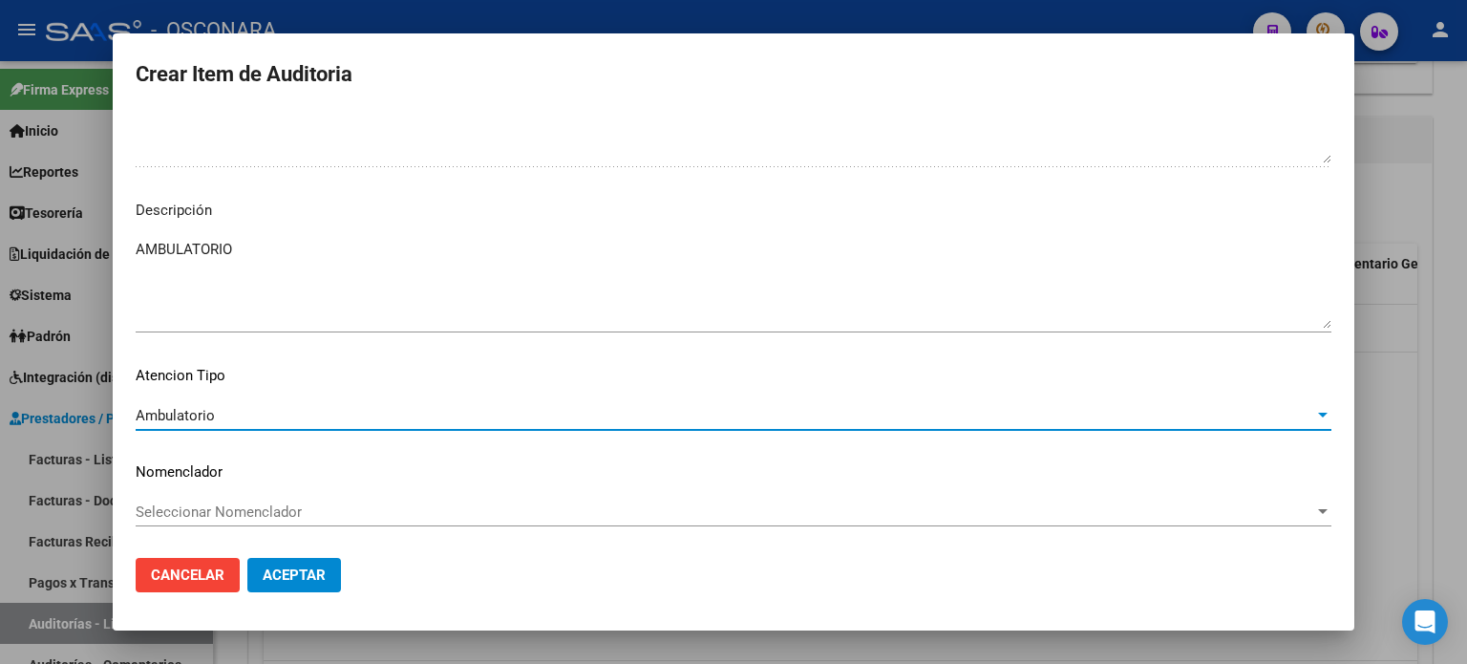
click at [294, 572] on span "Aceptar" at bounding box center [294, 574] width 63 height 17
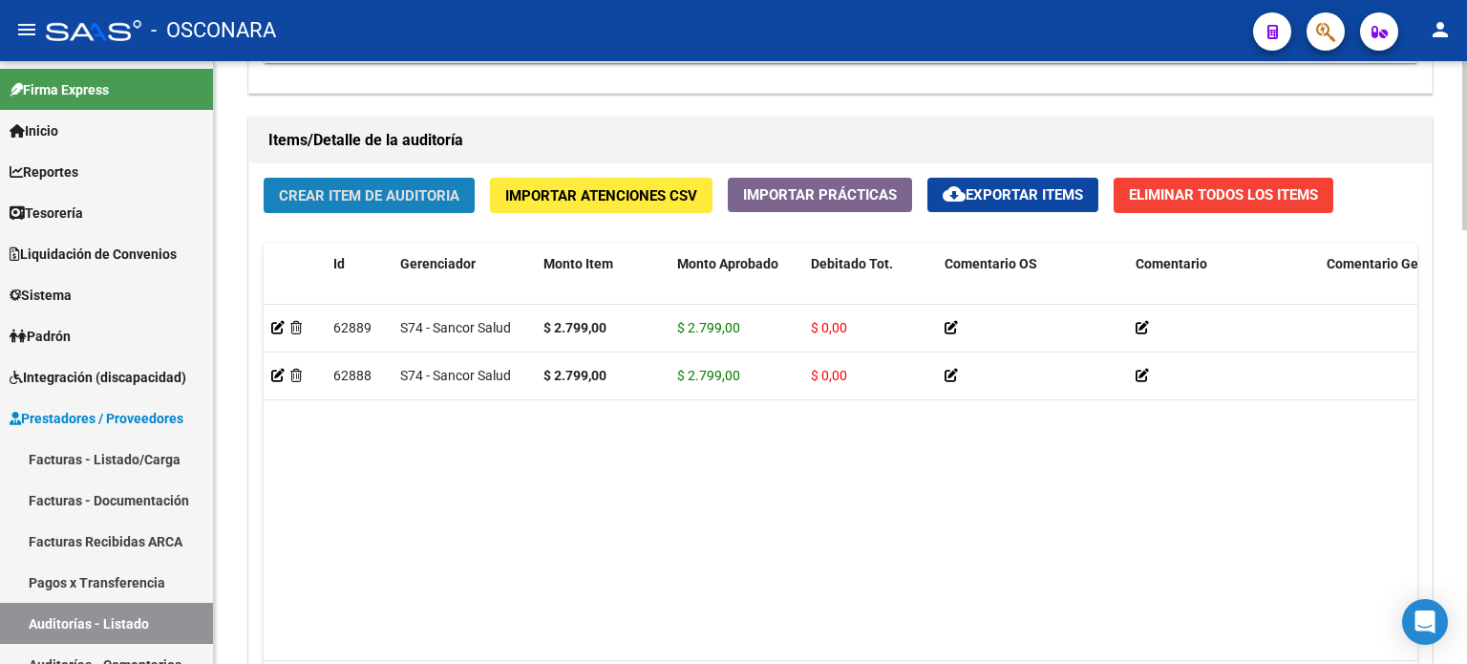
click at [324, 187] on span "Crear Item de Auditoria" at bounding box center [369, 195] width 181 height 17
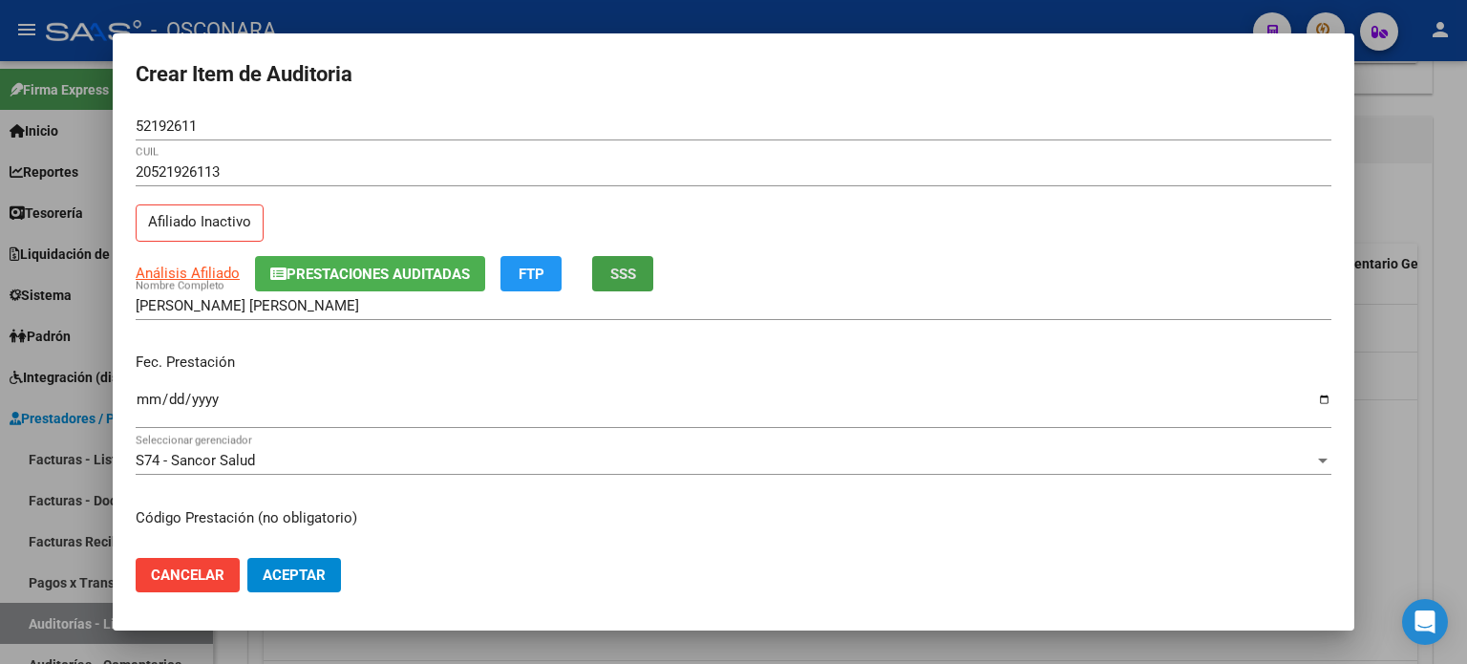
click at [629, 274] on span "SSS" at bounding box center [623, 274] width 26 height 17
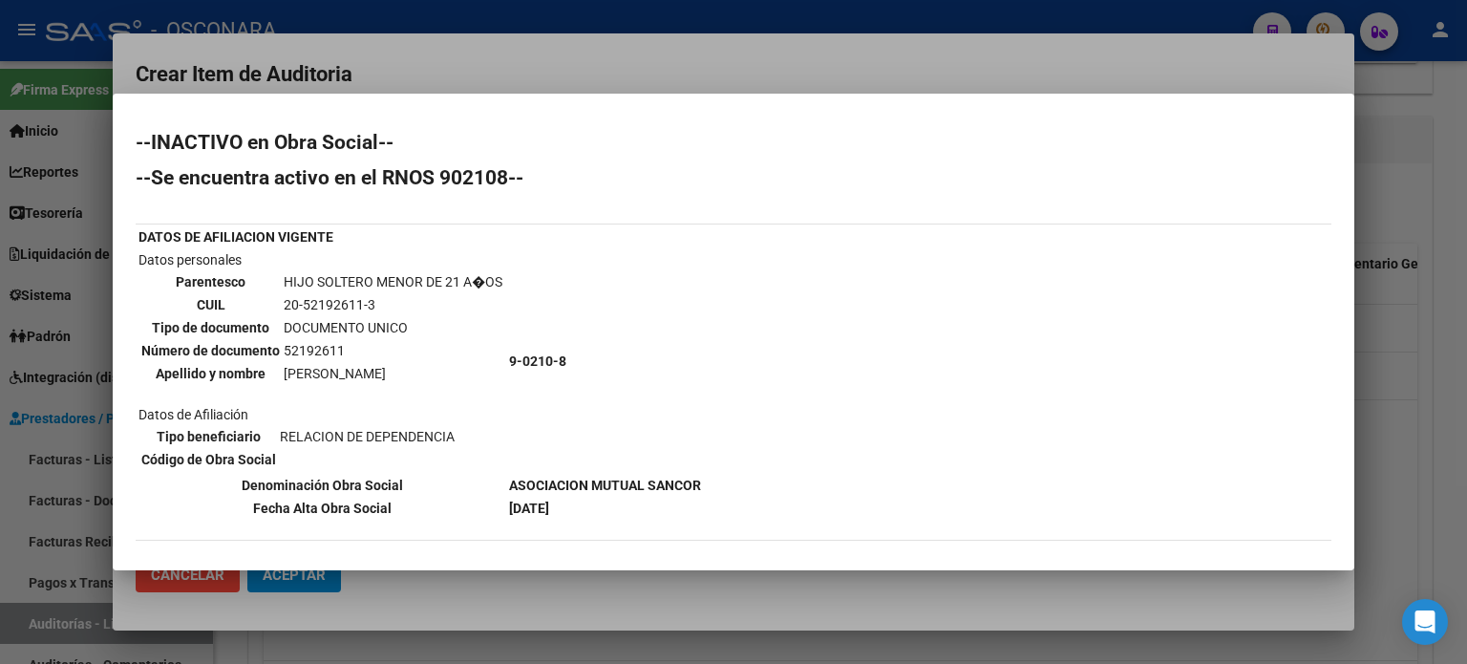
click at [1386, 359] on div at bounding box center [733, 332] width 1467 height 664
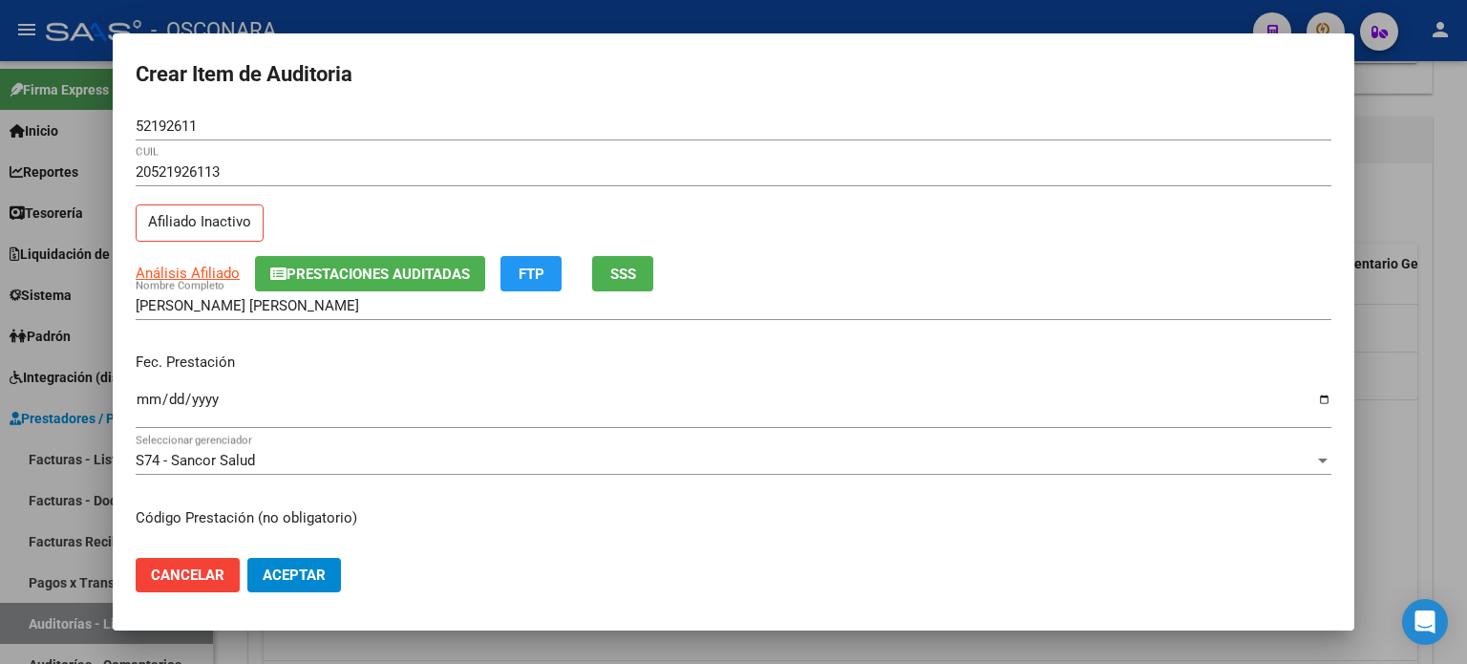
click at [145, 396] on input "Ingresar la fecha" at bounding box center [734, 407] width 1196 height 31
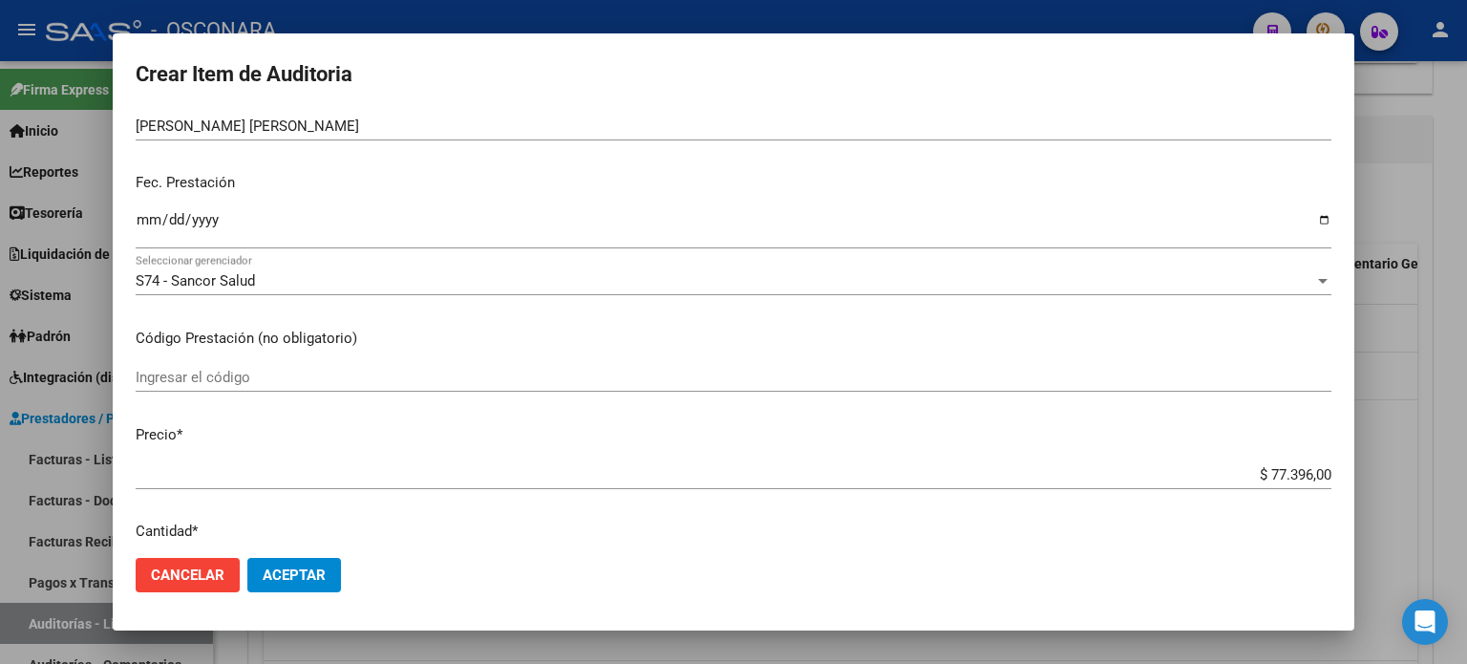
scroll to position [191, 0]
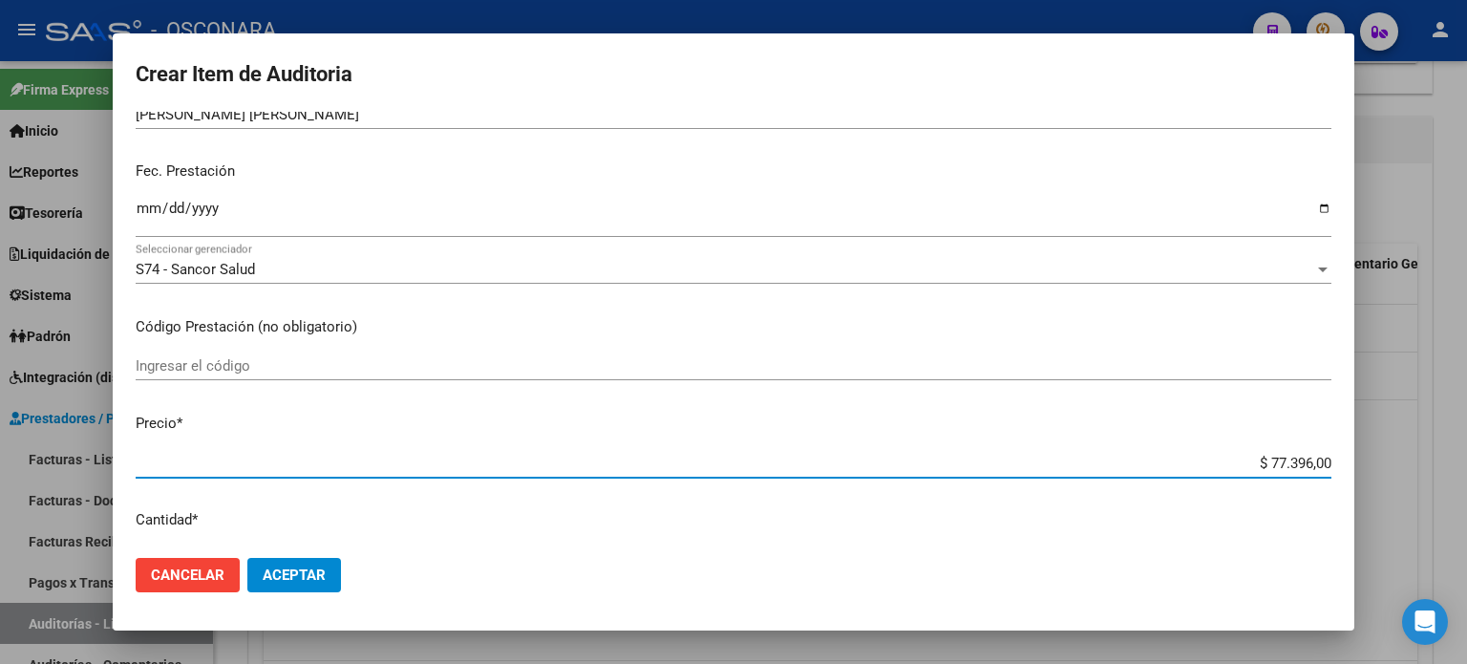
drag, startPoint x: 1253, startPoint y: 457, endPoint x: 1466, endPoint y: 461, distance: 213.1
click at [1466, 461] on div "Crear Item de Auditoria 52192611 Nro Documento 20521926113 CUIL Afiliado Inacti…" at bounding box center [733, 332] width 1467 height 664
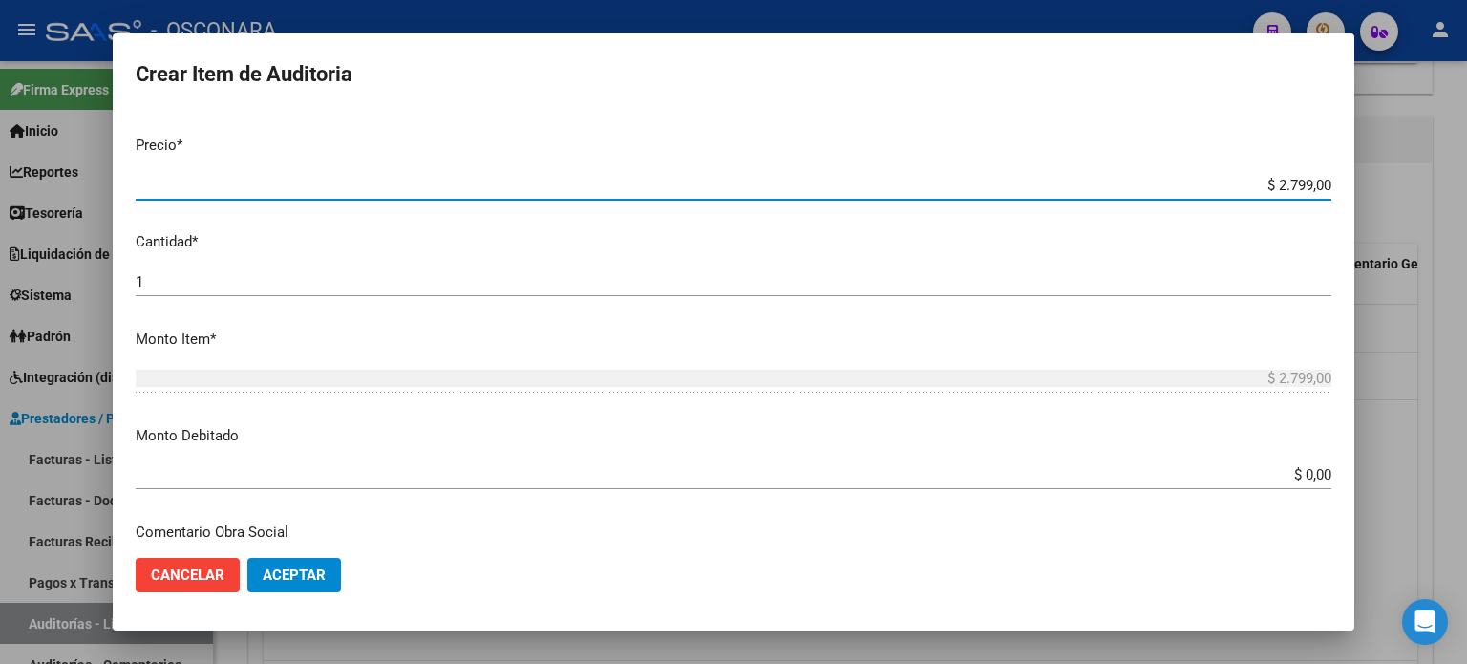
scroll to position [478, 0]
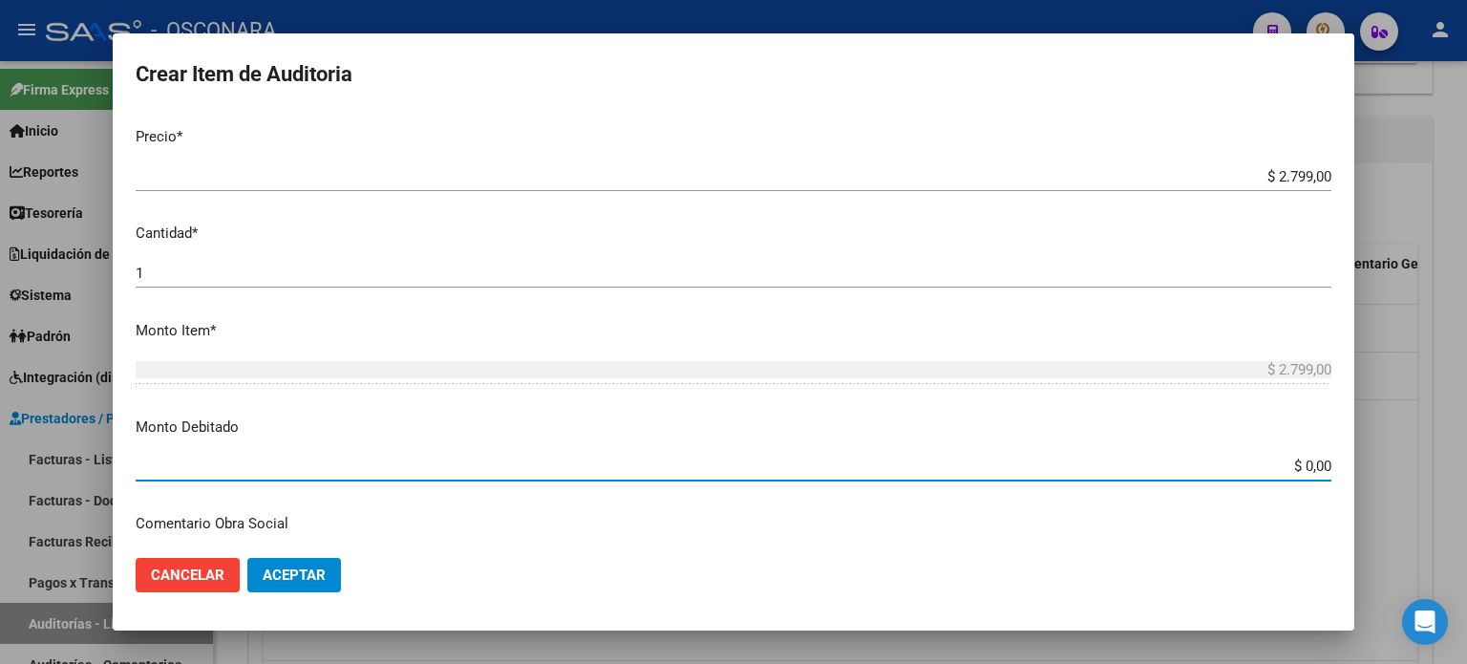
drag, startPoint x: 1287, startPoint y: 469, endPoint x: 1466, endPoint y: 461, distance: 179.7
click at [1448, 467] on div "Crear Item de Auditoria 52192611 Nro Documento 20521926113 CUIL Afiliado Inacti…" at bounding box center [733, 332] width 1467 height 664
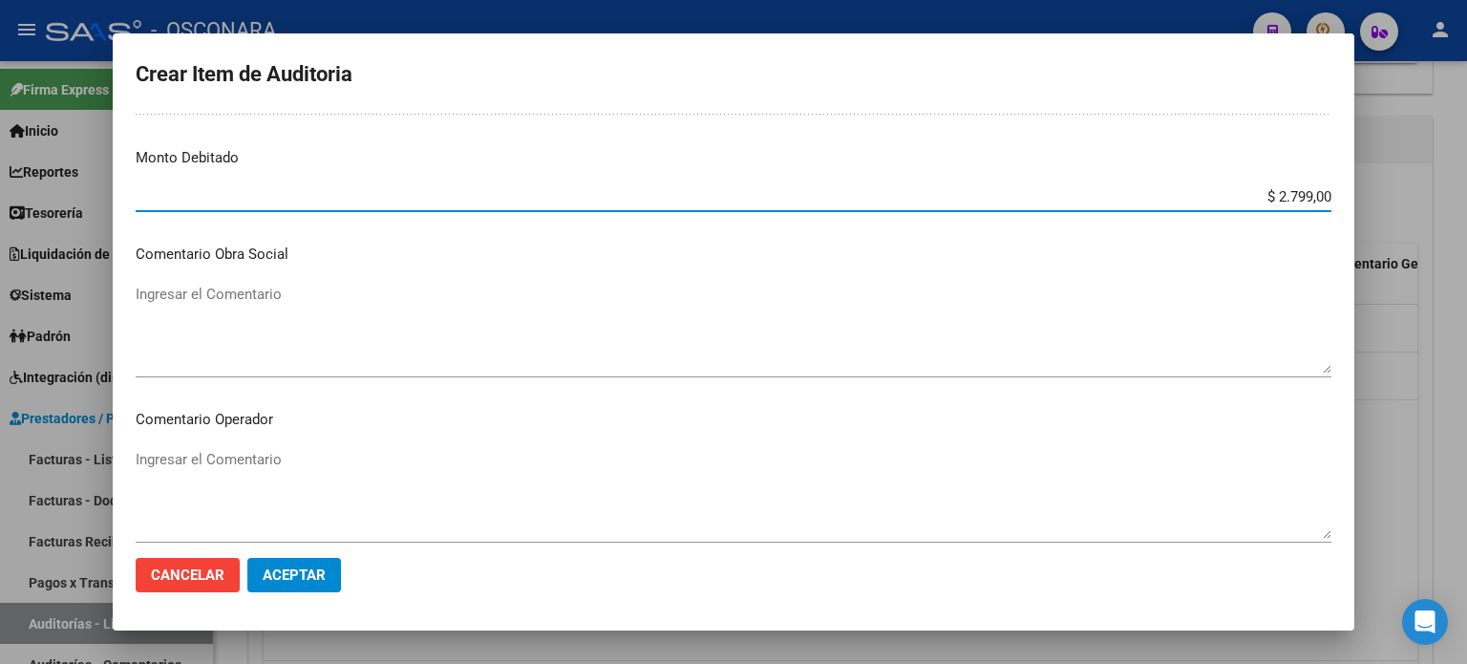
scroll to position [764, 0]
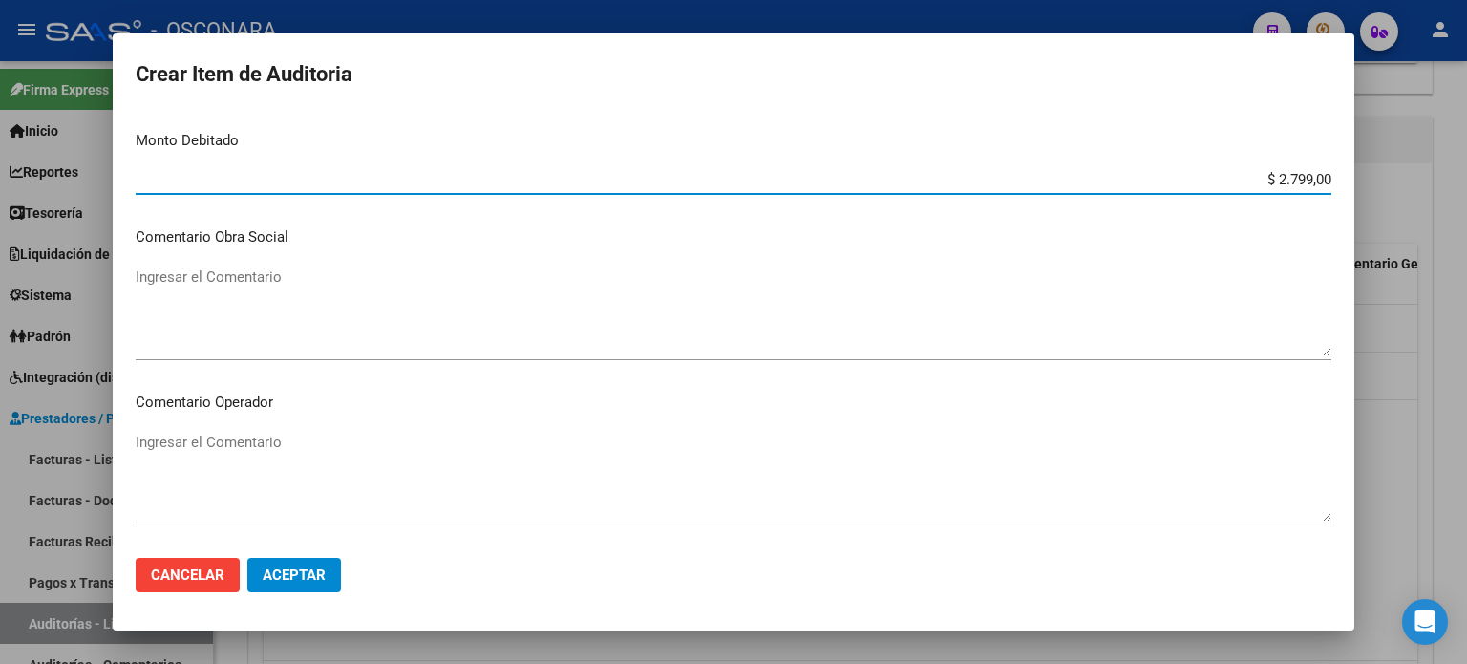
click at [317, 308] on textarea "Ingresar el Comentario" at bounding box center [734, 311] width 1196 height 90
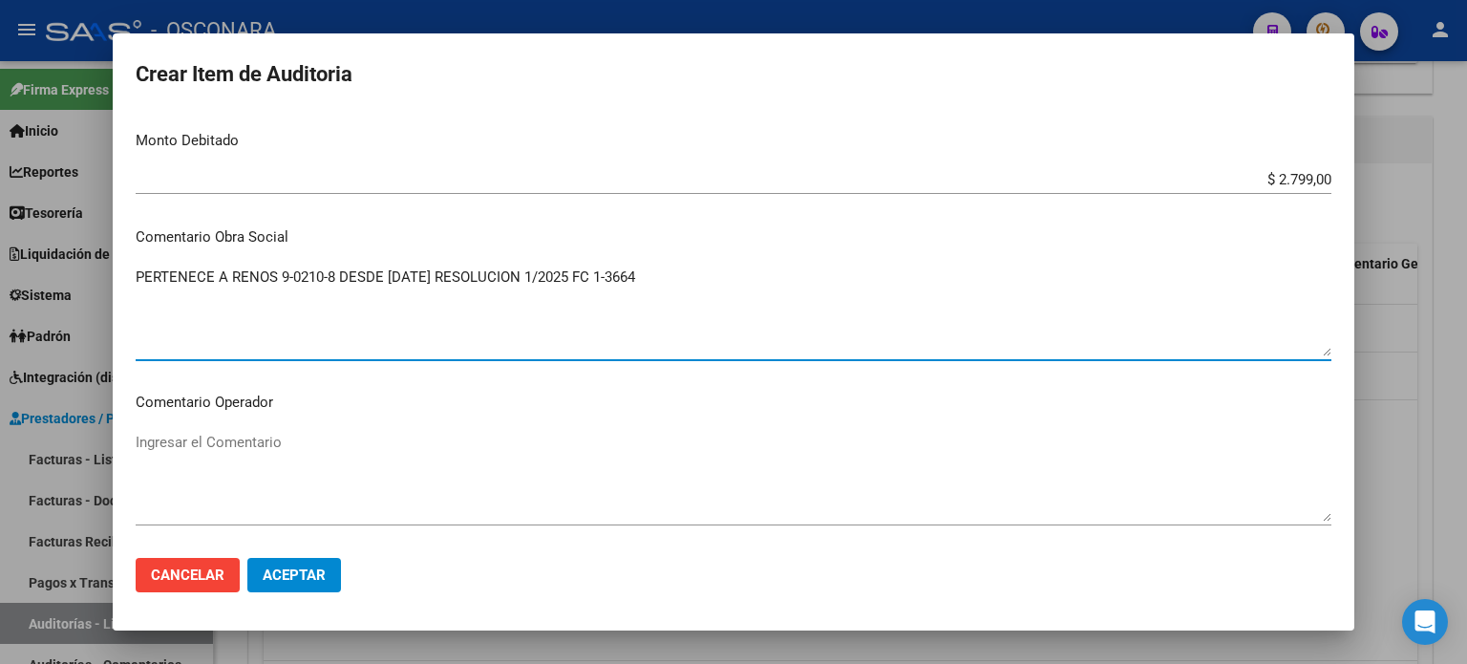
drag, startPoint x: 693, startPoint y: 284, endPoint x: 131, endPoint y: 282, distance: 562.6
click at [131, 282] on mat-dialog-content "52192611 Nro Documento 20521926113 CUIL Afiliado Inactivo Análisis Afiliado Pre…" at bounding box center [734, 328] width 1242 height 432
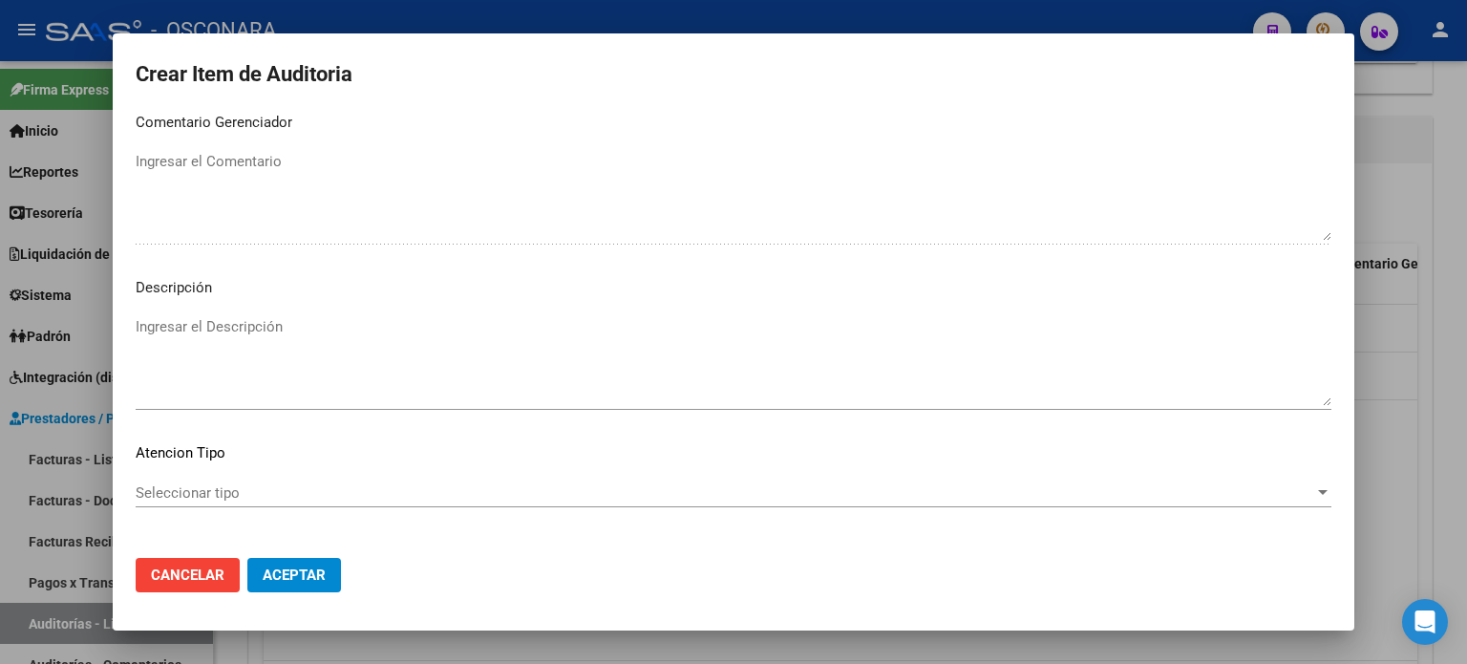
scroll to position [1242, 0]
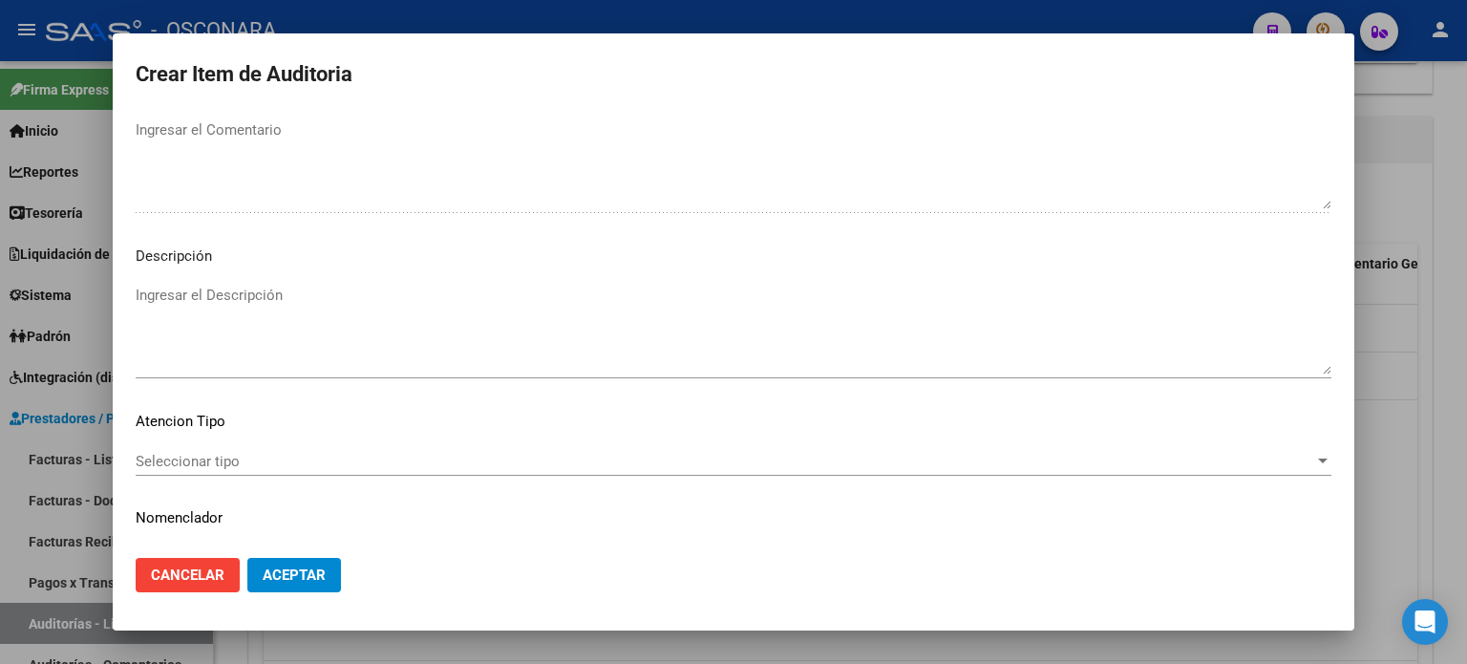
click at [180, 324] on textarea "Ingresar el Descripción" at bounding box center [734, 330] width 1196 height 90
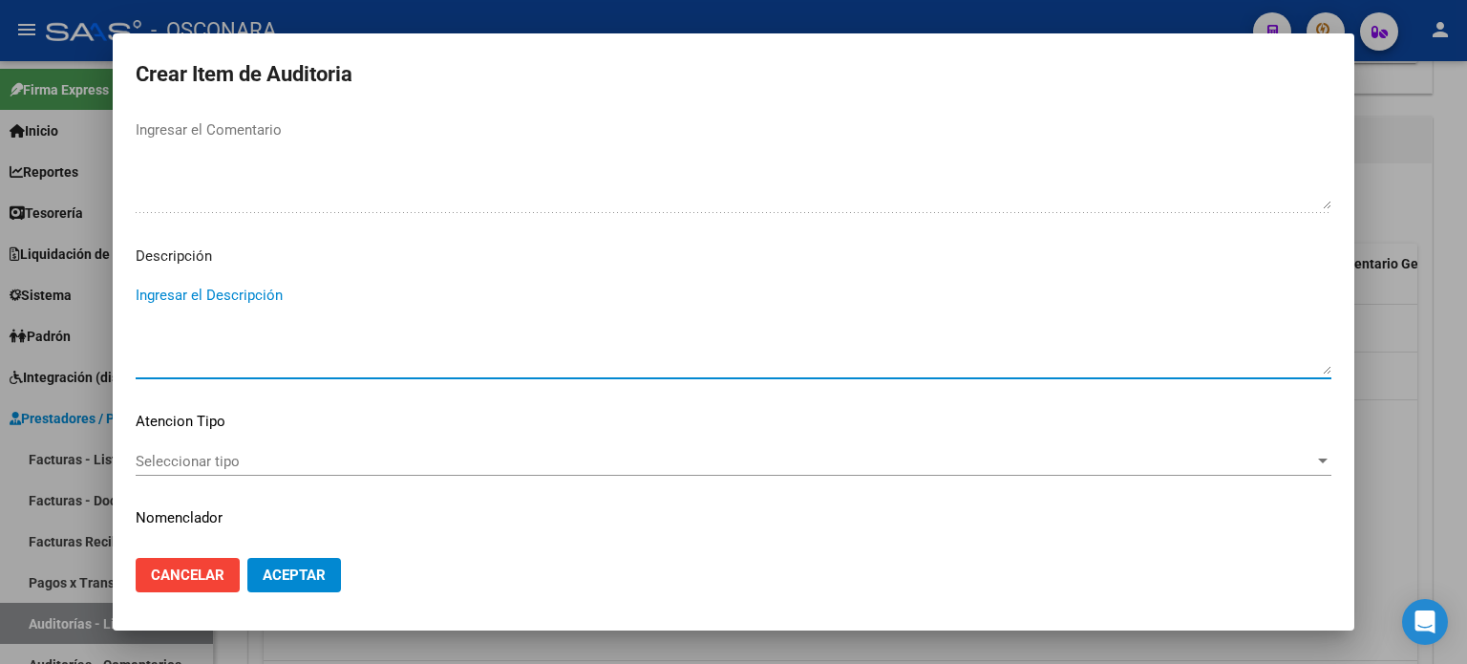
paste textarea "PERTENECE A RENOS 9-0210-8 DESDE [DATE] RESOLUCION 1/2025 FC 1-3664"
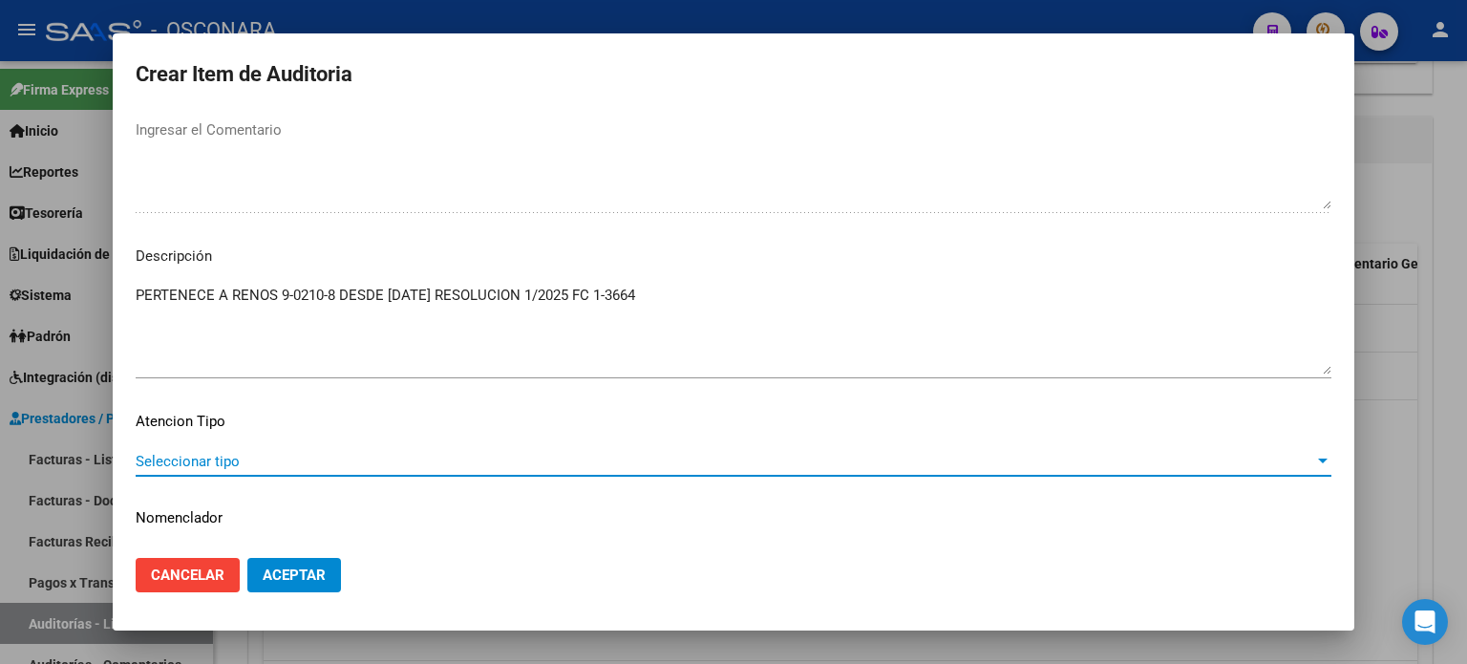
click at [207, 458] on span "Seleccionar tipo" at bounding box center [725, 461] width 1179 height 17
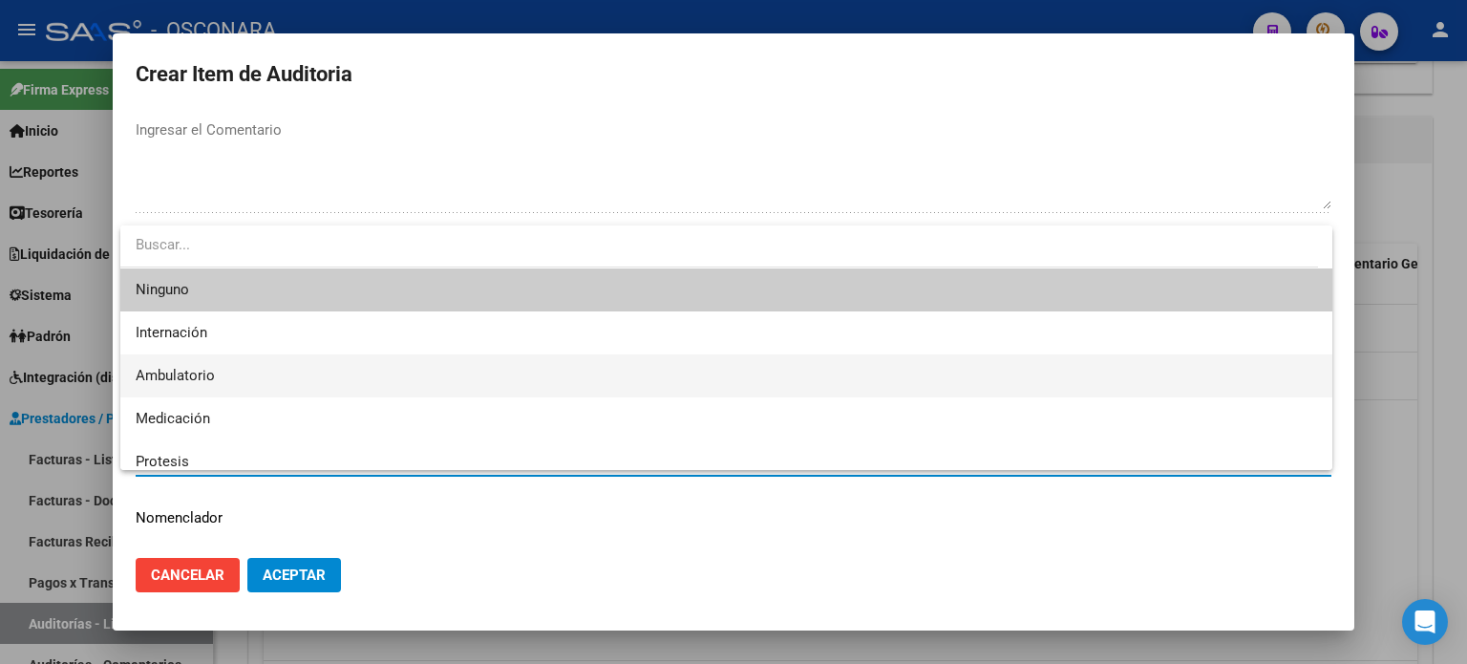
click at [185, 373] on span "Ambulatorio" at bounding box center [175, 375] width 79 height 17
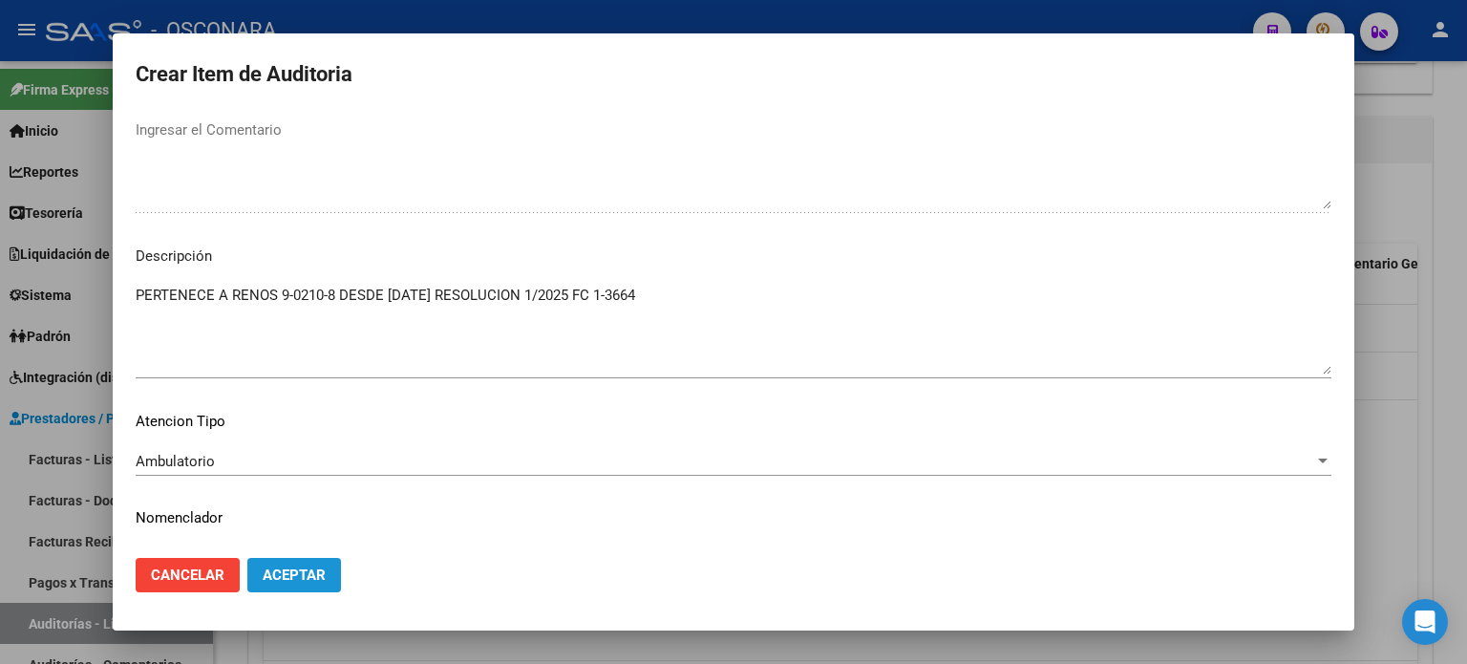
drag, startPoint x: 279, startPoint y: 580, endPoint x: 273, endPoint y: 568, distance: 12.8
click at [279, 581] on span "Aceptar" at bounding box center [294, 574] width 63 height 17
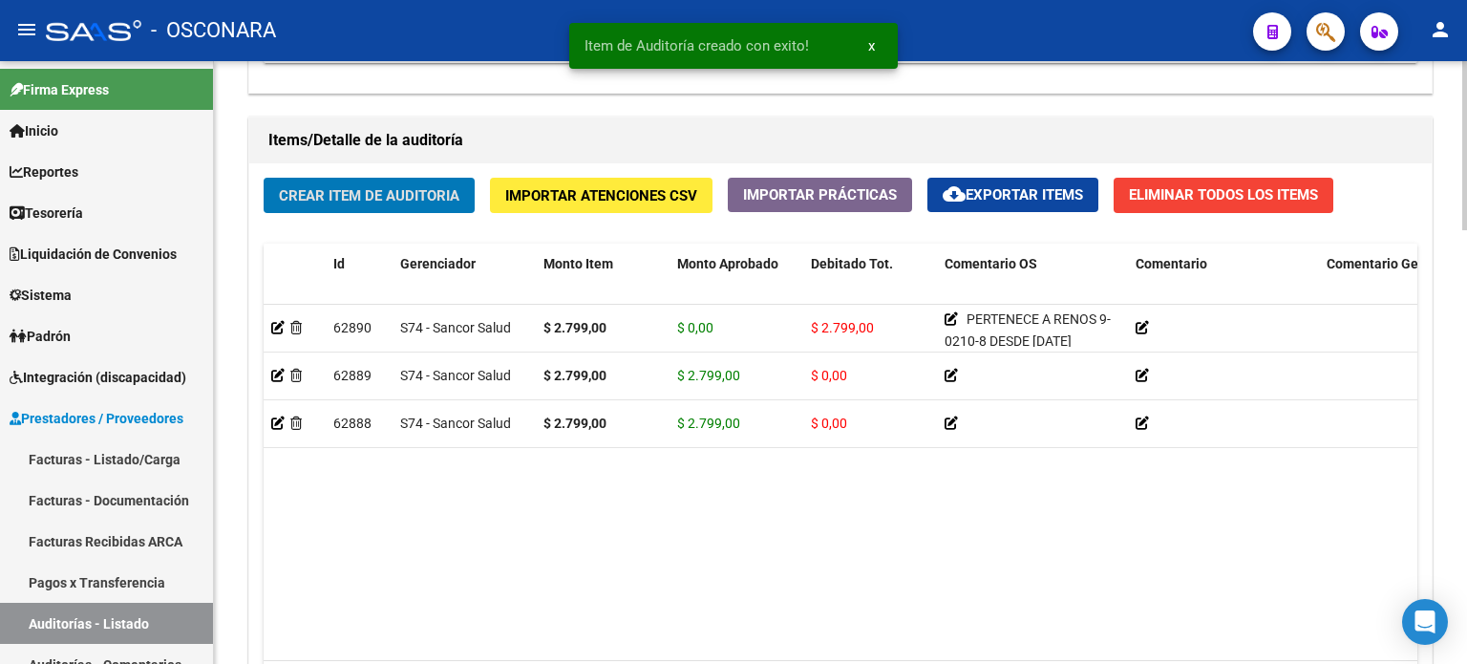
click at [390, 188] on span "Crear Item de Auditoria" at bounding box center [369, 195] width 181 height 17
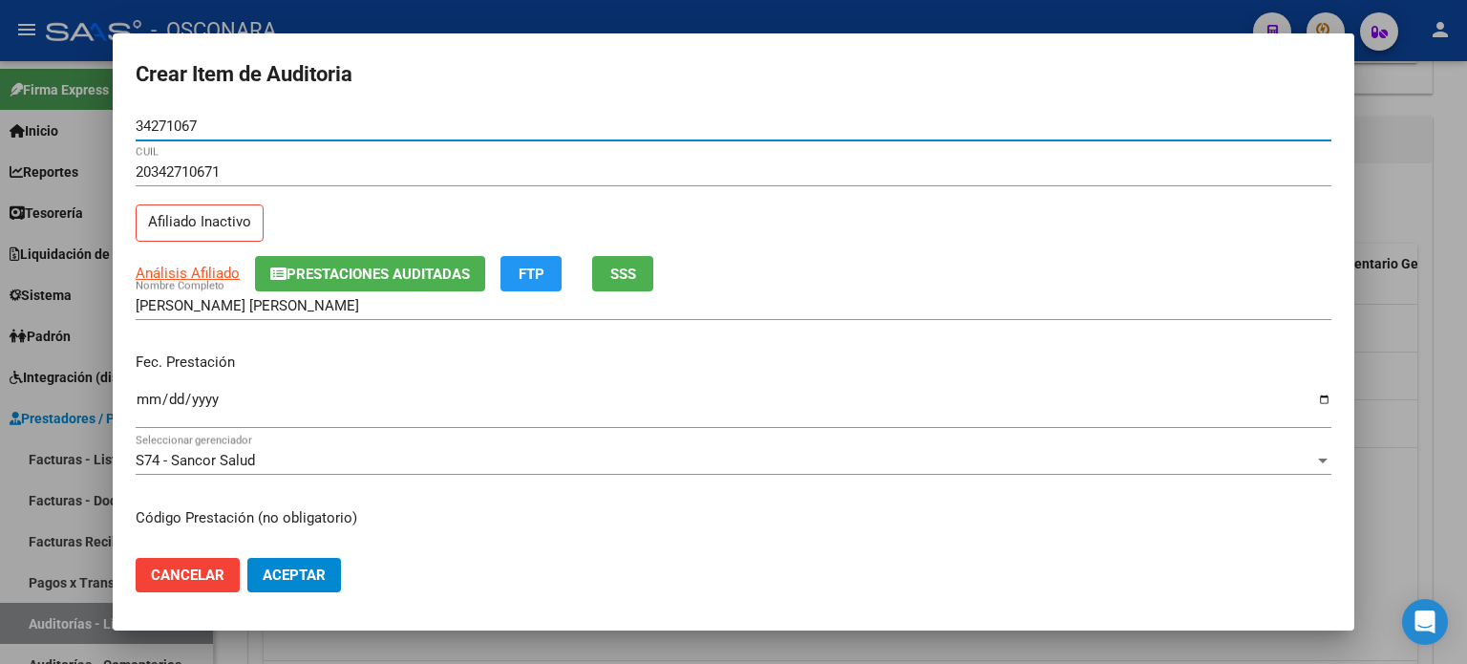
click at [627, 273] on span "SSS" at bounding box center [623, 274] width 26 height 17
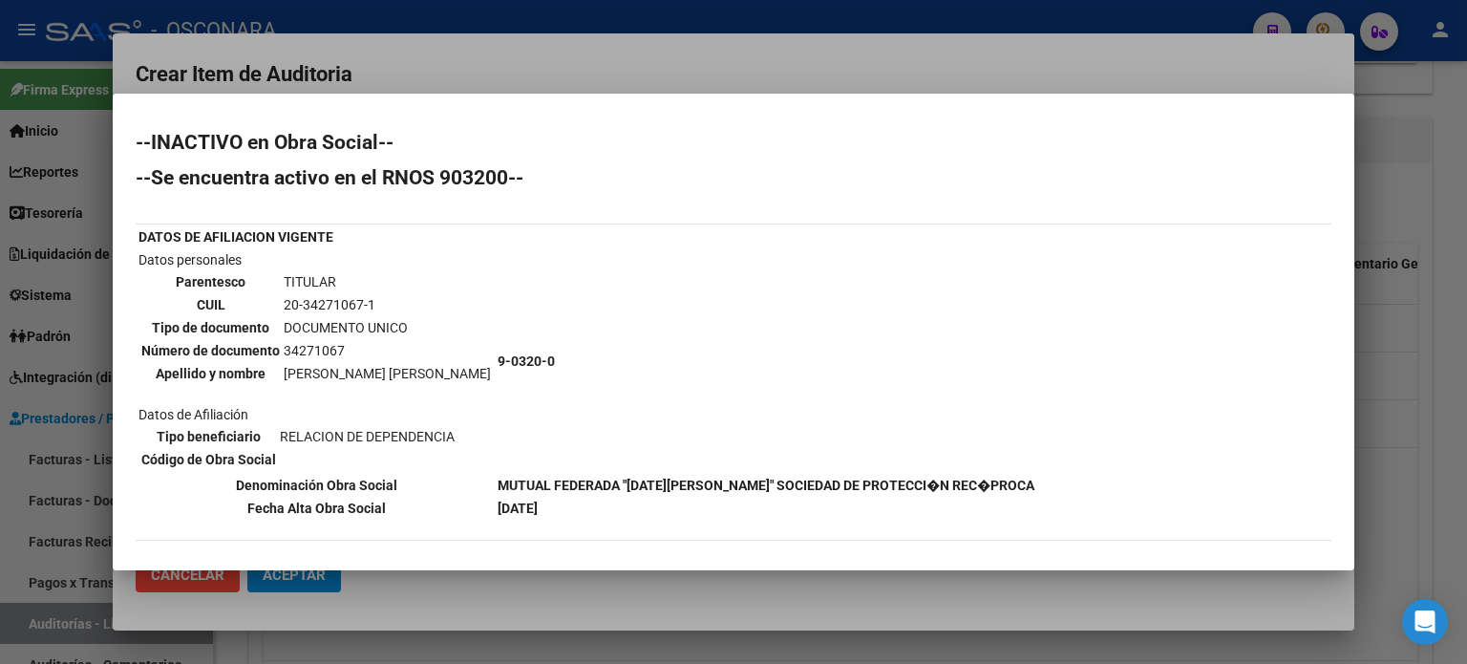
click at [1389, 450] on div at bounding box center [733, 332] width 1467 height 664
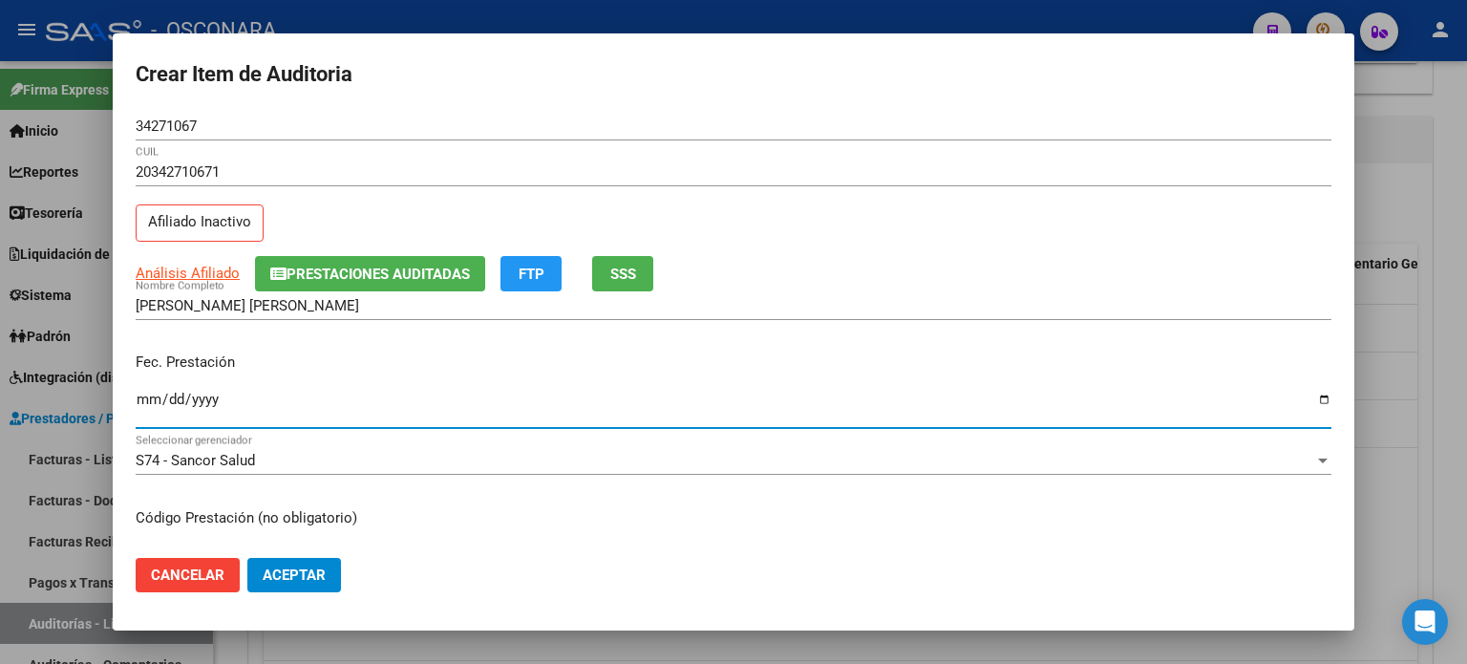
click at [141, 400] on input "[DATE]" at bounding box center [734, 407] width 1196 height 31
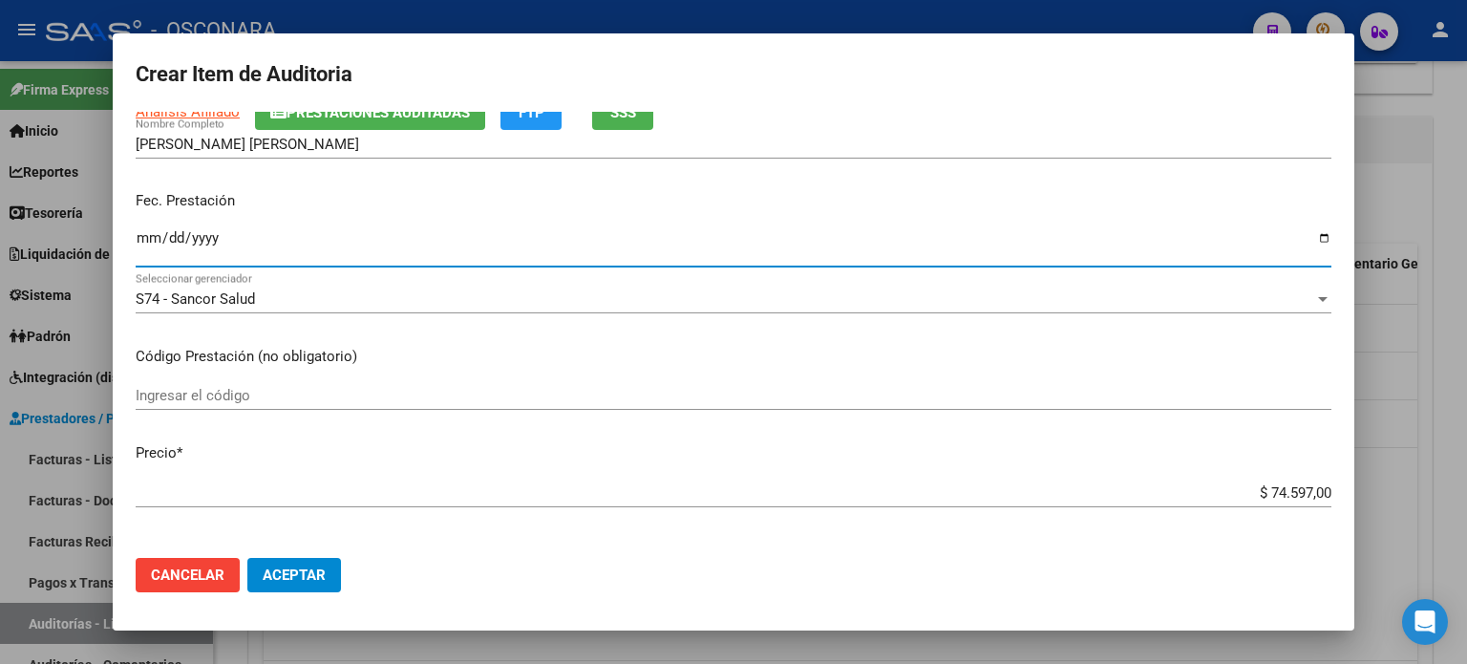
scroll to position [191, 0]
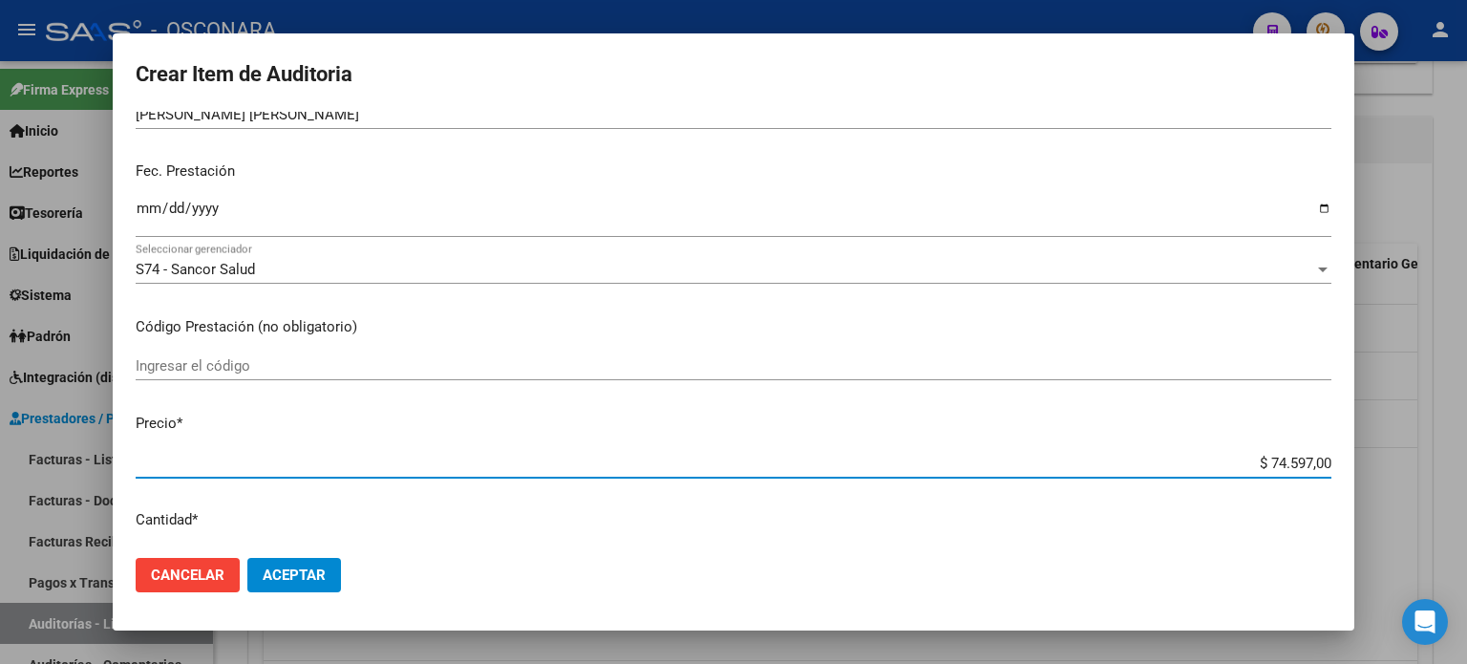
drag, startPoint x: 1253, startPoint y: 459, endPoint x: 1466, endPoint y: 441, distance: 213.8
click at [1466, 457] on div "Crear Item de Auditoria 34271067 Nro Documento 20342710671 CUIL Afiliado Inacti…" at bounding box center [733, 332] width 1467 height 664
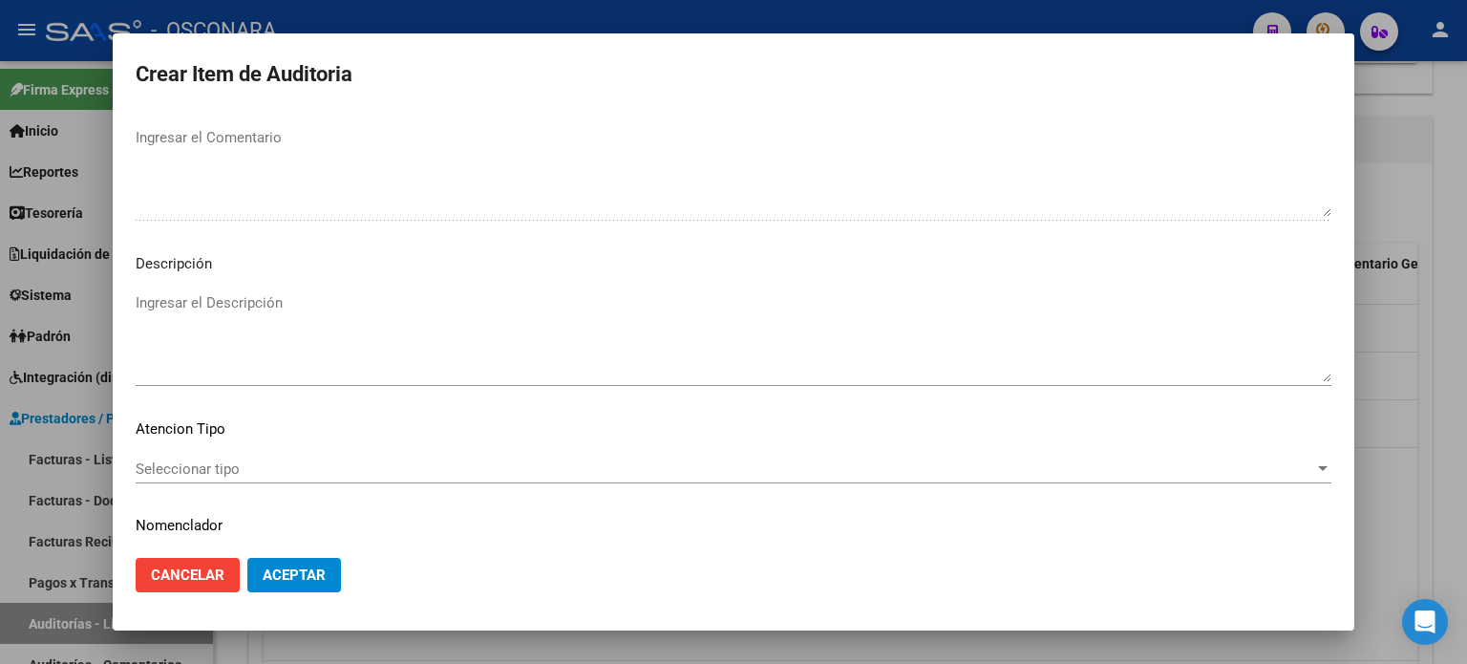
scroll to position [1288, 0]
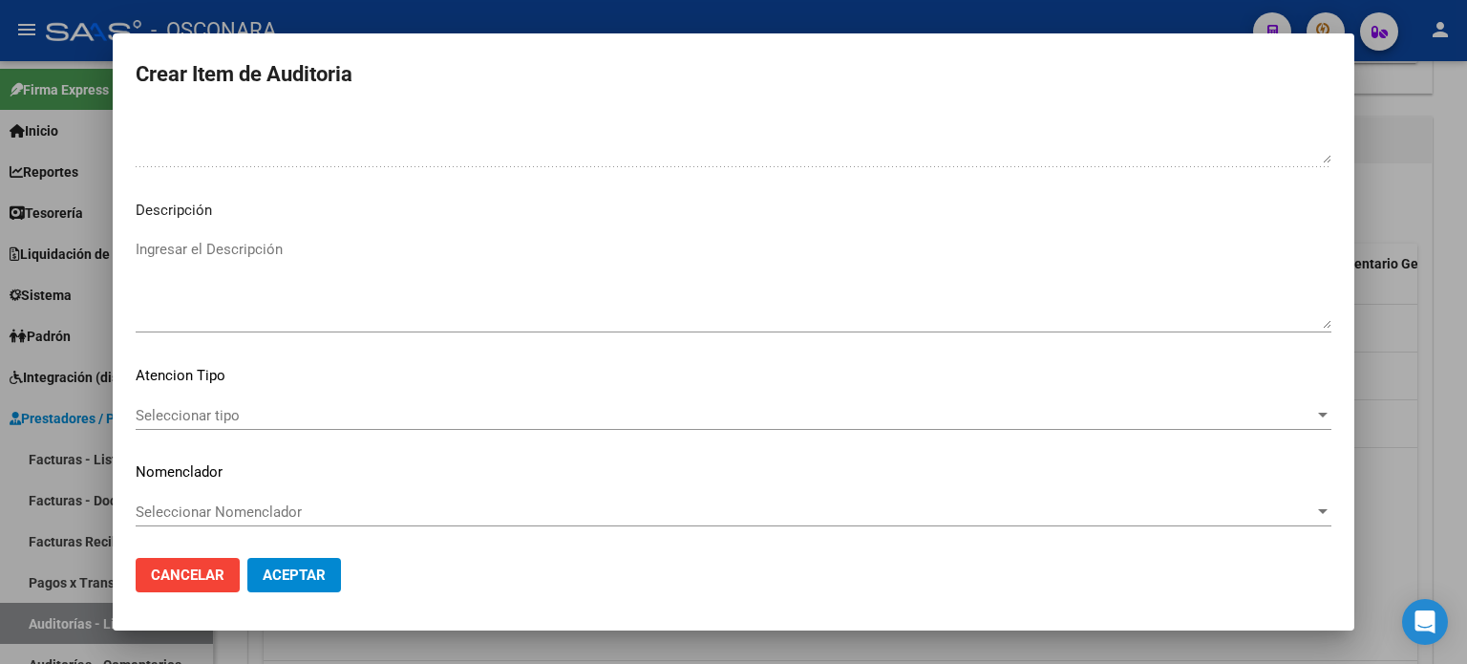
click at [355, 303] on textarea "Ingresar el Descripción" at bounding box center [734, 284] width 1196 height 90
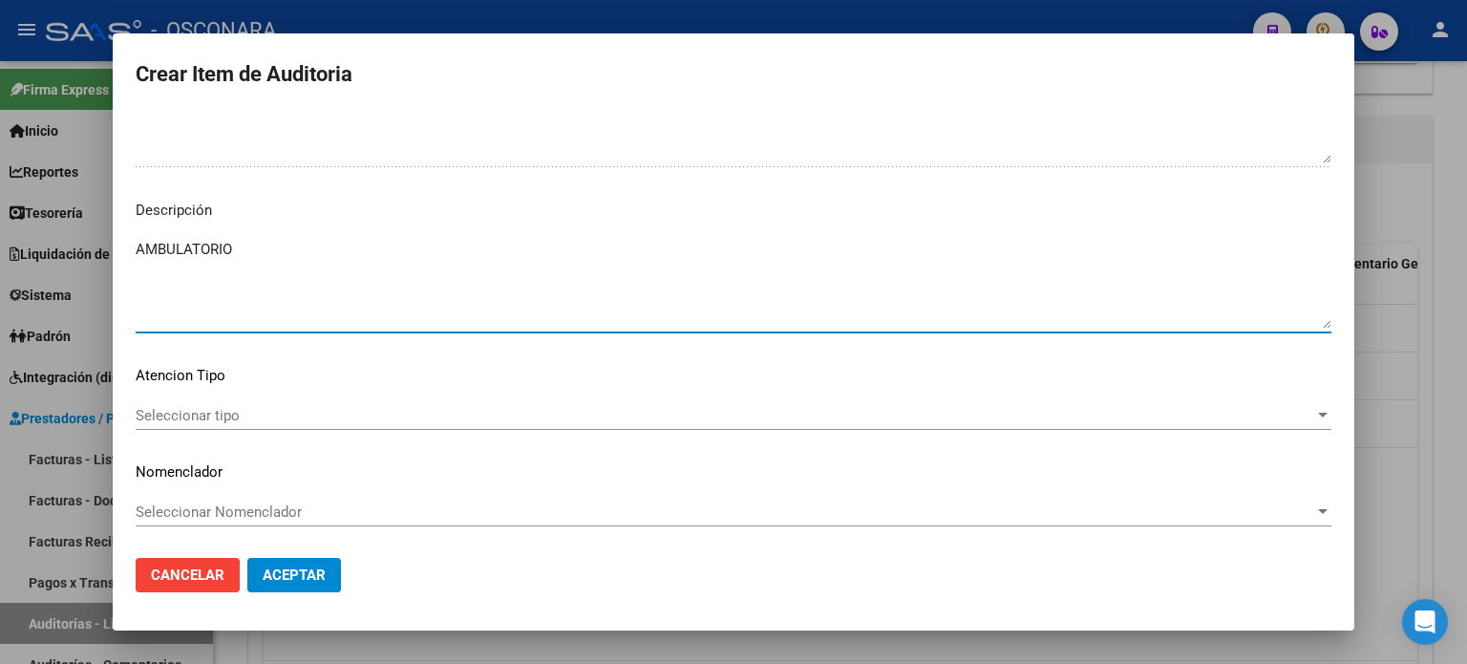
click at [138, 429] on div "Seleccionar tipo Seleccionar tipo" at bounding box center [734, 424] width 1196 height 47
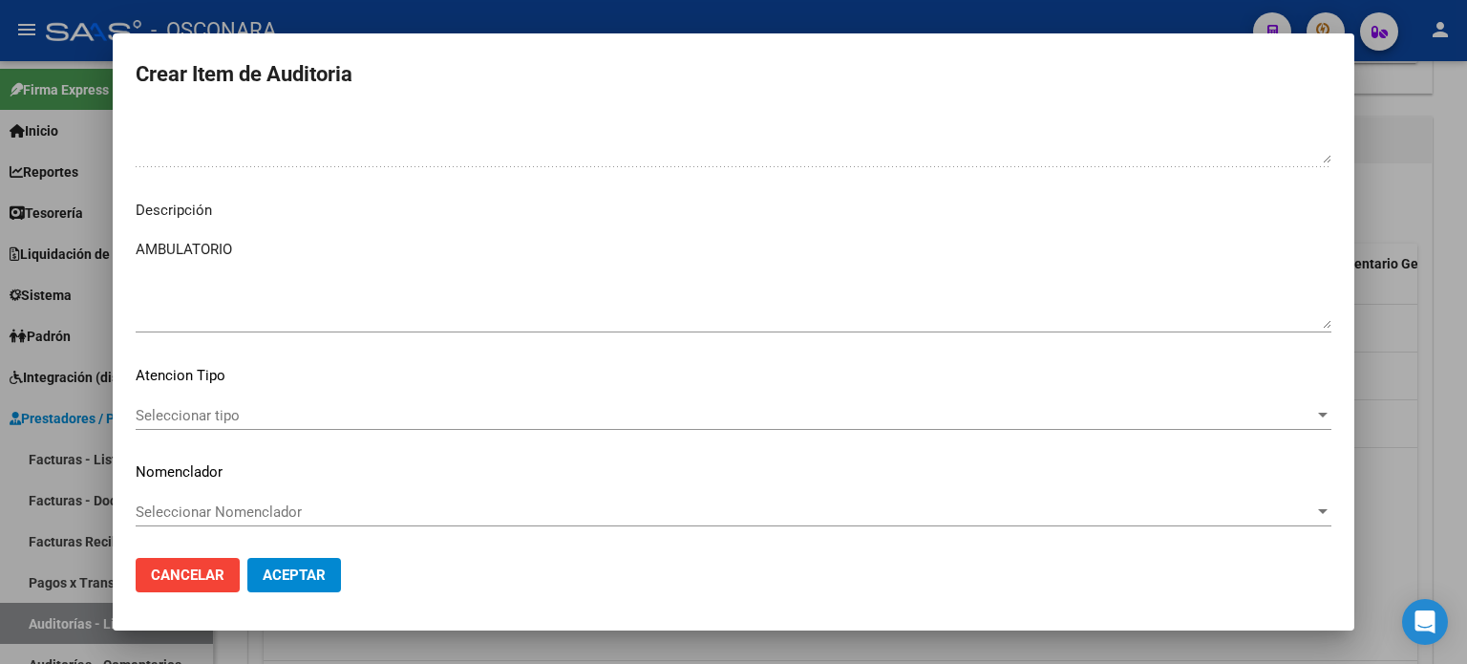
click at [158, 408] on span "Seleccionar tipo" at bounding box center [725, 415] width 1179 height 17
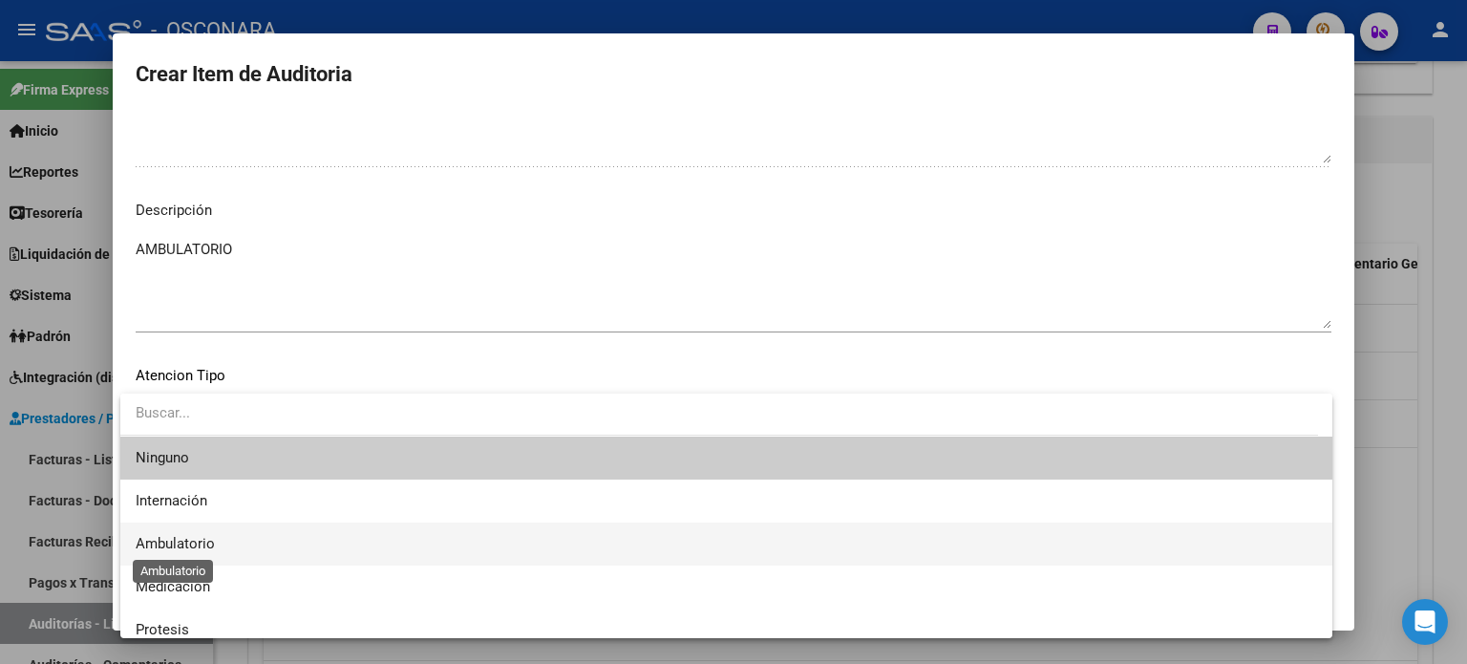
click at [149, 547] on span "Ambulatorio" at bounding box center [175, 543] width 79 height 17
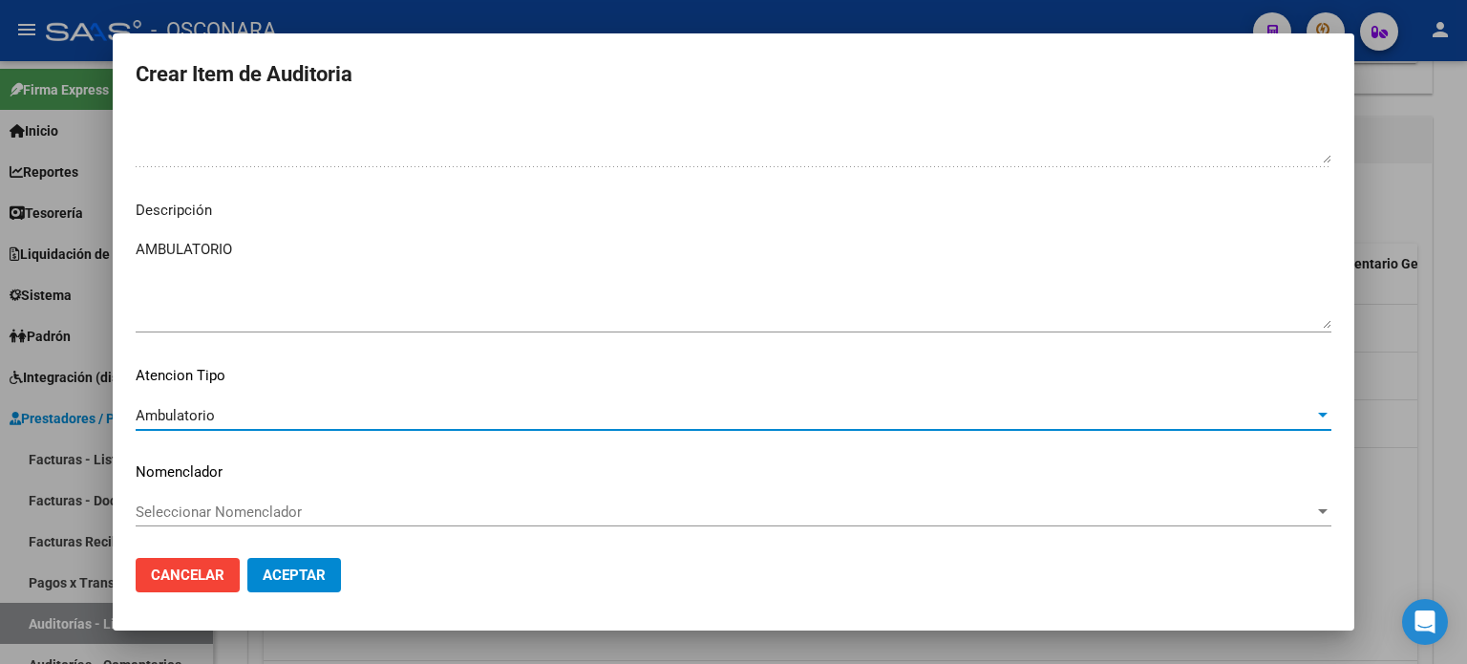
click at [245, 572] on mat-dialog-actions "Cancelar Aceptar" at bounding box center [734, 575] width 1196 height 65
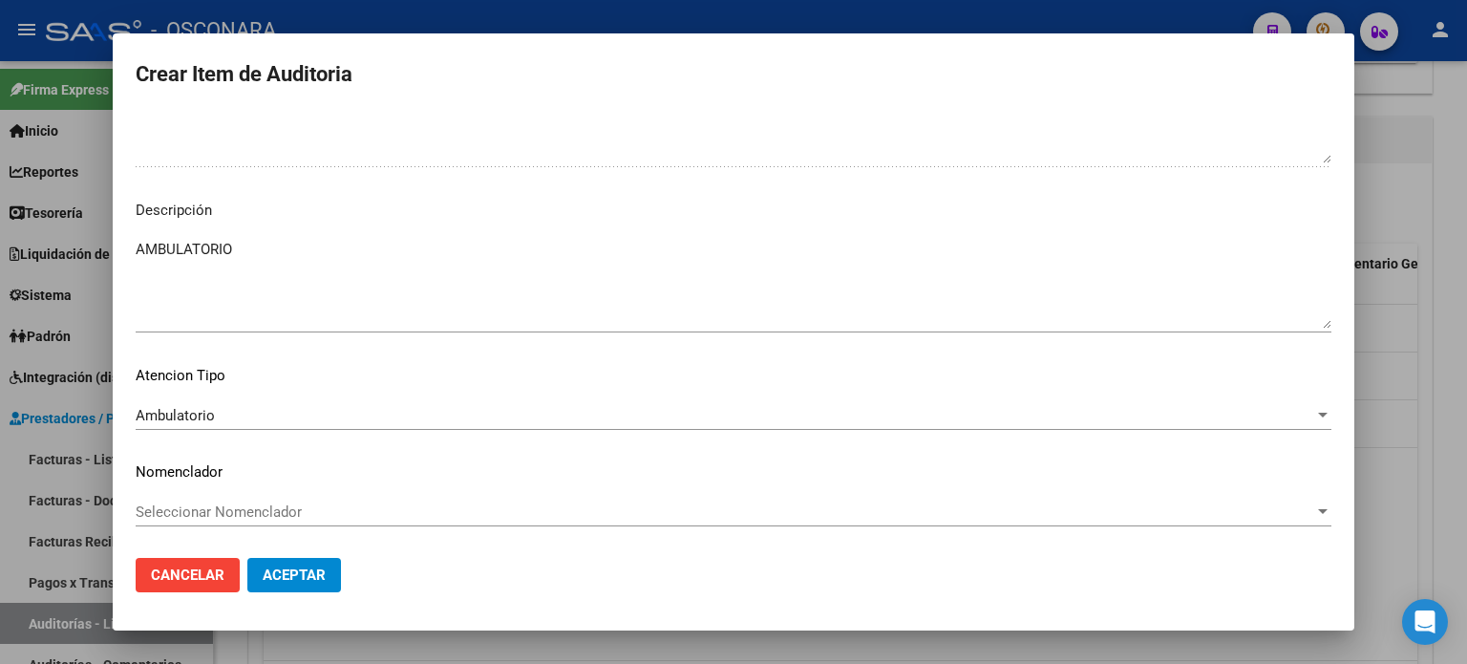
click at [278, 579] on span "Aceptar" at bounding box center [294, 574] width 63 height 17
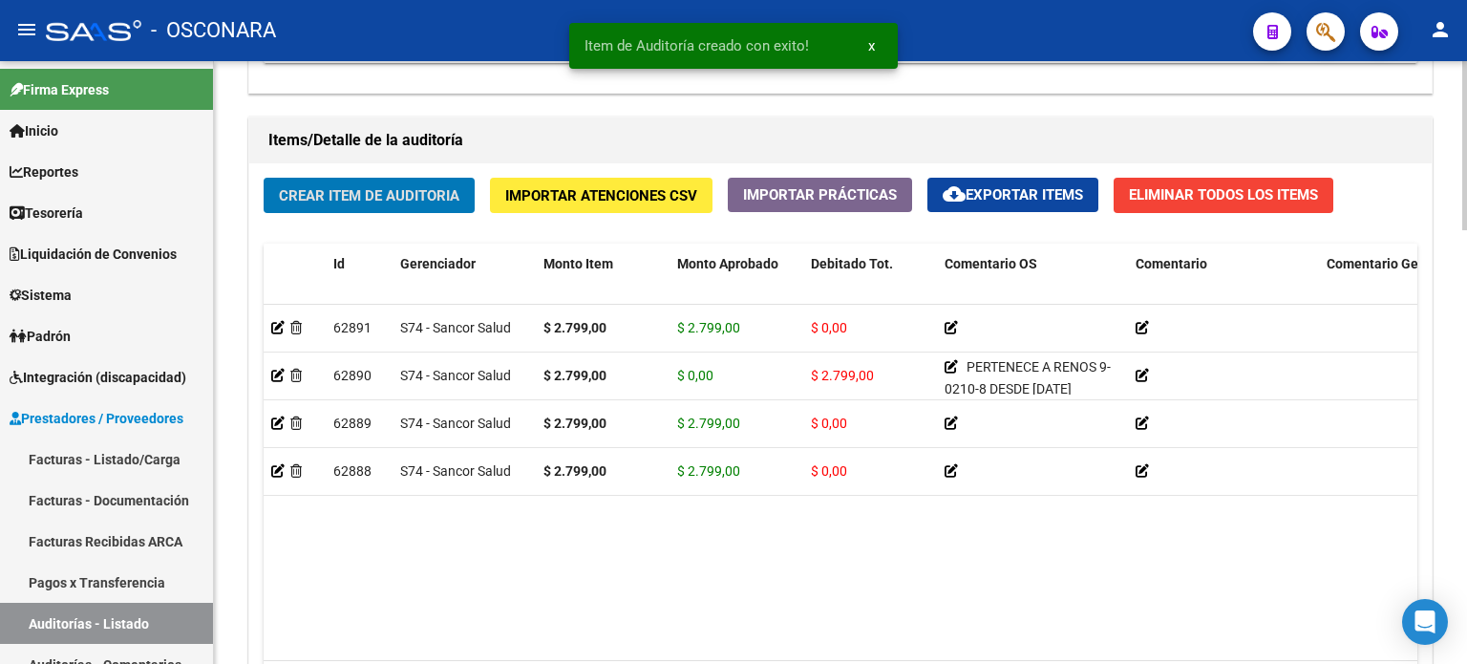
click at [374, 190] on span "Crear Item de Auditoria" at bounding box center [369, 195] width 181 height 17
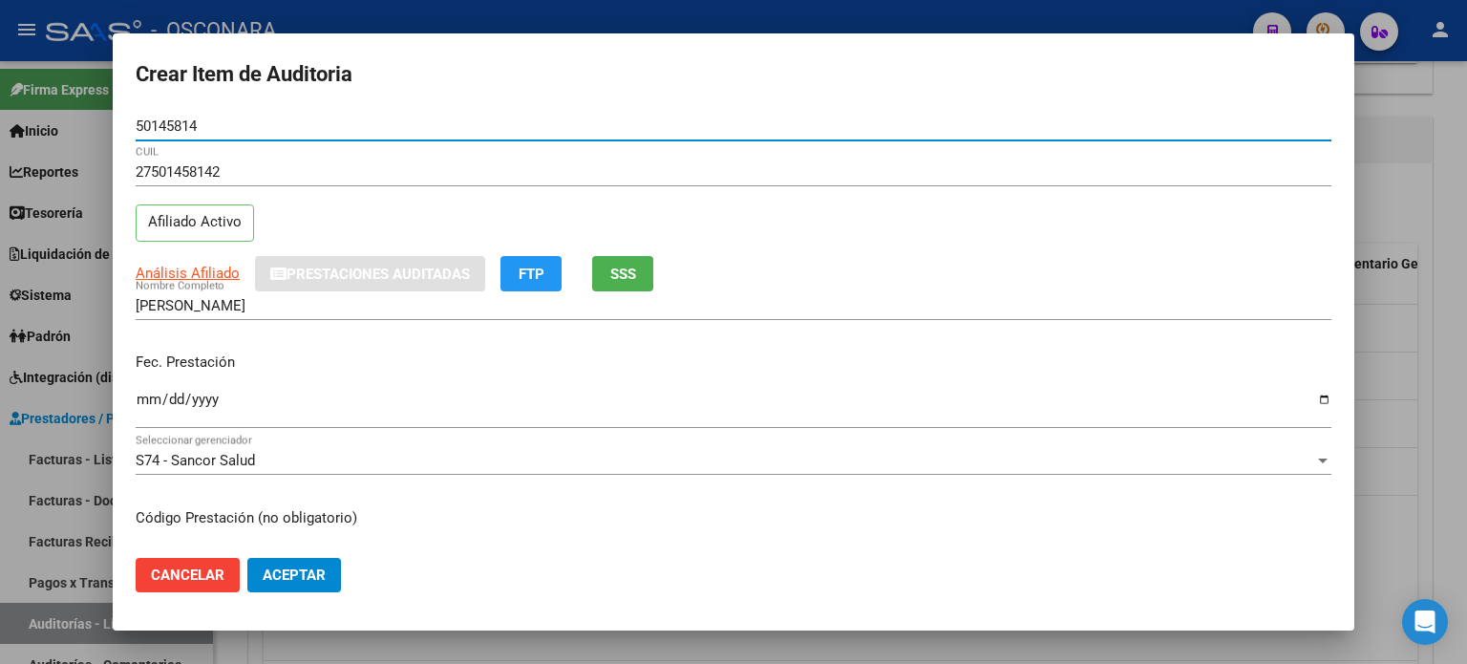
click at [636, 270] on span "SSS" at bounding box center [623, 274] width 26 height 17
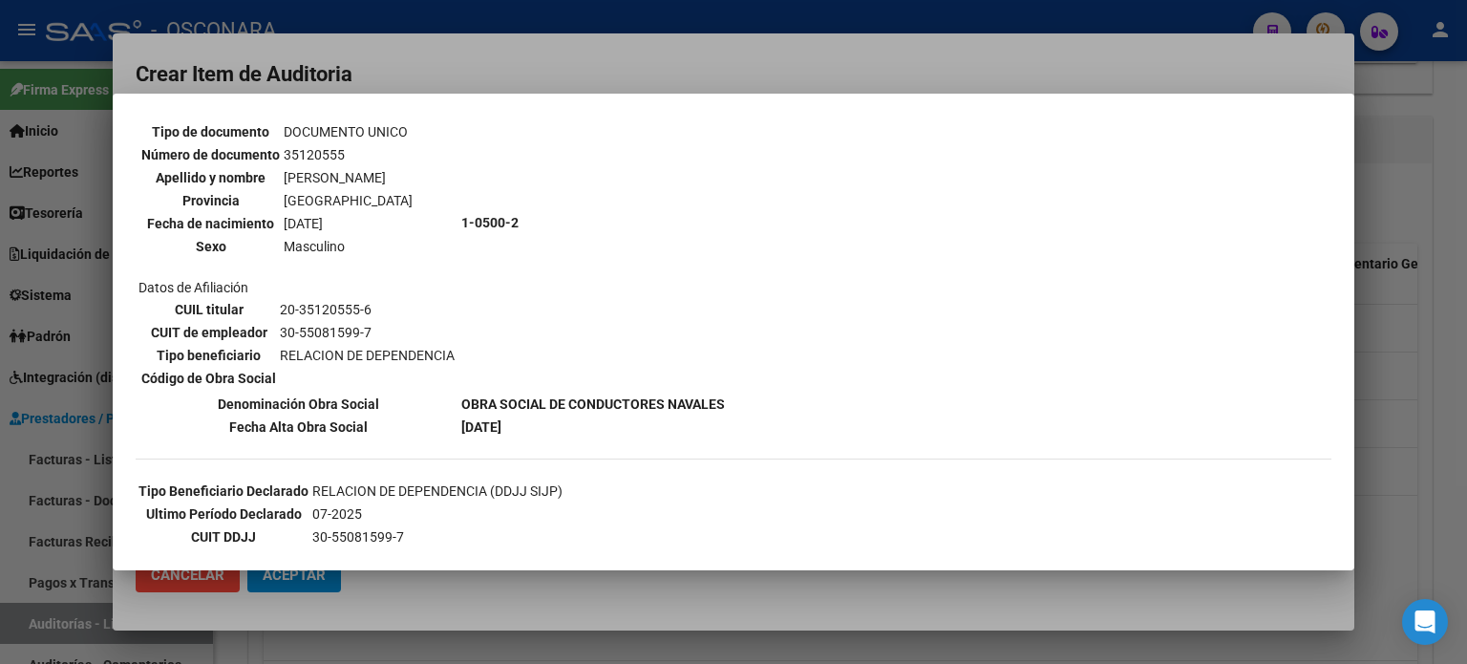
scroll to position [191, 0]
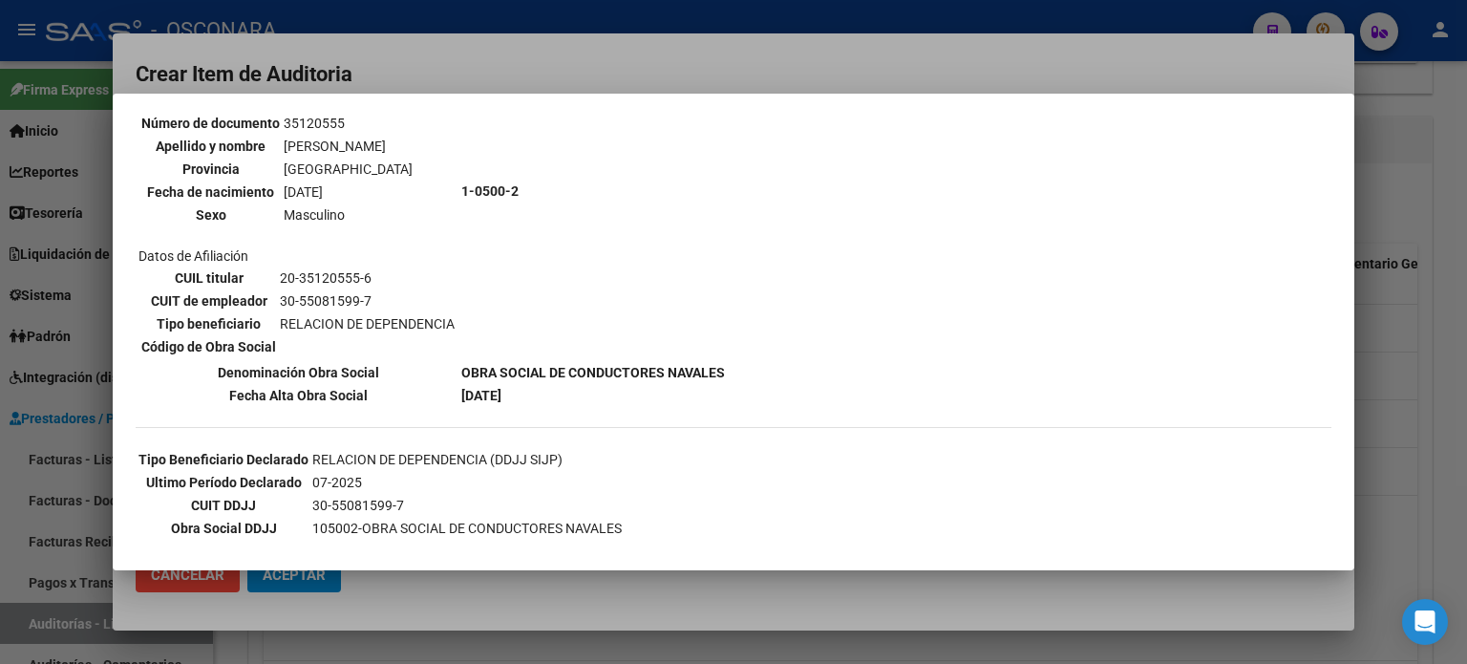
click at [1443, 414] on div at bounding box center [733, 332] width 1467 height 664
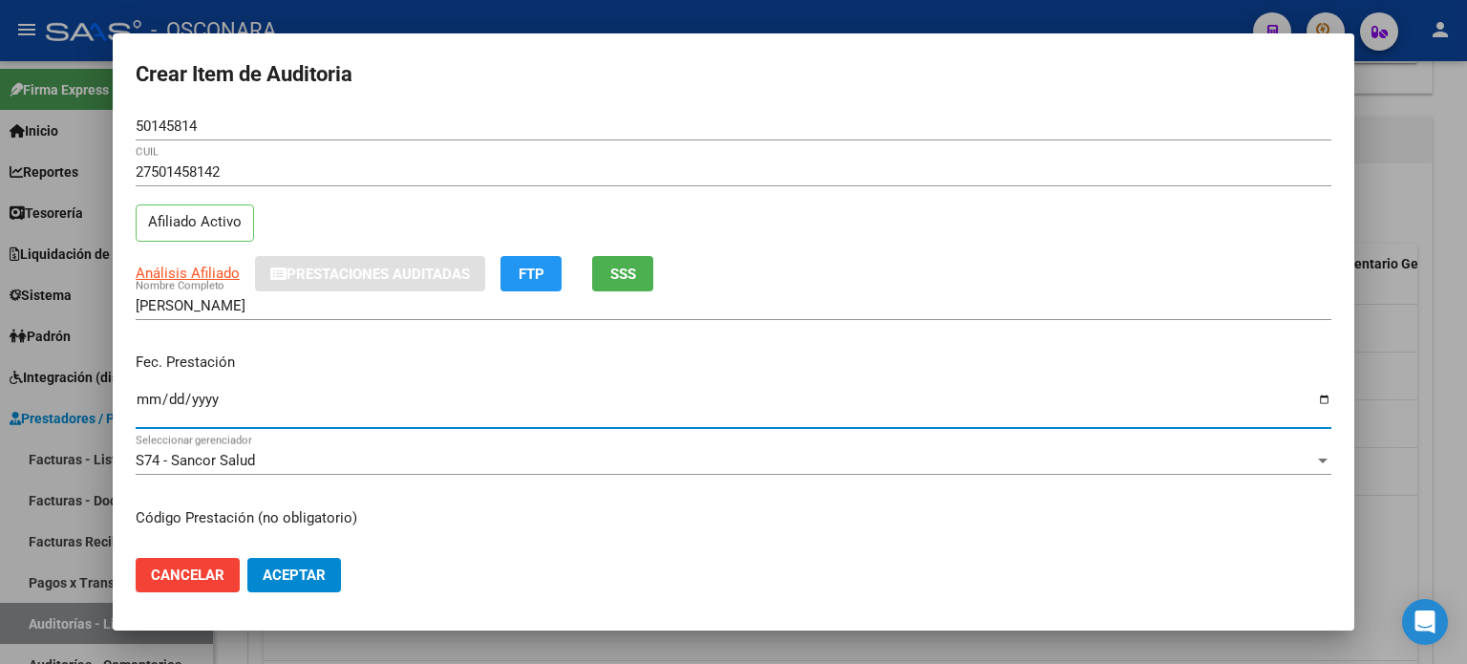
click at [140, 405] on input "Ingresar la fecha" at bounding box center [734, 407] width 1196 height 31
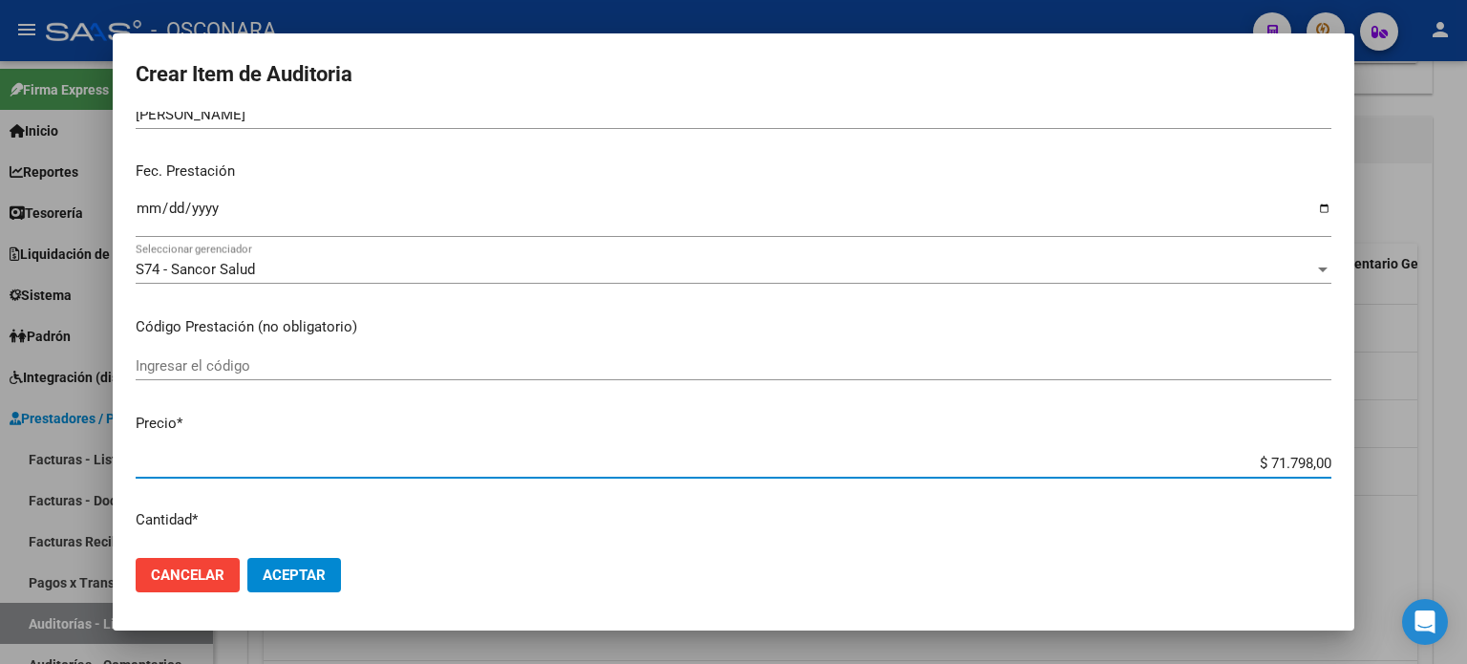
drag, startPoint x: 1257, startPoint y: 458, endPoint x: 1466, endPoint y: 444, distance: 209.7
click at [1466, 456] on div "Crear Item de Auditoria 50145814 Nro Documento 27501458142 CUIL Afiliado Activo…" at bounding box center [733, 332] width 1467 height 664
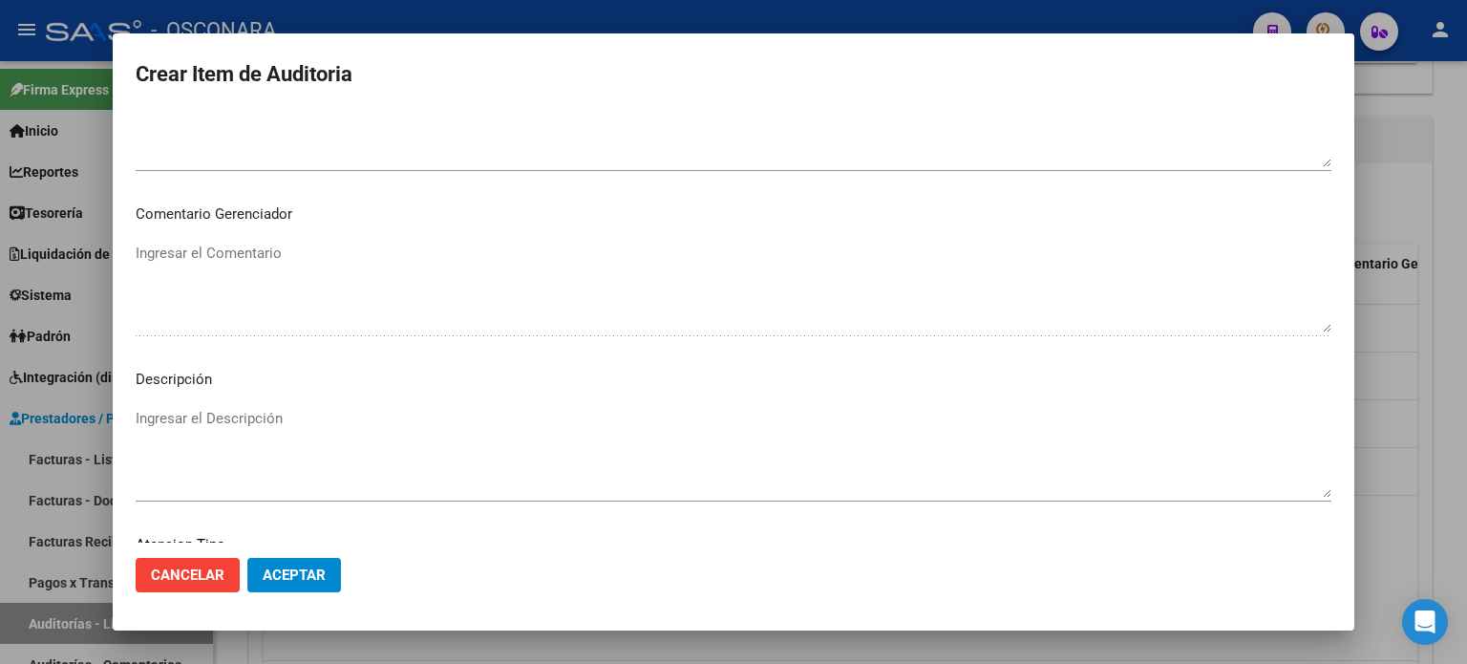
scroll to position [1288, 0]
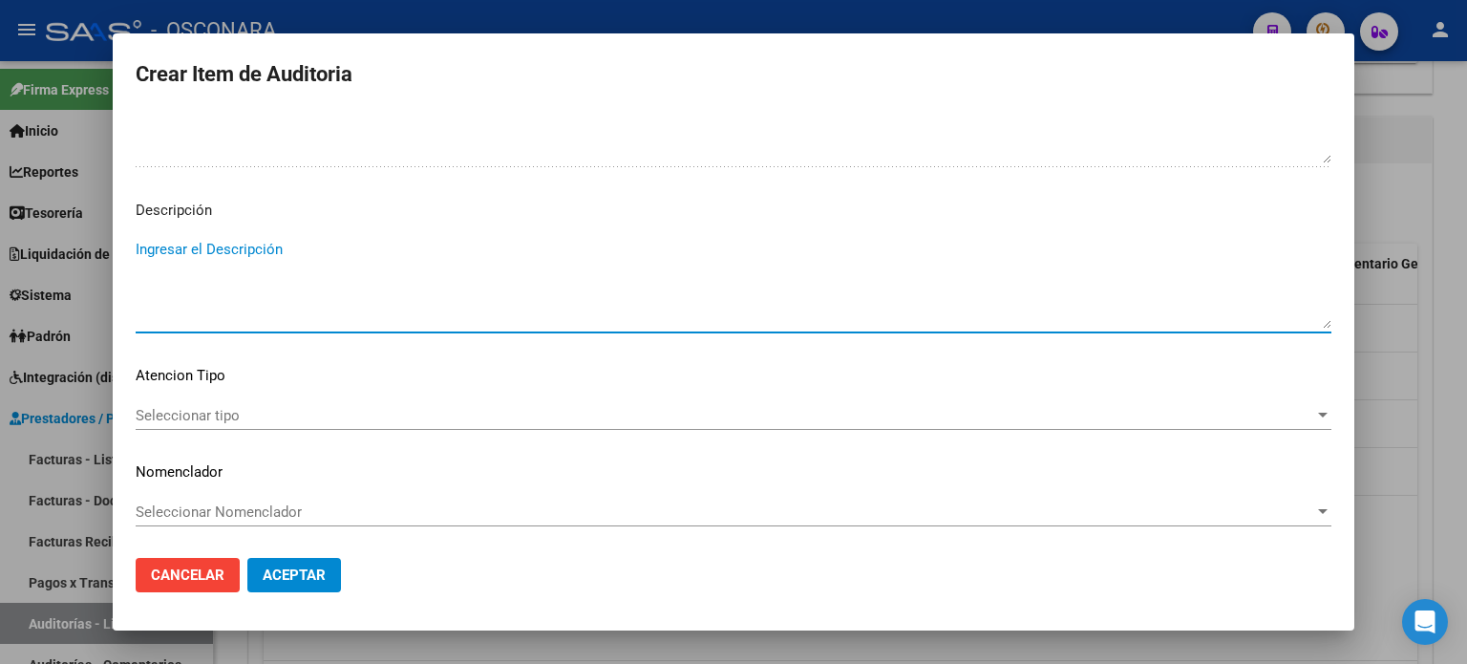
click at [298, 281] on textarea "Ingresar el Descripción" at bounding box center [734, 284] width 1196 height 90
click at [156, 423] on div "Seleccionar tipo Seleccionar tipo" at bounding box center [734, 415] width 1196 height 29
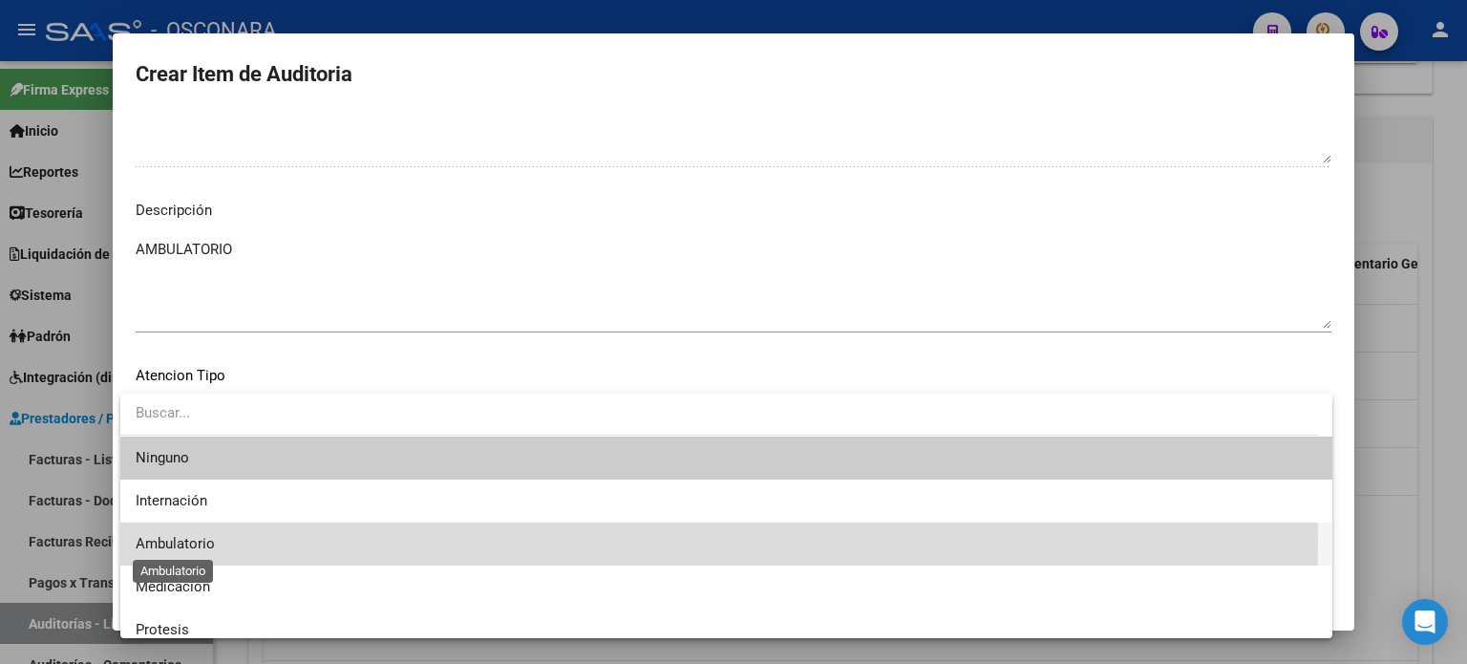
drag, startPoint x: 160, startPoint y: 541, endPoint x: 286, endPoint y: 583, distance: 132.0
click at [160, 542] on span "Ambulatorio" at bounding box center [175, 543] width 79 height 17
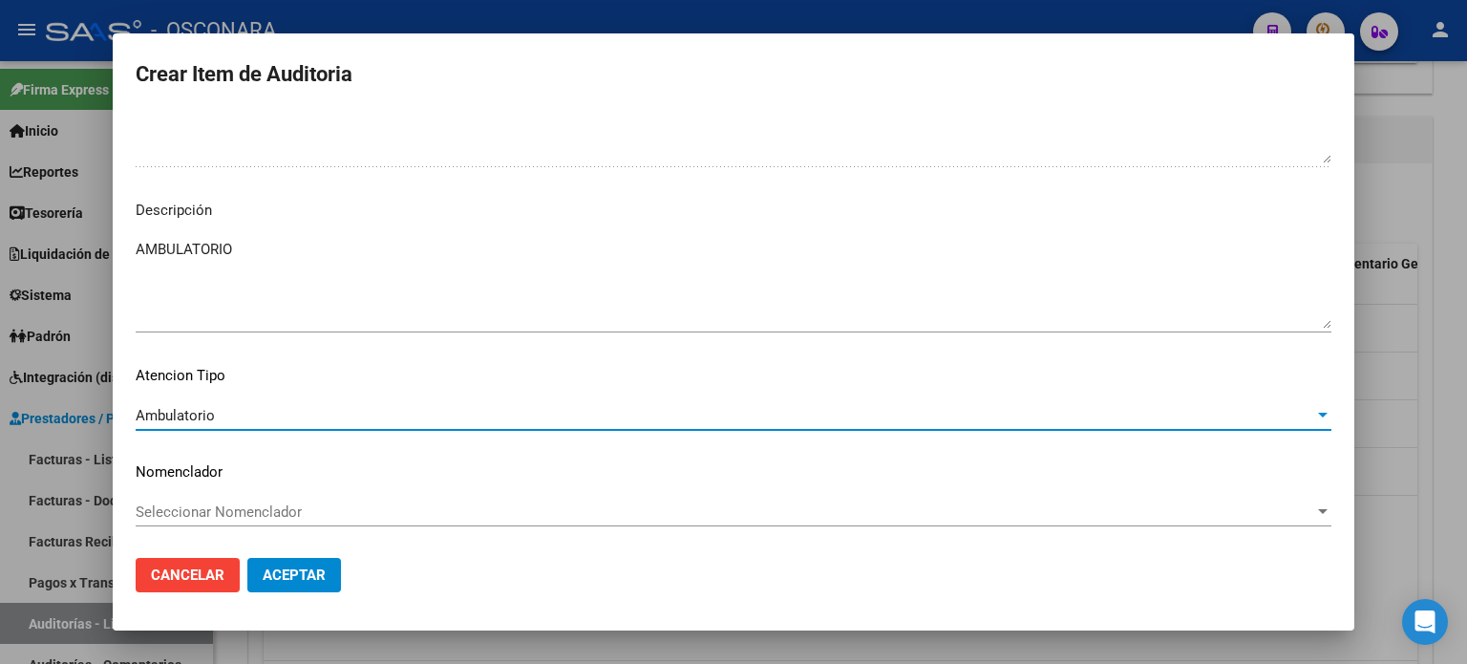
click at [295, 574] on span "Aceptar" at bounding box center [294, 574] width 63 height 17
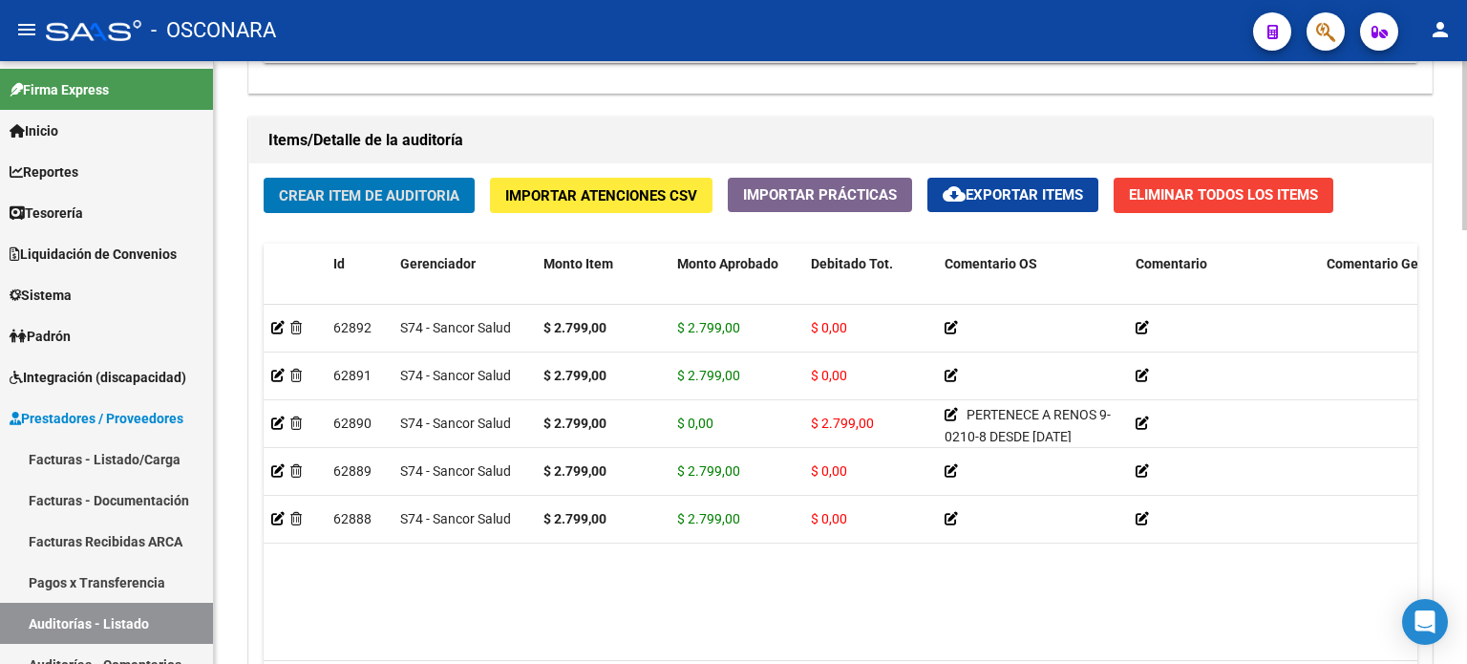
click at [395, 187] on span "Crear Item de Auditoria" at bounding box center [369, 195] width 181 height 17
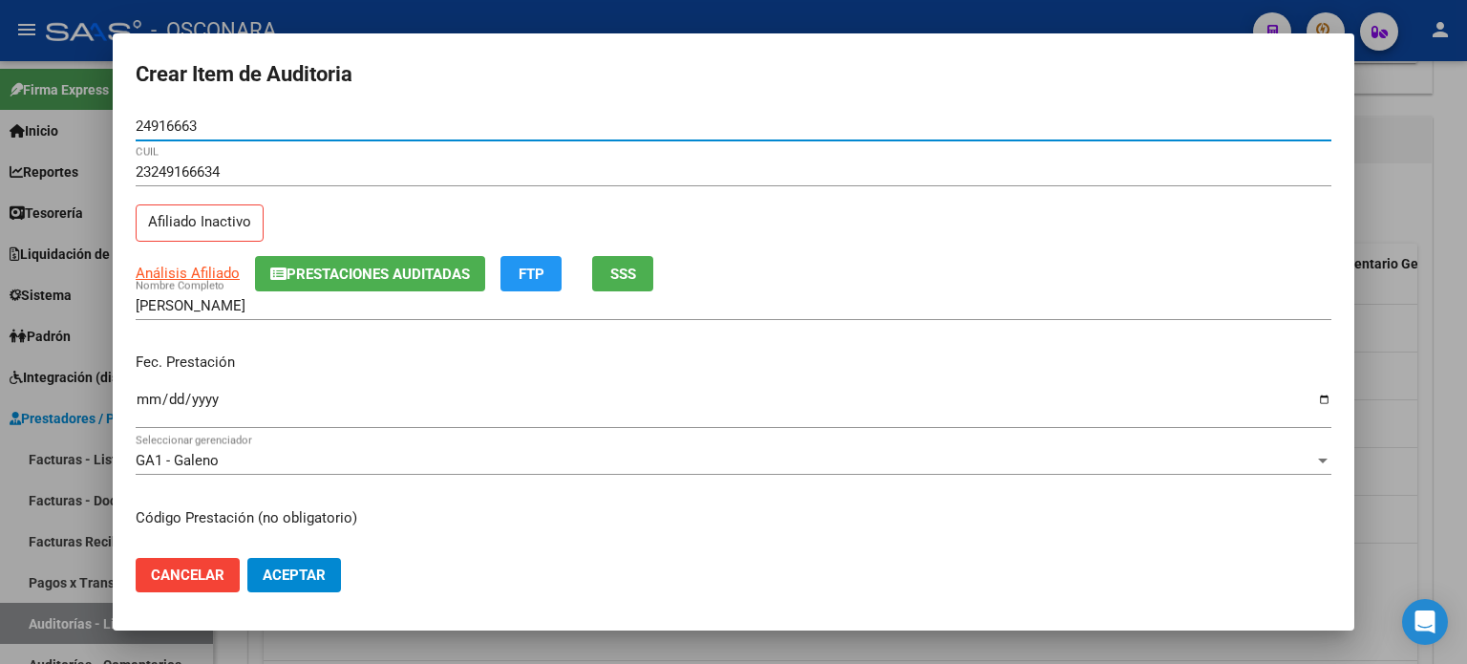
click at [623, 266] on span "SSS" at bounding box center [623, 274] width 26 height 17
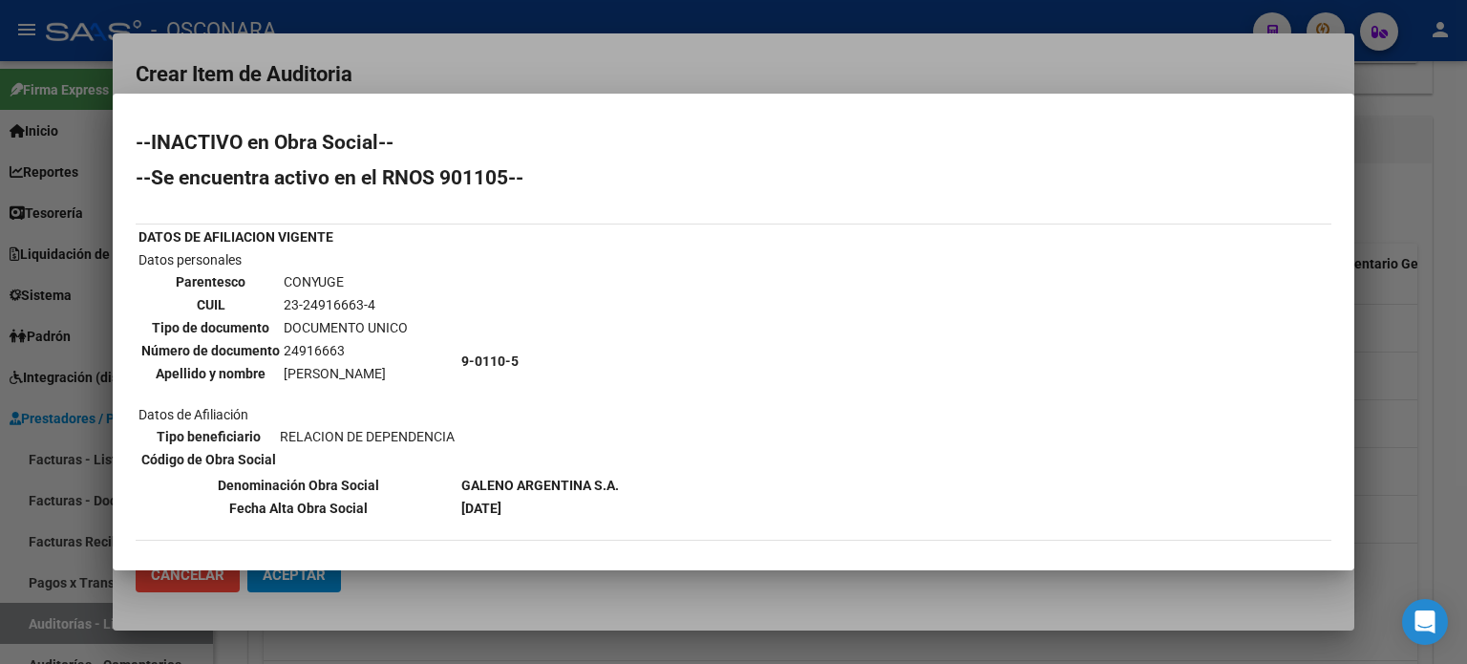
click at [1440, 404] on div at bounding box center [733, 332] width 1467 height 664
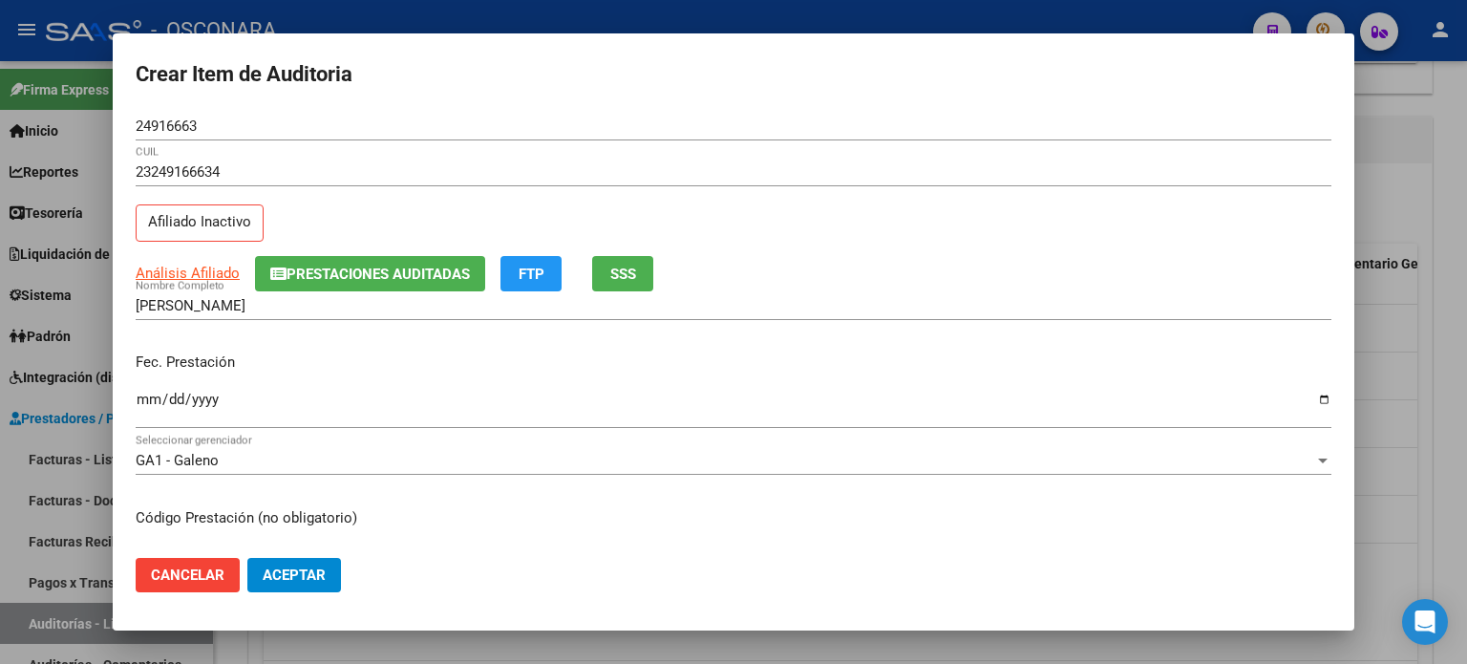
click at [142, 399] on input "Ingresar la fecha" at bounding box center [734, 407] width 1196 height 31
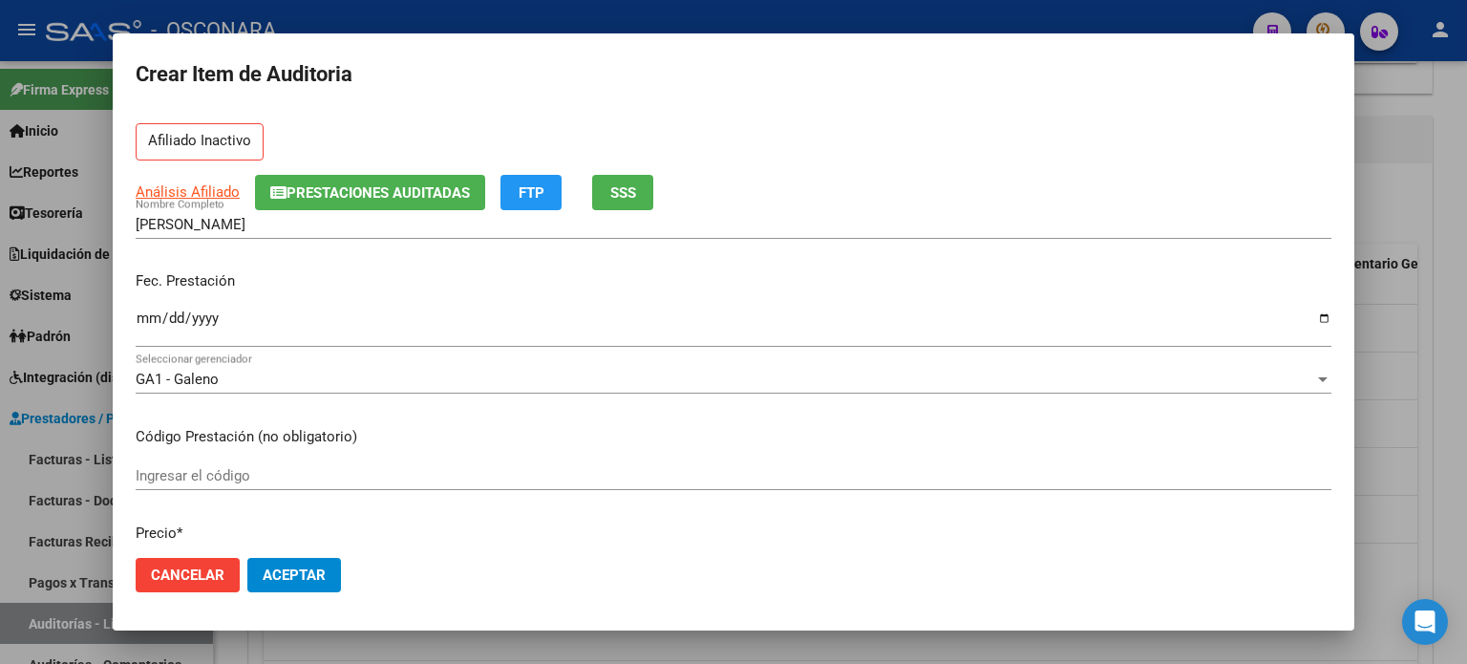
scroll to position [191, 0]
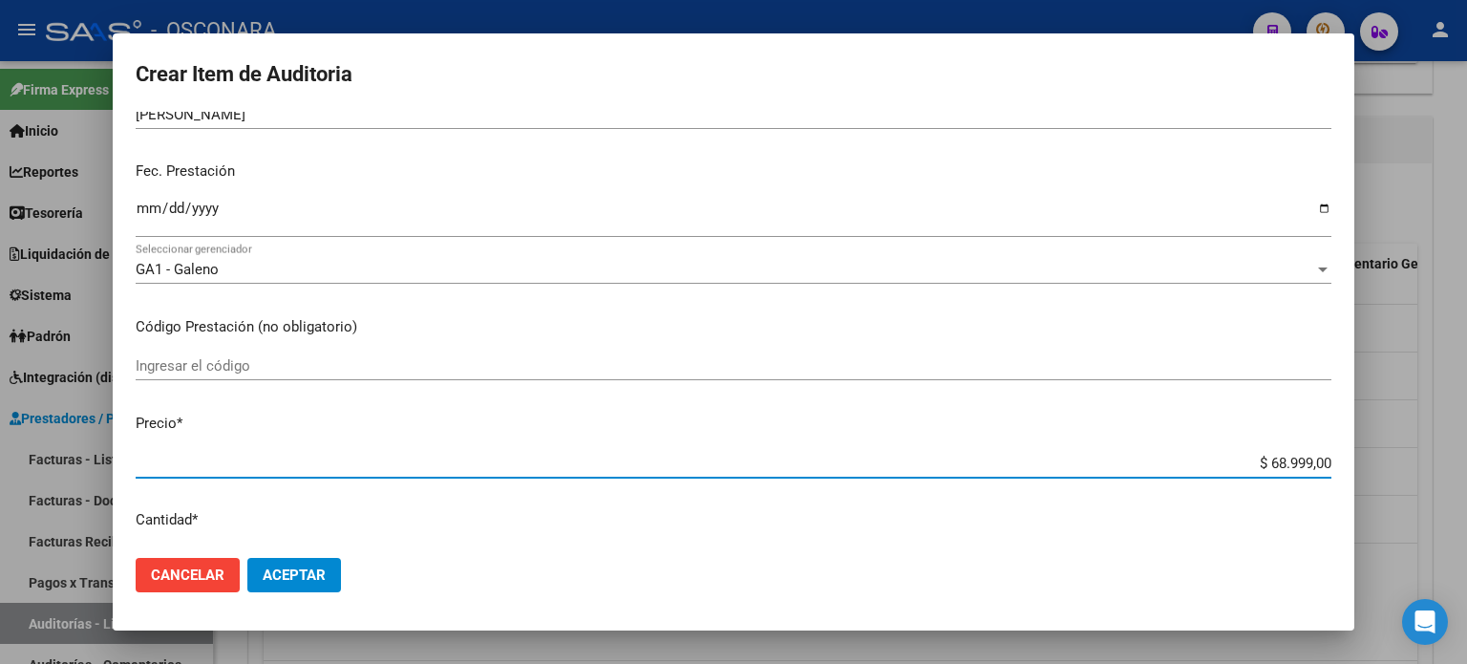
drag, startPoint x: 1270, startPoint y: 461, endPoint x: 1466, endPoint y: 435, distance: 197.6
click at [1466, 451] on div "Crear Item de Auditoria 24916663 Nro Documento 23249166634 CUIL Afiliado Inacti…" at bounding box center [733, 332] width 1467 height 664
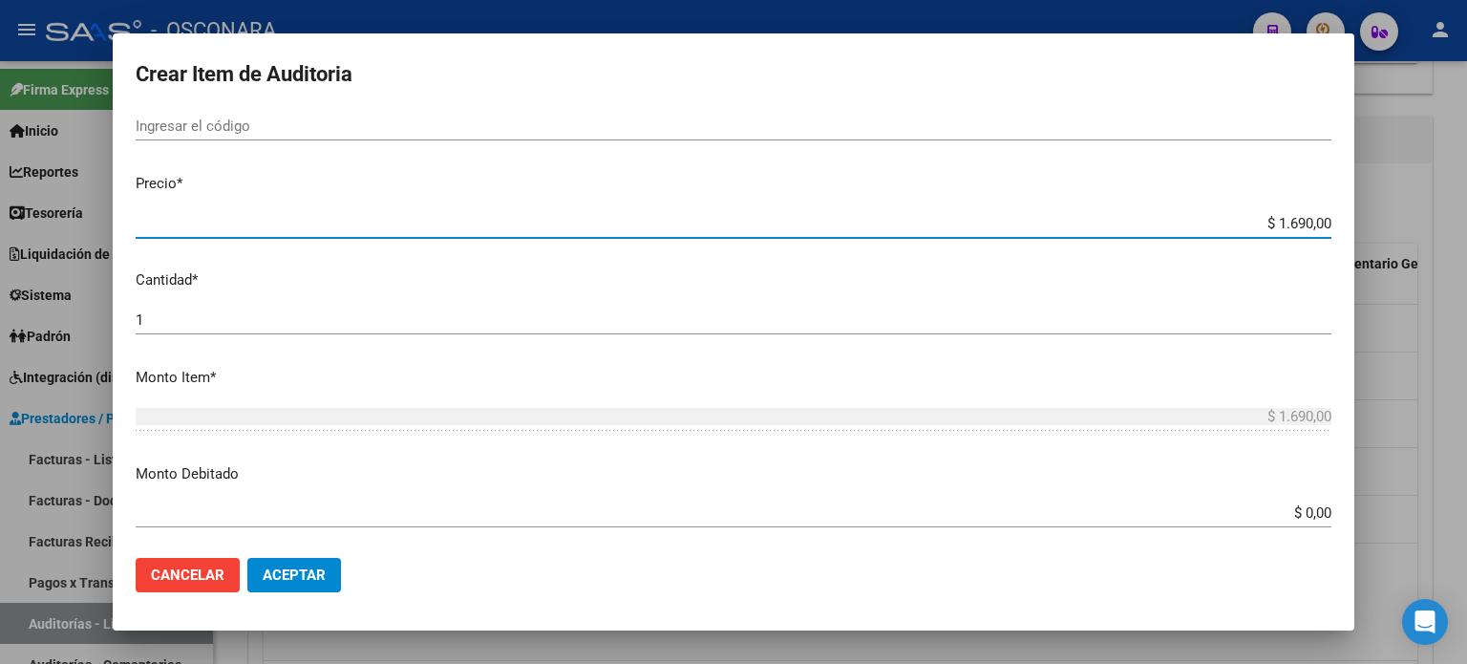
scroll to position [478, 0]
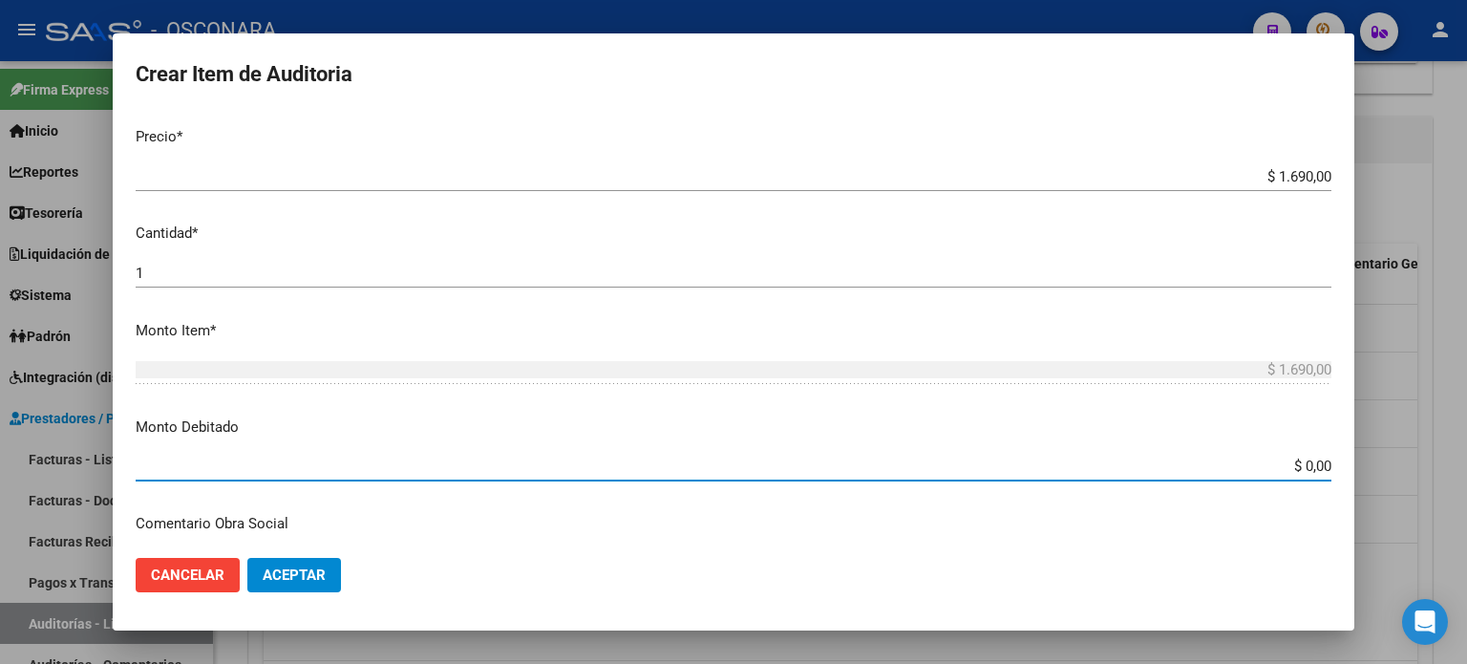
drag, startPoint x: 1288, startPoint y: 466, endPoint x: 1466, endPoint y: 467, distance: 178.6
click at [1466, 467] on div "Crear Item de Auditoria 24916663 Nro Documento 23249166634 CUIL Afiliado Inacti…" at bounding box center [733, 332] width 1467 height 664
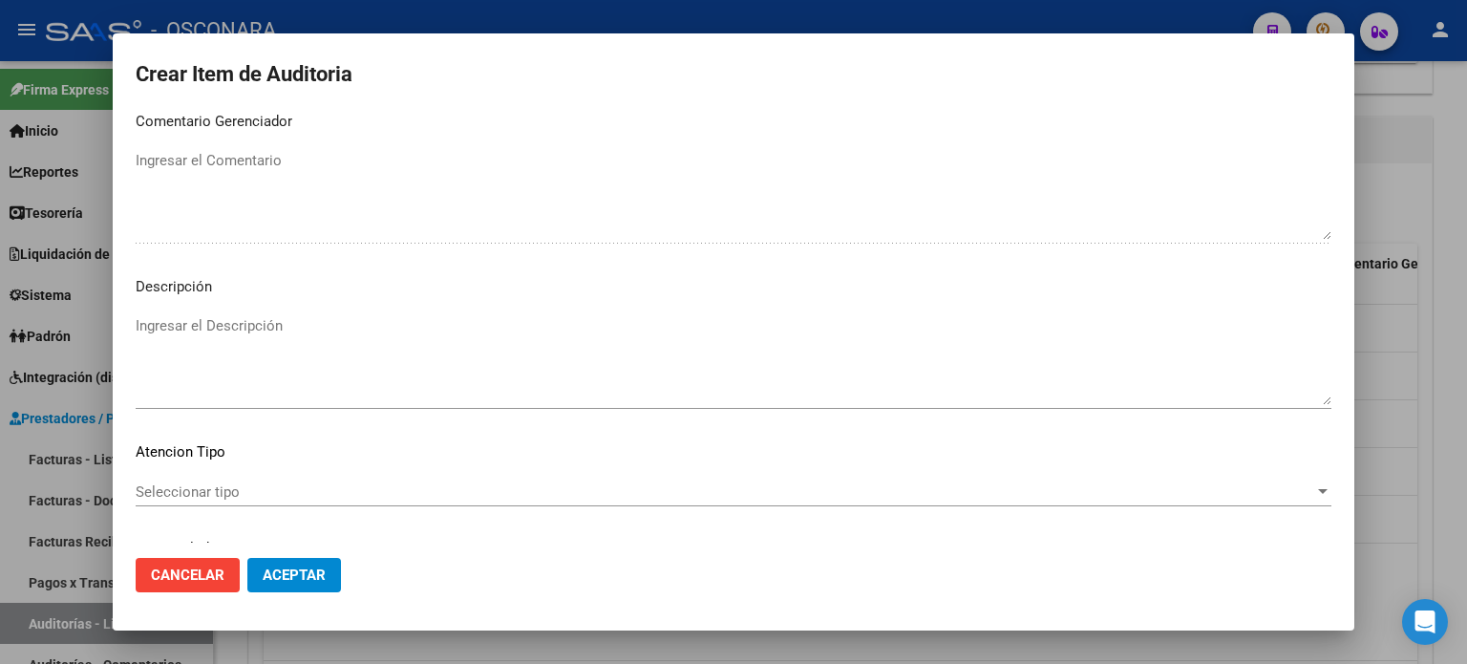
scroll to position [1288, 0]
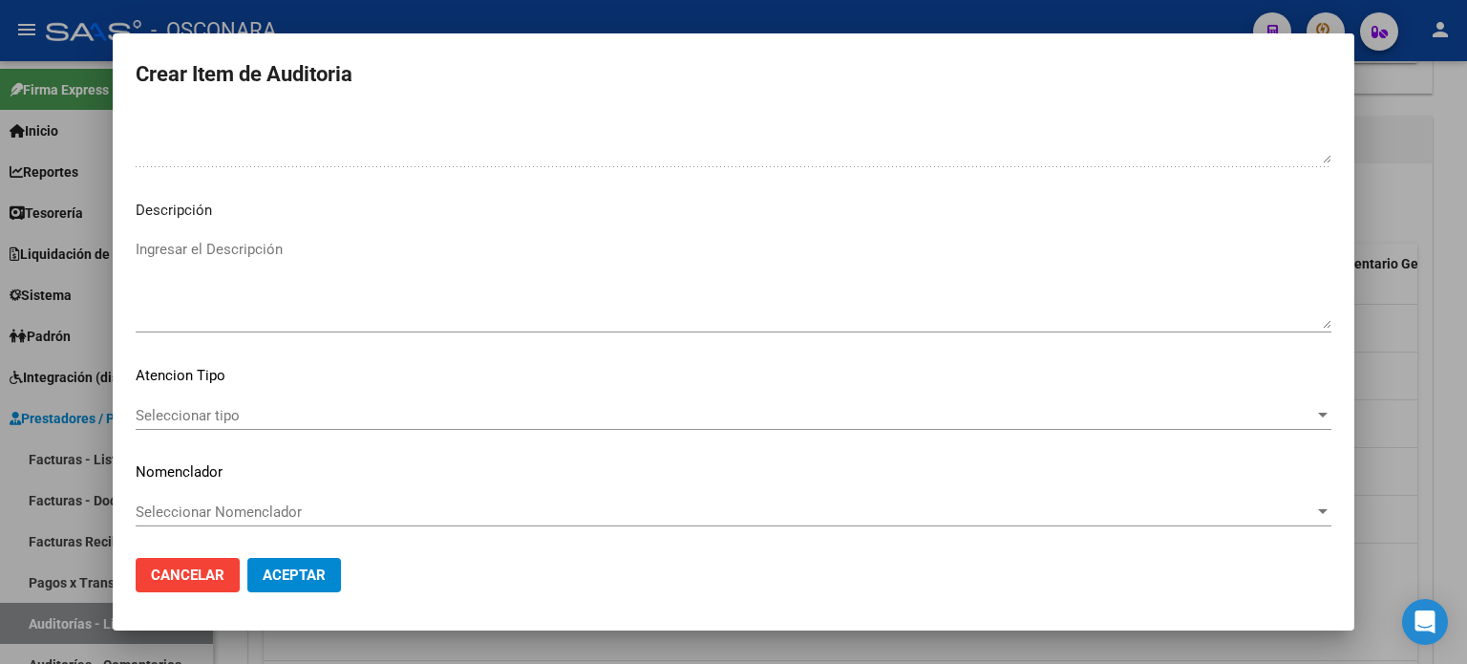
drag, startPoint x: 280, startPoint y: 230, endPoint x: 270, endPoint y: 251, distance: 23.1
click at [279, 231] on mat-dialog-content "24916663 Nro Documento 23249166634 CUIL Afiliado Inactivo Análisis Afiliado Pre…" at bounding box center [734, 328] width 1242 height 432
click at [267, 274] on textarea "Ingresar el Descripción" at bounding box center [734, 284] width 1196 height 90
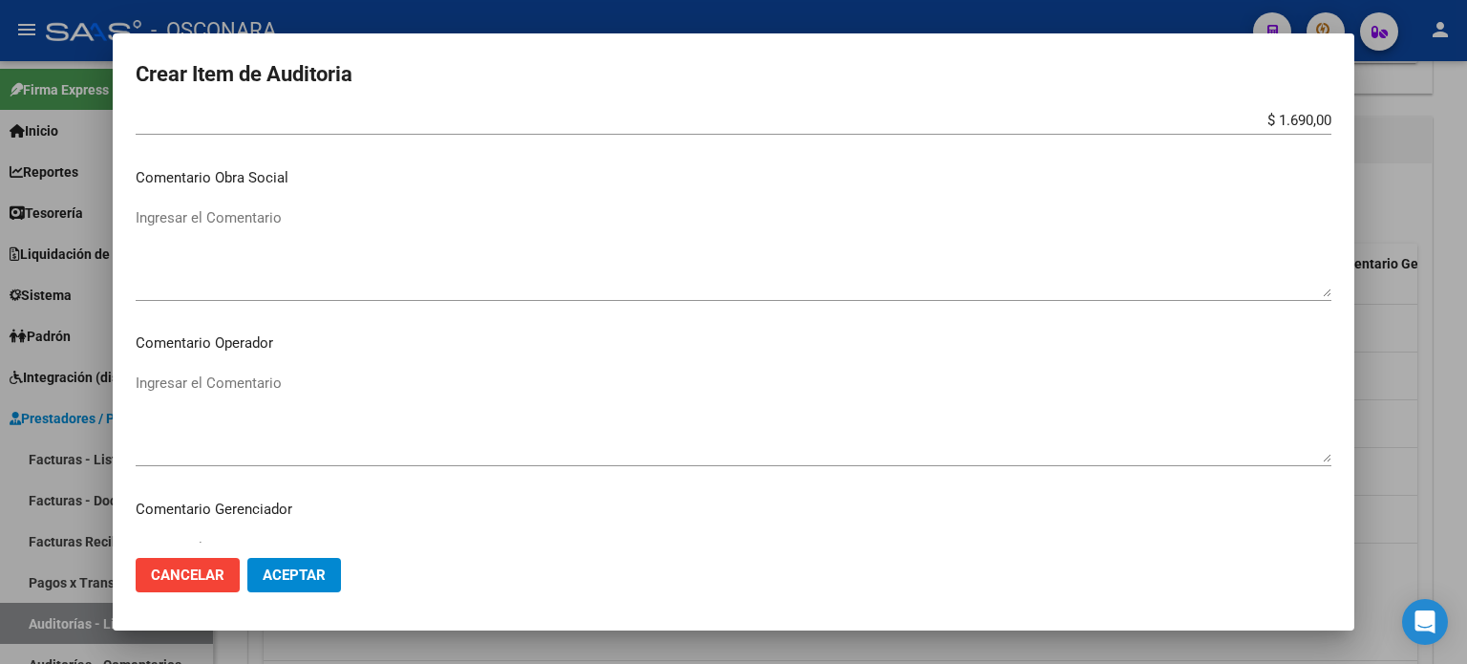
scroll to position [810, 0]
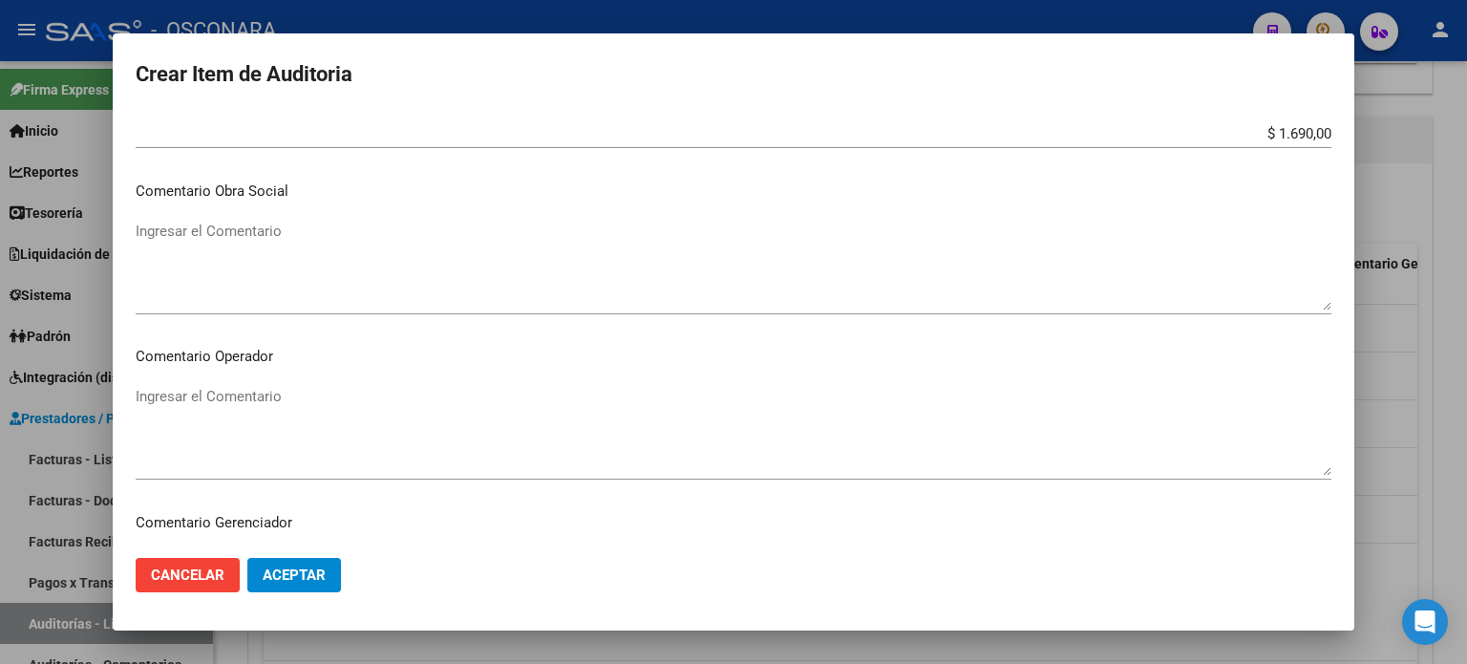
click at [246, 257] on textarea "Ingresar el Comentario" at bounding box center [734, 266] width 1196 height 90
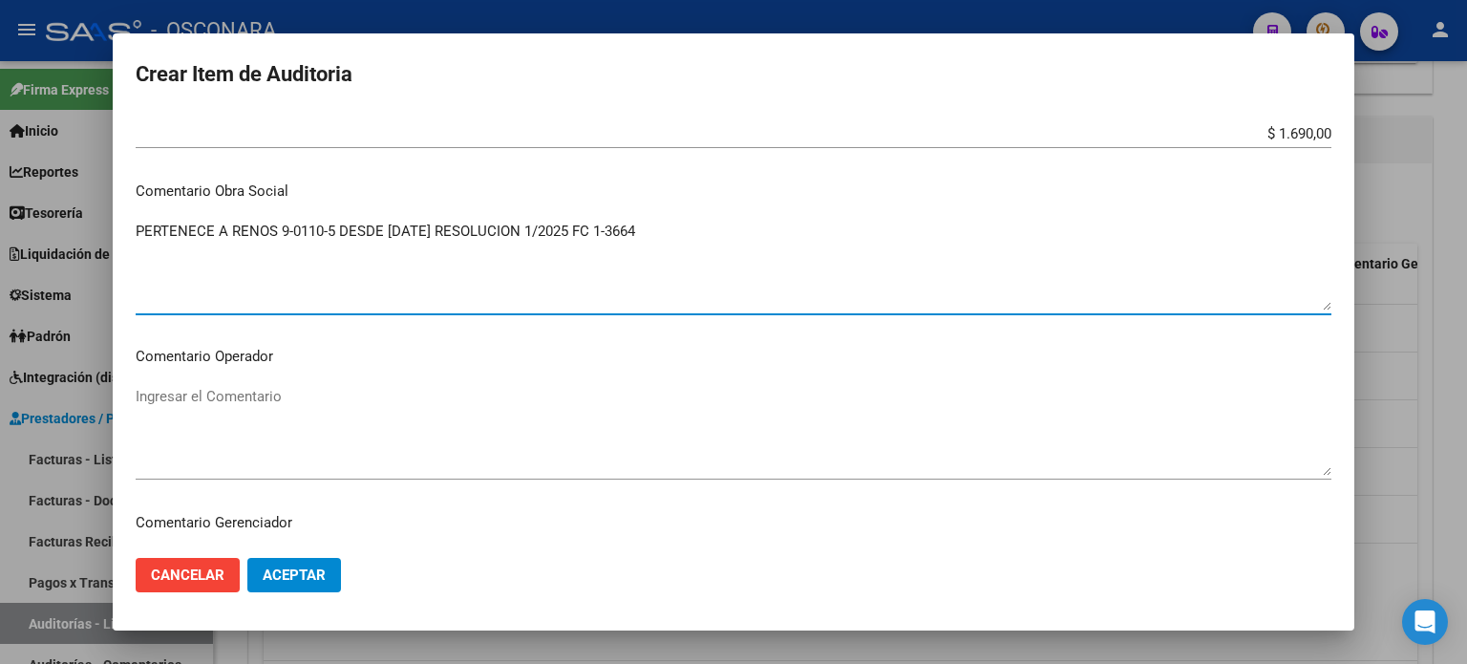
drag, startPoint x: 519, startPoint y: 233, endPoint x: 79, endPoint y: 243, distance: 439.5
click at [79, 243] on div "Crear Item de Auditoria 24916663 Nro Documento 23249166634 CUIL Afiliado Inacti…" at bounding box center [733, 332] width 1467 height 664
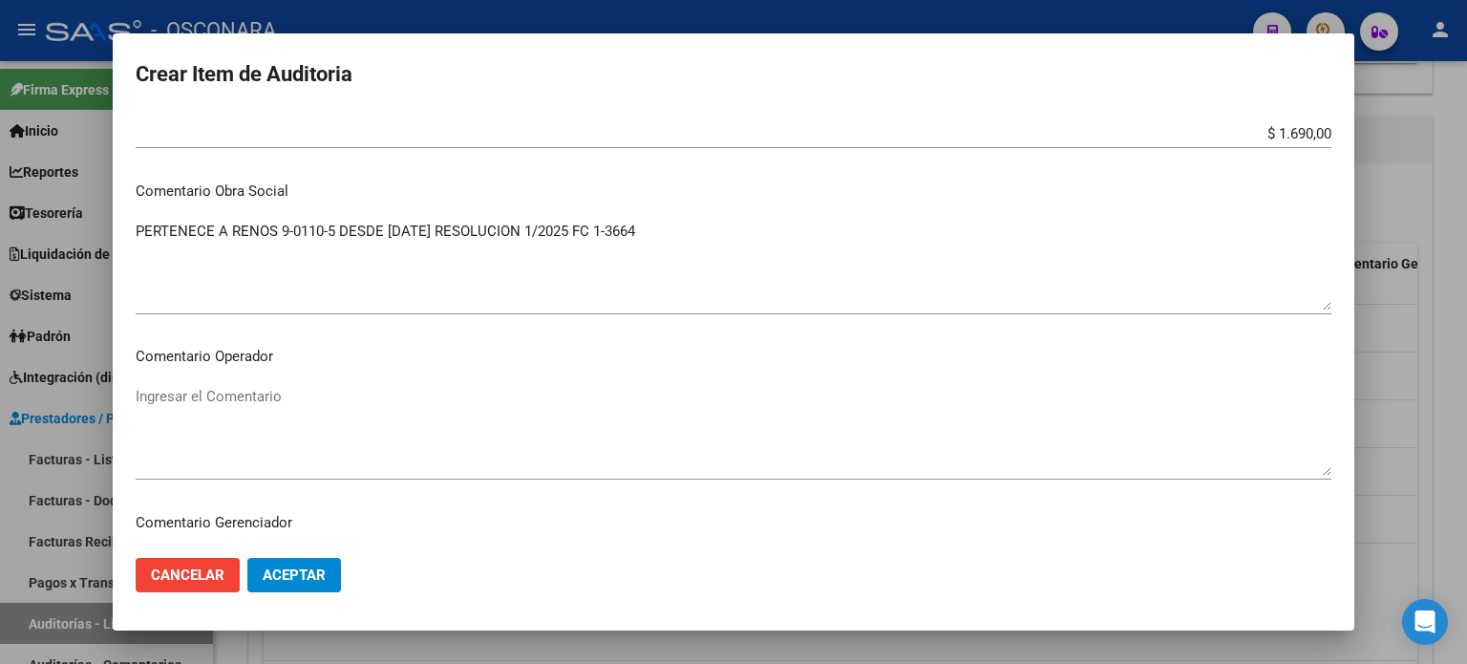
click at [420, 305] on textarea "PERTENECE A RENOS 9-0110-5 DESDE [DATE] RESOLUCION 1/2025 FC 1-3664" at bounding box center [734, 266] width 1196 height 90
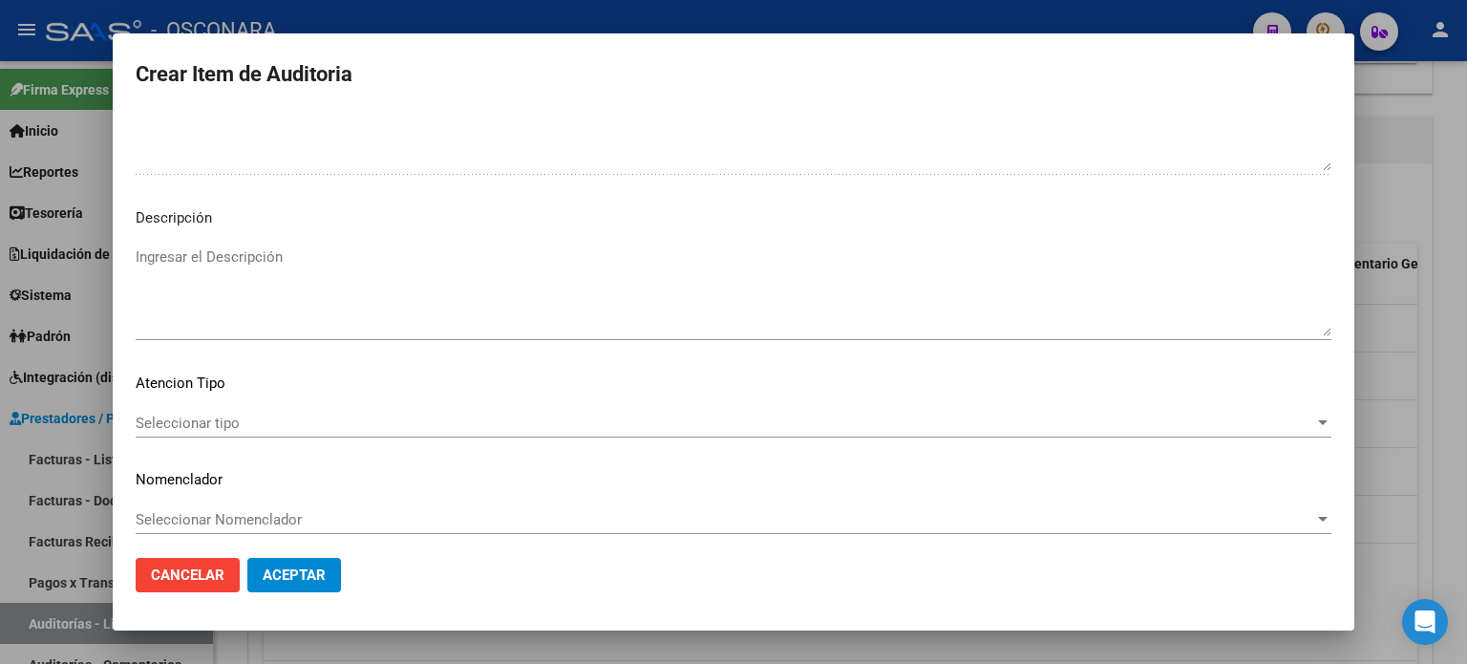
scroll to position [1288, 0]
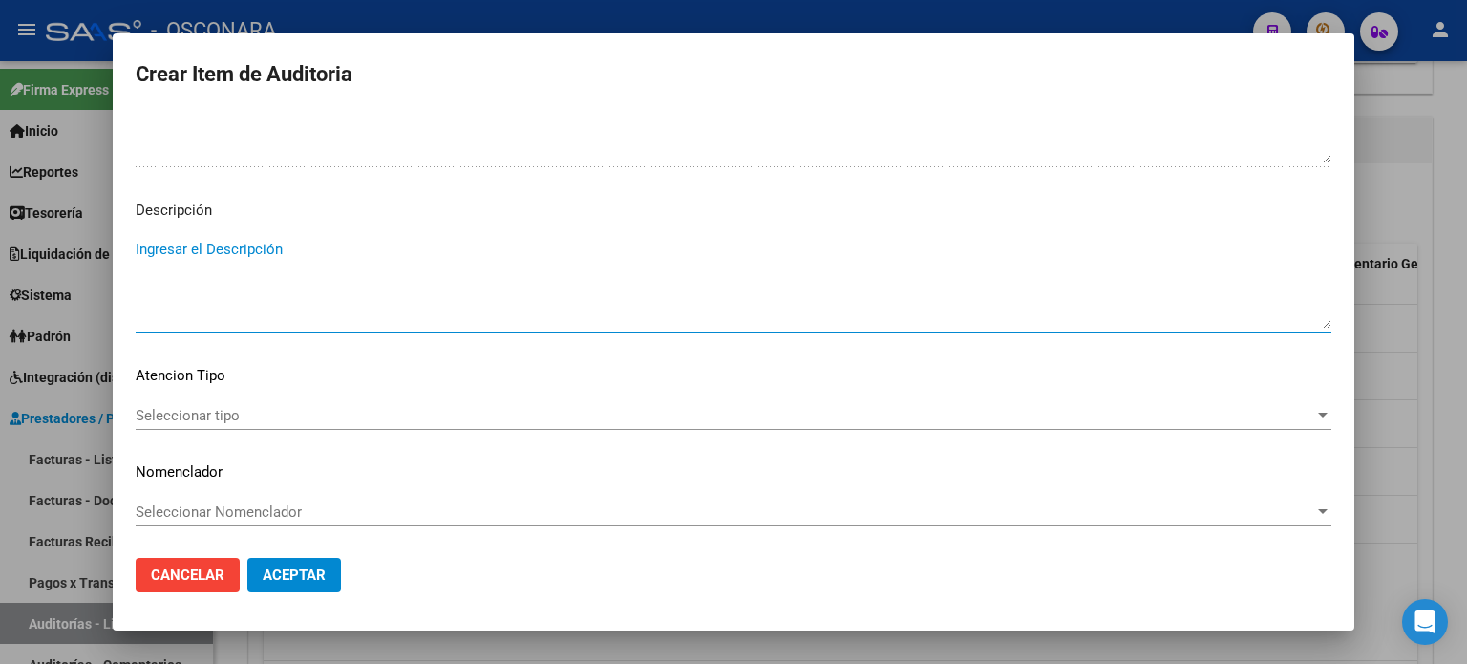
paste textarea "PERTENECE A RENOS 9-0210-8 DESDE [DATE] RESOLUCION 1/2025 FC 1-3664"
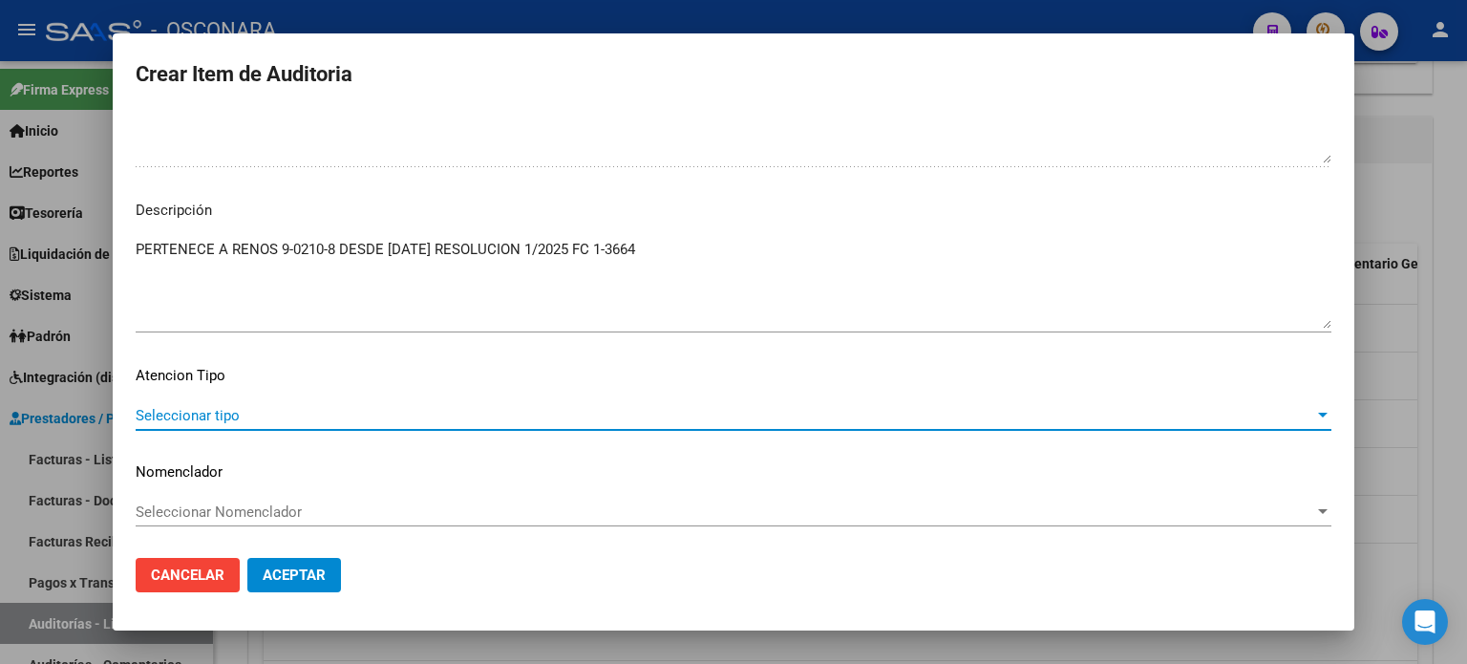
click at [191, 420] on span "Seleccionar tipo" at bounding box center [725, 415] width 1179 height 17
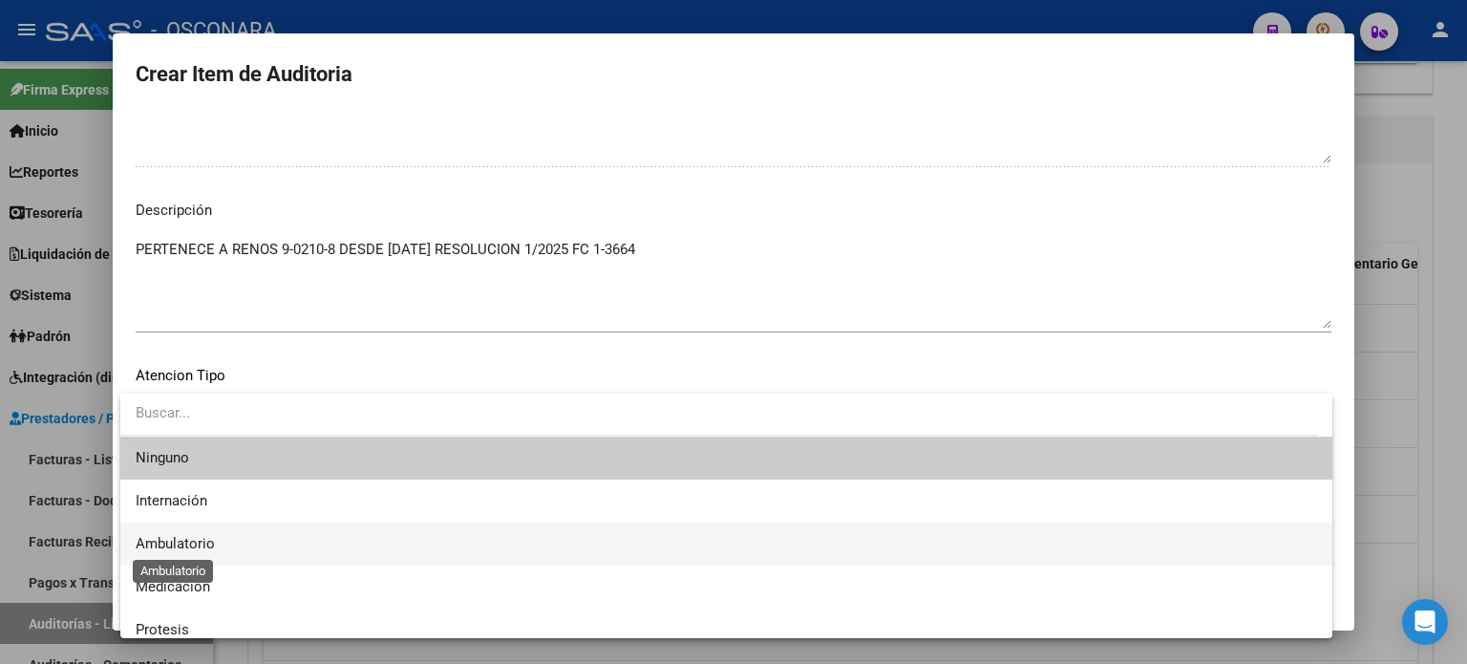
click at [183, 540] on span "Ambulatorio" at bounding box center [175, 543] width 79 height 17
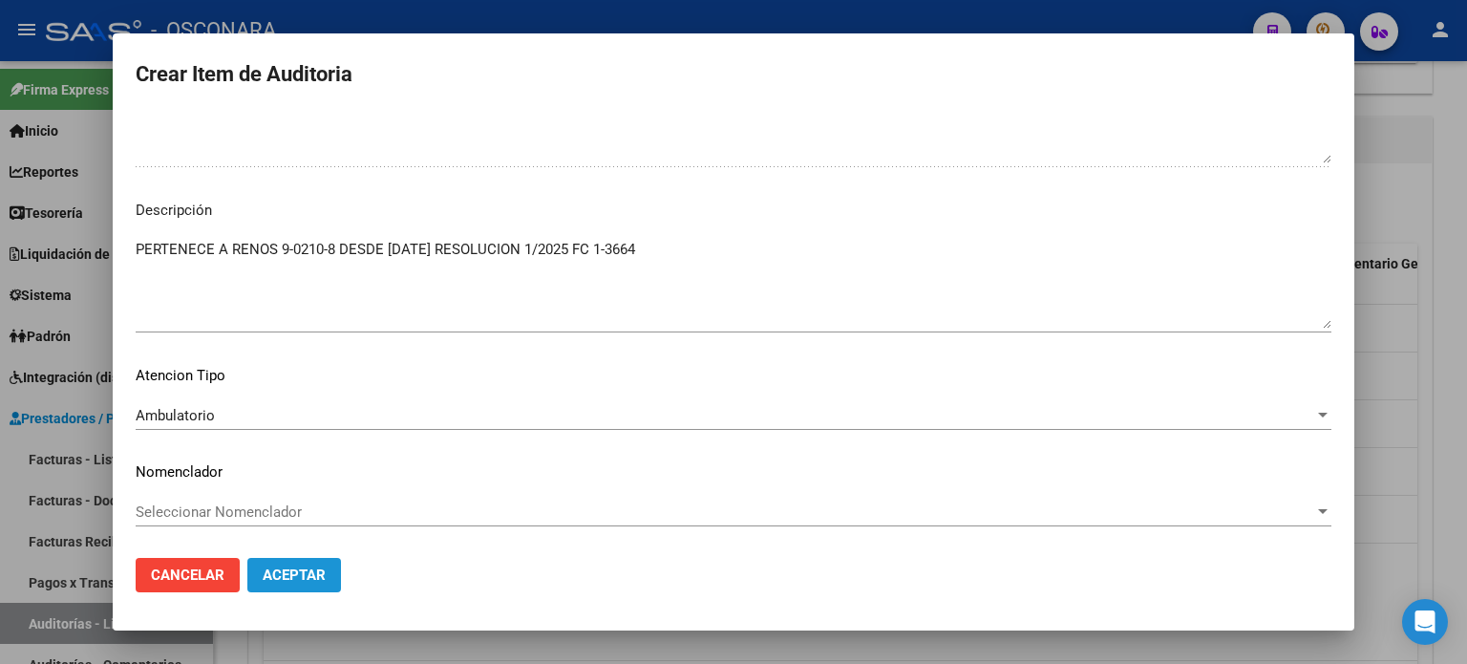
click at [295, 576] on span "Aceptar" at bounding box center [294, 574] width 63 height 17
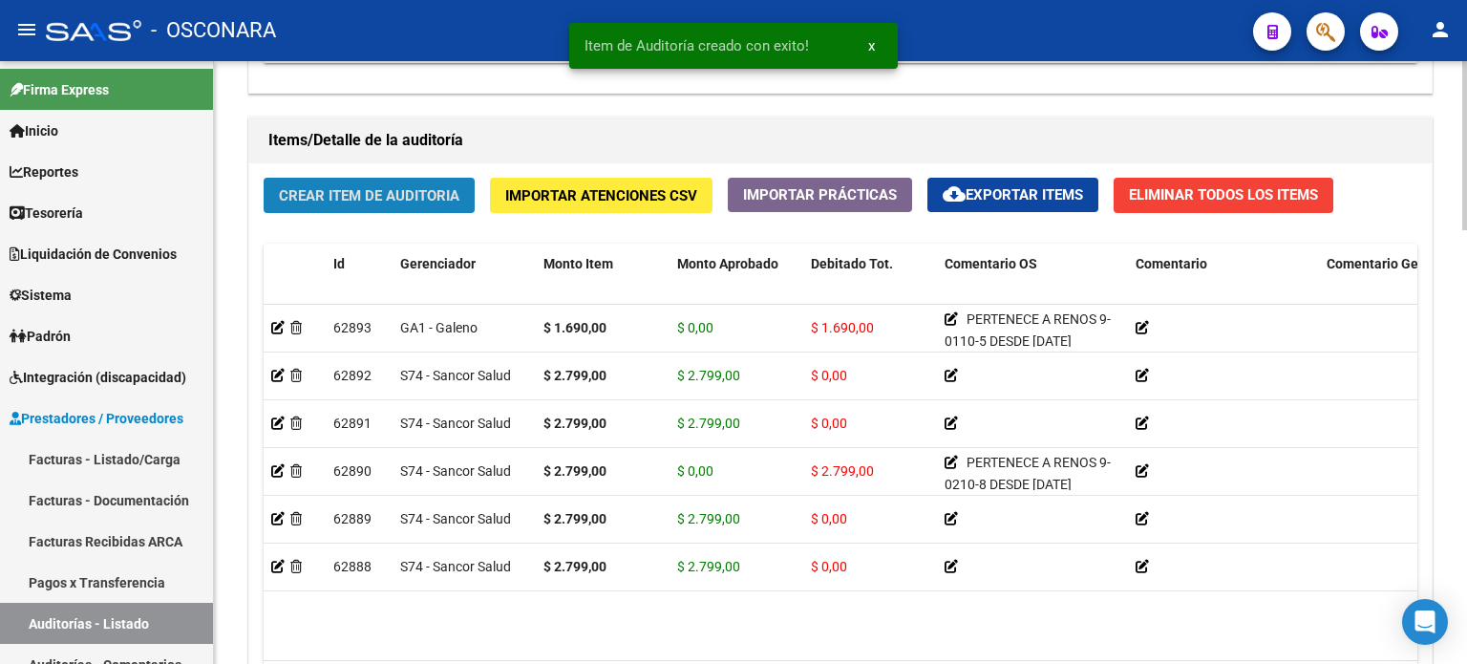
click at [381, 196] on span "Crear Item de Auditoria" at bounding box center [369, 195] width 181 height 17
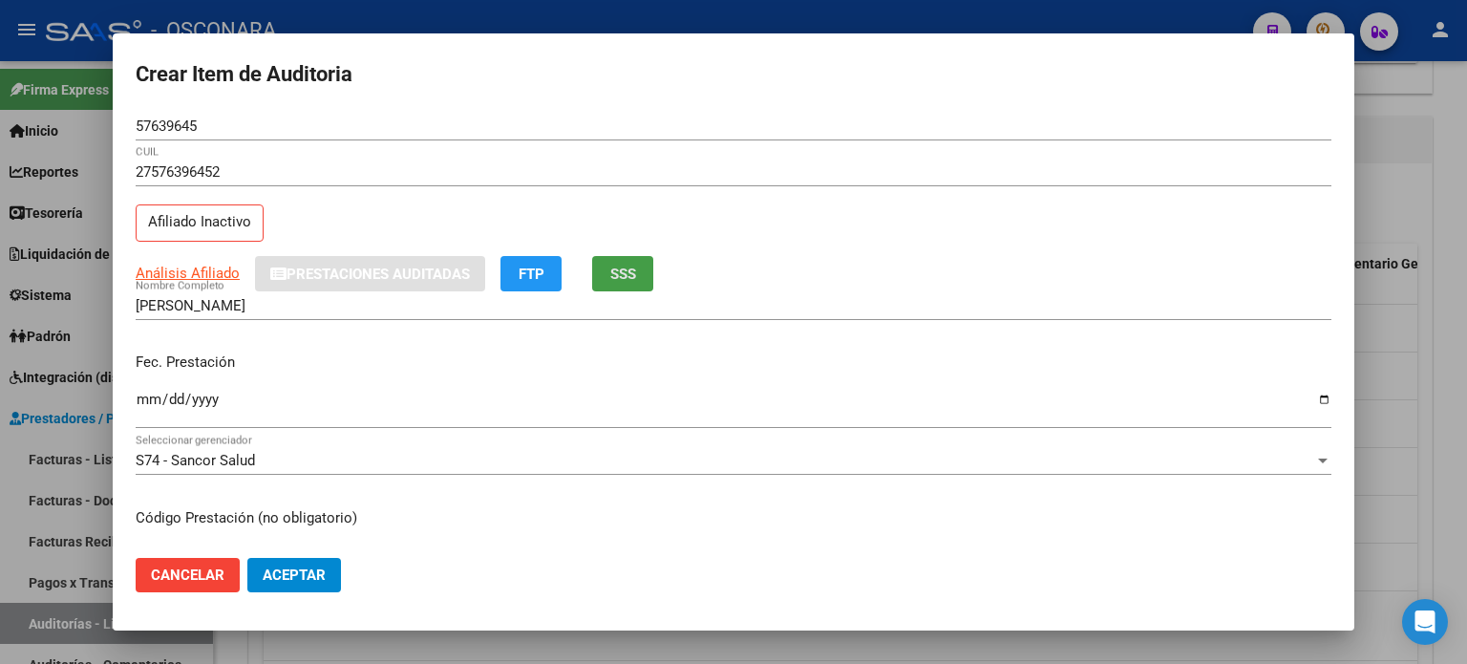
click at [620, 277] on span "SSS" at bounding box center [623, 274] width 26 height 17
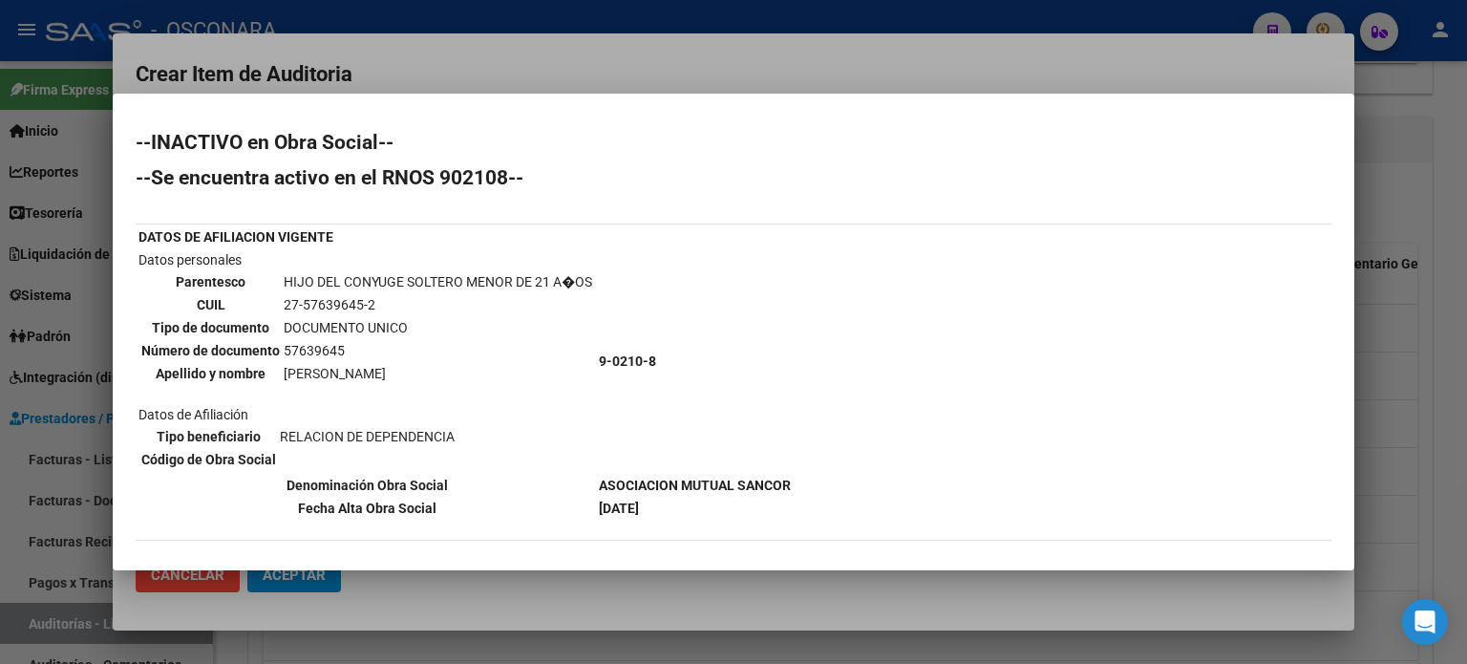
click at [1432, 329] on div at bounding box center [733, 332] width 1467 height 664
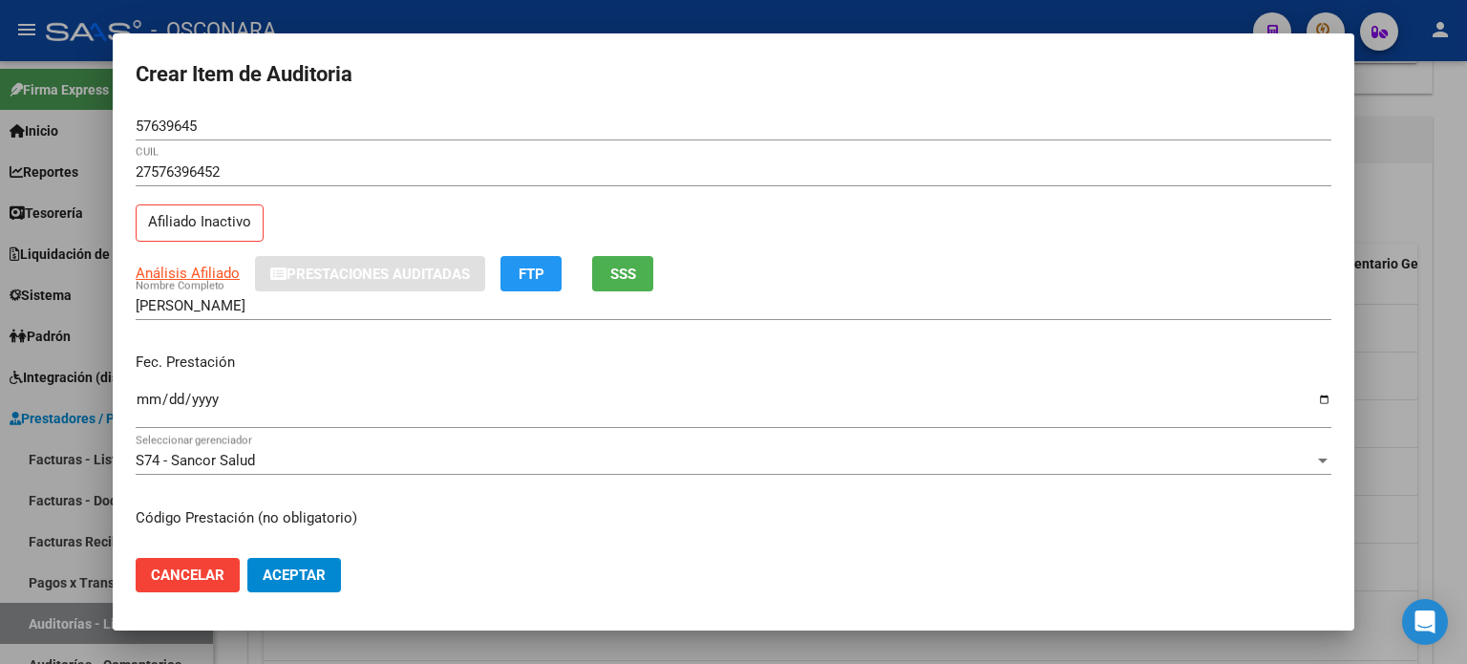
click at [146, 397] on input "Ingresar la fecha" at bounding box center [734, 407] width 1196 height 31
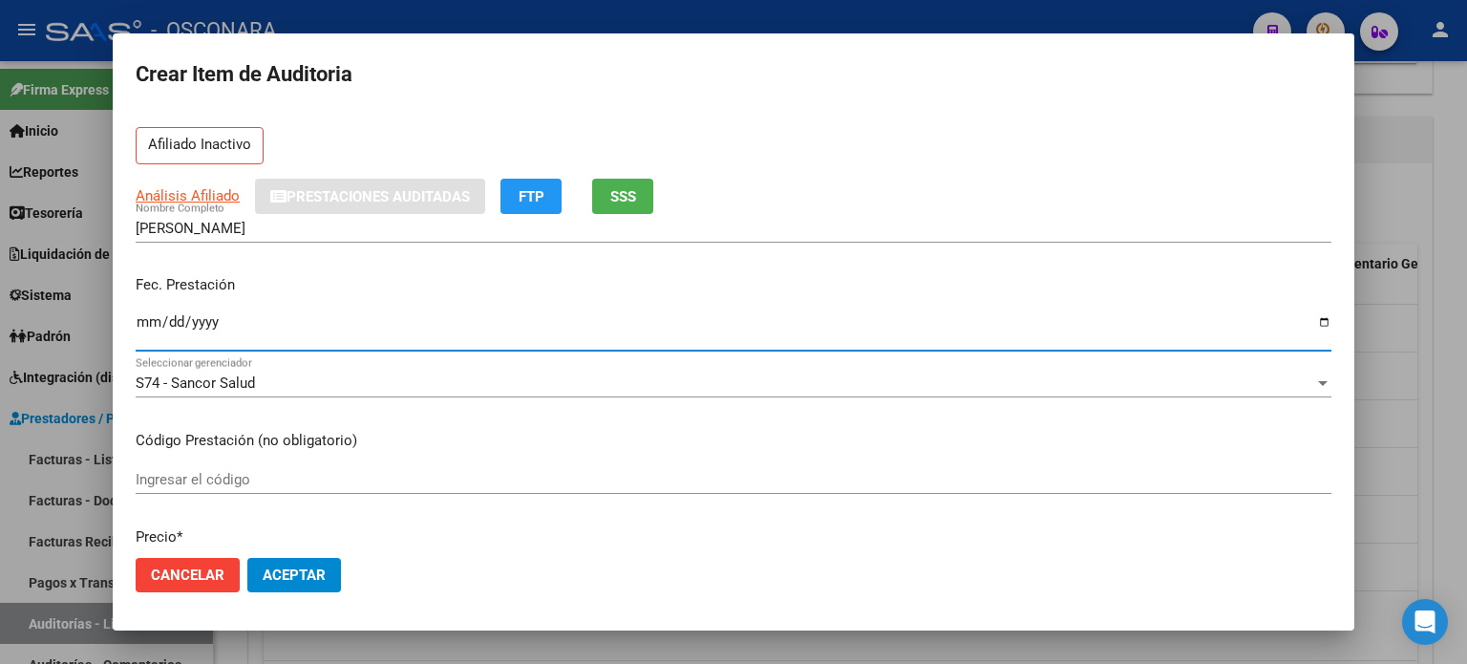
scroll to position [191, 0]
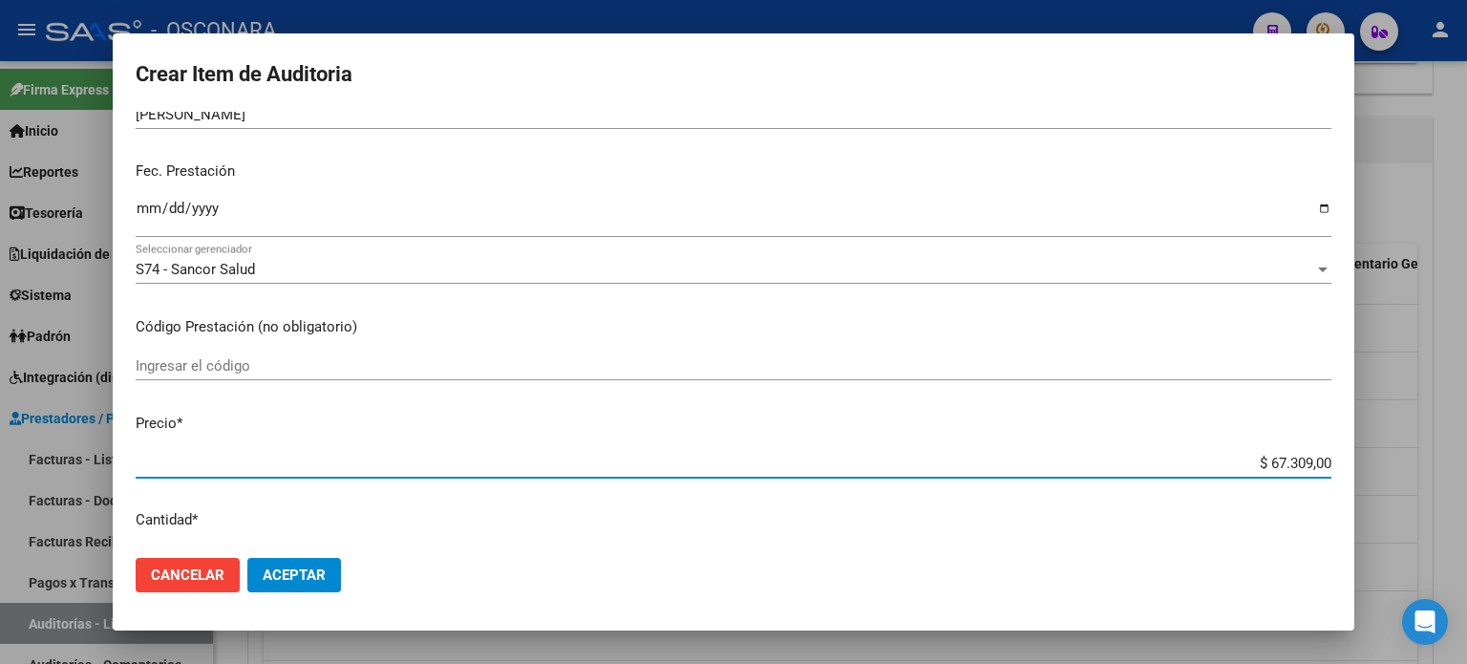
drag, startPoint x: 1252, startPoint y: 459, endPoint x: 1466, endPoint y: 431, distance: 215.9
click at [1466, 458] on div "Crear Item de Auditoria 57639645 Nro Documento 27576396452 CUIL Afiliado Inacti…" at bounding box center [733, 332] width 1467 height 664
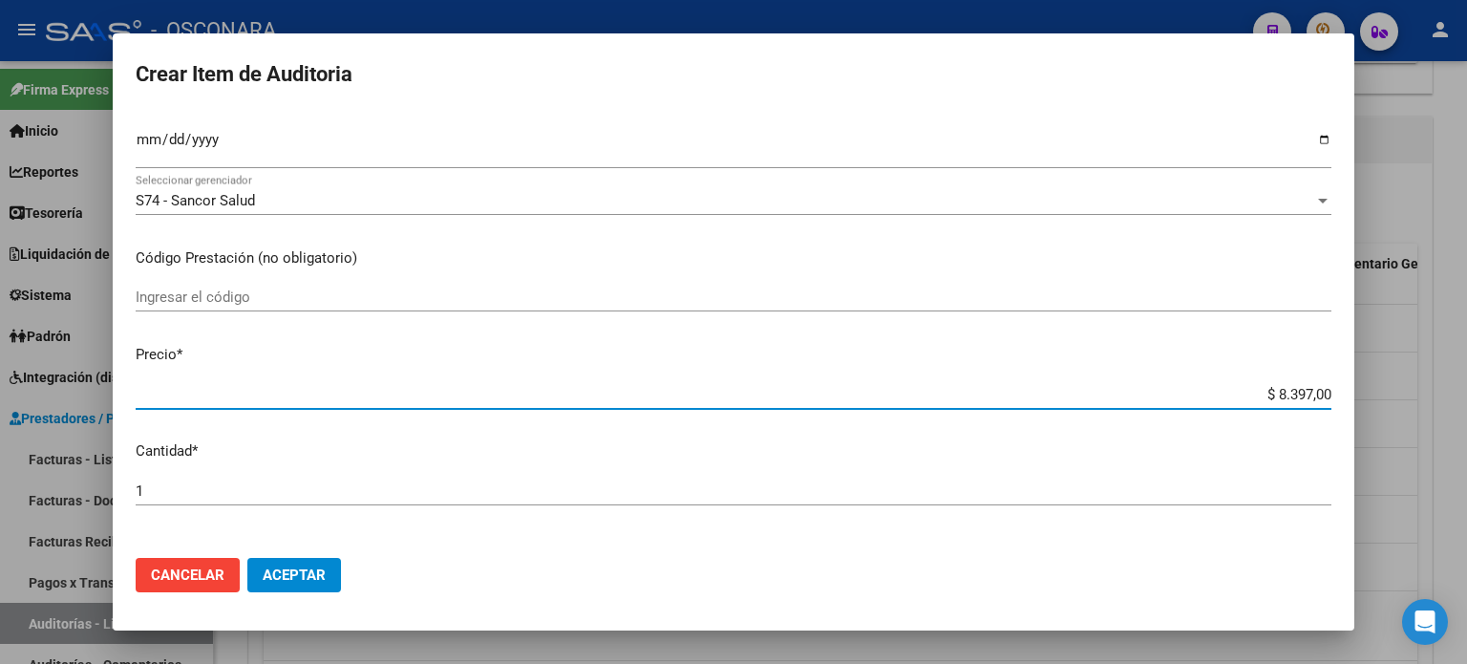
scroll to position [478, 0]
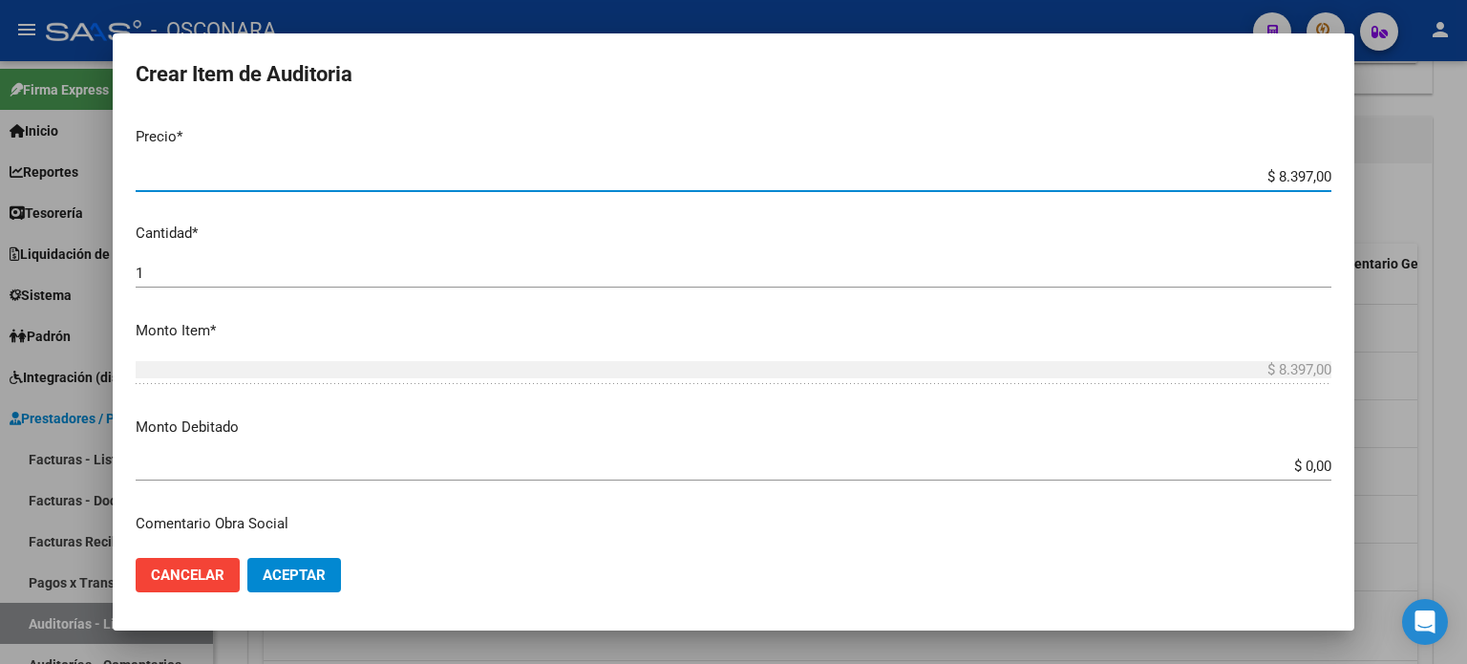
drag, startPoint x: 1349, startPoint y: 467, endPoint x: 1466, endPoint y: 454, distance: 118.2
click at [1451, 466] on div "Crear Item de Auditoria 57639645 Nro Documento 27576396452 CUIL Afiliado Inacti…" at bounding box center [733, 332] width 1467 height 664
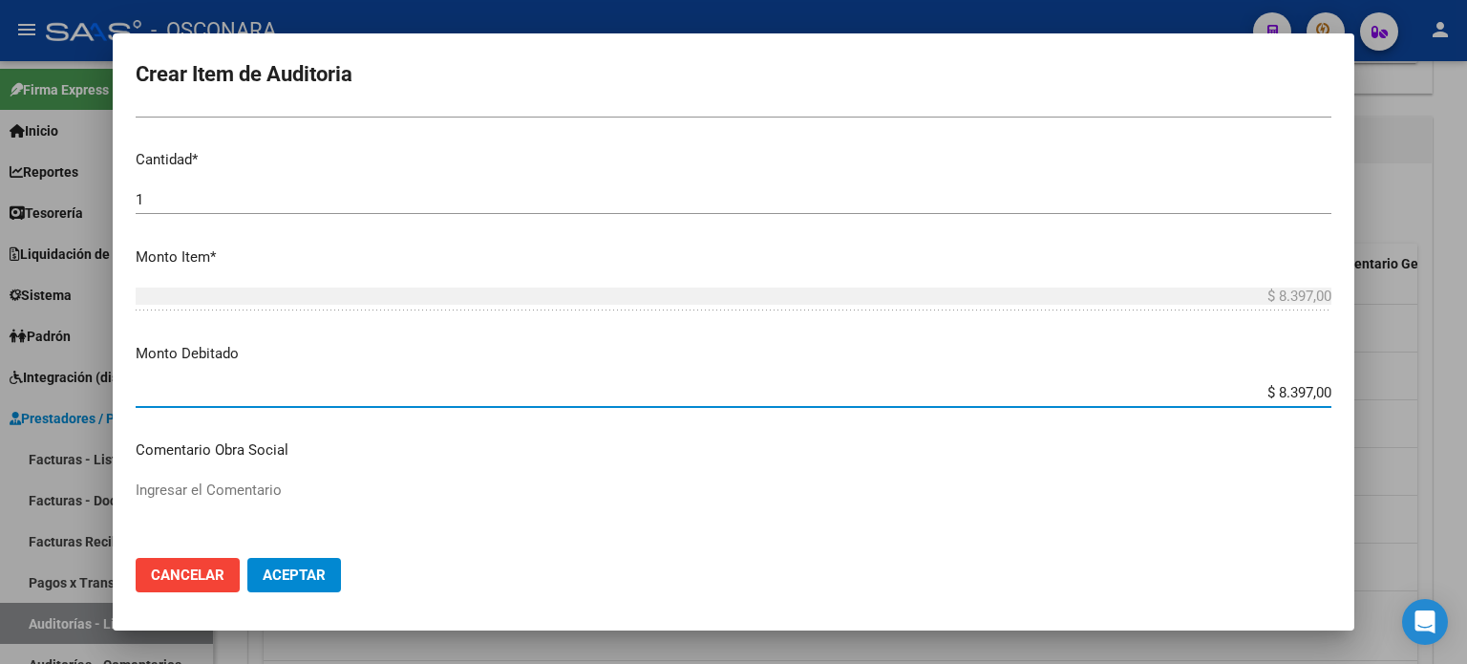
scroll to position [764, 0]
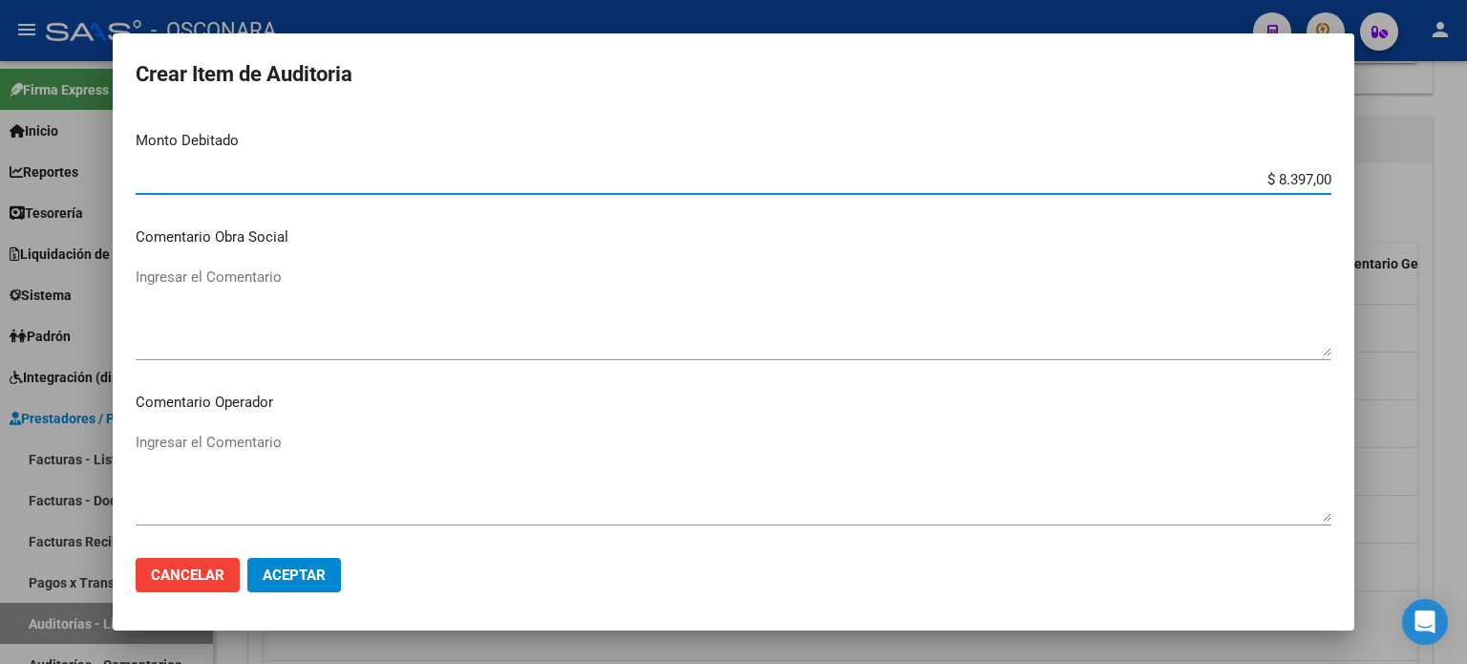
click at [203, 289] on textarea "Ingresar el Comentario" at bounding box center [734, 311] width 1196 height 90
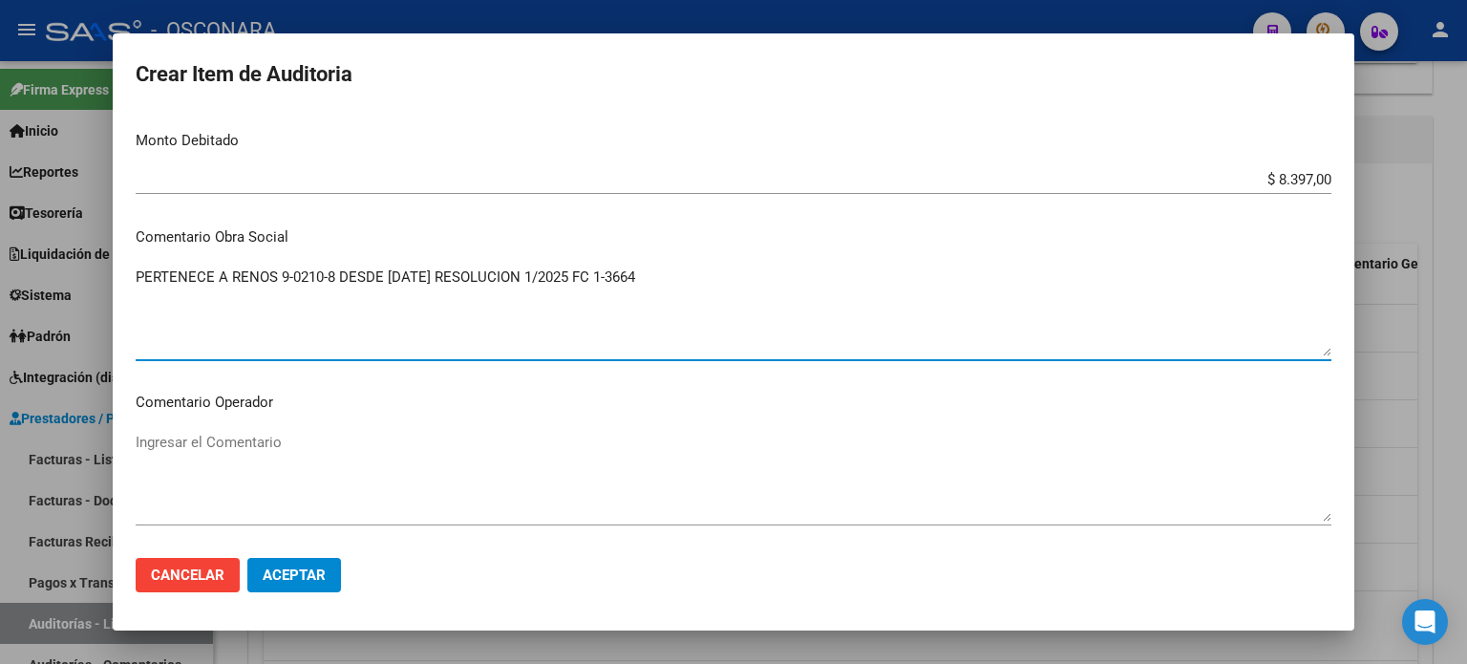
drag, startPoint x: 630, startPoint y: 274, endPoint x: 170, endPoint y: 278, distance: 460.4
click at [106, 277] on div "Crear Item de Auditoria 57639645 Nro Documento 27576396452 CUIL Afiliado Inacti…" at bounding box center [733, 332] width 1467 height 664
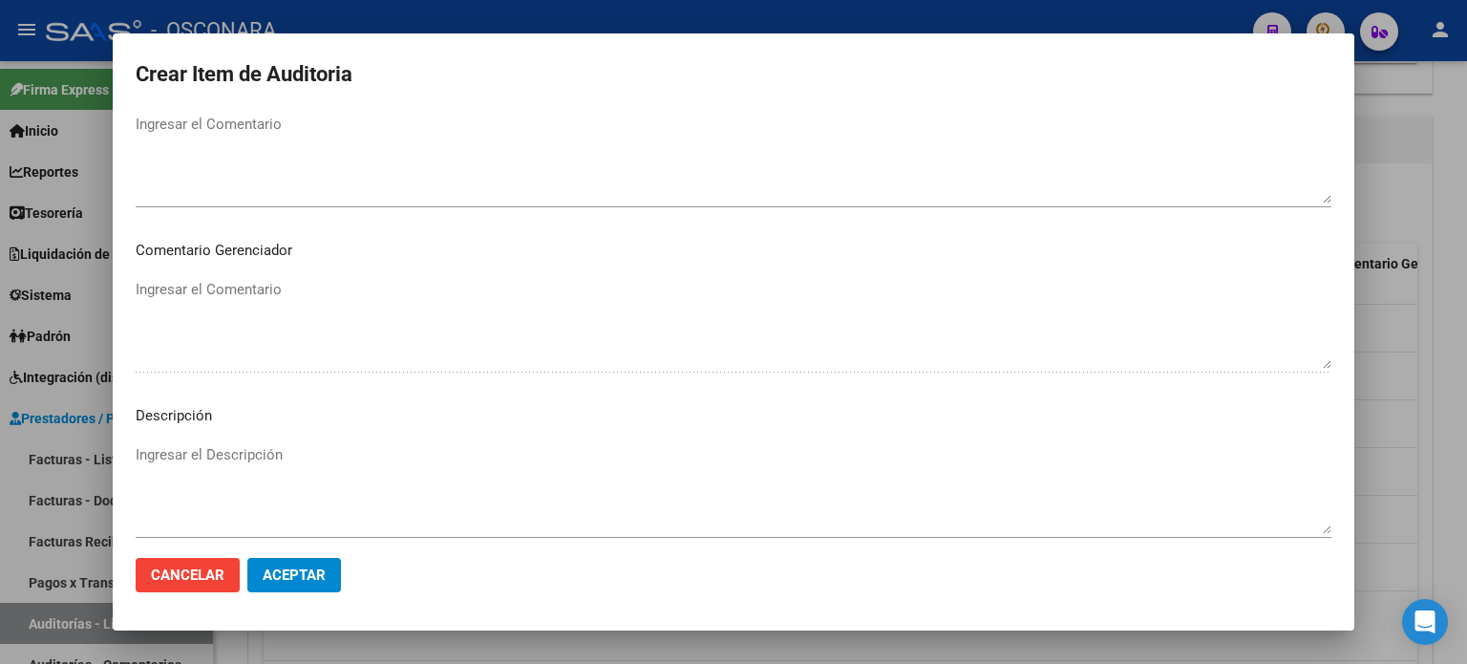
scroll to position [1288, 0]
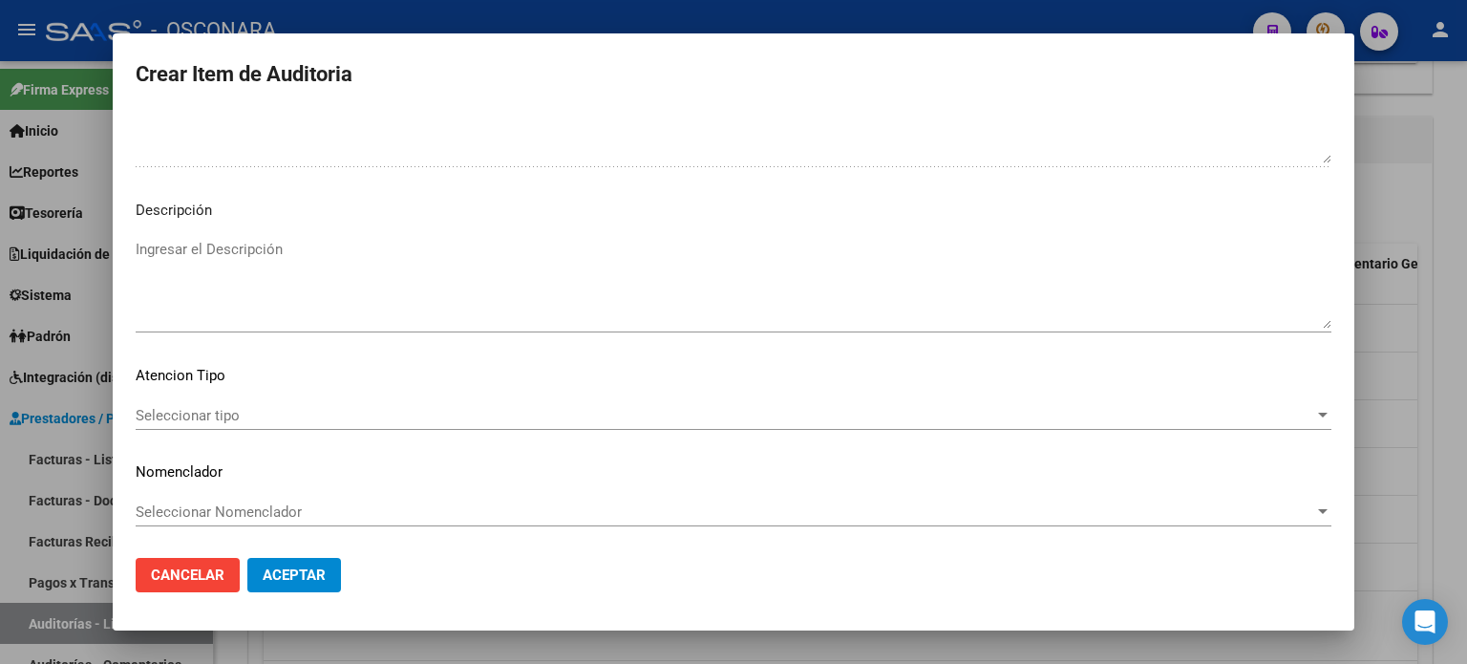
click at [207, 270] on textarea "Ingresar el Descripción" at bounding box center [734, 284] width 1196 height 90
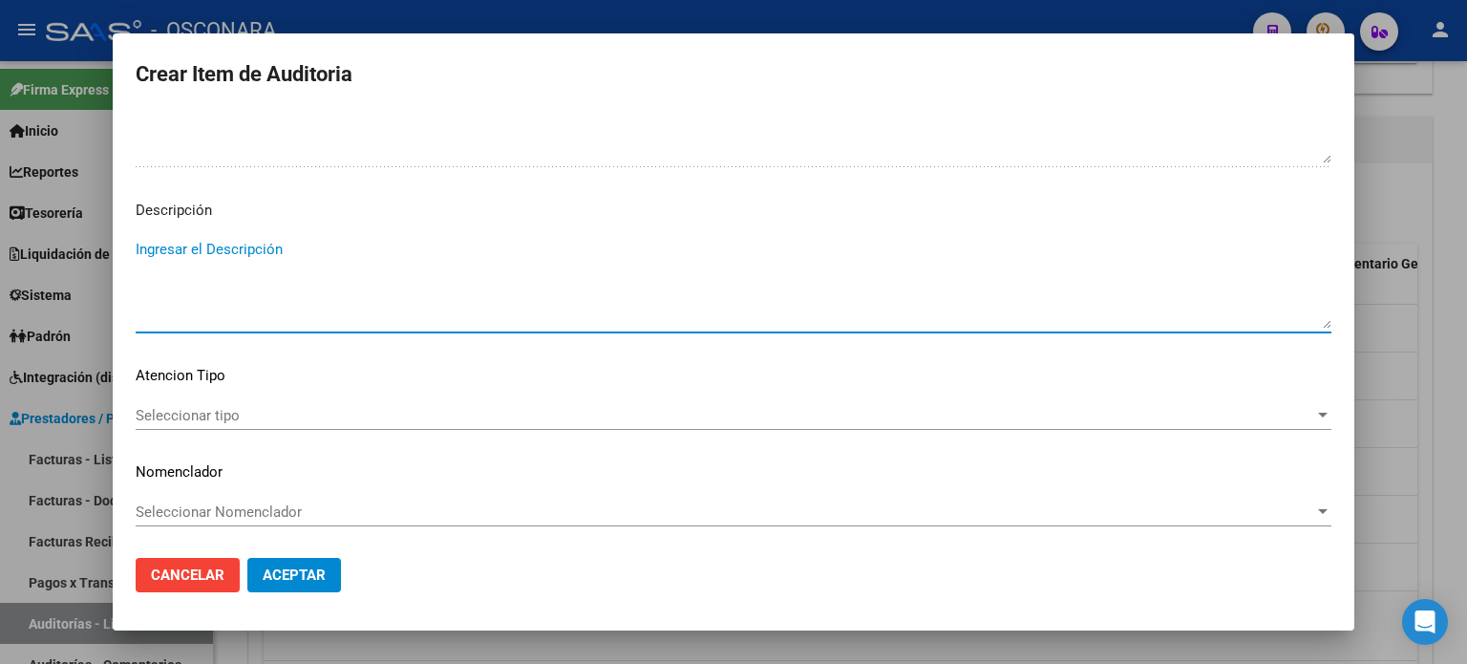
paste textarea "PERTENECE A RENOS 9-0210-8 DESDE [DATE] RESOLUCION 1/2025 FC 1-3664"
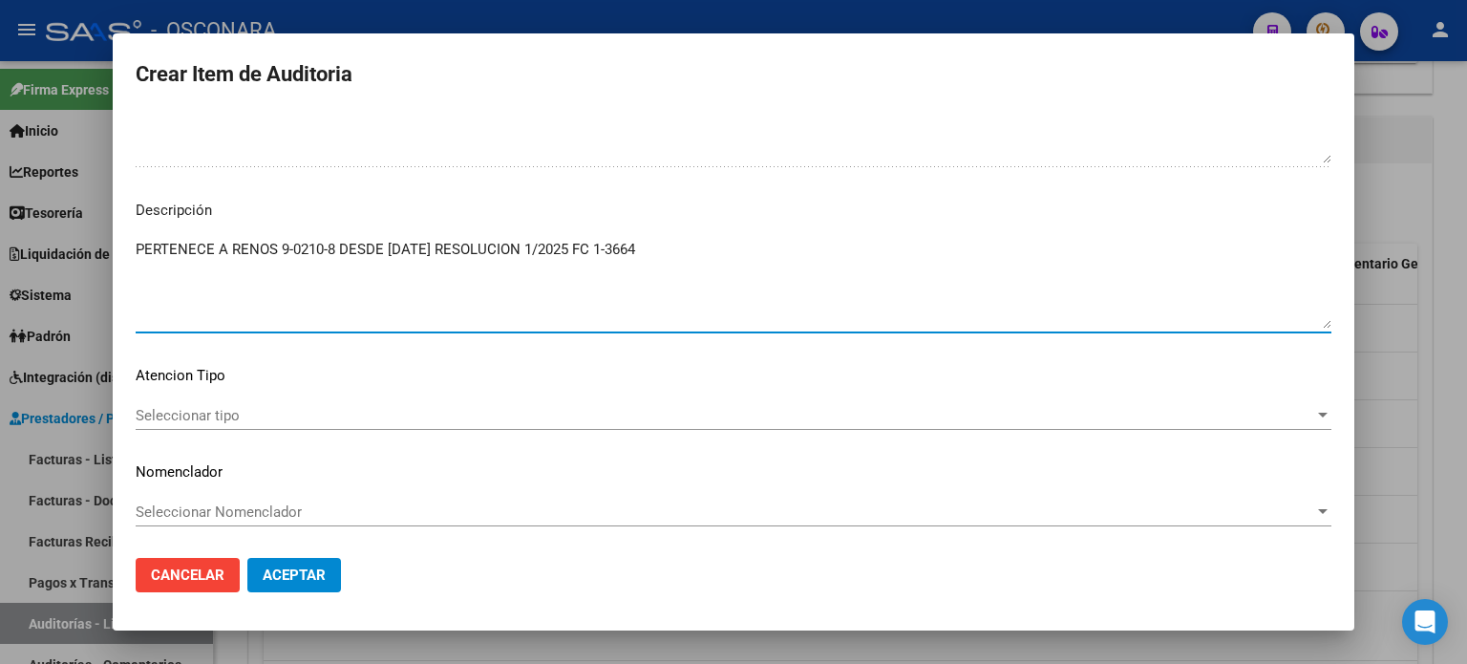
click at [212, 414] on span "Seleccionar tipo" at bounding box center [725, 415] width 1179 height 17
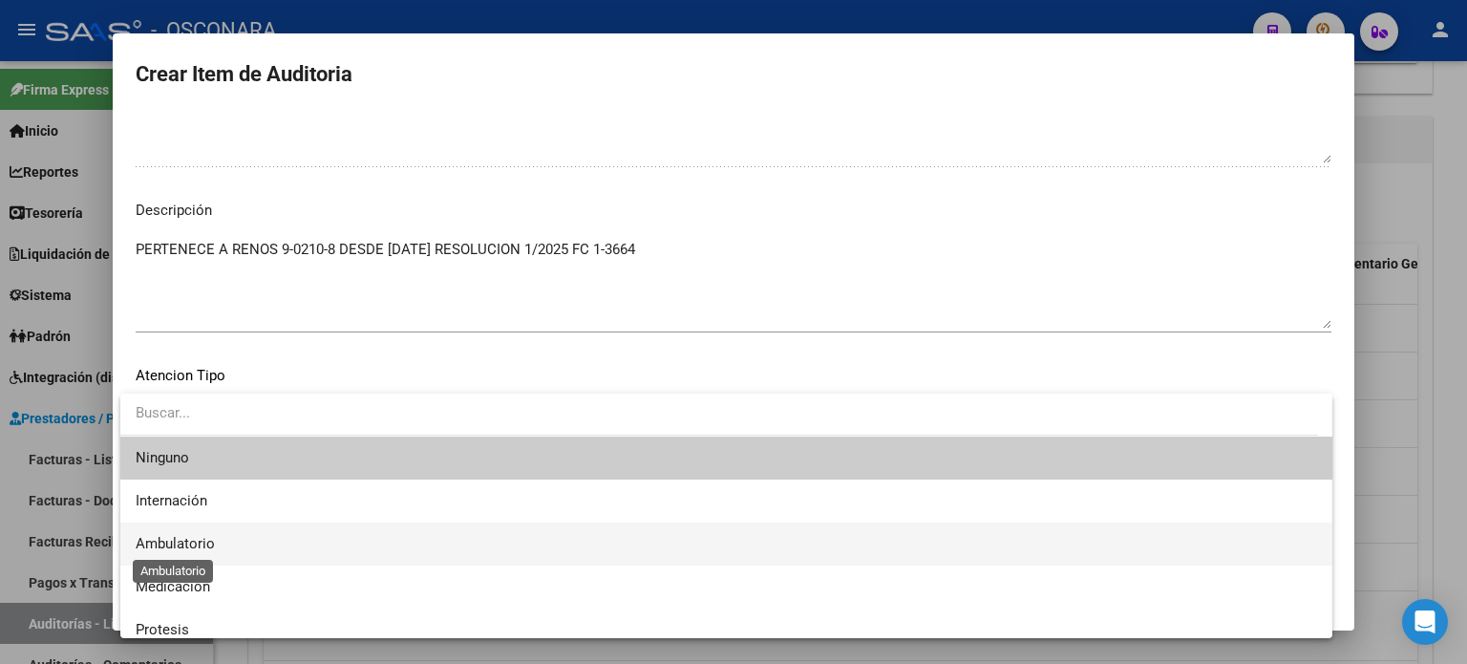
click at [194, 541] on span "Ambulatorio" at bounding box center [175, 543] width 79 height 17
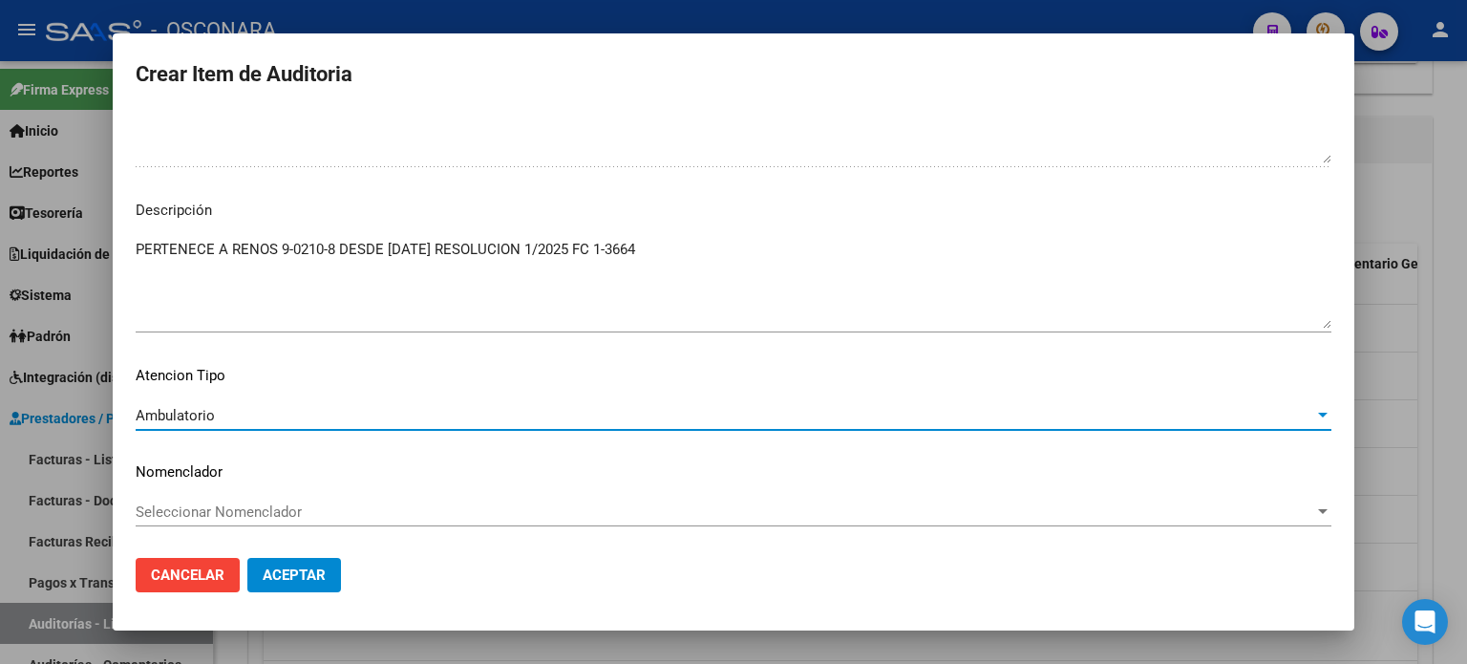
click at [297, 576] on span "Aceptar" at bounding box center [294, 574] width 63 height 17
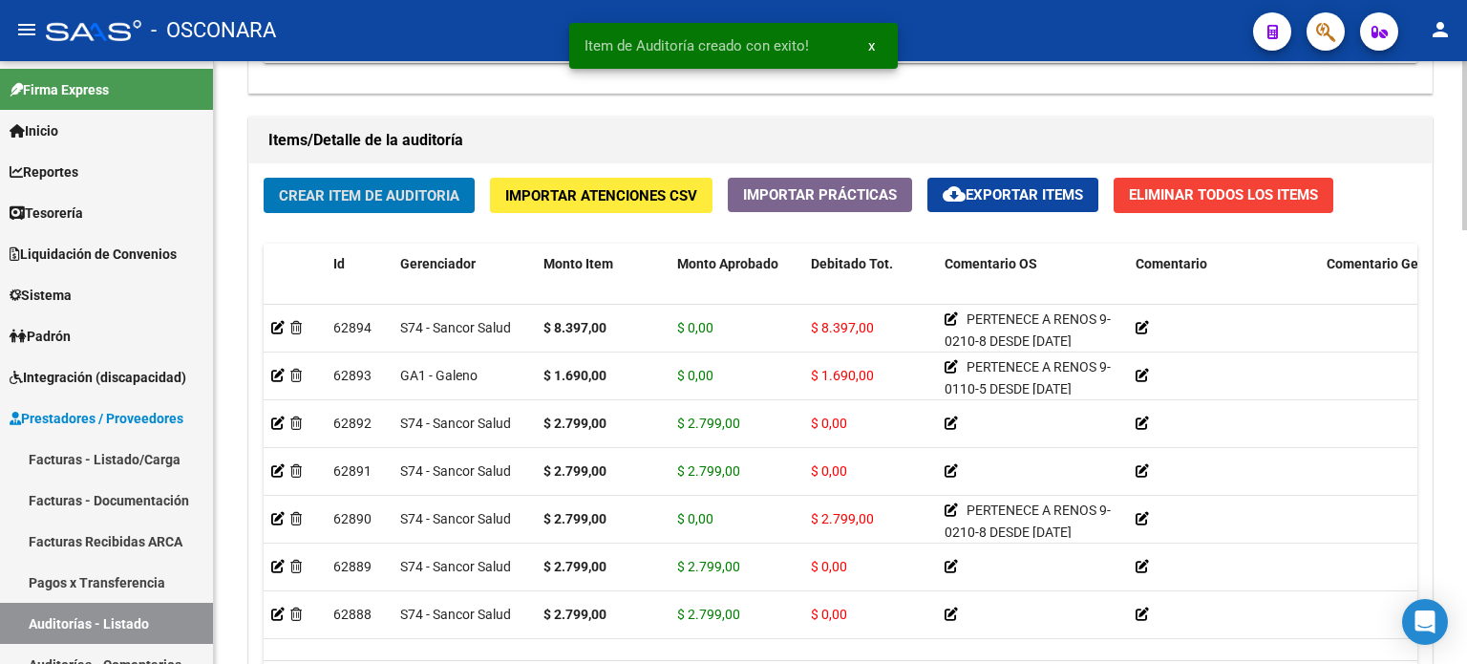
click at [338, 194] on span "Crear Item de Auditoria" at bounding box center [369, 195] width 181 height 17
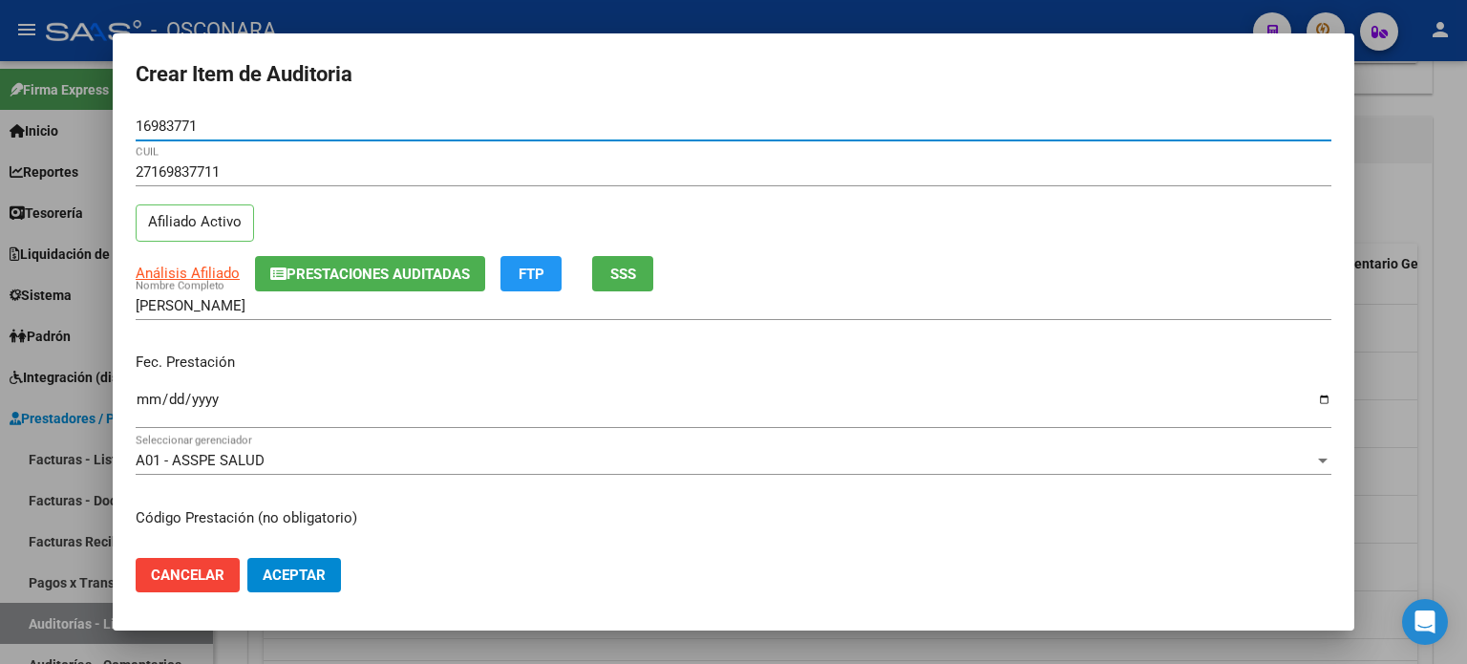
click at [622, 283] on button "SSS" at bounding box center [622, 273] width 61 height 35
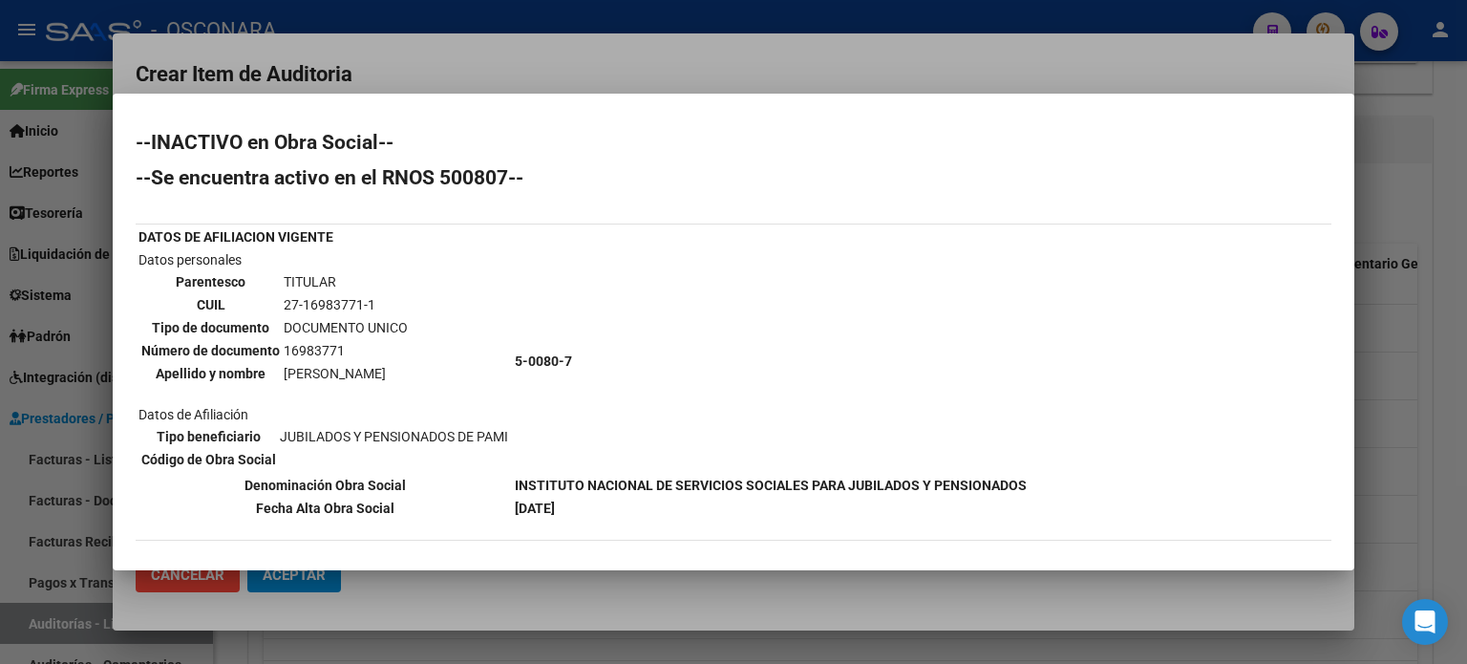
click at [1360, 353] on div at bounding box center [733, 332] width 1467 height 664
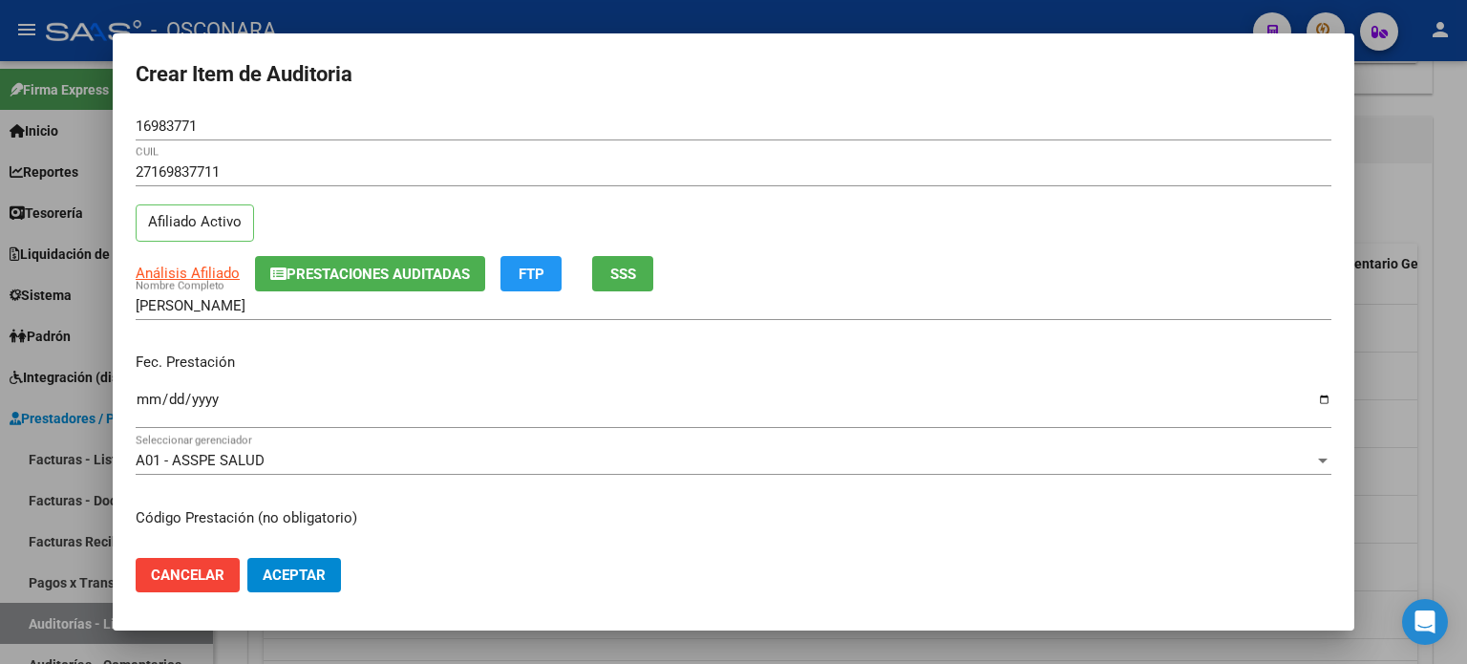
click at [134, 404] on mat-dialog-content "16983771 Nro Documento 27169837711 CUIL Afiliado Activo Análisis Afiliado Prest…" at bounding box center [734, 328] width 1242 height 432
click at [141, 404] on input "Ingresar la fecha" at bounding box center [734, 407] width 1196 height 31
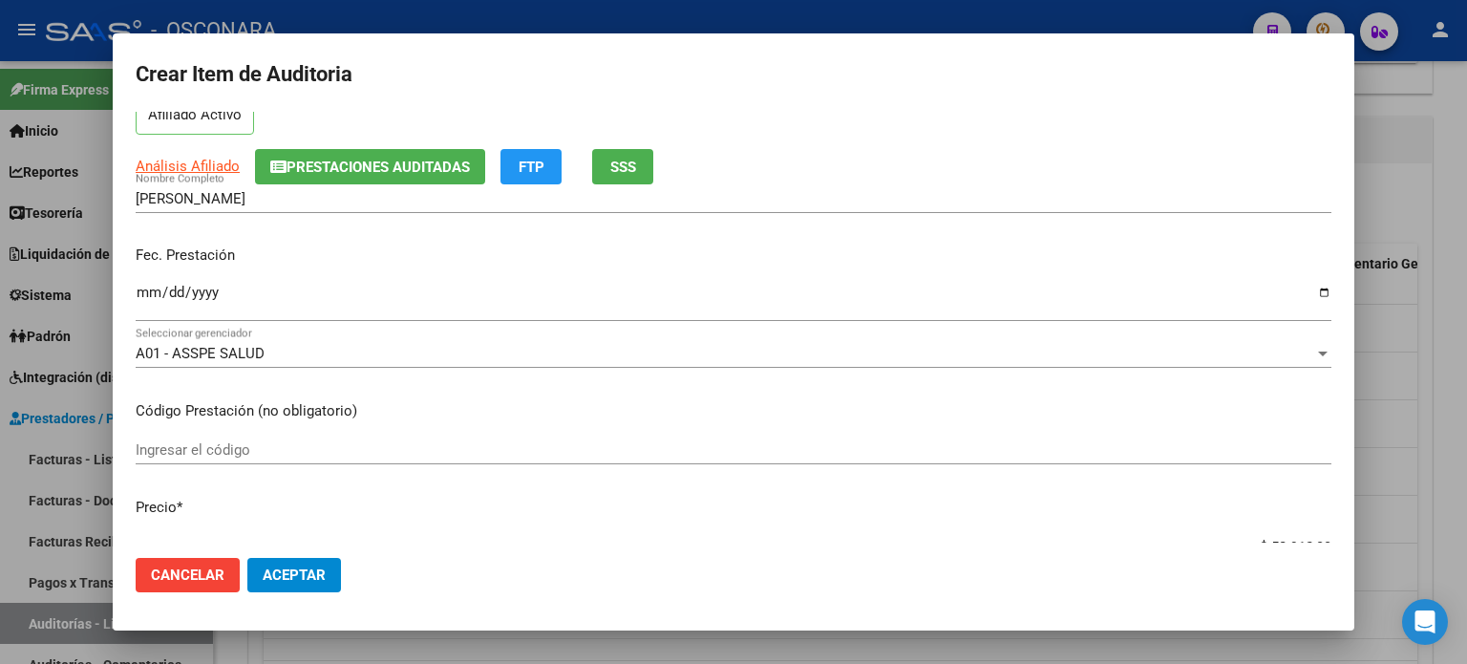
scroll to position [287, 0]
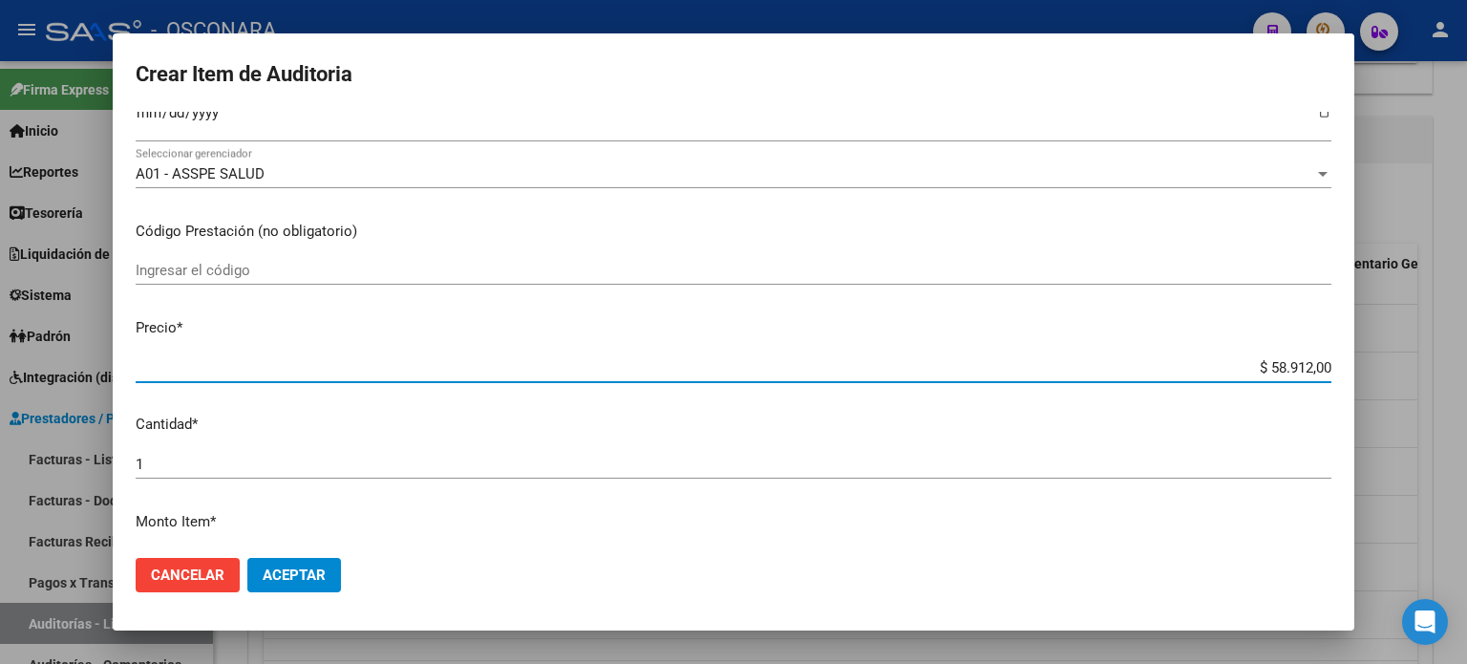
drag, startPoint x: 1256, startPoint y: 364, endPoint x: 1393, endPoint y: 365, distance: 136.6
click at [1393, 365] on div "Crear Item de Auditoria 16983771 Nro Documento 27169837711 CUIL Afiliado Activo…" at bounding box center [733, 332] width 1467 height 664
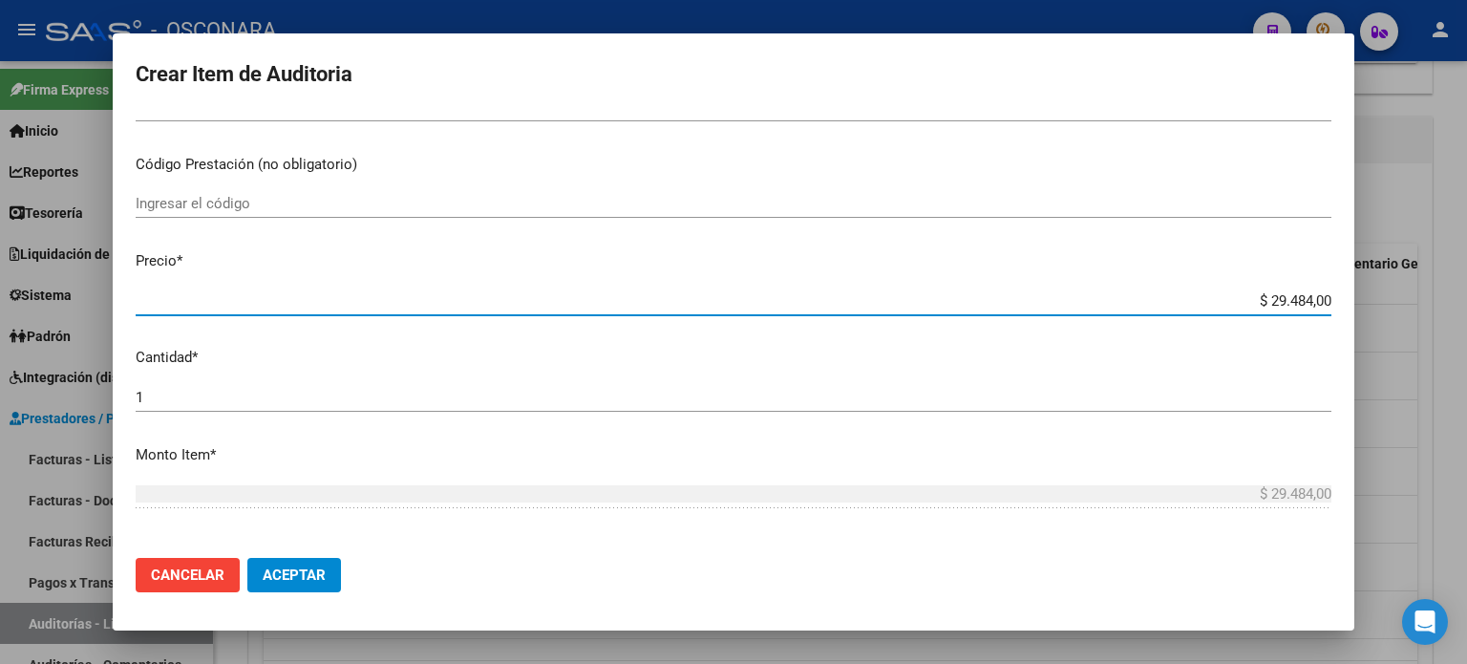
scroll to position [478, 0]
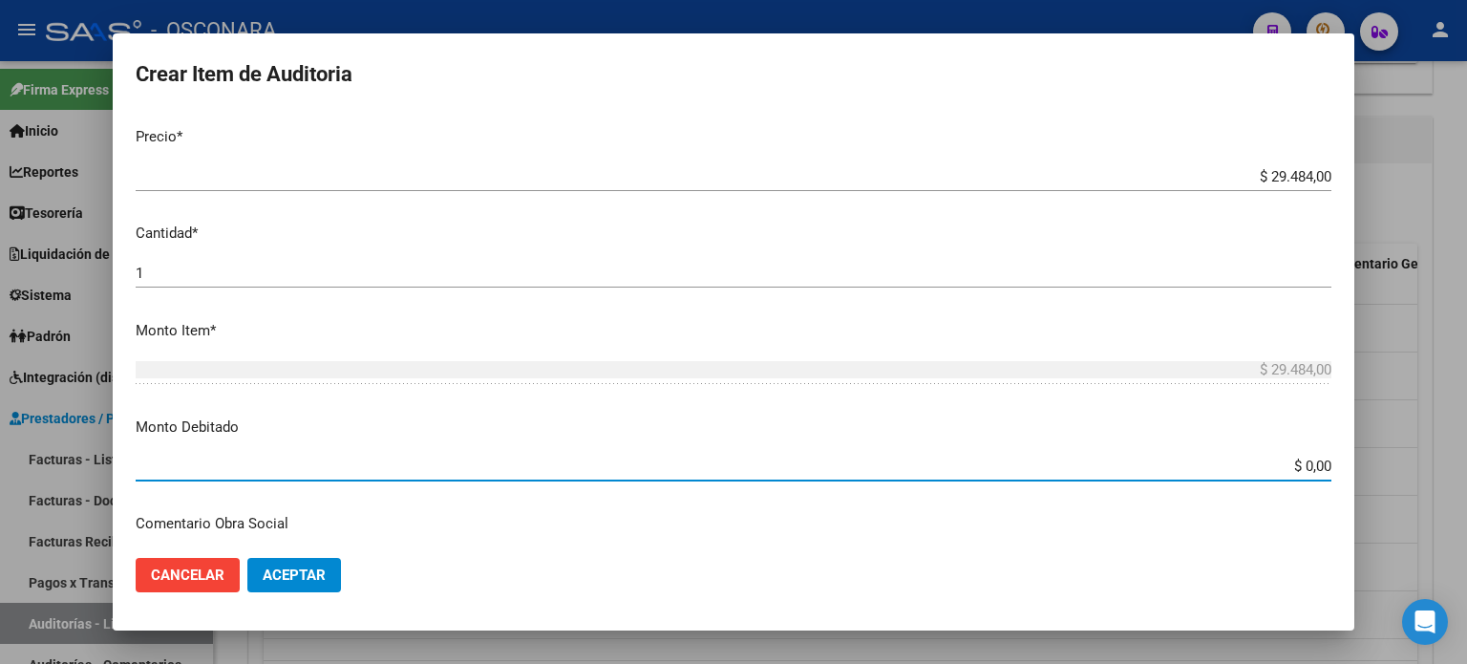
drag, startPoint x: 1284, startPoint y: 466, endPoint x: 1466, endPoint y: 466, distance: 182.4
click at [1466, 466] on div "Crear Item de Auditoria 16983771 Nro Documento 27169837711 CUIL Afiliado Activo…" at bounding box center [733, 332] width 1467 height 664
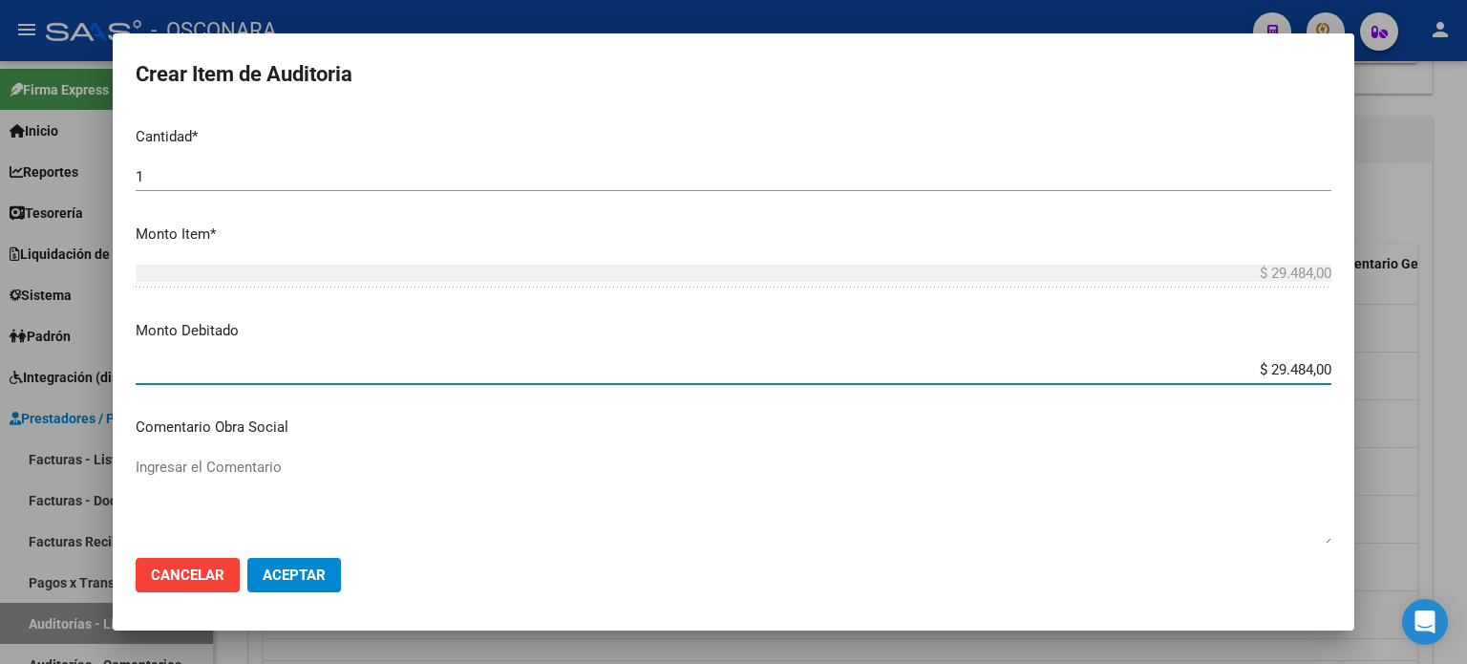
scroll to position [764, 0]
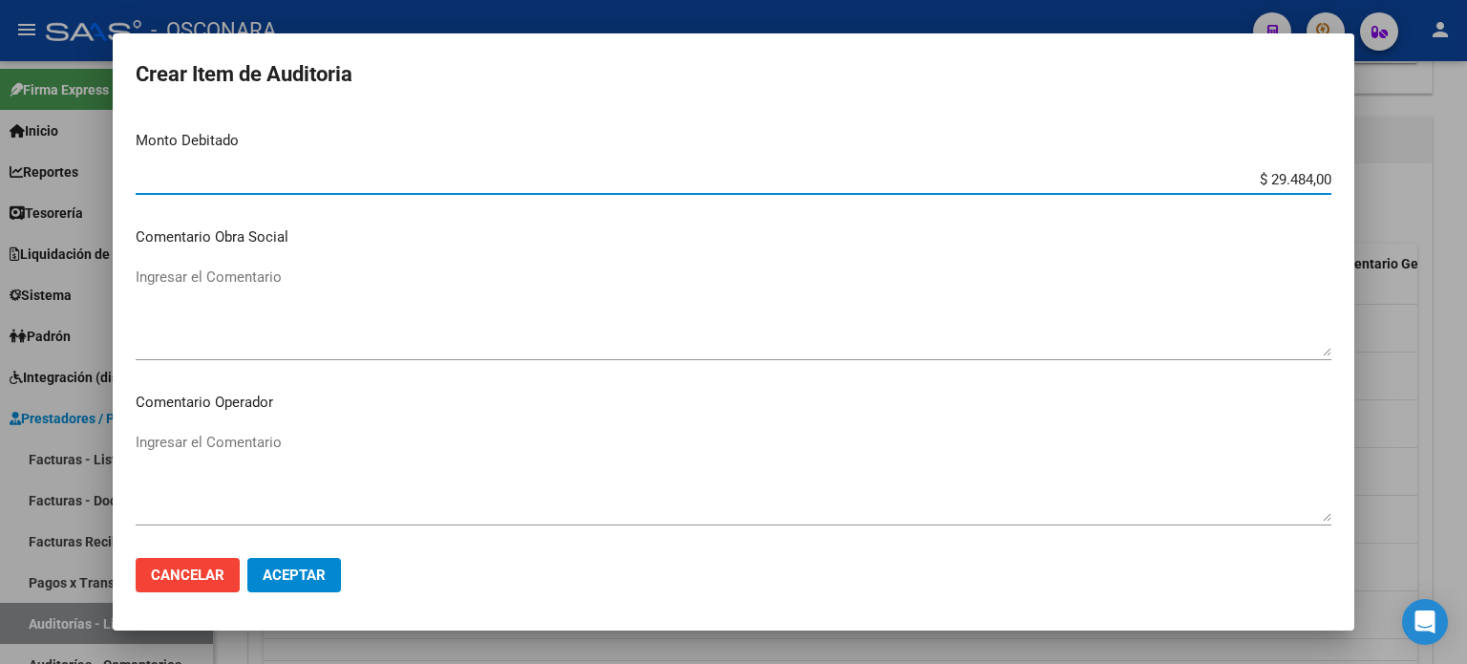
click at [241, 328] on textarea "Ingresar el Comentario" at bounding box center [734, 311] width 1196 height 90
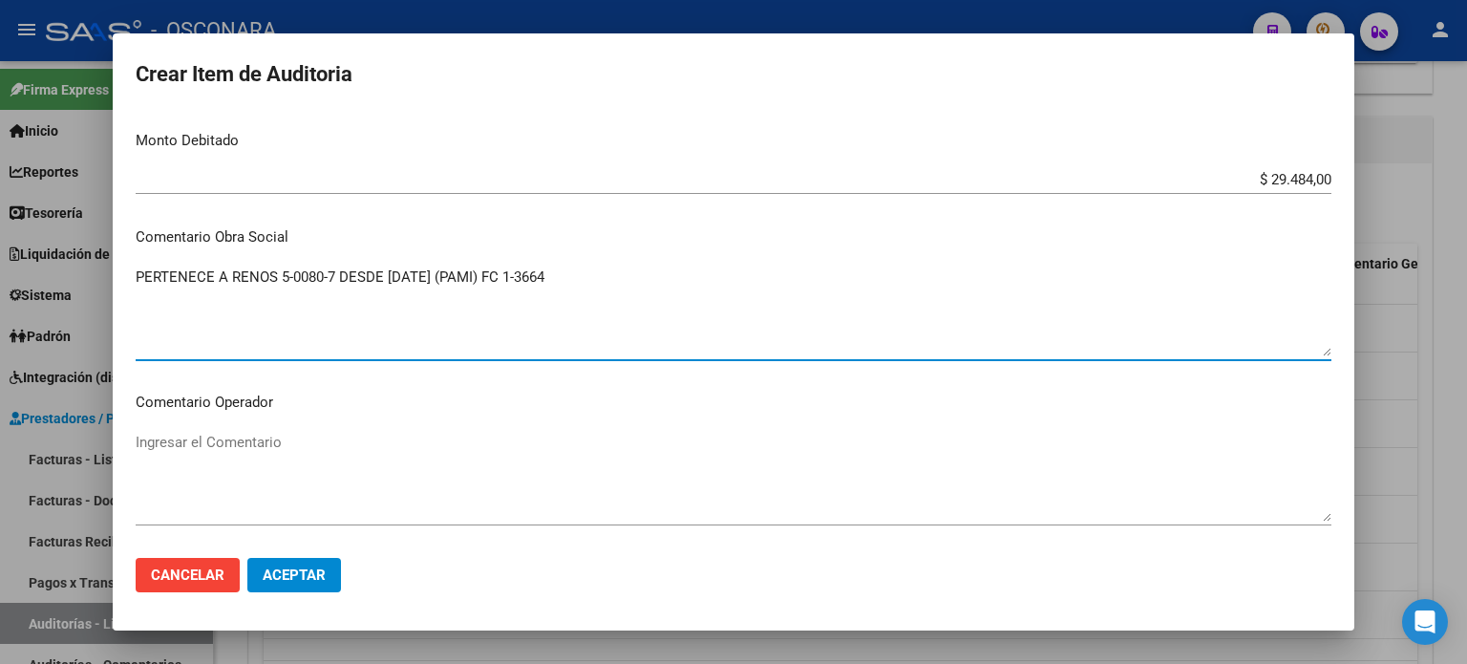
drag, startPoint x: 555, startPoint y: 277, endPoint x: 124, endPoint y: 284, distance: 430.8
click at [124, 284] on mat-dialog-content "16983771 Nro Documento 27169837711 CUIL Afiliado Activo Análisis Afiliado Prest…" at bounding box center [734, 328] width 1242 height 432
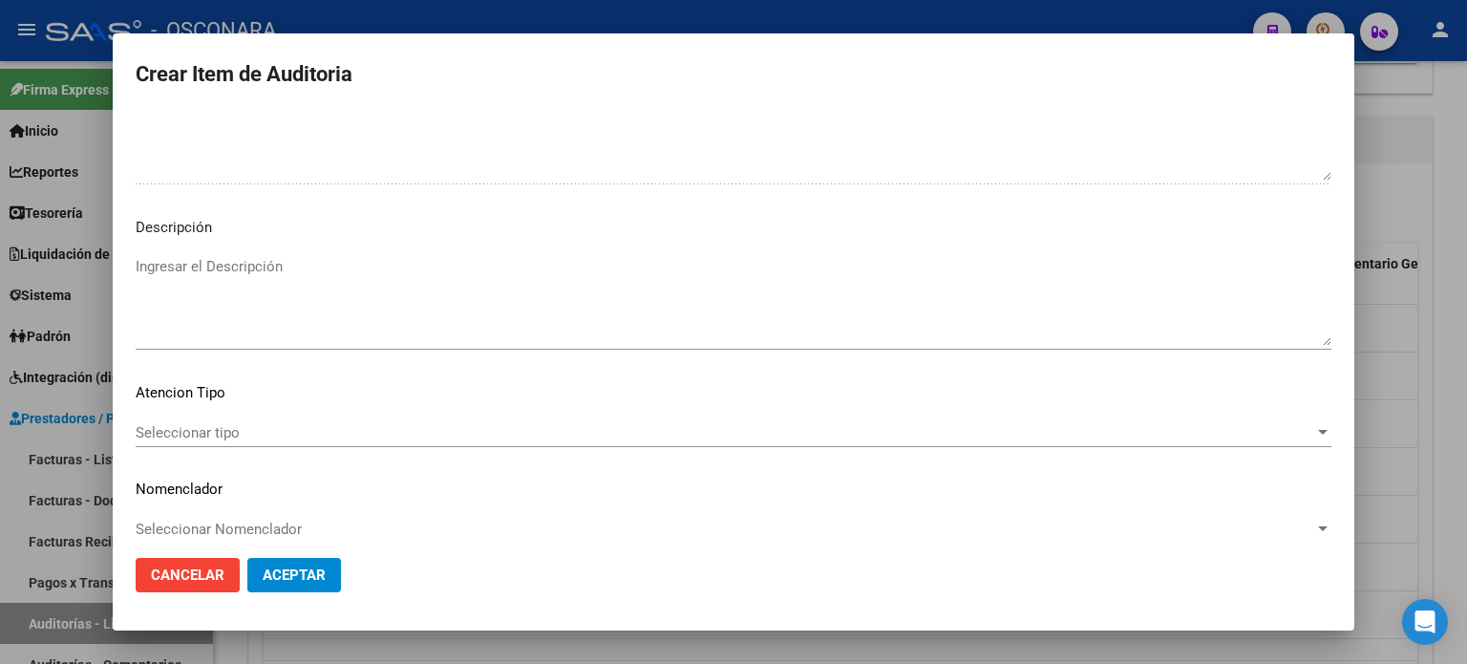
scroll to position [1288, 0]
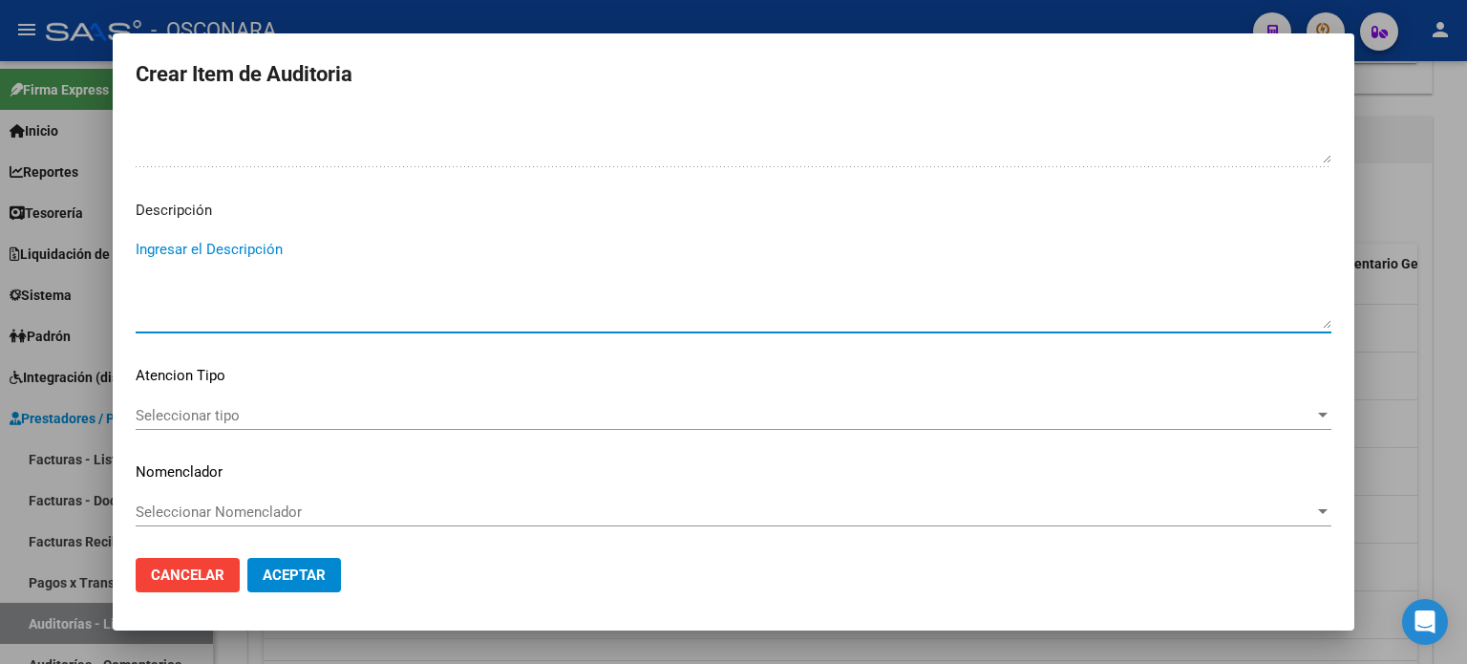
click at [173, 262] on textarea "Ingresar el Descripción" at bounding box center [734, 284] width 1196 height 90
paste textarea "PERTENECE A RENOS 5-0080-7 DESDE [DATE] (PAMI) FC 1-3664"
click at [175, 435] on div "Seleccionar tipo Seleccionar tipo" at bounding box center [734, 424] width 1196 height 47
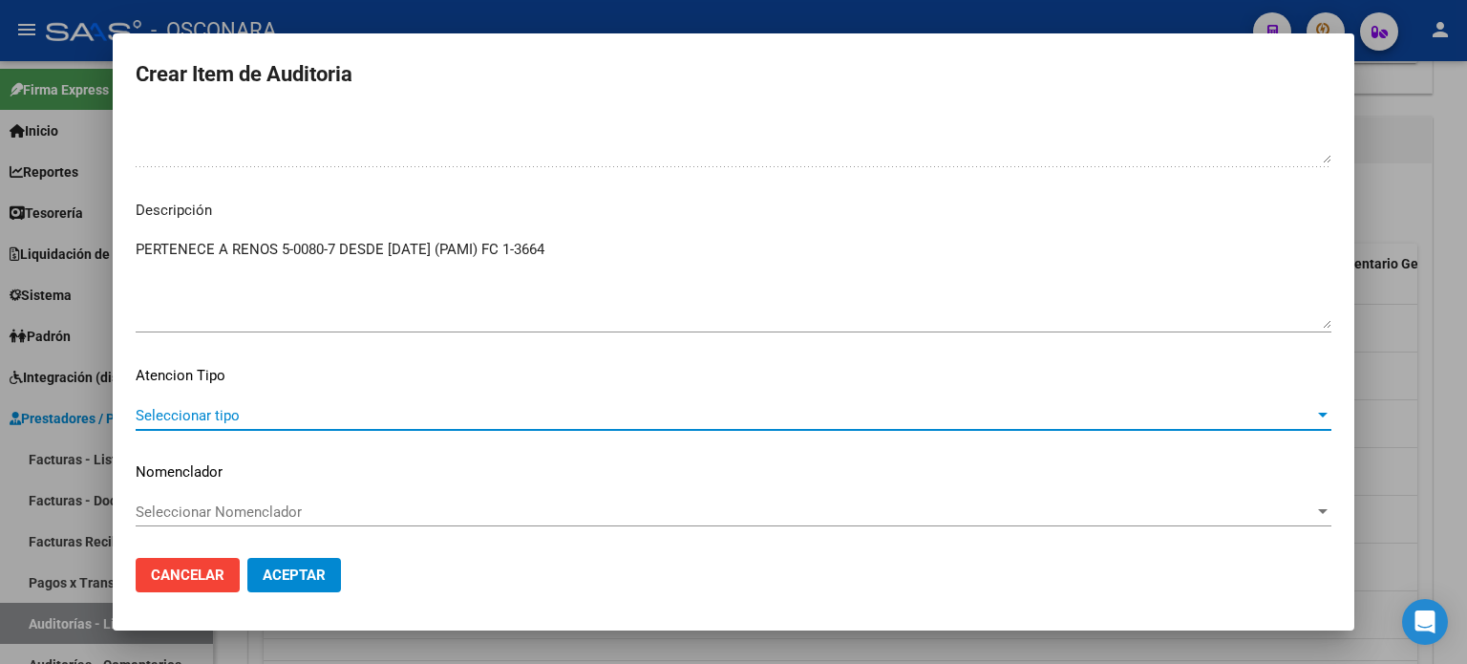
click at [180, 416] on span "Seleccionar tipo" at bounding box center [725, 415] width 1179 height 17
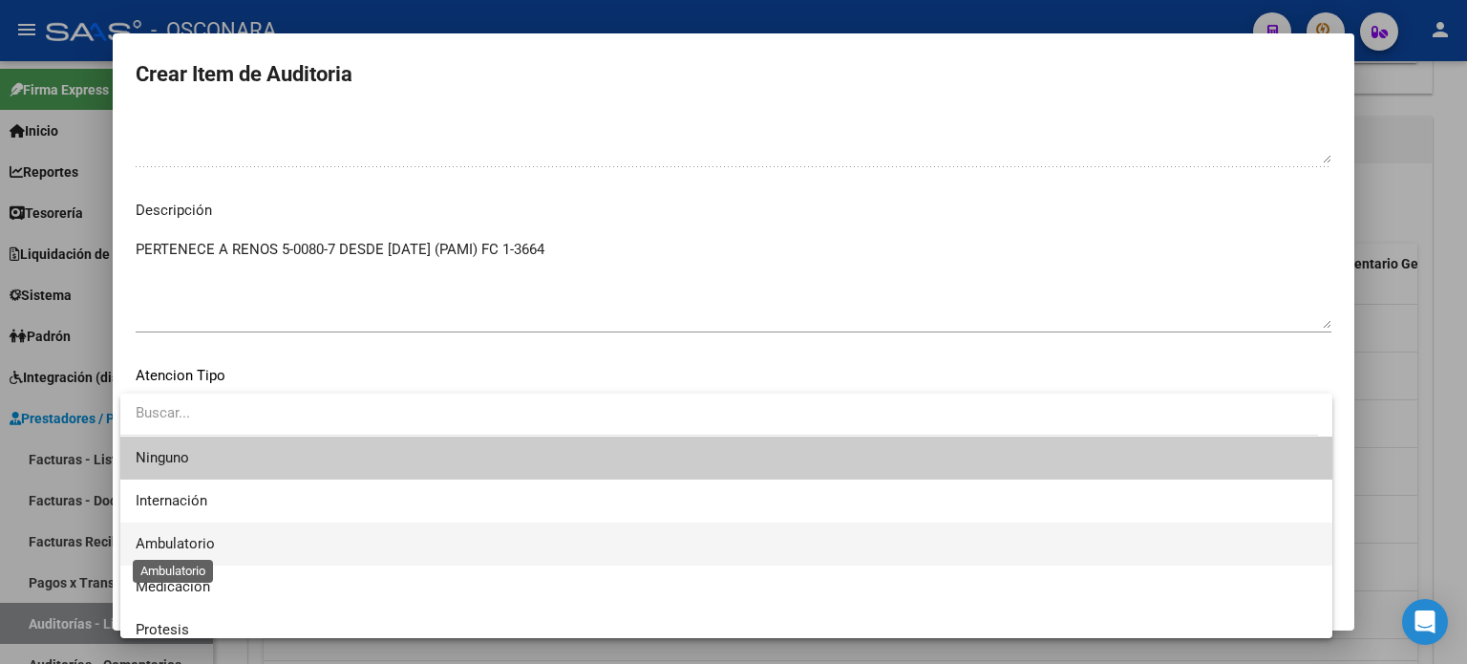
click at [162, 544] on span "Ambulatorio" at bounding box center [175, 543] width 79 height 17
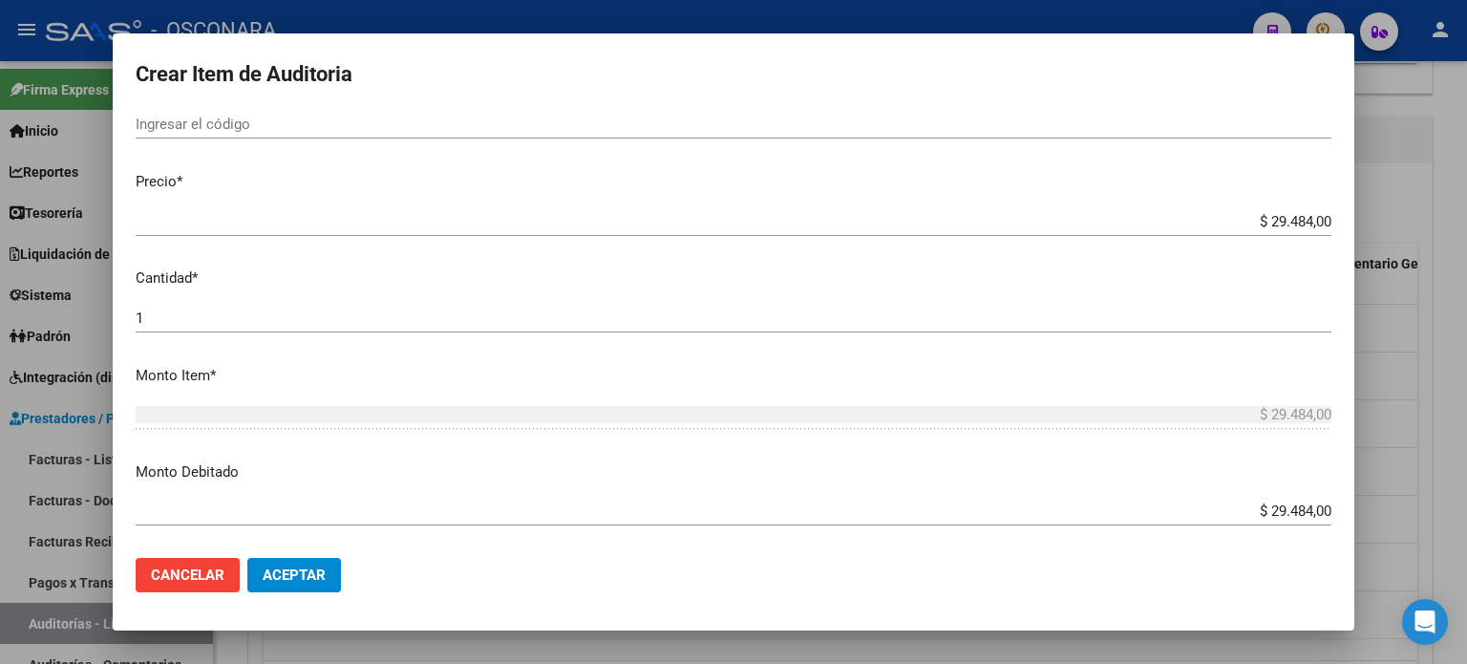
scroll to position [428, 0]
click at [301, 566] on span "Aceptar" at bounding box center [294, 574] width 63 height 17
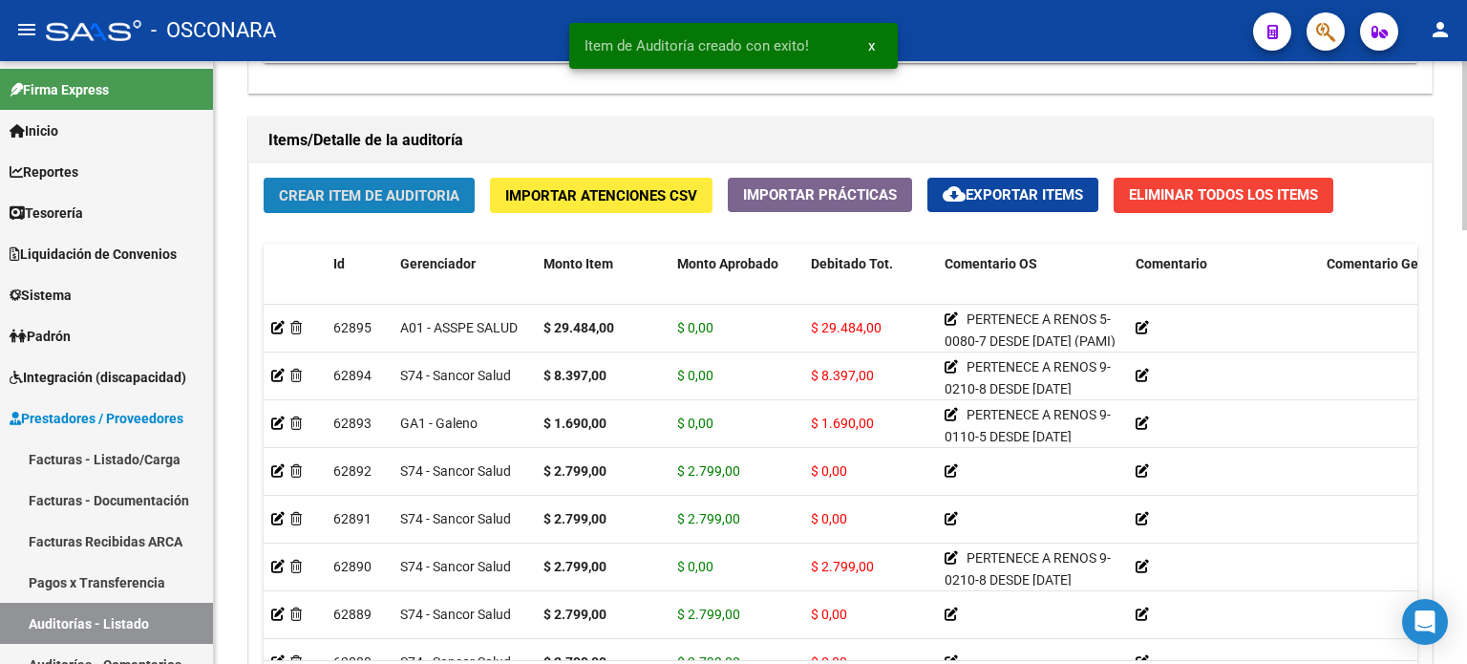
click at [379, 186] on span "Crear Item de Auditoria" at bounding box center [369, 194] width 181 height 17
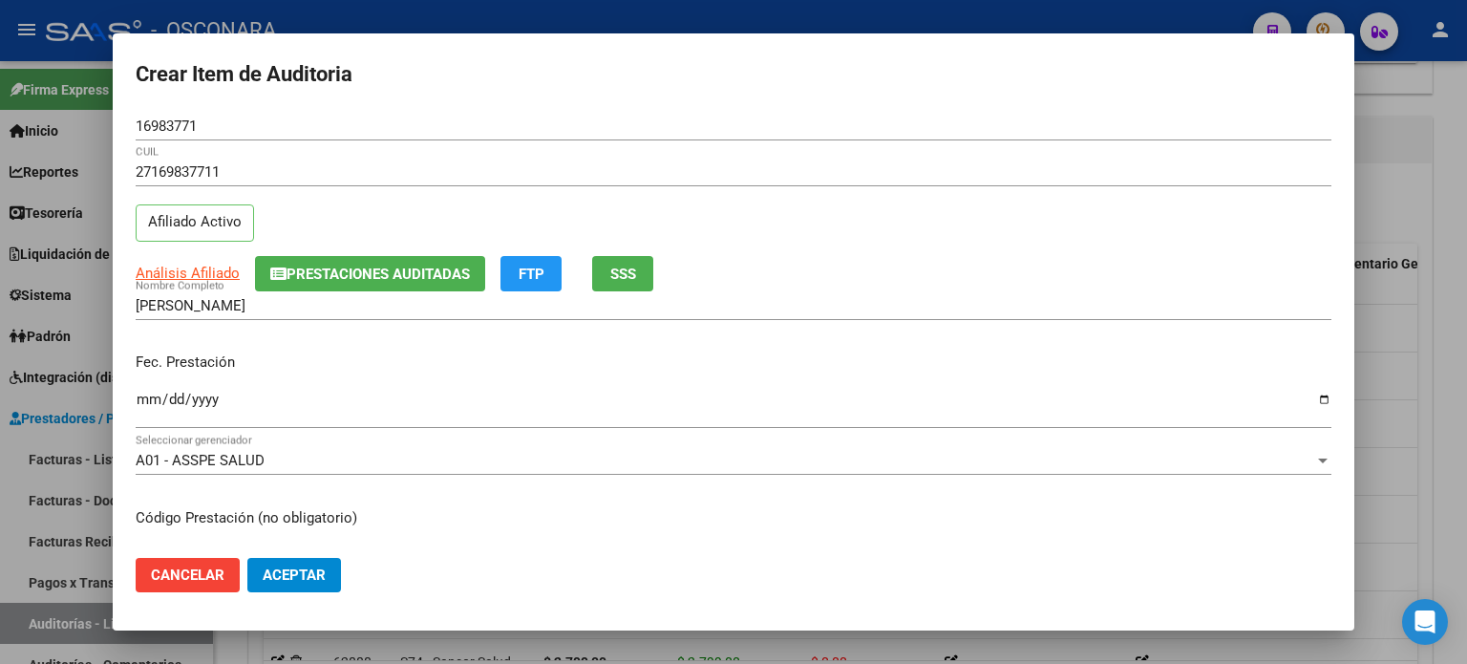
drag, startPoint x: 131, startPoint y: 404, endPoint x: 141, endPoint y: 400, distance: 11.2
click at [133, 404] on mat-dialog-content "16983771 Nro Documento 27169837711 CUIL Afiliado Activo Análisis Afiliado Prest…" at bounding box center [734, 328] width 1242 height 432
click at [145, 400] on input "Ingresar la fecha" at bounding box center [734, 407] width 1196 height 31
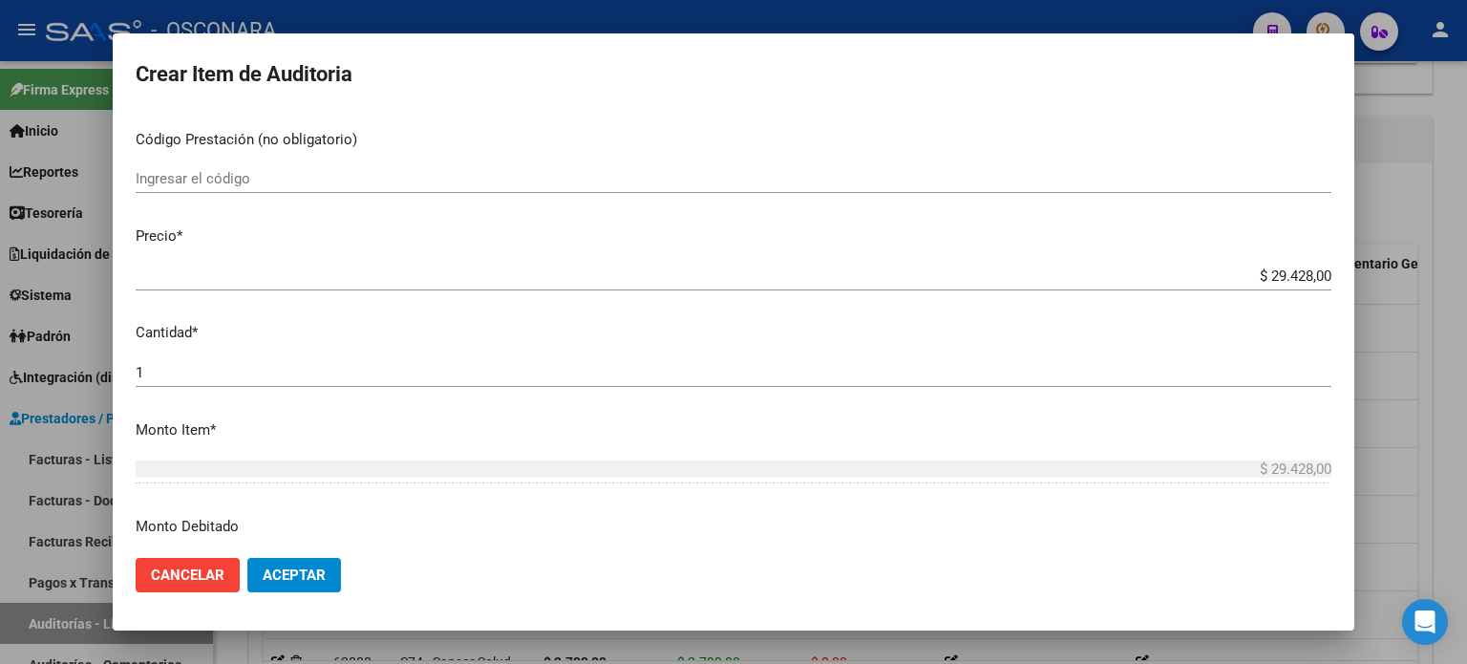
scroll to position [382, 0]
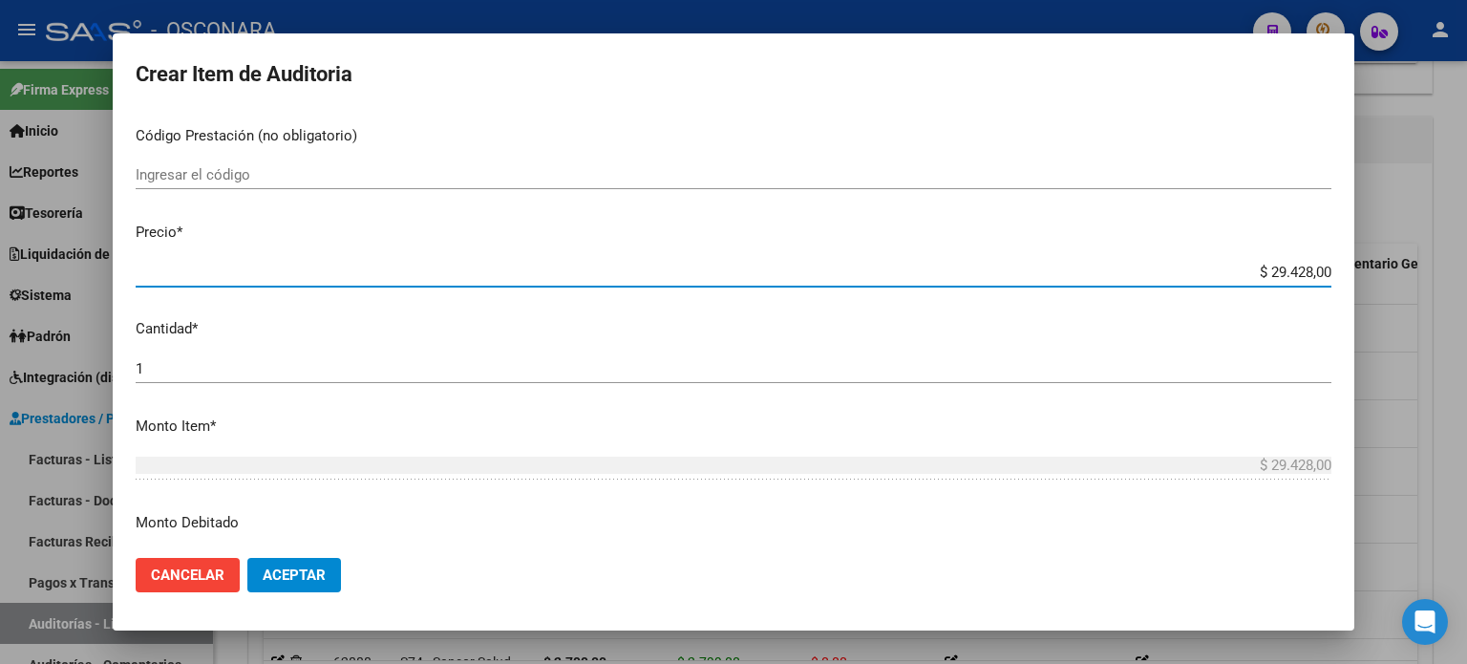
drag, startPoint x: 1254, startPoint y: 268, endPoint x: 1466, endPoint y: 268, distance: 212.1
click at [1466, 268] on div "Crear Item de Auditoria 16983771 Nro Documento 27169837711 CUIL Afiliado Activo…" at bounding box center [733, 332] width 1467 height 664
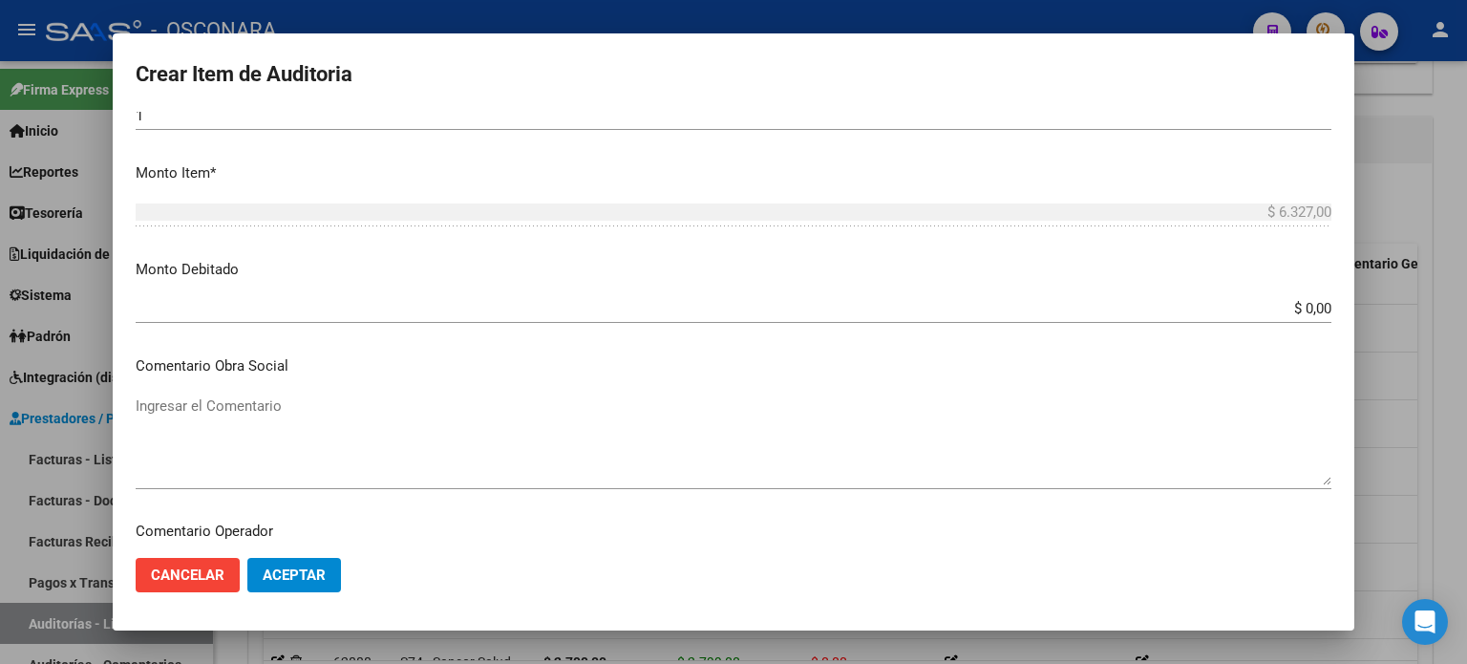
scroll to position [669, 0]
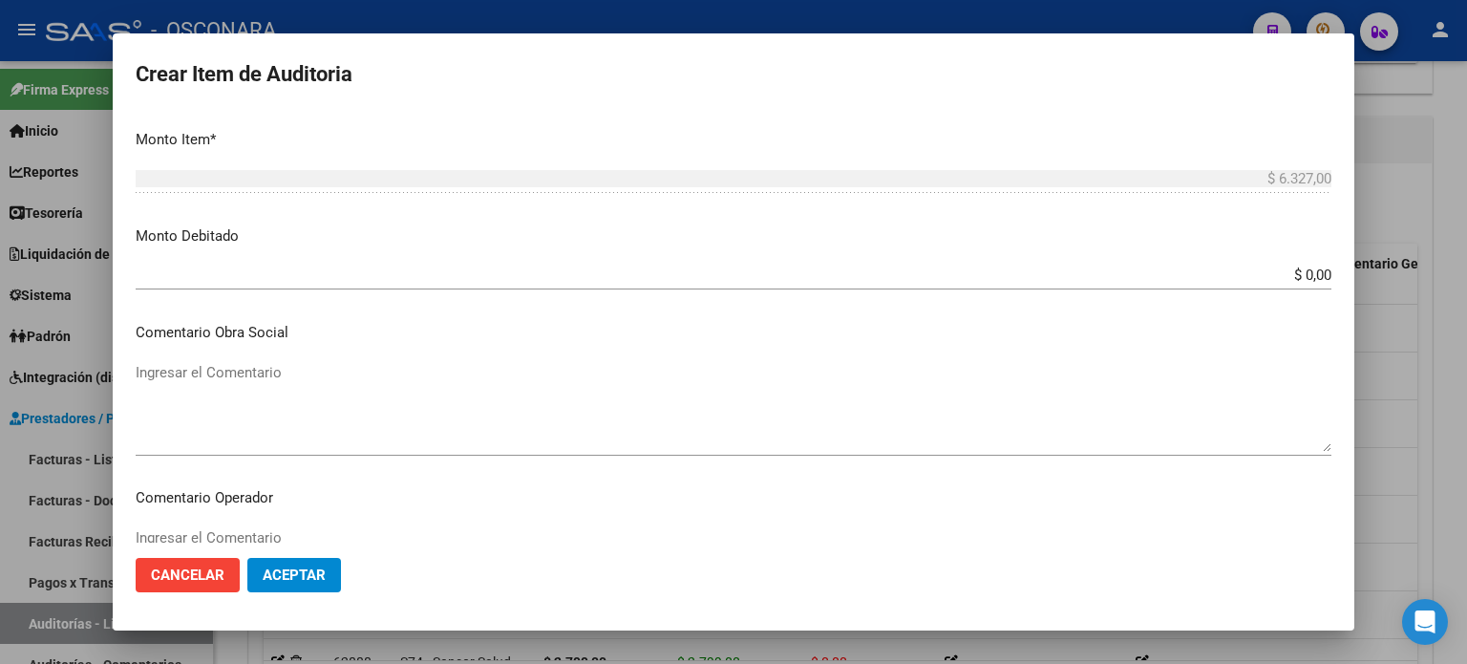
drag, startPoint x: 1288, startPoint y: 278, endPoint x: 1466, endPoint y: 275, distance: 178.6
click at [1466, 275] on div "Crear Item de Auditoria 16983771 Nro Documento 27169837711 CUIL Afiliado Activo…" at bounding box center [733, 332] width 1467 height 664
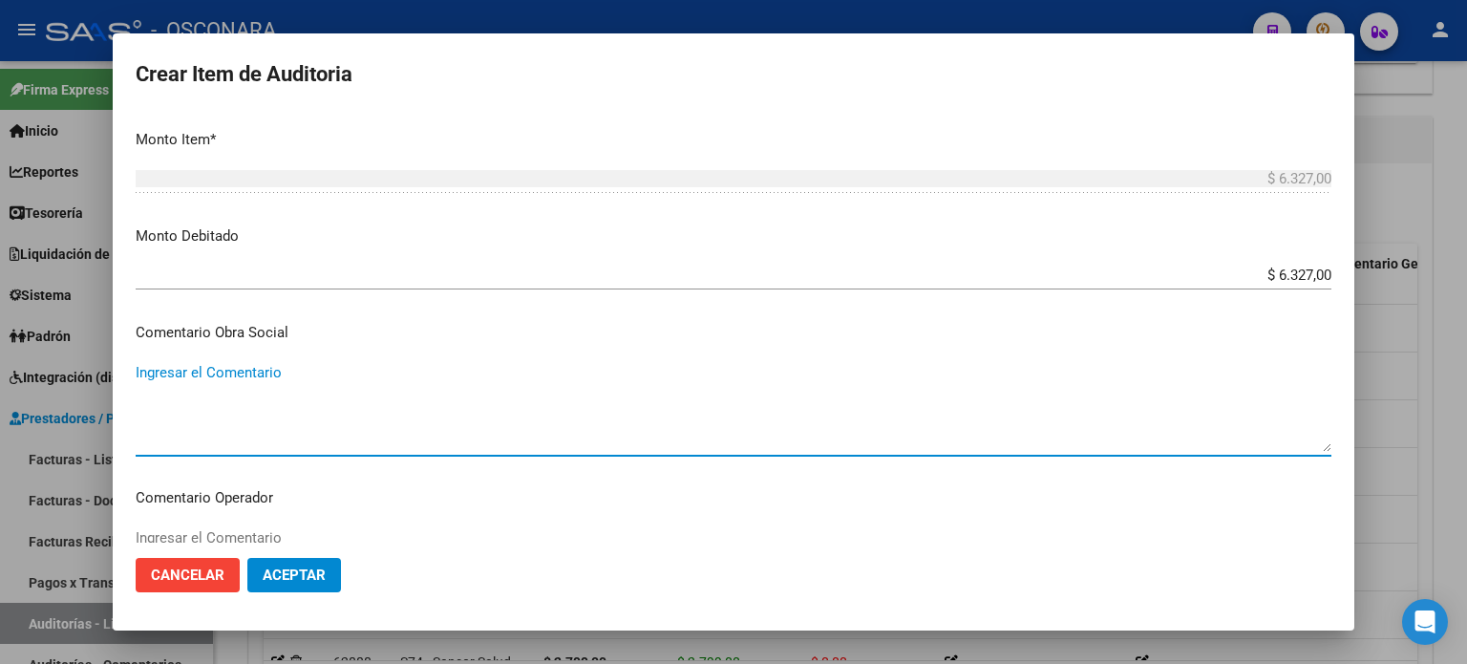
paste textarea "PERTENECE A RENOS 5-0080-7 DESDE [DATE] (PAMI) FC 1-3664"
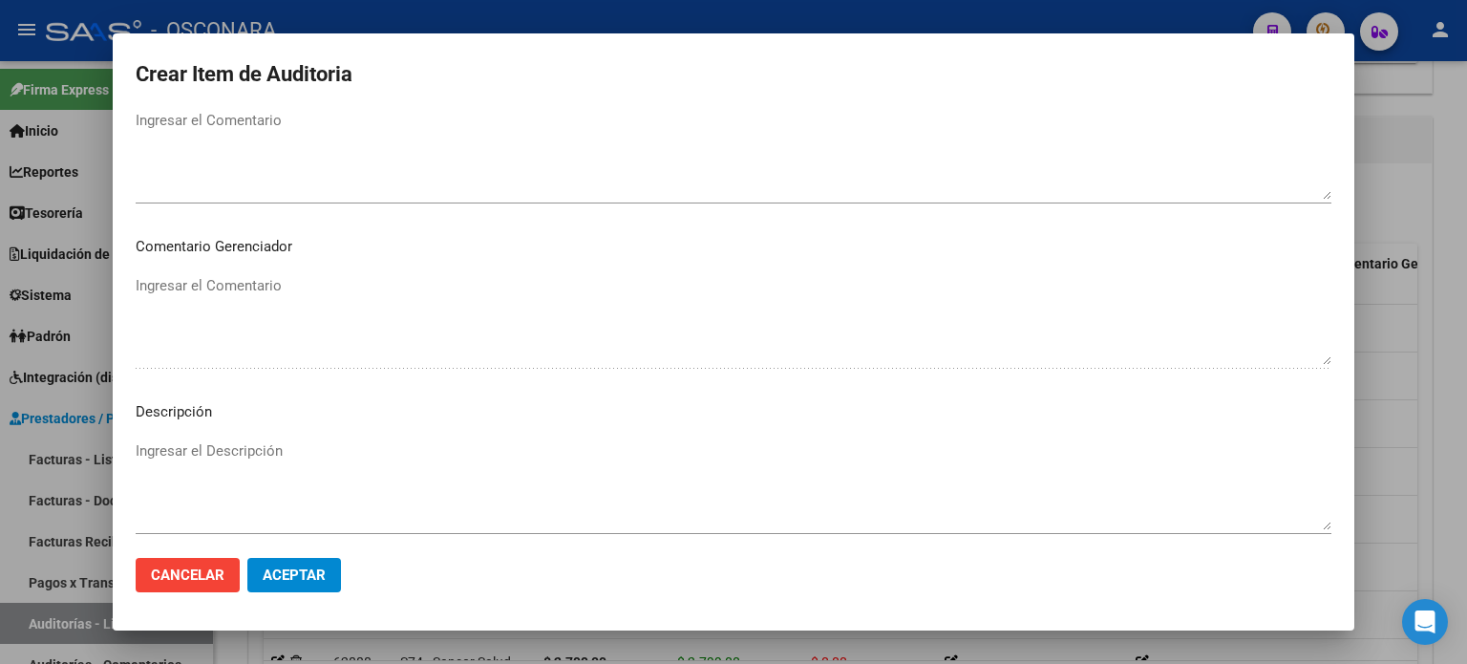
scroll to position [1146, 0]
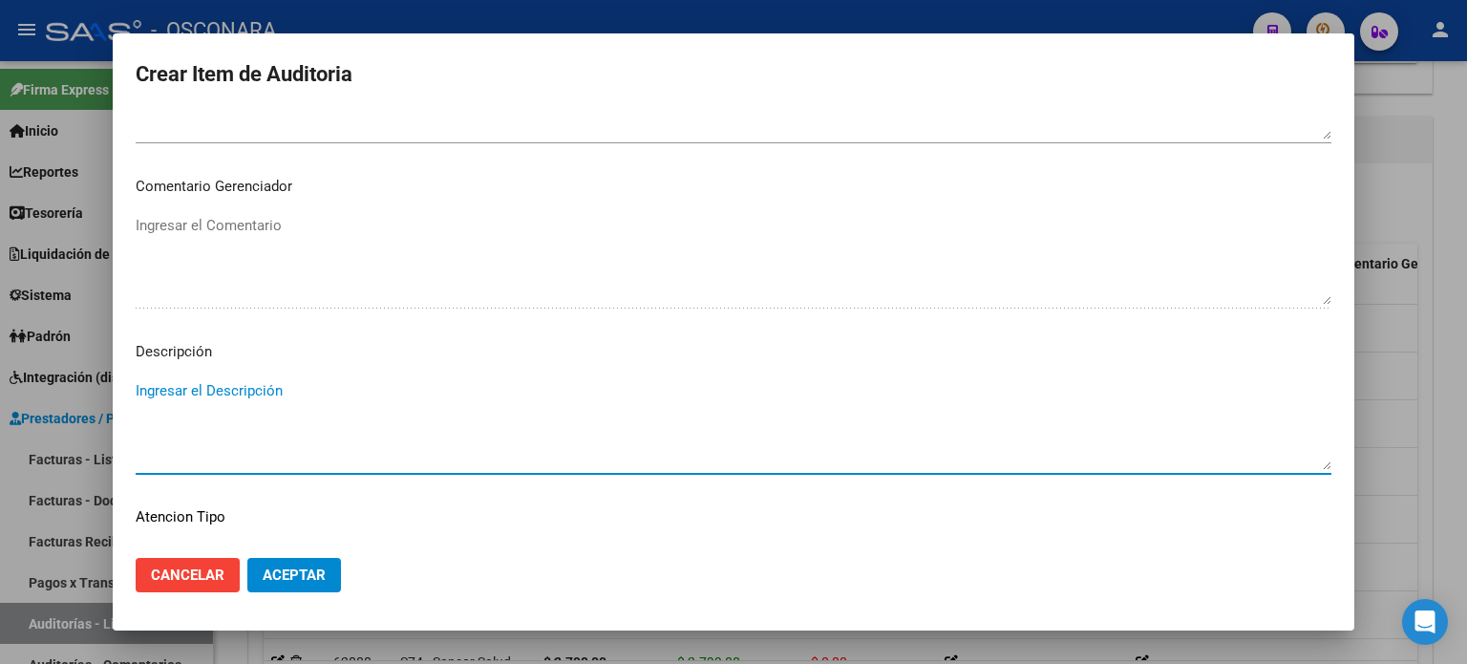
paste textarea "PERTENECE A RENOS 5-0080-7 DESDE [DATE] (PAMI) FC 1-3664"
drag, startPoint x: 586, startPoint y: 389, endPoint x: 95, endPoint y: 389, distance: 491.0
click at [95, 389] on div "Crear Item de Auditoria 16983771 Nro Documento 27169837711 CUIL Afiliado Activo…" at bounding box center [733, 332] width 1467 height 664
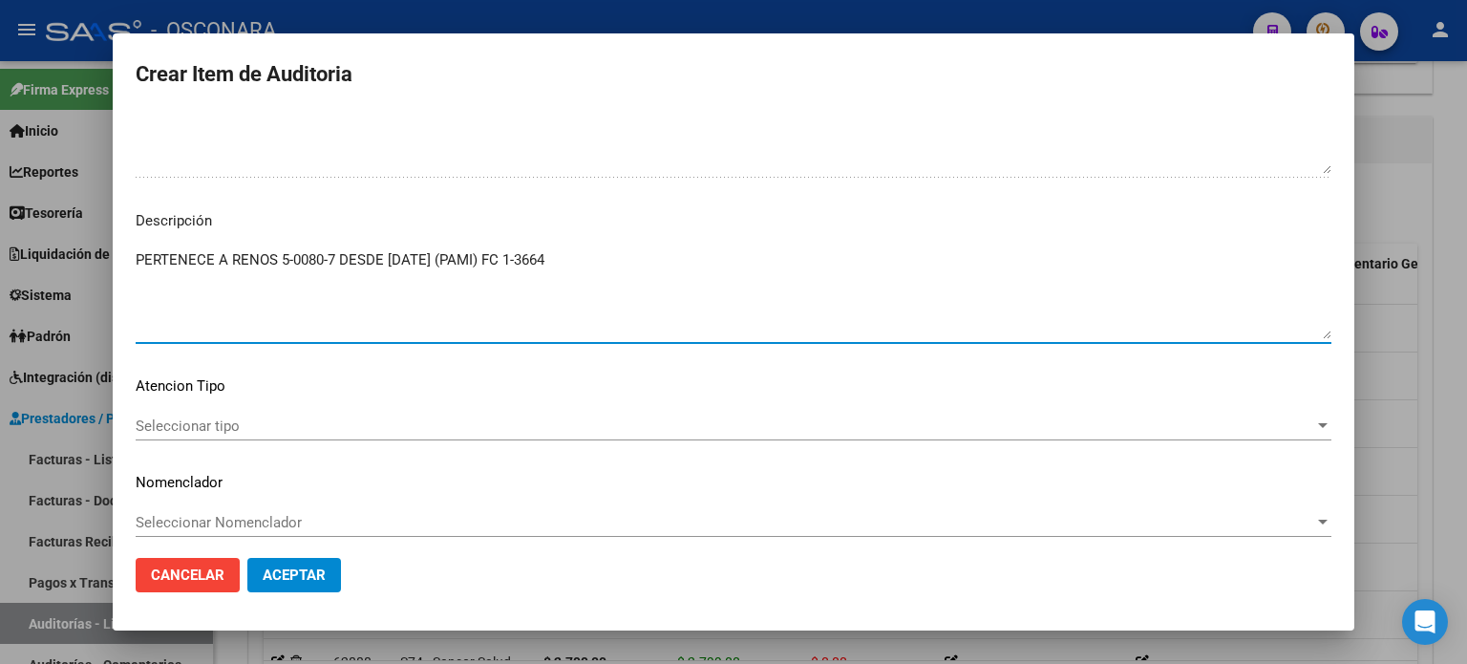
scroll to position [1288, 0]
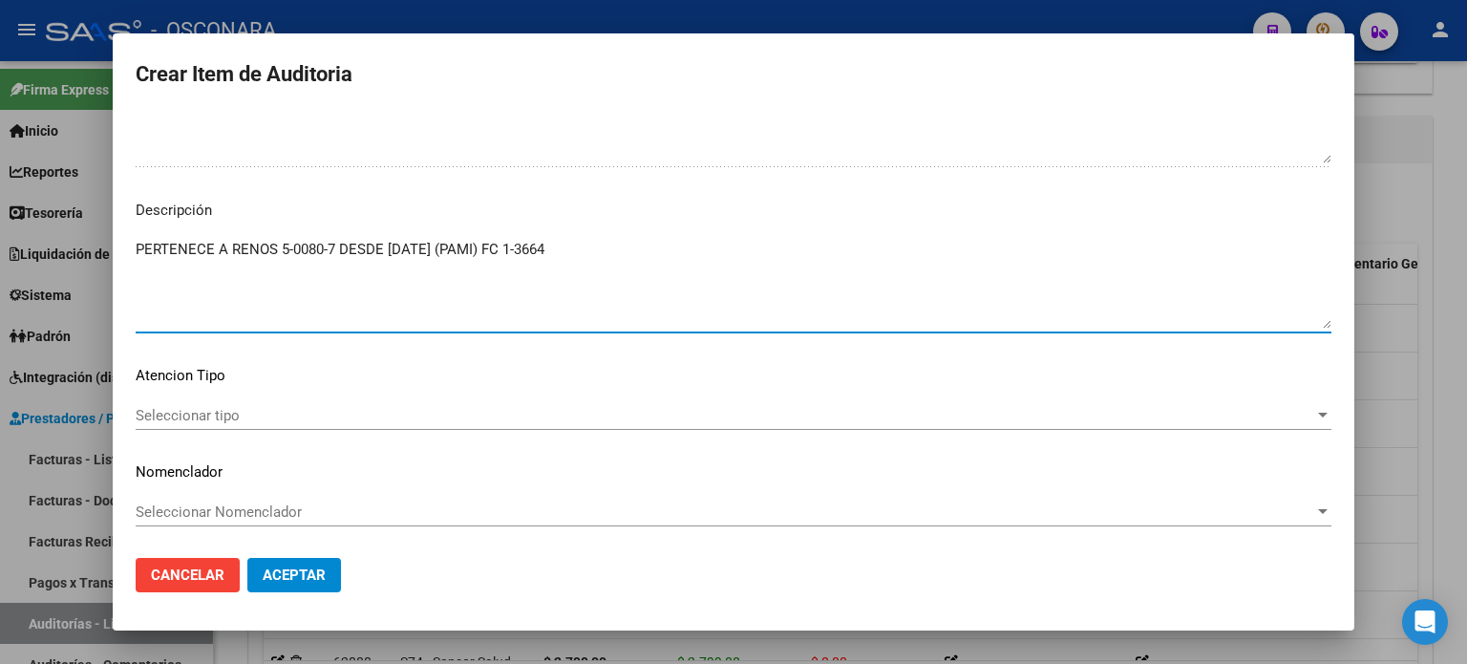
click at [164, 426] on div "Seleccionar tipo Seleccionar tipo" at bounding box center [734, 415] width 1196 height 29
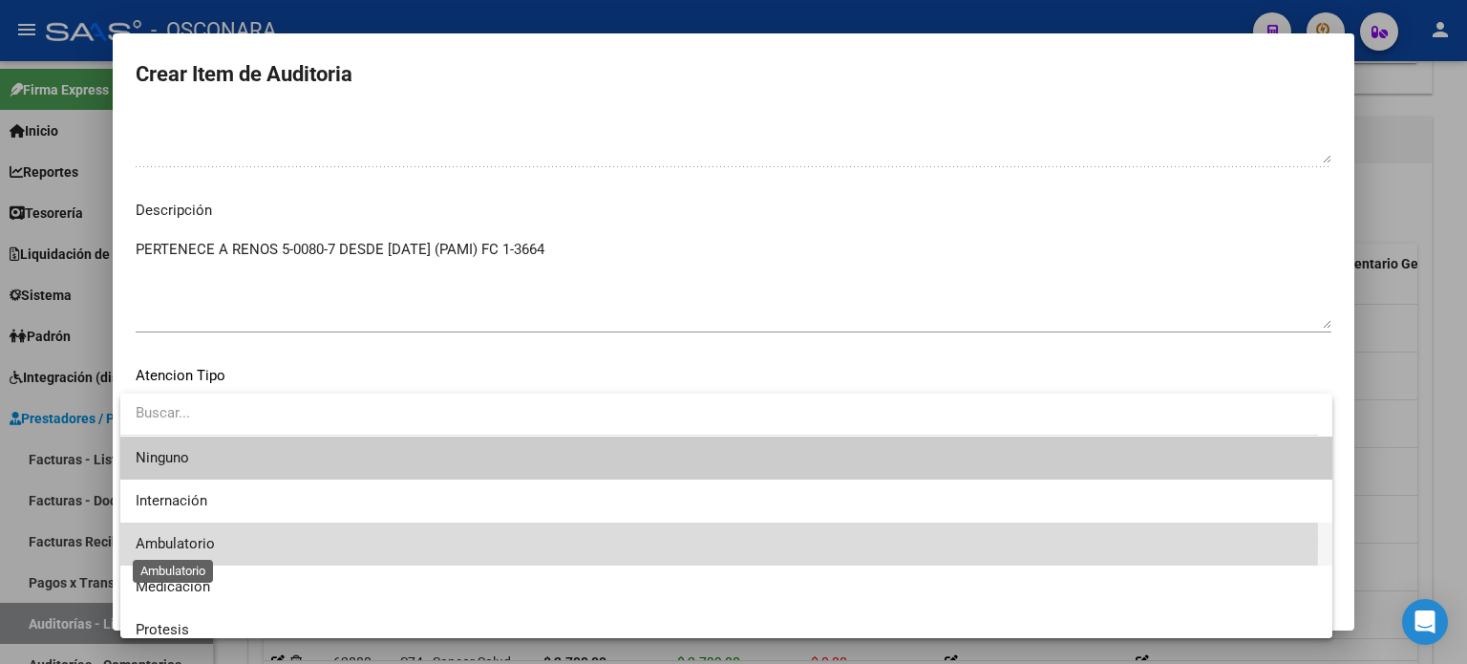
click at [180, 542] on span "Ambulatorio" at bounding box center [175, 543] width 79 height 17
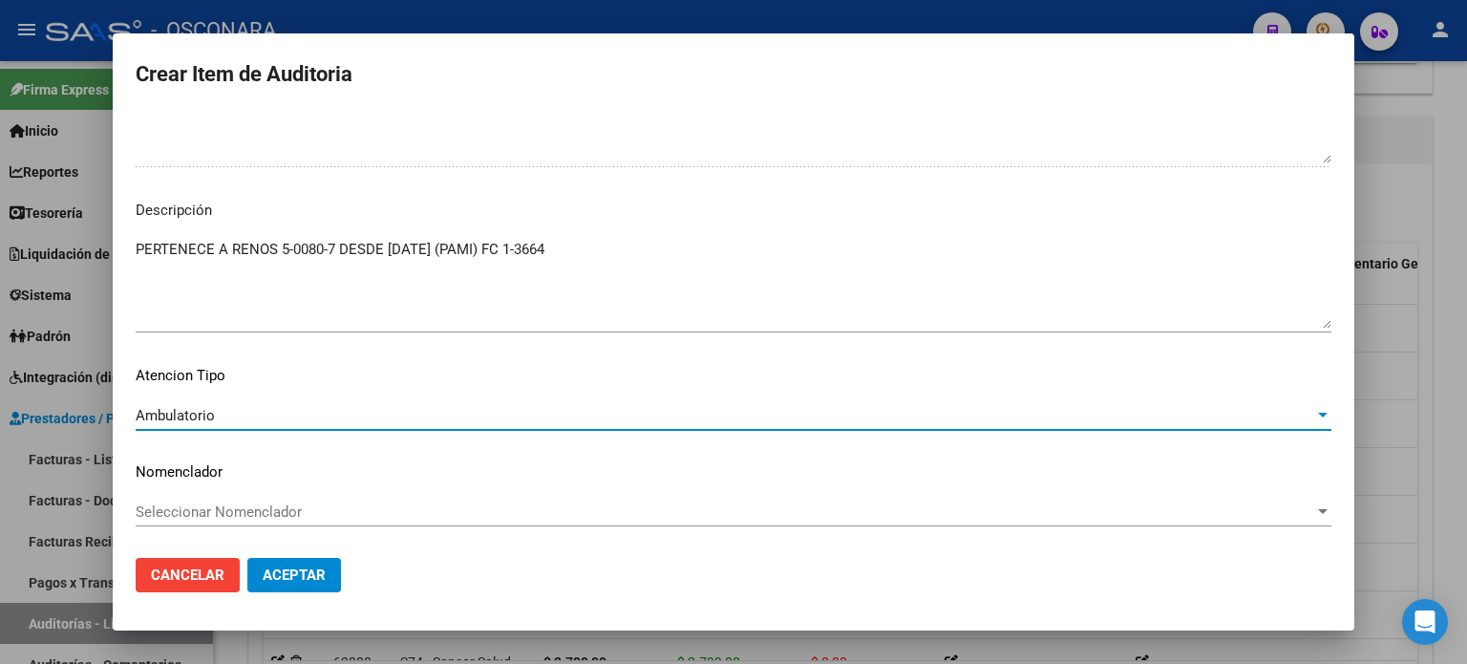
click at [316, 567] on span "Aceptar" at bounding box center [294, 574] width 63 height 17
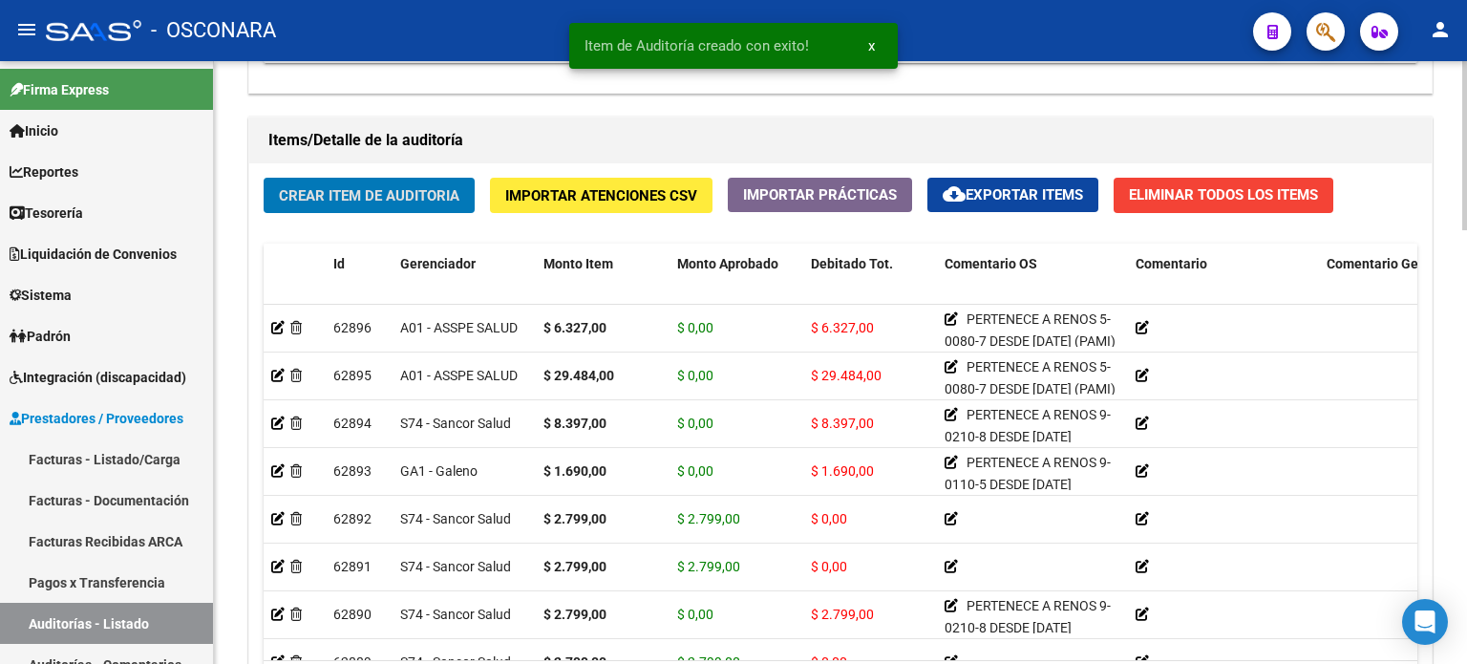
click at [318, 193] on span "Crear Item de Auditoria" at bounding box center [369, 195] width 181 height 17
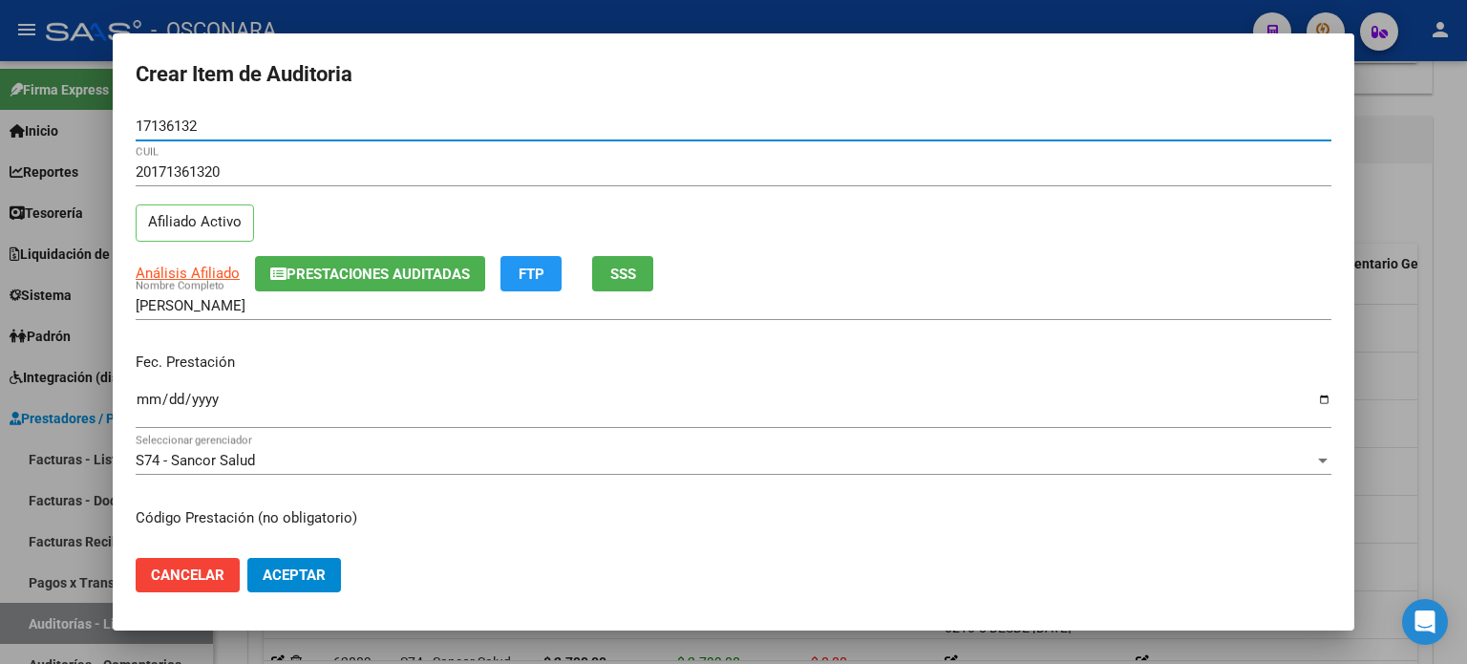
click at [608, 267] on button "SSS" at bounding box center [622, 273] width 61 height 35
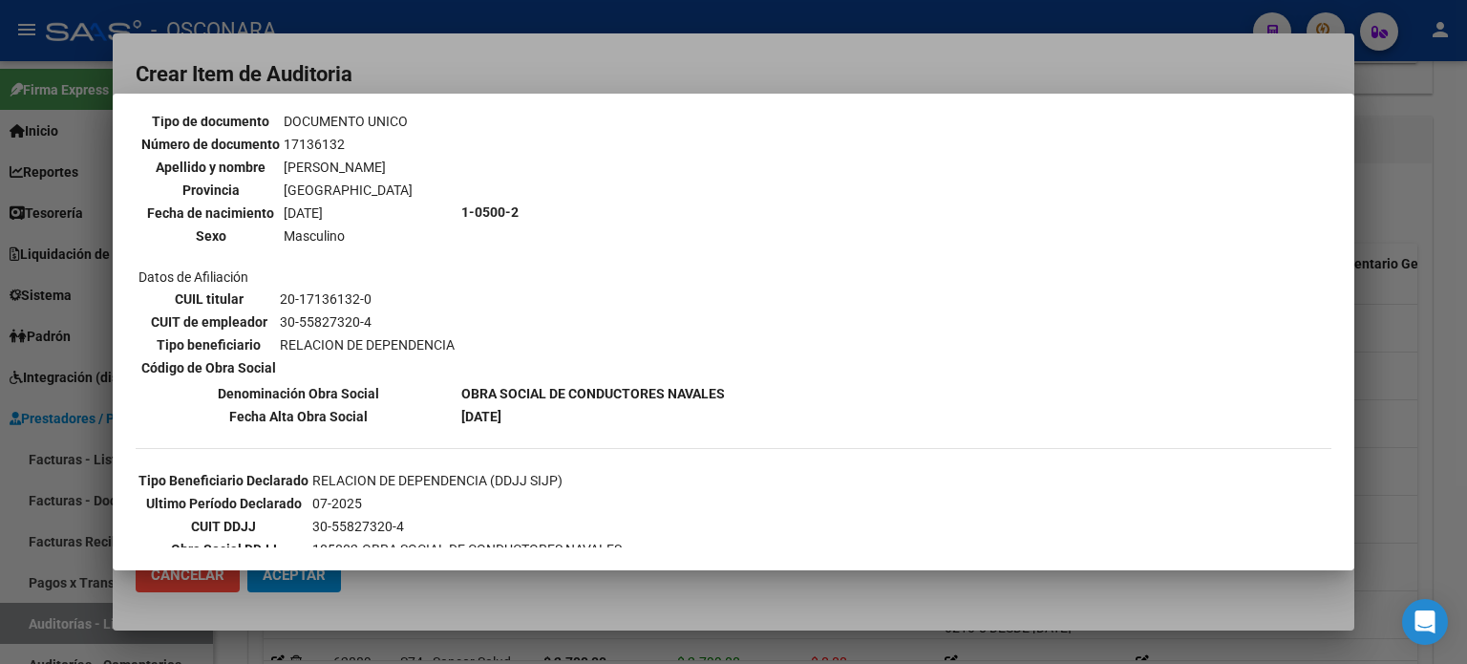
scroll to position [191, 0]
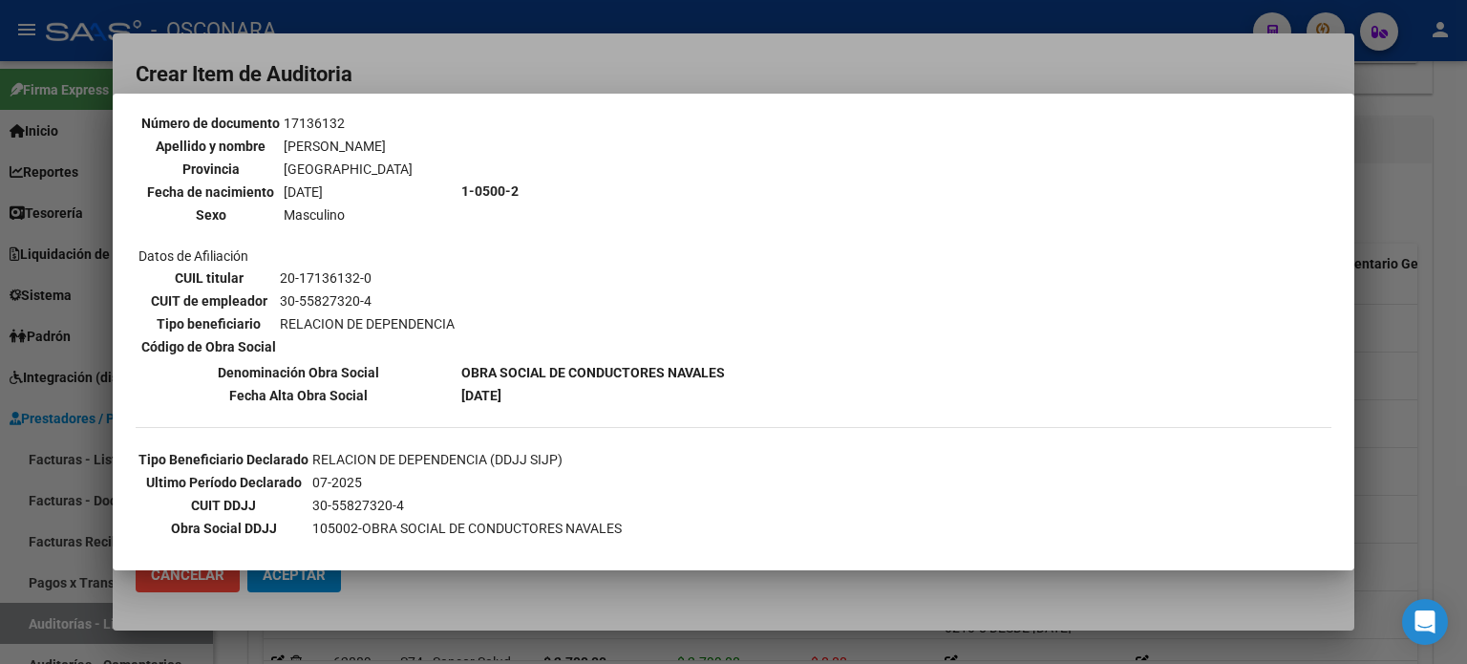
click at [1418, 422] on div at bounding box center [733, 332] width 1467 height 664
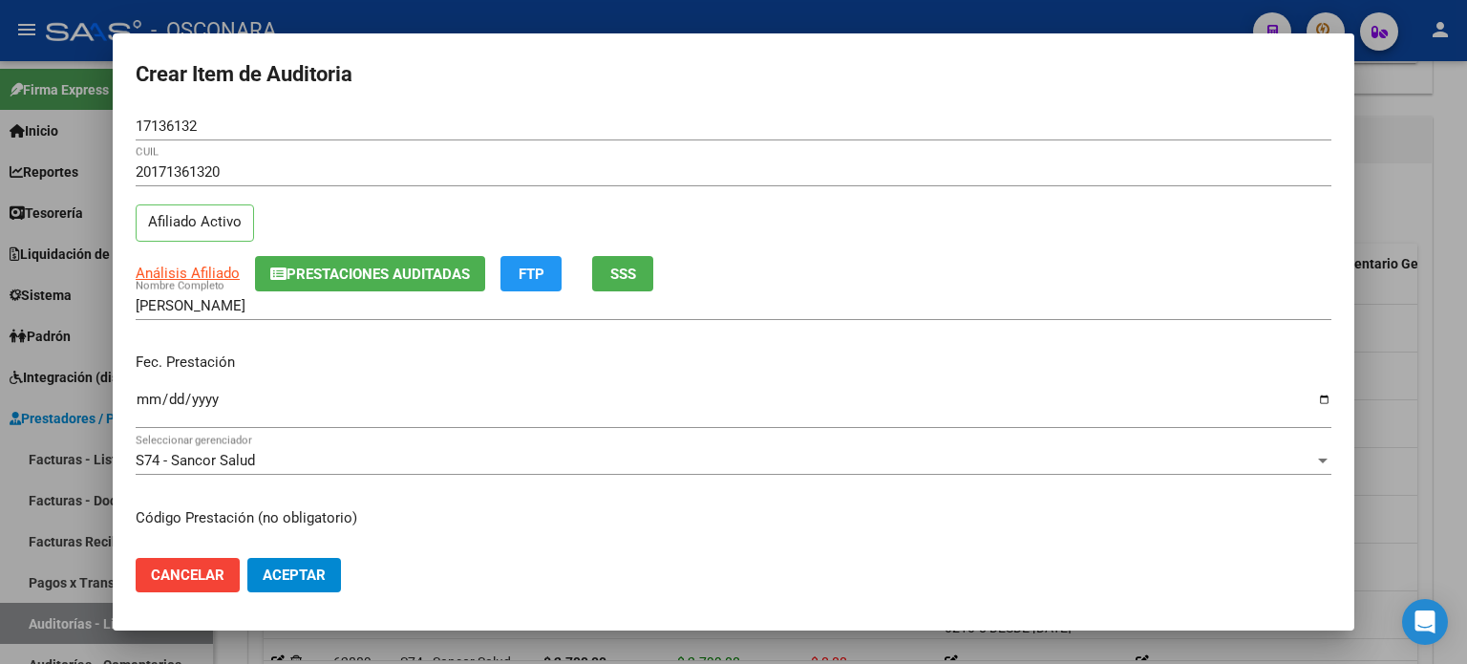
click at [147, 392] on input "Ingresar la fecha" at bounding box center [734, 407] width 1196 height 31
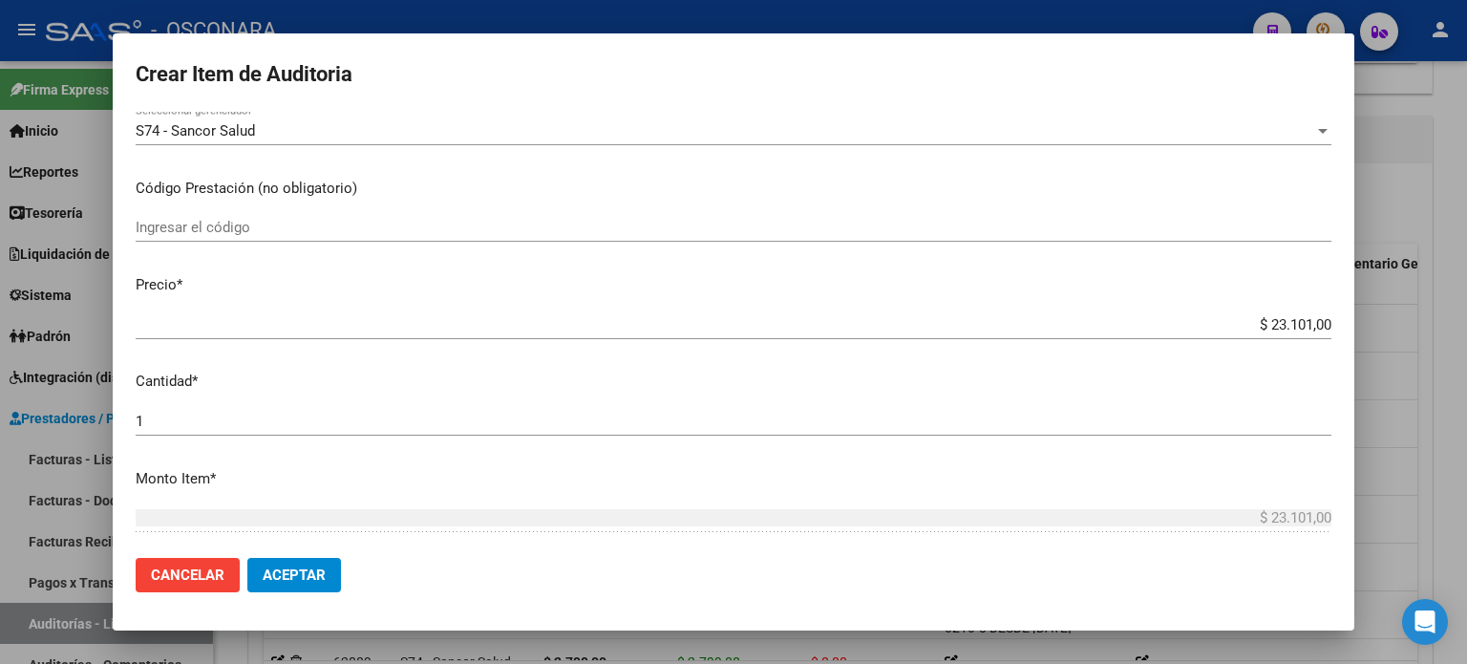
scroll to position [382, 0]
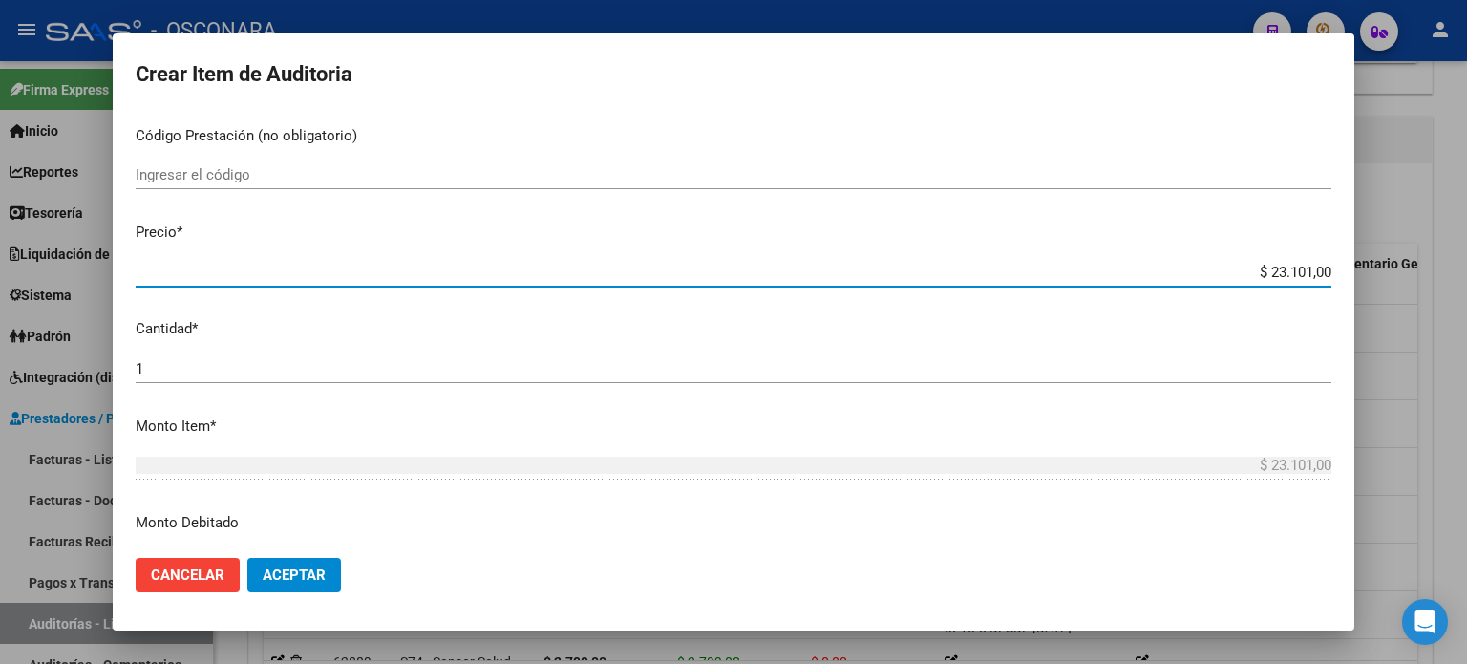
drag, startPoint x: 1254, startPoint y: 273, endPoint x: 1466, endPoint y: 270, distance: 212.1
click at [1466, 270] on div "Crear Item de Auditoria 17136132 Nro Documento 20171361320 CUIL Afiliado Activo…" at bounding box center [733, 332] width 1467 height 664
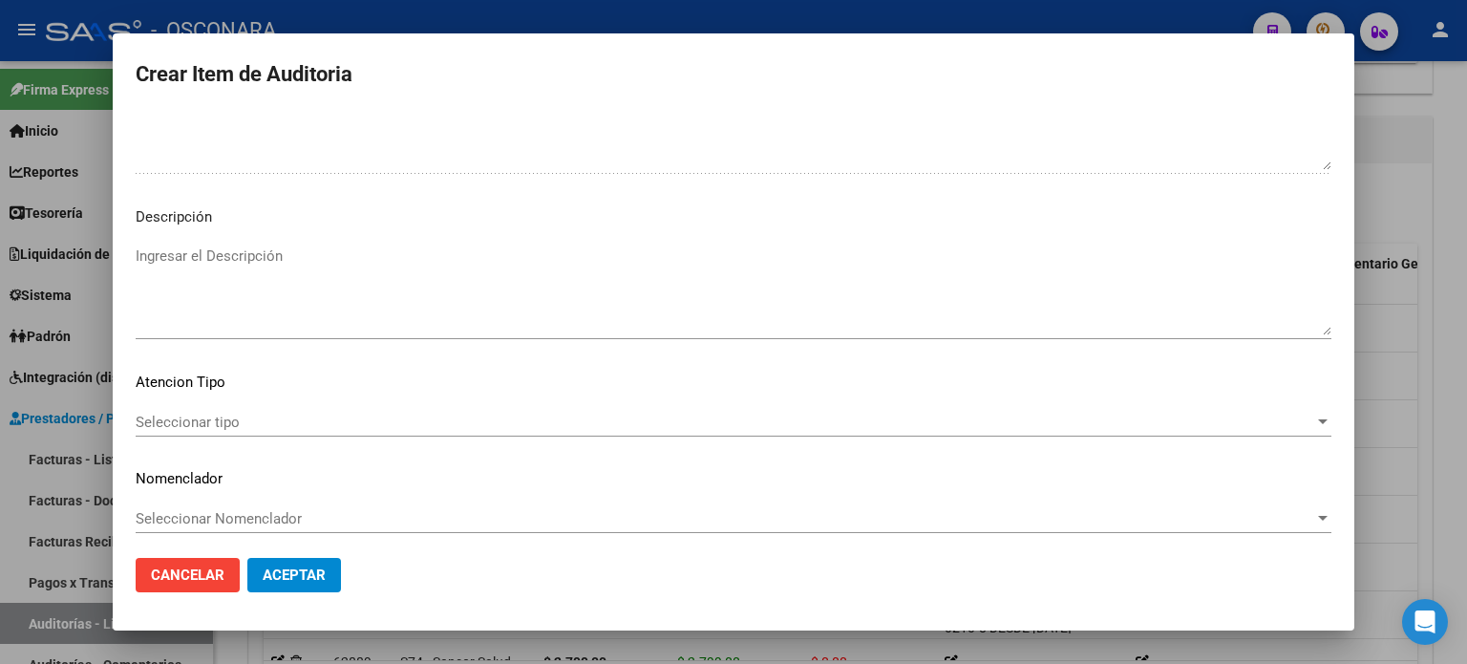
scroll to position [1288, 0]
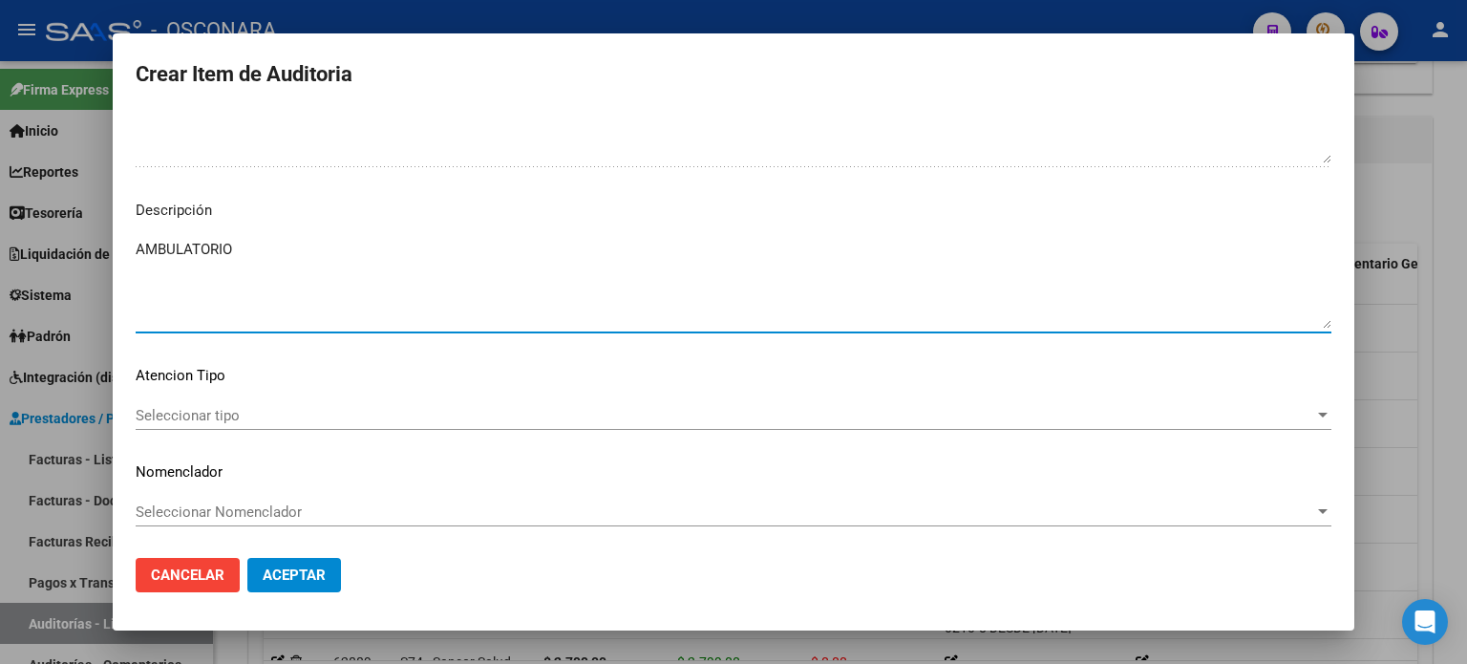
drag, startPoint x: 203, startPoint y: 270, endPoint x: 130, endPoint y: 385, distance: 136.2
click at [204, 270] on textarea "AMBULATORIO" at bounding box center [734, 284] width 1196 height 90
click at [157, 410] on span "Seleccionar tipo" at bounding box center [725, 415] width 1179 height 17
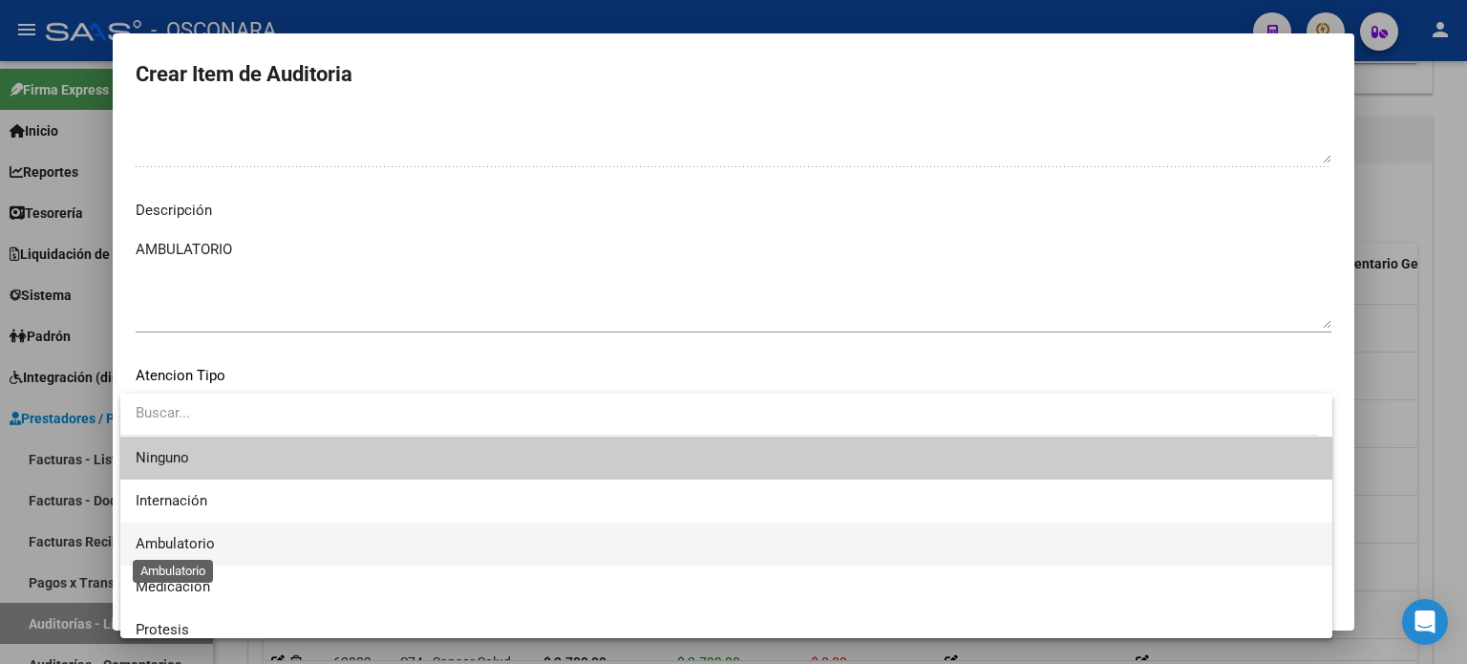
drag, startPoint x: 157, startPoint y: 540, endPoint x: 222, endPoint y: 573, distance: 73.1
click at [157, 541] on span "Ambulatorio" at bounding box center [175, 543] width 79 height 17
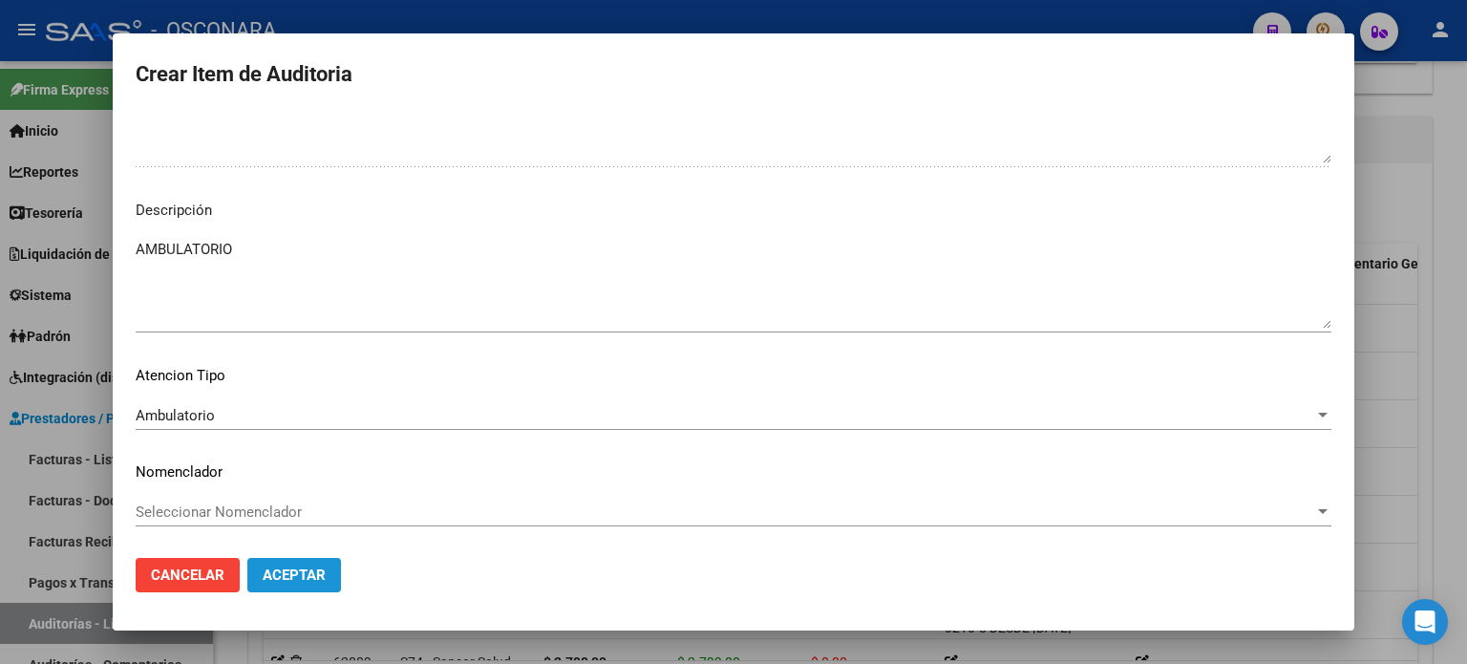
click at [287, 580] on span "Aceptar" at bounding box center [294, 574] width 63 height 17
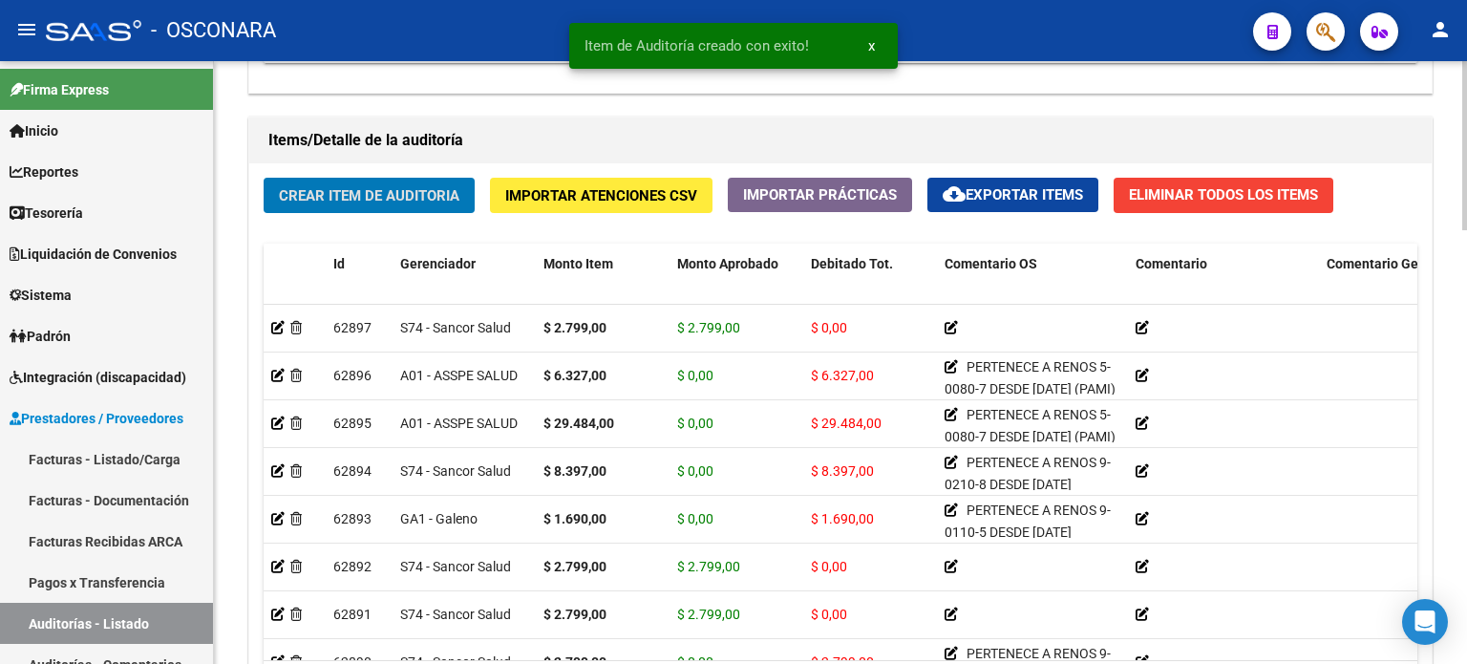
click at [360, 187] on span "Crear Item de Auditoria" at bounding box center [369, 195] width 181 height 17
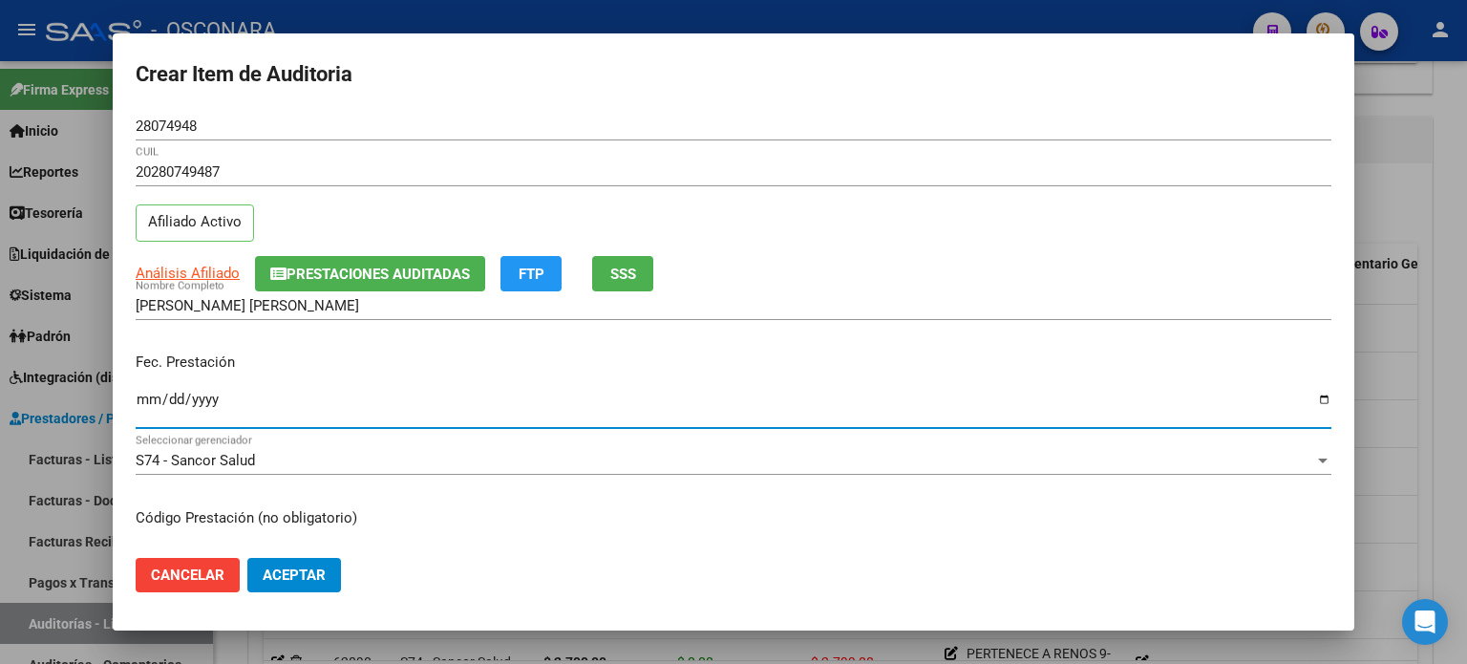
click at [143, 400] on input "Ingresar la fecha" at bounding box center [734, 407] width 1196 height 31
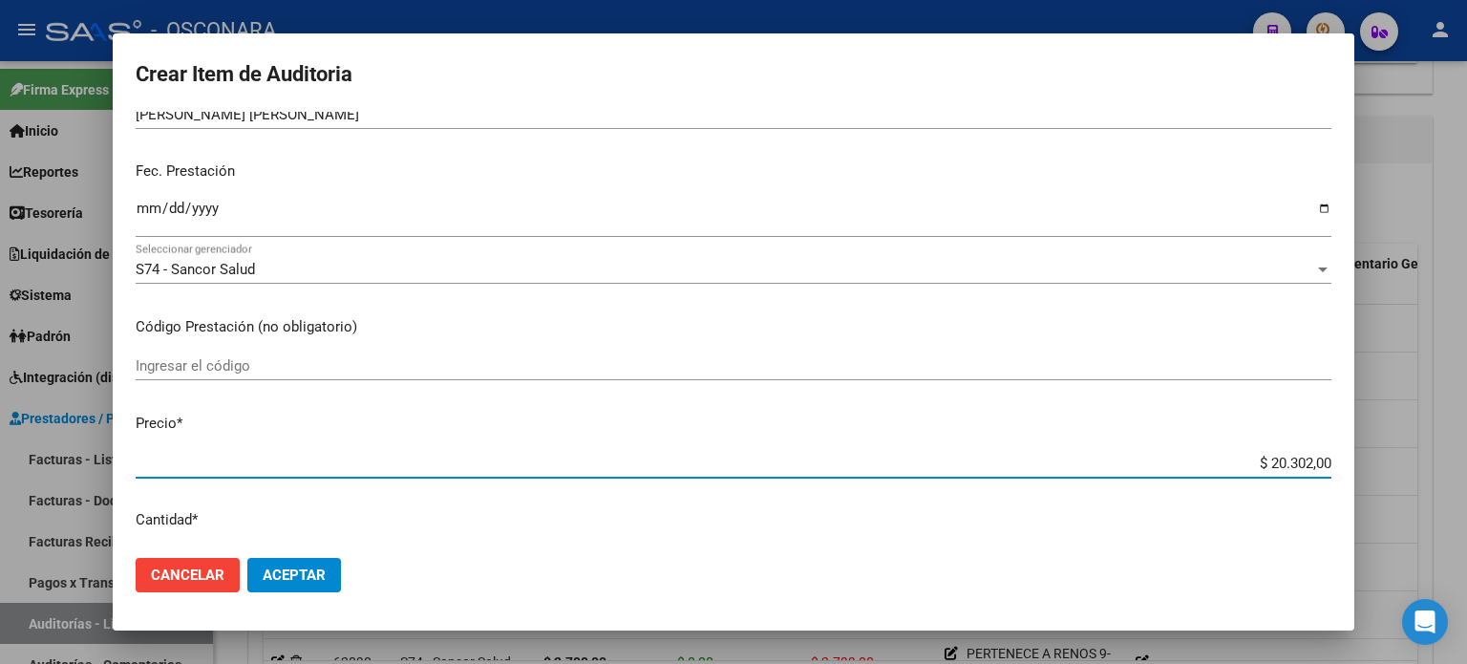
drag, startPoint x: 1255, startPoint y: 460, endPoint x: 1466, endPoint y: 442, distance: 211.9
click at [1466, 454] on div "Crear Item de Auditoria 28074948 Nro Documento 20280749487 CUIL Afiliado Activo…" at bounding box center [733, 332] width 1467 height 664
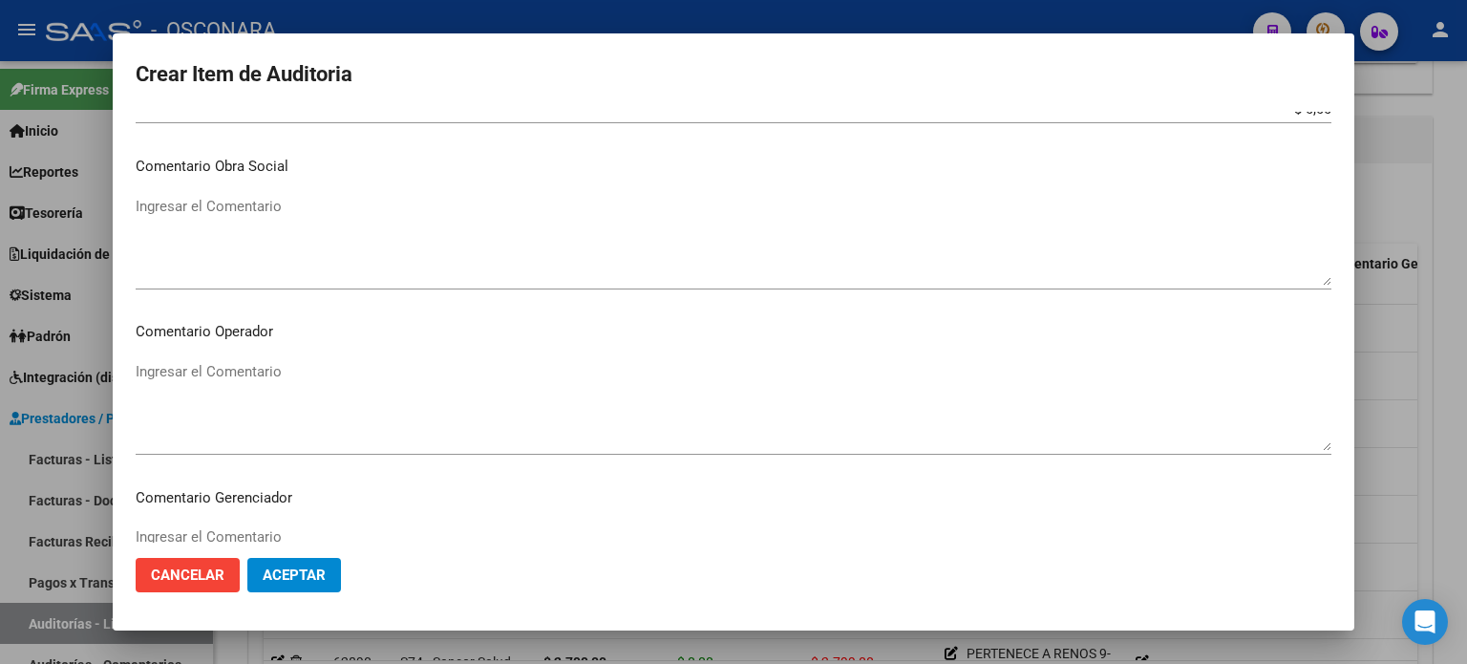
scroll to position [955, 0]
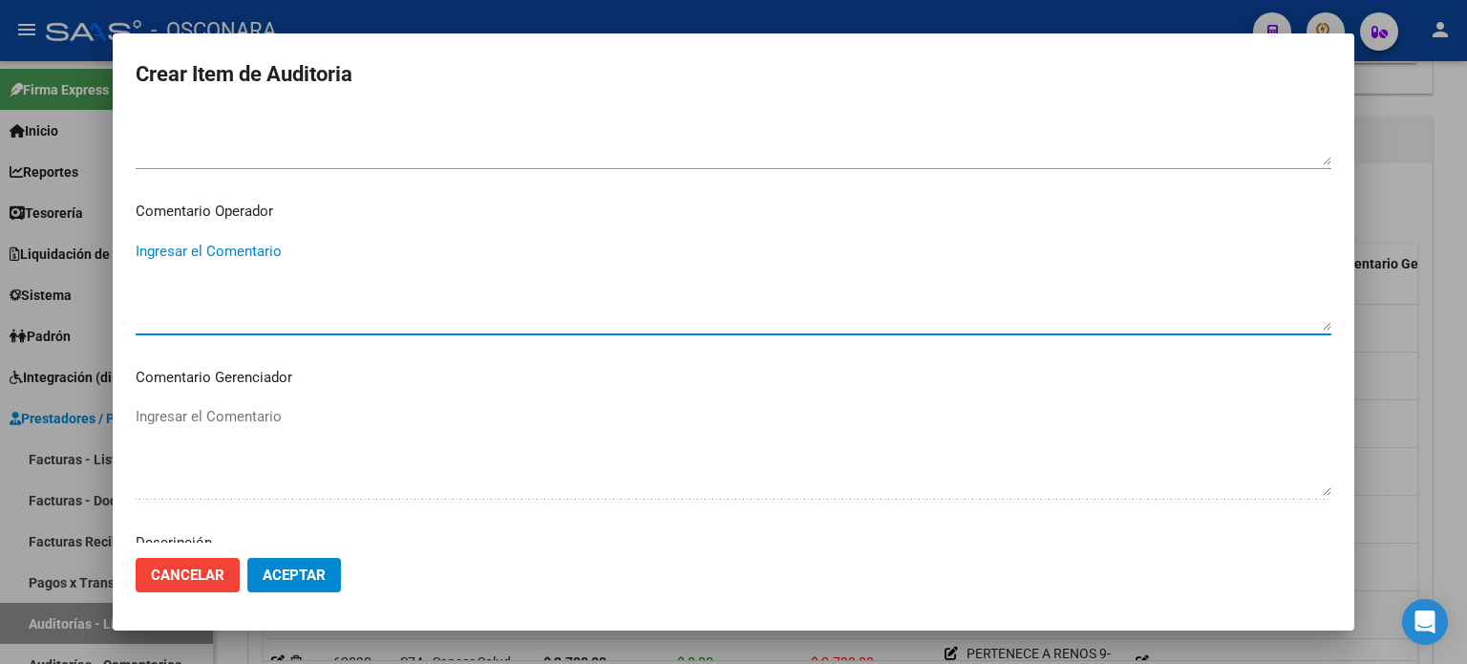
drag, startPoint x: 340, startPoint y: 283, endPoint x: 288, endPoint y: 345, distance: 81.3
click at [339, 283] on textarea "Ingresar el Comentario" at bounding box center [734, 286] width 1196 height 90
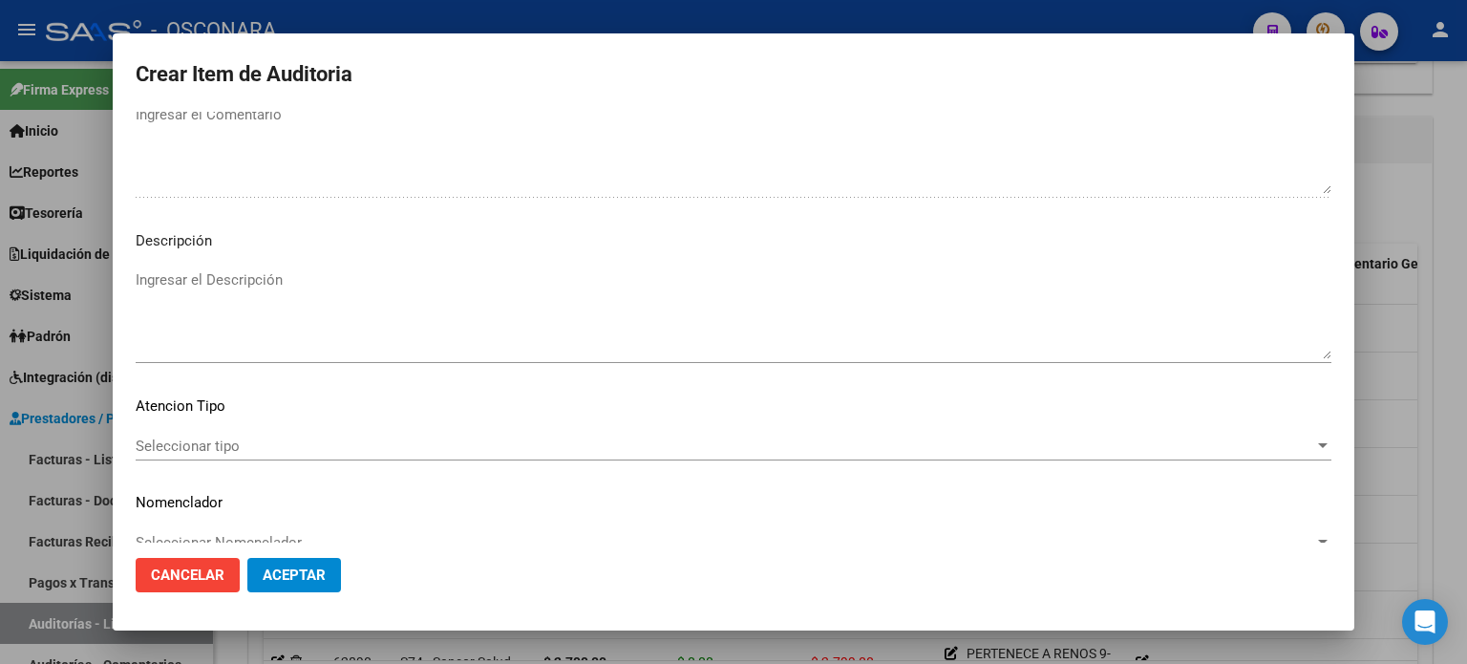
scroll to position [1288, 0]
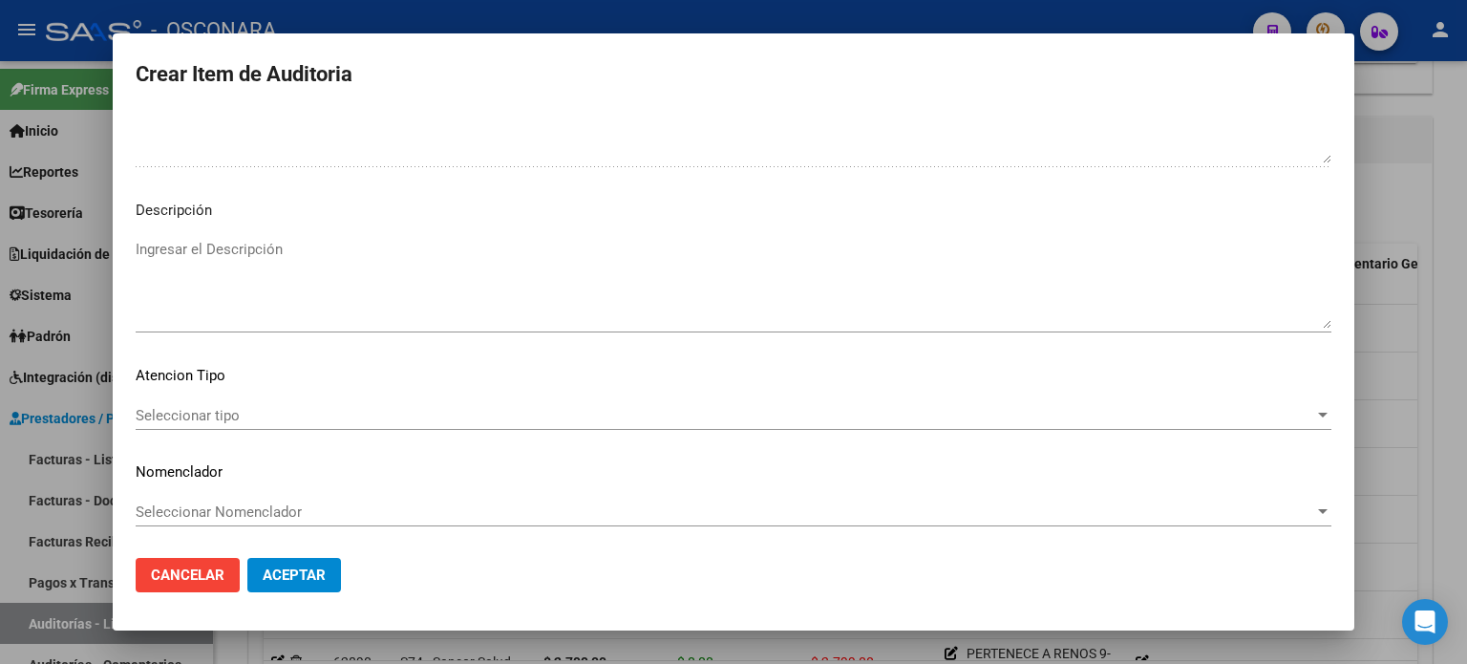
click at [263, 282] on textarea "Ingresar el Descripción" at bounding box center [734, 284] width 1196 height 90
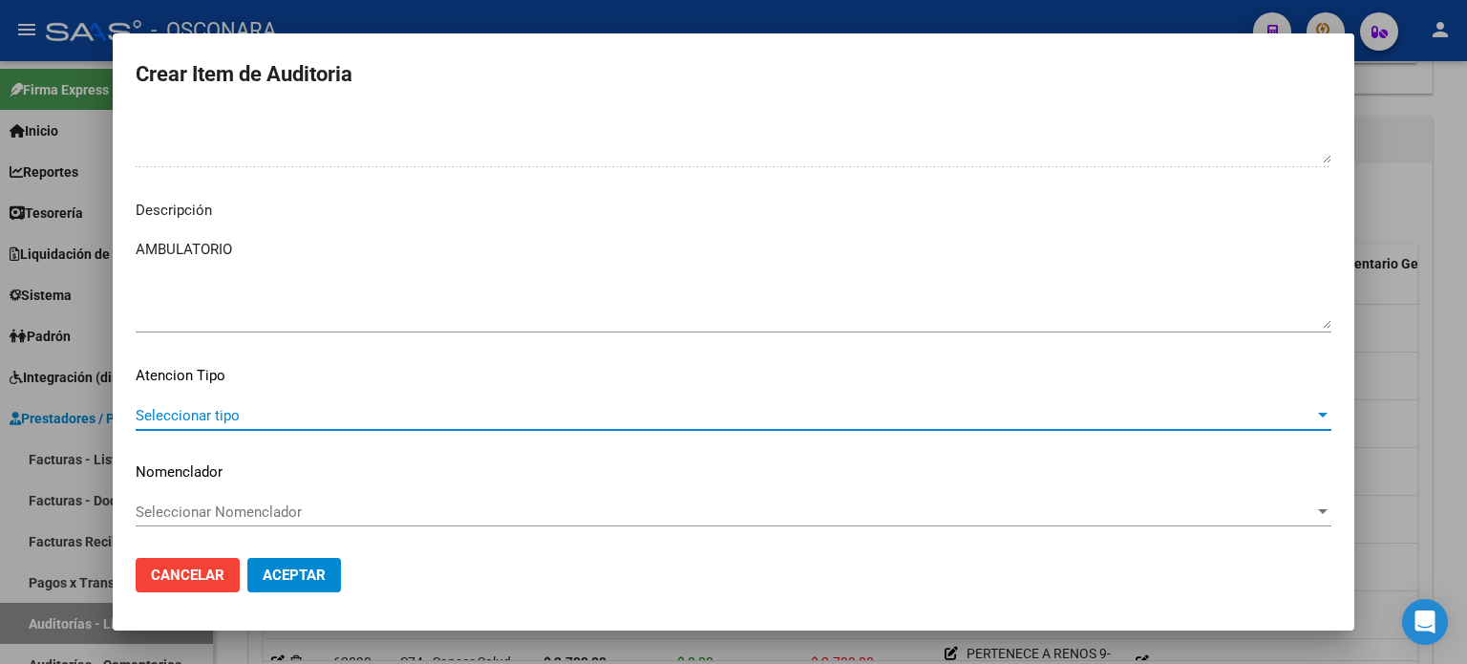
click at [157, 419] on span "Seleccionar tipo" at bounding box center [725, 415] width 1179 height 17
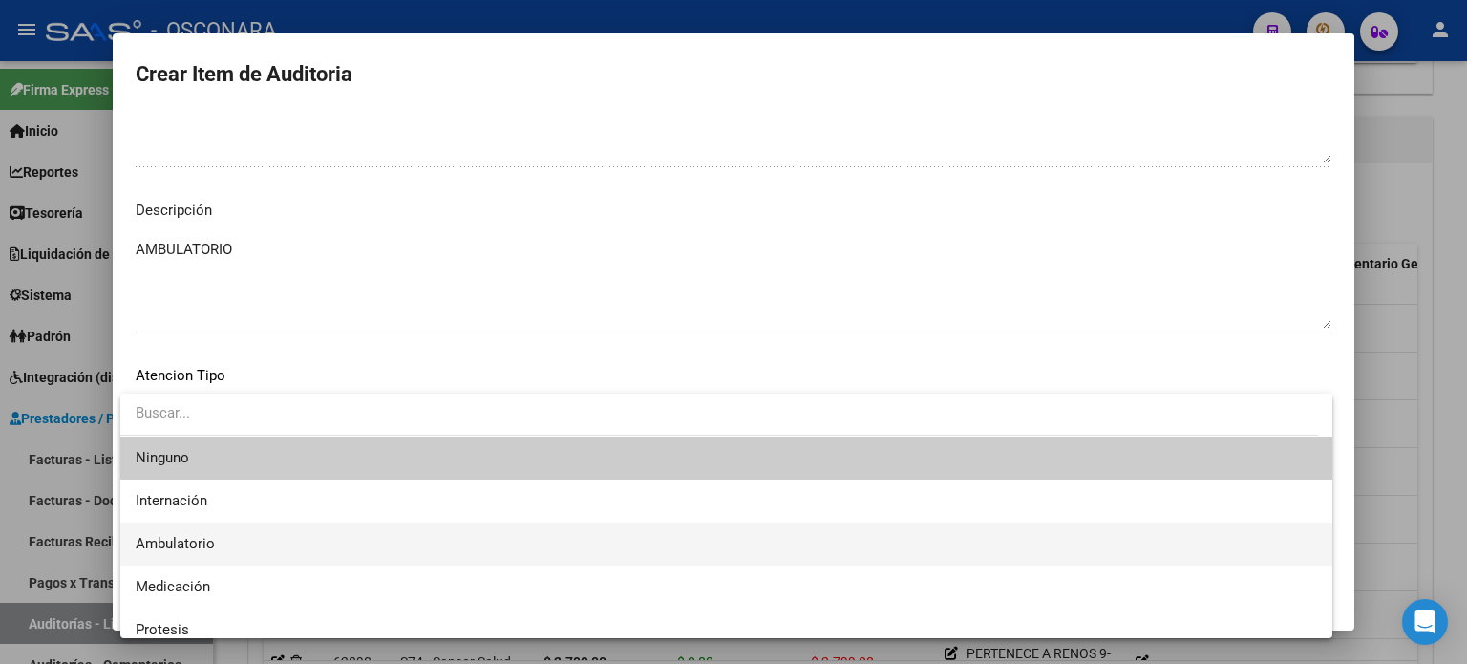
click at [181, 538] on span "Ambulatorio" at bounding box center [175, 543] width 79 height 17
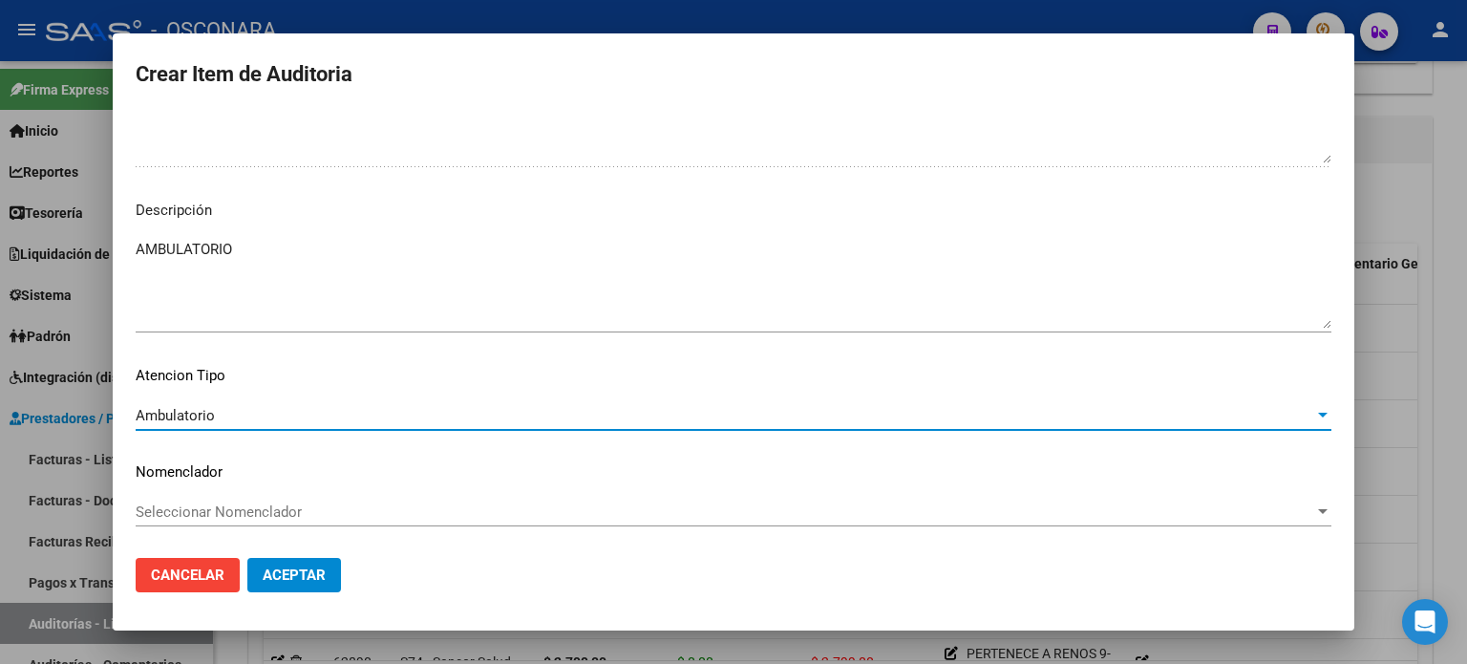
click at [292, 580] on span "Aceptar" at bounding box center [294, 574] width 63 height 17
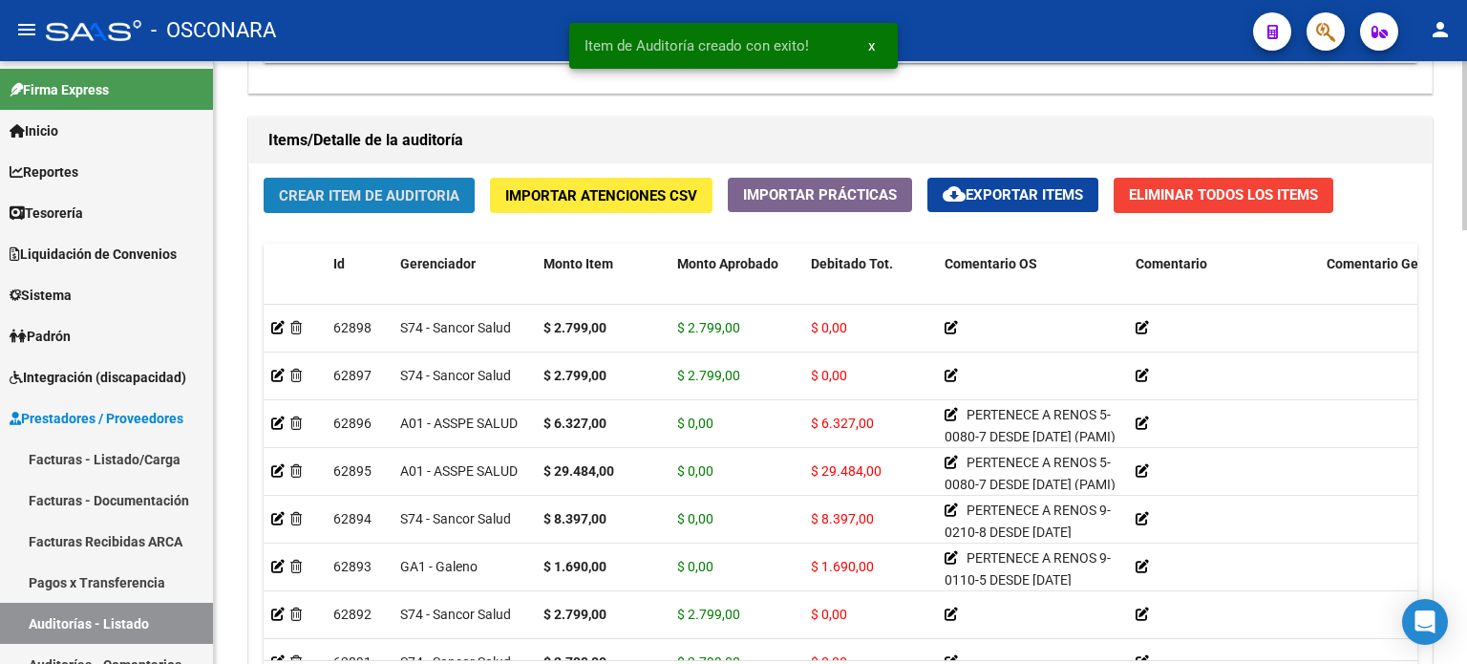
click at [378, 189] on span "Crear Item de Auditoria" at bounding box center [369, 195] width 181 height 17
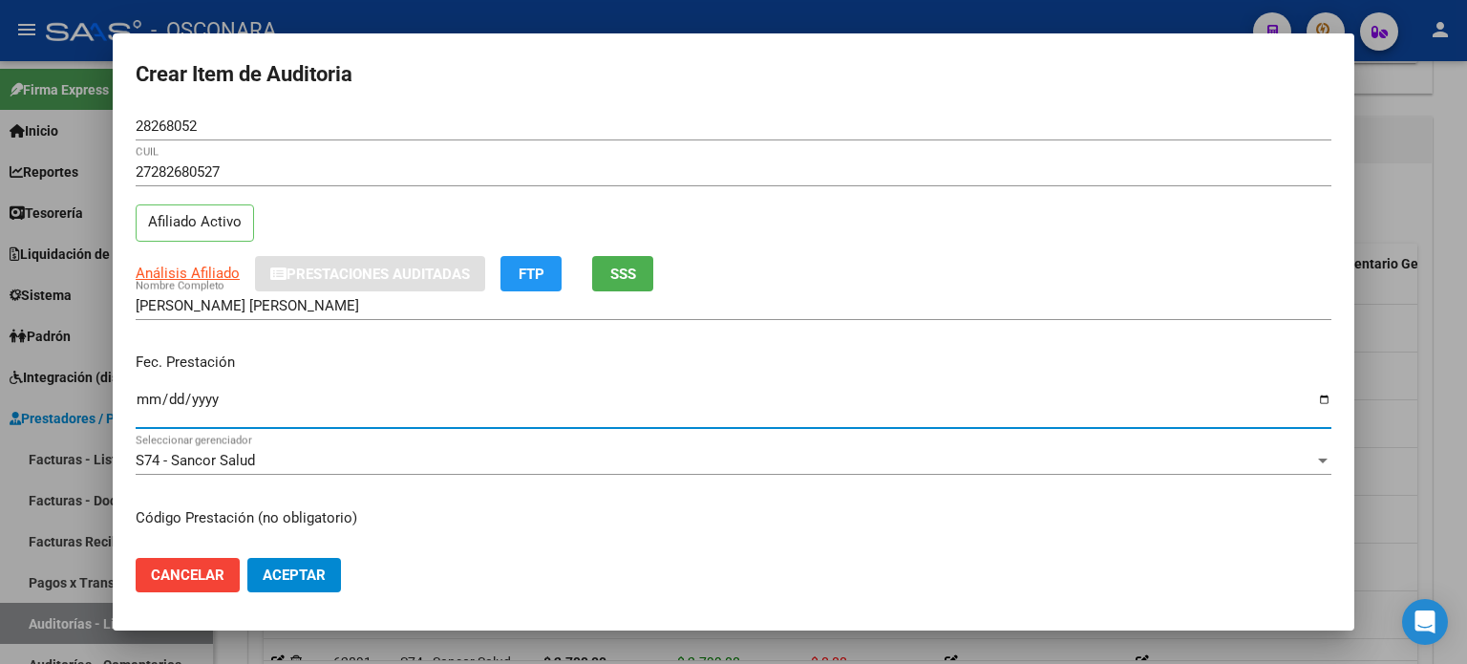
click at [137, 400] on input "Ingresar la fecha" at bounding box center [734, 407] width 1196 height 31
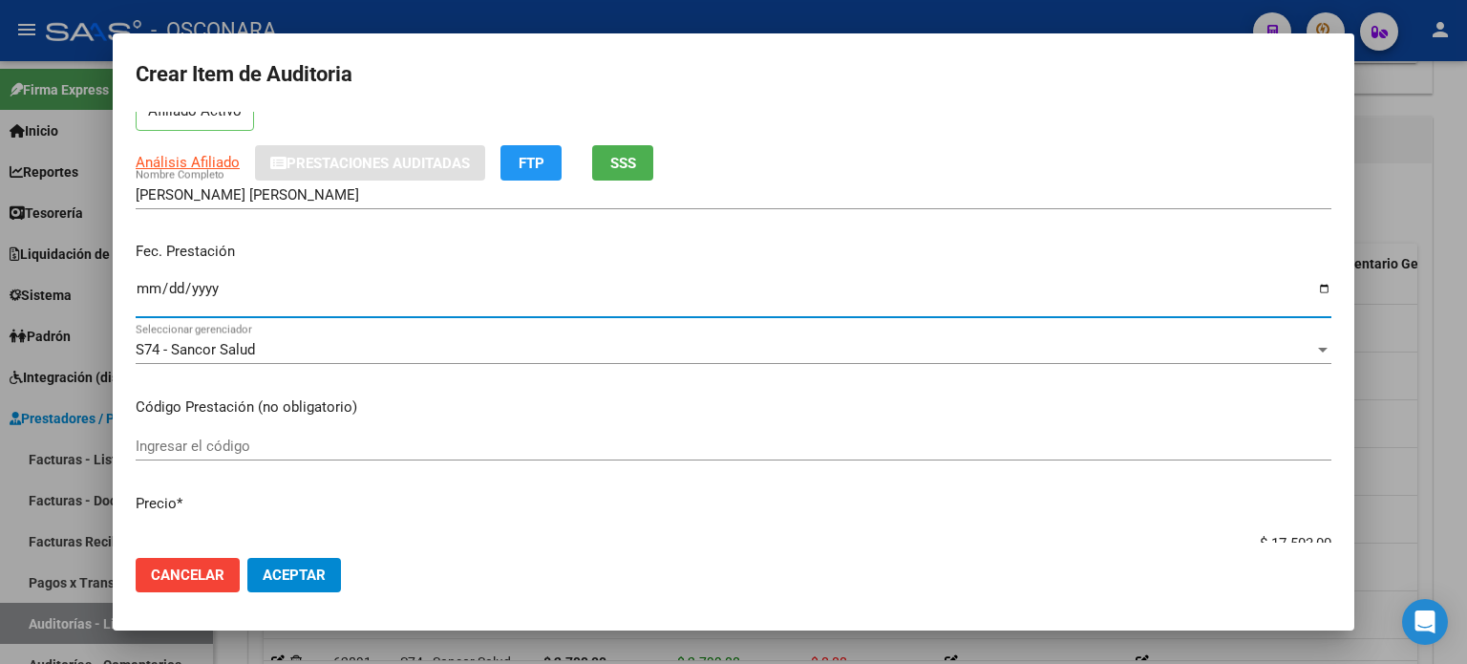
scroll to position [191, 0]
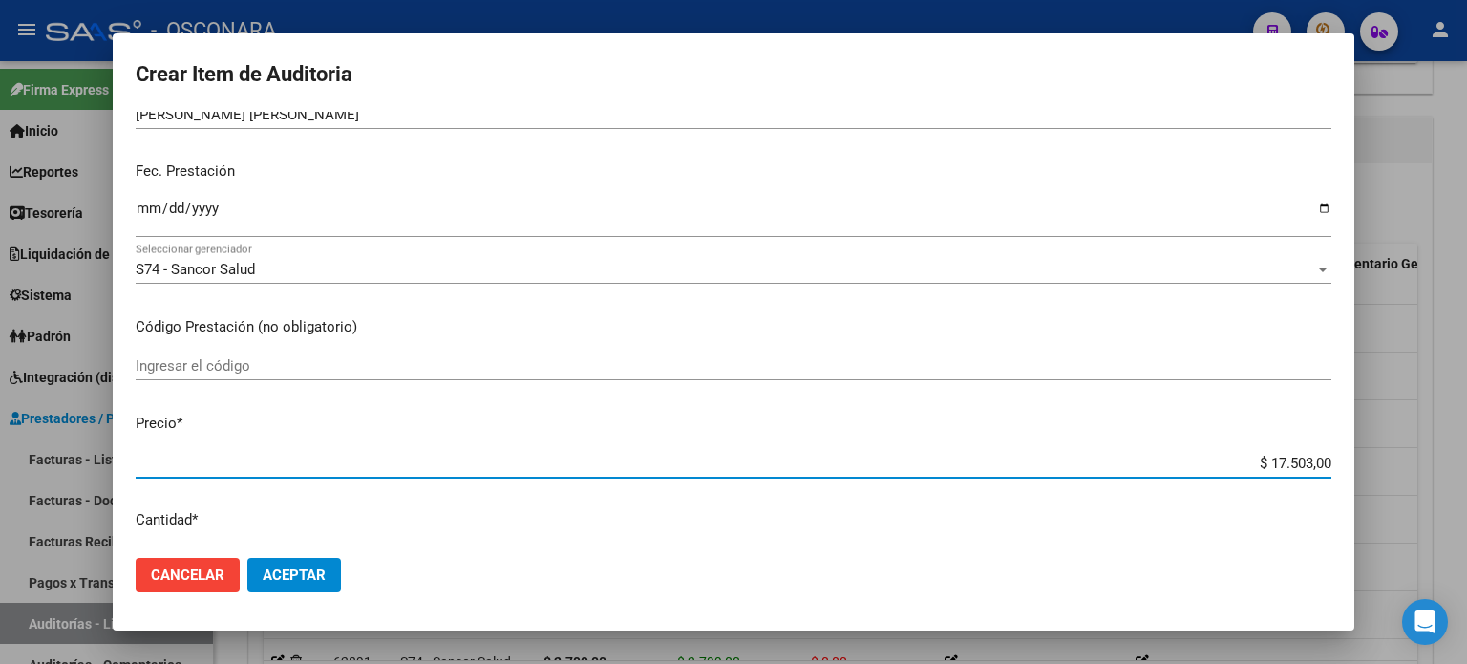
drag, startPoint x: 1256, startPoint y: 461, endPoint x: 1461, endPoint y: 426, distance: 208.4
click at [1461, 426] on div "Crear Item de Auditoria 28268052 Nro Documento 27282680527 CUIL Afiliado Activo…" at bounding box center [733, 332] width 1467 height 664
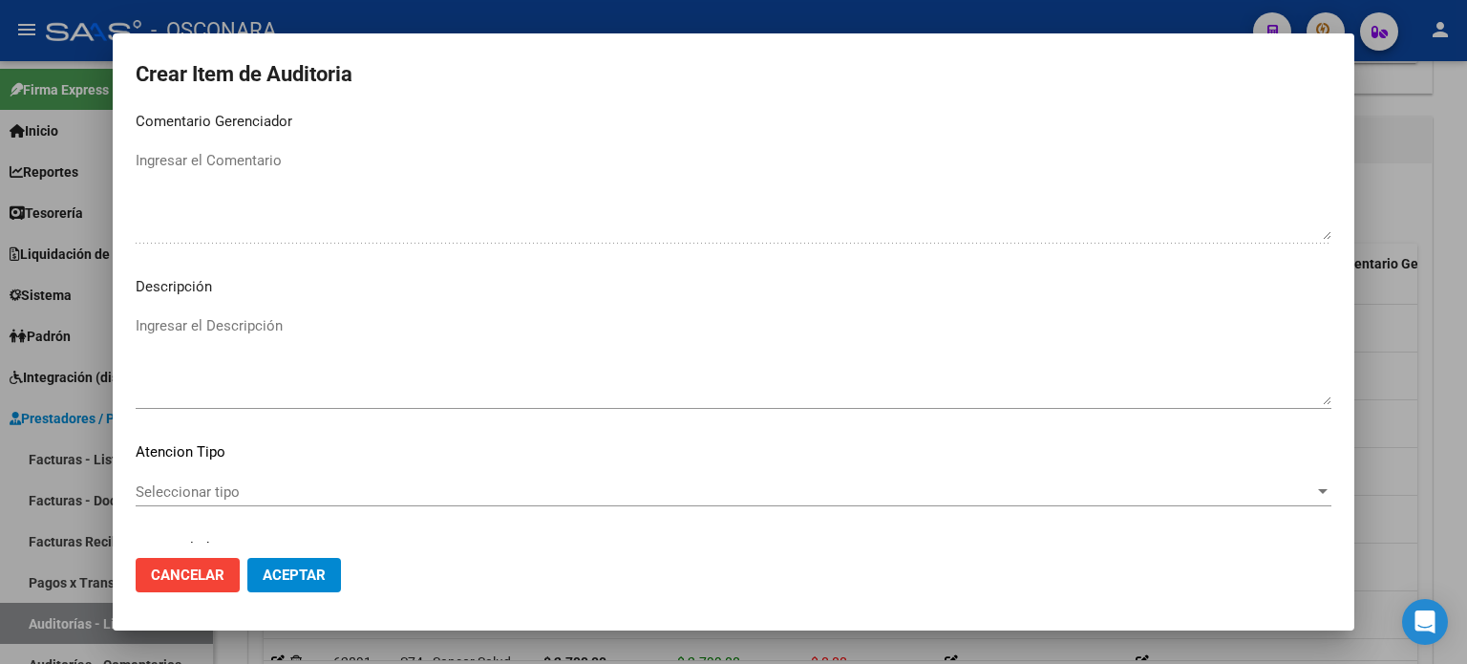
scroll to position [1288, 0]
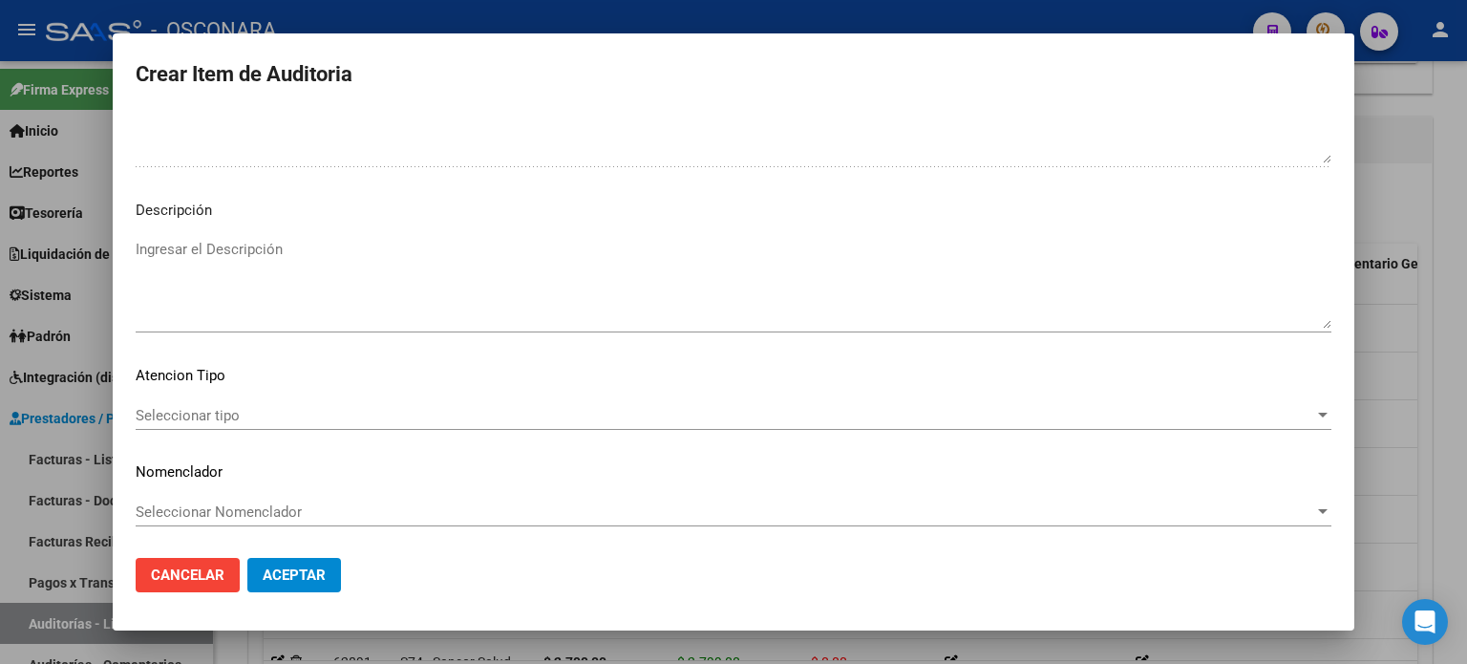
click at [260, 274] on textarea "Ingresar el Descripción" at bounding box center [734, 284] width 1196 height 90
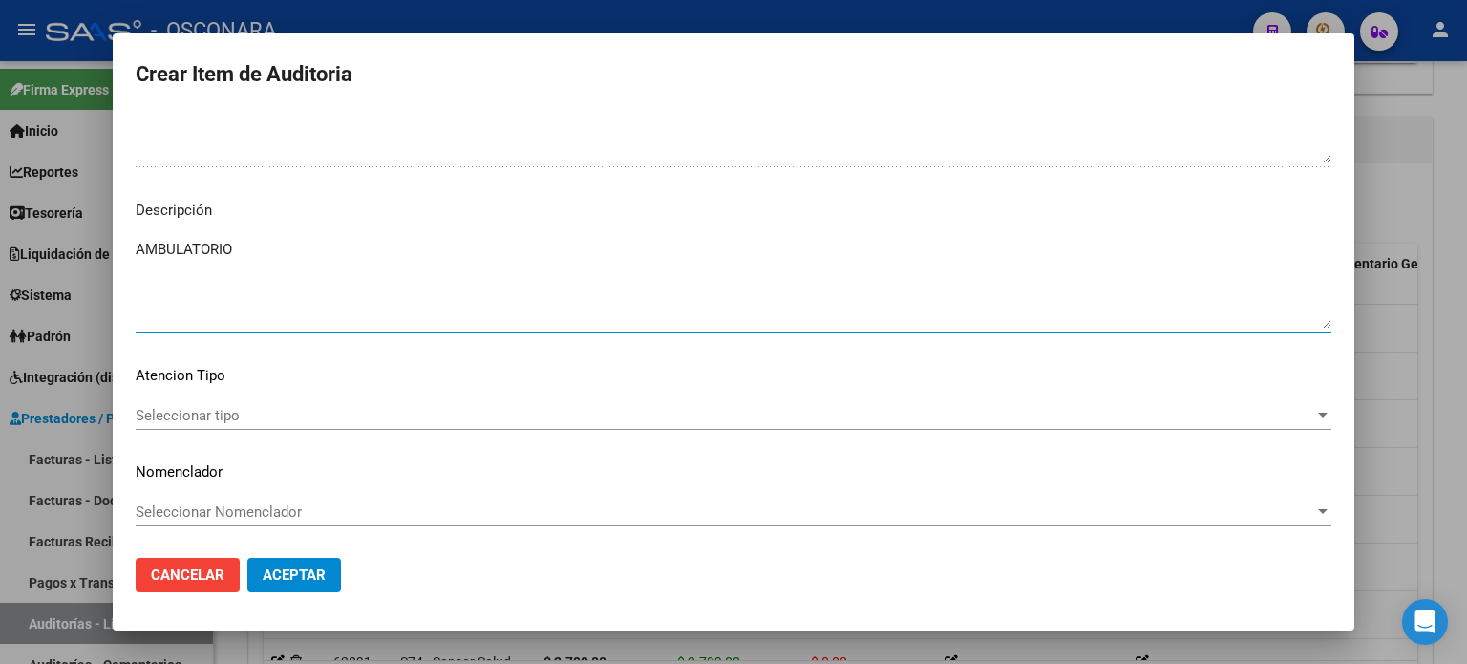
click at [196, 407] on span "Seleccionar tipo" at bounding box center [725, 415] width 1179 height 17
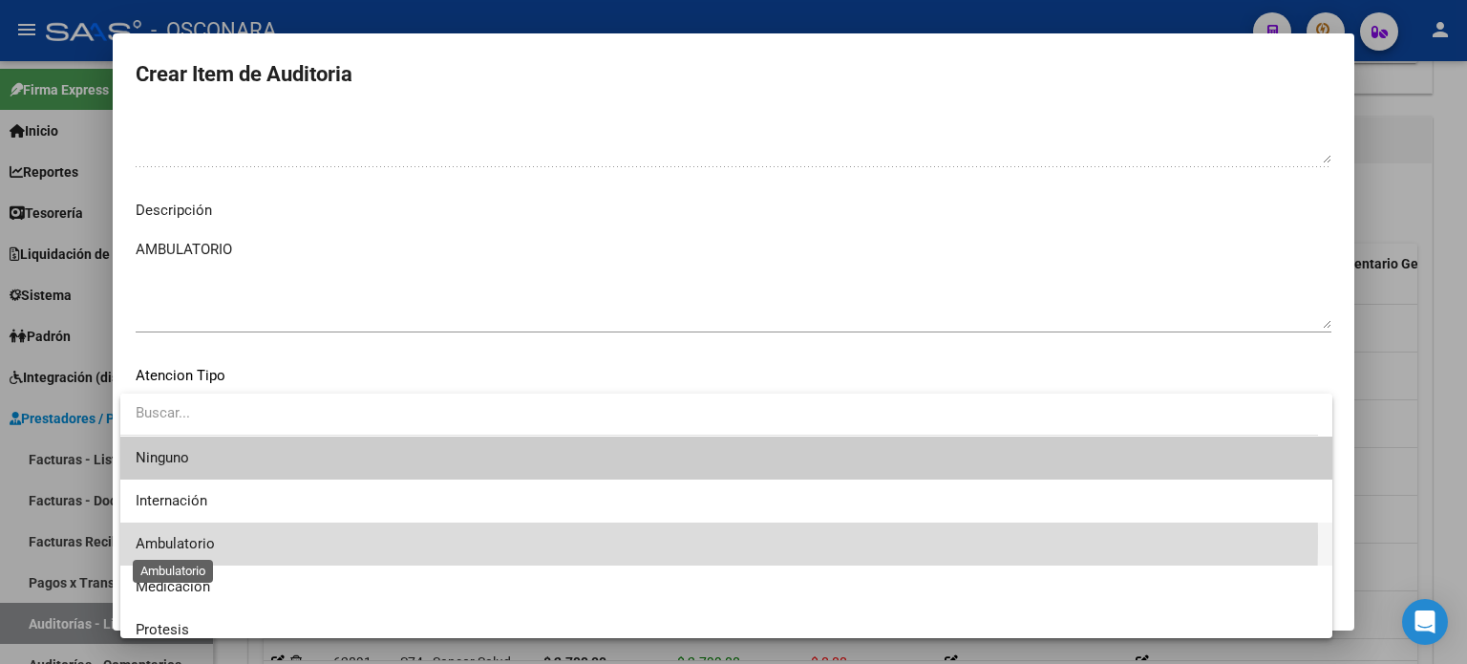
drag, startPoint x: 181, startPoint y: 537, endPoint x: 266, endPoint y: 565, distance: 89.4
click at [181, 538] on span "Ambulatorio" at bounding box center [175, 543] width 79 height 17
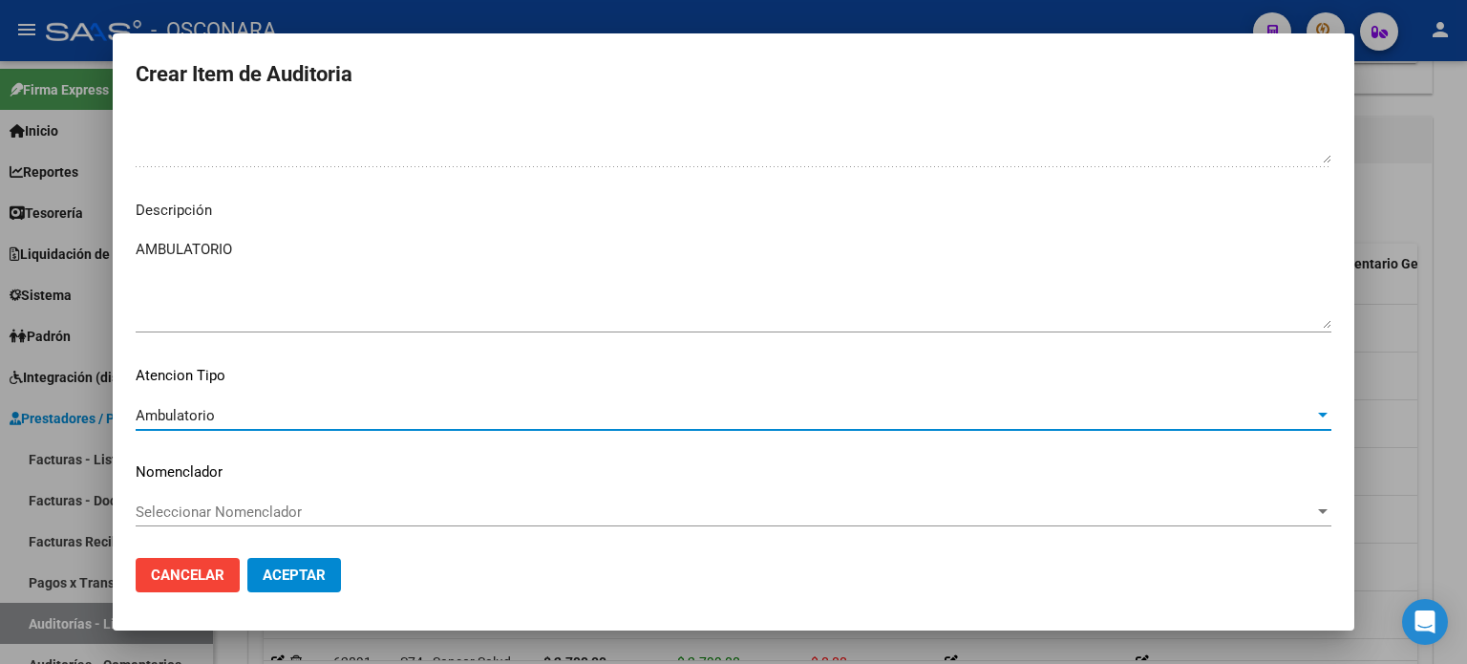
click at [297, 566] on span "Aceptar" at bounding box center [294, 574] width 63 height 17
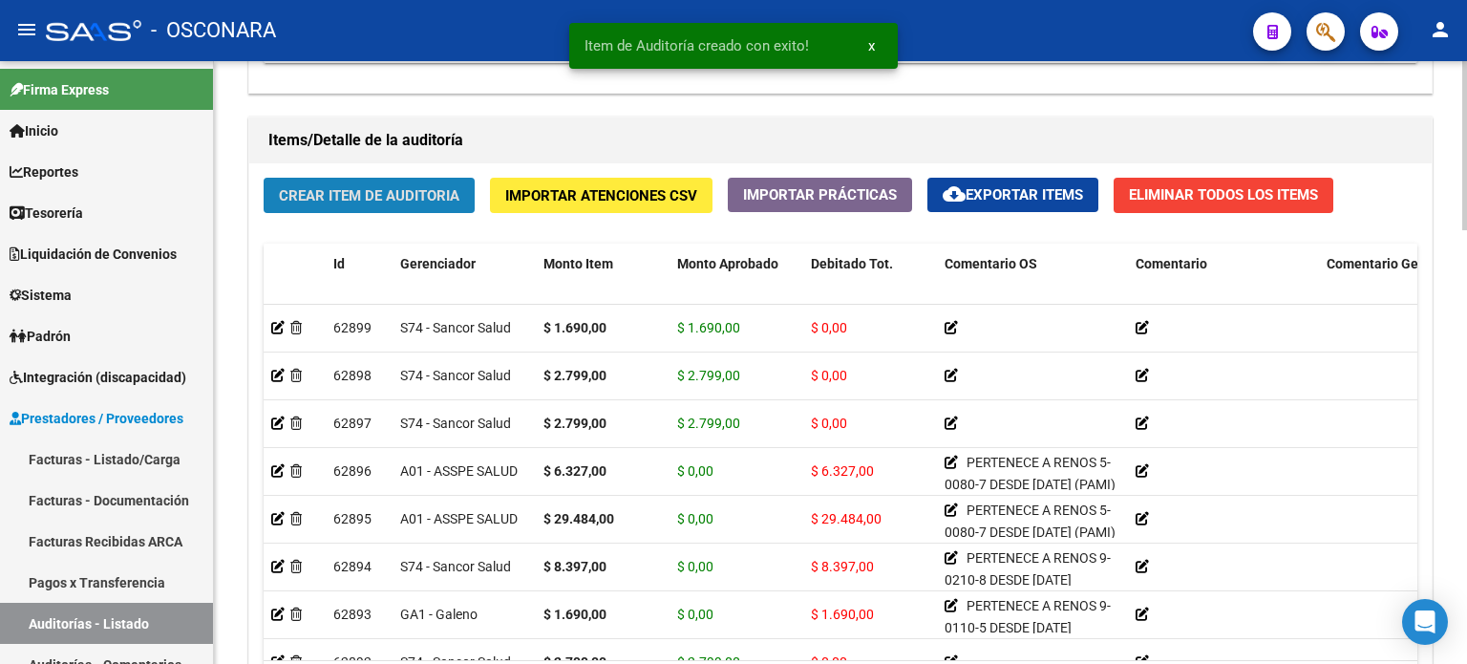
click at [367, 186] on span "Crear Item de Auditoria" at bounding box center [369, 194] width 181 height 17
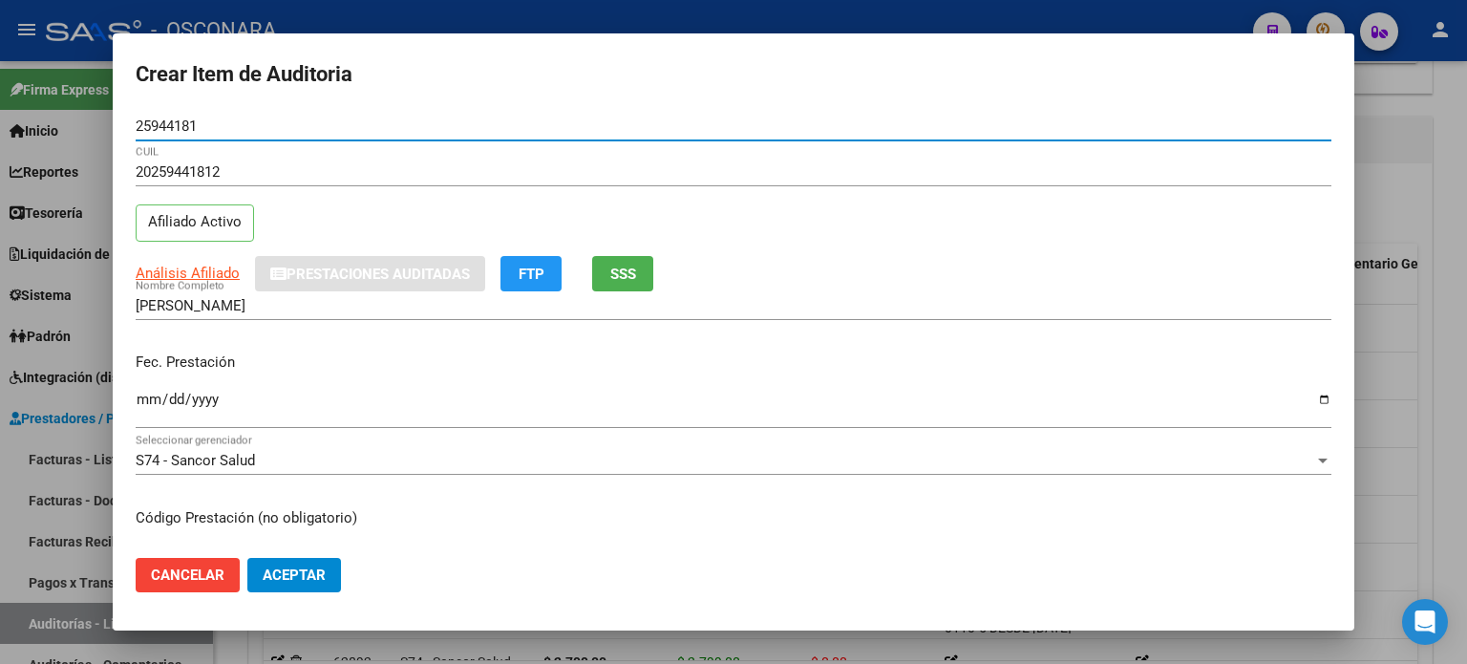
click at [661, 266] on div "Análisis Afiliado Prestaciones Auditadas FTP SSS" at bounding box center [734, 273] width 1196 height 35
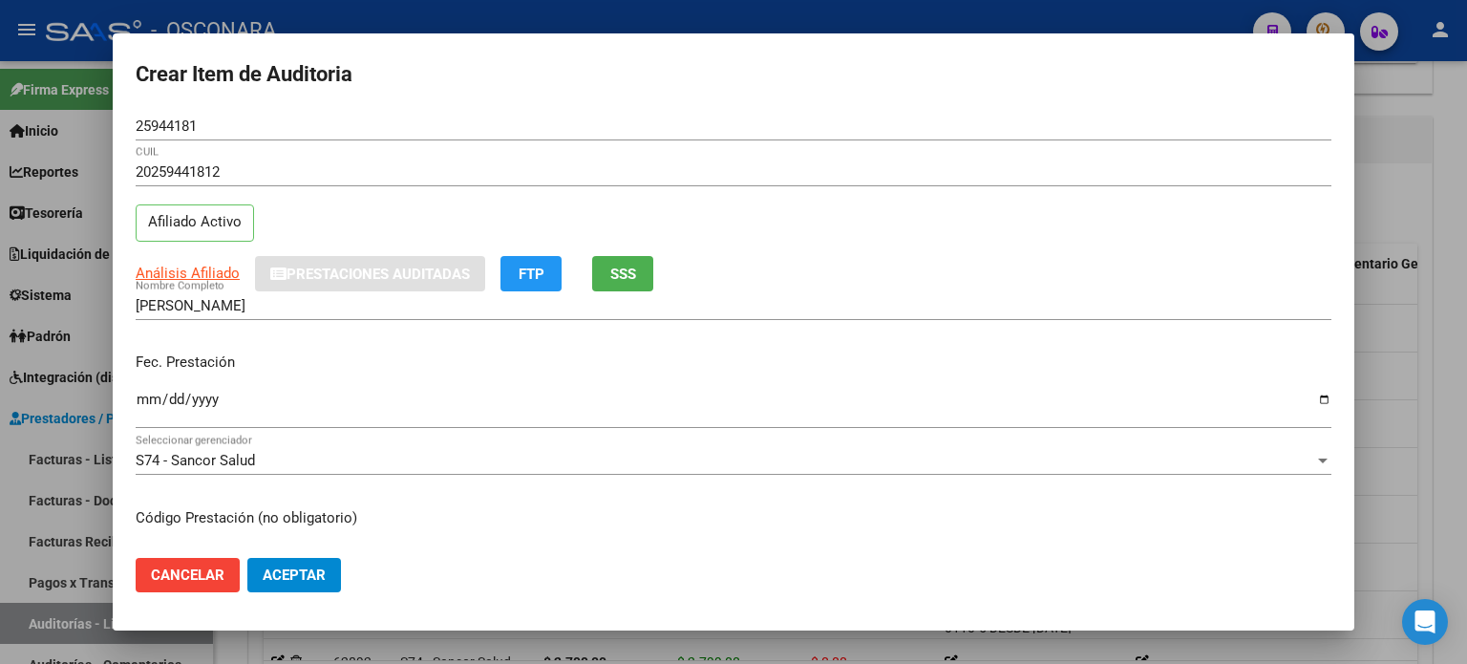
click at [636, 271] on span "SSS" at bounding box center [623, 274] width 26 height 17
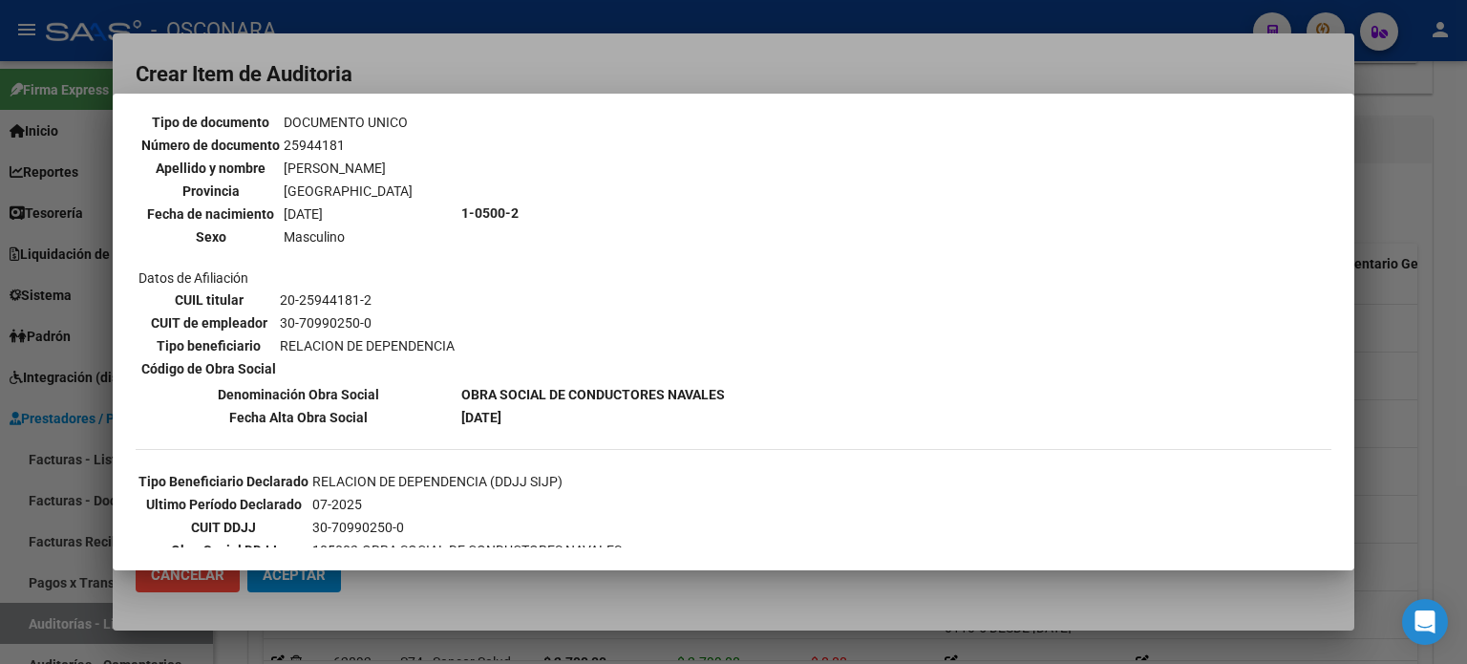
scroll to position [191, 0]
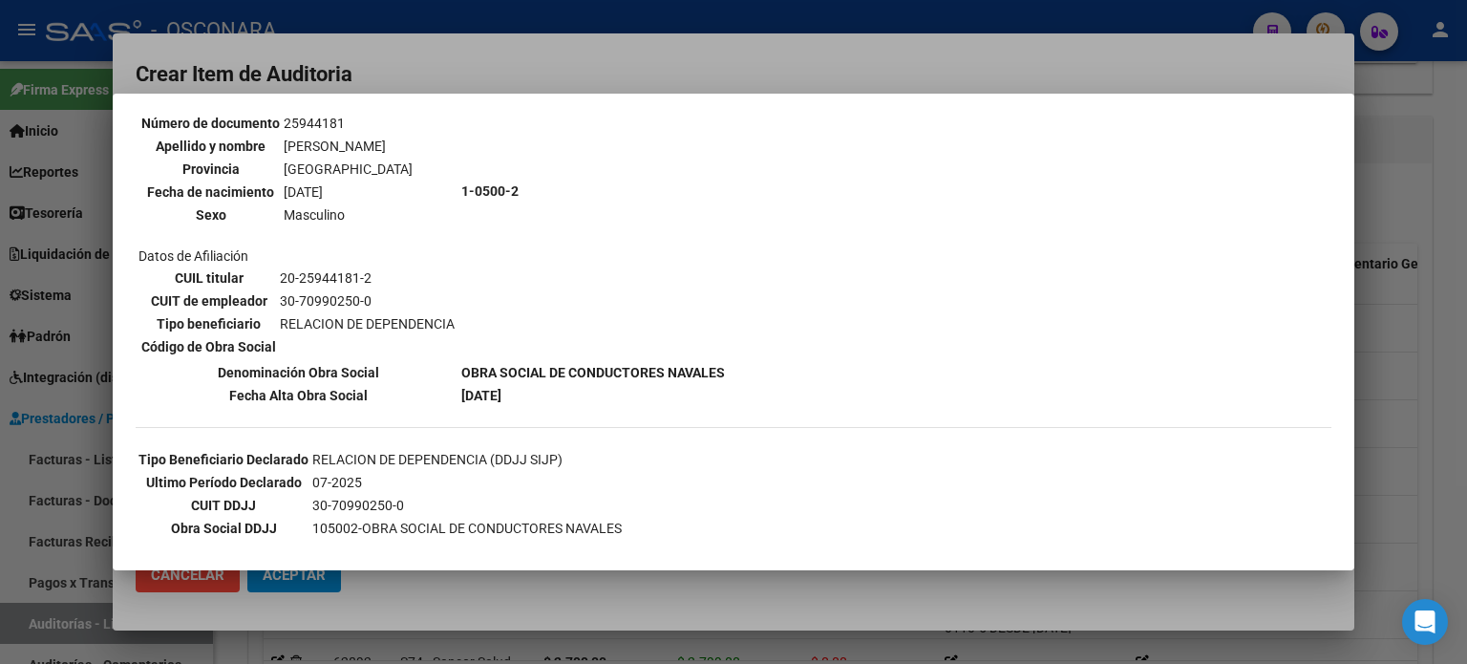
click at [1452, 352] on div at bounding box center [733, 332] width 1467 height 664
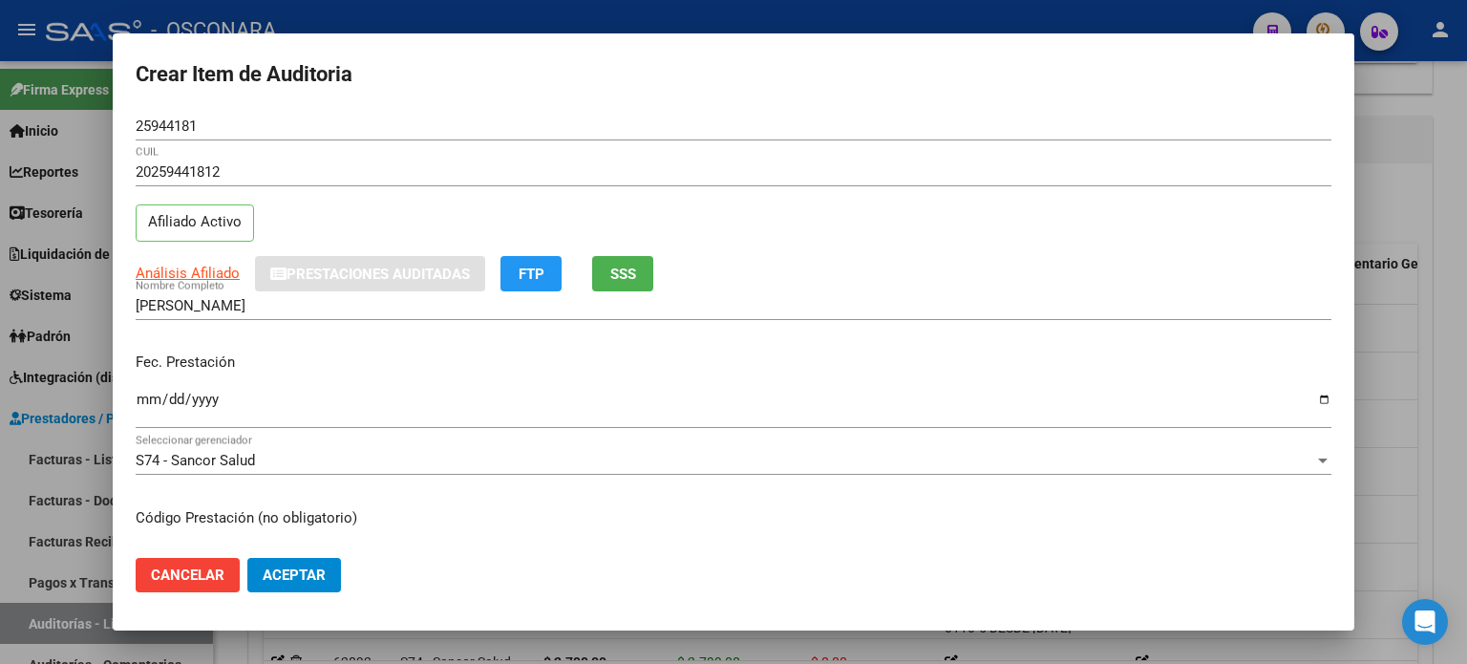
click at [134, 401] on mat-dialog-content "25944181 Nro Documento 20259441812 CUIL Afiliado Activo Análisis Afiliado Prest…" at bounding box center [734, 328] width 1242 height 432
click at [153, 400] on input "Ingresar la fecha" at bounding box center [734, 407] width 1196 height 31
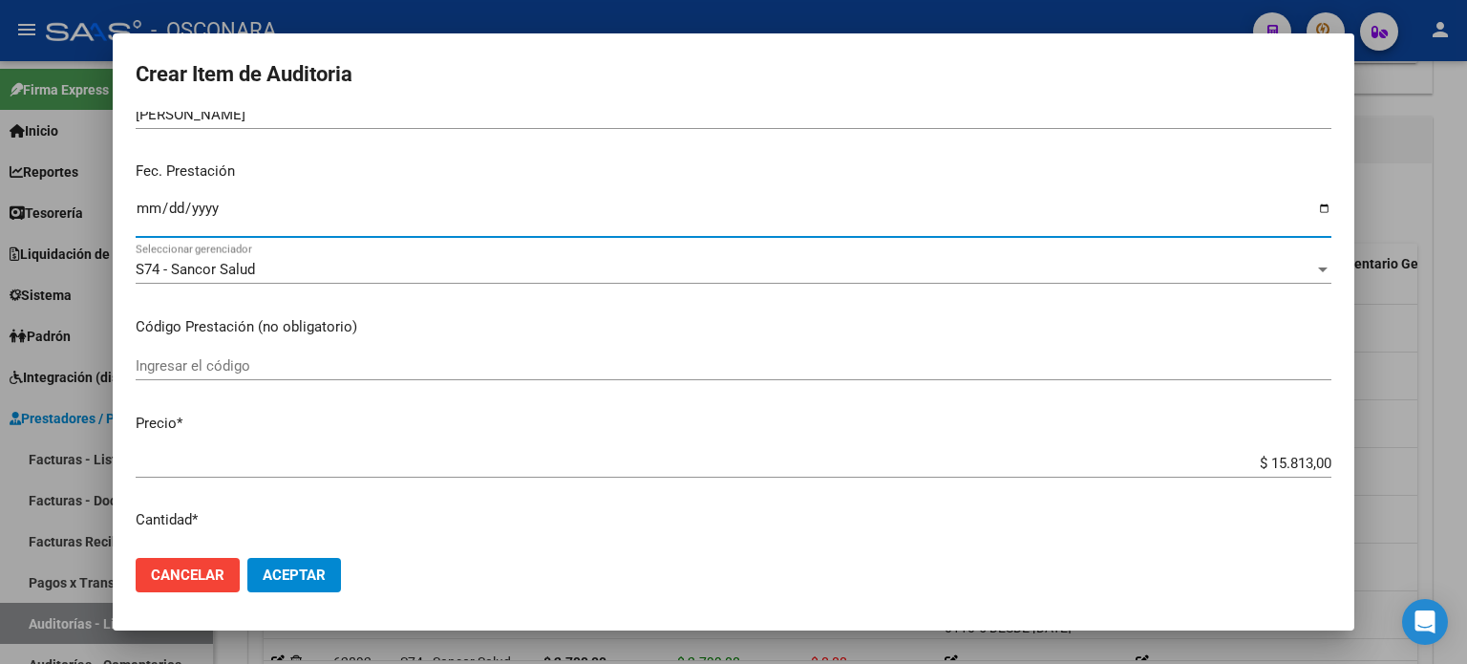
drag, startPoint x: 1253, startPoint y: 466, endPoint x: 1466, endPoint y: 416, distance: 218.7
click at [1466, 430] on div "Crear Item de Auditoria 25944181 Nro Documento 20259441812 CUIL Afiliado Activo…" at bounding box center [733, 332] width 1467 height 664
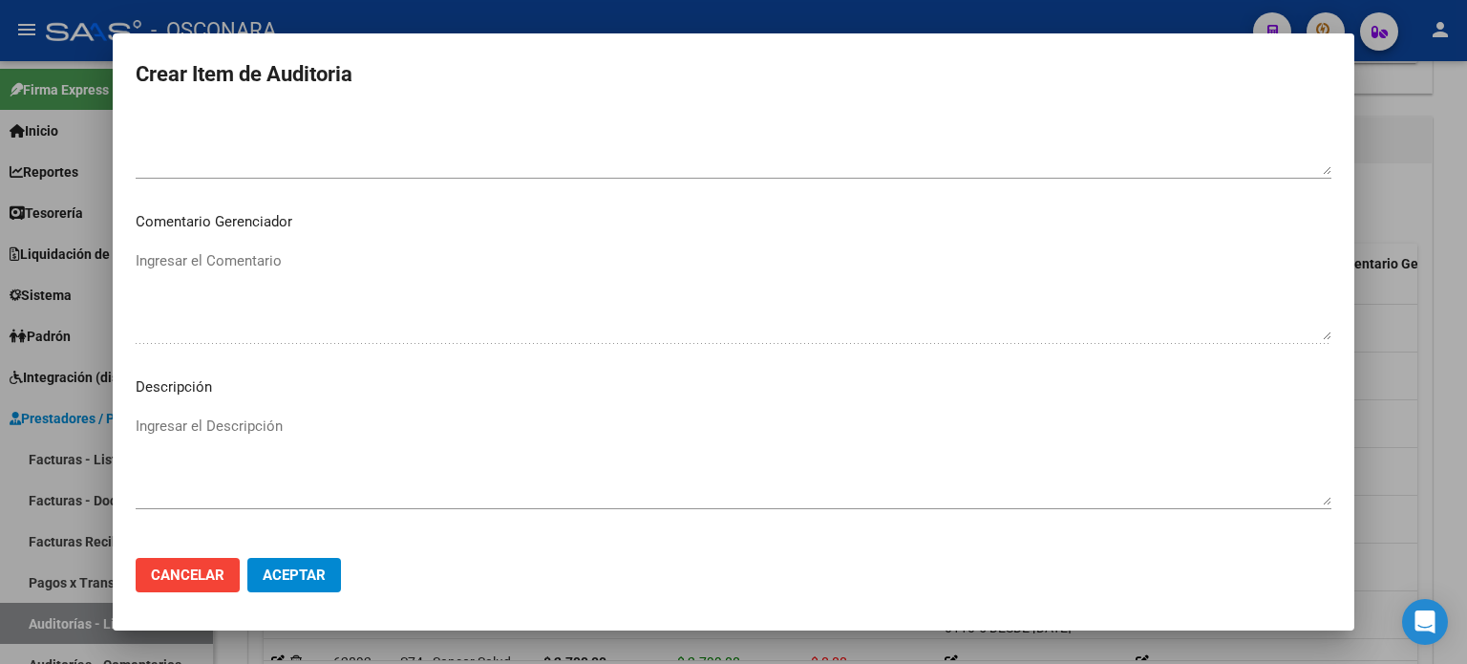
scroll to position [1242, 0]
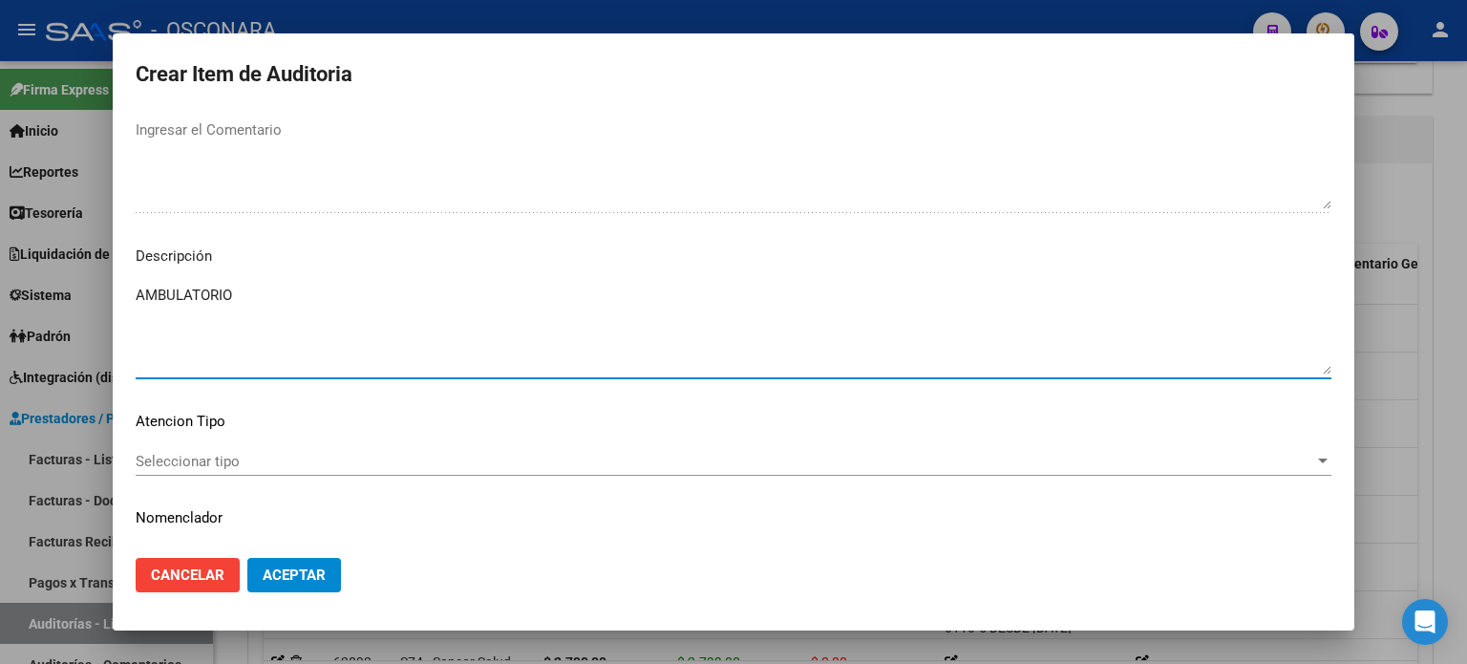
drag, startPoint x: 287, startPoint y: 328, endPoint x: 184, endPoint y: 421, distance: 138.6
click at [287, 328] on textarea "AMBULATORIO" at bounding box center [734, 330] width 1196 height 90
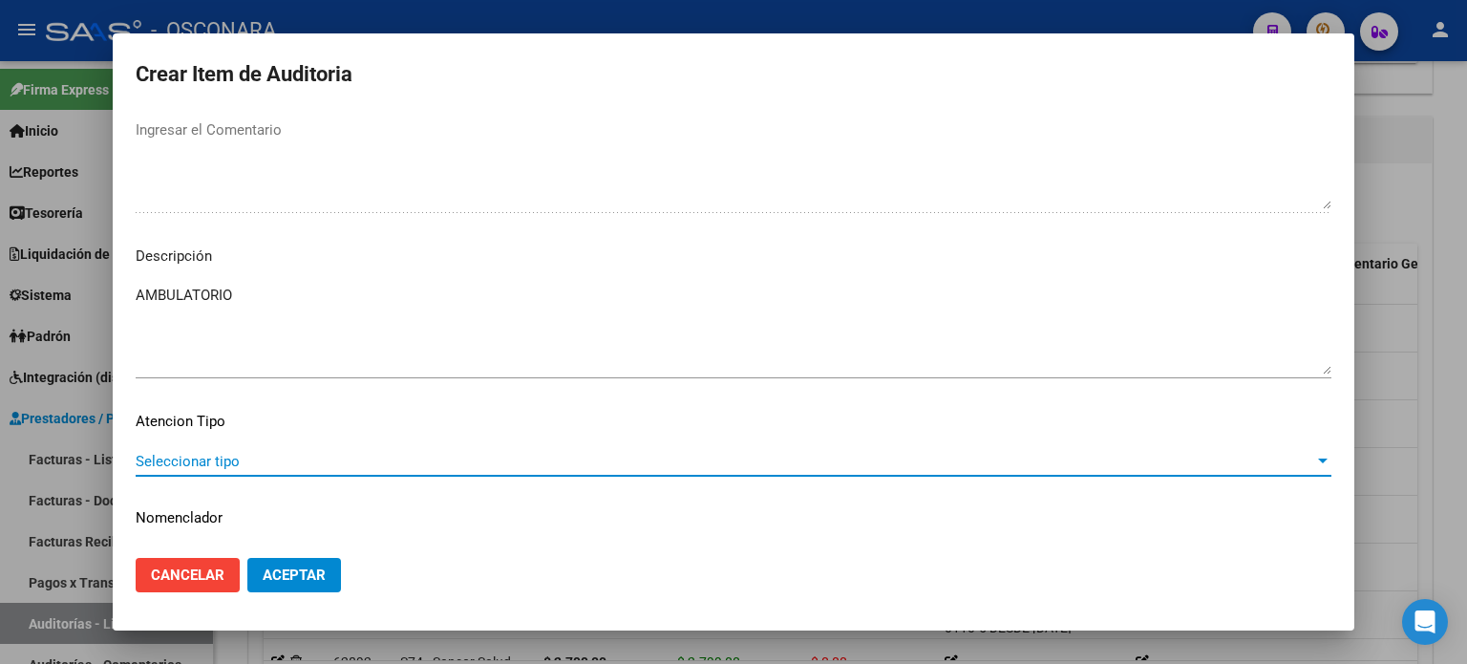
click at [164, 455] on span "Seleccionar tipo" at bounding box center [725, 461] width 1179 height 17
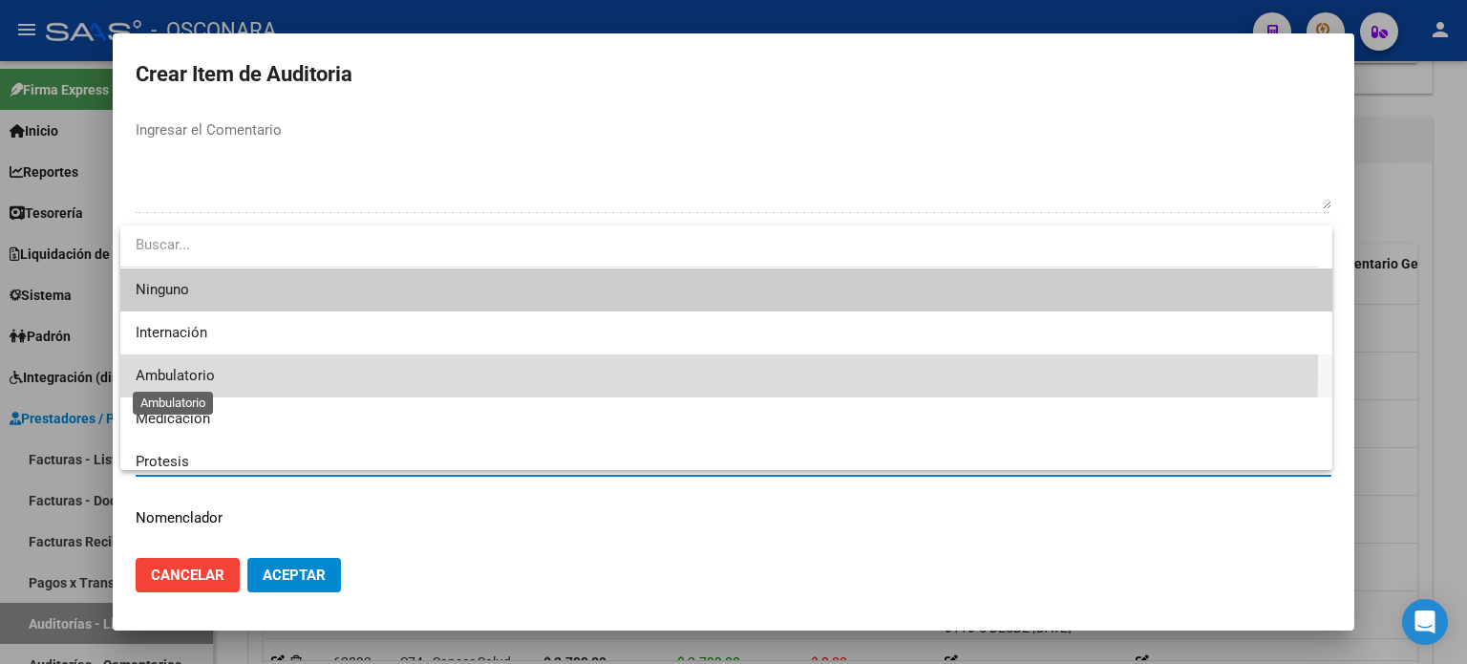
click at [155, 373] on span "Ambulatorio" at bounding box center [175, 375] width 79 height 17
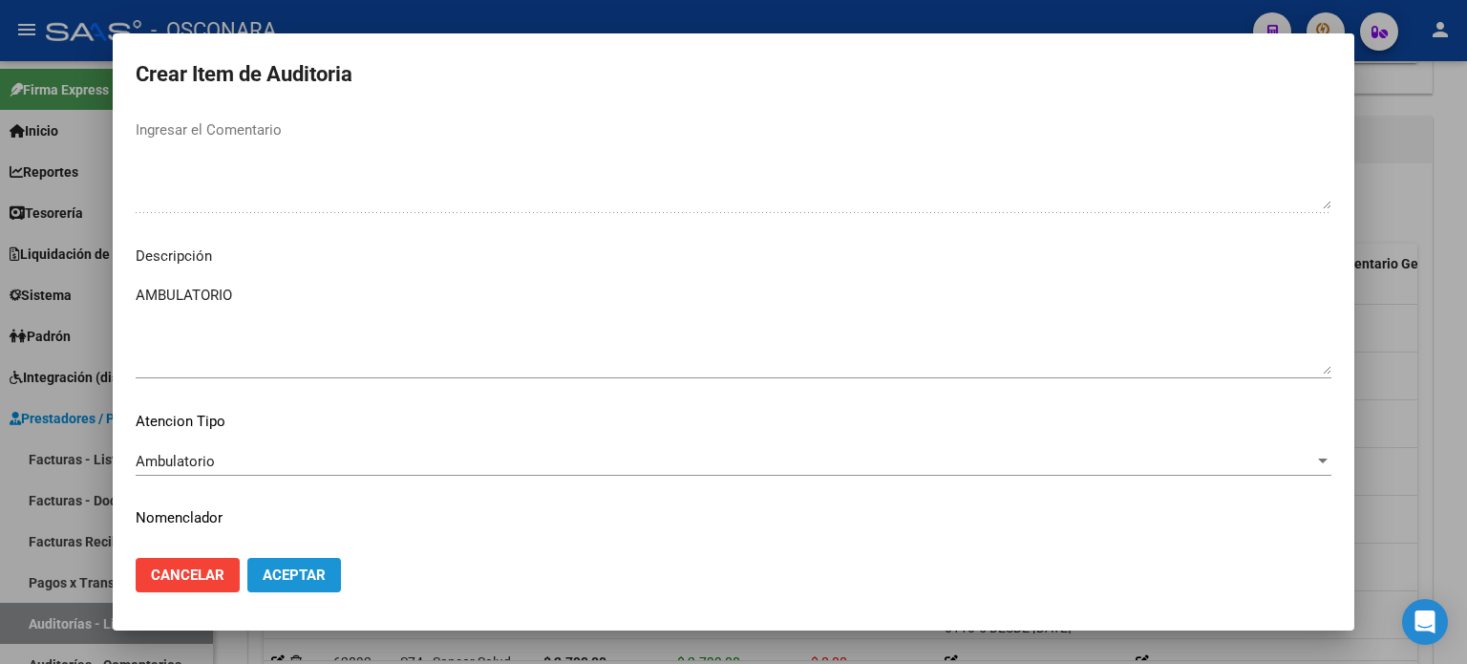
click at [288, 580] on span "Aceptar" at bounding box center [294, 574] width 63 height 17
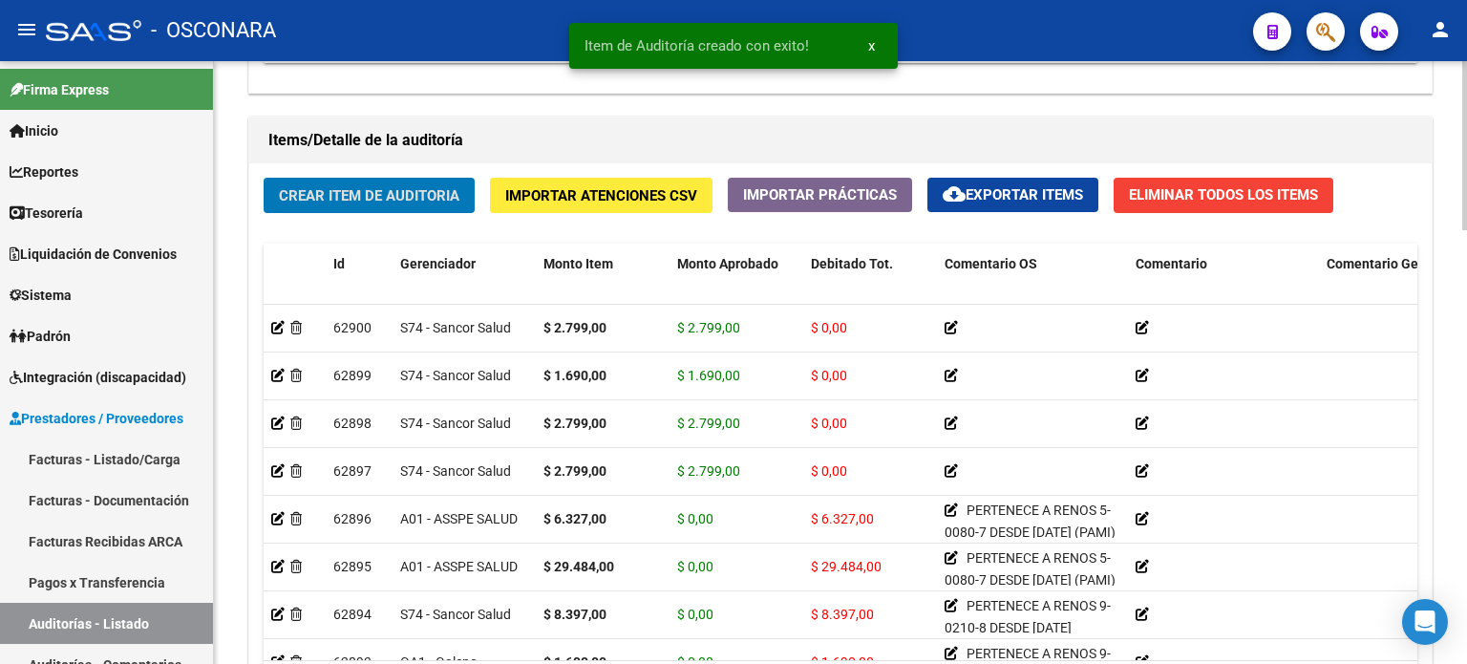
click at [373, 190] on span "Crear Item de Auditoria" at bounding box center [369, 195] width 181 height 17
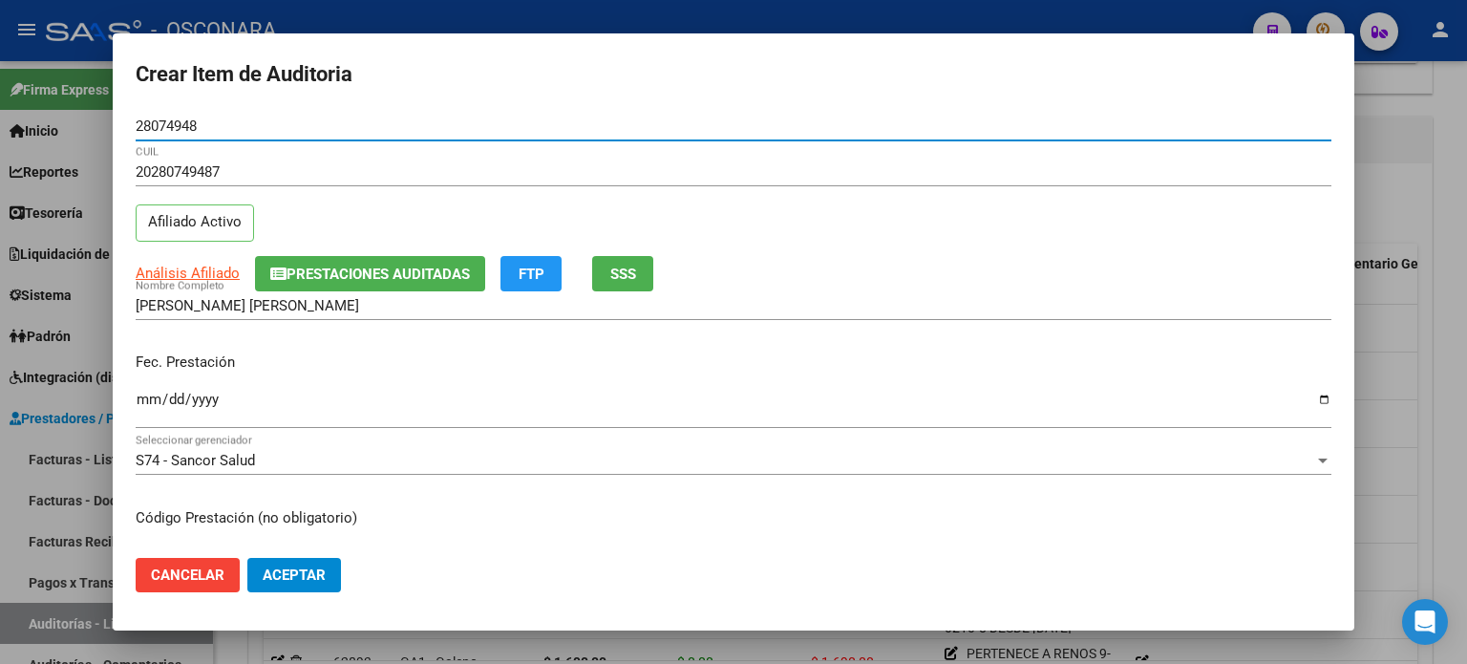
click at [142, 403] on input "Ingresar la fecha" at bounding box center [734, 407] width 1196 height 31
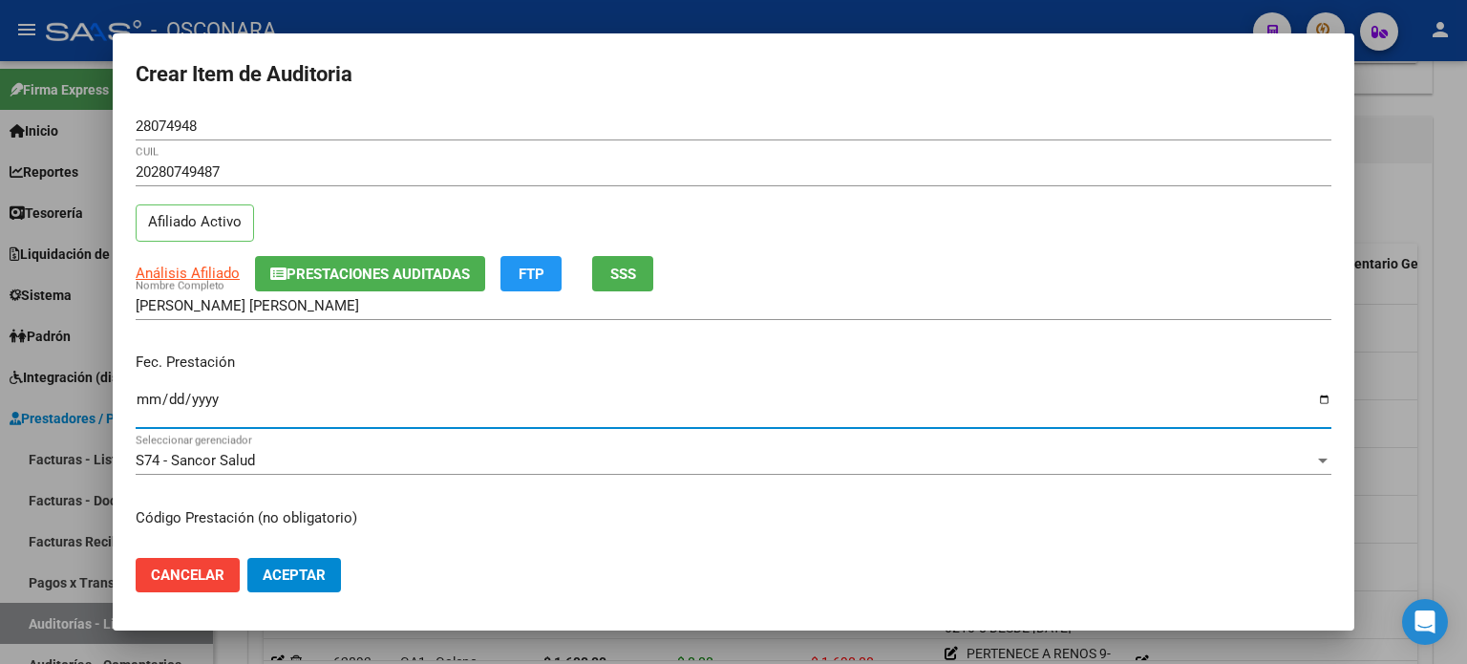
click at [632, 259] on button "SSS" at bounding box center [622, 273] width 61 height 35
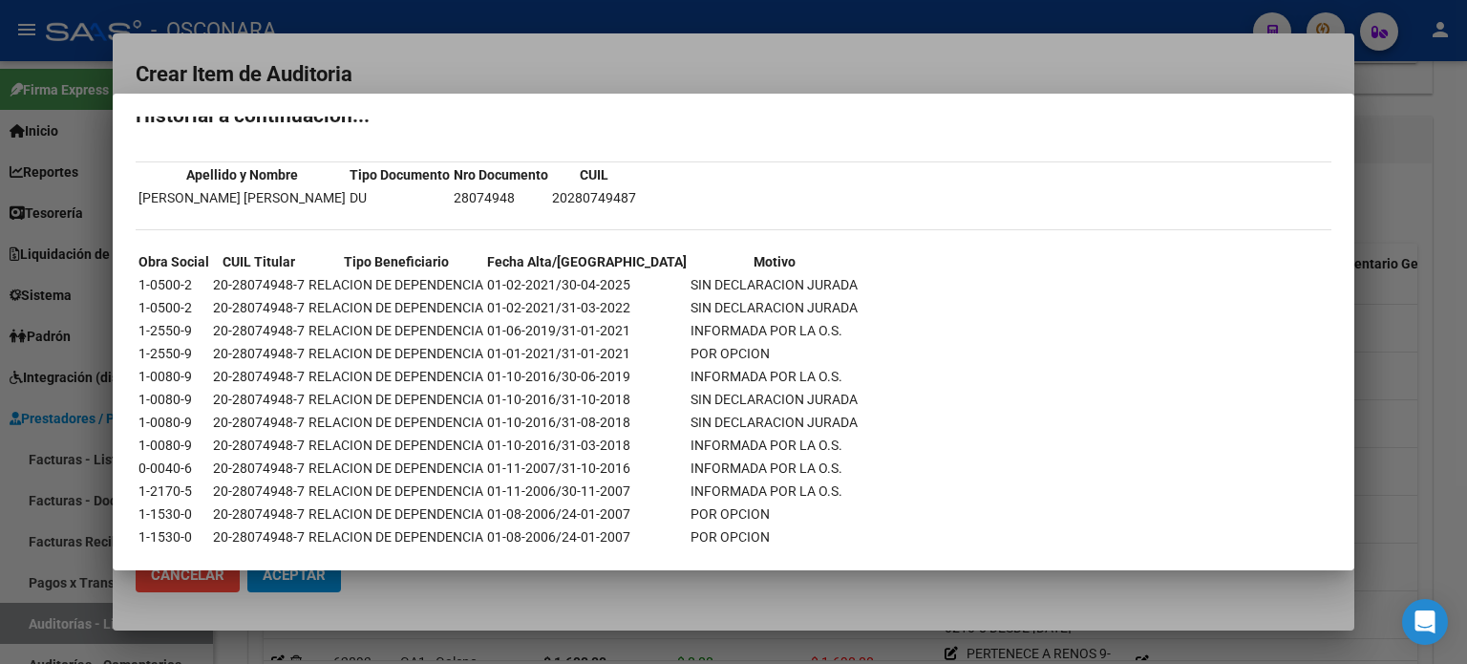
scroll to position [140, 0]
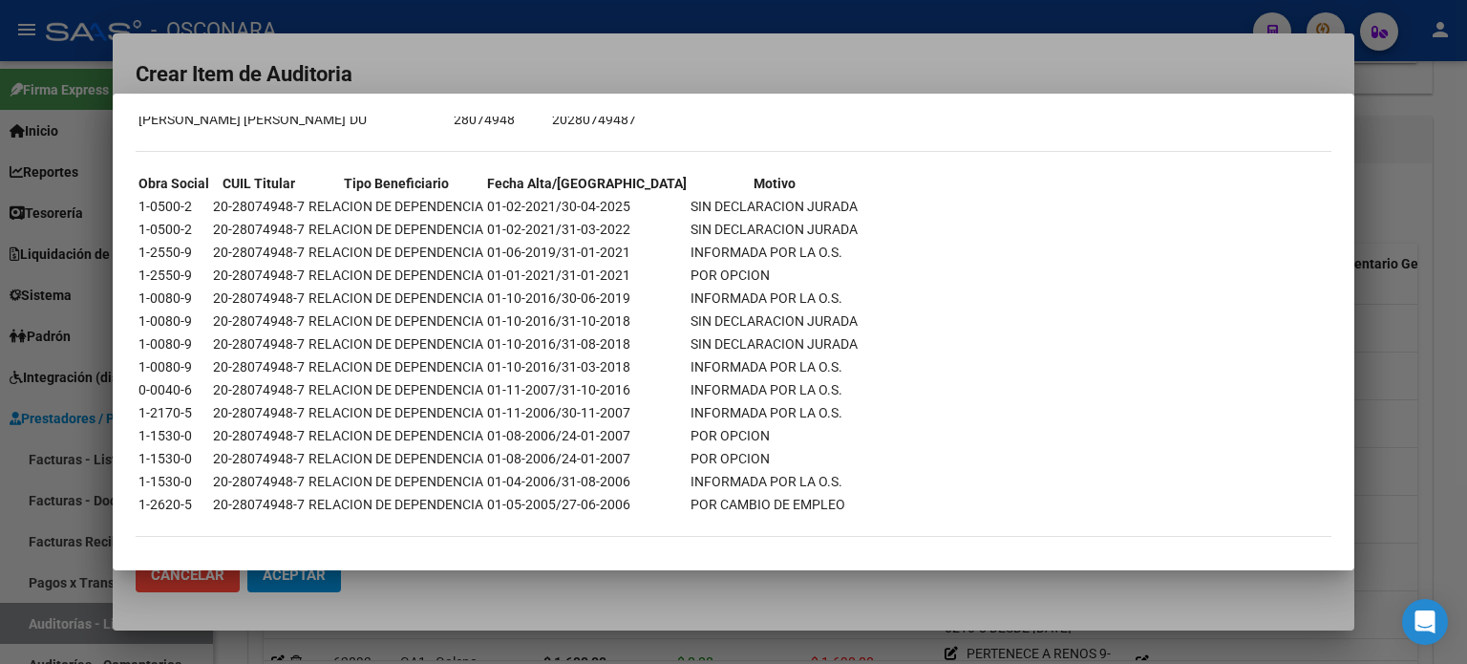
click at [1374, 398] on div at bounding box center [733, 332] width 1467 height 664
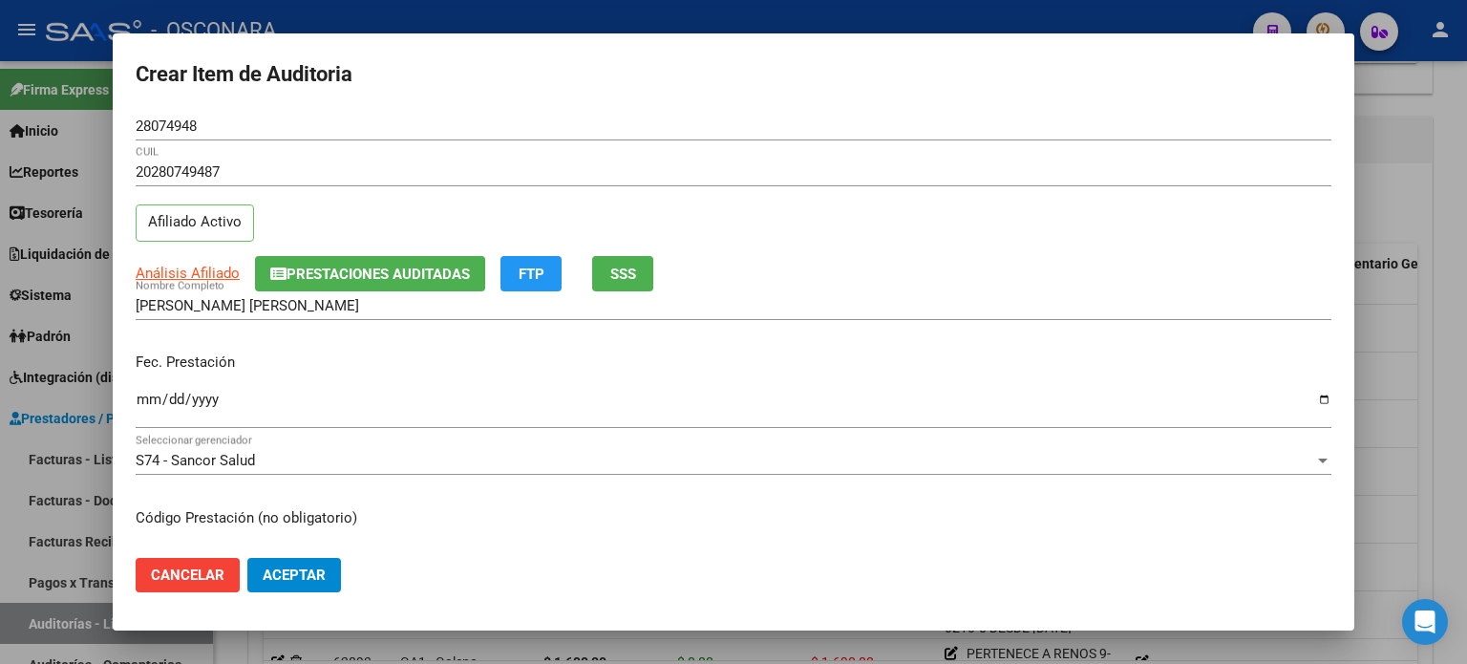
click at [151, 396] on input "Ingresar la fecha" at bounding box center [734, 407] width 1196 height 31
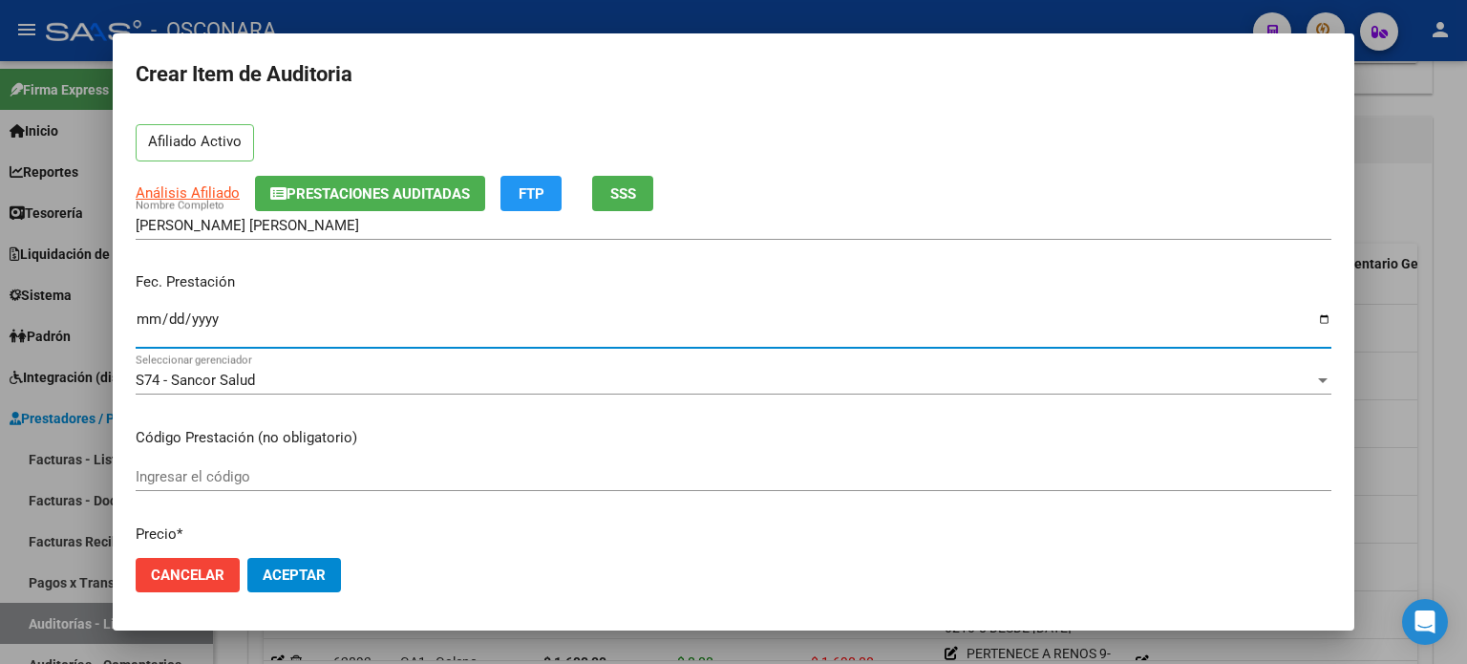
scroll to position [191, 0]
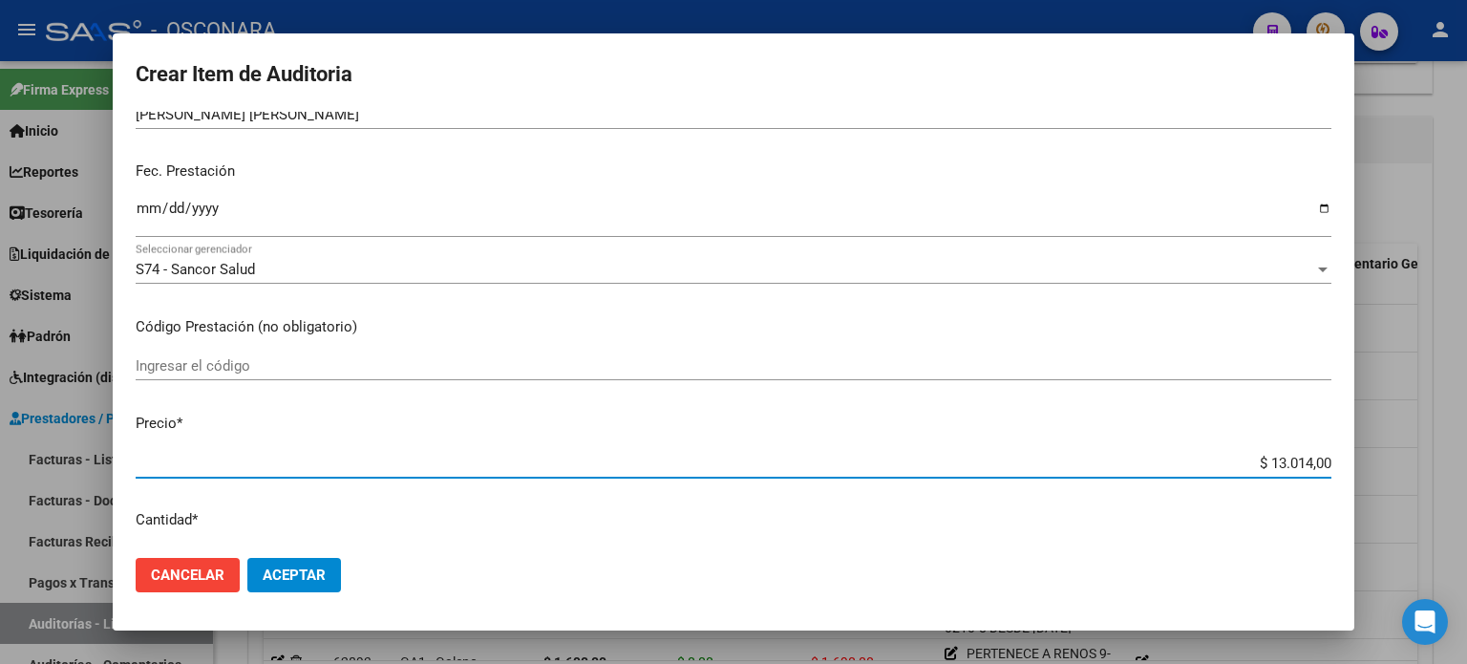
drag, startPoint x: 1249, startPoint y: 458, endPoint x: 1465, endPoint y: 380, distance: 229.3
click at [1466, 437] on div "Crear Item de Auditoria 28074948 Nro Documento 20280749487 CUIL Afiliado Activo…" at bounding box center [733, 332] width 1467 height 664
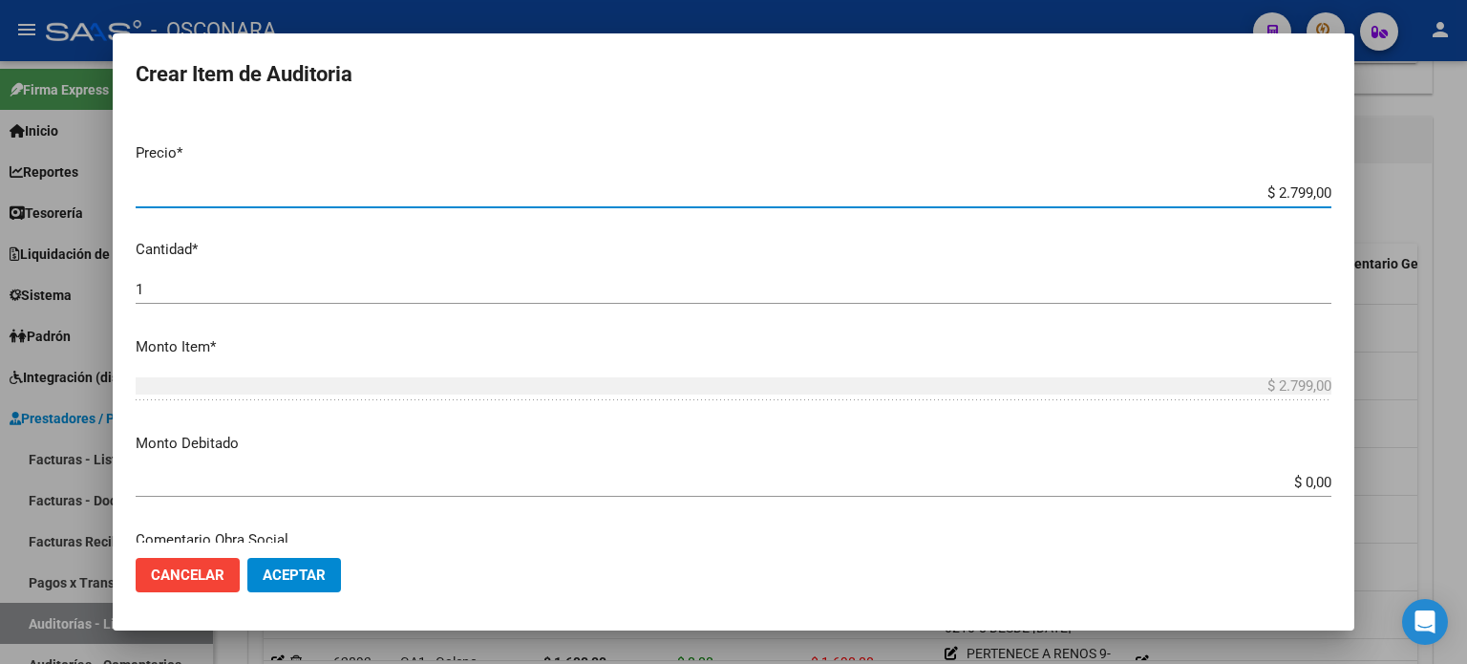
scroll to position [478, 0]
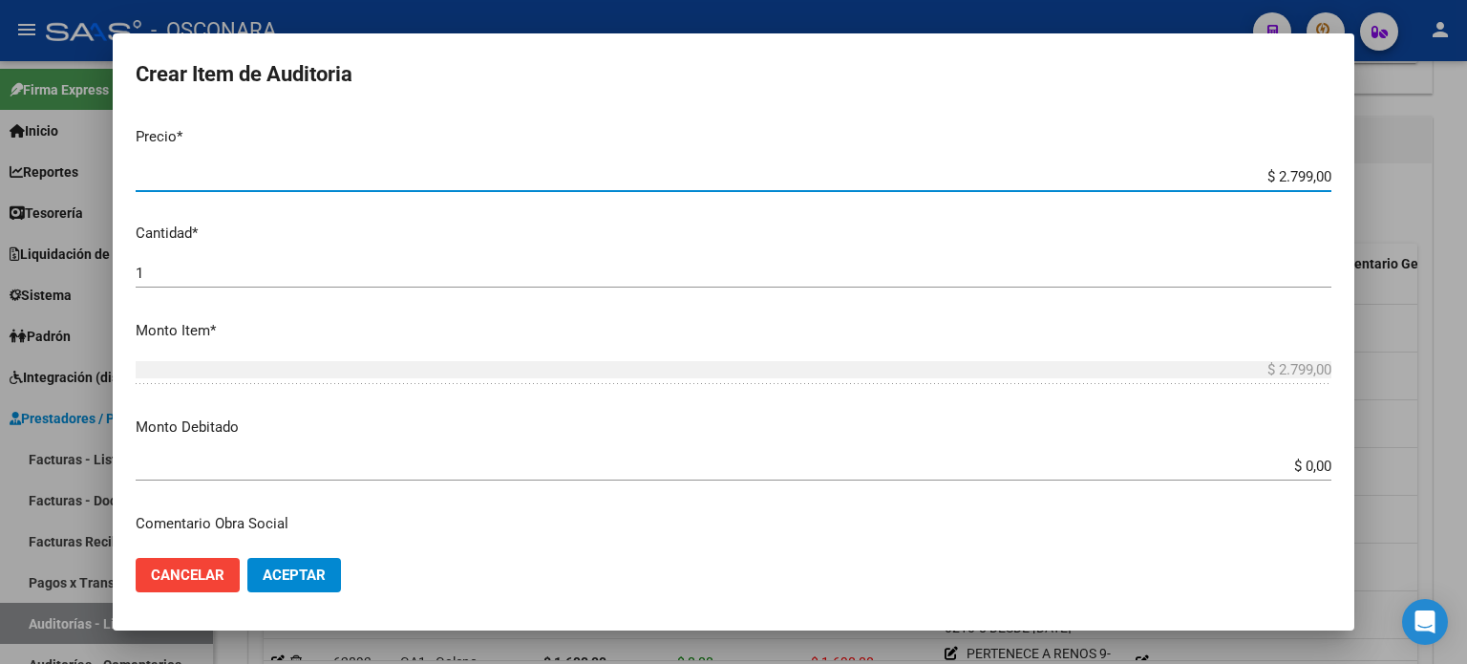
drag, startPoint x: 1287, startPoint y: 466, endPoint x: 1466, endPoint y: 466, distance: 179.6
click at [1466, 466] on div "Crear Item de Auditoria 28074948 Nro Documento 20280749487 CUIL Afiliado Activo…" at bounding box center [733, 332] width 1467 height 664
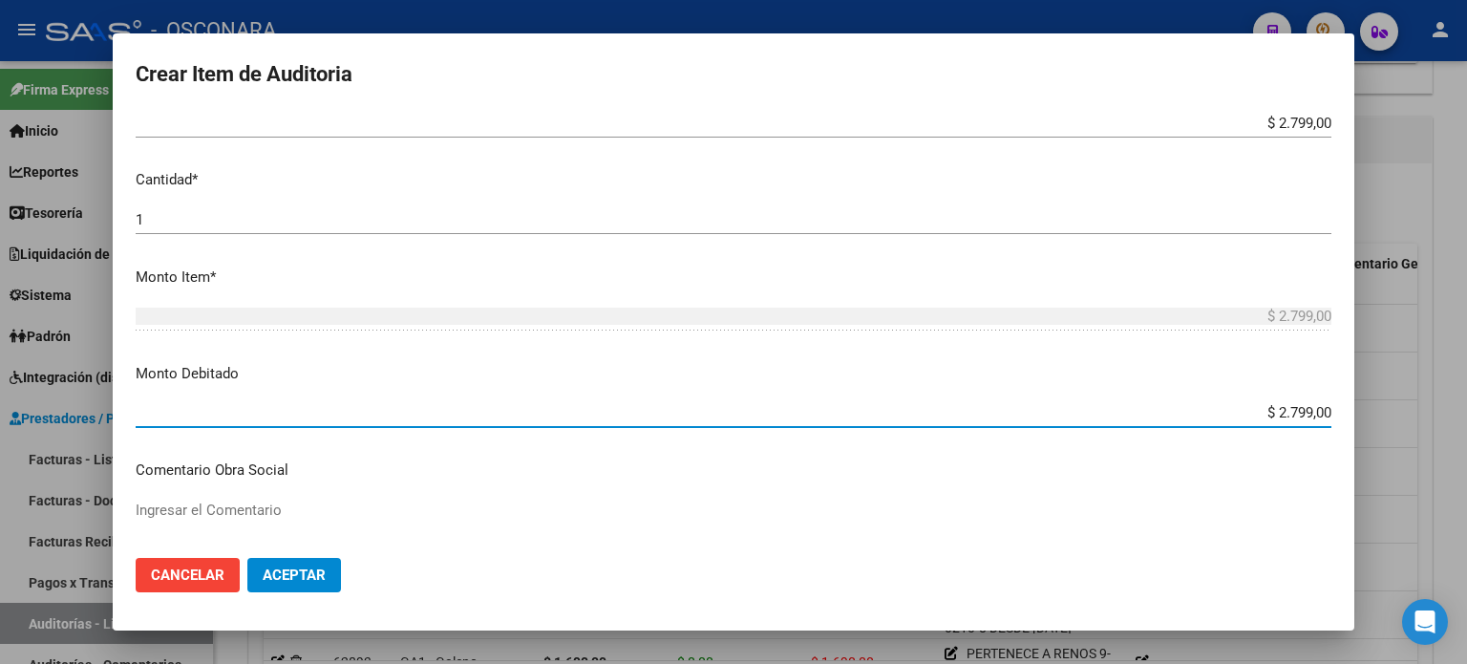
scroll to position [669, 0]
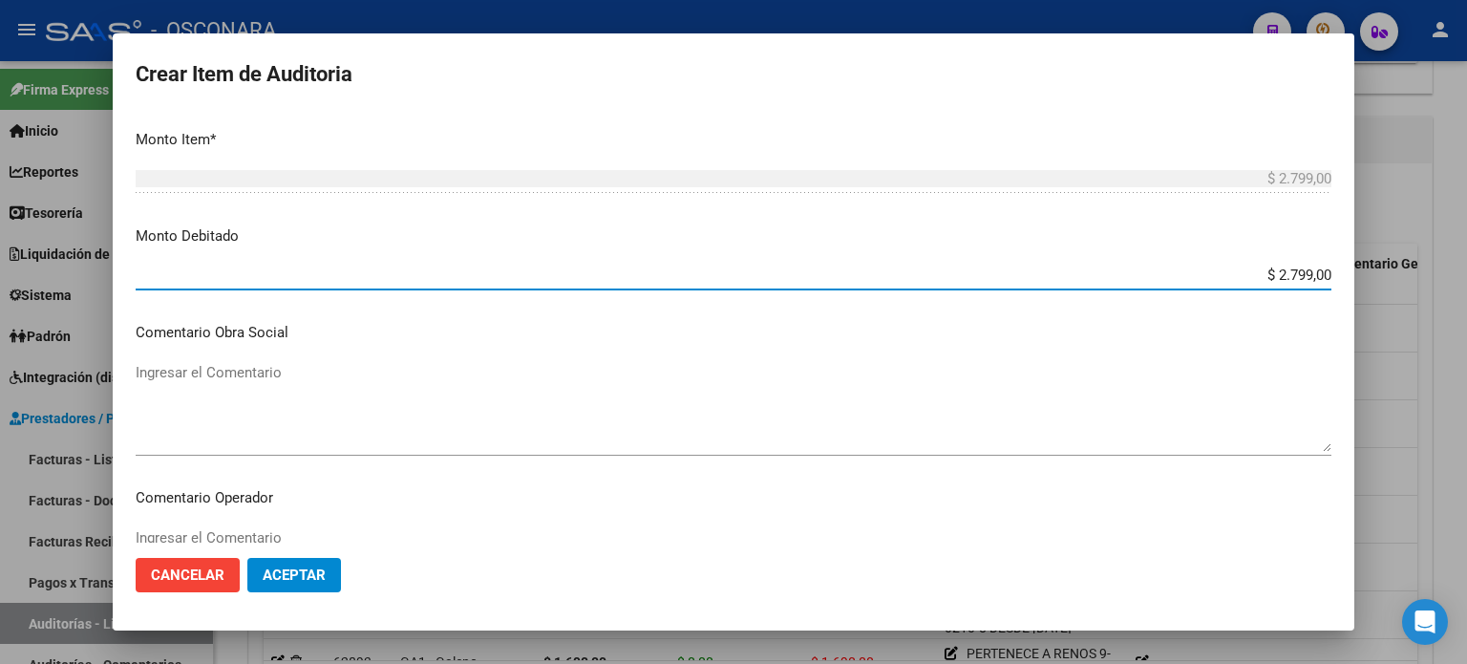
click at [264, 394] on textarea "Ingresar el Comentario" at bounding box center [734, 407] width 1196 height 90
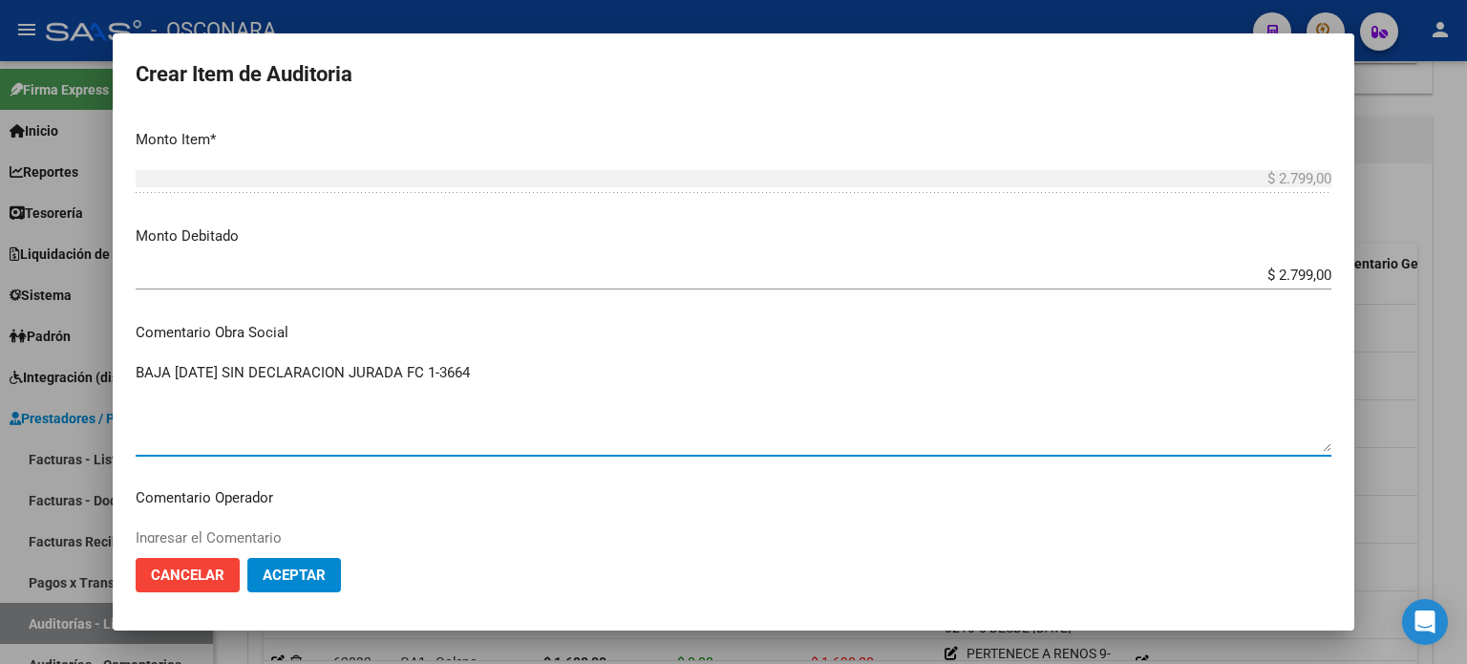
drag, startPoint x: 503, startPoint y: 371, endPoint x: 0, endPoint y: 373, distance: 503.4
click at [0, 373] on div "Crear Item de Auditoria 28074948 Nro Documento 20280749487 CUIL Afiliado Activo…" at bounding box center [733, 332] width 1467 height 664
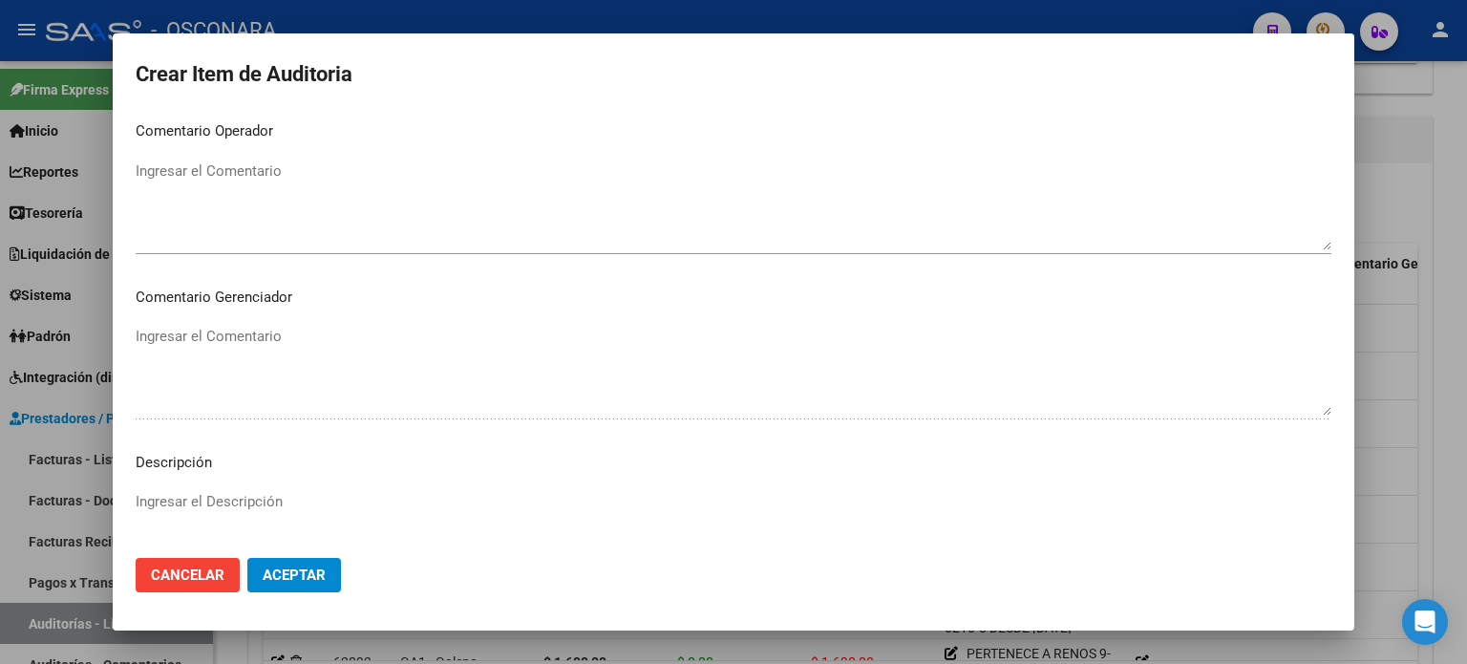
scroll to position [1051, 0]
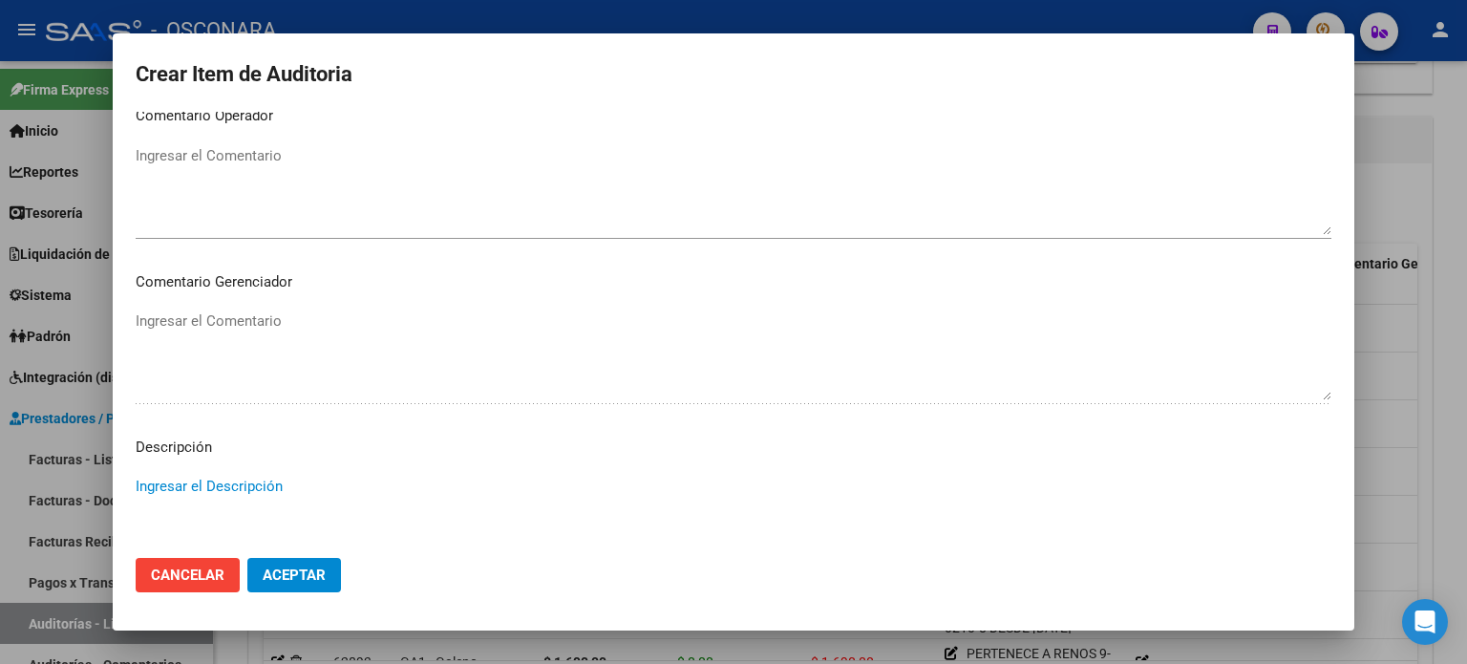
paste textarea "BAJA [DATE] SIN DECLARACION JURADA FC 1-3664"
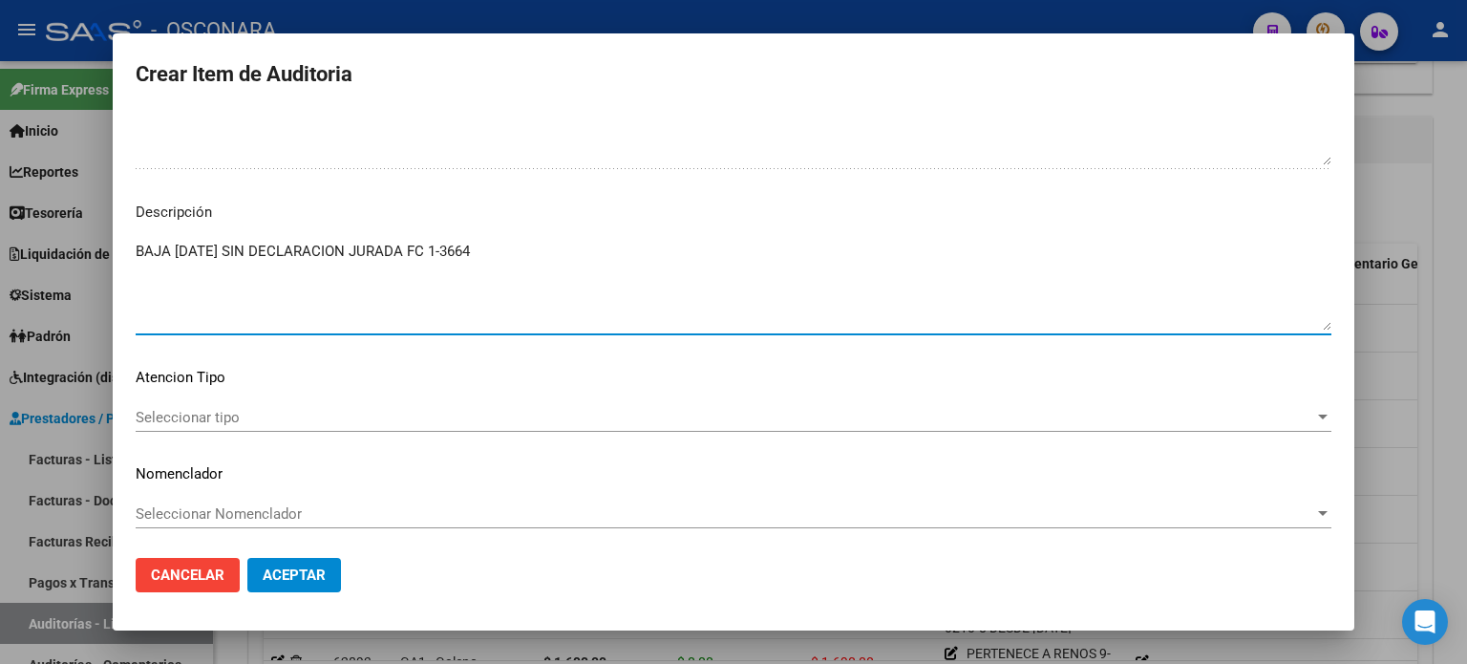
scroll to position [1288, 0]
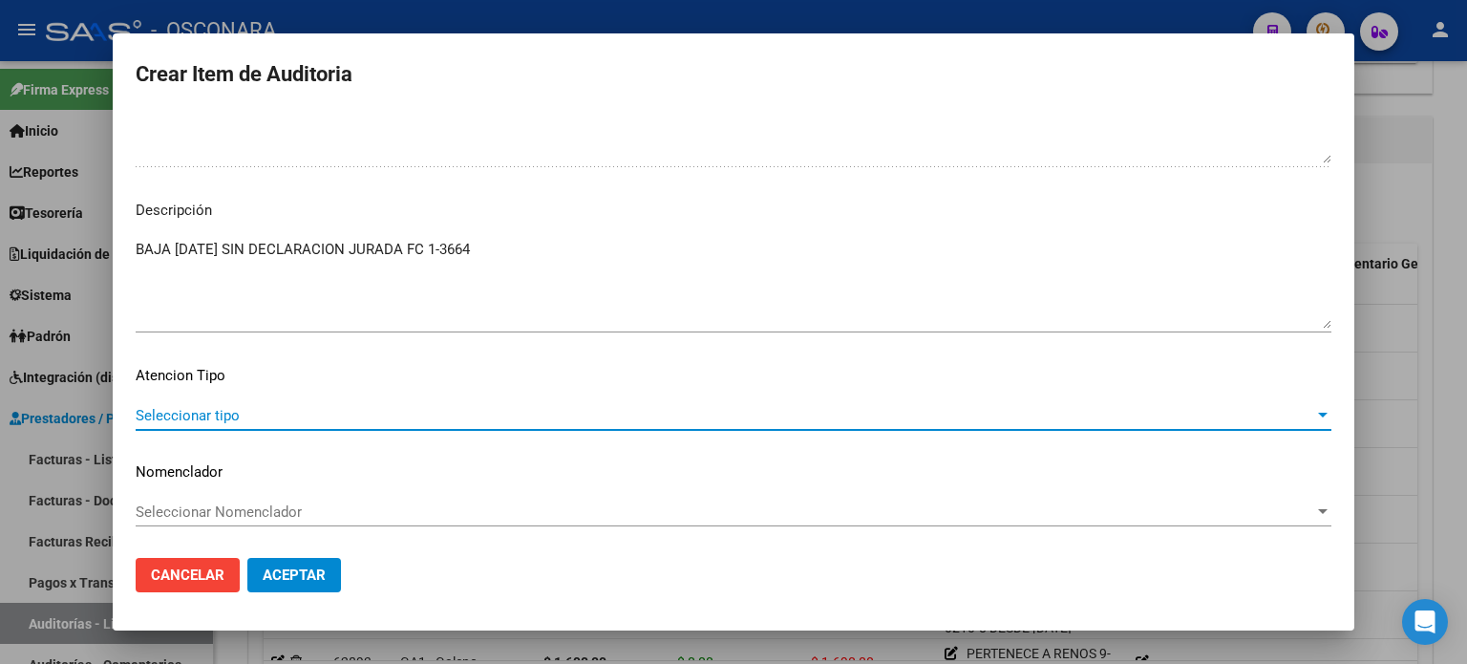
click at [181, 408] on span "Seleccionar tipo" at bounding box center [725, 415] width 1179 height 17
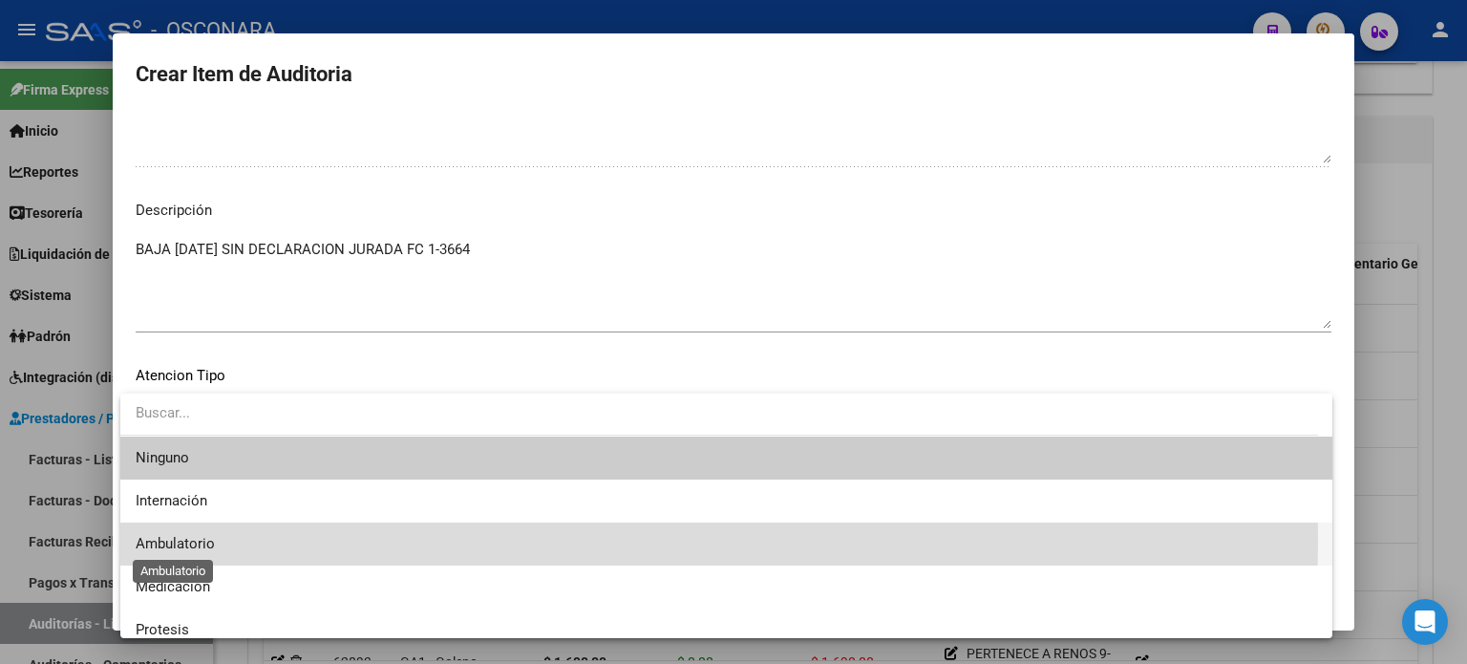
click at [183, 541] on span "Ambulatorio" at bounding box center [175, 543] width 79 height 17
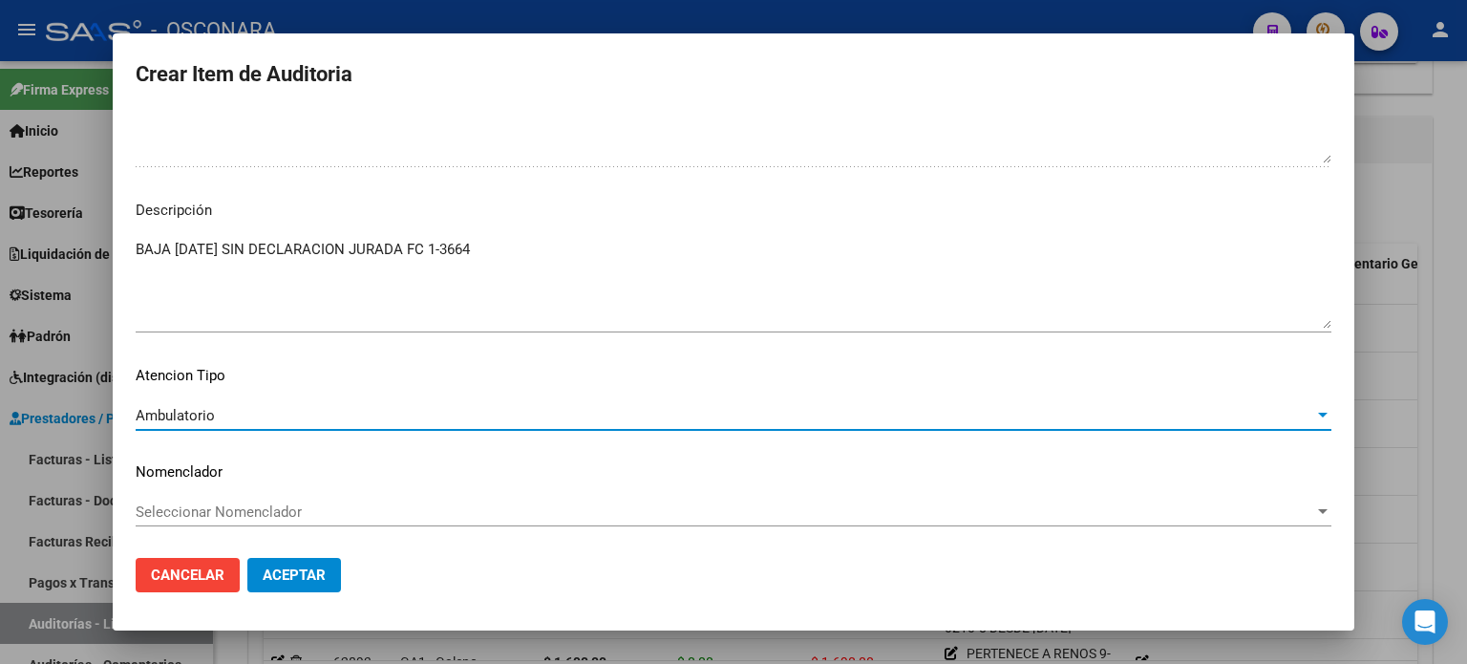
click at [289, 580] on span "Aceptar" at bounding box center [294, 574] width 63 height 17
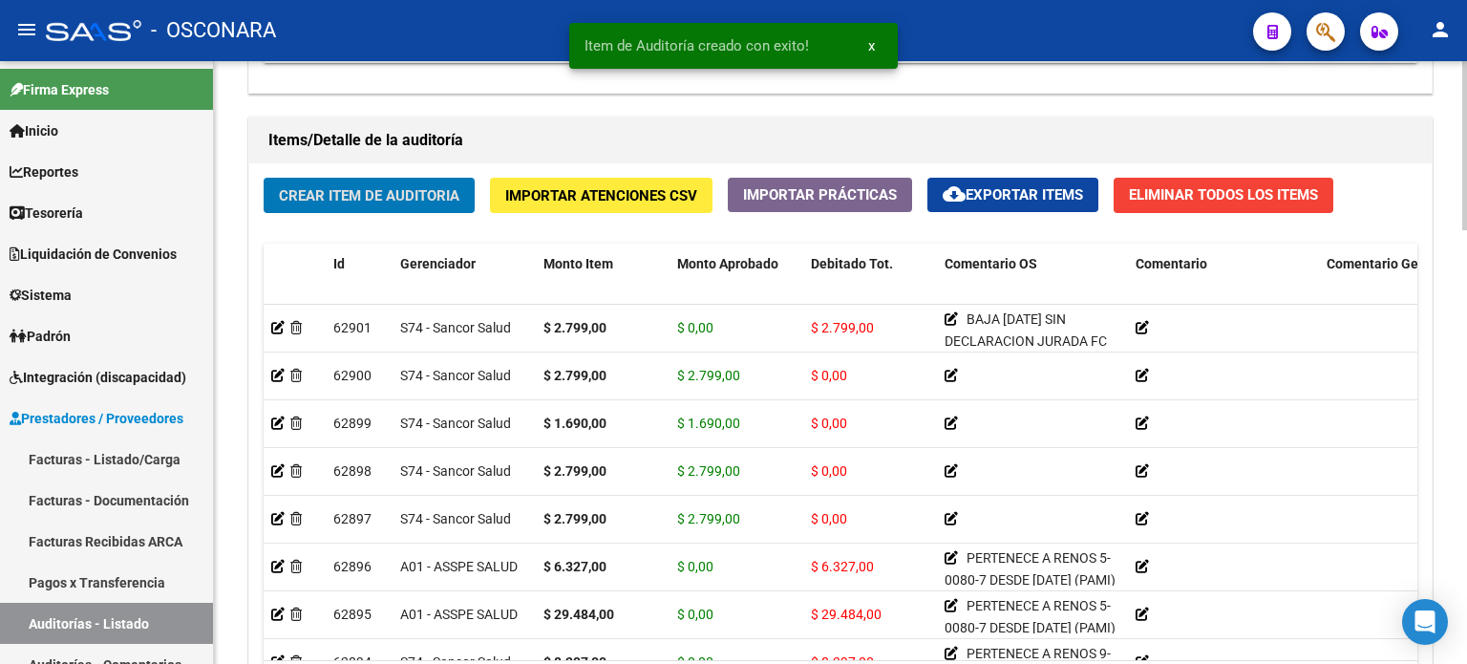
click at [285, 195] on span "Crear Item de Auditoria" at bounding box center [369, 195] width 181 height 17
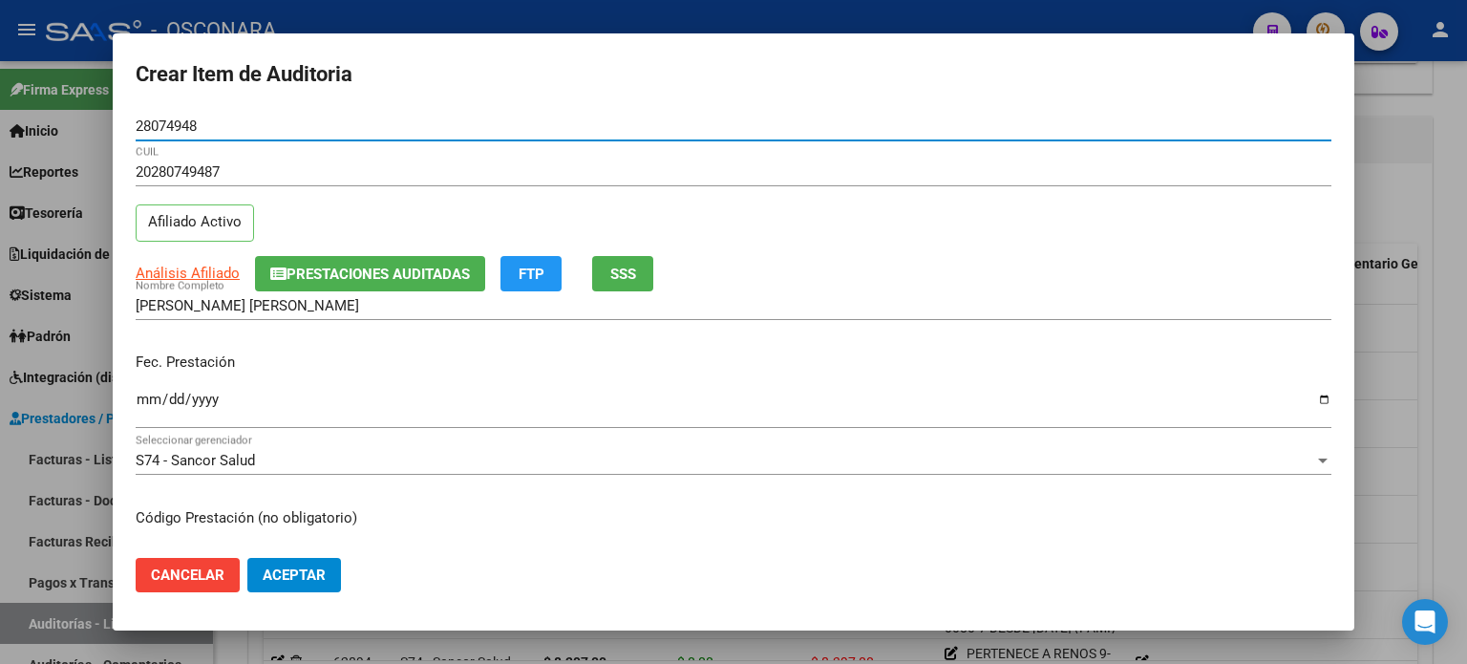
click at [143, 398] on input "Ingresar la fecha" at bounding box center [734, 407] width 1196 height 31
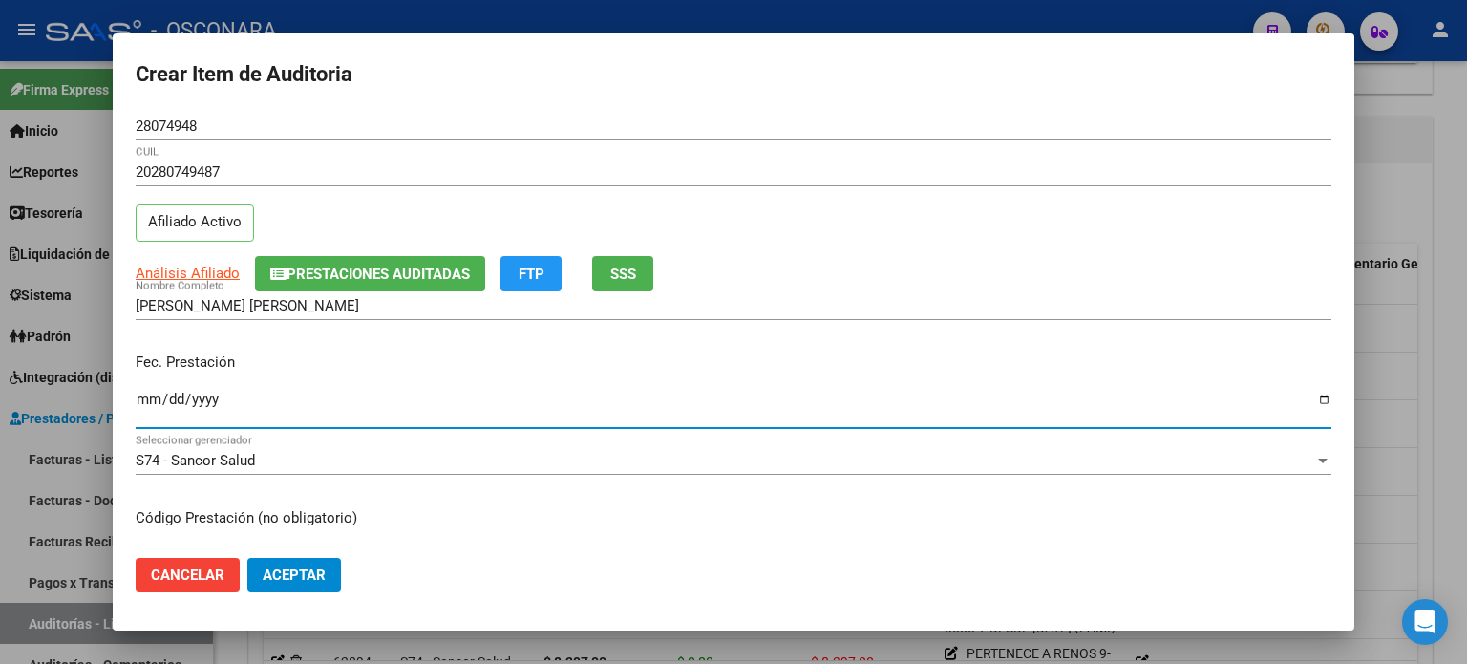
scroll to position [191, 0]
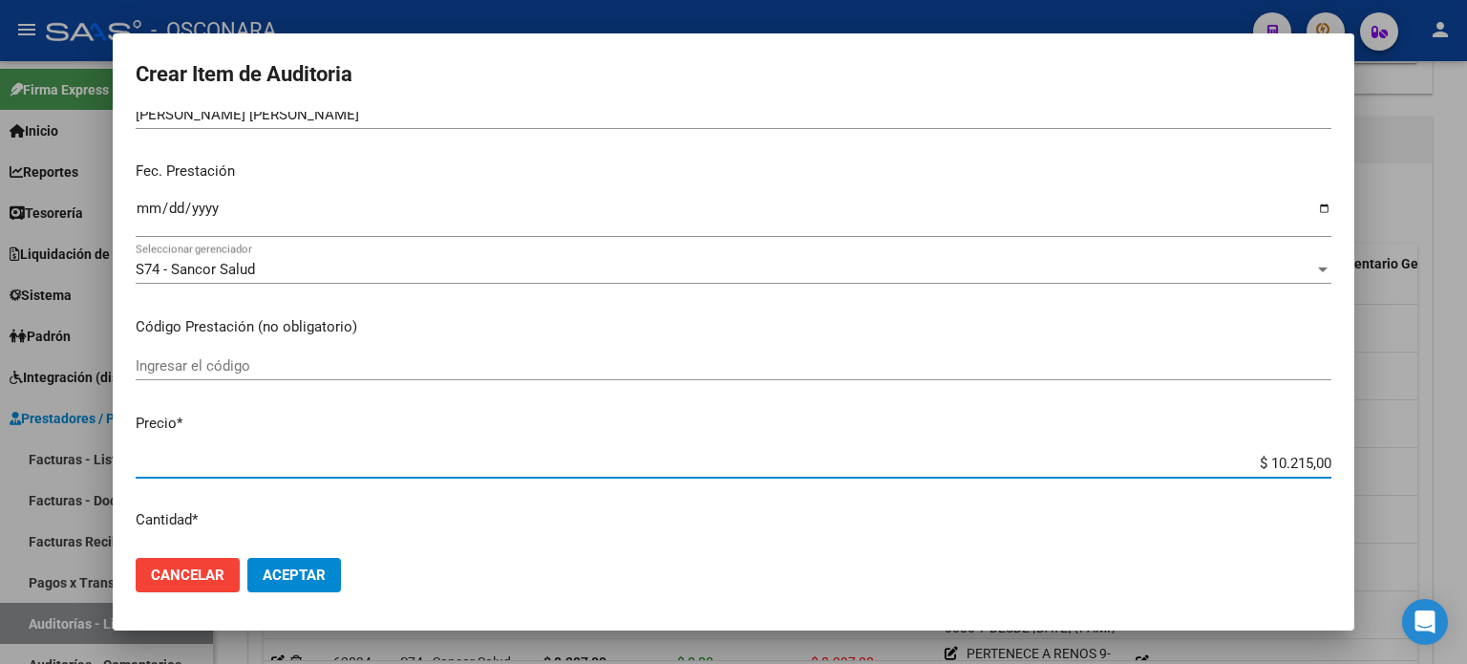
drag, startPoint x: 1256, startPoint y: 460, endPoint x: 1451, endPoint y: 458, distance: 194.9
click at [1450, 458] on div "Crear Item de Auditoria 28074948 Nro Documento 20280749487 CUIL Afiliado Activo…" at bounding box center [733, 332] width 1467 height 664
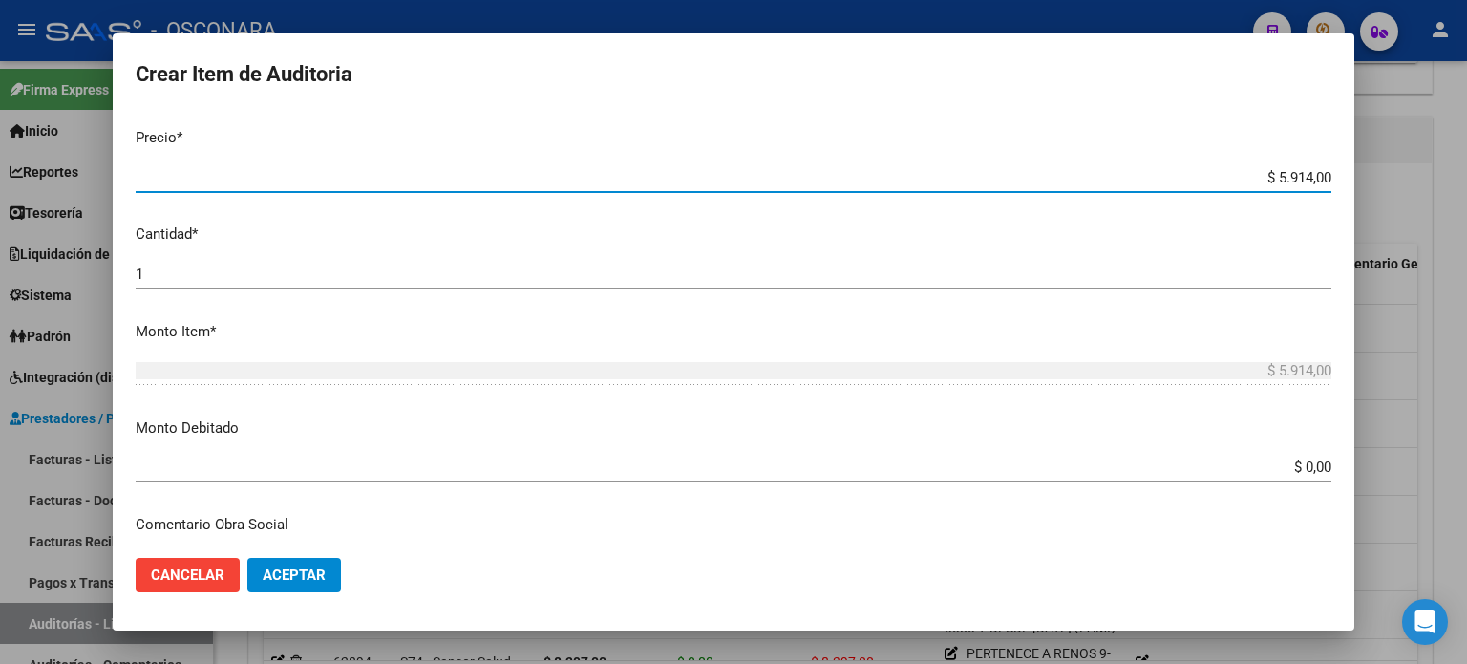
scroll to position [478, 0]
drag, startPoint x: 1291, startPoint y: 464, endPoint x: 1466, endPoint y: 458, distance: 174.9
click at [1466, 464] on div "Crear Item de Auditoria 28074948 Nro Documento 20280749487 CUIL Afiliado Activo…" at bounding box center [733, 332] width 1467 height 664
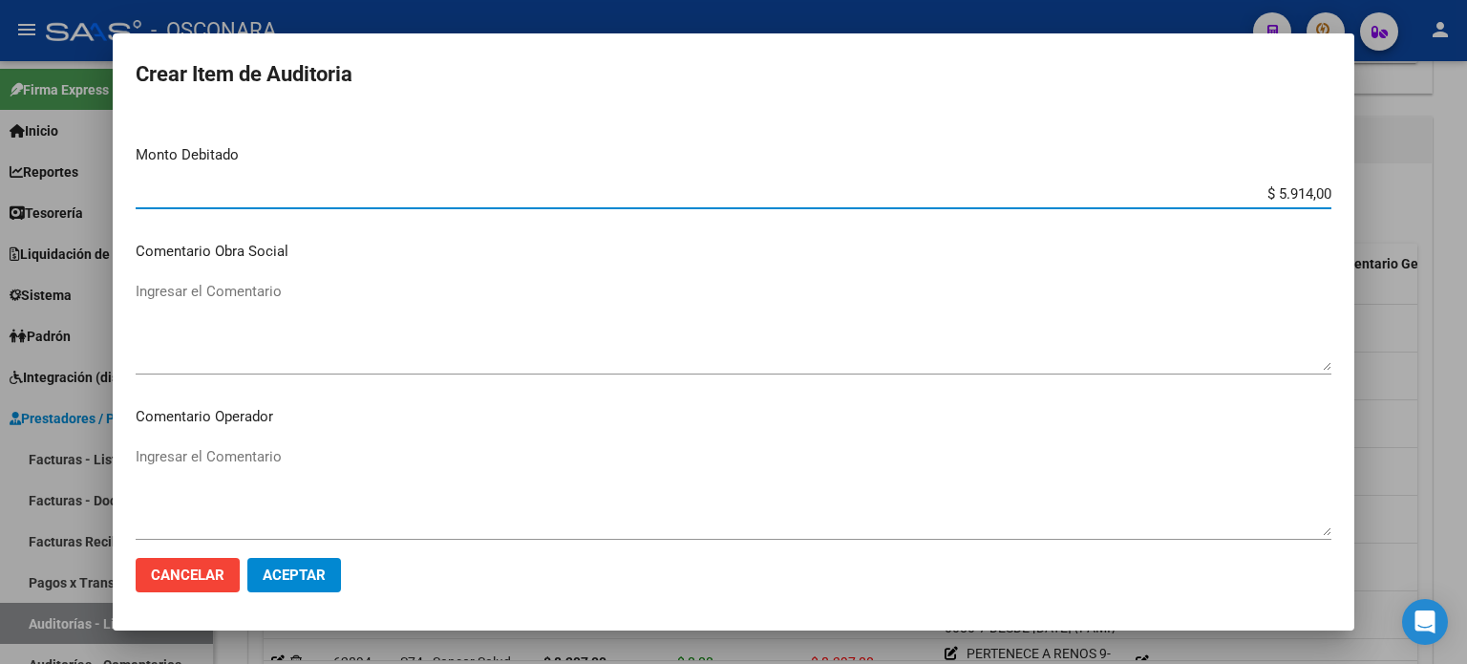
scroll to position [764, 0]
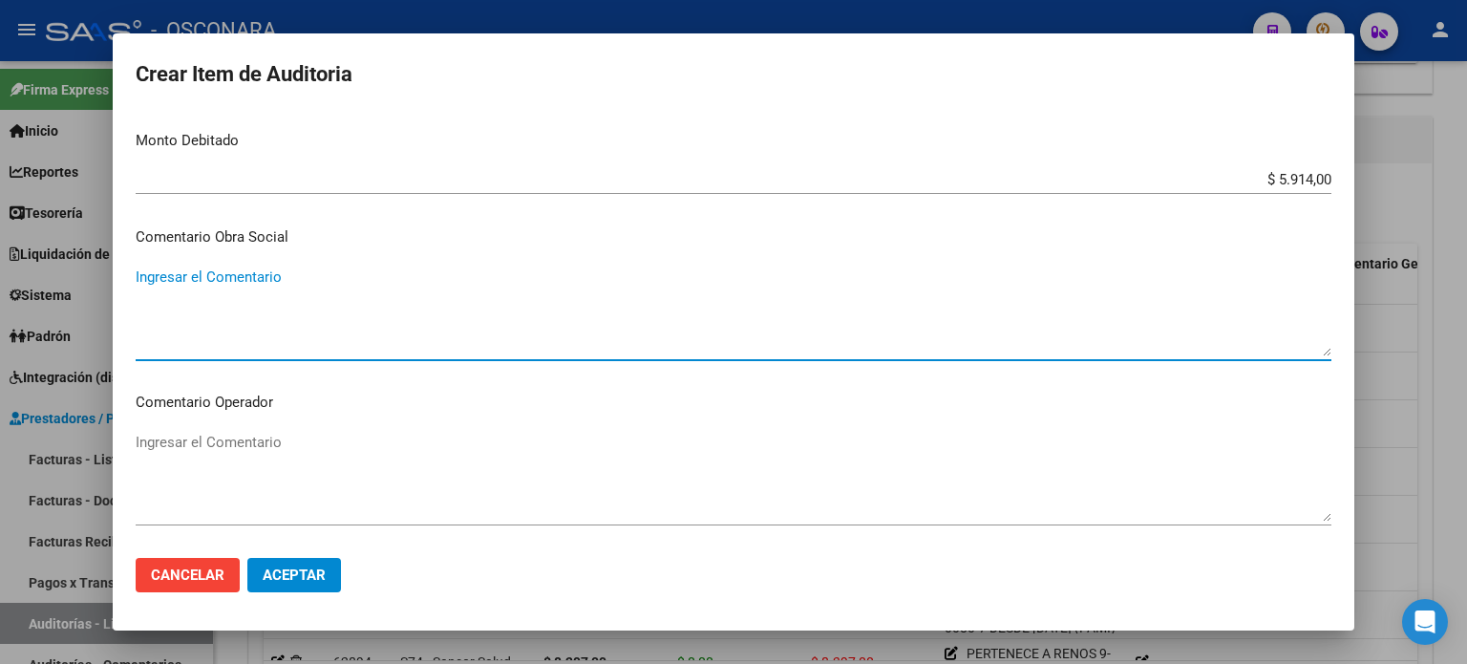
paste textarea "BAJA [DATE] SIN DECLARACION JURADA FC 1-3664"
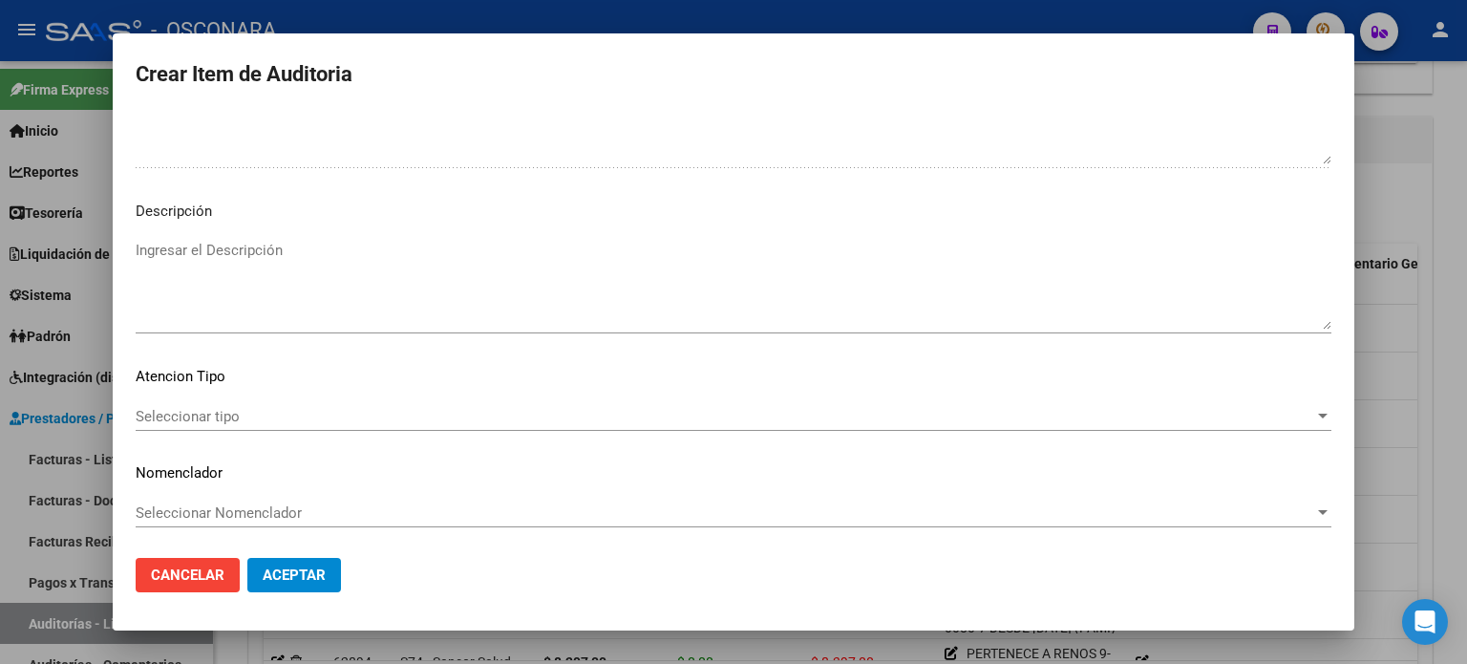
scroll to position [1288, 0]
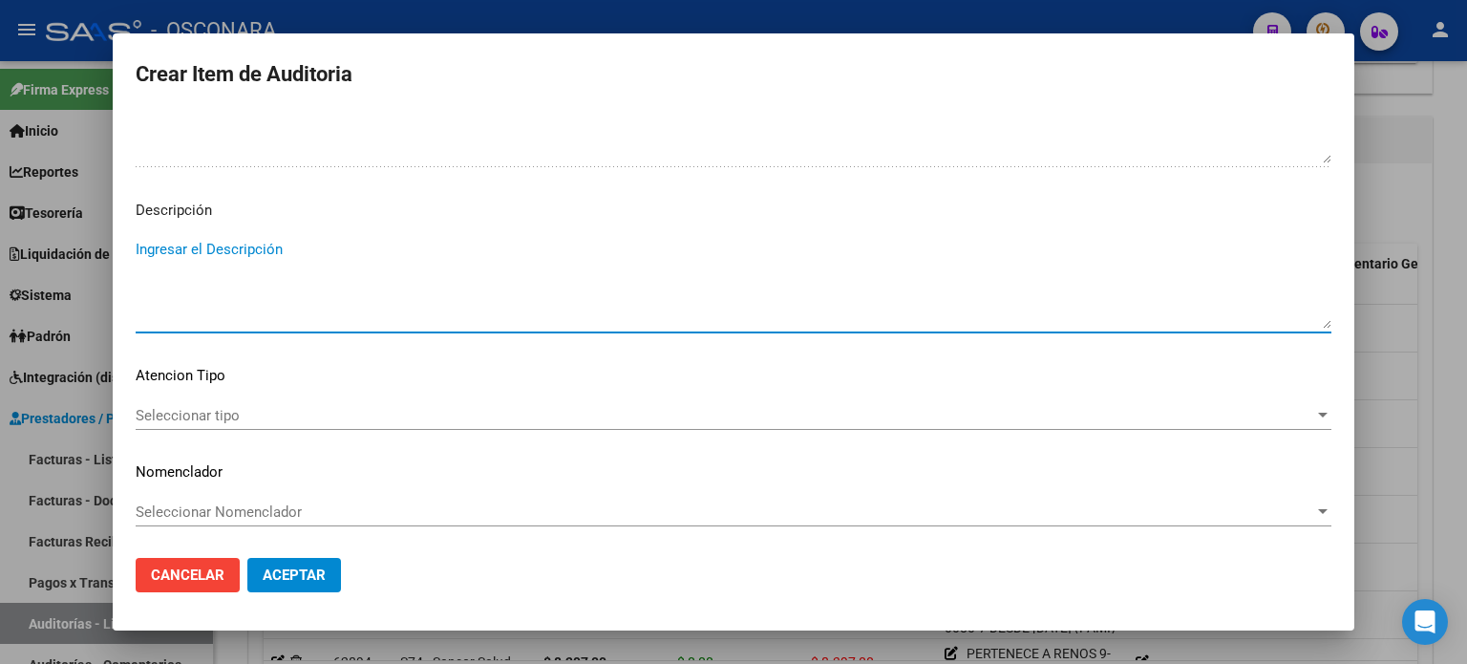
click at [217, 246] on textarea "Ingresar el Descripción" at bounding box center [734, 284] width 1196 height 90
paste textarea "BAJA [DATE] SIN DECLARACION JURADA FC 1-3664"
click at [230, 422] on span "Seleccionar tipo" at bounding box center [725, 415] width 1179 height 17
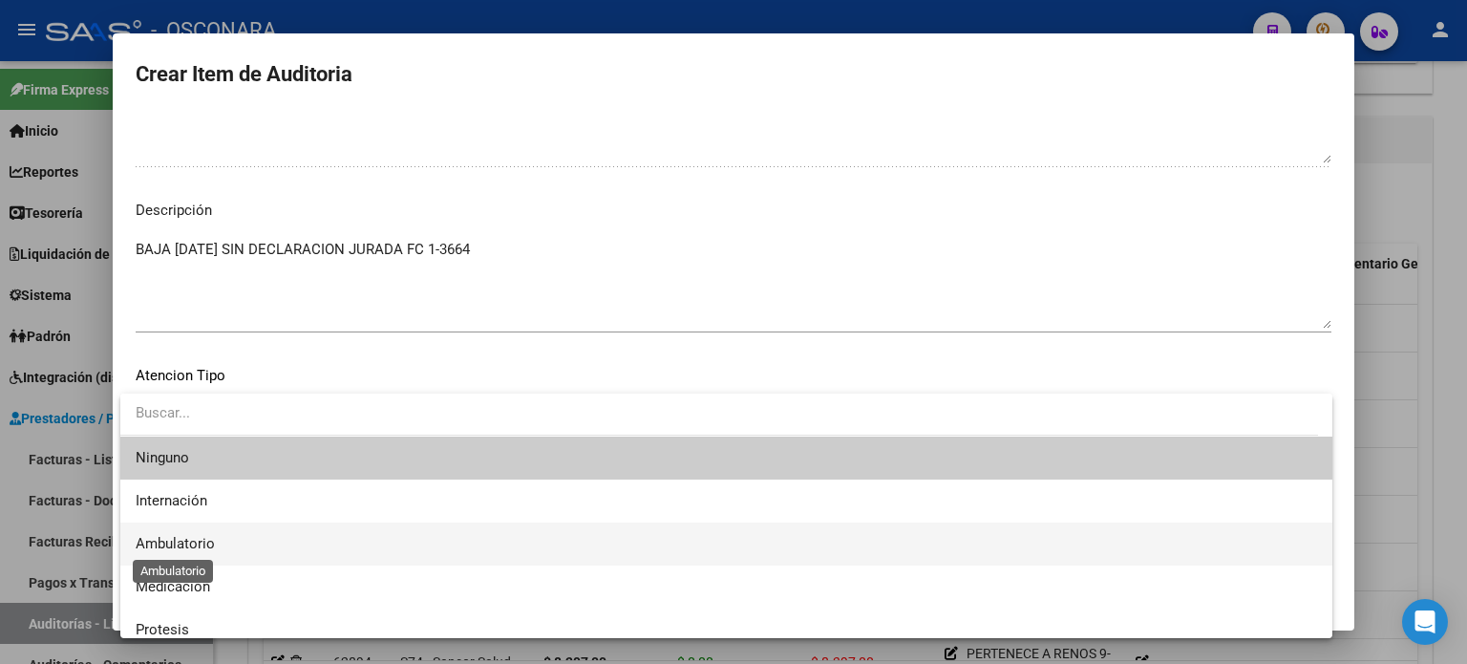
click at [194, 540] on span "Ambulatorio" at bounding box center [175, 543] width 79 height 17
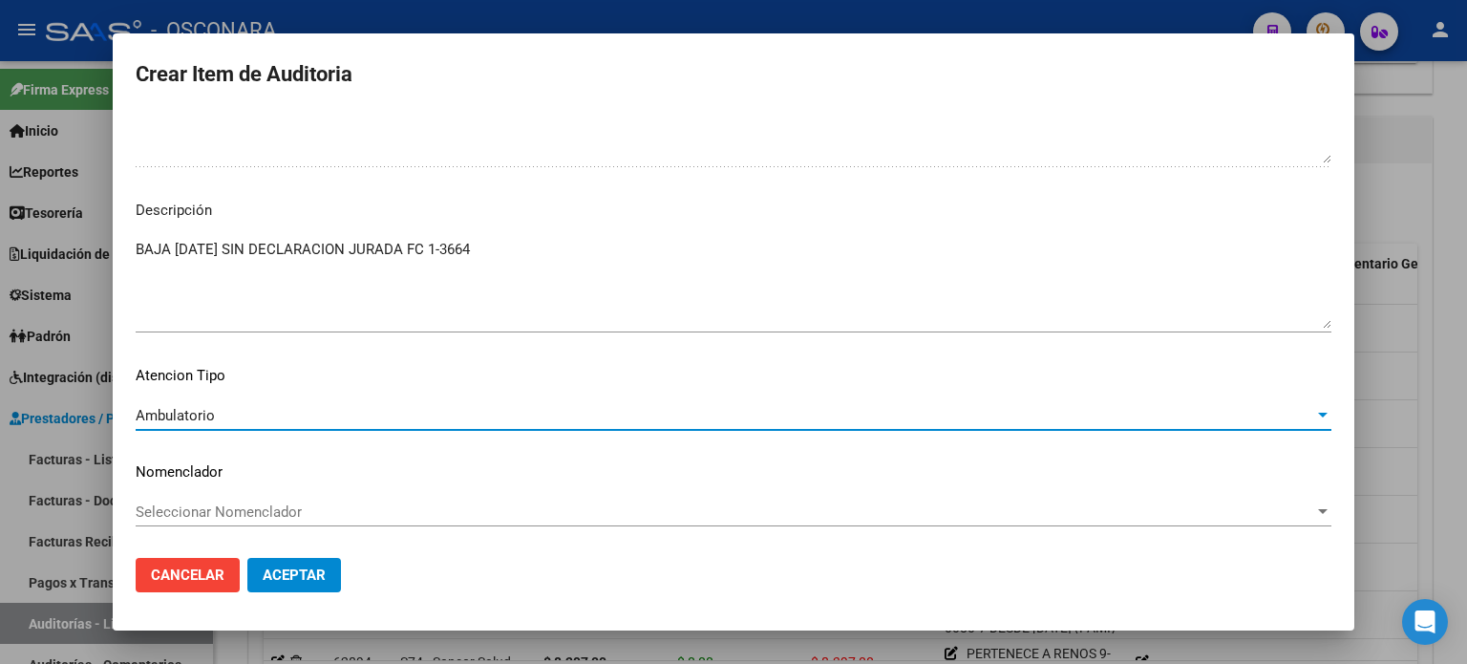
click at [295, 569] on span "Aceptar" at bounding box center [294, 574] width 63 height 17
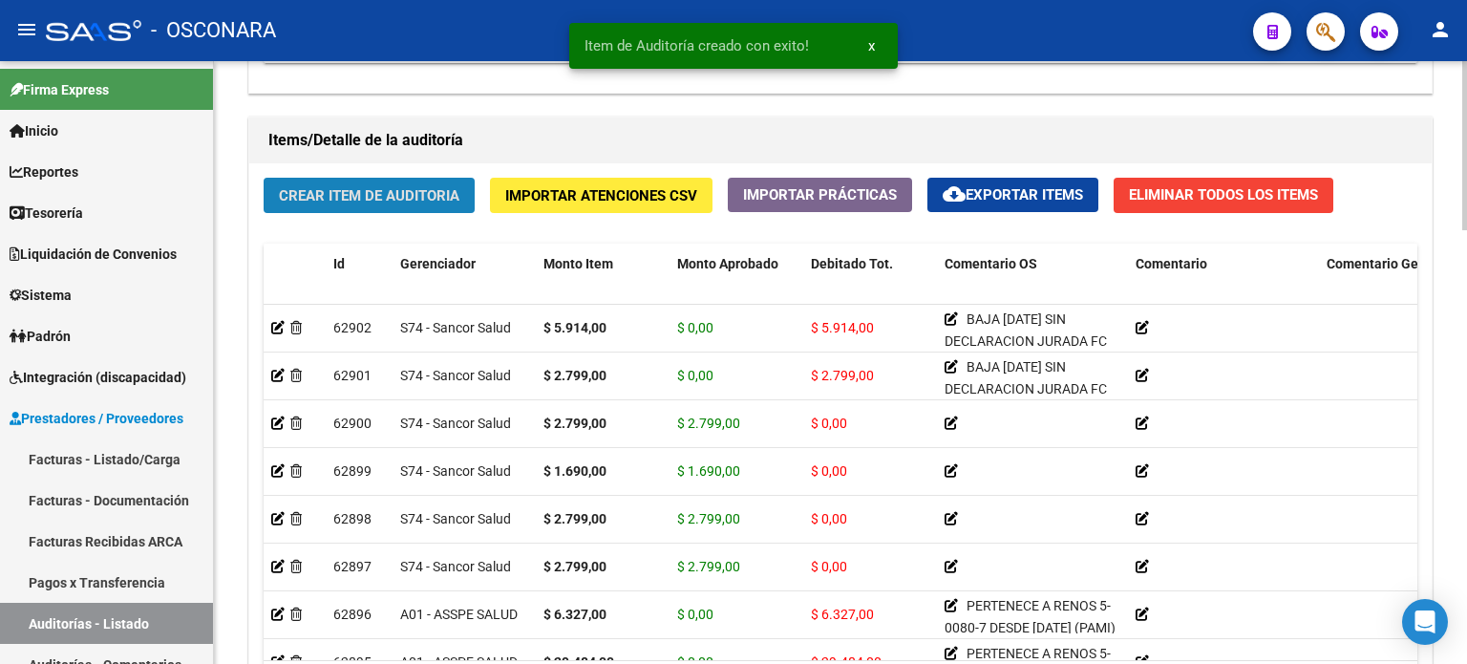
click at [367, 186] on span "Crear Item de Auditoria" at bounding box center [369, 194] width 181 height 17
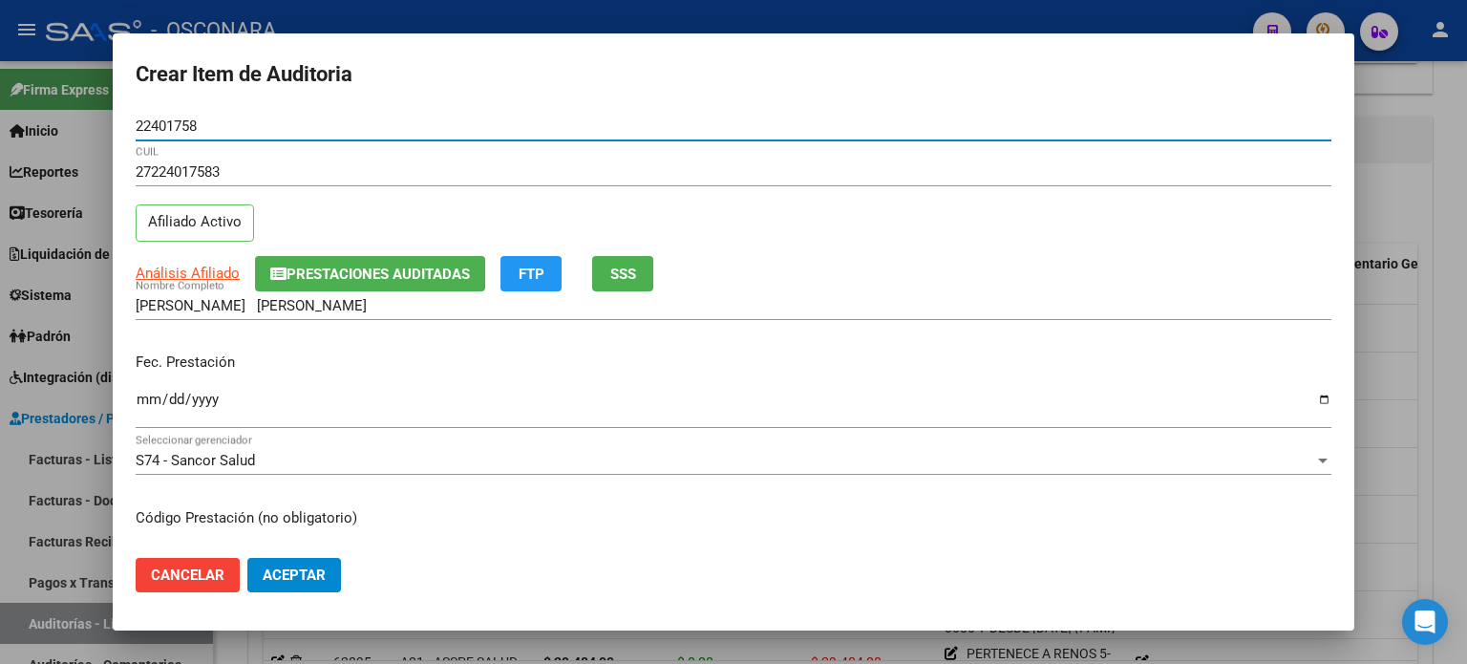
click at [621, 273] on span "SSS" at bounding box center [623, 274] width 26 height 17
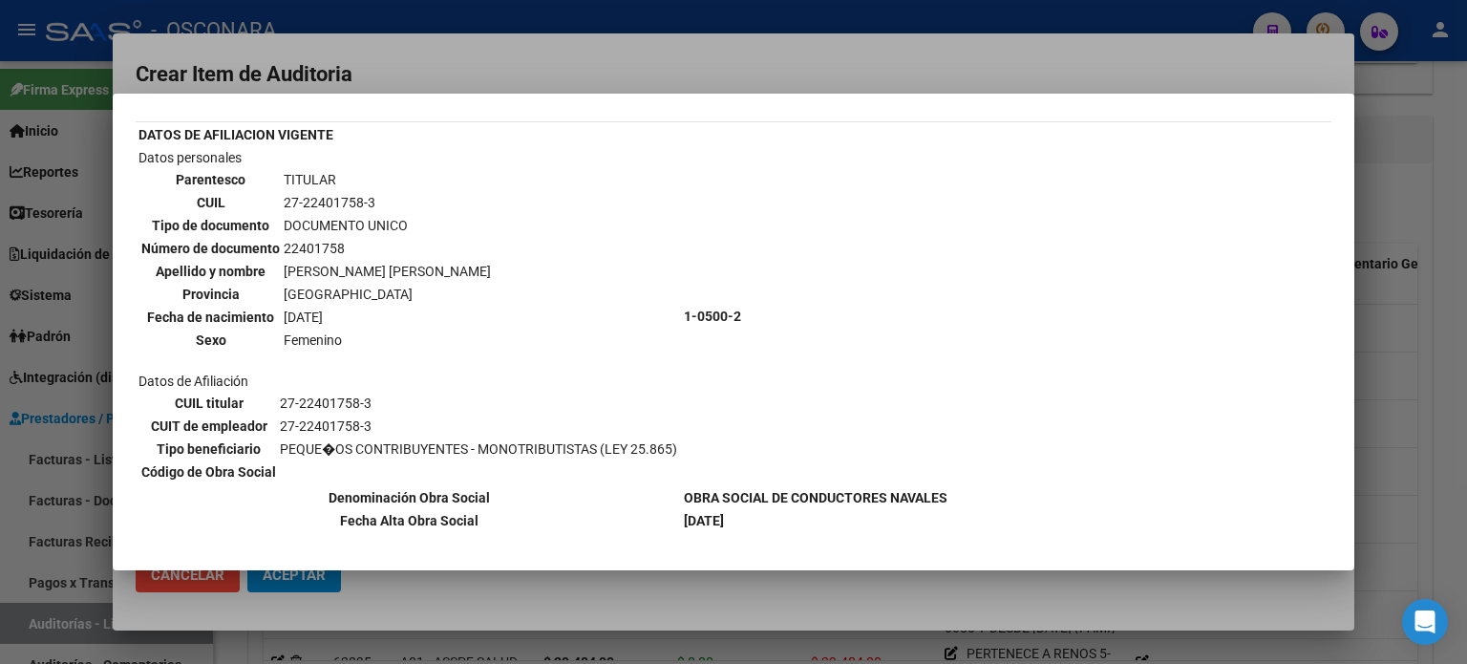
scroll to position [96, 0]
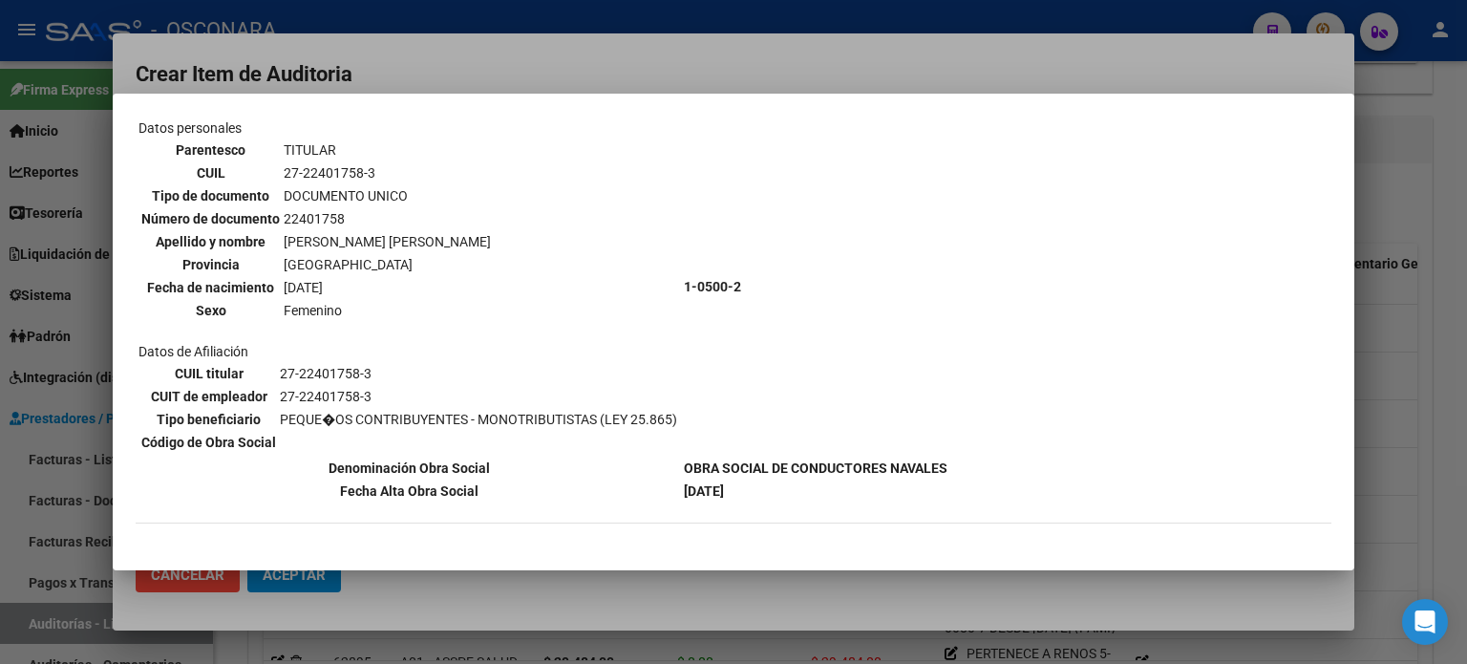
click at [1398, 399] on div at bounding box center [733, 332] width 1467 height 664
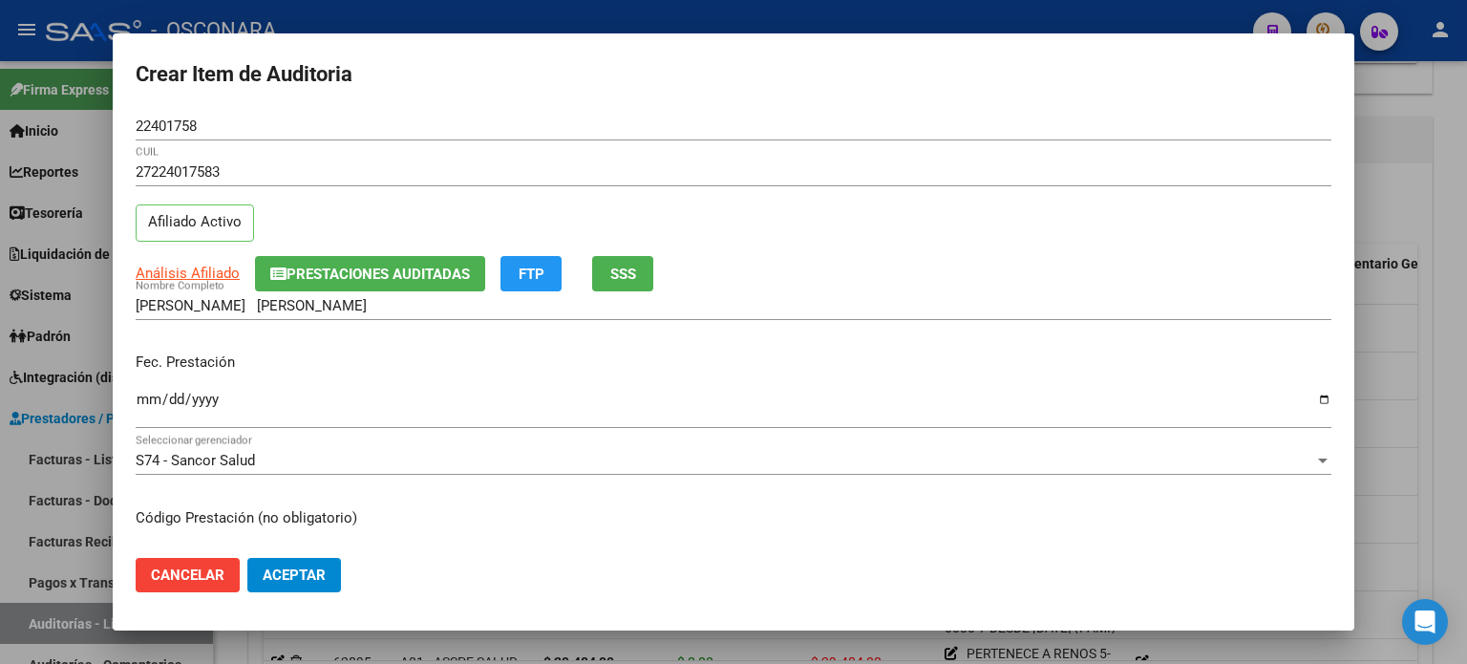
click at [153, 400] on input "Ingresar la fecha" at bounding box center [734, 407] width 1196 height 31
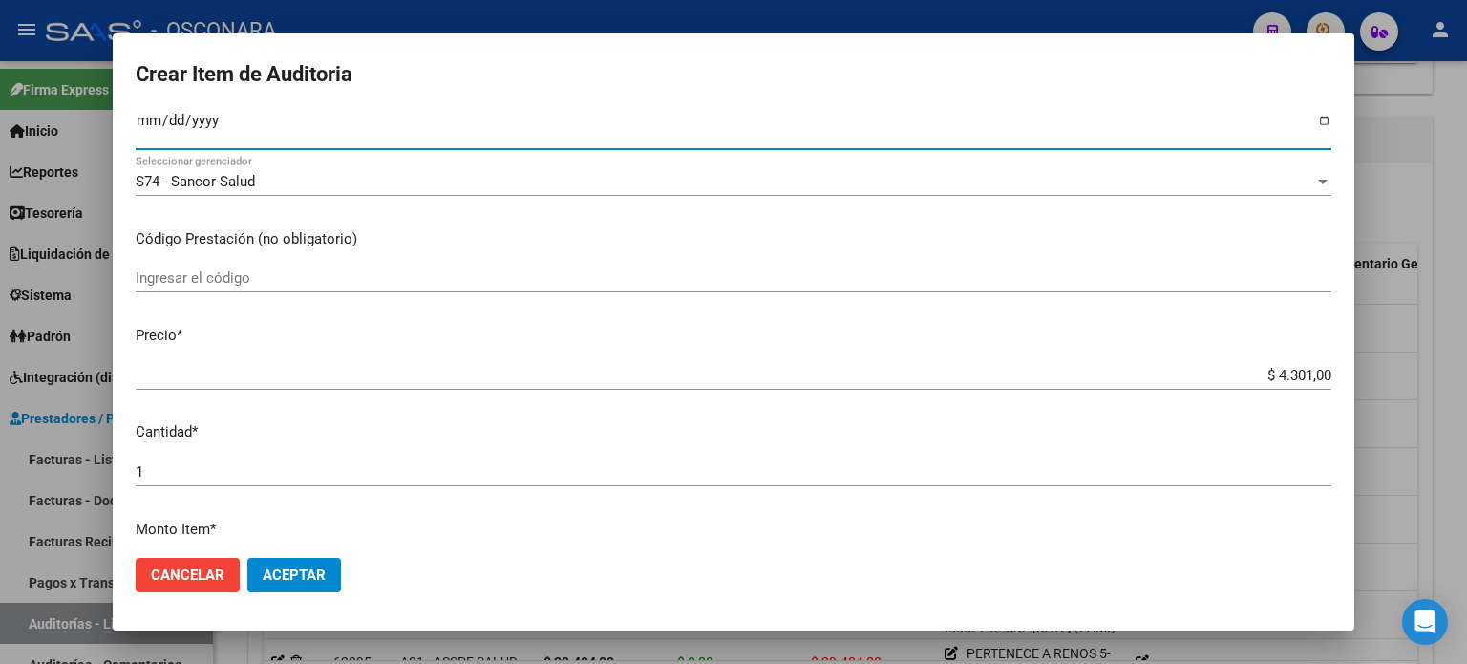
scroll to position [287, 0]
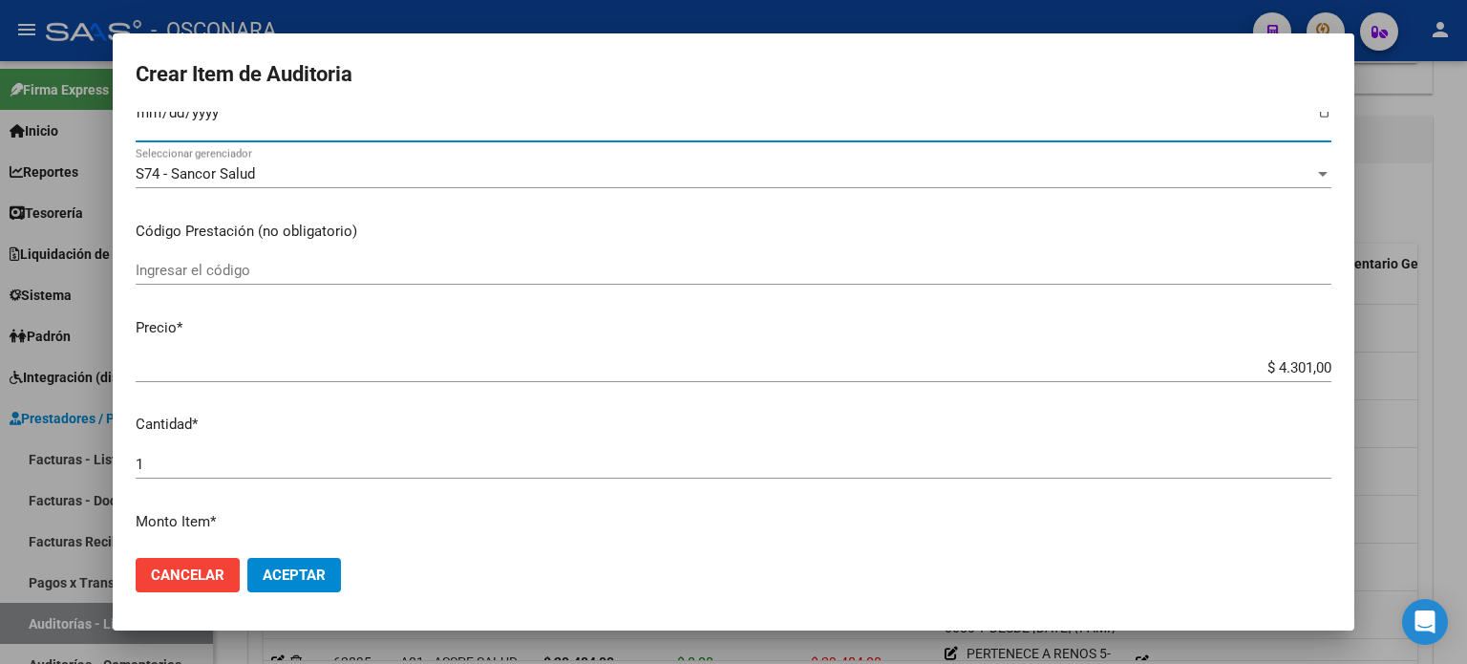
drag, startPoint x: 1366, startPoint y: 377, endPoint x: 1466, endPoint y: 359, distance: 101.9
click at [1466, 368] on div "Crear Item de Auditoria 22401758 Nro Documento 27224017583 CUIL Afiliado Activo…" at bounding box center [733, 332] width 1467 height 664
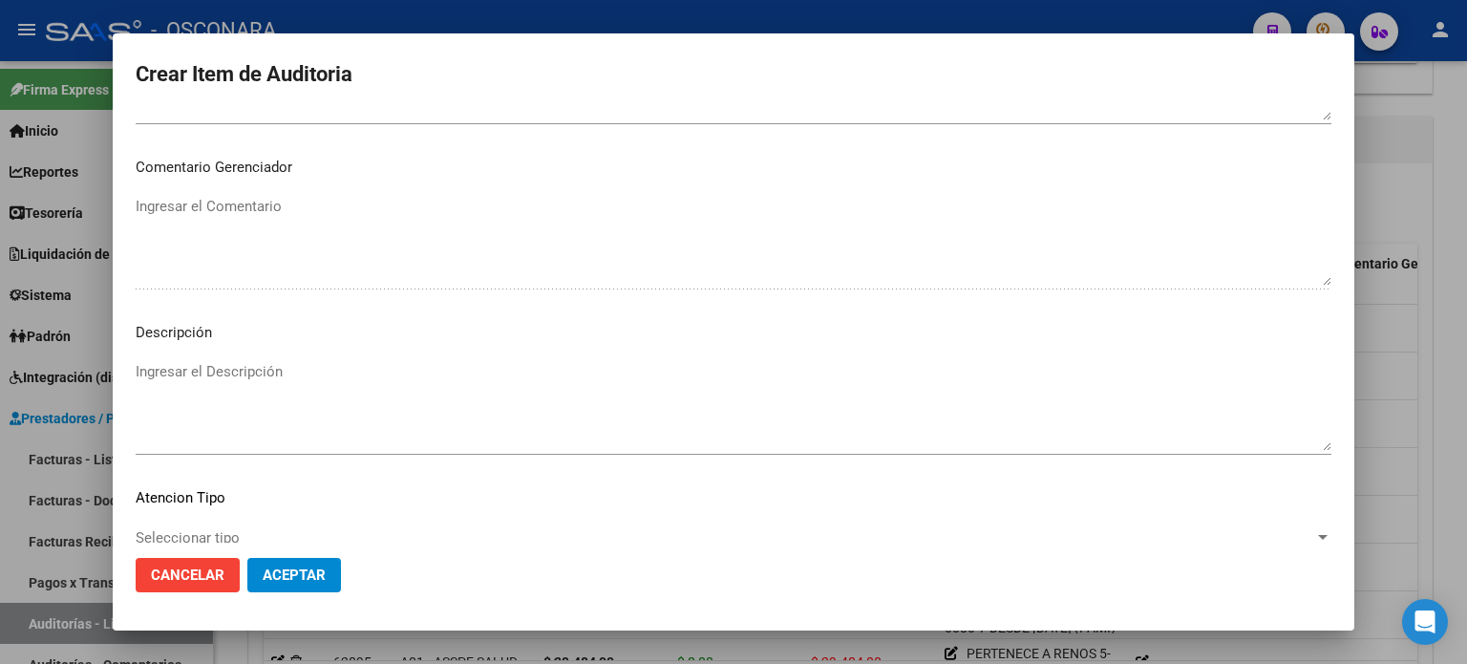
scroll to position [1288, 0]
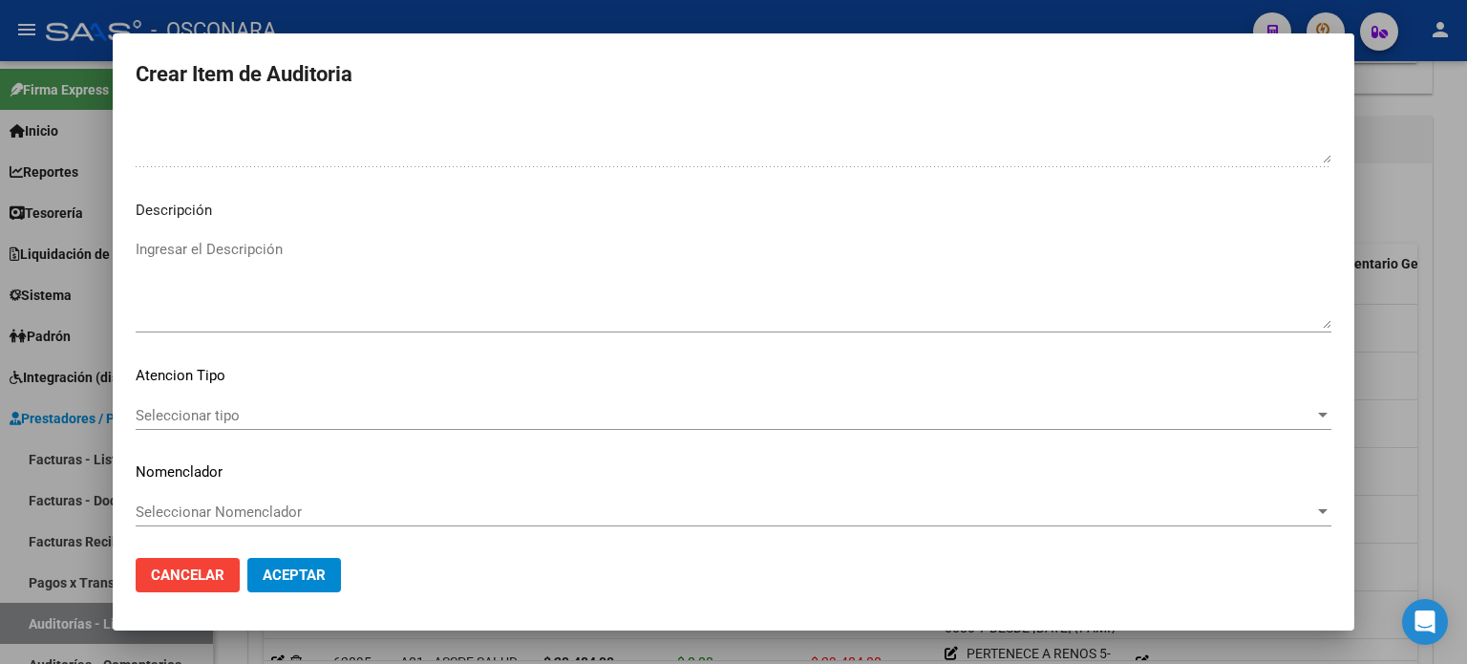
click at [312, 286] on textarea "Ingresar el Descripción" at bounding box center [734, 284] width 1196 height 90
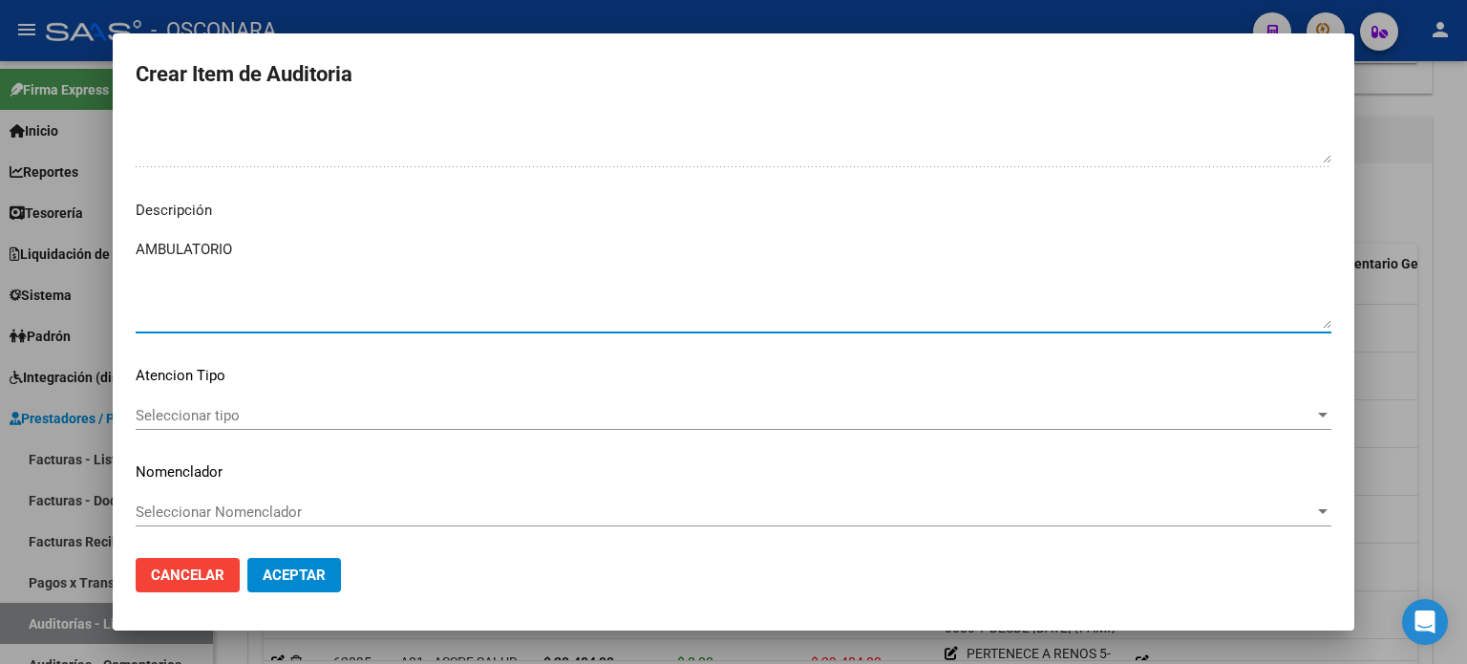
click at [204, 388] on mat-dialog-content "22401758 Nro Documento 27224017583 CUIL Afiliado Activo Análisis Afiliado Prest…" at bounding box center [734, 328] width 1242 height 432
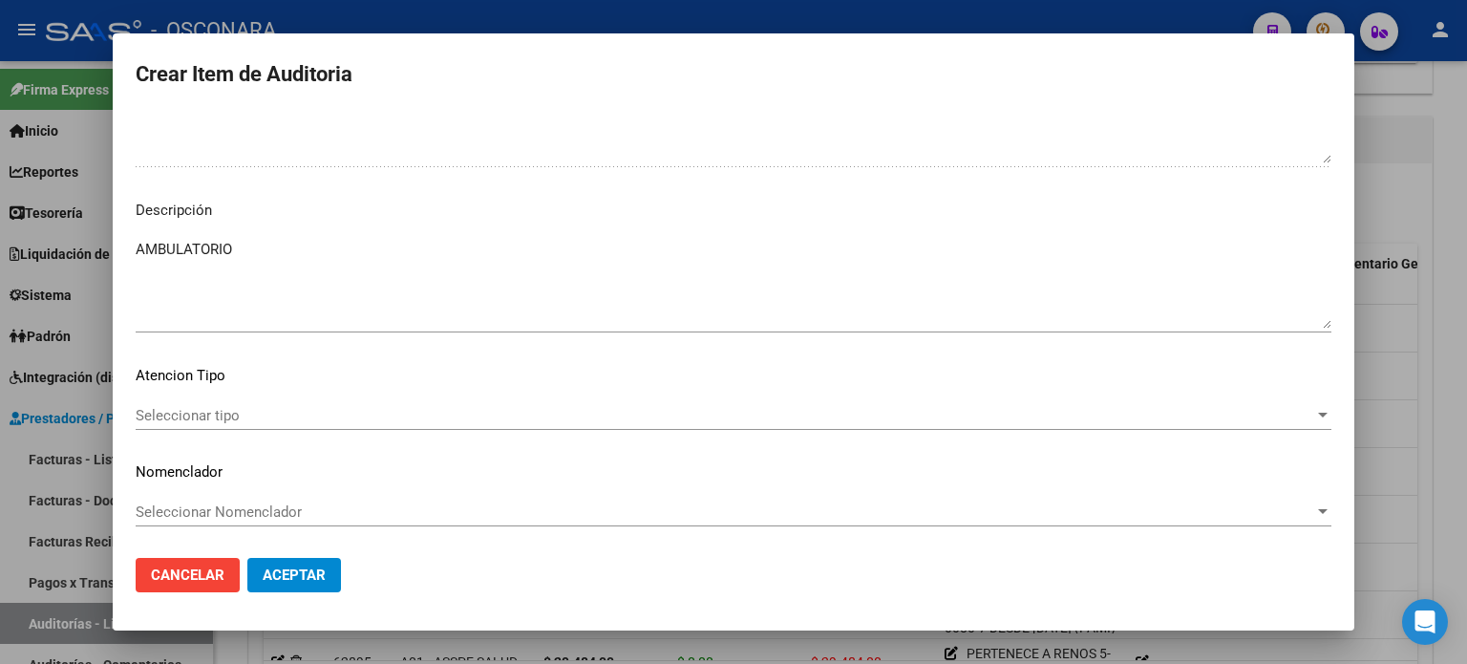
click at [203, 409] on span "Seleccionar tipo" at bounding box center [725, 415] width 1179 height 17
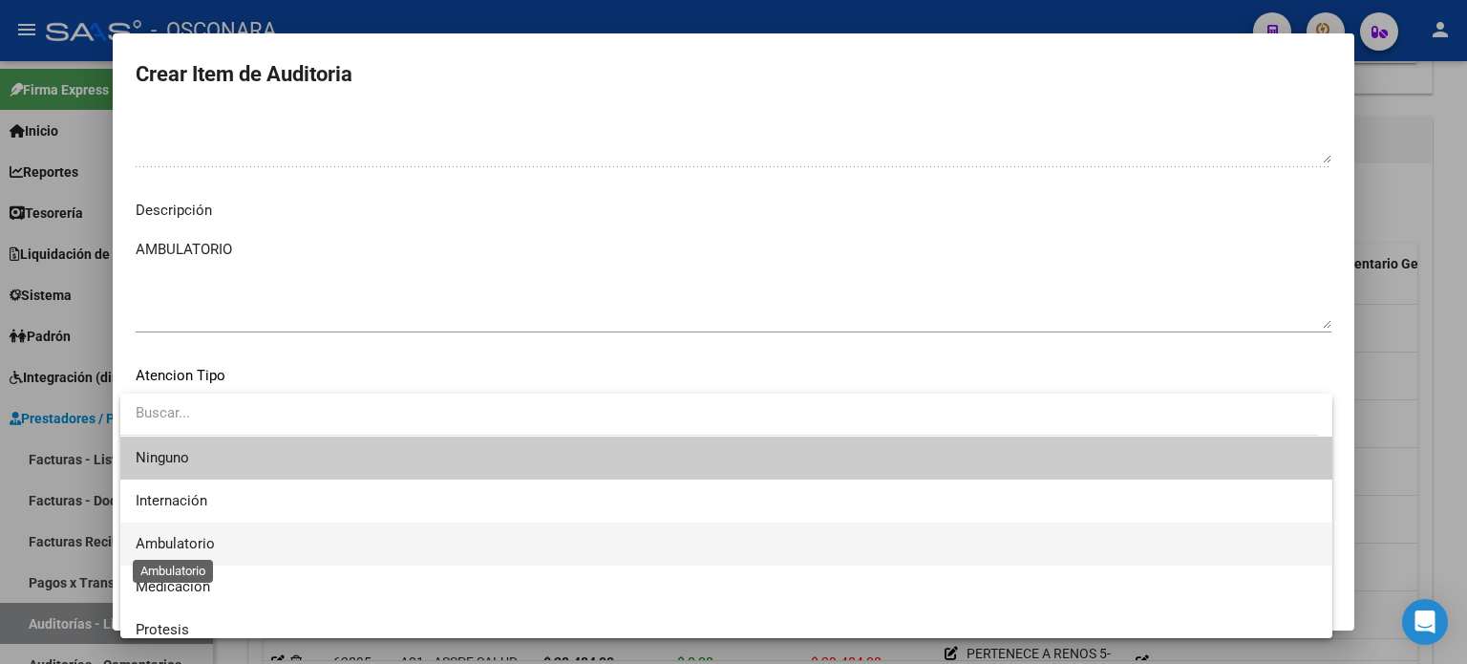
click at [161, 544] on span "Ambulatorio" at bounding box center [175, 543] width 79 height 17
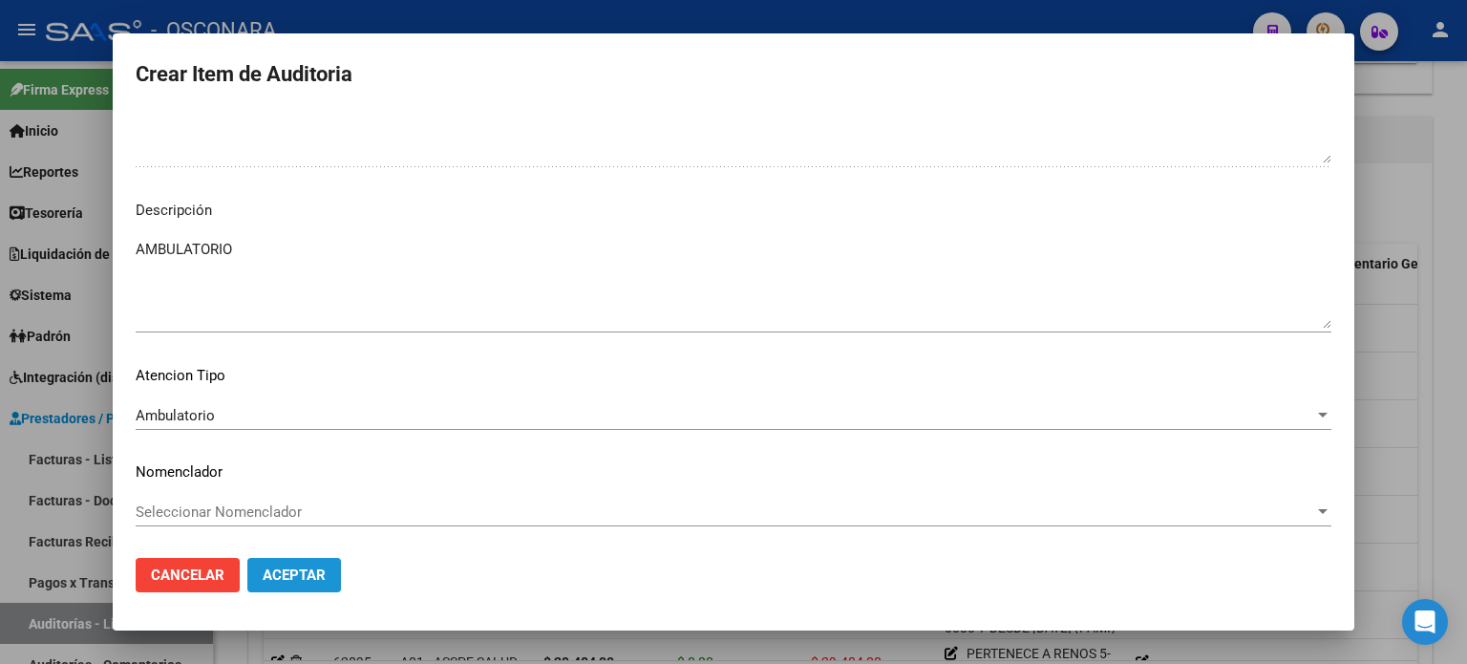
drag, startPoint x: 270, startPoint y: 569, endPoint x: 309, endPoint y: 573, distance: 39.3
click at [271, 569] on span "Aceptar" at bounding box center [294, 574] width 63 height 17
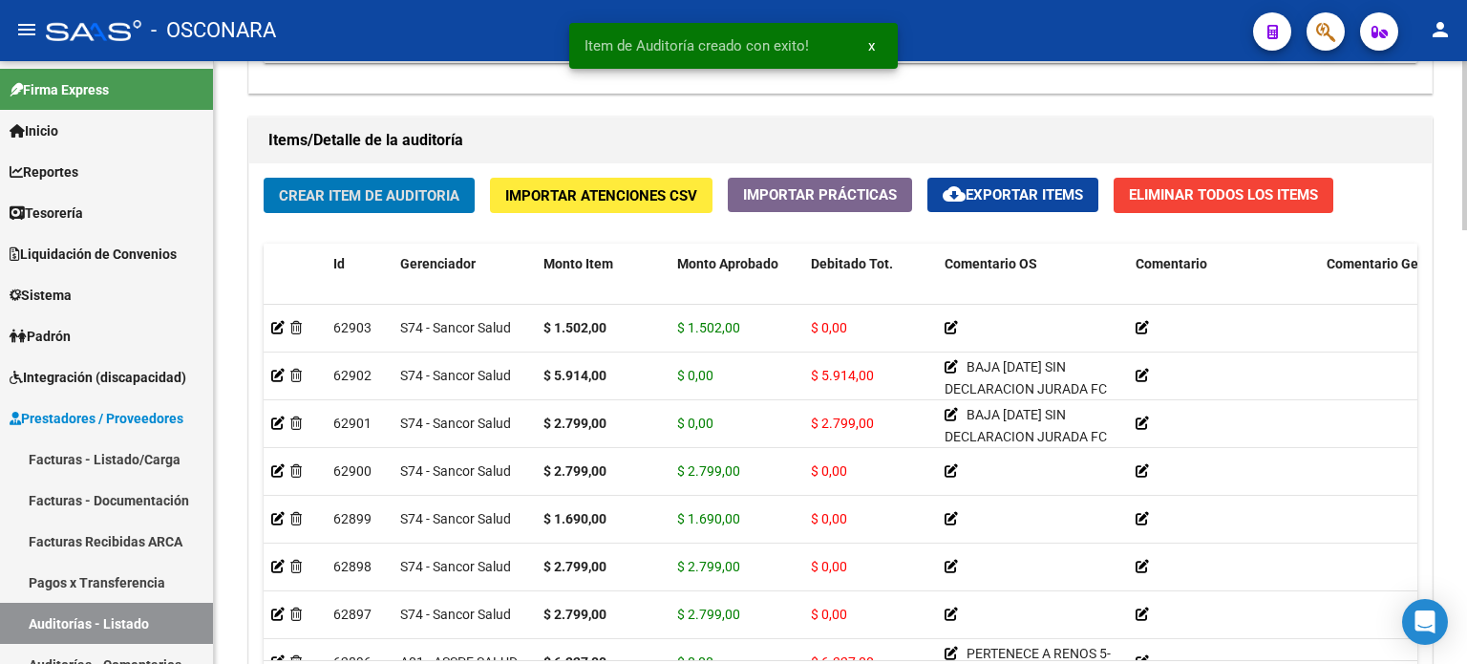
click at [343, 202] on span "Crear Item de Auditoria" at bounding box center [369, 195] width 181 height 17
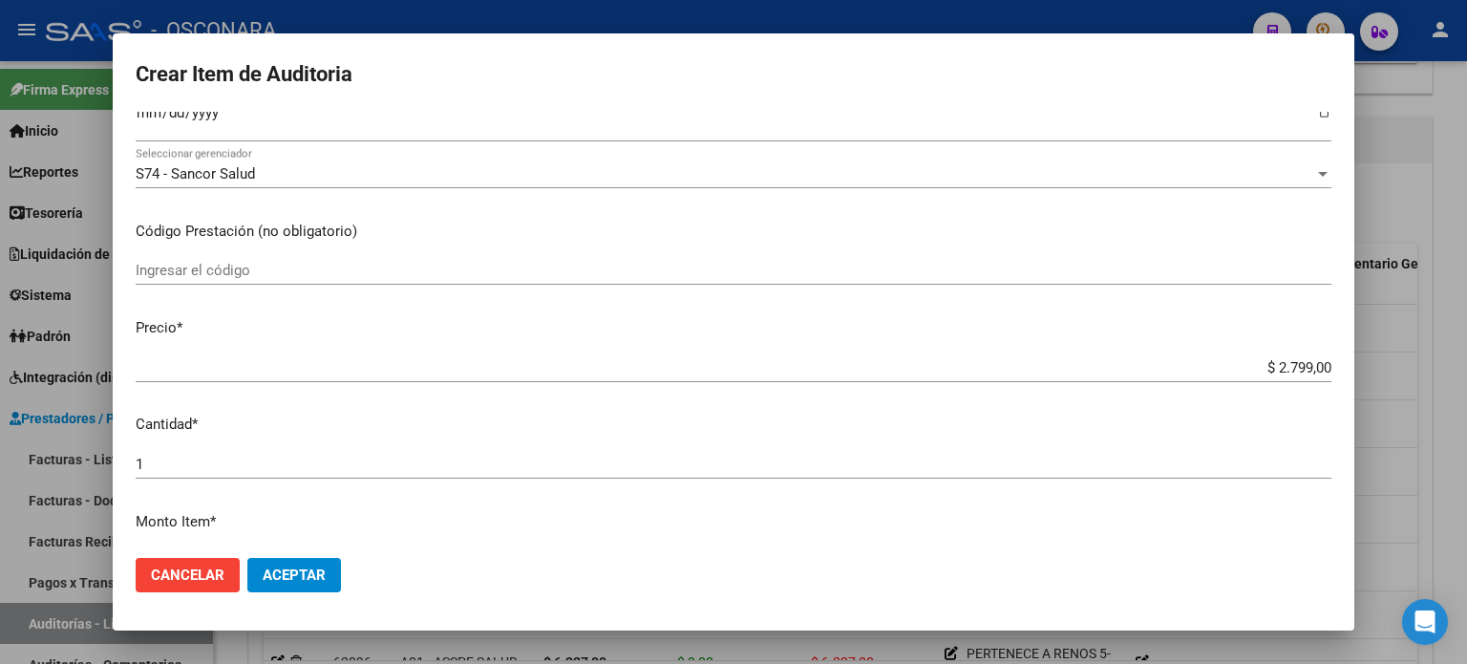
scroll to position [96, 0]
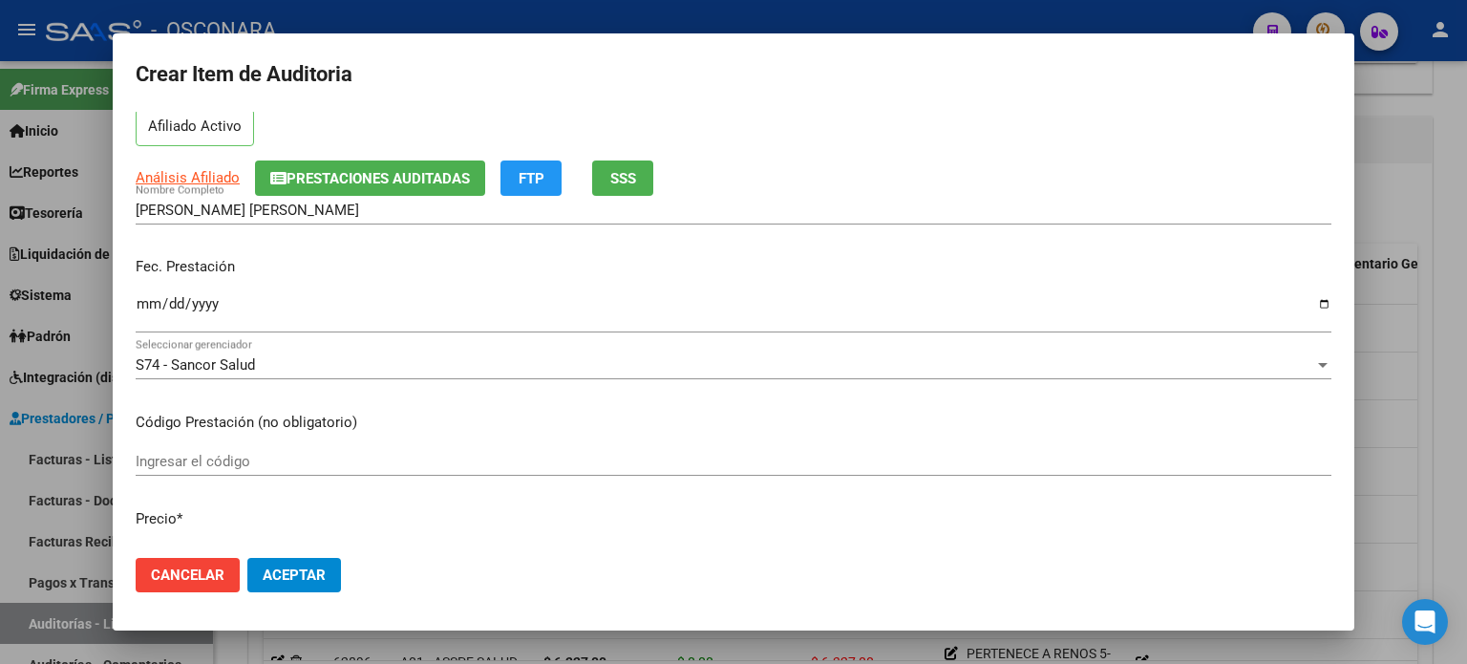
click at [148, 296] on input "Ingresar la fecha" at bounding box center [734, 311] width 1196 height 31
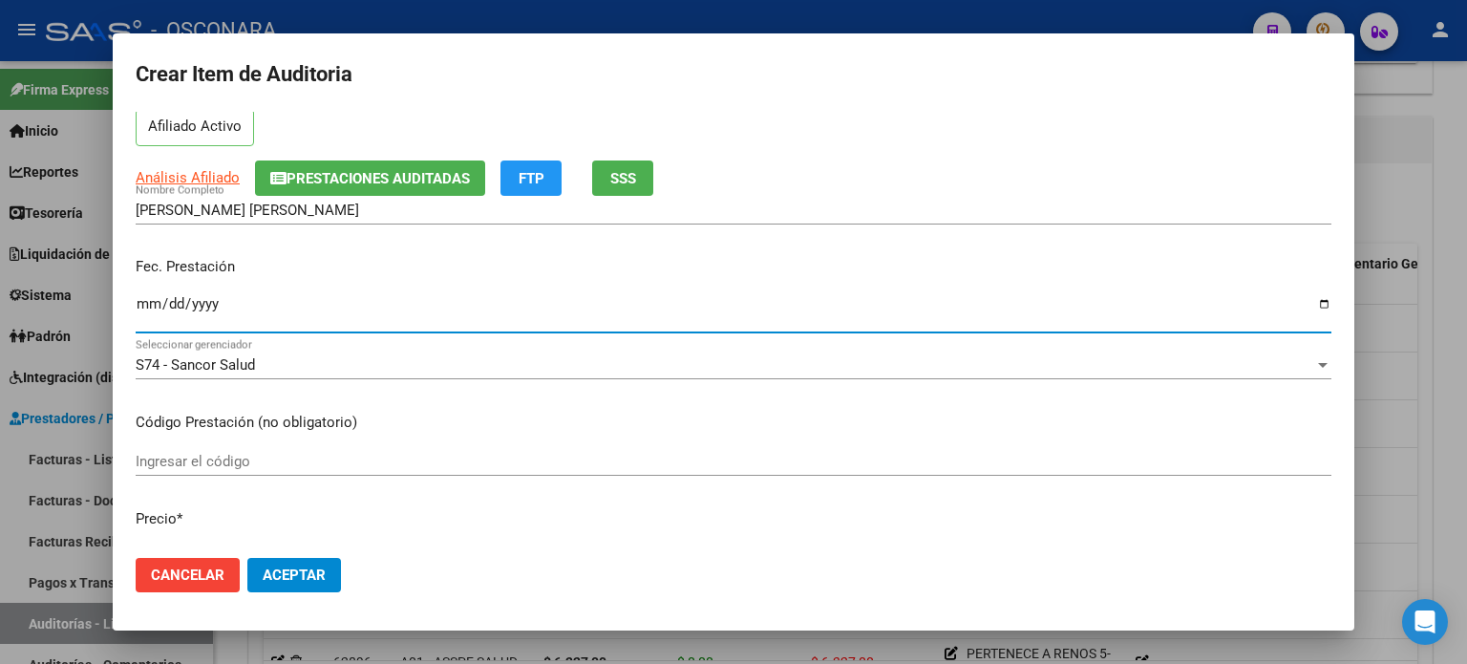
click at [623, 170] on span "SSS" at bounding box center [623, 178] width 26 height 17
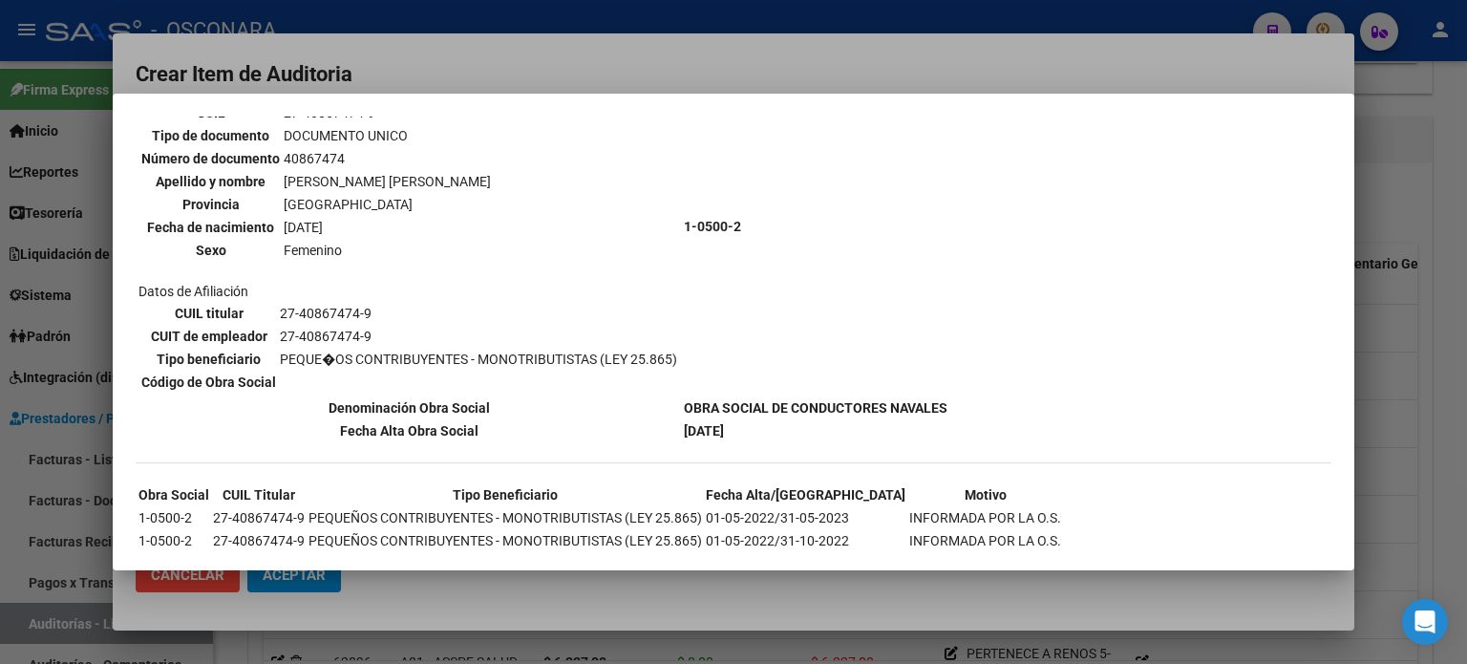
scroll to position [191, 0]
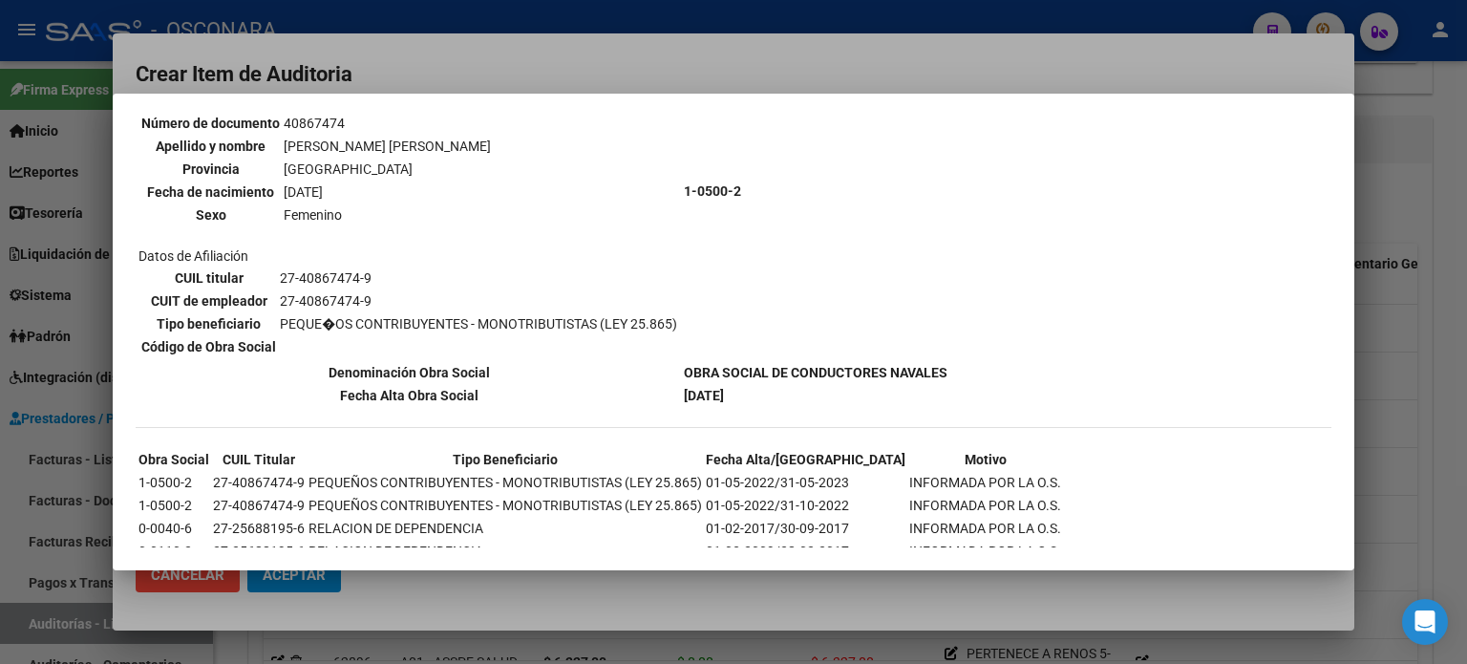
click at [1385, 335] on div at bounding box center [733, 332] width 1467 height 664
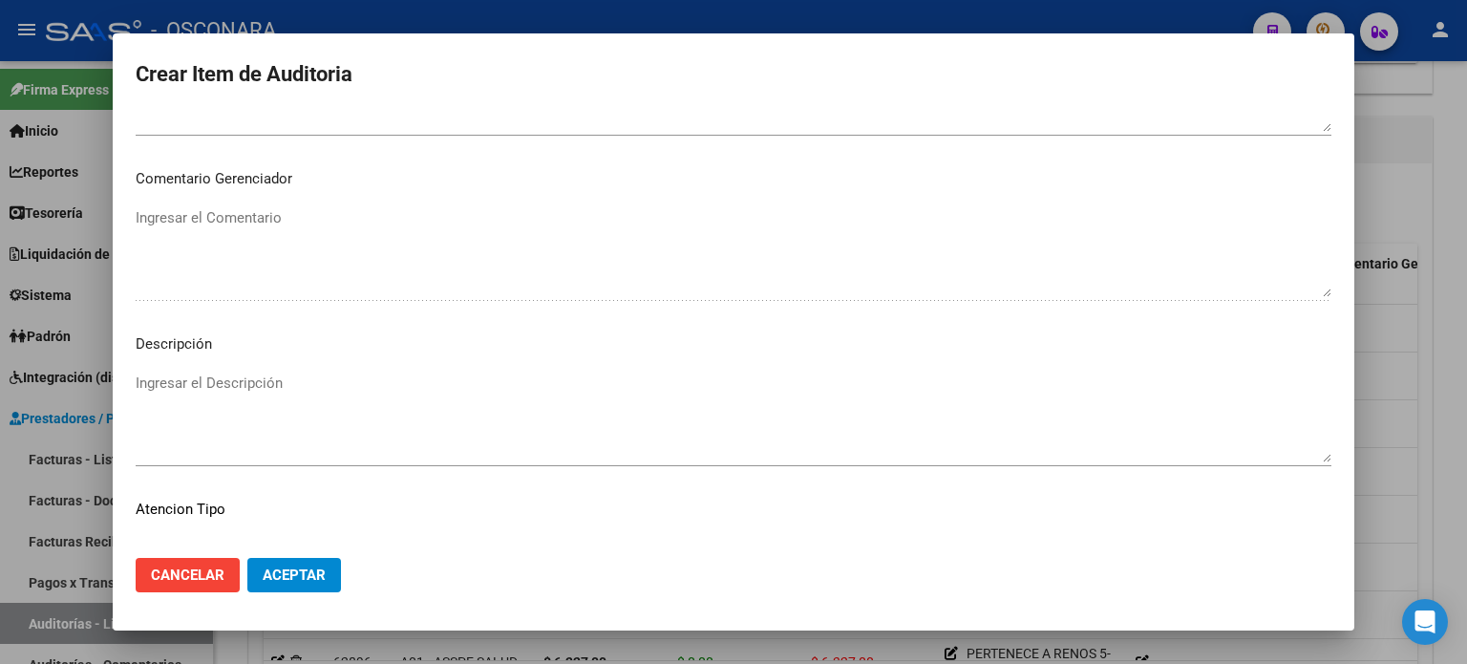
scroll to position [1288, 0]
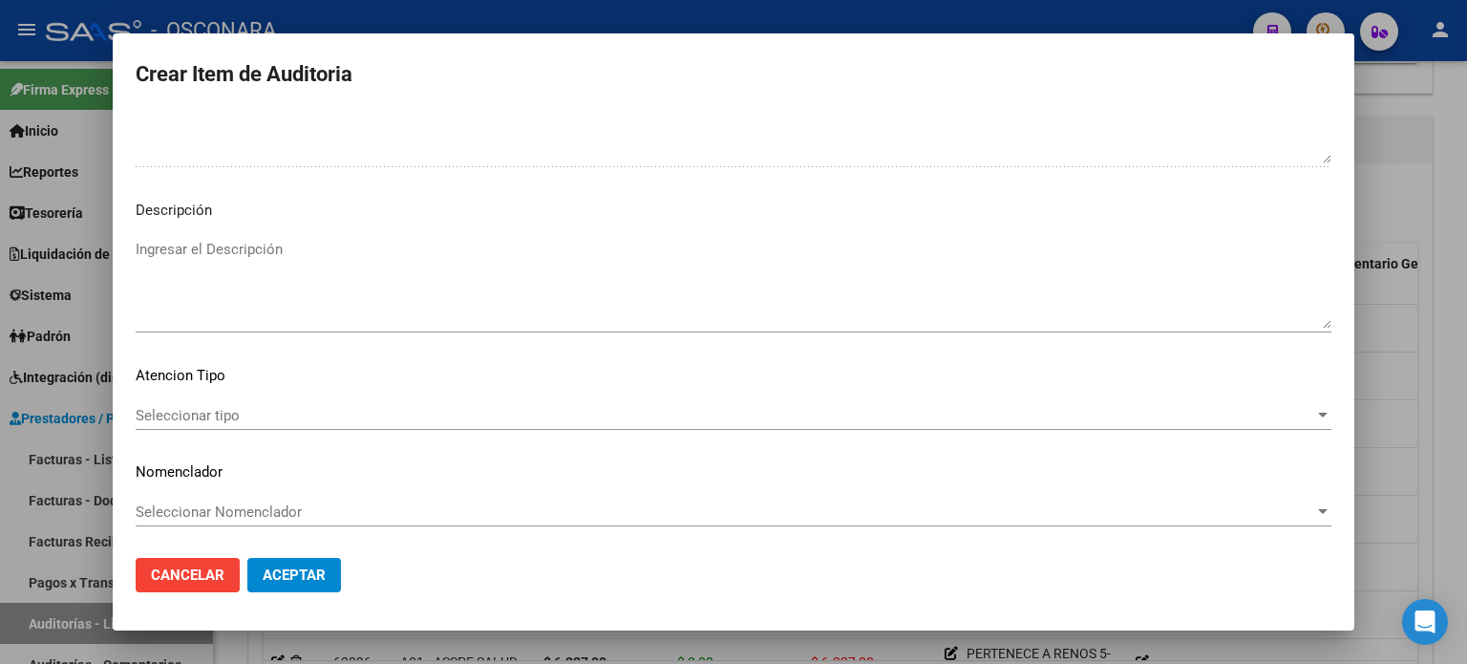
click at [224, 292] on textarea "Ingresar el Descripción" at bounding box center [734, 284] width 1196 height 90
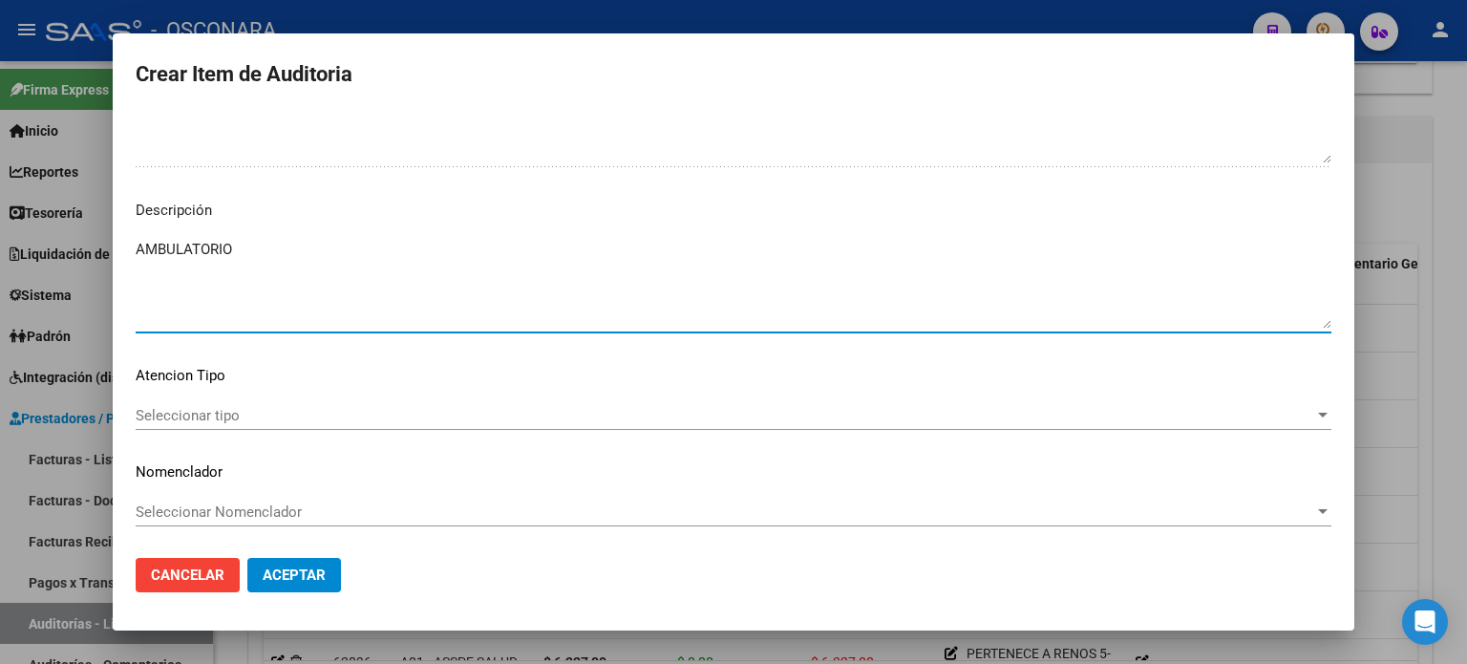
click at [191, 413] on span "Seleccionar tipo" at bounding box center [725, 415] width 1179 height 17
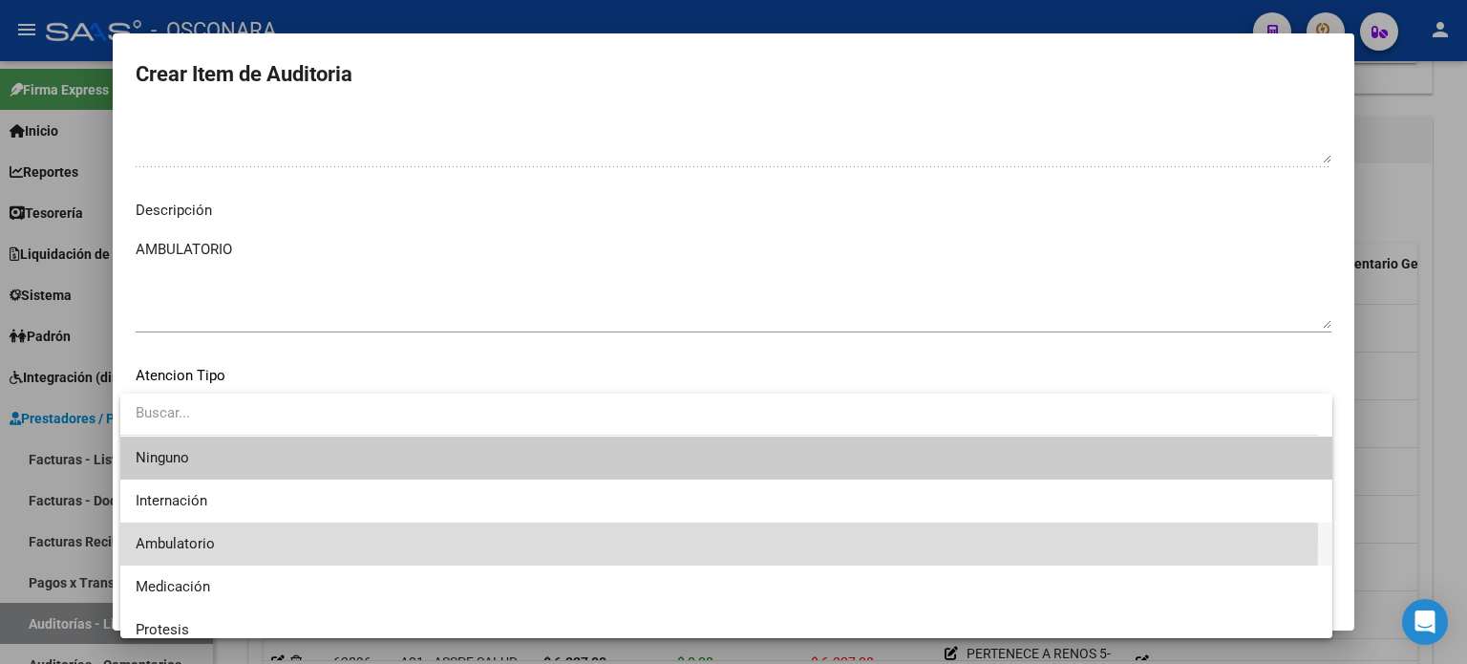
click at [183, 533] on span "Ambulatorio" at bounding box center [727, 543] width 1182 height 43
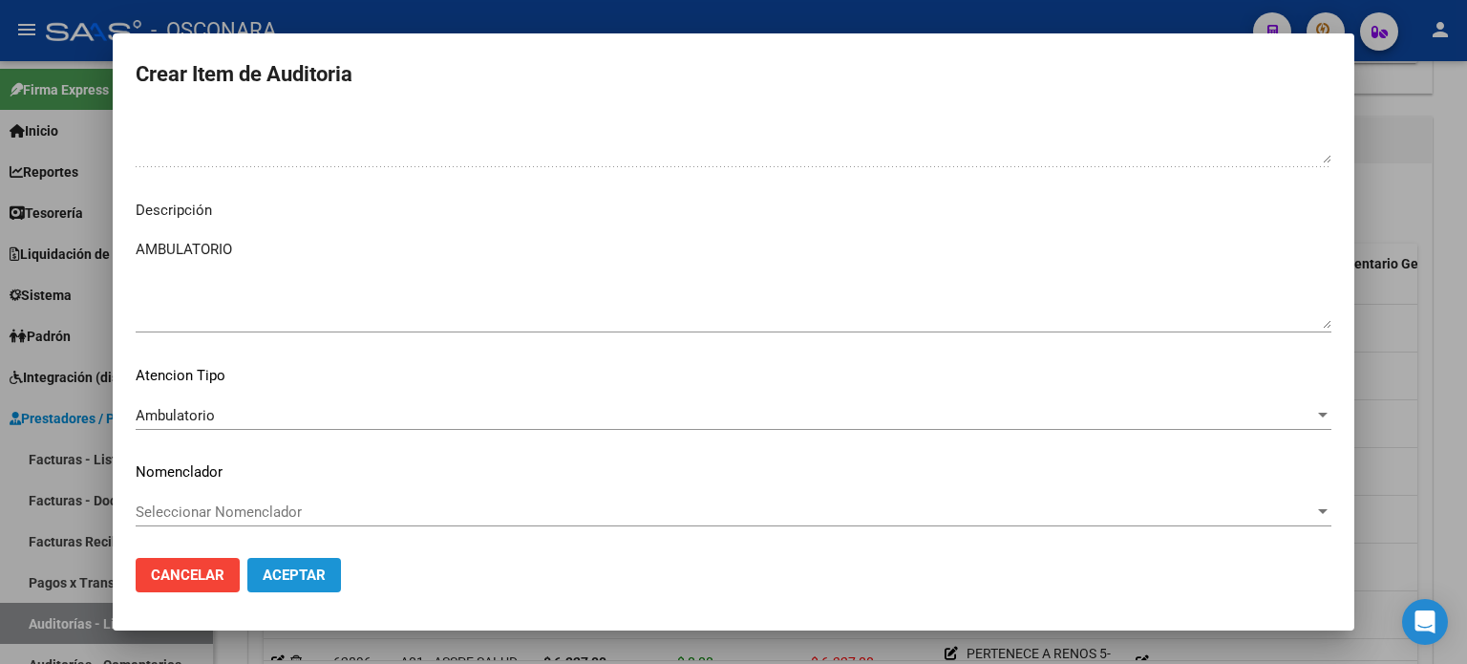
drag, startPoint x: 309, startPoint y: 582, endPoint x: 894, endPoint y: 591, distance: 584.7
click at [309, 583] on span "Aceptar" at bounding box center [294, 574] width 63 height 17
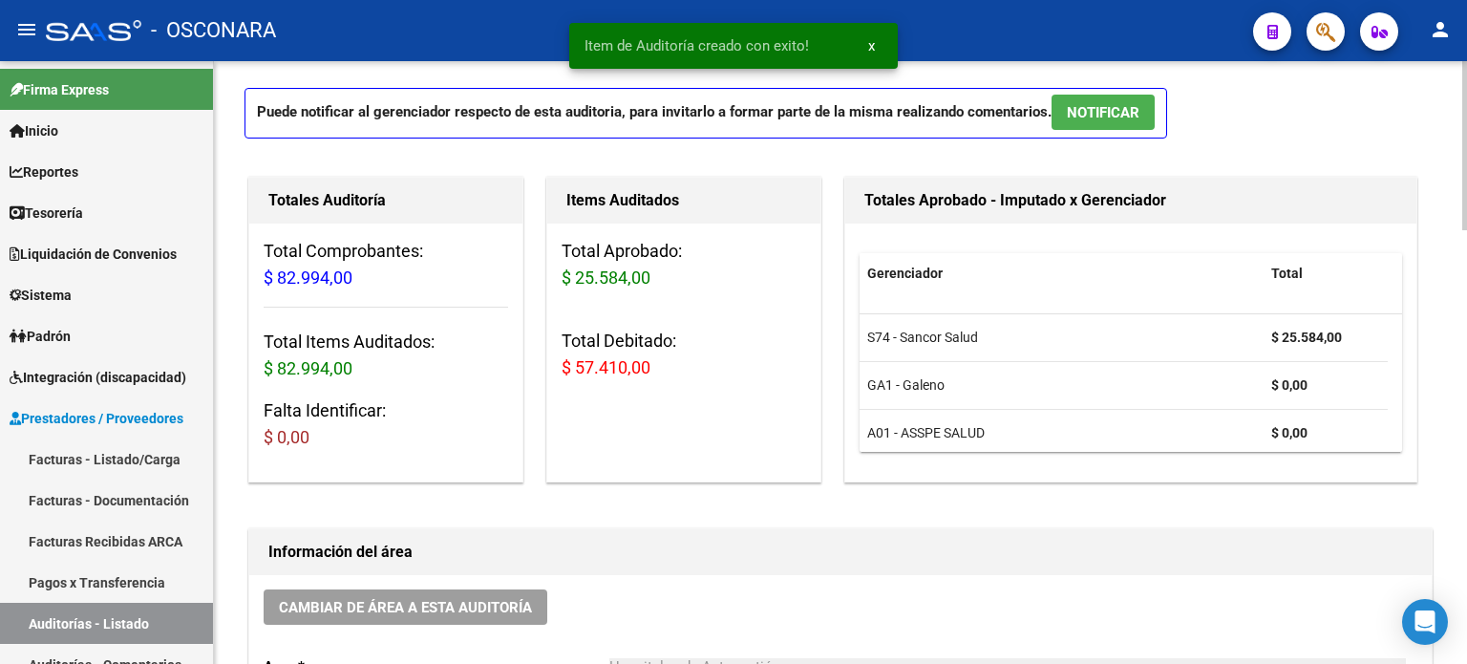
scroll to position [0, 0]
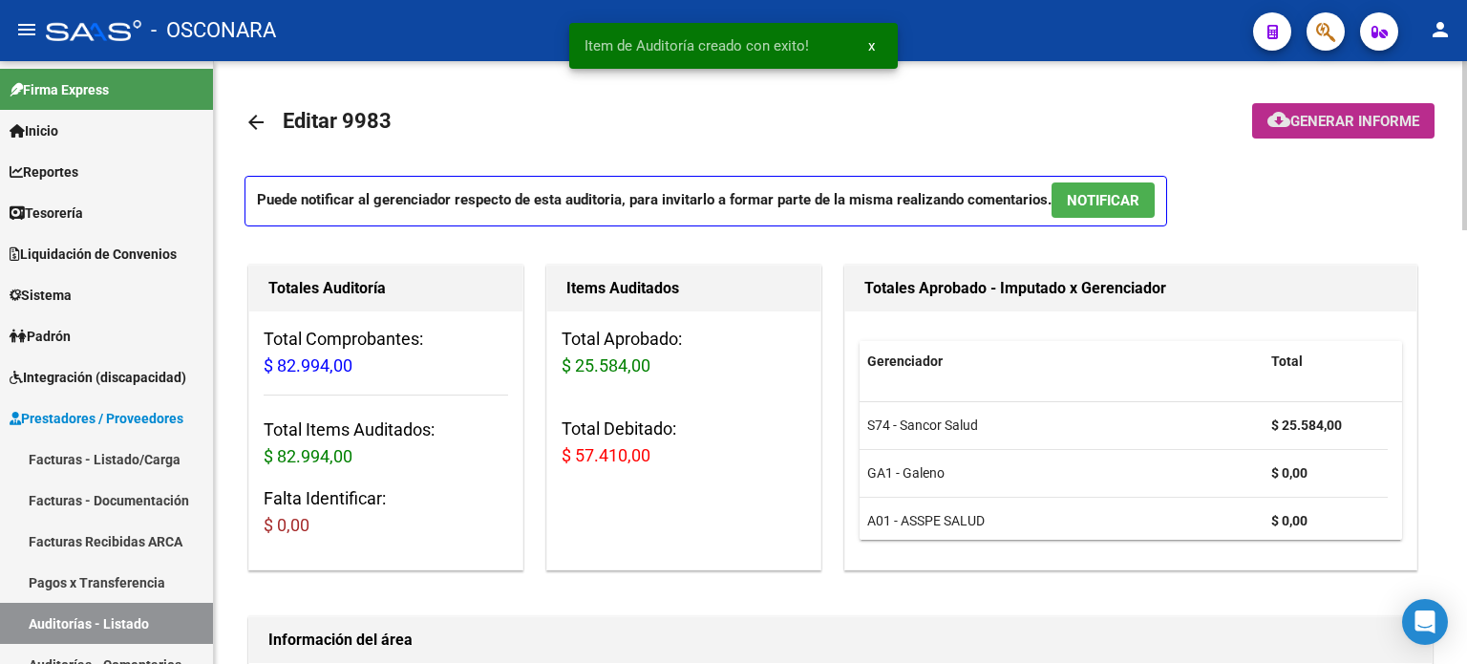
click at [1333, 115] on span "Generar informe" at bounding box center [1354, 121] width 129 height 17
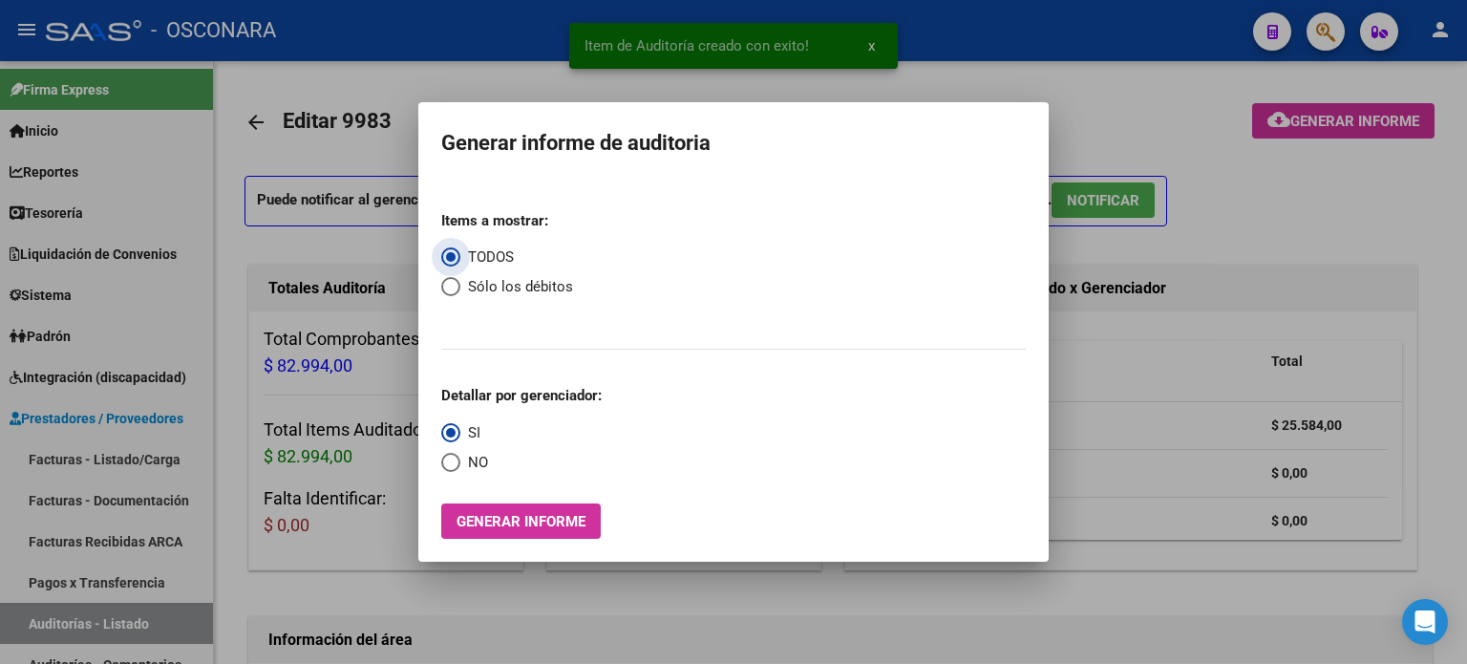
click at [445, 284] on span "Select an option" at bounding box center [450, 286] width 19 height 19
click at [445, 284] on input "Sólo los débitos" at bounding box center [450, 286] width 19 height 19
click at [493, 523] on span "Generar informe" at bounding box center [521, 521] width 129 height 17
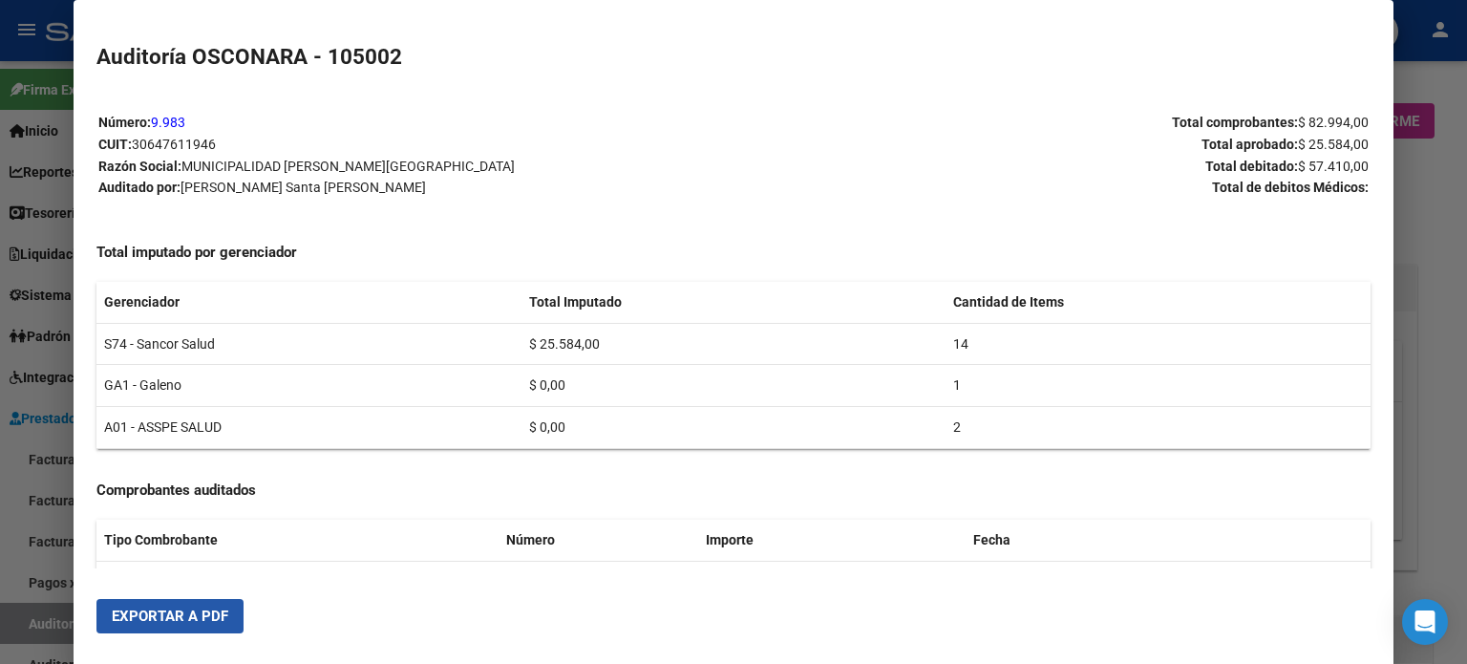
click at [207, 603] on button "Exportar a PDF" at bounding box center [169, 616] width 147 height 34
click at [0, 484] on div at bounding box center [733, 332] width 1467 height 664
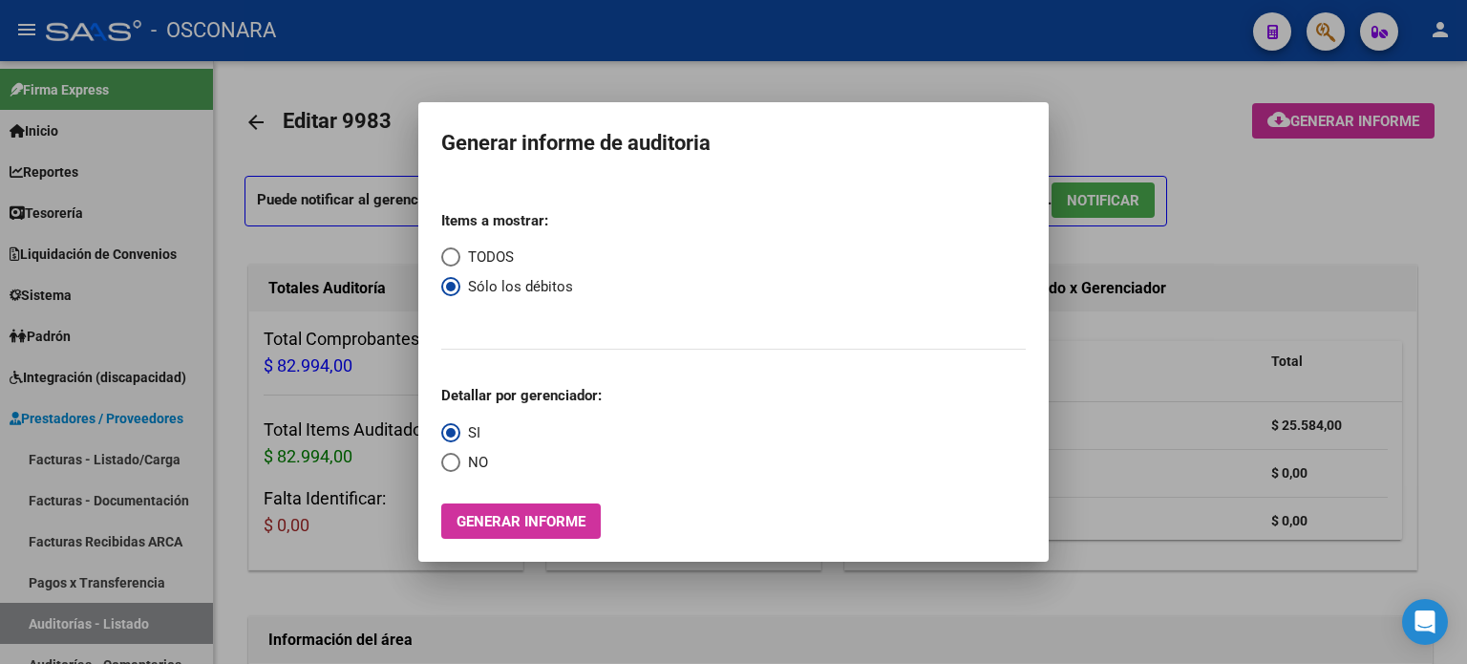
click at [1112, 98] on div at bounding box center [733, 332] width 1467 height 664
